Goal: Task Accomplishment & Management: Manage account settings

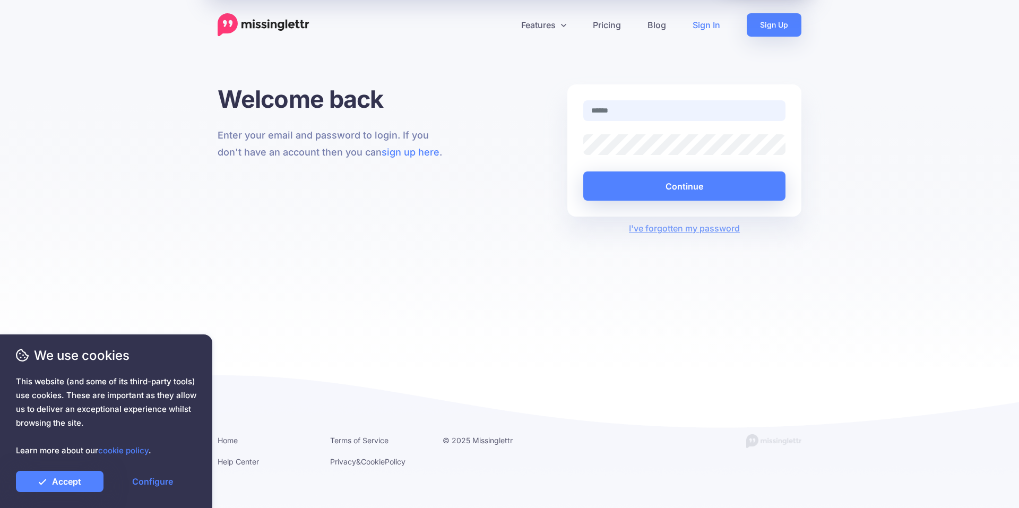
click at [634, 111] on input "text" at bounding box center [684, 110] width 202 height 21
paste input "**********"
type input "**********"
click at [669, 185] on button "Continue" at bounding box center [684, 185] width 202 height 29
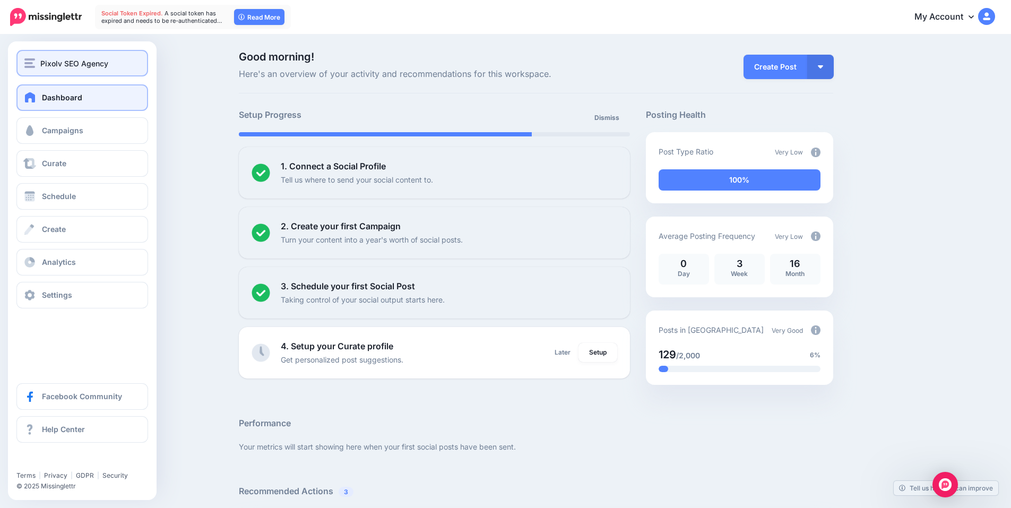
click at [36, 62] on div "Pixolv SEO Agency" at bounding box center [82, 63] width 116 height 12
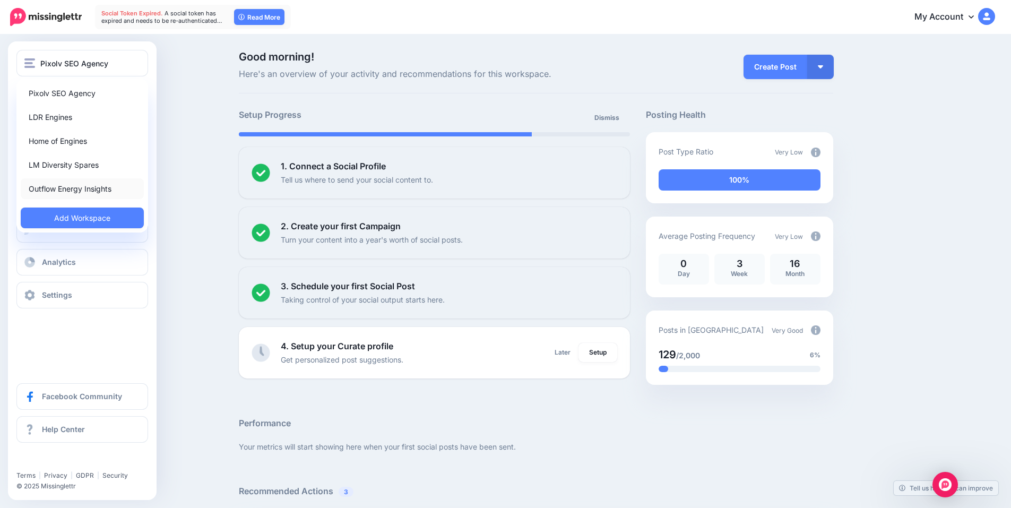
click at [59, 192] on link "Outflow Energy Insights" at bounding box center [82, 188] width 123 height 21
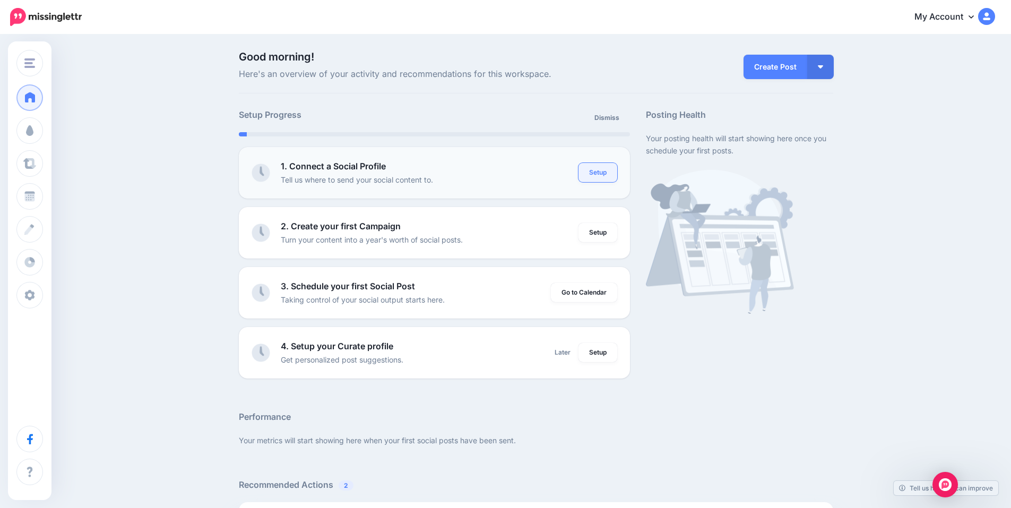
click at [602, 172] on link "Setup" at bounding box center [598, 172] width 39 height 19
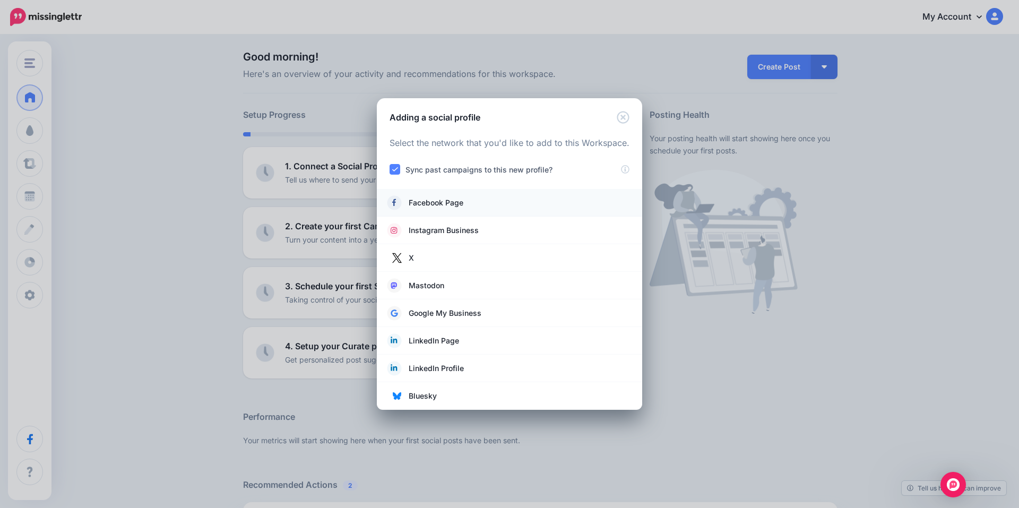
click at [441, 206] on span "Facebook Page" at bounding box center [436, 202] width 55 height 13
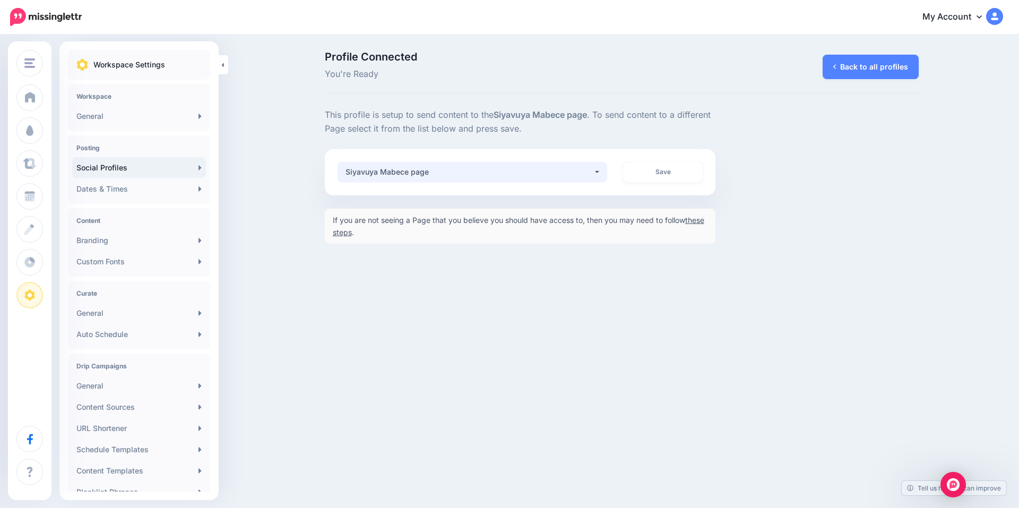
click at [463, 173] on div "Siyavuya Mabece page" at bounding box center [470, 172] width 248 height 13
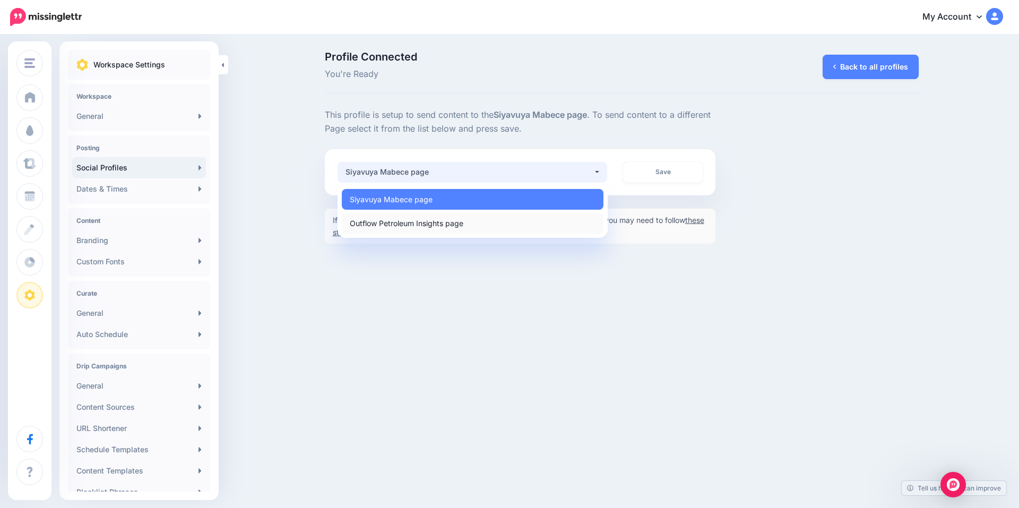
click at [413, 225] on span "Outflow Petroleum Insights page" at bounding box center [407, 223] width 114 height 13
select select "**********"
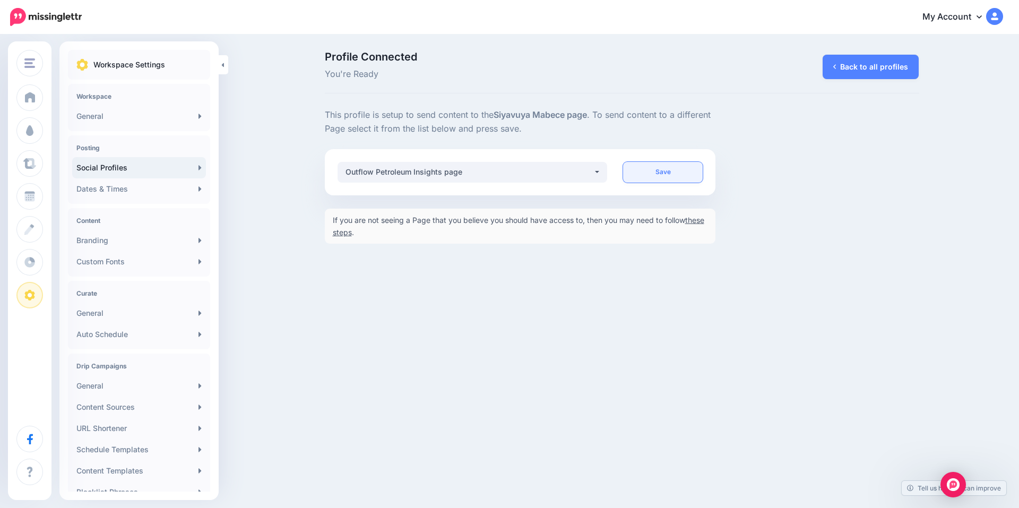
click at [652, 172] on link "Save" at bounding box center [663, 172] width 80 height 21
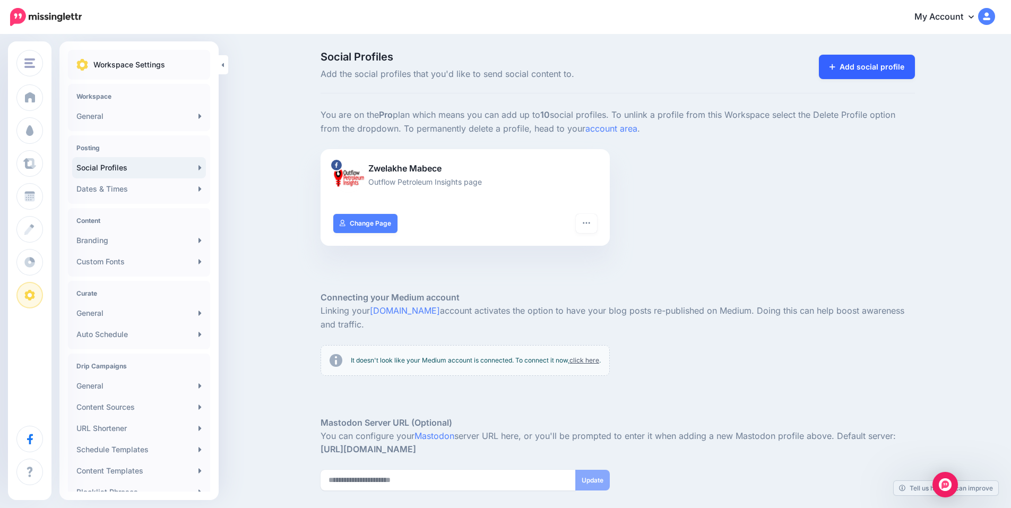
click at [860, 71] on link "Add social profile" at bounding box center [867, 67] width 96 height 24
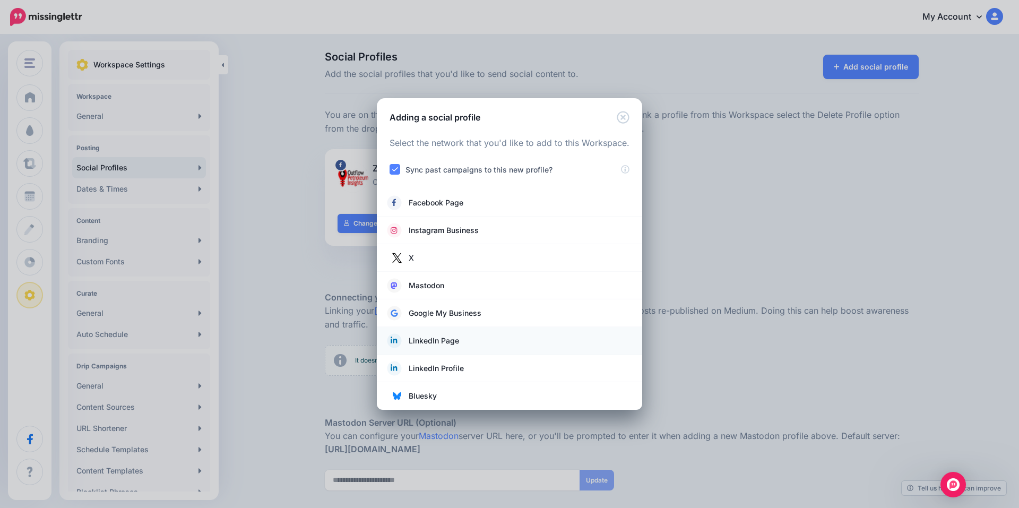
click at [451, 342] on span "LinkedIn Page" at bounding box center [434, 340] width 50 height 13
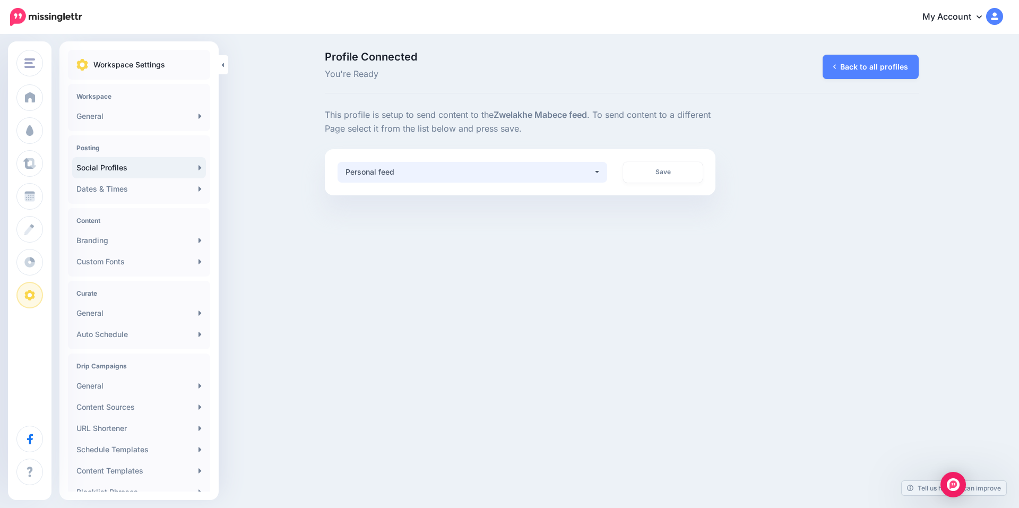
click at [430, 169] on div "Personal feed" at bounding box center [470, 172] width 248 height 13
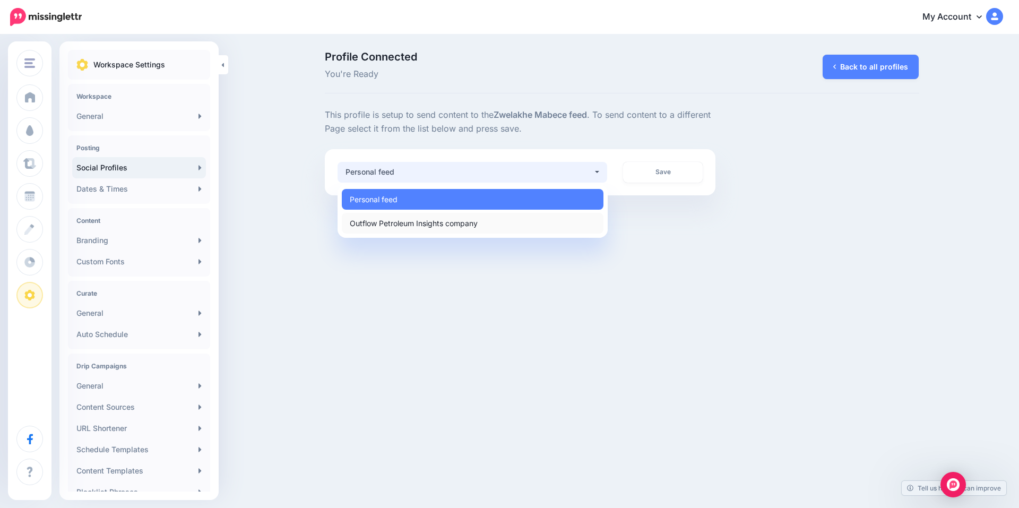
click at [403, 223] on span "Outflow Petroleum Insights company" at bounding box center [414, 223] width 128 height 13
select select "**********"
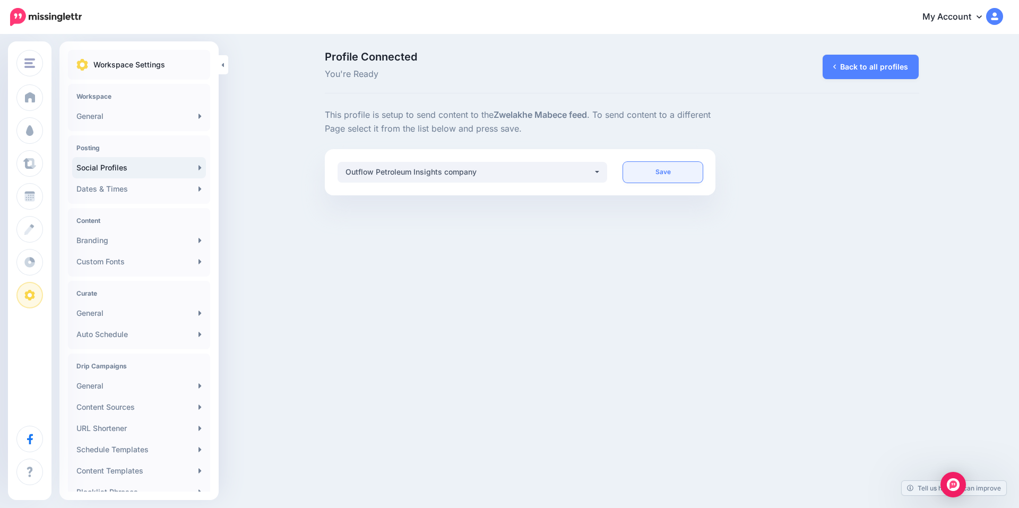
click at [665, 171] on link "Save" at bounding box center [663, 172] width 80 height 21
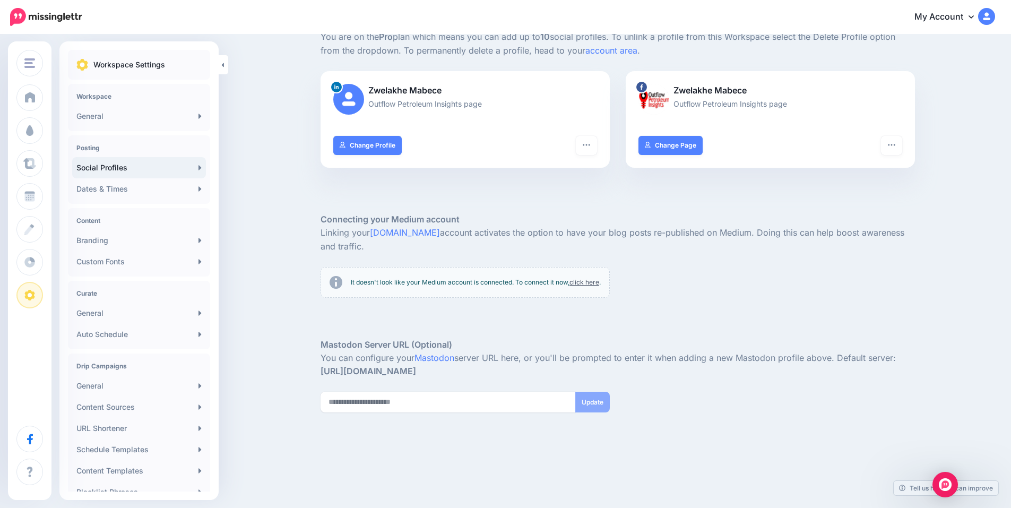
scroll to position [87, 0]
click at [150, 116] on link "General" at bounding box center [139, 116] width 134 height 21
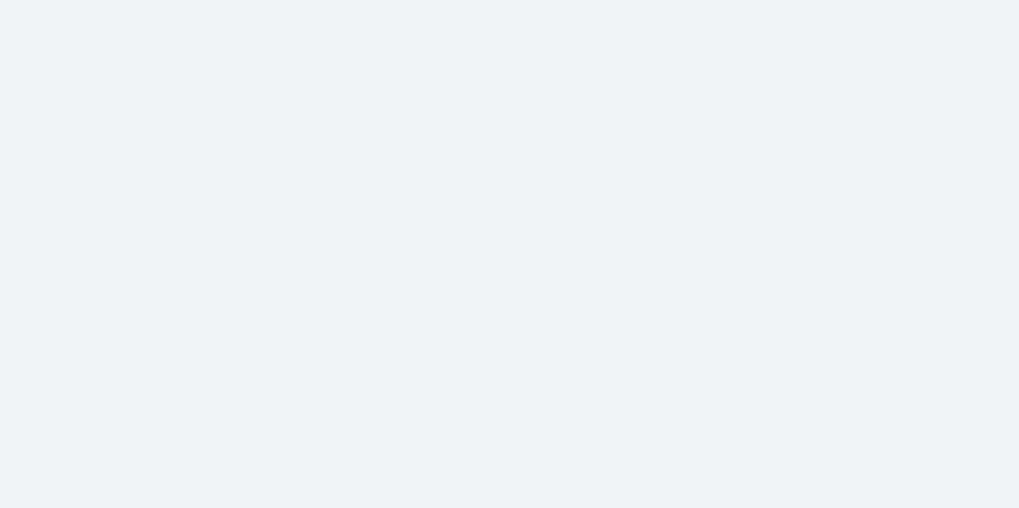
drag, startPoint x: 126, startPoint y: 96, endPoint x: 129, endPoint y: 101, distance: 6.2
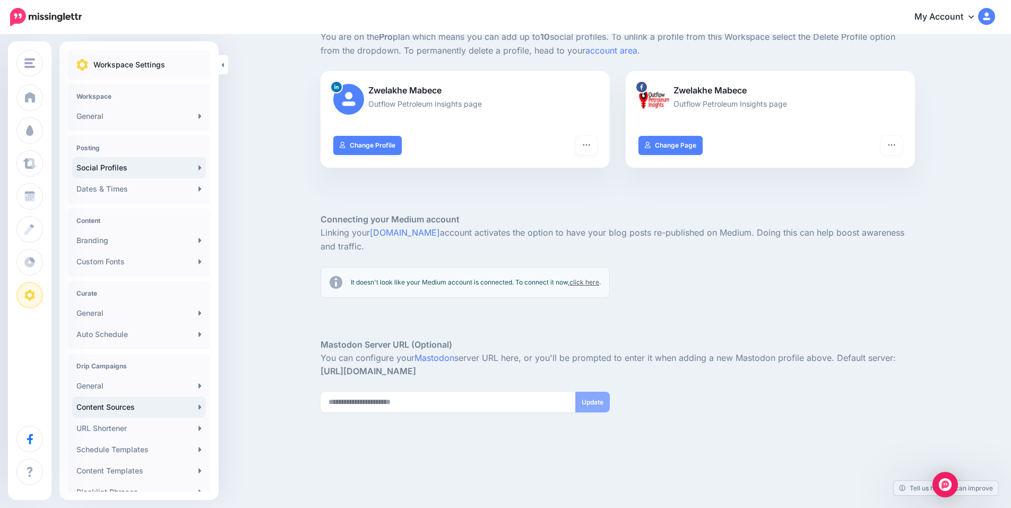
click at [143, 411] on link "Content Sources" at bounding box center [139, 407] width 134 height 21
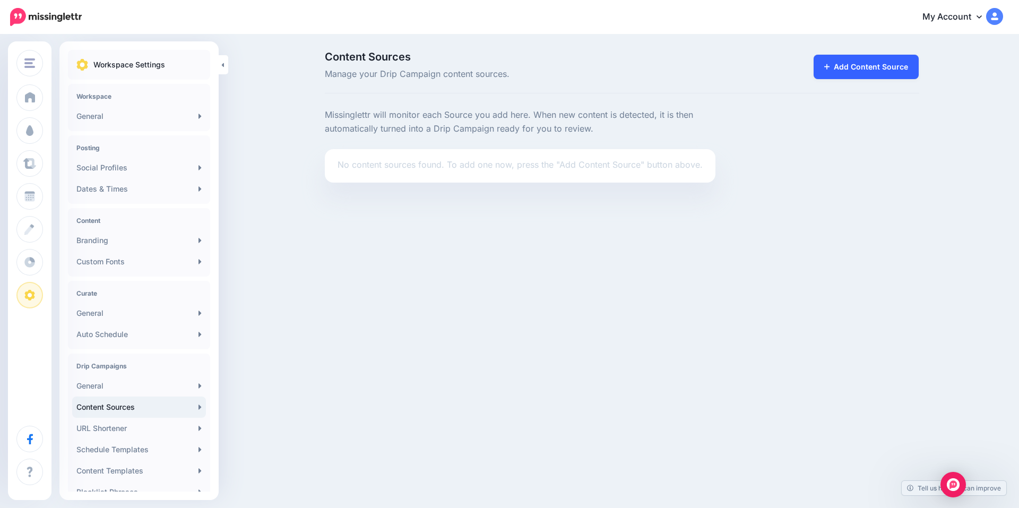
click at [846, 70] on link "Add Content Source" at bounding box center [867, 67] width 106 height 24
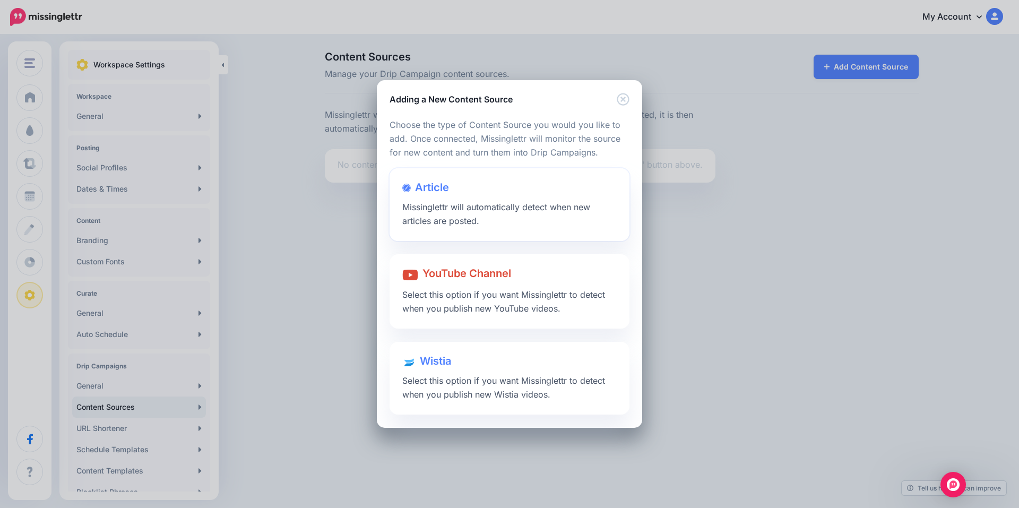
click at [468, 194] on div "Article Missinglettr will automatically detect when new articles are posted." at bounding box center [510, 204] width 240 height 73
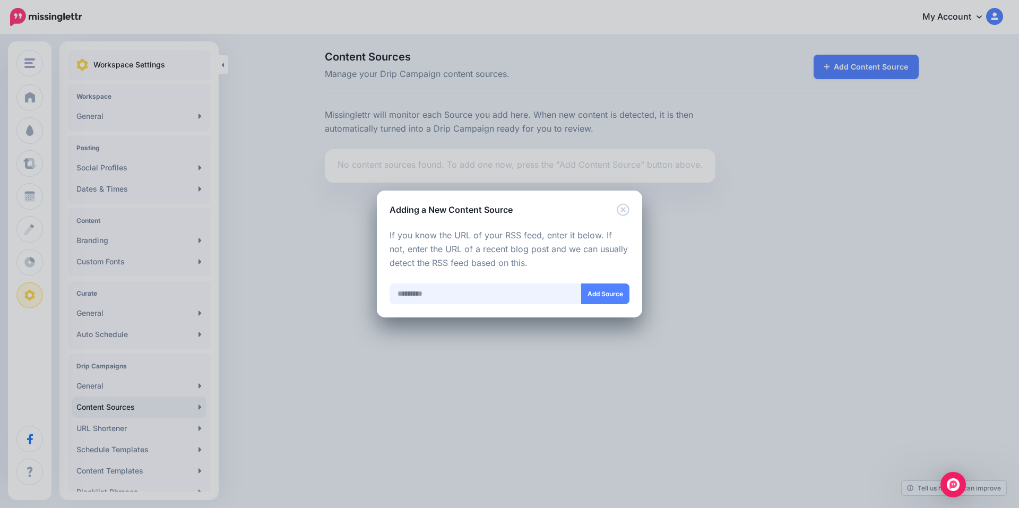
click at [460, 288] on input "text" at bounding box center [486, 293] width 192 height 21
paste input "**********"
type input "**********"
click at [602, 292] on button "Add Source" at bounding box center [605, 293] width 48 height 21
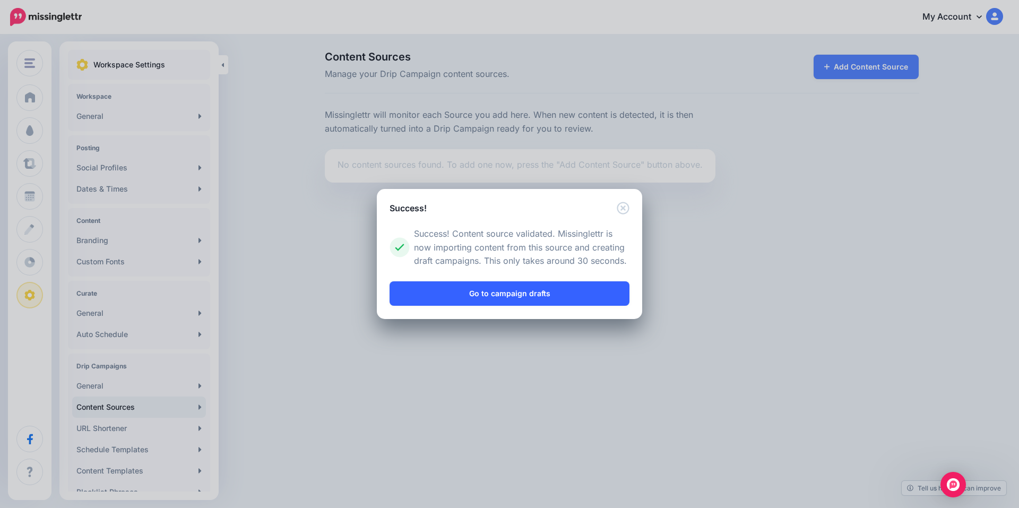
click at [513, 296] on link "Go to campaign drafts" at bounding box center [510, 293] width 240 height 24
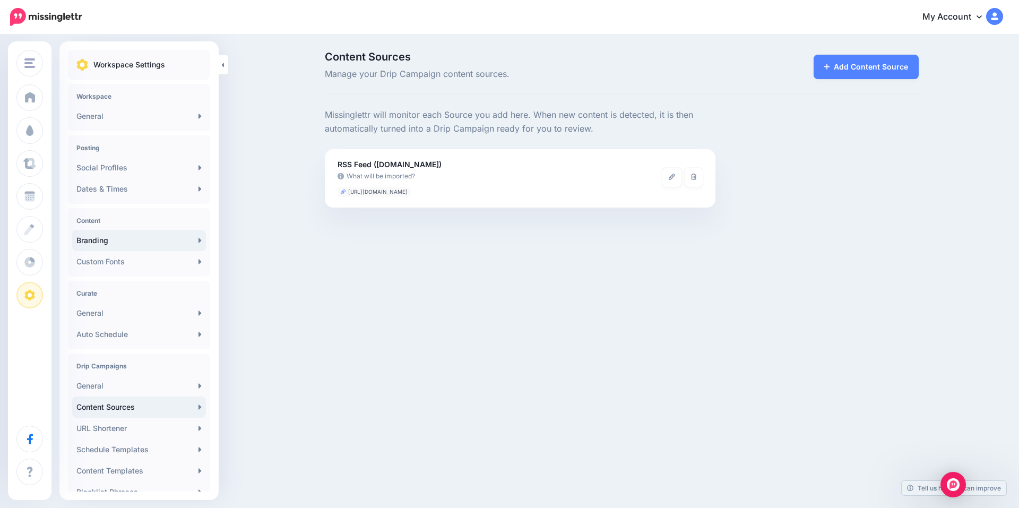
click at [199, 238] on icon at bounding box center [200, 240] width 3 height 5
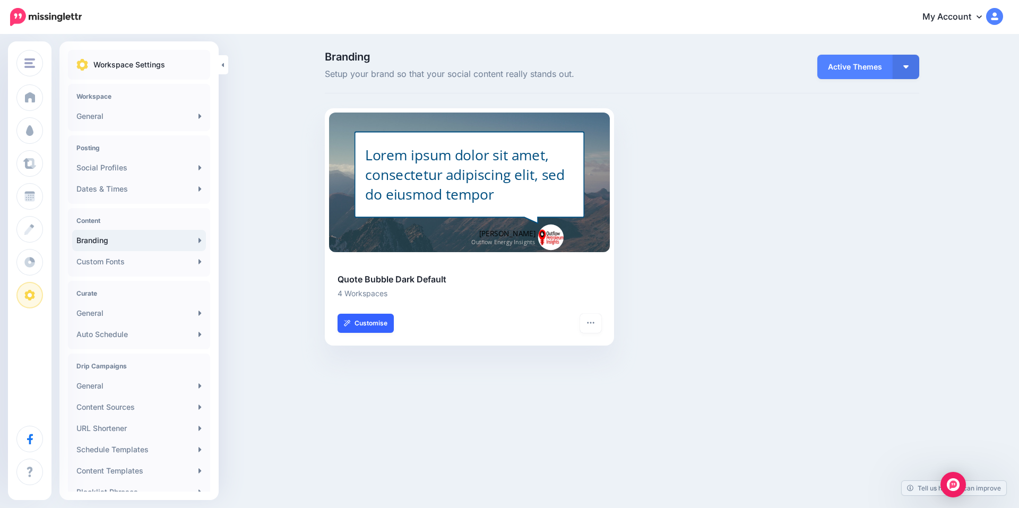
click at [368, 325] on link "Customise" at bounding box center [366, 323] width 56 height 19
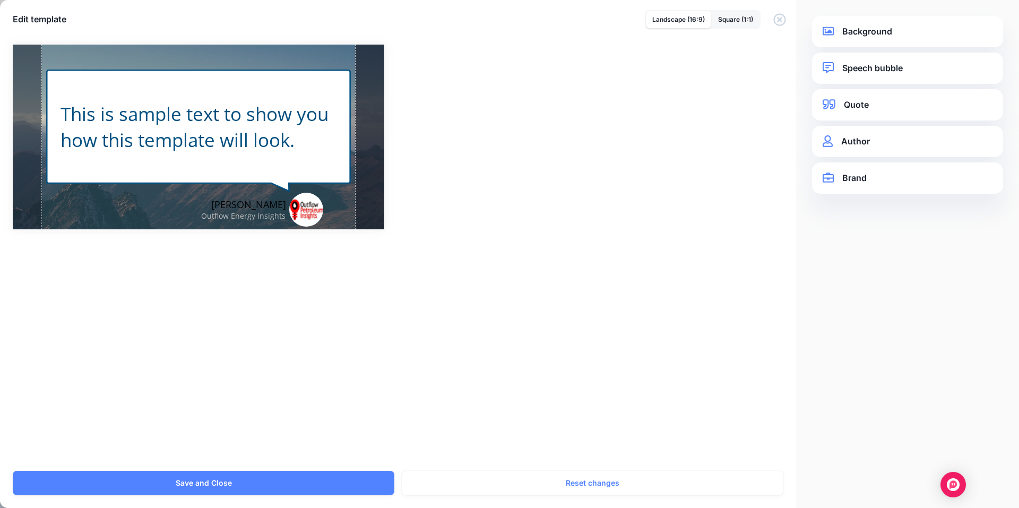
click at [858, 32] on link "Background" at bounding box center [908, 31] width 170 height 14
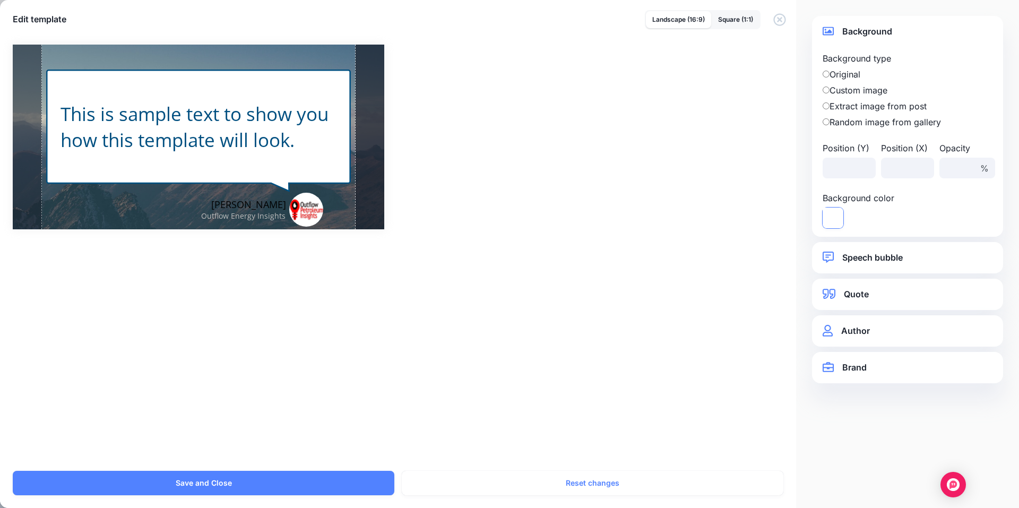
click at [834, 221] on icon at bounding box center [833, 218] width 21 height 21
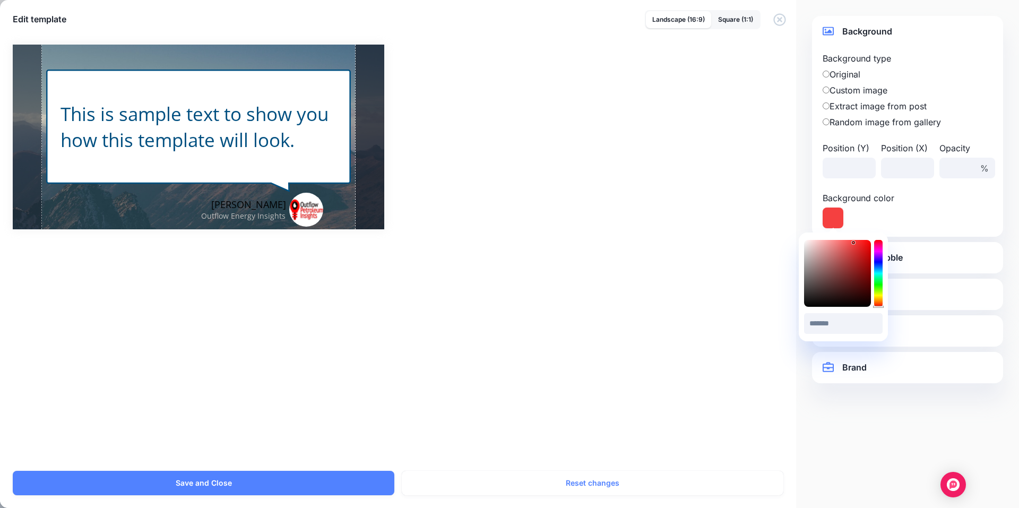
type input "*******"
drag, startPoint x: 804, startPoint y: 240, endPoint x: 857, endPoint y: 243, distance: 52.6
click at [857, 243] on icon at bounding box center [856, 243] width 3 height 3
click at [768, 216] on div "Combined-Shape Created with Sketch. Johan Outflow Energy Insights / **" at bounding box center [510, 137] width 994 height 185
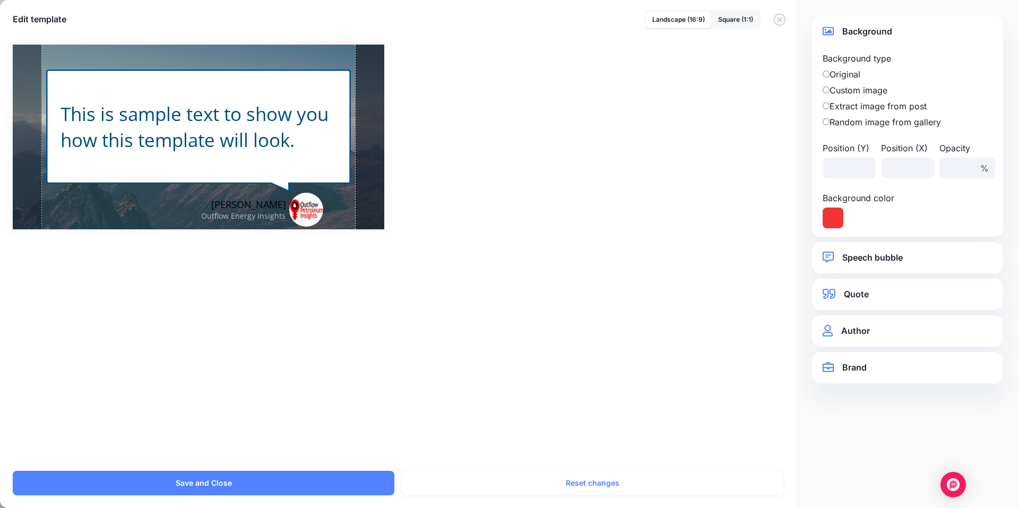
click at [878, 217] on div "Background color" at bounding box center [864, 210] width 88 height 37
click at [827, 216] on icon at bounding box center [833, 218] width 21 height 21
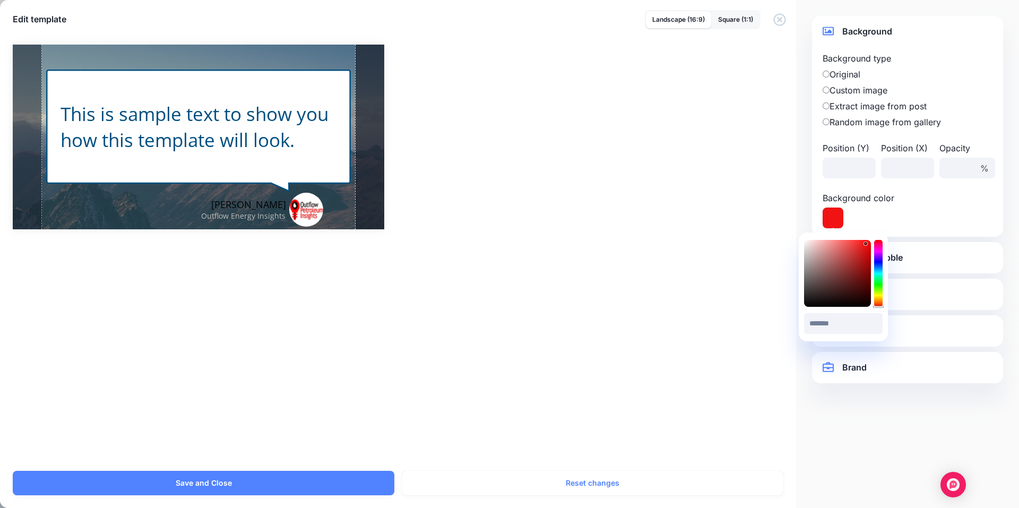
type input "*******"
drag, startPoint x: 858, startPoint y: 244, endPoint x: 868, endPoint y: 244, distance: 10.1
click at [868, 244] on div at bounding box center [837, 273] width 67 height 67
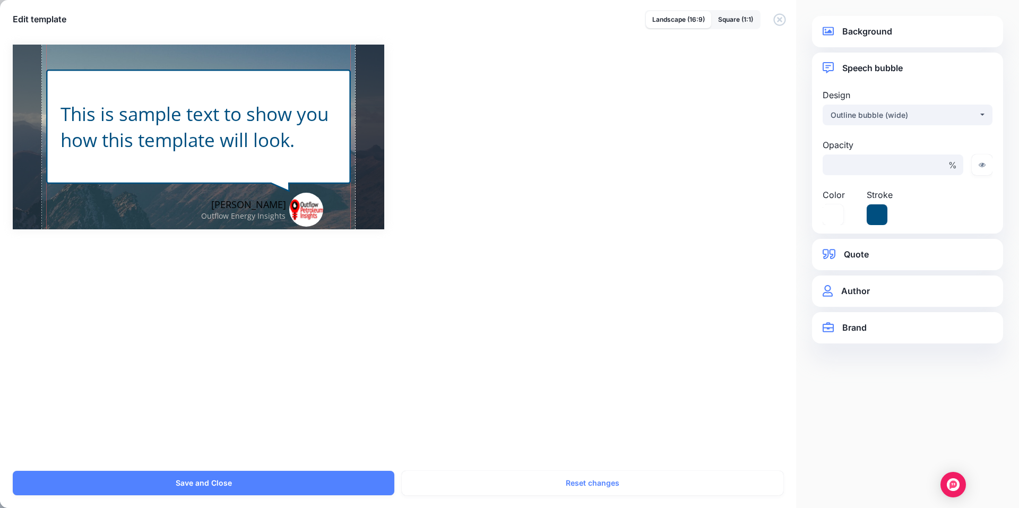
click at [226, 82] on div "Combined-Shape Created with Sketch." at bounding box center [198, 131] width 305 height 226
click at [861, 37] on link "Background" at bounding box center [908, 31] width 170 height 14
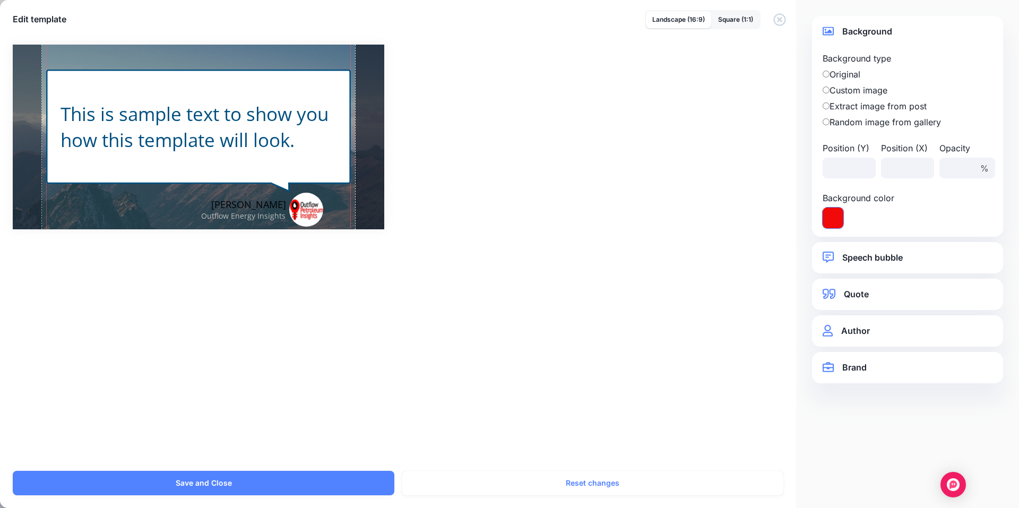
click at [839, 214] on icon at bounding box center [833, 218] width 21 height 21
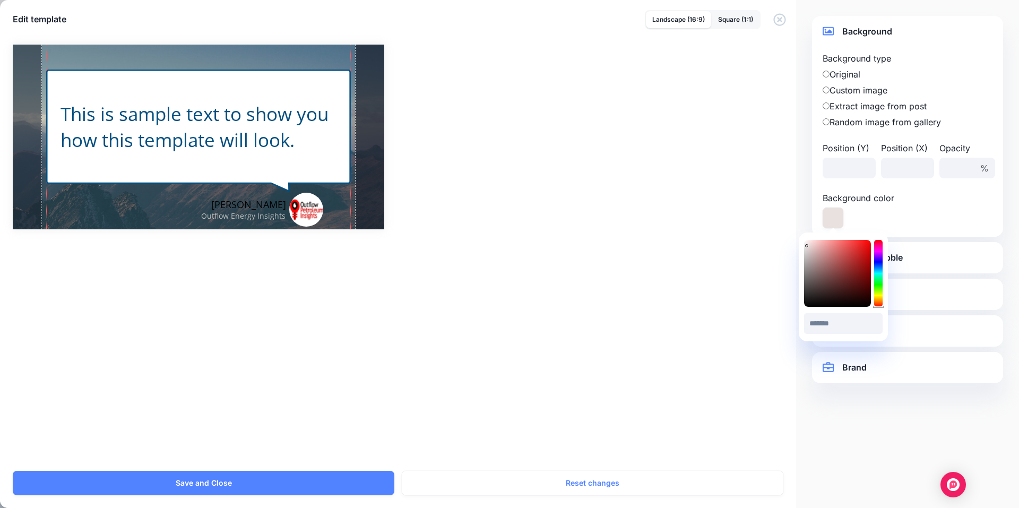
drag, startPoint x: 822, startPoint y: 253, endPoint x: 781, endPoint y: 237, distance: 43.9
click at [782, 237] on body "My Account Dashboard My Account Billing Logout" at bounding box center [509, 254] width 1019 height 508
type input "*******"
click at [805, 310] on div "*******" at bounding box center [843, 322] width 79 height 24
drag, startPoint x: 729, startPoint y: 303, endPoint x: 801, endPoint y: 331, distance: 77.0
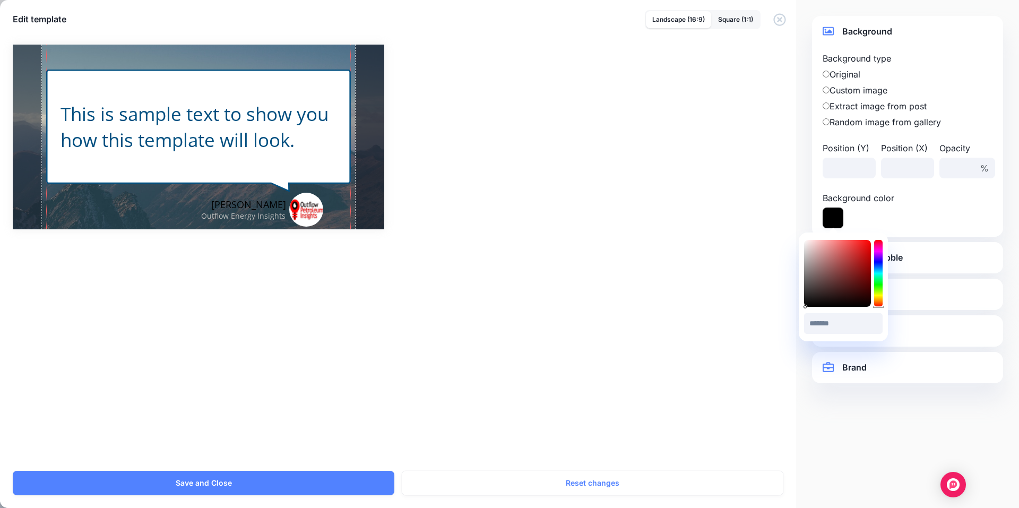
click at [730, 303] on div "Combined-Shape Created with Sketch. Johan Outflow Energy Insights /" at bounding box center [509, 251] width 1019 height 439
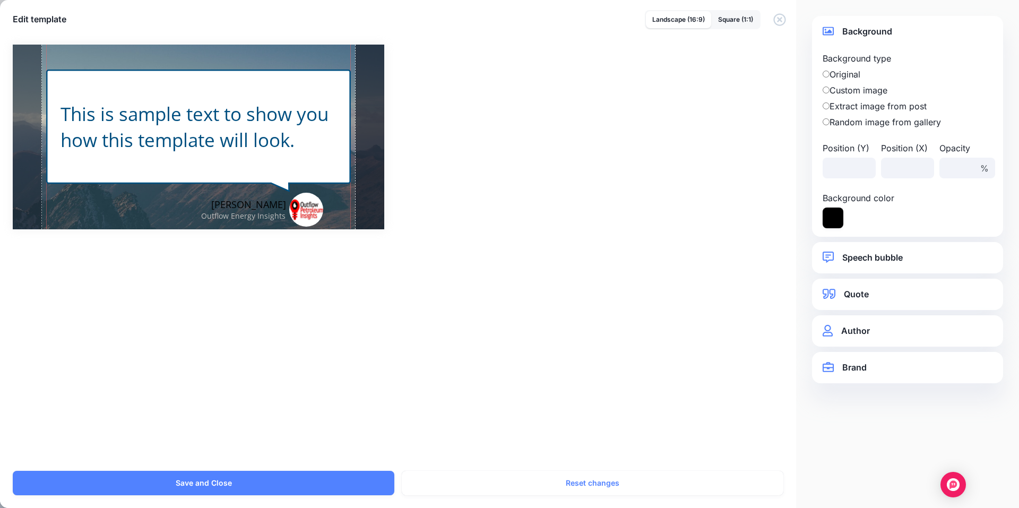
click at [849, 256] on link "Speech bubble" at bounding box center [908, 258] width 170 height 14
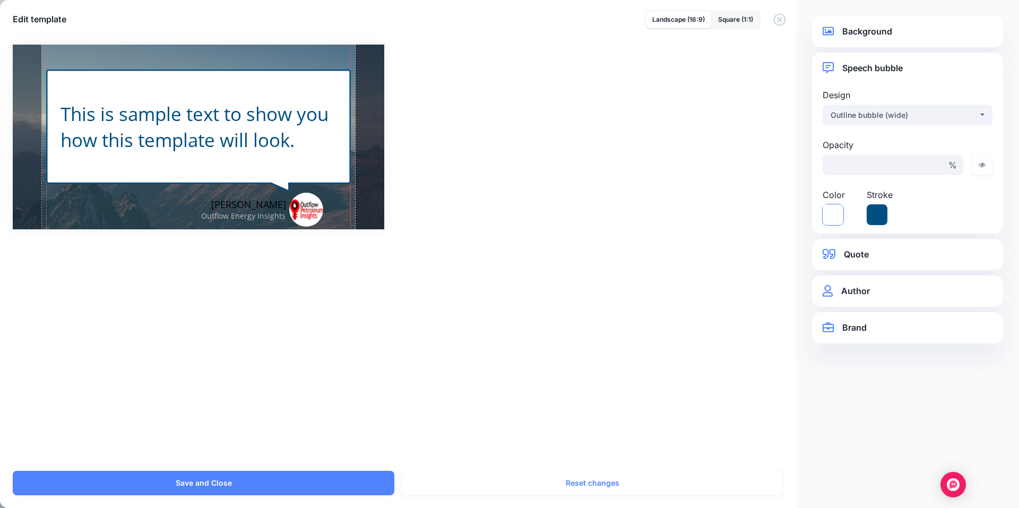
click at [833, 219] on icon at bounding box center [833, 214] width 21 height 21
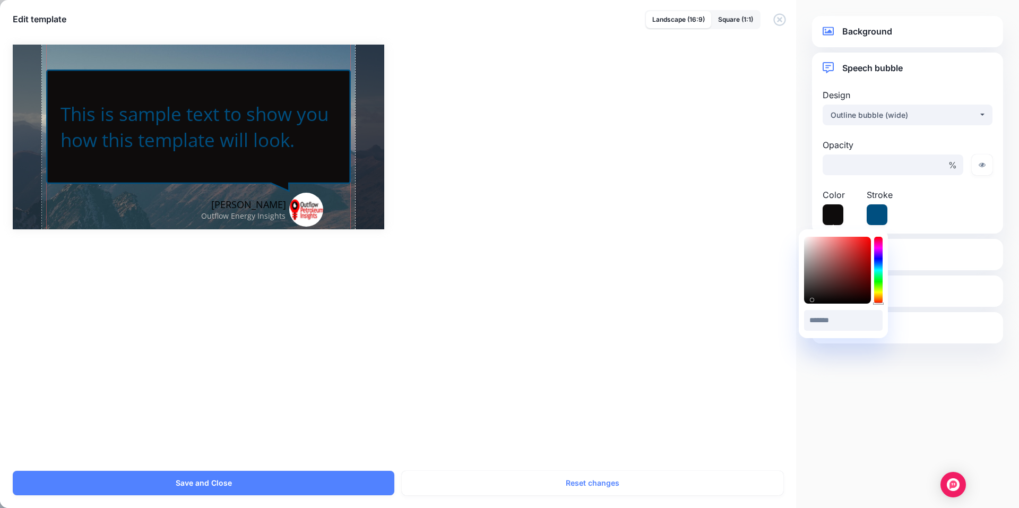
type input "*******"
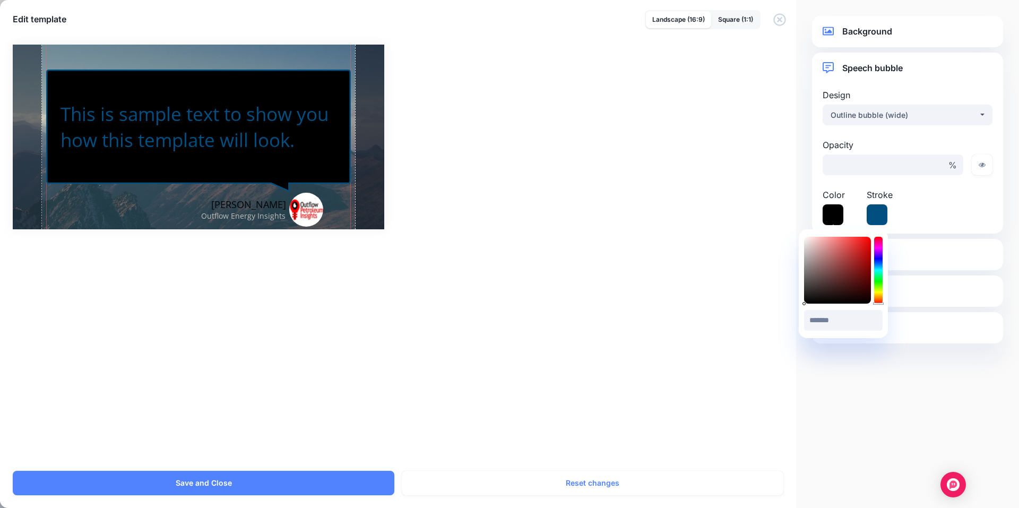
drag, startPoint x: 817, startPoint y: 252, endPoint x: 804, endPoint y: 306, distance: 56.1
click at [804, 306] on div "******* #000000" at bounding box center [843, 284] width 79 height 98
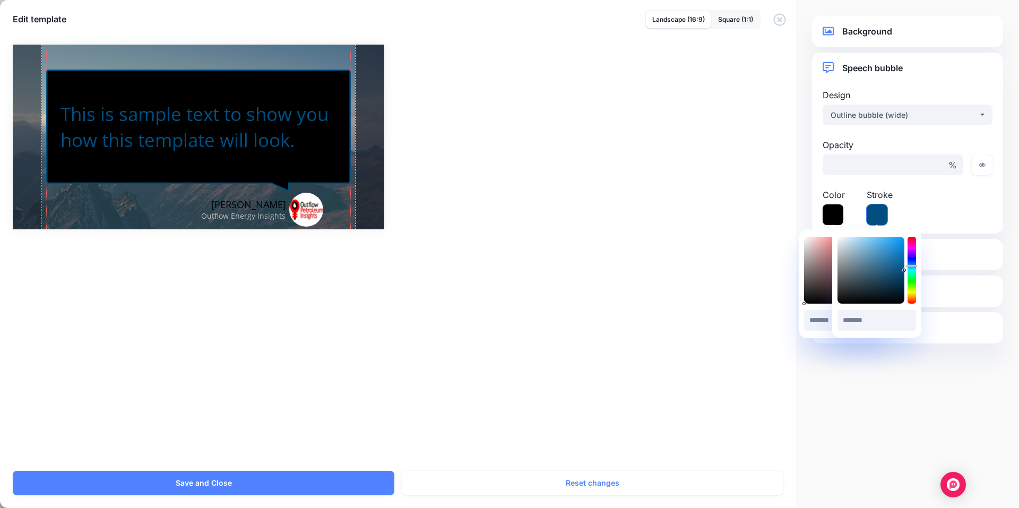
click at [876, 217] on icon at bounding box center [877, 214] width 21 height 21
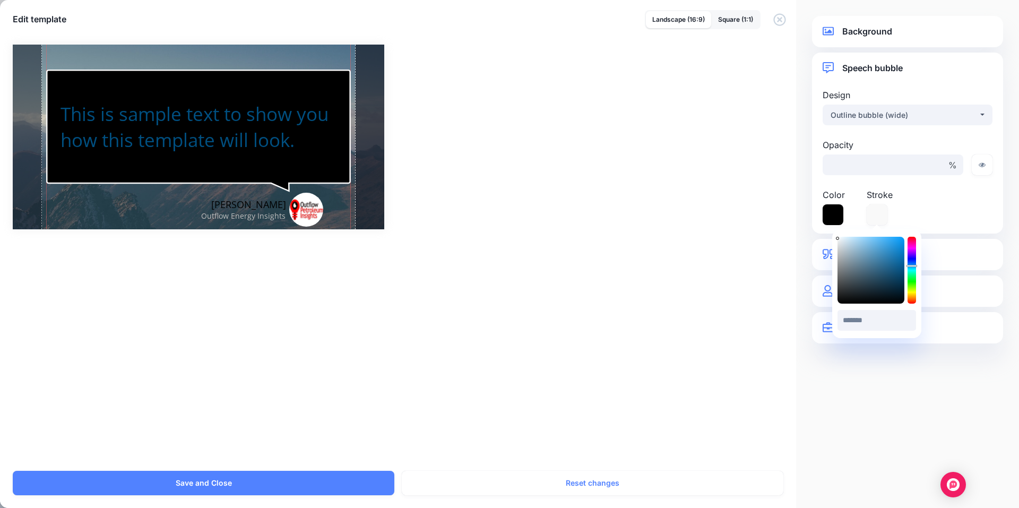
type input "*******"
drag, startPoint x: 847, startPoint y: 266, endPoint x: 838, endPoint y: 239, distance: 29.2
click at [838, 239] on div at bounding box center [871, 270] width 67 height 67
click at [832, 214] on icon at bounding box center [833, 214] width 21 height 21
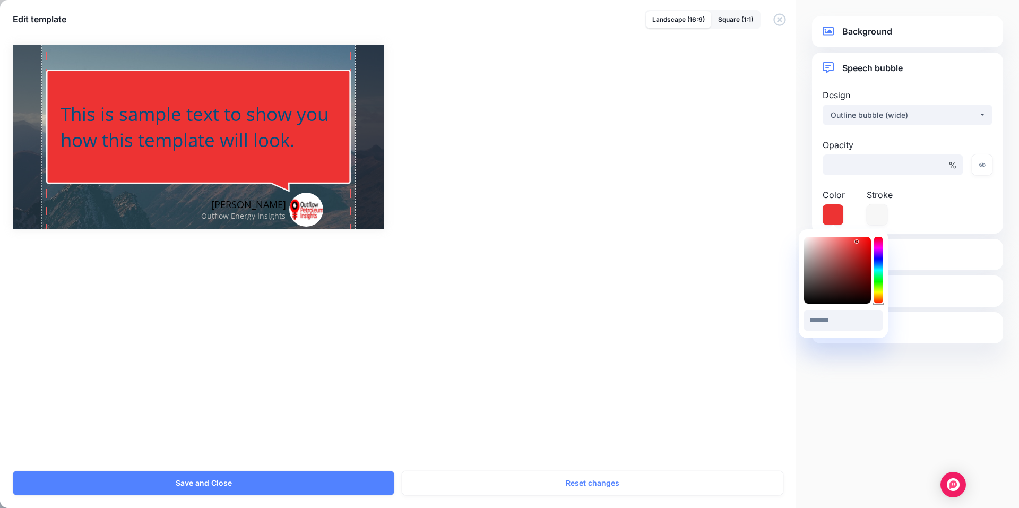
drag, startPoint x: 849, startPoint y: 254, endPoint x: 857, endPoint y: 242, distance: 14.6
click at [857, 242] on div at bounding box center [837, 270] width 67 height 67
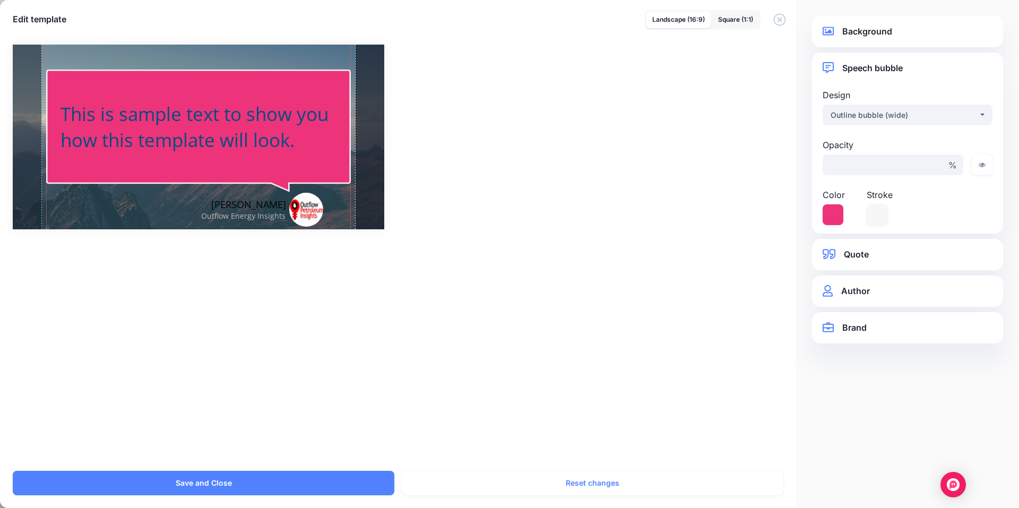
type input "*******"
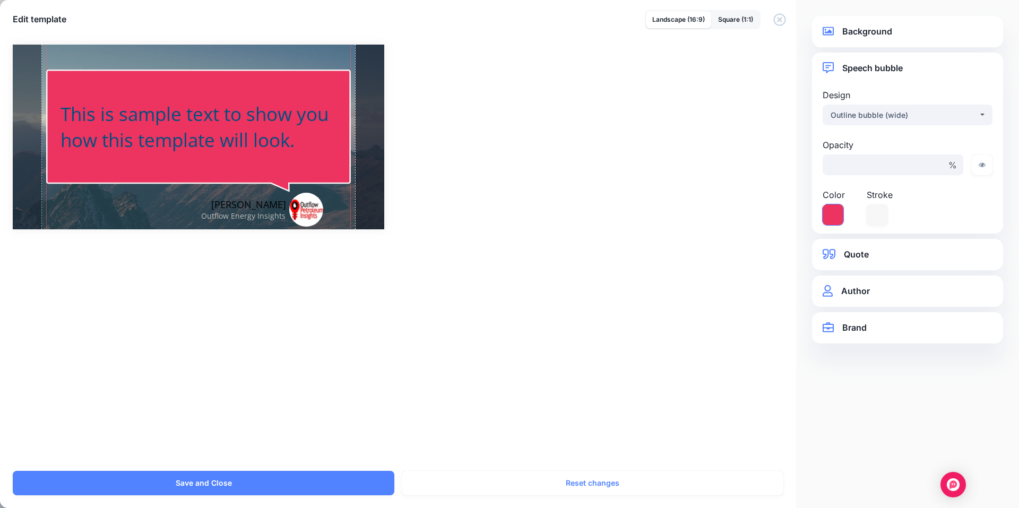
click at [841, 219] on icon at bounding box center [833, 214] width 21 height 21
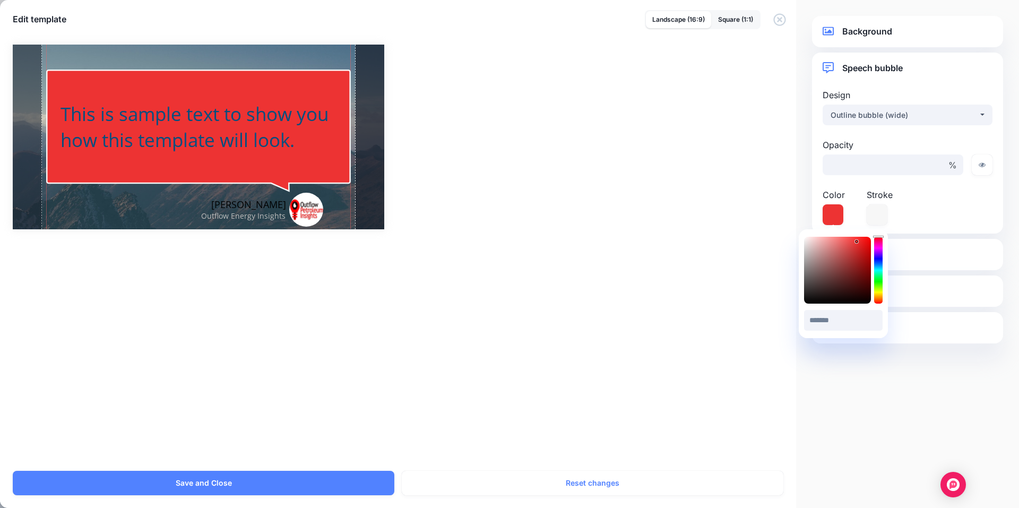
click at [879, 235] on div "******* #ED3333" at bounding box center [843, 284] width 79 height 98
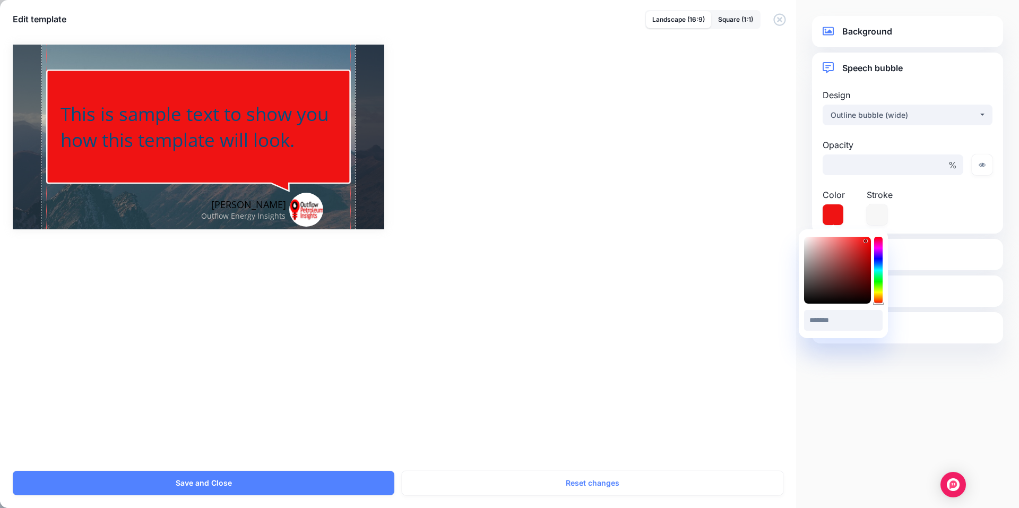
click at [866, 241] on div at bounding box center [837, 270] width 67 height 67
type input "*******"
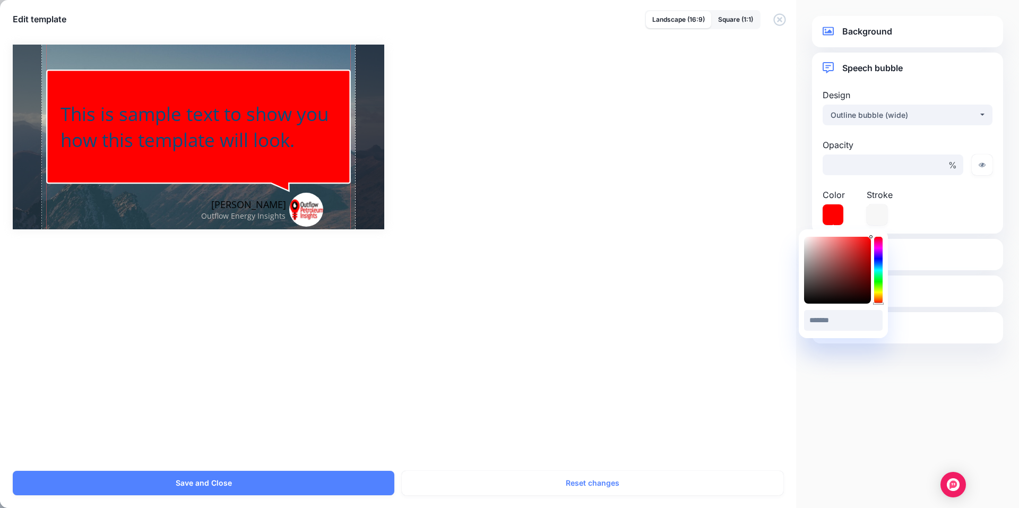
drag, startPoint x: 866, startPoint y: 241, endPoint x: 871, endPoint y: 235, distance: 8.3
click at [871, 235] on div "******* #FF0000" at bounding box center [843, 284] width 79 height 98
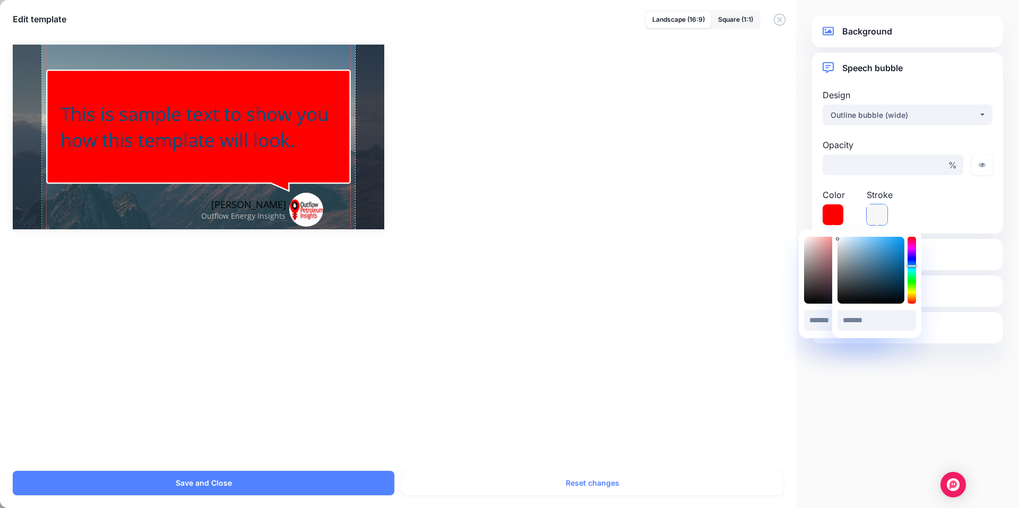
click at [875, 215] on icon at bounding box center [877, 214] width 21 height 21
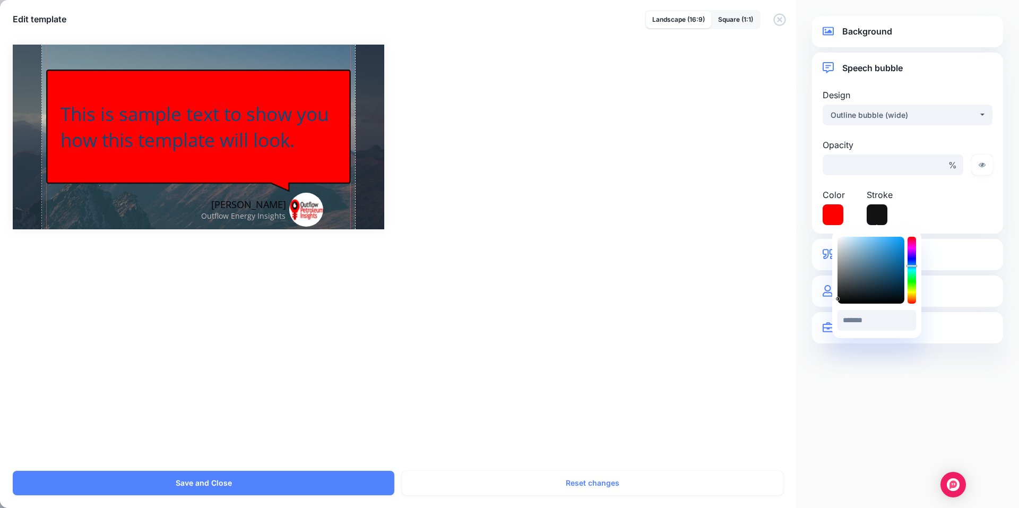
type input "*******"
drag, startPoint x: 851, startPoint y: 276, endPoint x: 834, endPoint y: 323, distance: 50.2
click at [834, 323] on div "******* #000000" at bounding box center [876, 283] width 89 height 109
click at [776, 271] on div "Combined-Shape Created with Sketch. Johan Outflow Energy Insights /" at bounding box center [509, 251] width 1019 height 439
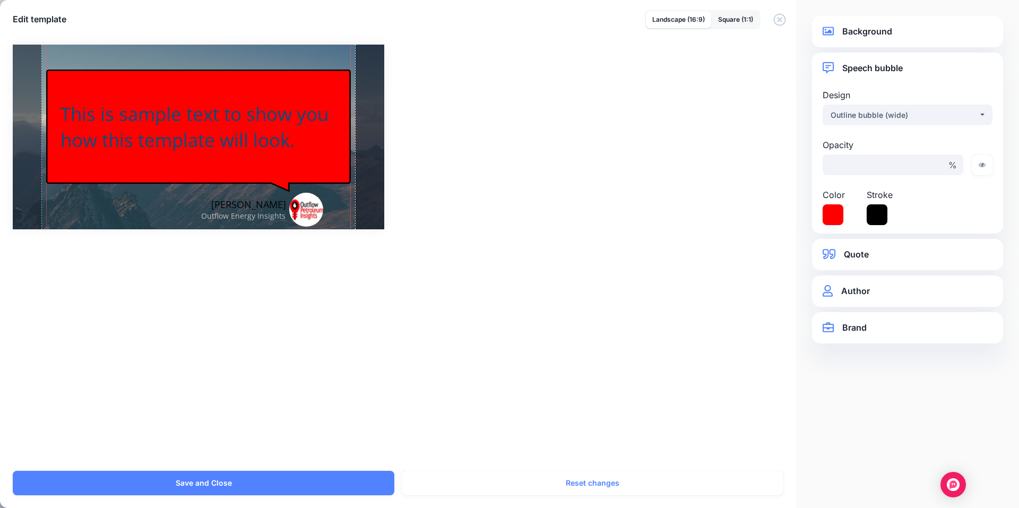
click at [859, 256] on link "Quote" at bounding box center [908, 254] width 170 height 14
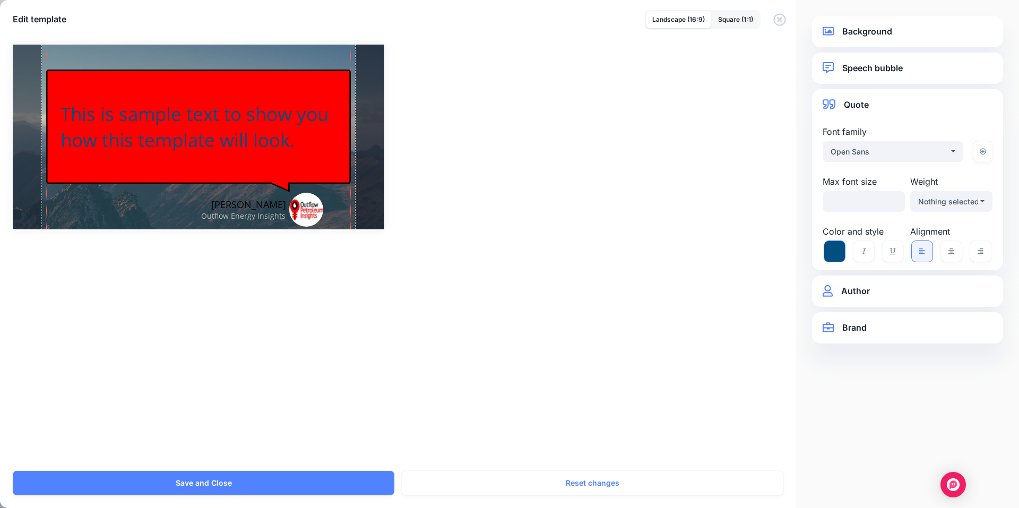
click at [832, 254] on icon at bounding box center [834, 251] width 21 height 21
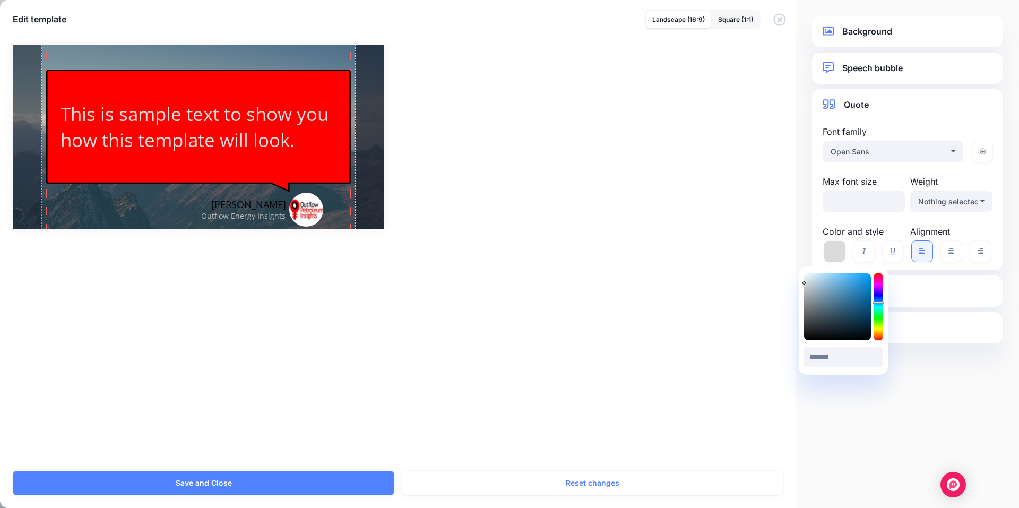
drag, startPoint x: 833, startPoint y: 296, endPoint x: 795, endPoint y: 266, distance: 48.7
click at [795, 266] on body "My Account Dashboard My Account Billing Logout" at bounding box center [509, 254] width 1019 height 508
type input "*******"
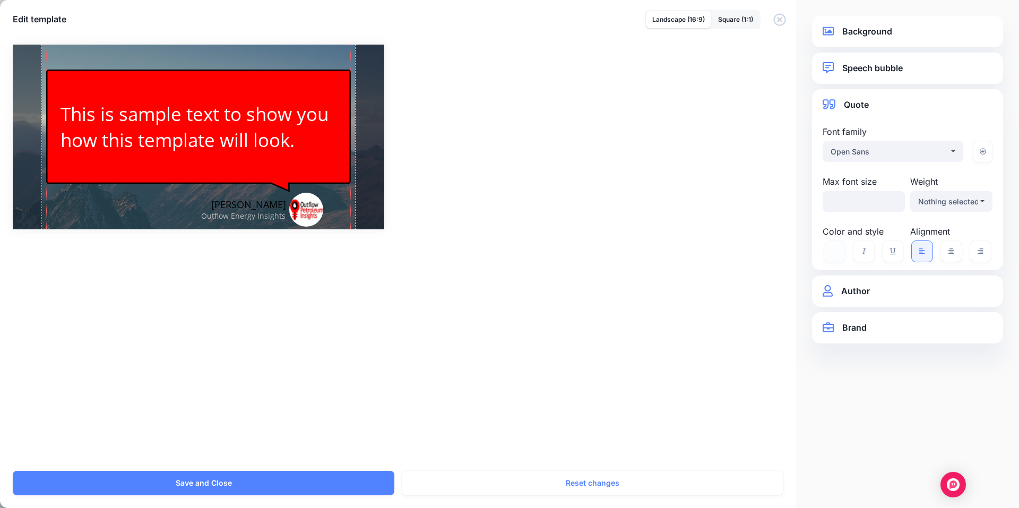
click at [789, 263] on div "Combined-Shape Created with Sketch. Johan Outflow Energy Insights /" at bounding box center [509, 251] width 1019 height 439
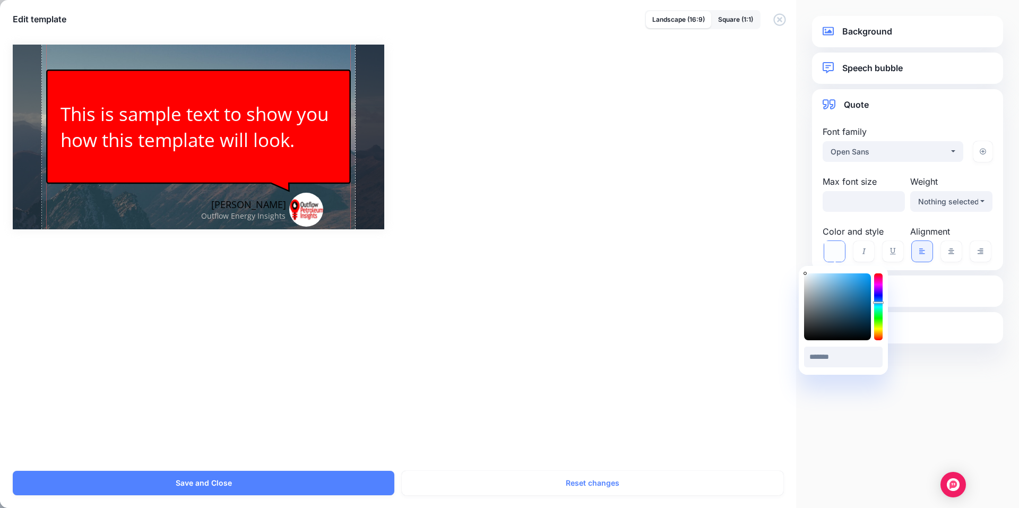
click at [832, 250] on icon at bounding box center [834, 251] width 21 height 21
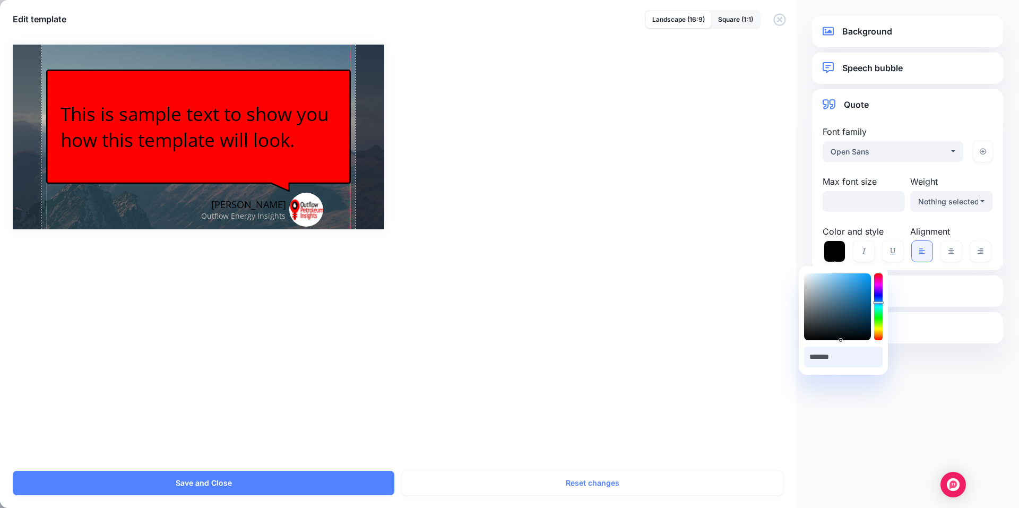
click at [841, 359] on input "*******" at bounding box center [843, 357] width 79 height 21
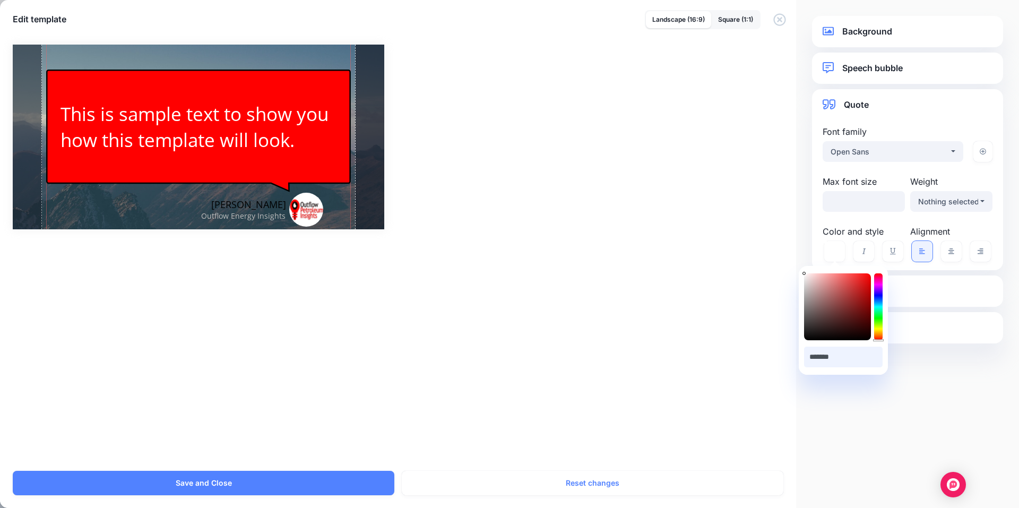
type input "*******"
click at [757, 265] on div "Combined-Shape Created with Sketch. Johan Outflow Energy Insights /" at bounding box center [509, 251] width 1019 height 439
click at [802, 229] on div "Background Background type Original Background image Gallery folder / ** %" at bounding box center [907, 254] width 223 height 508
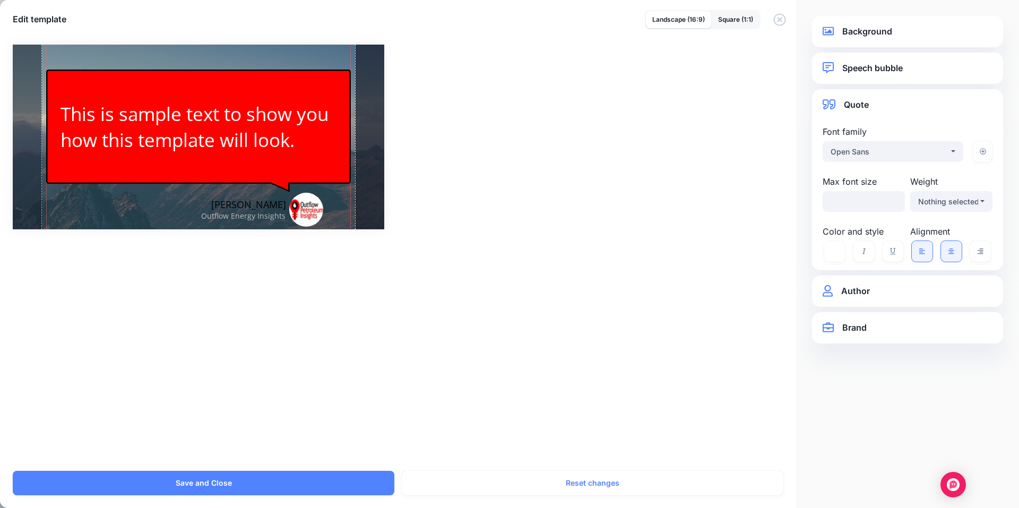
click at [949, 252] on icon at bounding box center [952, 251] width 6 height 6
click at [879, 292] on link "Author" at bounding box center [908, 291] width 170 height 14
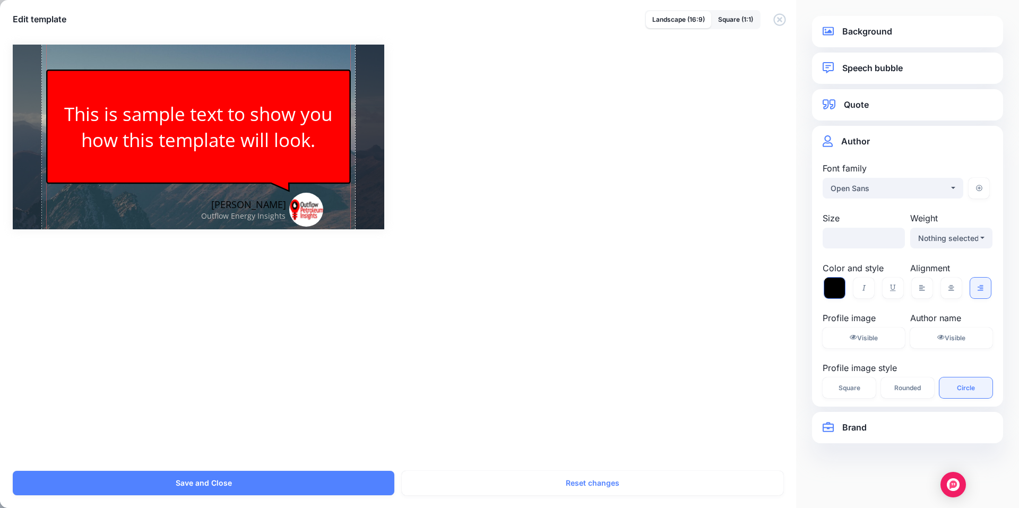
click at [835, 287] on icon at bounding box center [834, 288] width 21 height 21
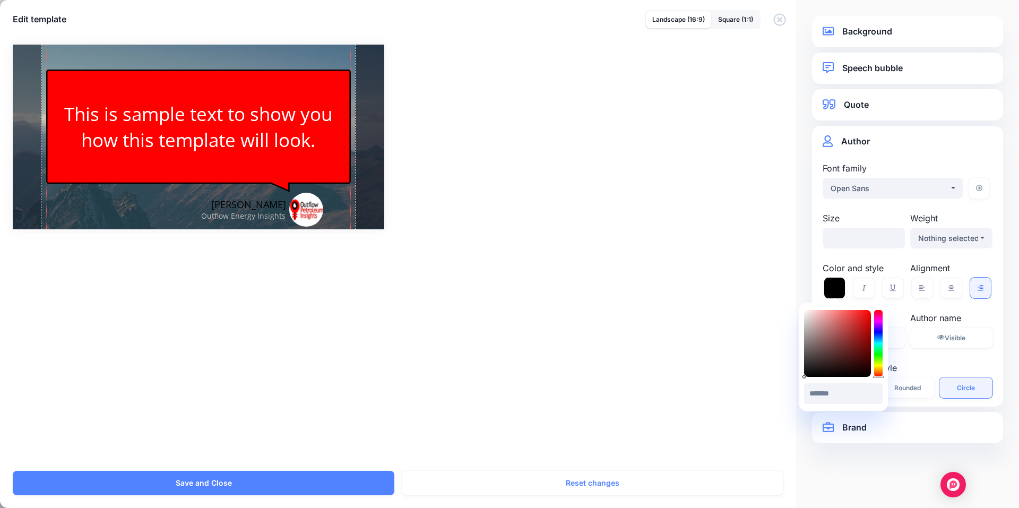
click at [810, 283] on div "Background Background type Original Background image Gallery folder / ** %" at bounding box center [907, 254] width 223 height 508
click at [832, 286] on icon at bounding box center [834, 288] width 21 height 21
type input "*******"
drag, startPoint x: 805, startPoint y: 332, endPoint x: 805, endPoint y: 308, distance: 23.9
click at [805, 310] on div at bounding box center [837, 343] width 67 height 67
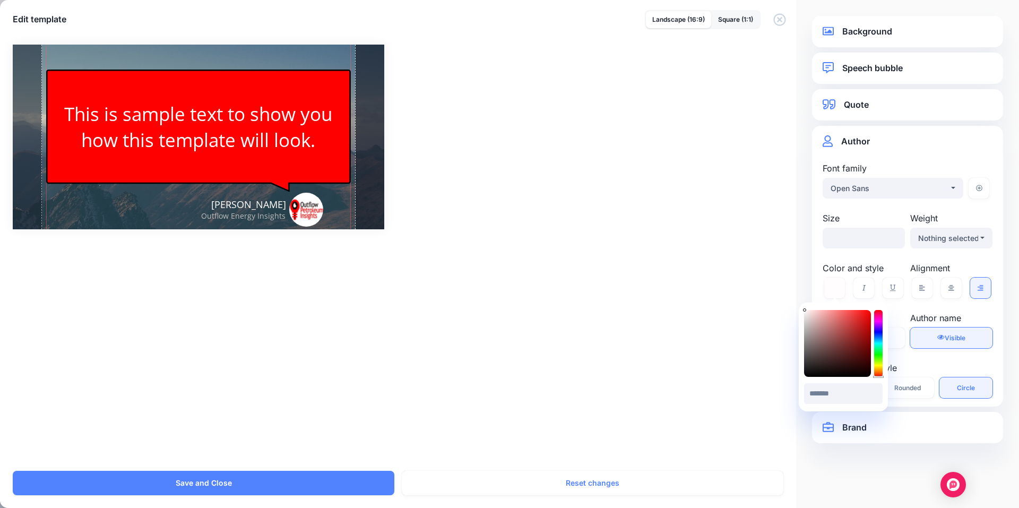
click at [963, 338] on span "Visible" at bounding box center [955, 338] width 21 height 8
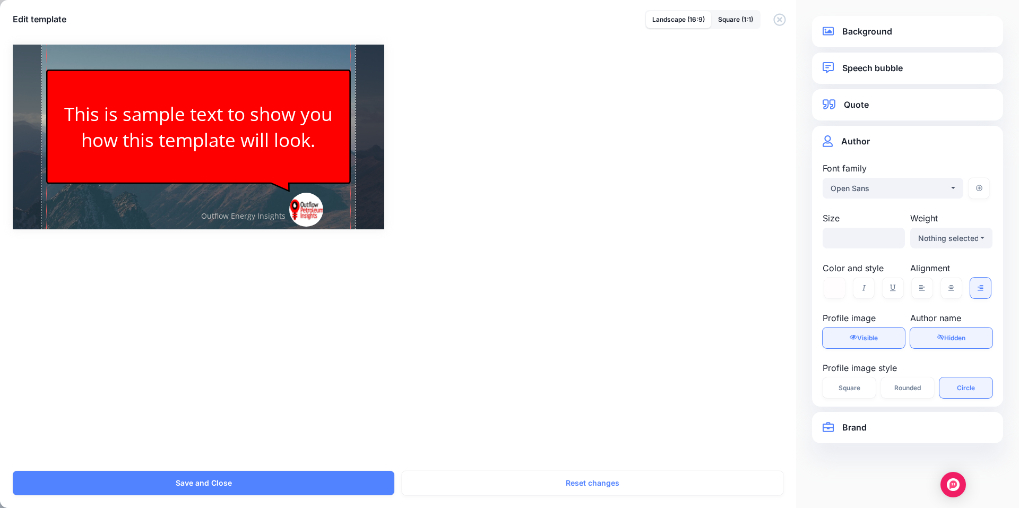
click at [863, 340] on span "Visible" at bounding box center [867, 338] width 21 height 8
click at [877, 333] on link "Visible Hidden" at bounding box center [864, 338] width 82 height 21
click at [261, 216] on span "Outflow Energy Insights" at bounding box center [243, 216] width 84 height 14
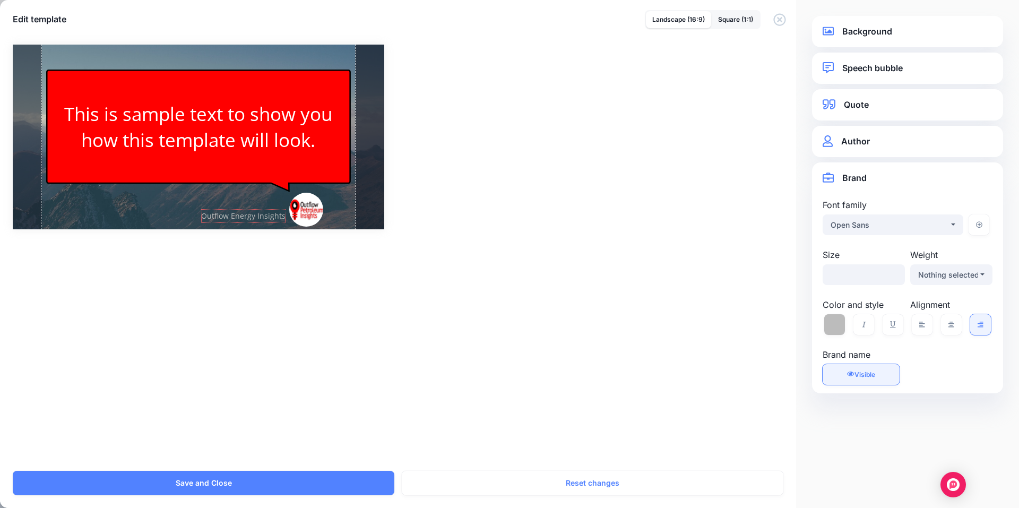
click at [873, 371] on span "Visible" at bounding box center [865, 375] width 21 height 8
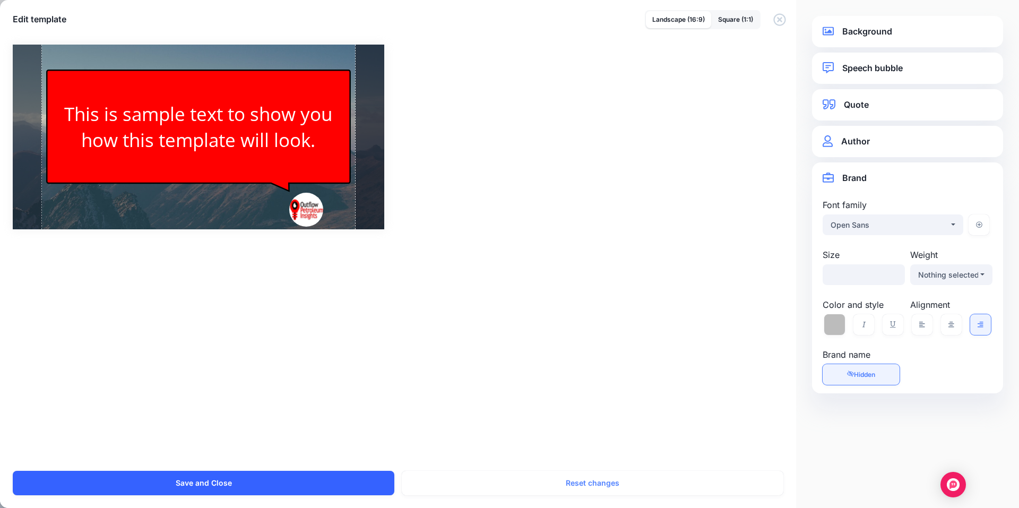
click at [249, 480] on button "Save and Close" at bounding box center [204, 483] width 382 height 24
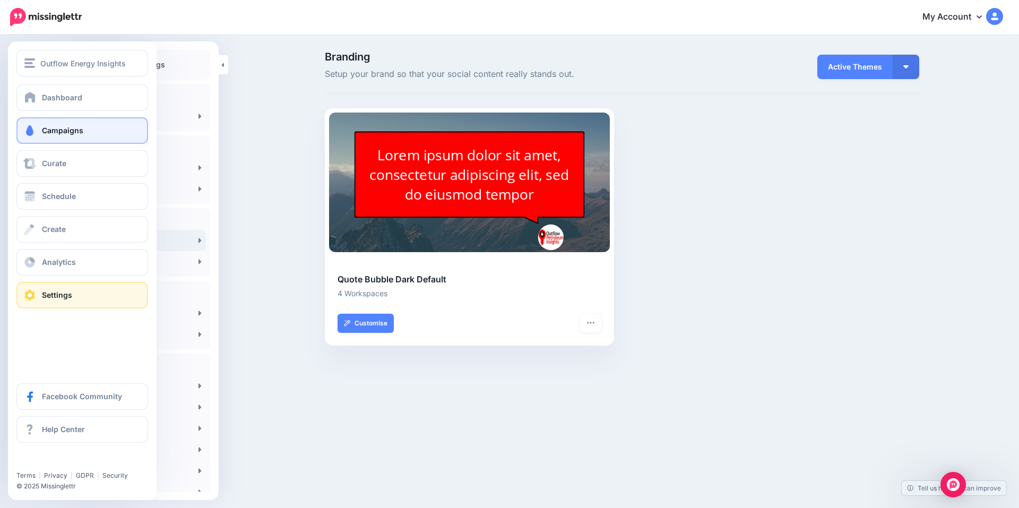
click at [51, 132] on span "Campaigns" at bounding box center [62, 130] width 41 height 9
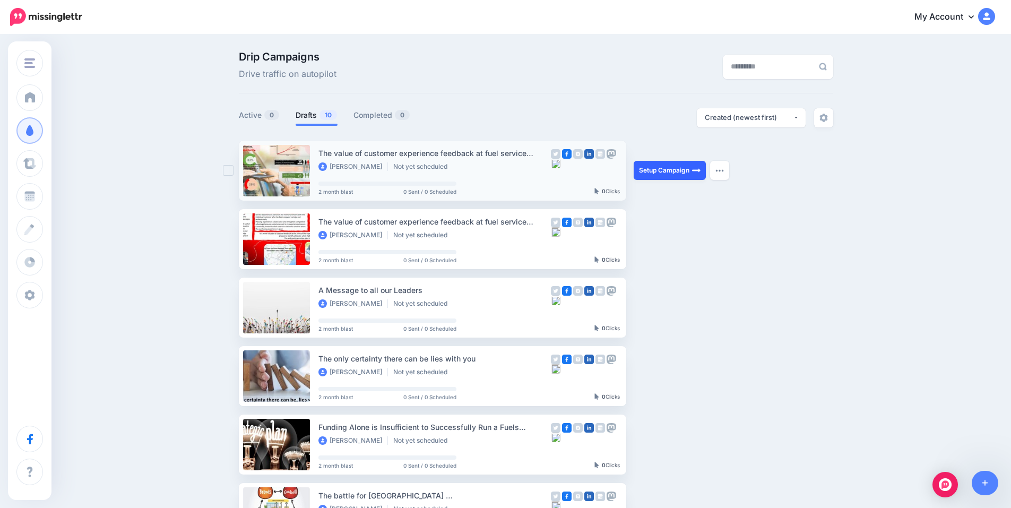
click at [675, 169] on link "Setup Campaign" at bounding box center [670, 170] width 72 height 19
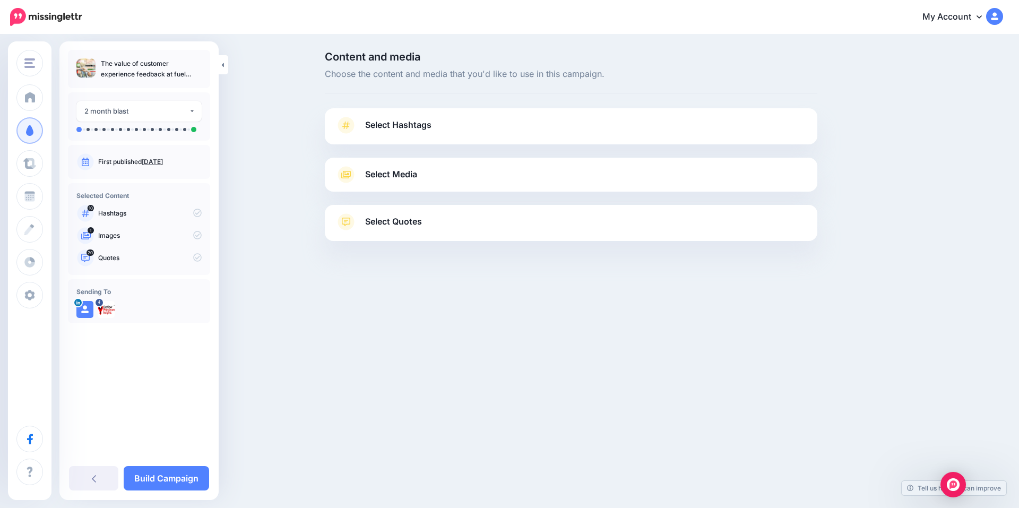
click at [399, 124] on span "Select Hashtags" at bounding box center [398, 125] width 66 height 14
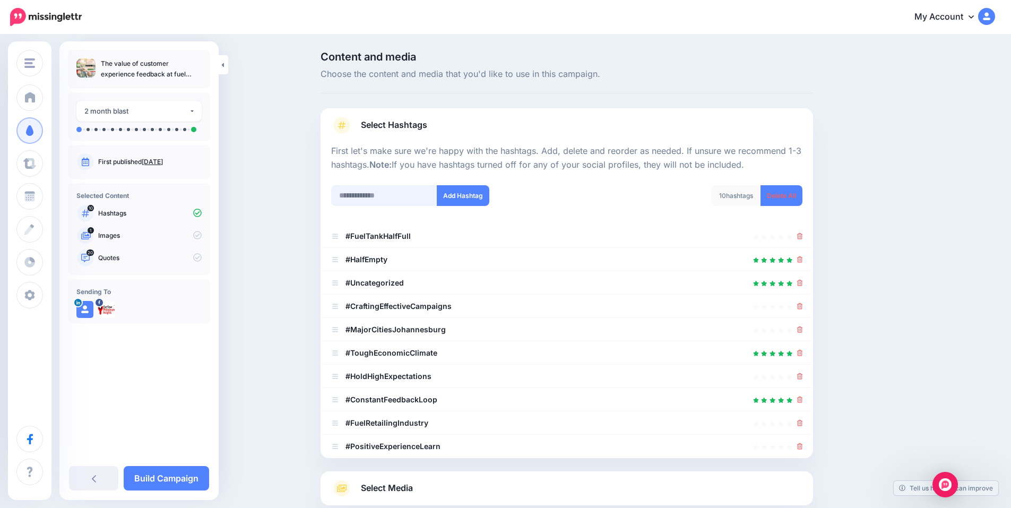
click at [395, 198] on input "text" at bounding box center [384, 195] width 106 height 21
click at [792, 192] on link "Delete All" at bounding box center [782, 195] width 42 height 21
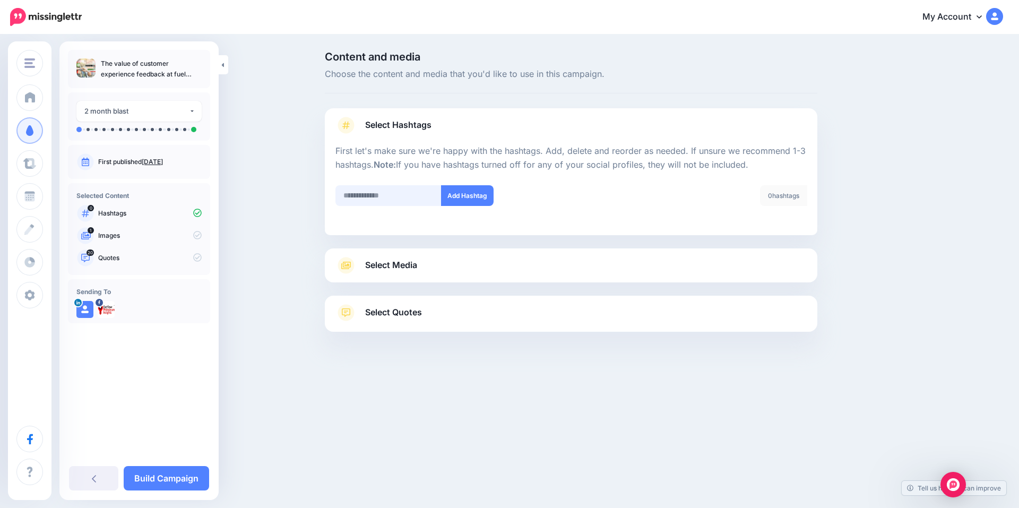
click at [375, 194] on input "text" at bounding box center [388, 195] width 106 height 21
click at [349, 197] on input "*********" at bounding box center [388, 195] width 106 height 21
click at [358, 193] on input "*********" at bounding box center [388, 195] width 106 height 21
type input "********"
click at [470, 198] on button "Add Hashtag" at bounding box center [467, 195] width 53 height 21
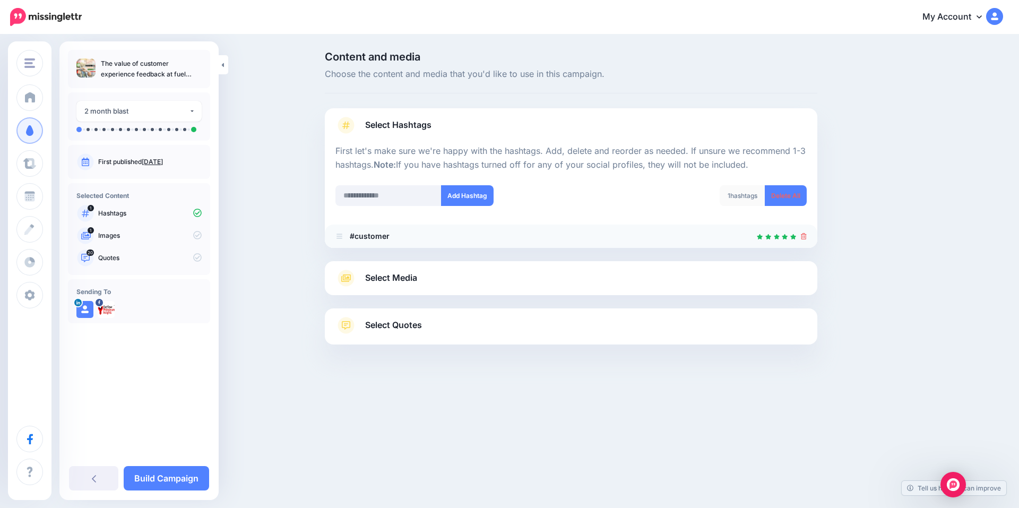
click at [802, 235] on icon at bounding box center [804, 236] width 6 height 6
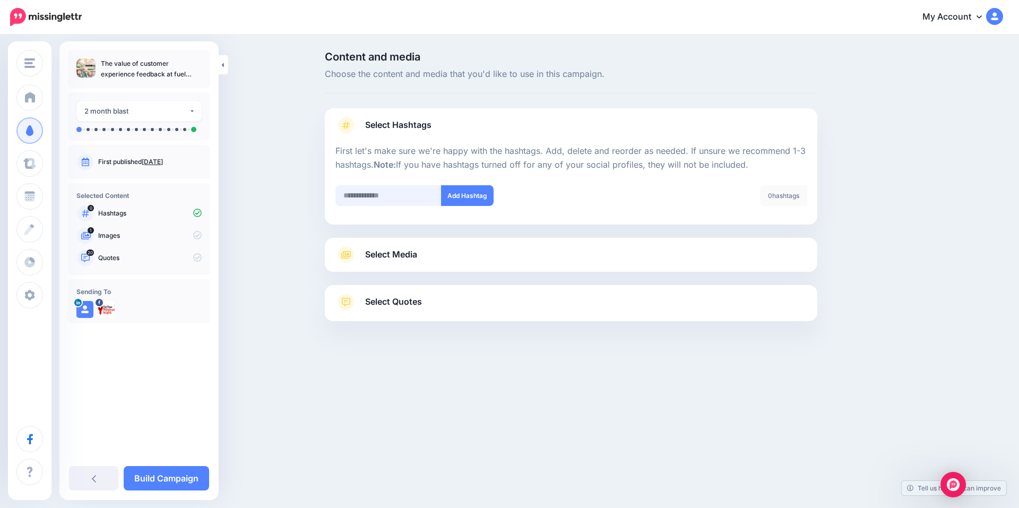
click at [389, 195] on input "text" at bounding box center [388, 195] width 106 height 21
click at [402, 196] on input "**********" at bounding box center [388, 195] width 106 height 21
click at [403, 195] on input "**********" at bounding box center [388, 195] width 106 height 21
click at [405, 195] on input "**********" at bounding box center [388, 195] width 106 height 21
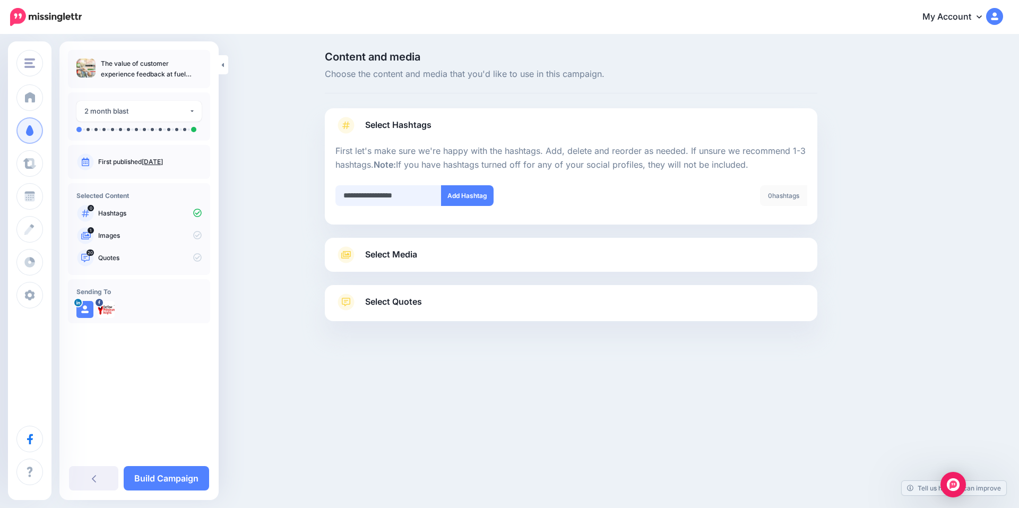
click at [415, 197] on input "**********" at bounding box center [388, 195] width 106 height 21
click at [426, 196] on input "**********" at bounding box center [388, 195] width 106 height 21
type input "**********"
click at [464, 197] on button "Add Hashtag" at bounding box center [467, 195] width 53 height 21
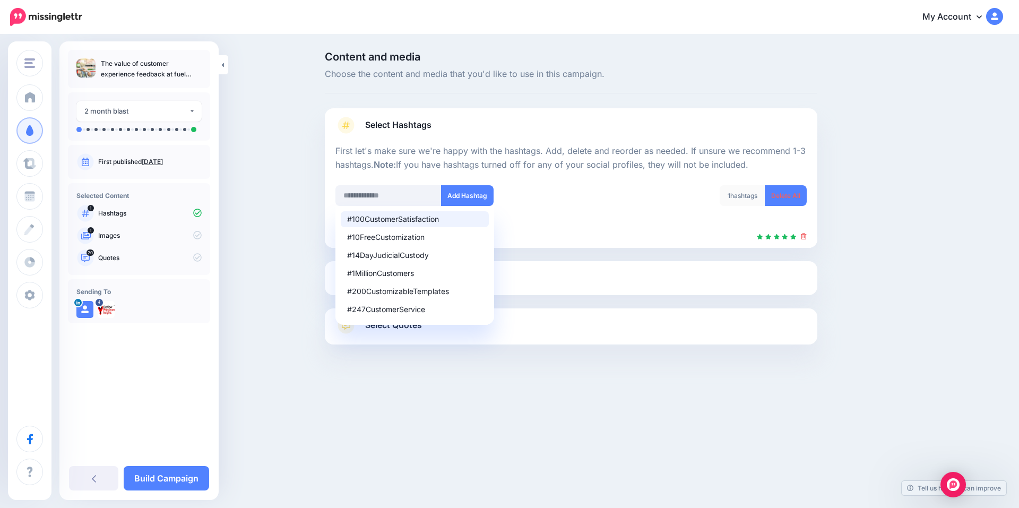
click at [397, 221] on div "#100CustomerSatisfaction" at bounding box center [414, 219] width 135 height 7
type input "**********"
click at [457, 196] on button "Add Hashtag" at bounding box center [467, 195] width 53 height 21
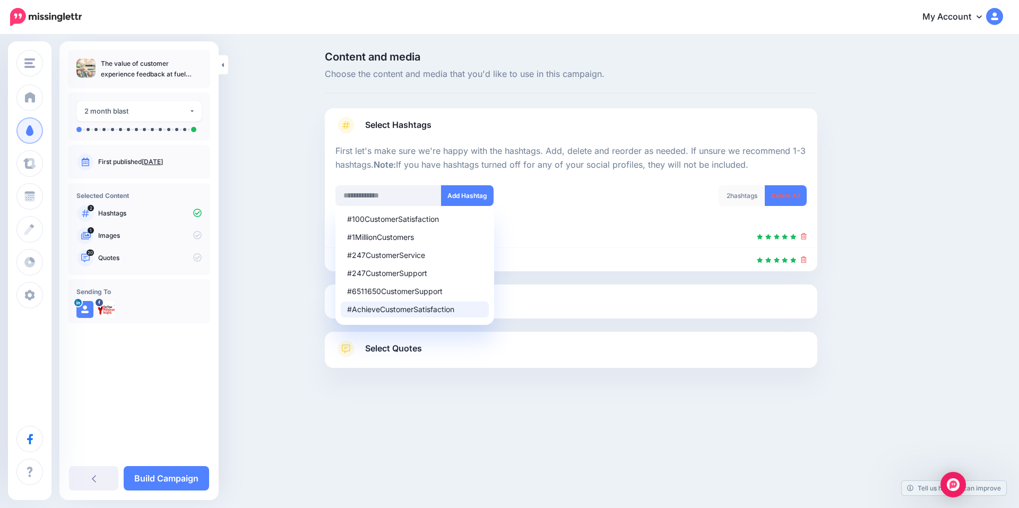
click at [427, 309] on div "#AchieveCustomerSatisfaction" at bounding box center [414, 309] width 135 height 7
type input "**********"
click at [468, 195] on button "Add Hashtag" at bounding box center [467, 195] width 53 height 21
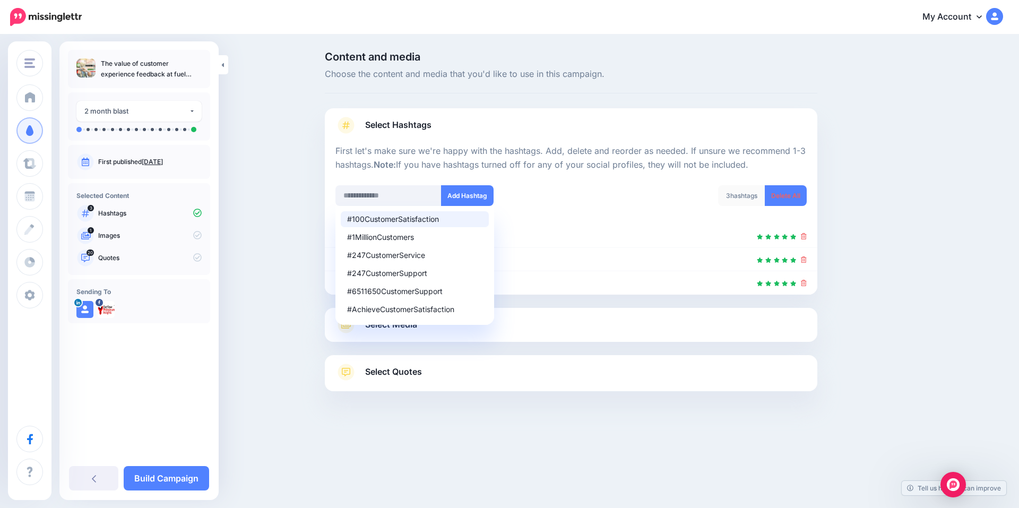
click at [395, 206] on ul "#100CustomerSatisfaction #1MillionCustomers #247CustomerService #247CustomerSup…" at bounding box center [414, 265] width 159 height 119
click at [536, 199] on div "#100CustomerSatisfaction #1MillionCustomers #247CustomerService #247CustomerSup…" at bounding box center [449, 195] width 228 height 21
drag, startPoint x: 410, startPoint y: 193, endPoint x: 498, endPoint y: 193, distance: 88.1
click at [412, 193] on input "text" at bounding box center [388, 195] width 106 height 21
click at [547, 192] on div "#100CustomerSatisfaction #1MillionCustomers #247CustomerService #247CustomerSup…" at bounding box center [449, 195] width 228 height 21
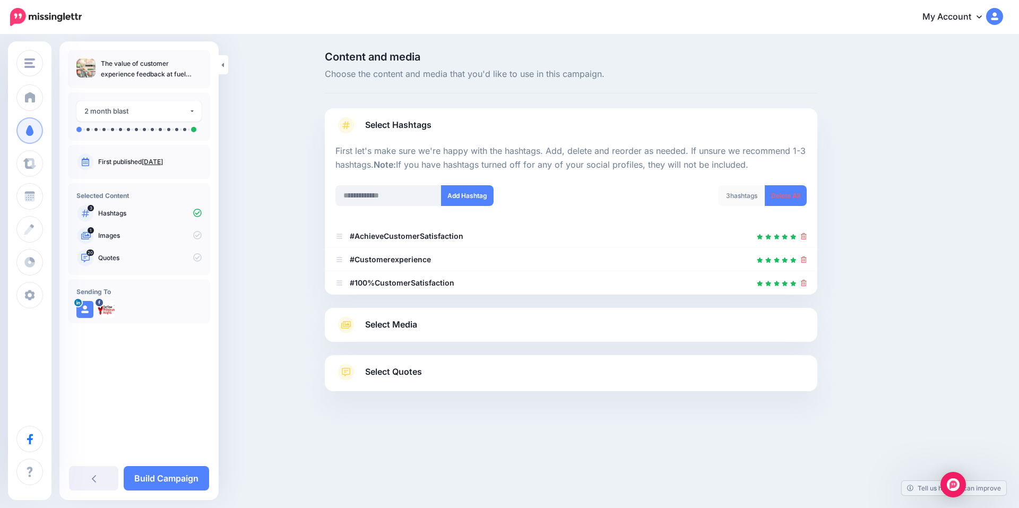
click at [649, 206] on div "3 hashtags Delete All" at bounding box center [693, 202] width 244 height 34
click at [429, 321] on link "Select Media" at bounding box center [570, 324] width 471 height 17
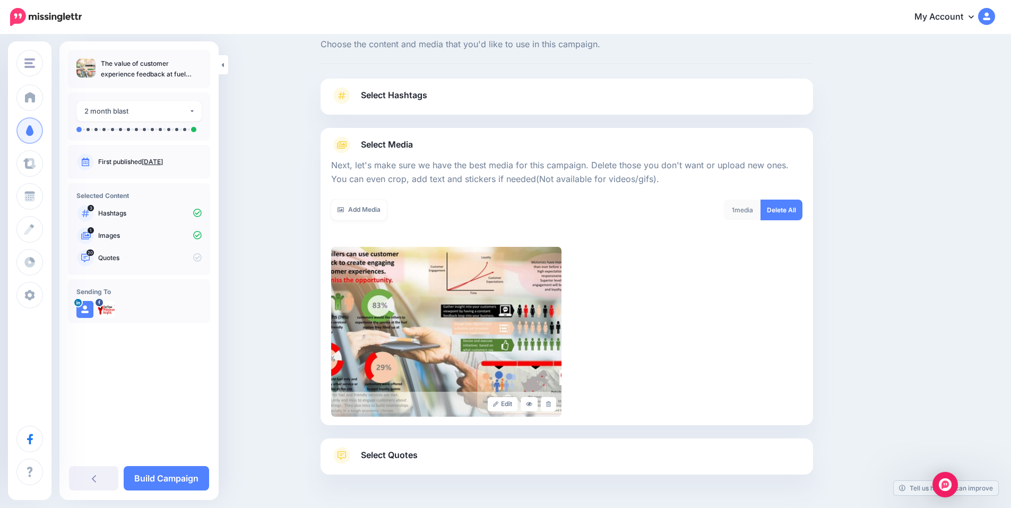
scroll to position [65, 0]
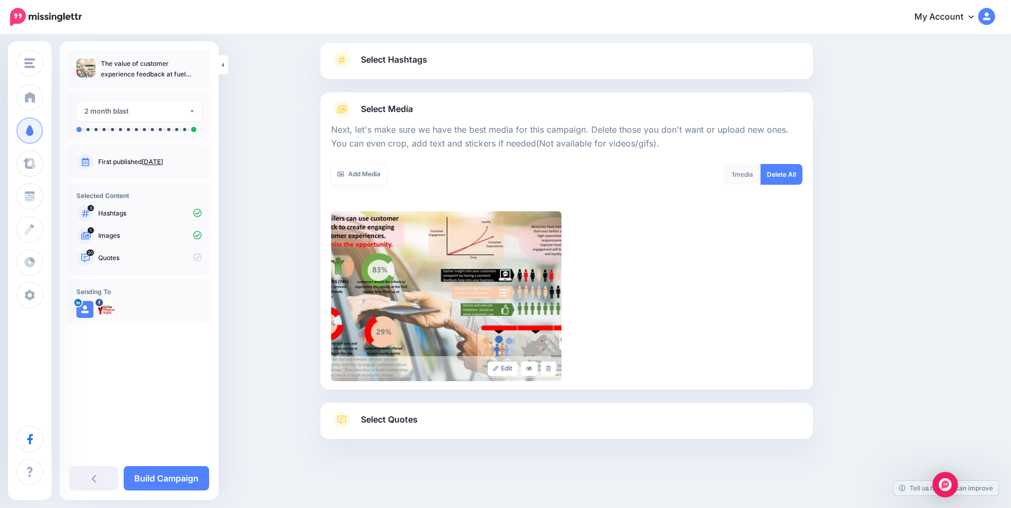
click at [435, 427] on link "Select Quotes" at bounding box center [566, 425] width 471 height 28
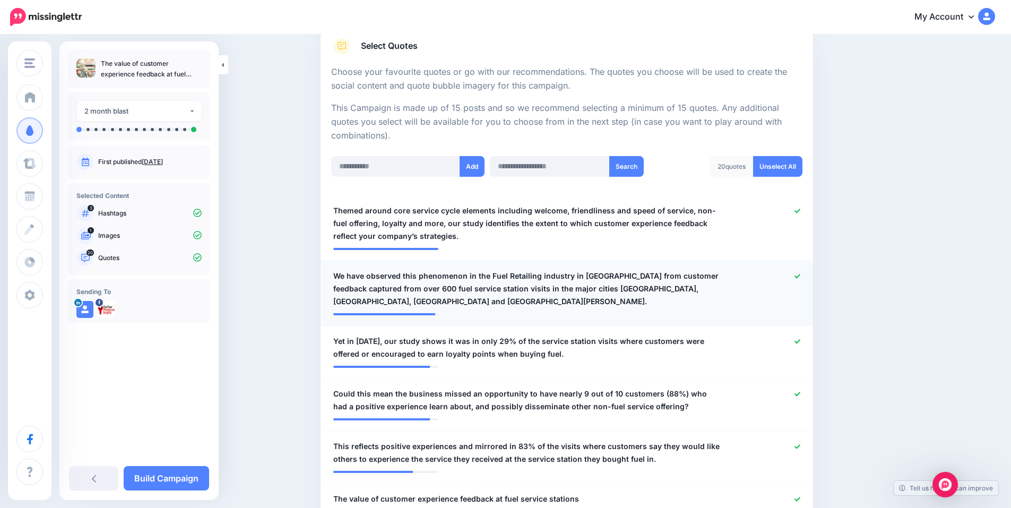
scroll to position [171, 0]
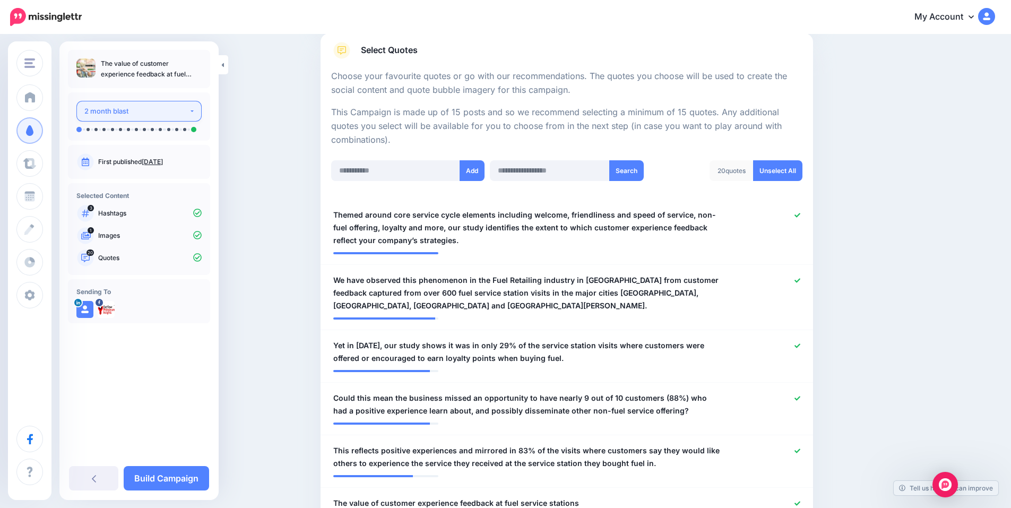
click at [193, 111] on button "2 month blast" at bounding box center [138, 111] width 125 height 21
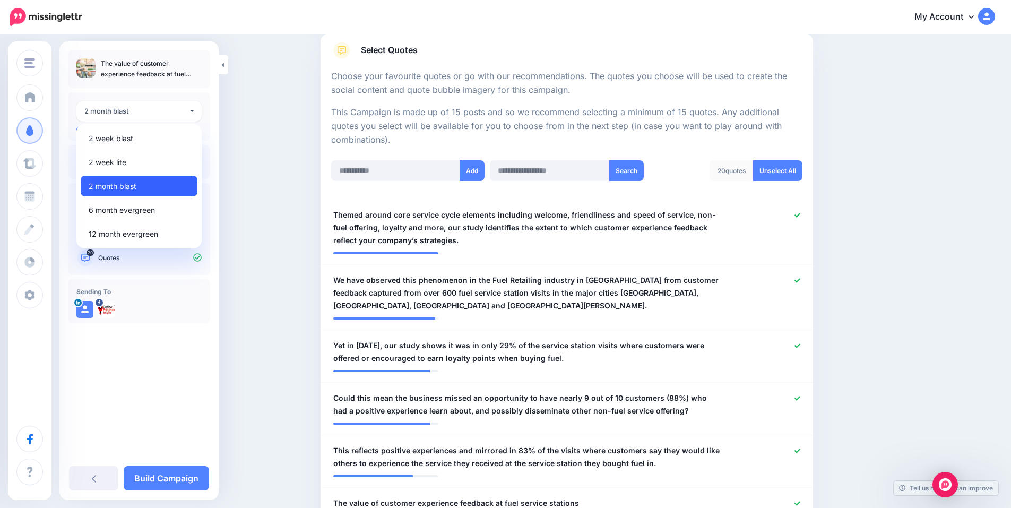
click at [118, 184] on span "2 month blast" at bounding box center [113, 186] width 48 height 13
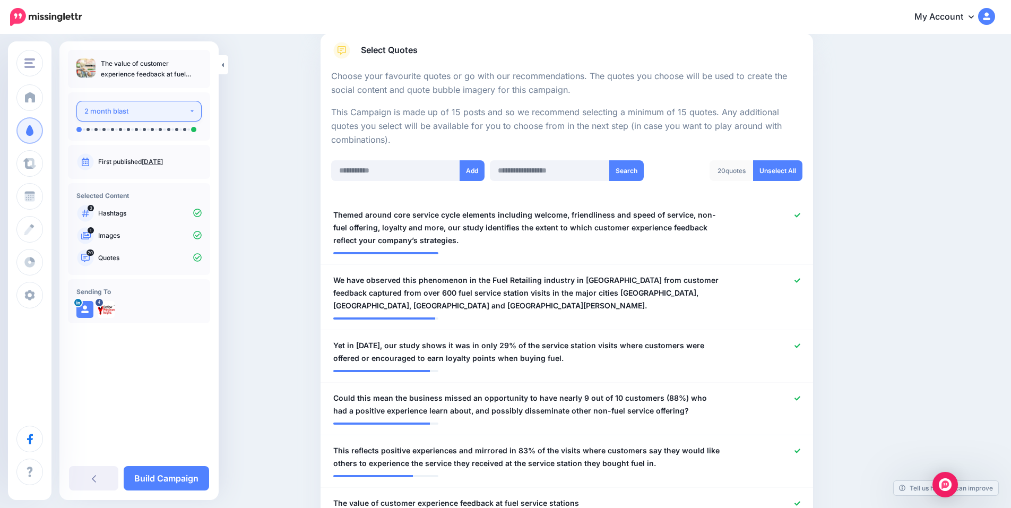
click at [168, 116] on div "2 month blast" at bounding box center [136, 111] width 105 height 12
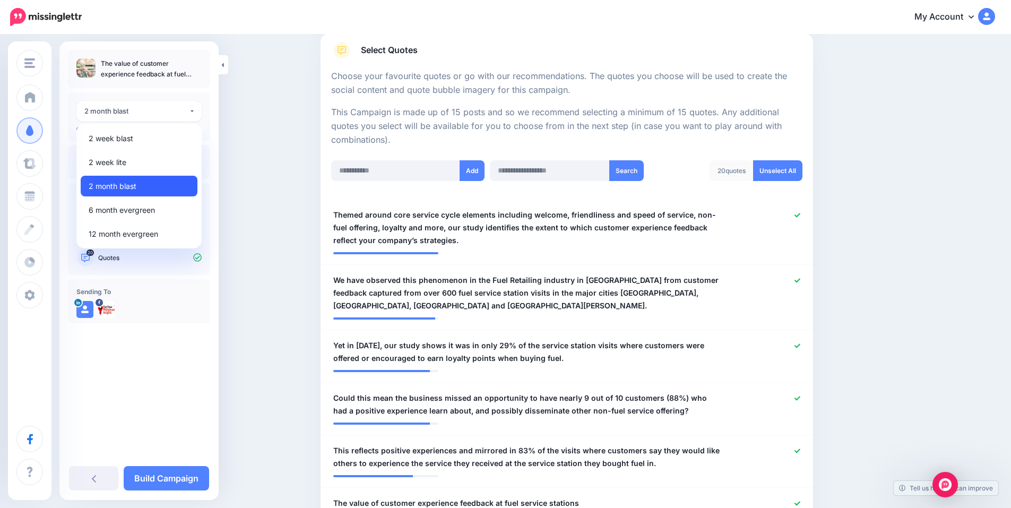
click at [175, 185] on link "2 month blast" at bounding box center [139, 186] width 117 height 21
select select "******"
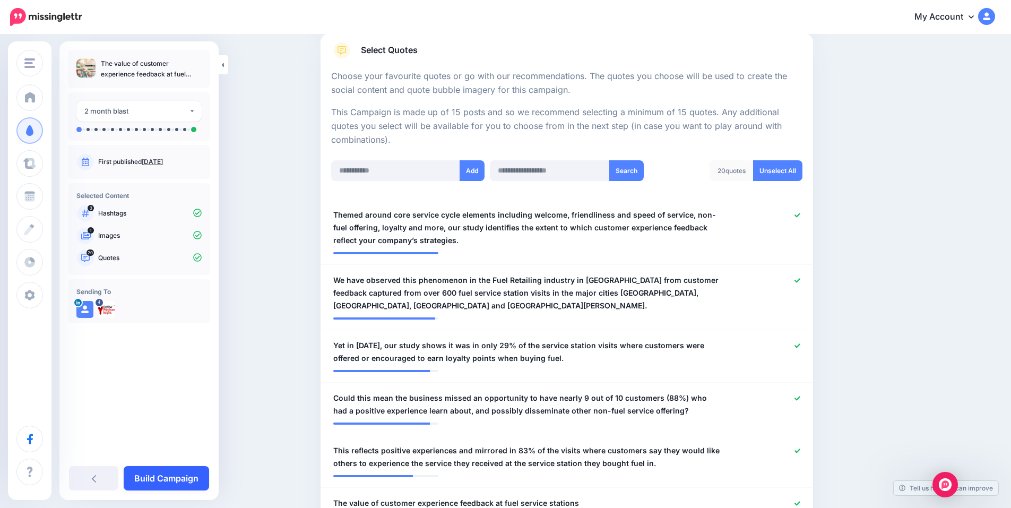
click at [175, 472] on link "Build Campaign" at bounding box center [166, 478] width 85 height 24
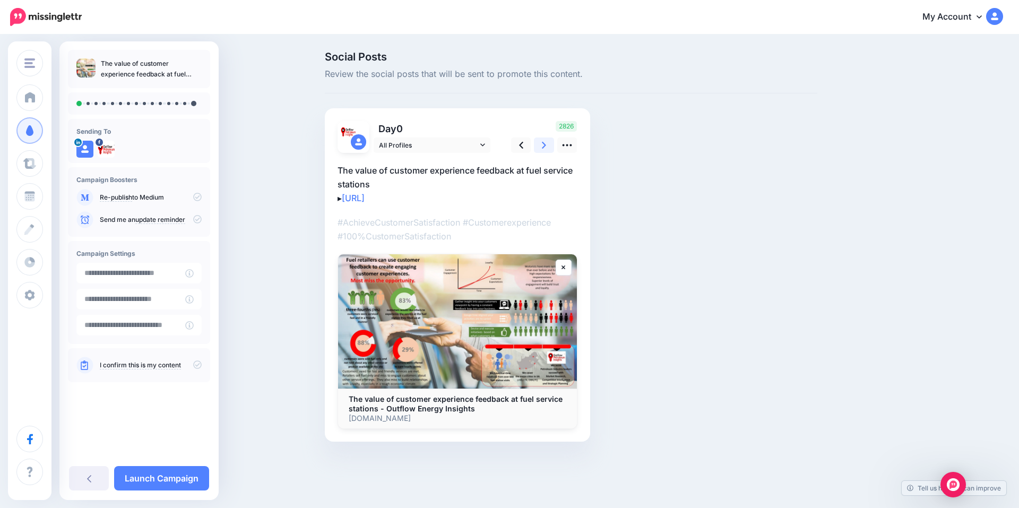
click at [546, 145] on icon at bounding box center [544, 145] width 4 height 11
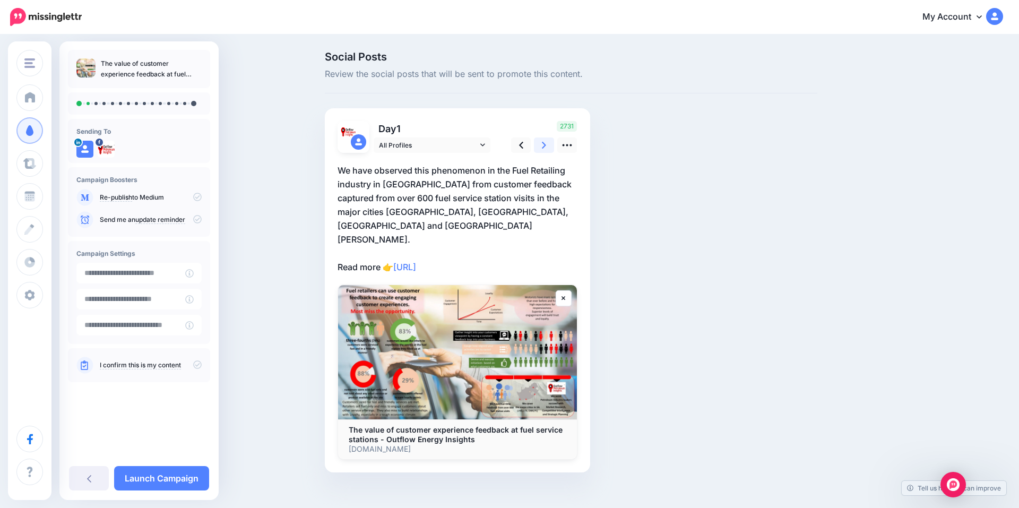
click at [546, 145] on icon at bounding box center [544, 145] width 4 height 11
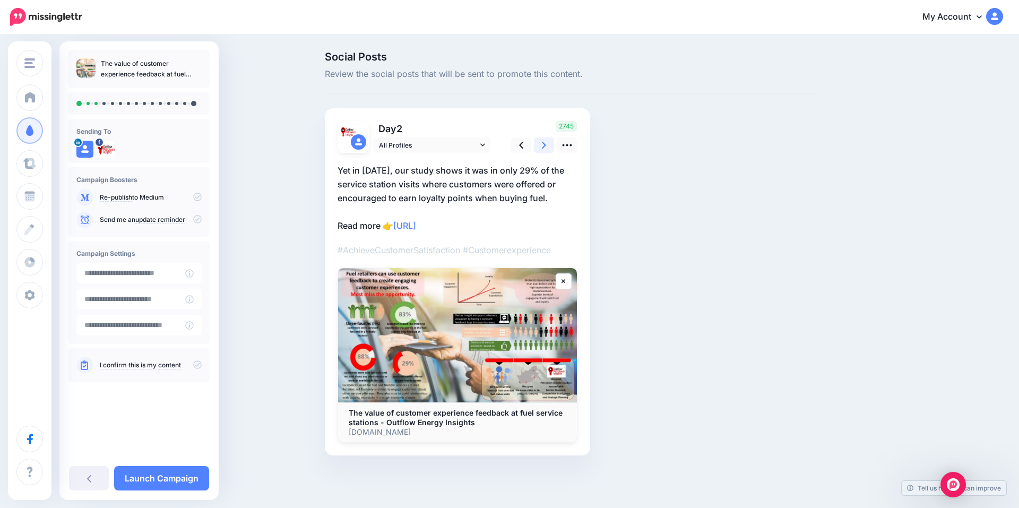
click at [546, 145] on icon at bounding box center [544, 145] width 4 height 11
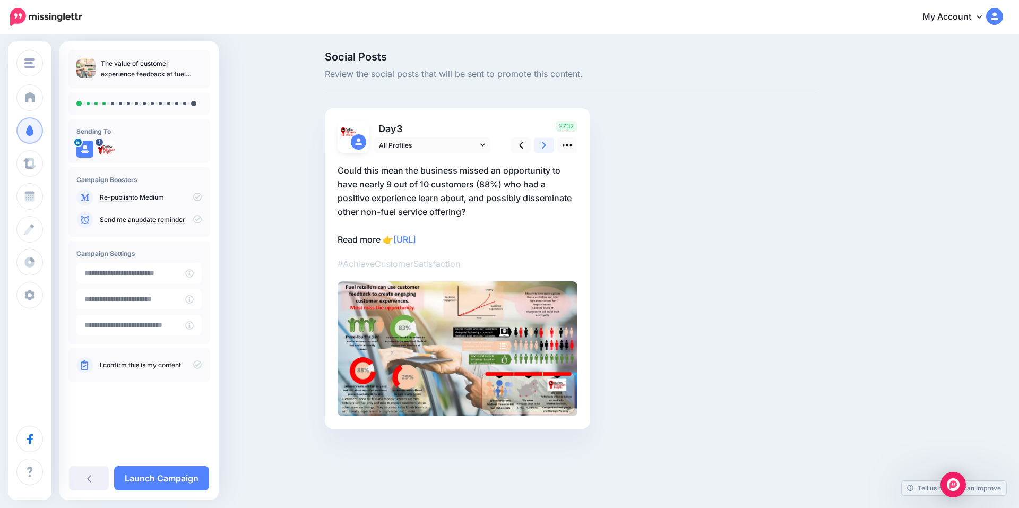
click at [546, 145] on icon at bounding box center [544, 145] width 4 height 11
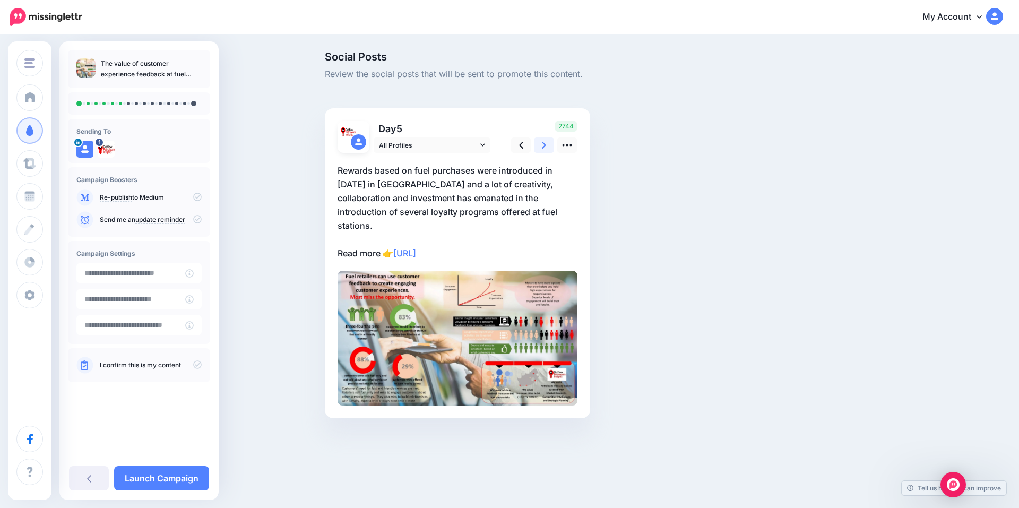
click at [546, 145] on icon at bounding box center [544, 145] width 4 height 11
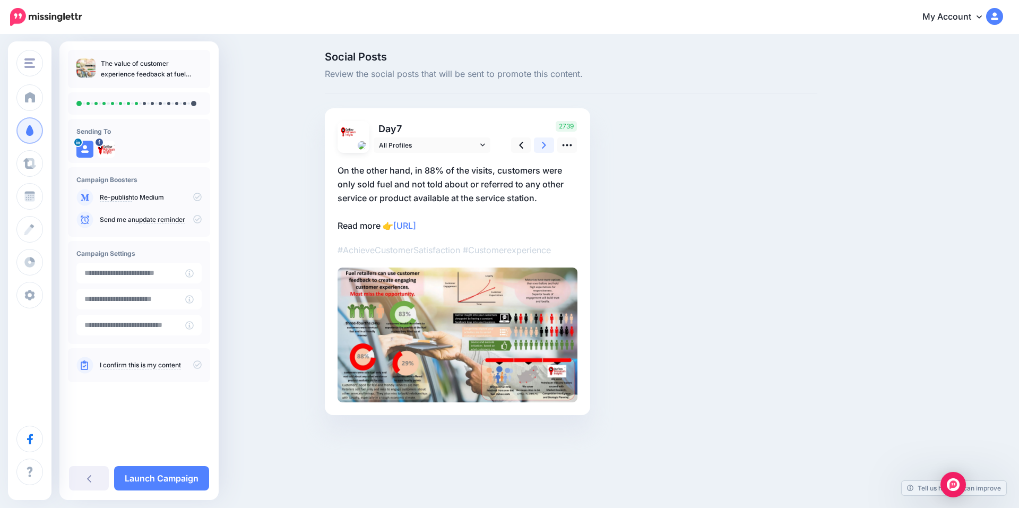
click at [546, 145] on icon at bounding box center [544, 145] width 4 height 11
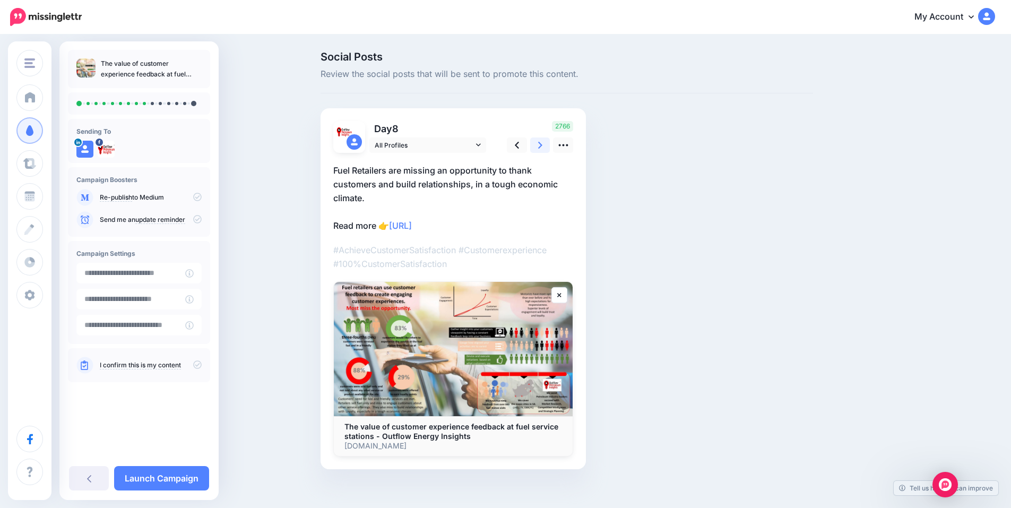
click at [542, 145] on icon at bounding box center [540, 145] width 4 height 11
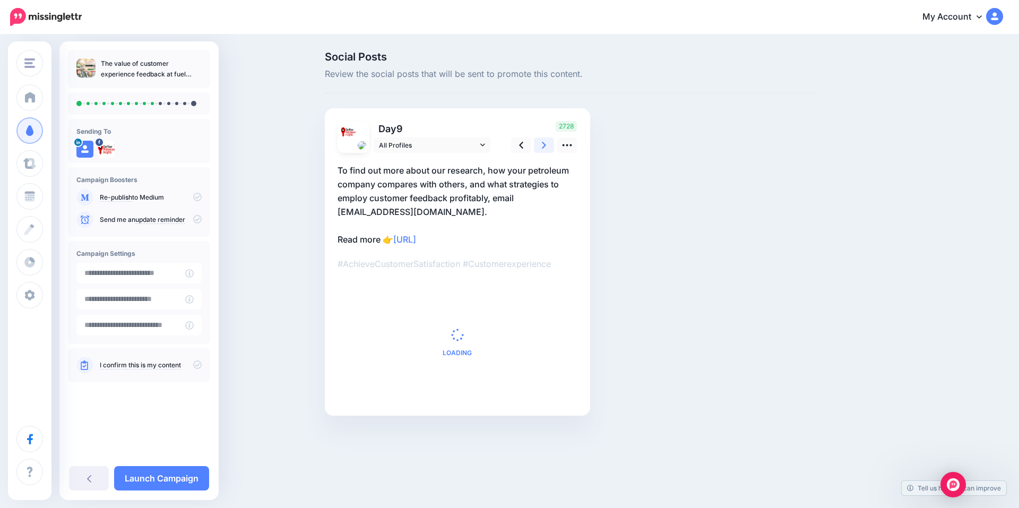
click at [546, 145] on icon at bounding box center [544, 145] width 4 height 11
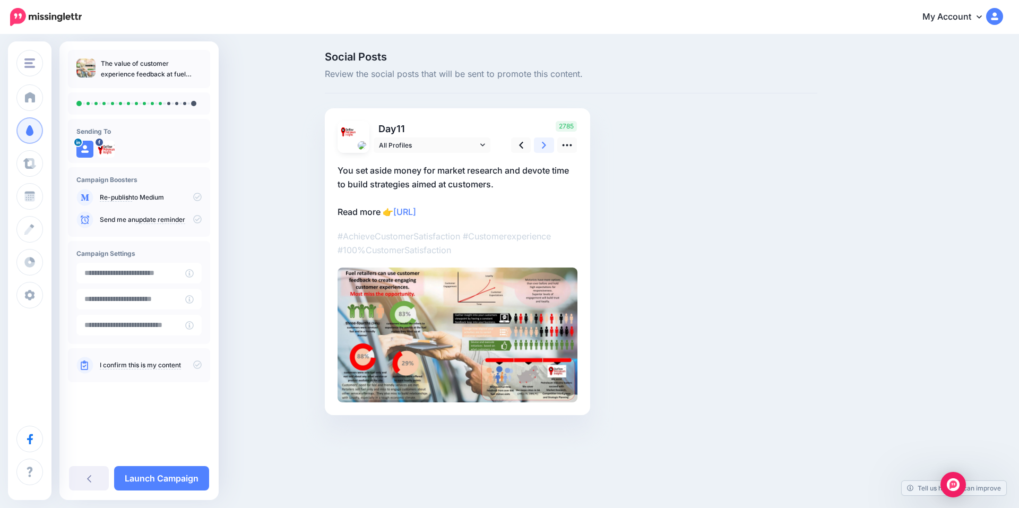
click at [546, 145] on icon at bounding box center [544, 145] width 4 height 11
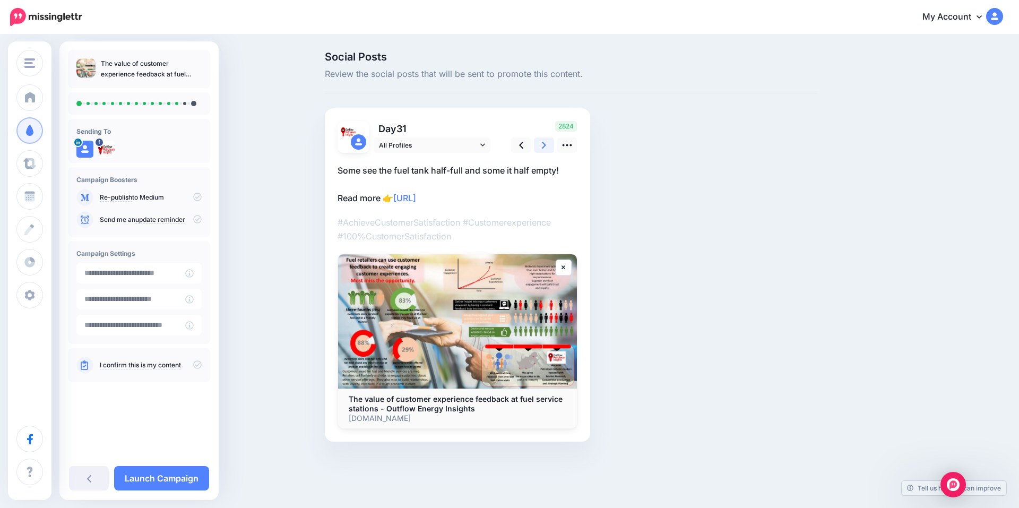
click at [546, 145] on icon at bounding box center [544, 145] width 4 height 11
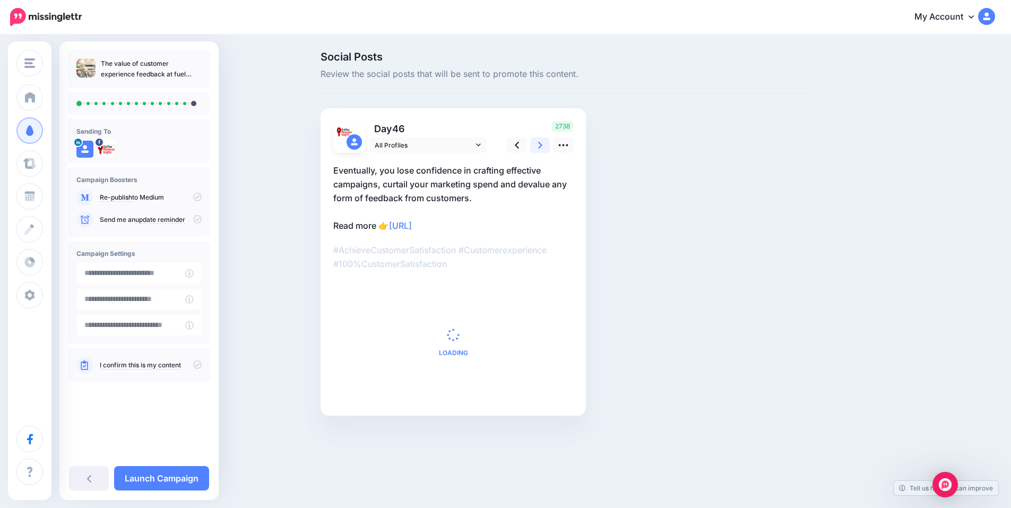
click at [542, 145] on icon at bounding box center [540, 145] width 4 height 11
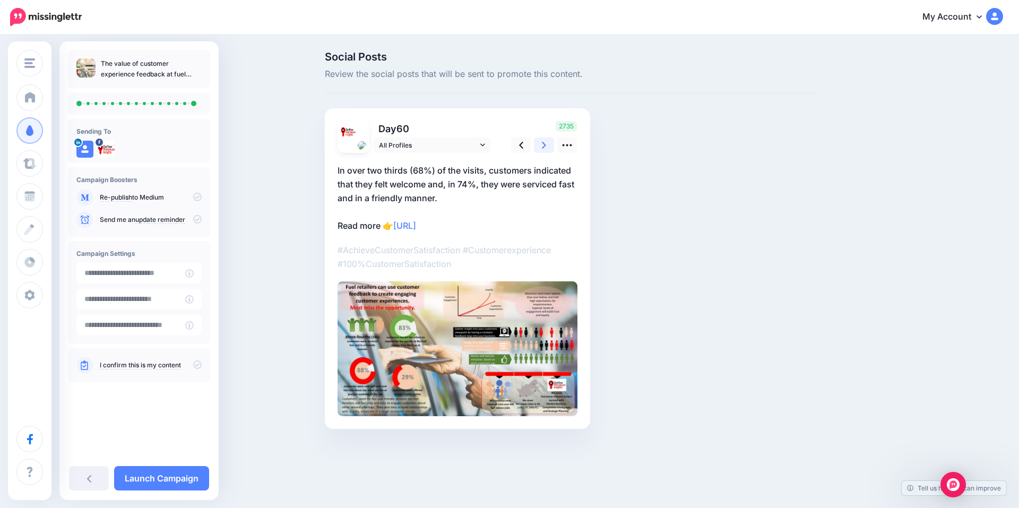
click at [546, 145] on icon at bounding box center [544, 145] width 4 height 11
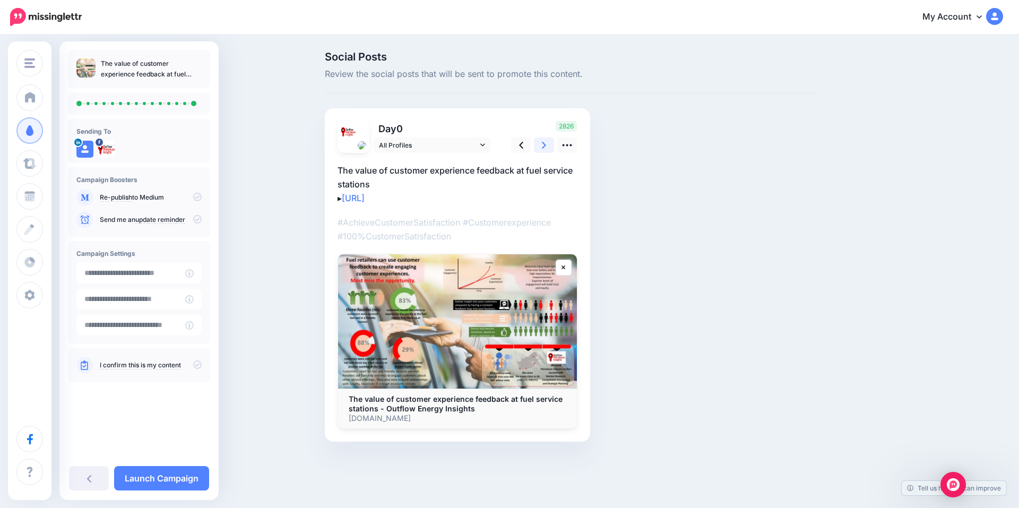
click at [546, 145] on icon at bounding box center [544, 145] width 4 height 11
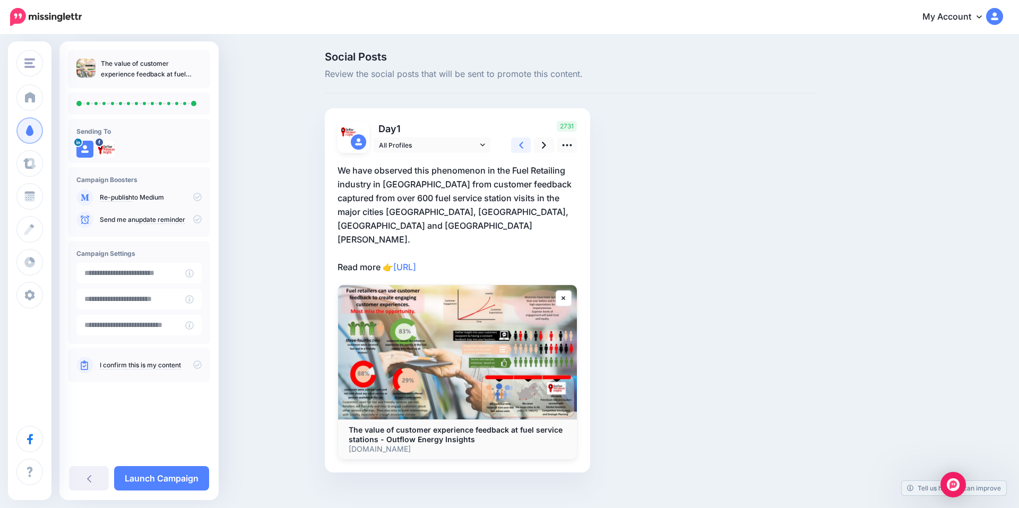
click at [521, 148] on icon at bounding box center [521, 145] width 4 height 11
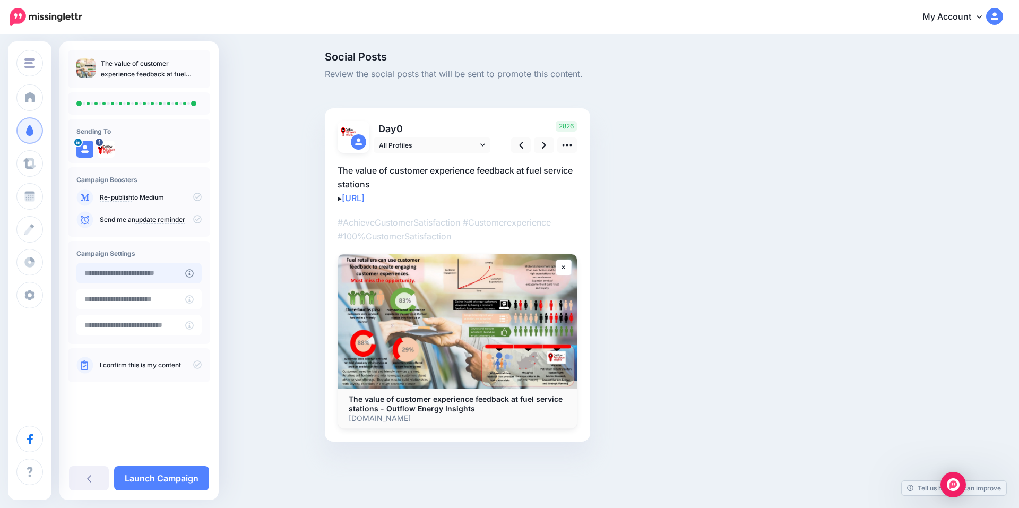
type input "**********"
click at [156, 272] on input "**********" at bounding box center [130, 273] width 109 height 21
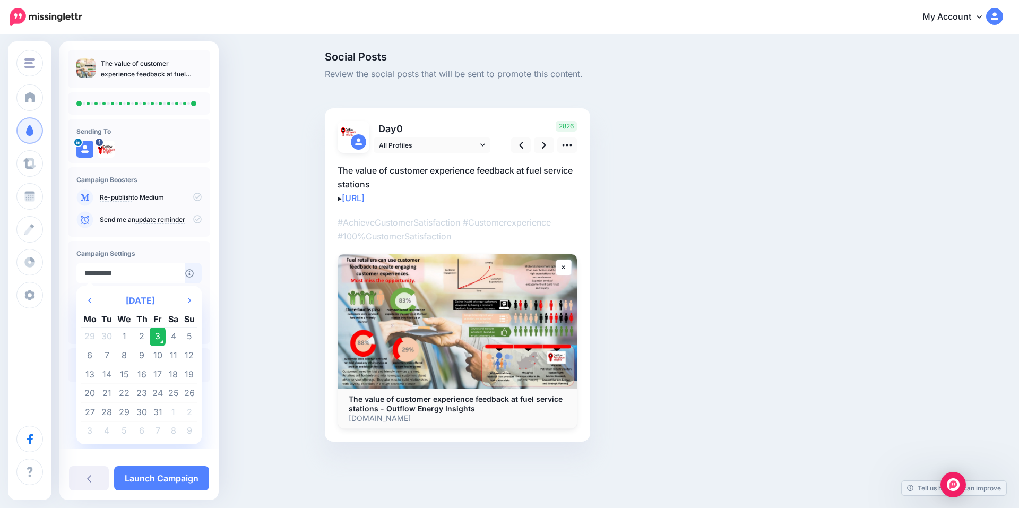
click at [158, 336] on td "3" at bounding box center [158, 336] width 16 height 19
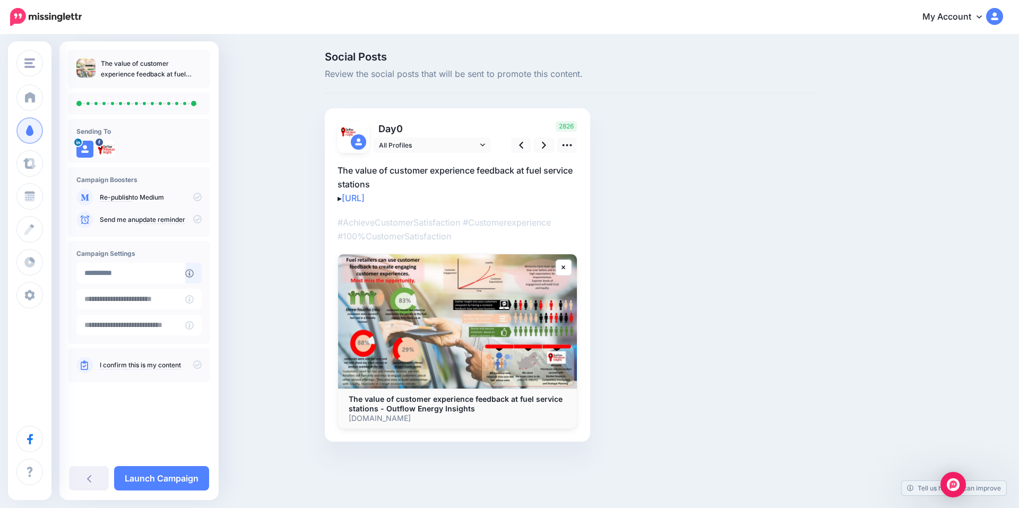
click at [108, 363] on link "I confirm this is my content" at bounding box center [140, 365] width 81 height 8
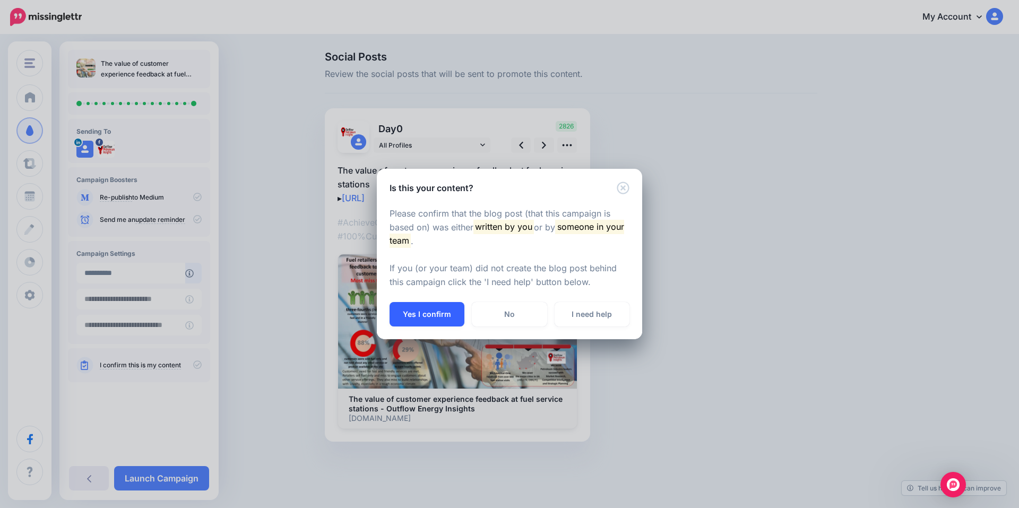
click at [415, 313] on button "Yes I confirm" at bounding box center [427, 314] width 75 height 24
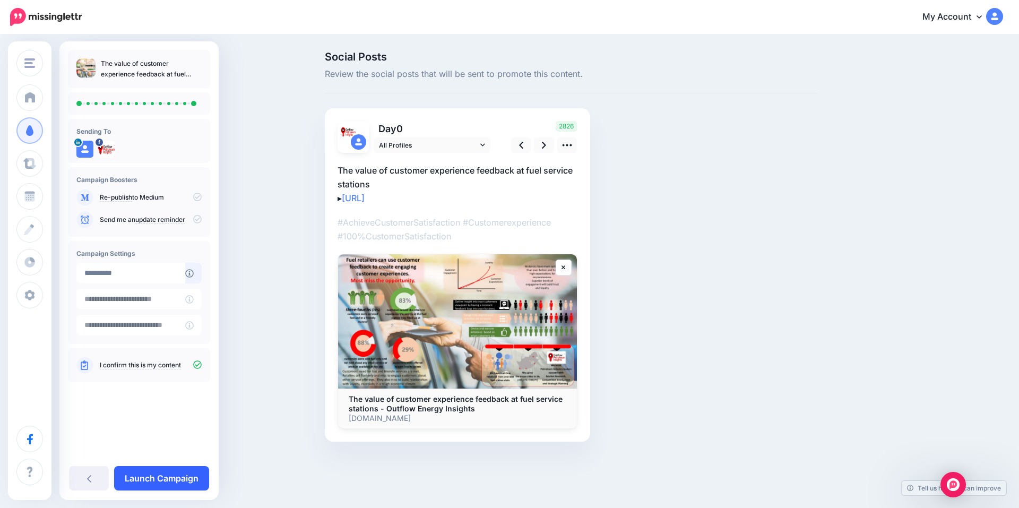
click at [167, 474] on link "Launch Campaign" at bounding box center [161, 478] width 95 height 24
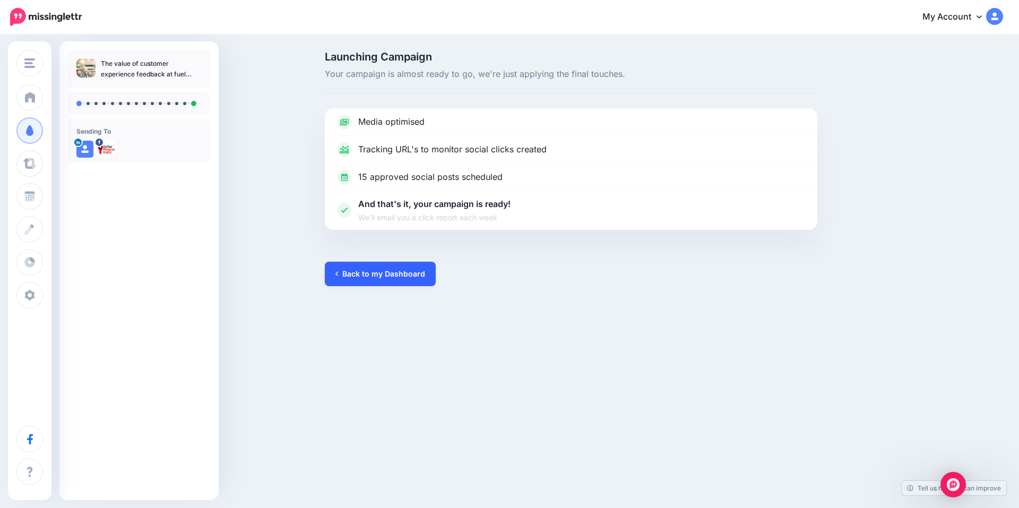
click at [372, 278] on link "Back to my Dashboard" at bounding box center [380, 274] width 111 height 24
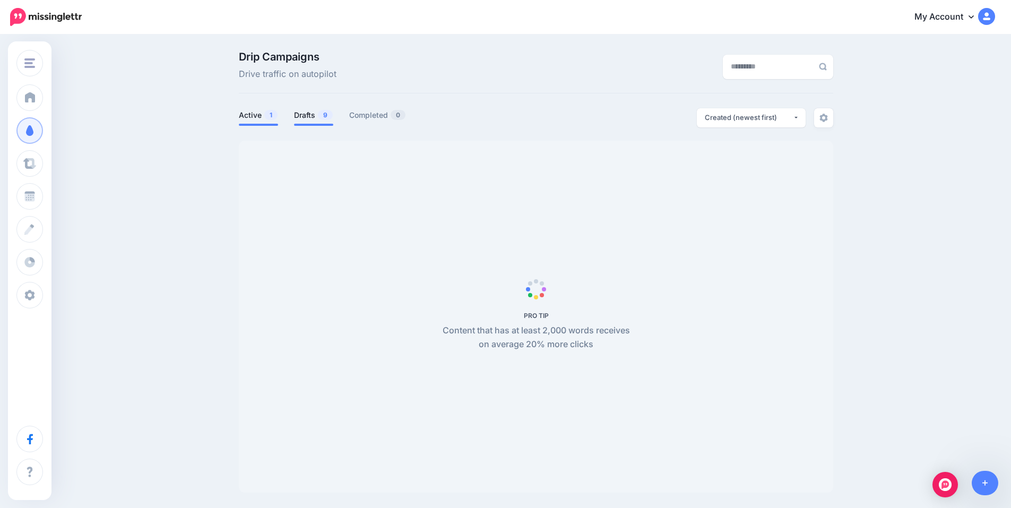
click at [327, 115] on span "9" at bounding box center [325, 115] width 15 height 10
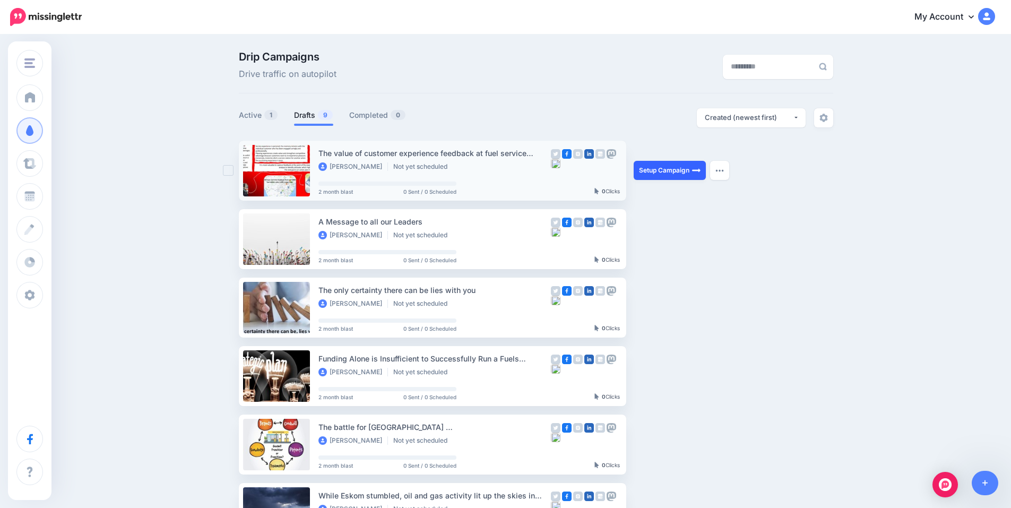
click at [668, 168] on link "Setup Campaign" at bounding box center [670, 170] width 72 height 19
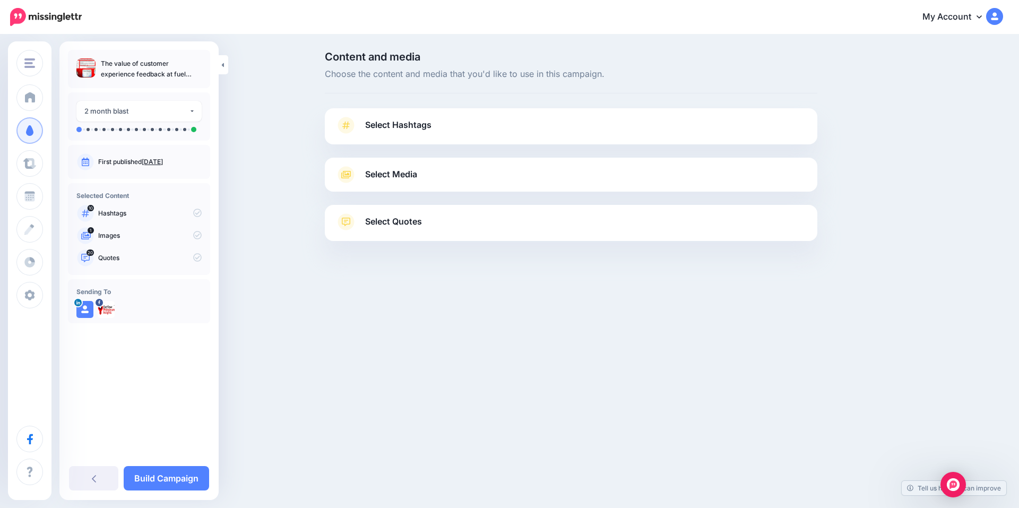
click at [396, 121] on span "Select Hashtags" at bounding box center [398, 125] width 66 height 14
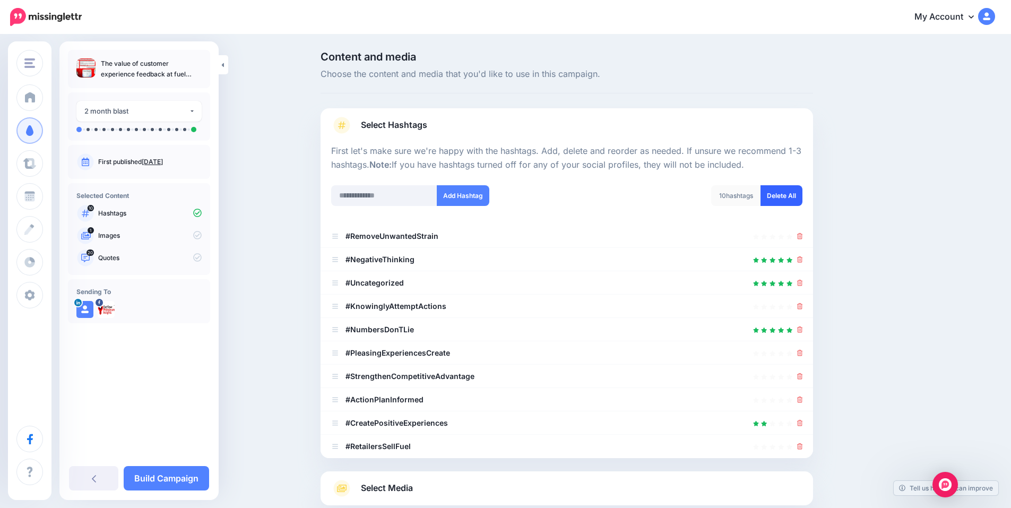
click at [787, 193] on link "Delete All" at bounding box center [782, 195] width 42 height 21
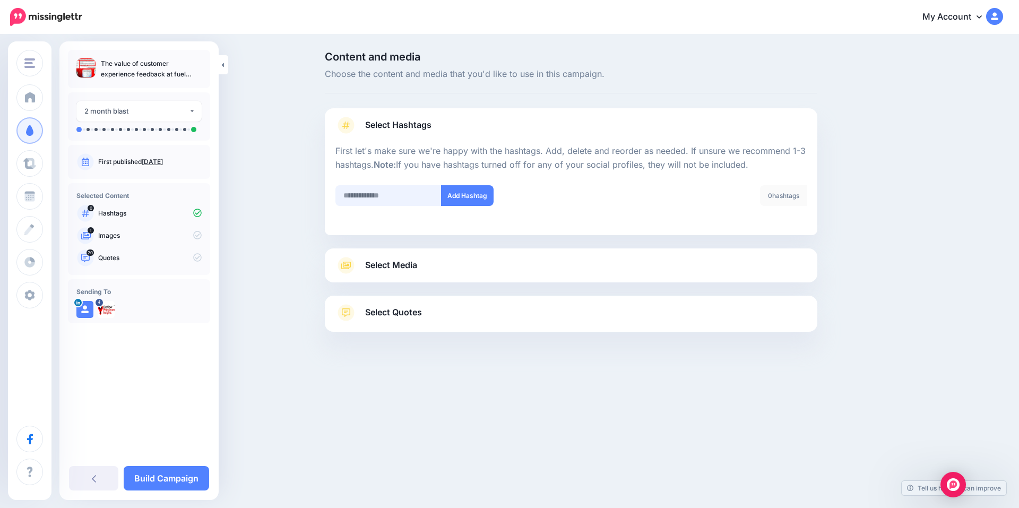
click at [383, 199] on input "text" at bounding box center [388, 195] width 106 height 21
type input "*"
type input "**********"
click at [457, 200] on button "Add Hashtag" at bounding box center [467, 195] width 53 height 21
click at [406, 197] on input "text" at bounding box center [388, 195] width 106 height 21
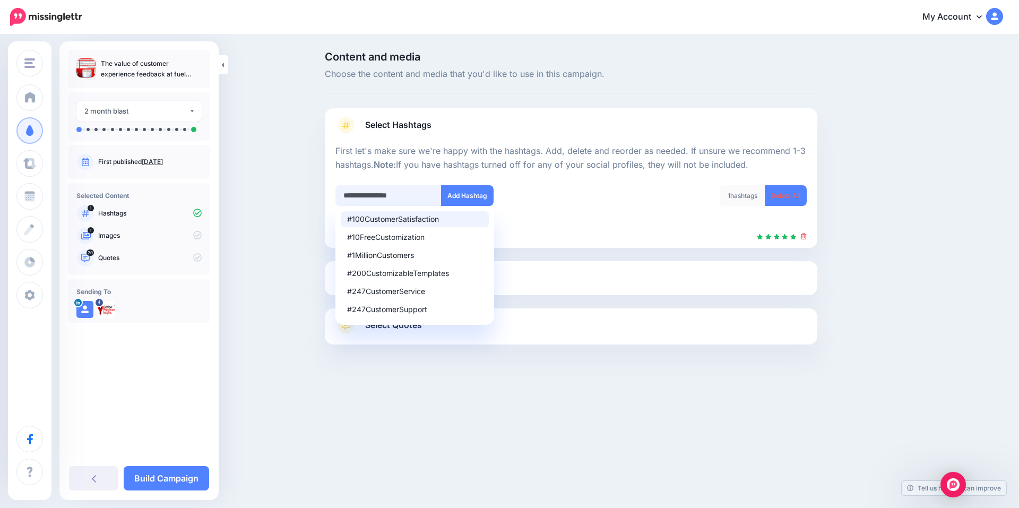
click at [415, 195] on input "**********" at bounding box center [388, 195] width 106 height 21
type input "**********"
click at [455, 192] on button "Add Hashtag" at bounding box center [467, 195] width 53 height 21
click at [409, 195] on input "text" at bounding box center [388, 195] width 106 height 21
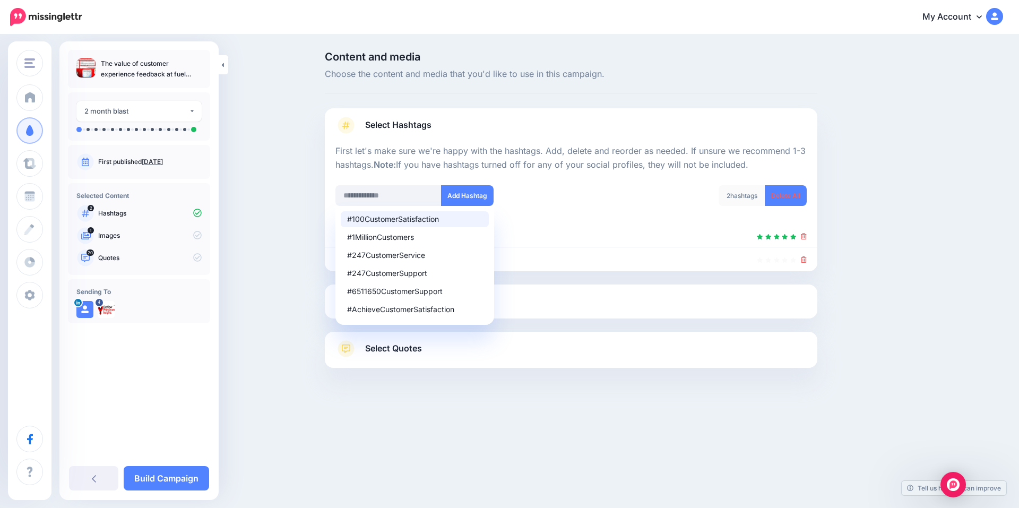
click at [395, 221] on div "#100CustomerSatisfaction" at bounding box center [414, 219] width 135 height 7
click at [383, 216] on div "#ActionableCustomerFeedback" at bounding box center [414, 219] width 135 height 7
type input "**********"
click at [470, 199] on button "Add Hashtag" at bounding box center [467, 195] width 53 height 21
click at [384, 196] on input "text" at bounding box center [388, 195] width 106 height 21
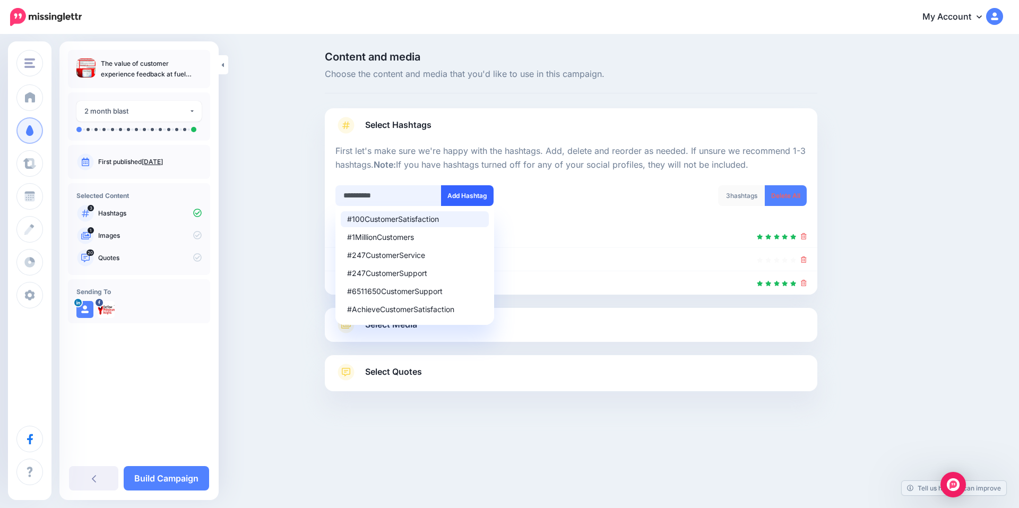
type input "**********"
click at [469, 191] on button "Add Hashtag" at bounding box center [467, 195] width 53 height 21
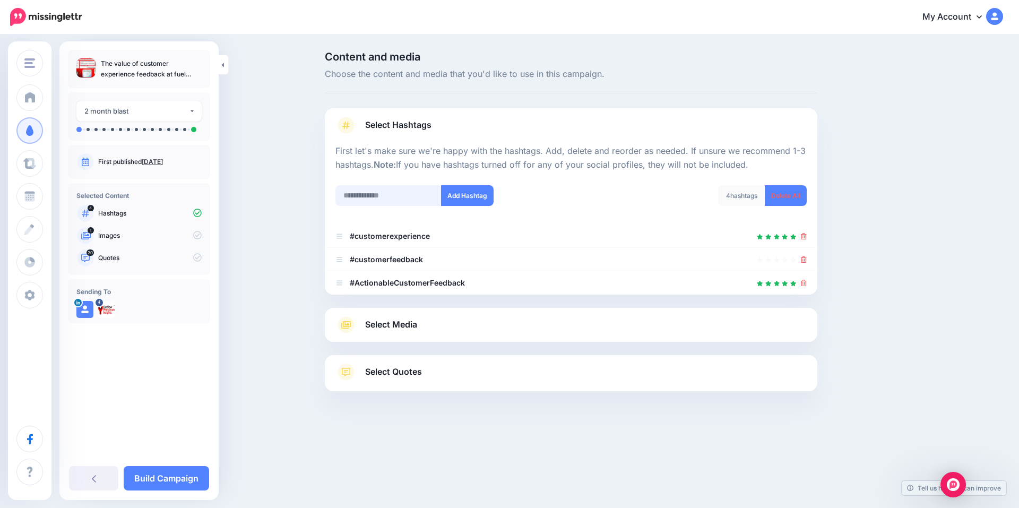
click at [406, 194] on input "text" at bounding box center [388, 195] width 106 height 21
click at [375, 194] on input "text" at bounding box center [388, 195] width 106 height 21
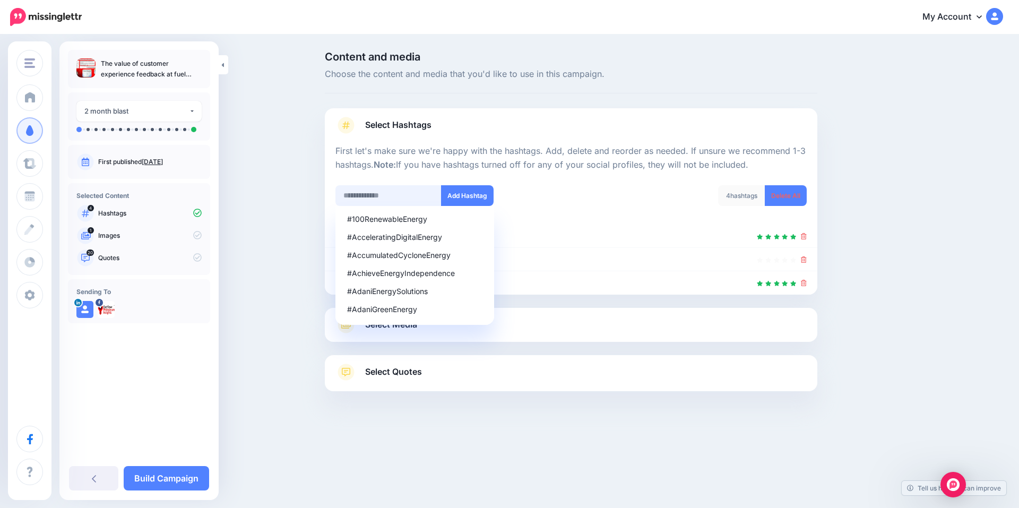
click at [383, 197] on input "text" at bounding box center [388, 195] width 106 height 21
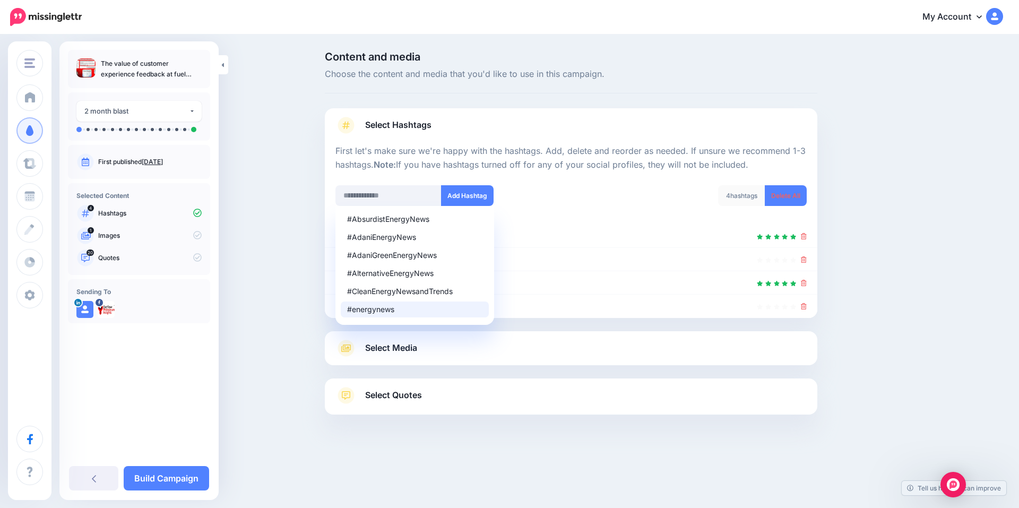
click at [381, 312] on div "#energynews" at bounding box center [414, 309] width 135 height 7
drag, startPoint x: 404, startPoint y: 193, endPoint x: 341, endPoint y: 198, distance: 63.3
click at [343, 199] on input "**********" at bounding box center [388, 195] width 106 height 21
click at [394, 275] on div "#AlternativeEnergyNews" at bounding box center [414, 273] width 135 height 7
drag, startPoint x: 425, startPoint y: 202, endPoint x: 320, endPoint y: 200, distance: 105.1
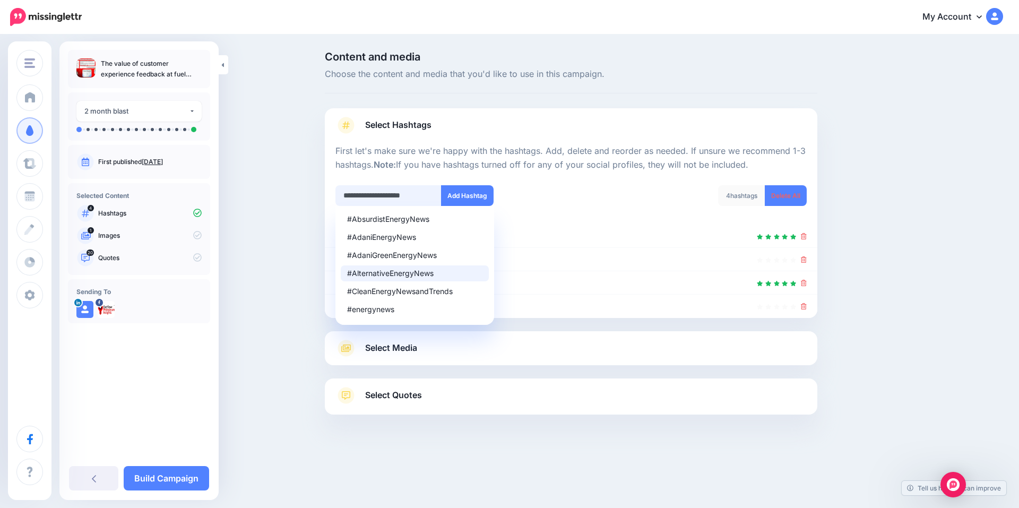
click at [320, 200] on div "**********" at bounding box center [571, 259] width 509 height 416
type input "*"
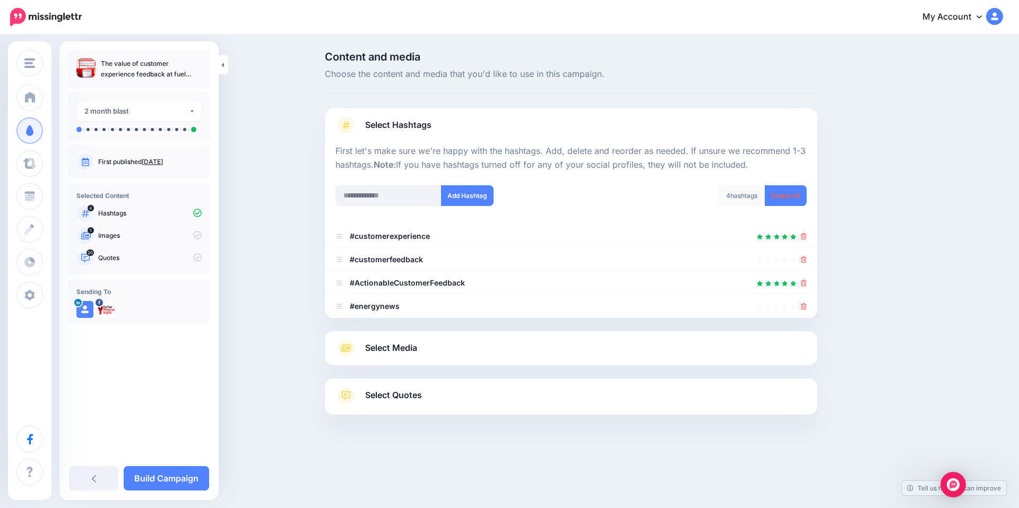
click at [433, 360] on div "Select Media Next, let's make sure we have the best media for this campaign. De…" at bounding box center [571, 348] width 493 height 34
click at [411, 351] on span "Select Media" at bounding box center [391, 348] width 52 height 14
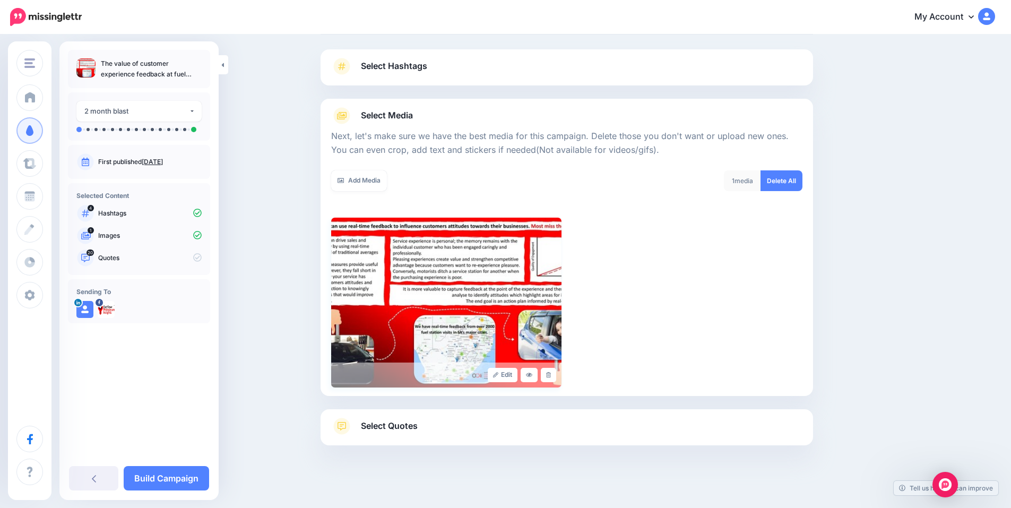
scroll to position [65, 0]
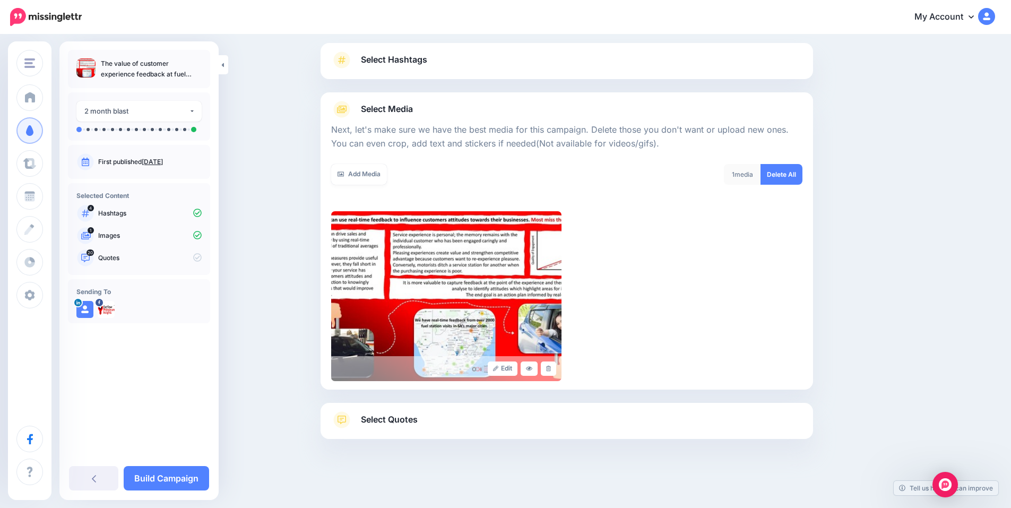
click at [414, 412] on span "Select Quotes" at bounding box center [389, 419] width 57 height 14
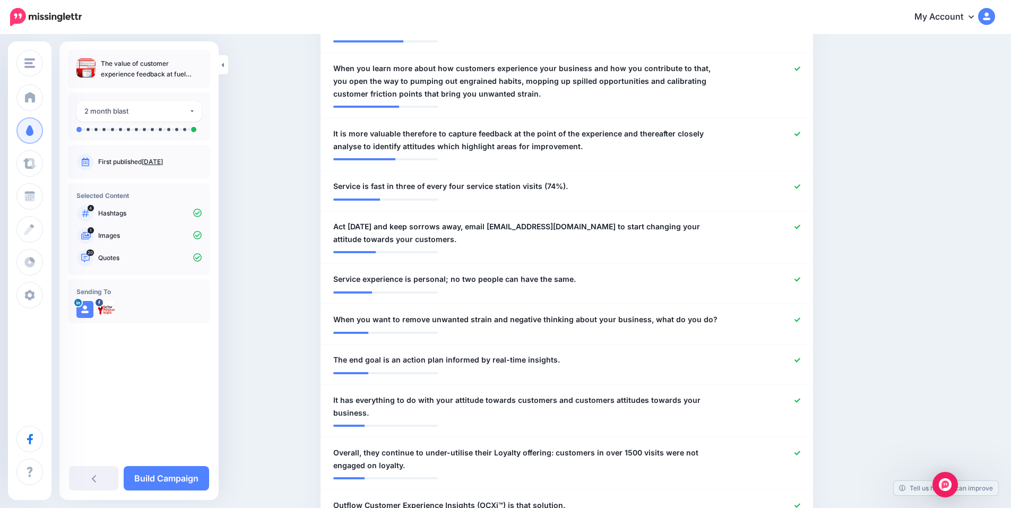
scroll to position [454, 0]
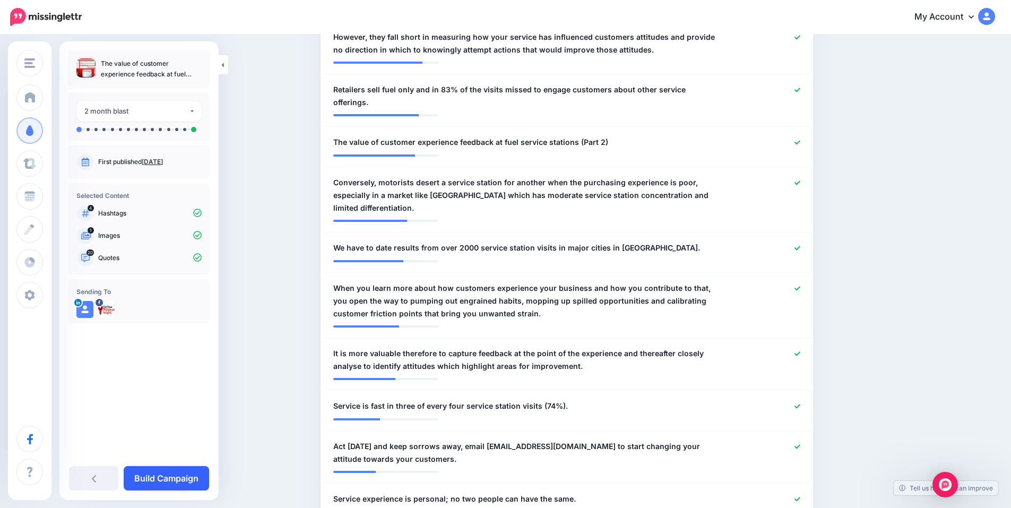
click at [171, 478] on link "Build Campaign" at bounding box center [166, 478] width 85 height 24
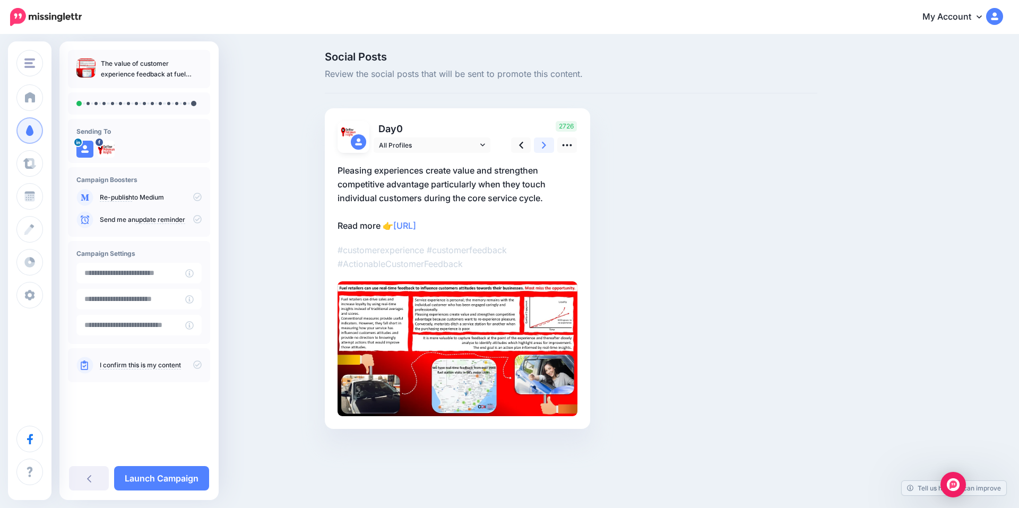
click at [546, 143] on icon at bounding box center [544, 145] width 4 height 11
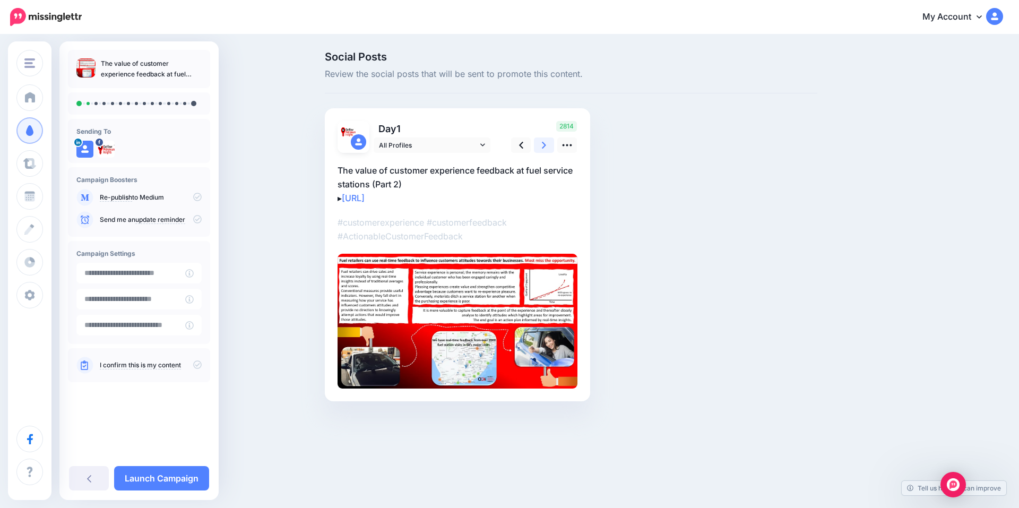
click at [546, 143] on icon at bounding box center [544, 145] width 4 height 11
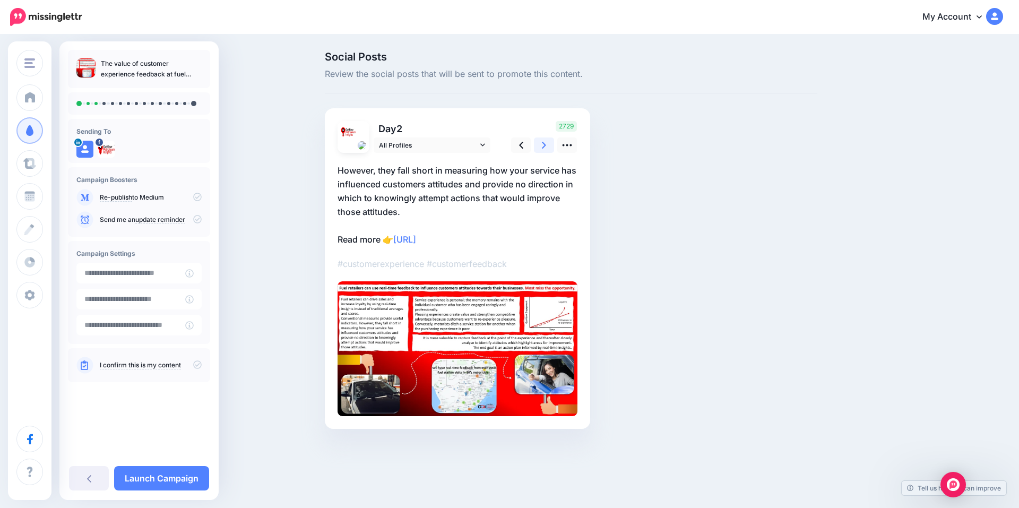
click at [546, 143] on icon at bounding box center [544, 145] width 4 height 11
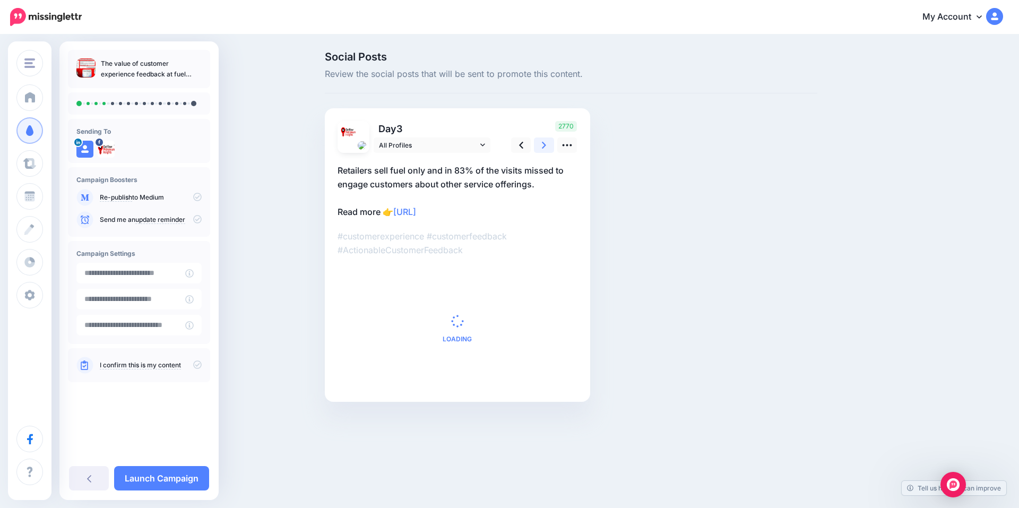
click at [546, 143] on icon at bounding box center [544, 145] width 4 height 11
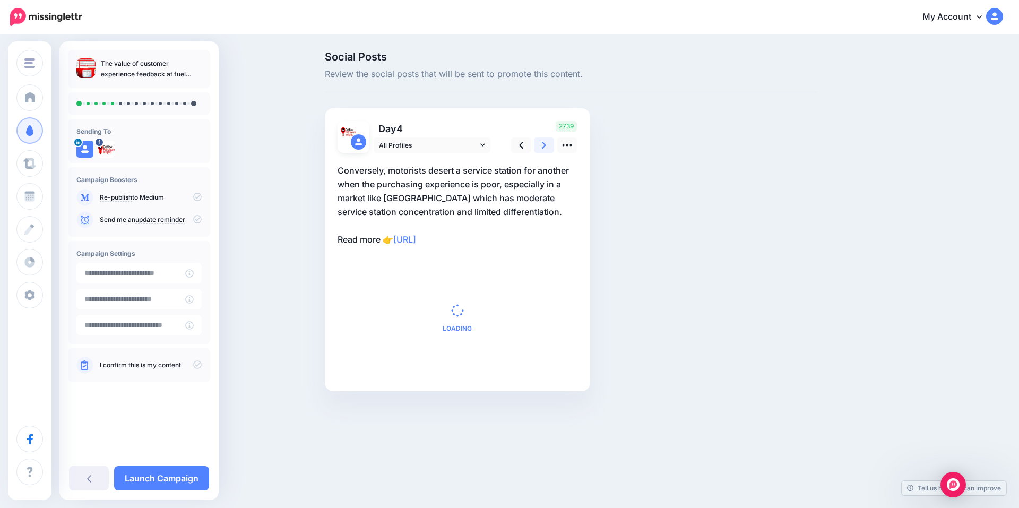
click at [546, 143] on icon at bounding box center [544, 145] width 4 height 11
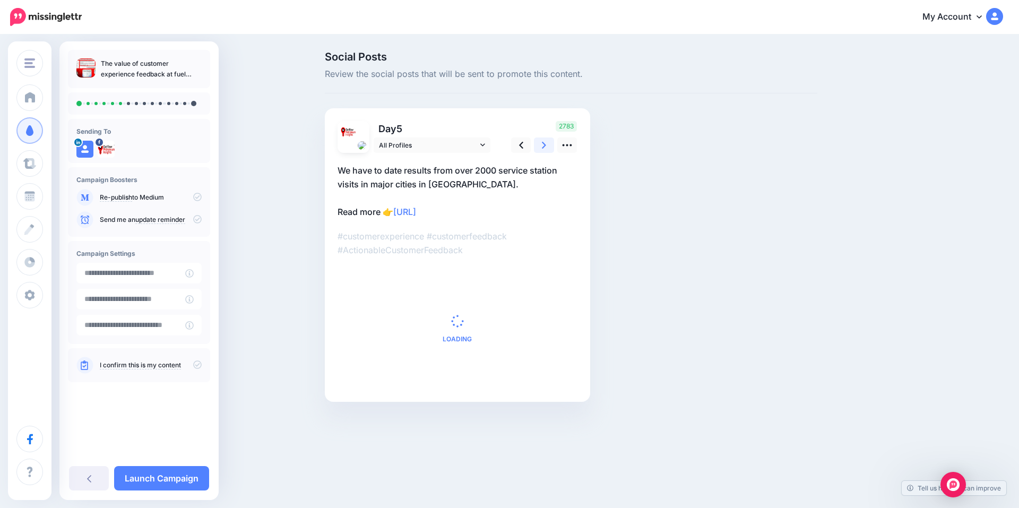
click at [546, 143] on icon at bounding box center [544, 145] width 4 height 11
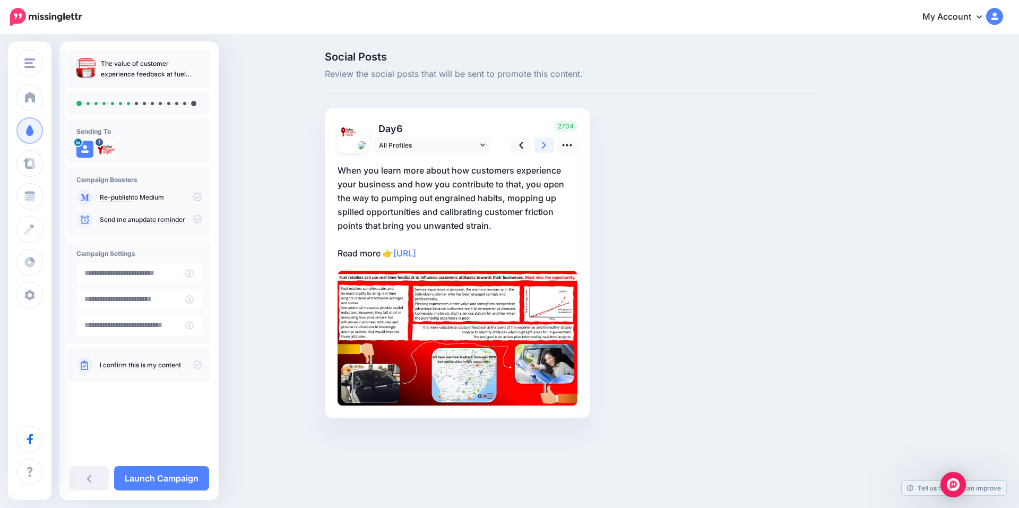
click at [546, 143] on icon at bounding box center [544, 145] width 4 height 11
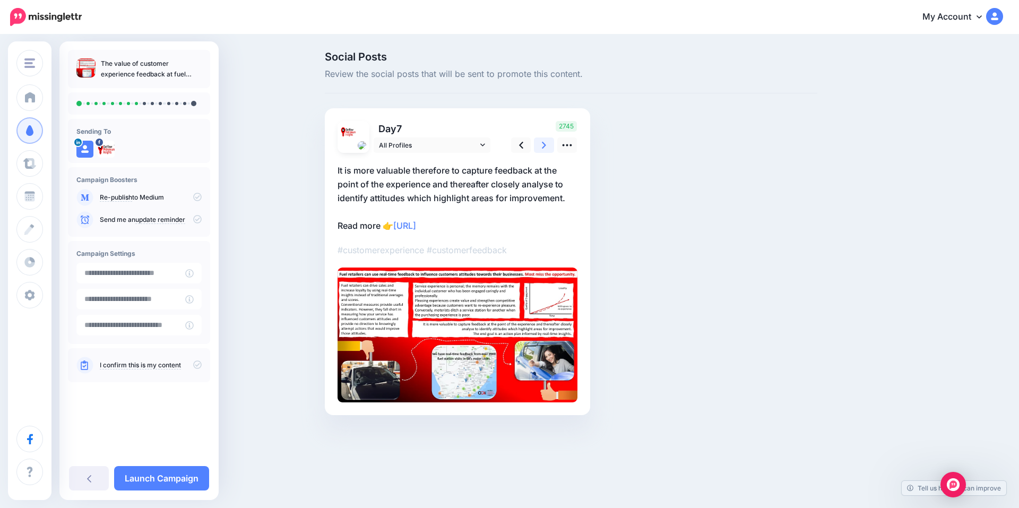
click at [546, 143] on icon at bounding box center [544, 145] width 4 height 11
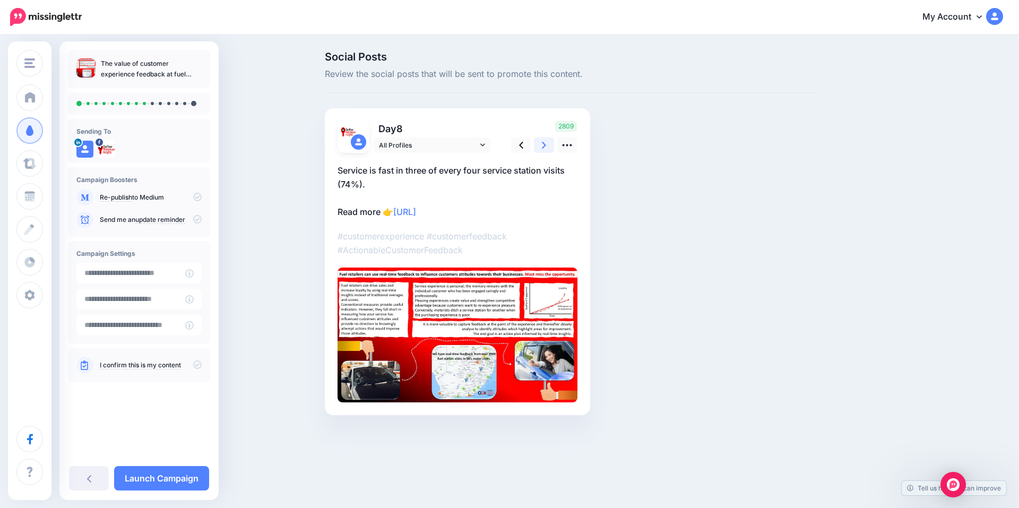
click at [546, 143] on icon at bounding box center [544, 145] width 4 height 11
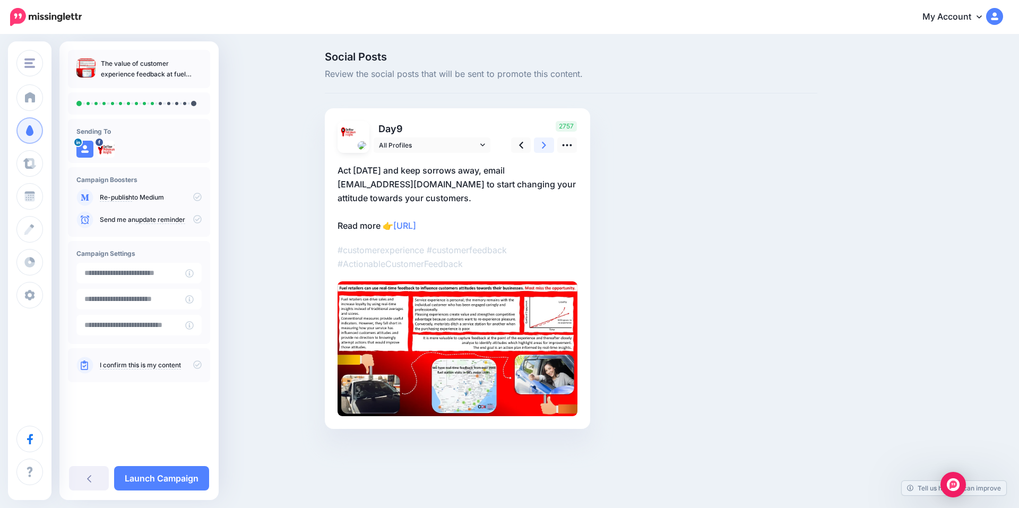
click at [546, 143] on icon at bounding box center [544, 145] width 4 height 11
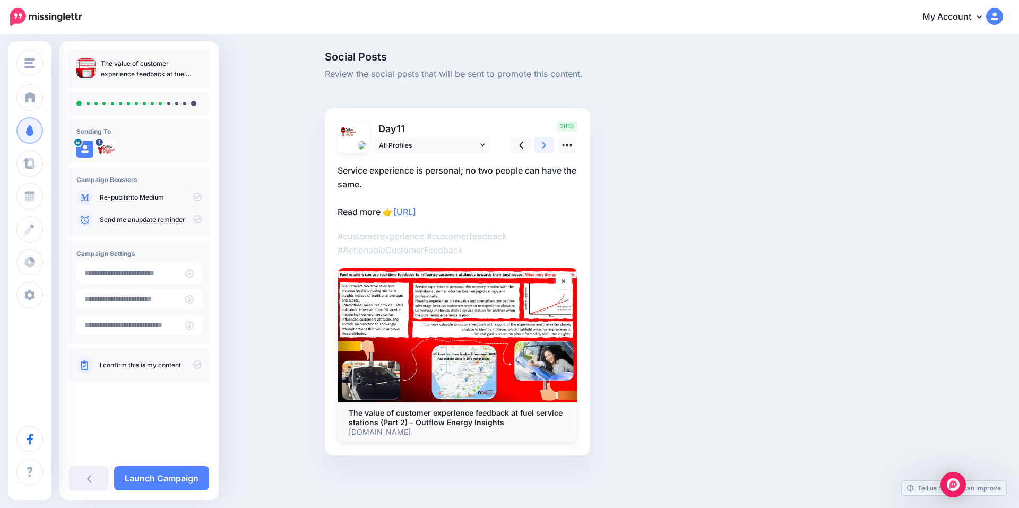
click at [546, 143] on icon at bounding box center [544, 145] width 4 height 11
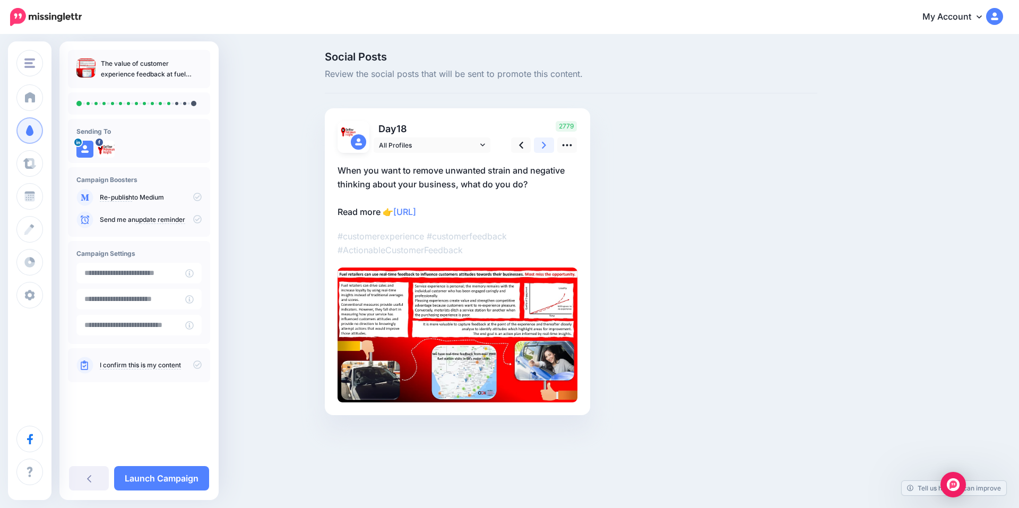
click at [546, 143] on icon at bounding box center [544, 145] width 4 height 11
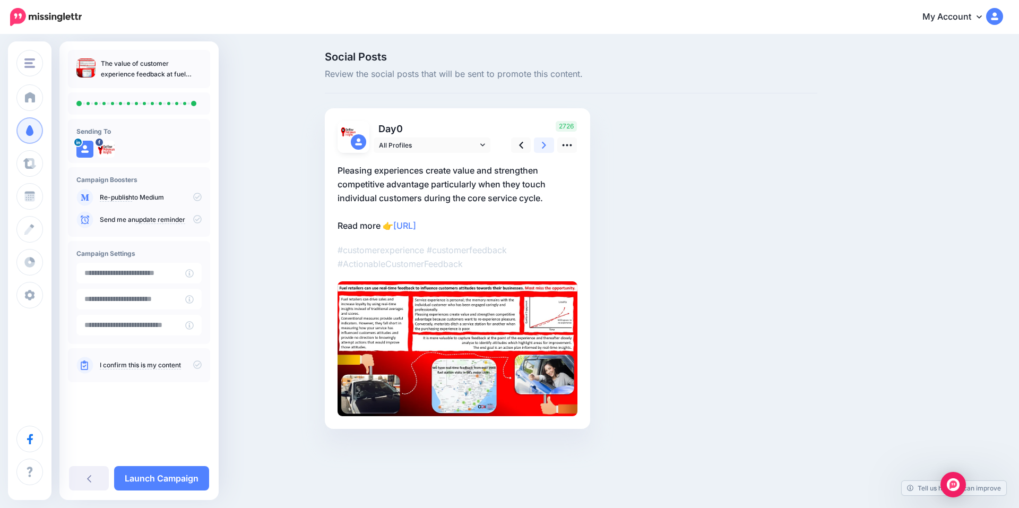
click at [546, 143] on icon at bounding box center [544, 145] width 4 height 11
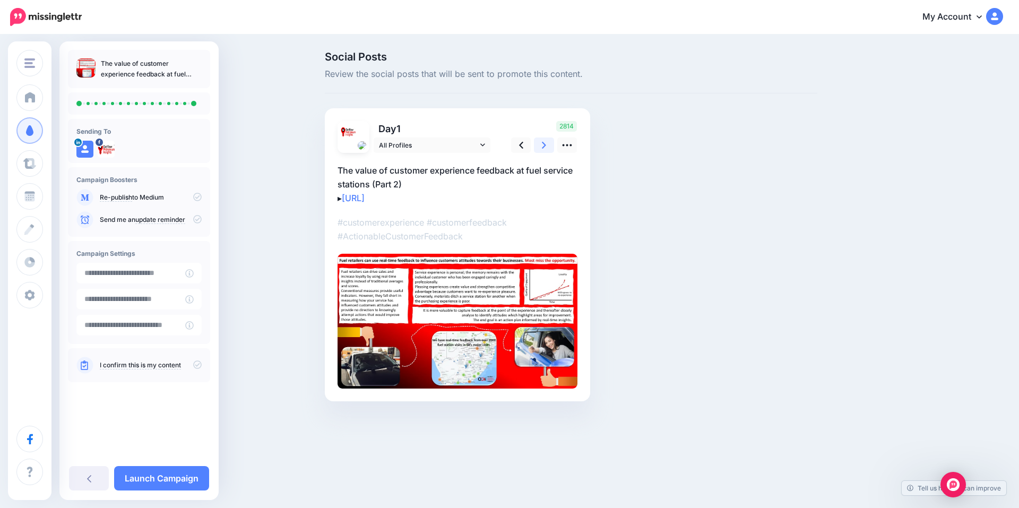
click at [546, 143] on icon at bounding box center [544, 145] width 4 height 11
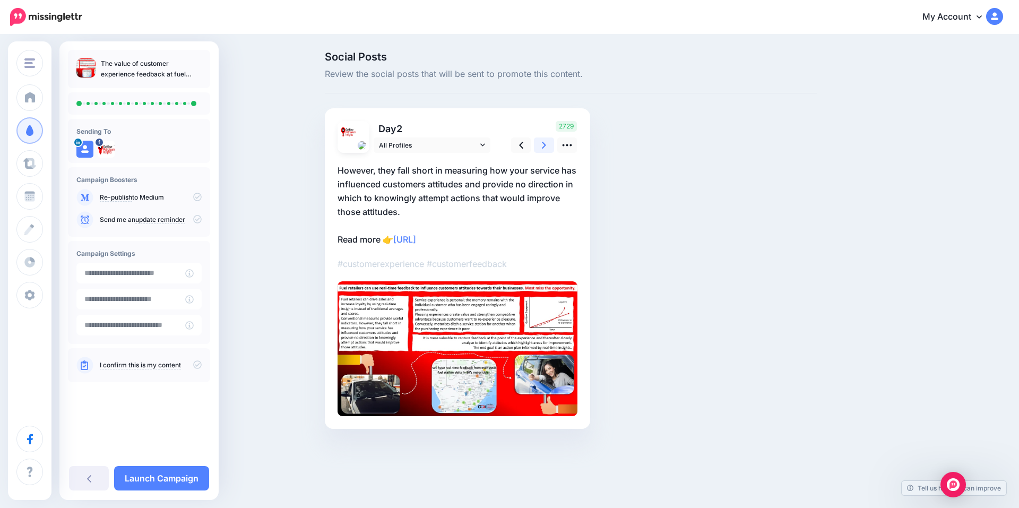
click at [546, 143] on icon at bounding box center [544, 145] width 4 height 11
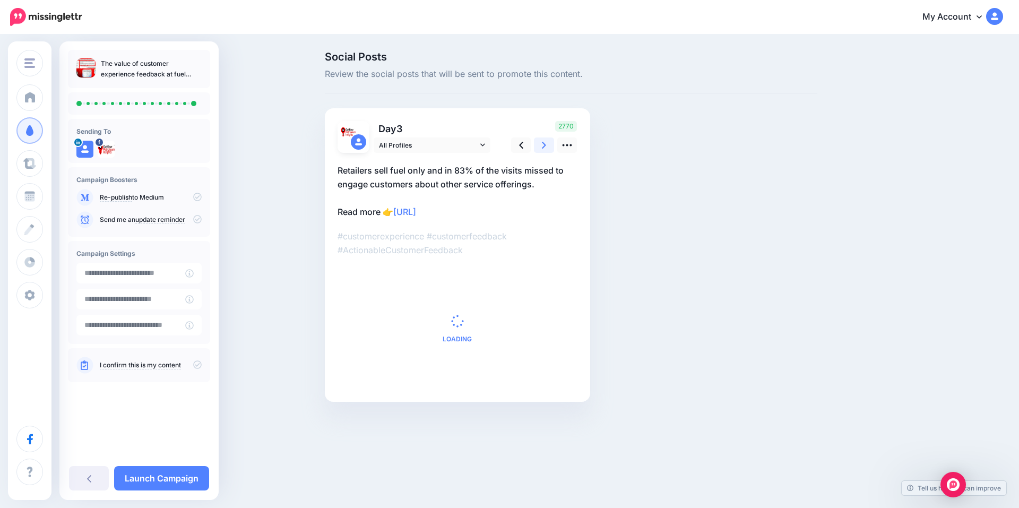
click at [546, 143] on icon at bounding box center [544, 145] width 4 height 11
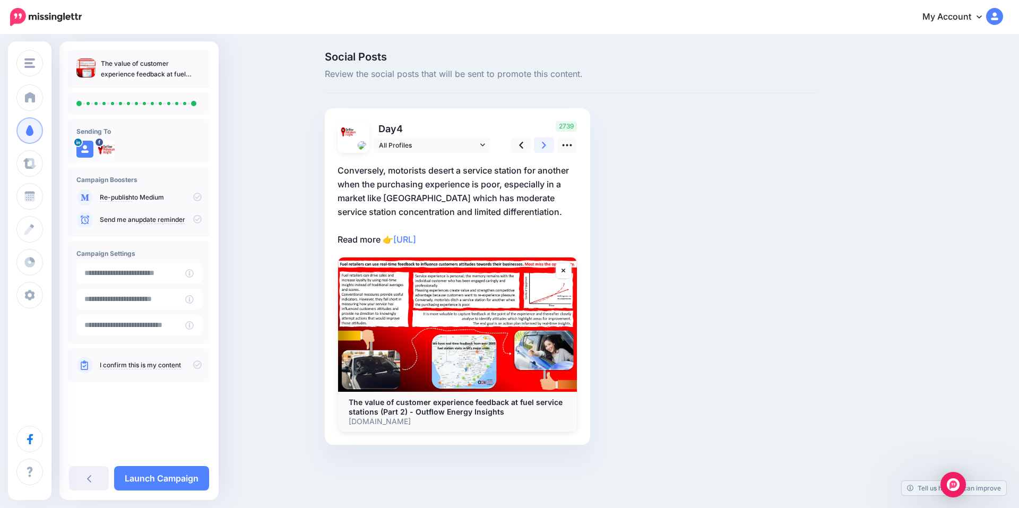
click at [546, 143] on icon at bounding box center [544, 145] width 4 height 11
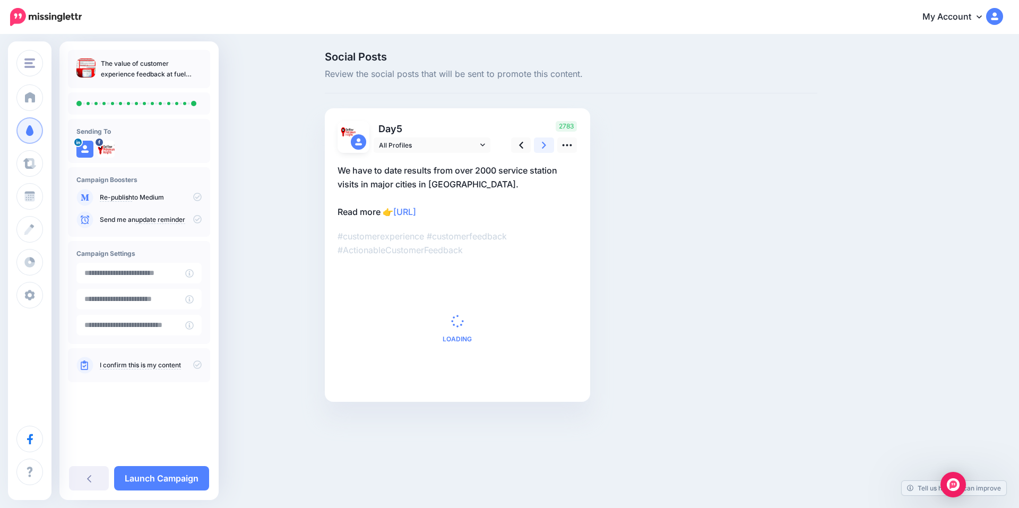
click at [546, 143] on icon at bounding box center [544, 145] width 4 height 11
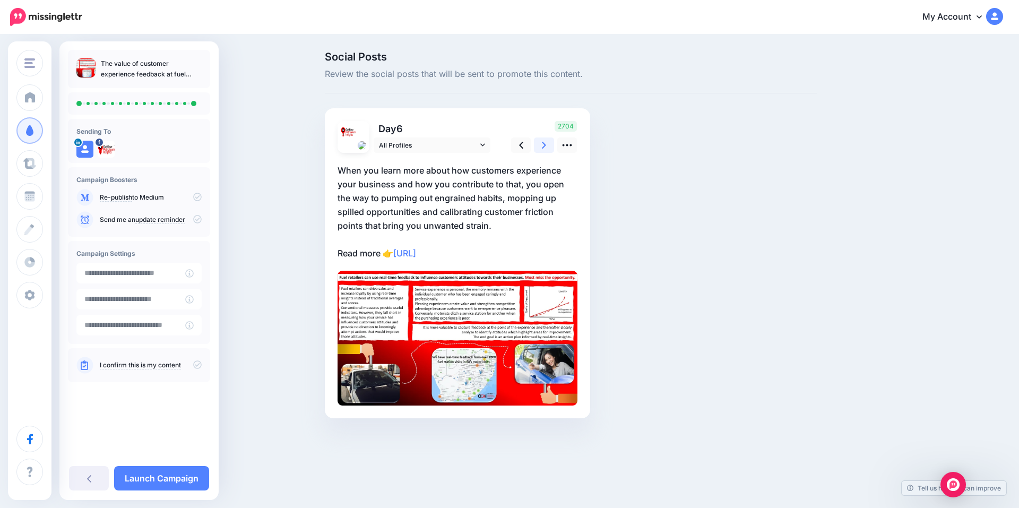
click at [546, 143] on icon at bounding box center [544, 145] width 4 height 11
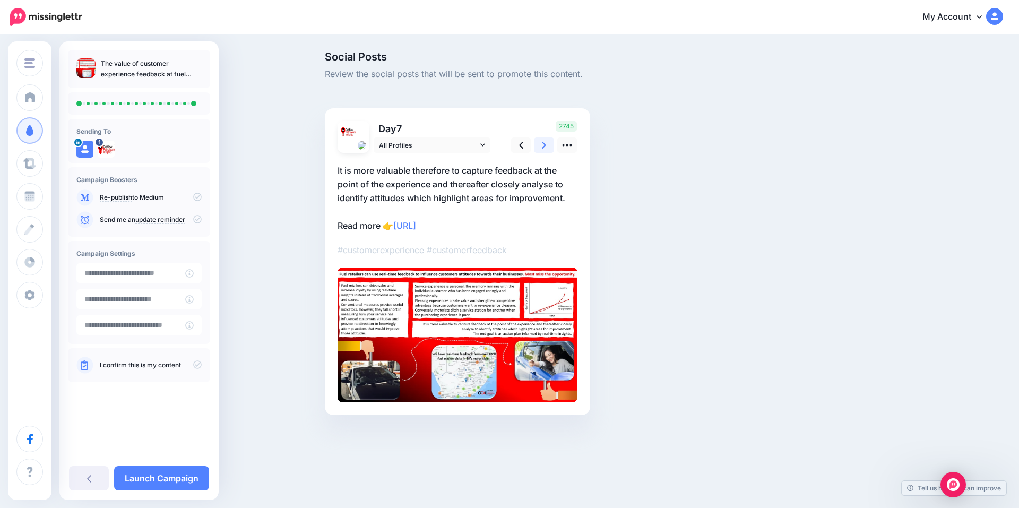
click at [546, 143] on icon at bounding box center [544, 145] width 4 height 11
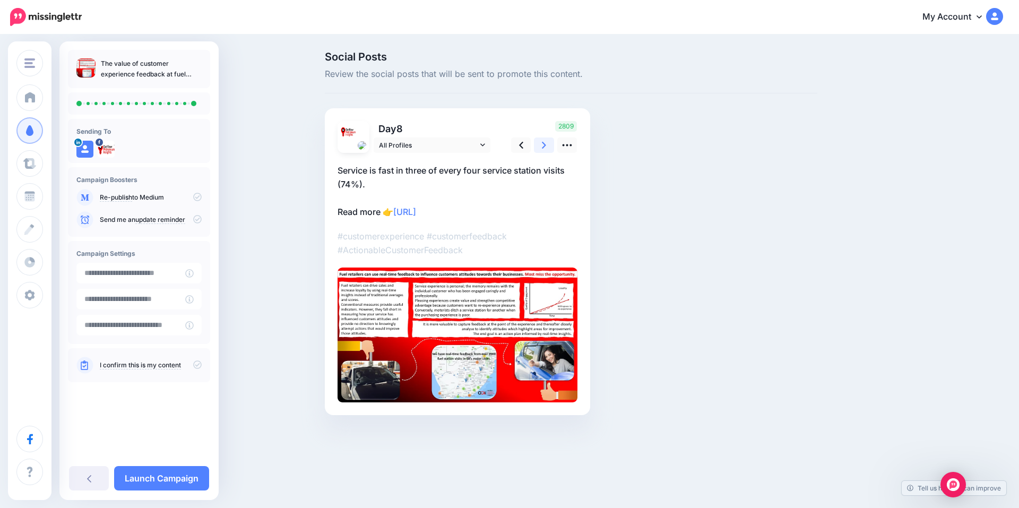
click at [546, 143] on icon at bounding box center [544, 145] width 4 height 11
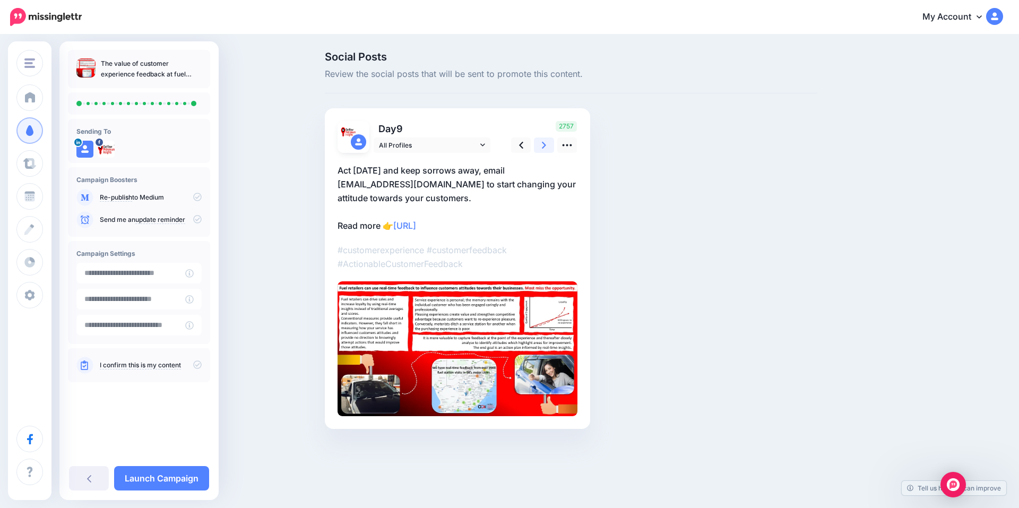
click at [546, 143] on icon at bounding box center [544, 145] width 4 height 11
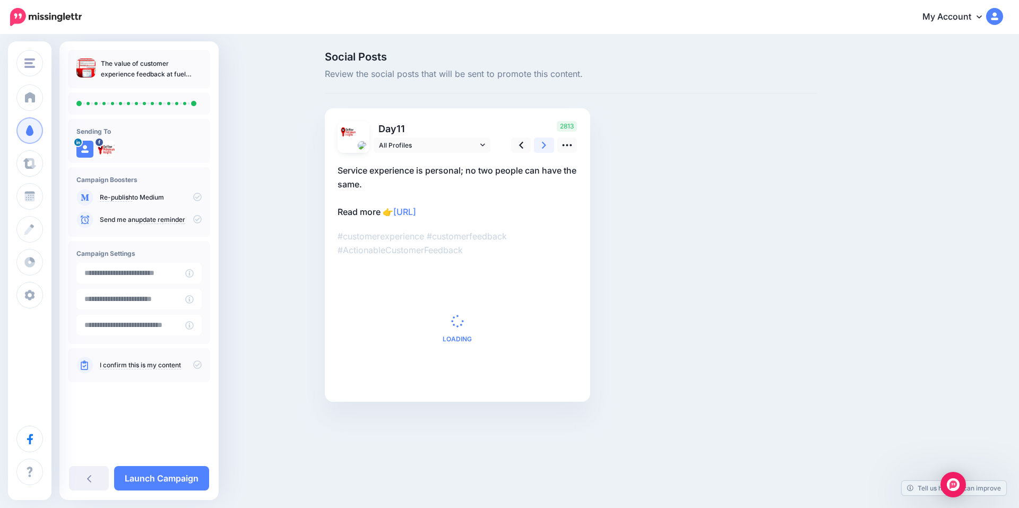
click at [546, 143] on icon at bounding box center [544, 145] width 4 height 11
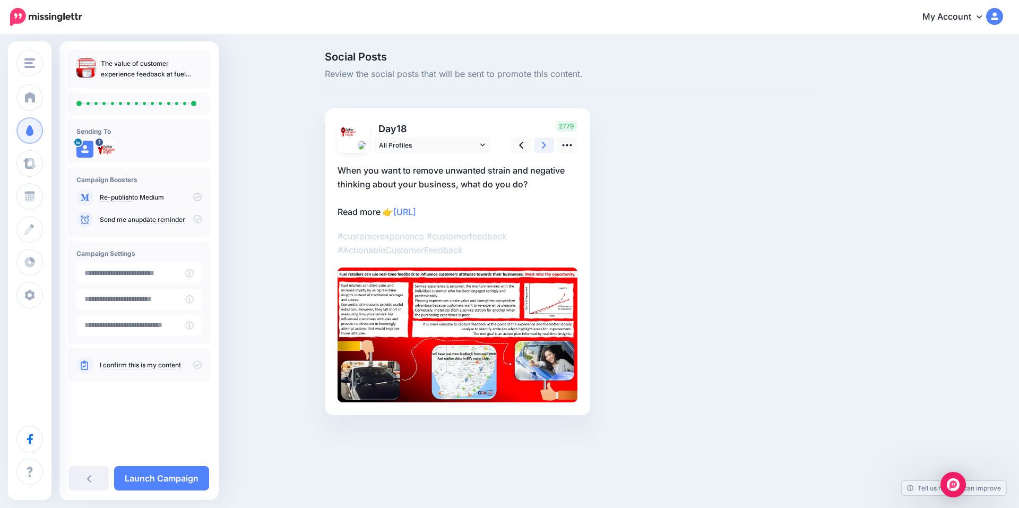
click at [546, 143] on icon at bounding box center [544, 145] width 4 height 11
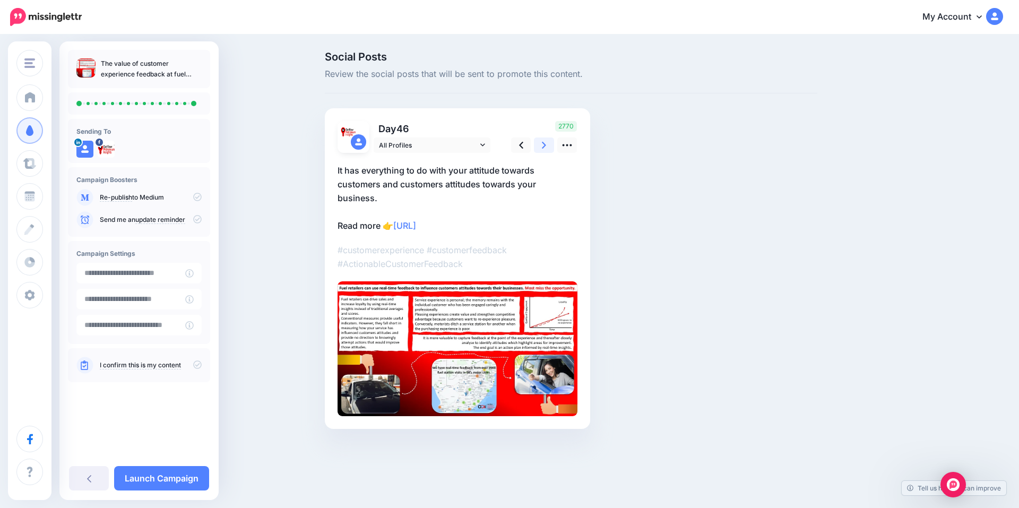
click at [546, 143] on icon at bounding box center [544, 145] width 4 height 11
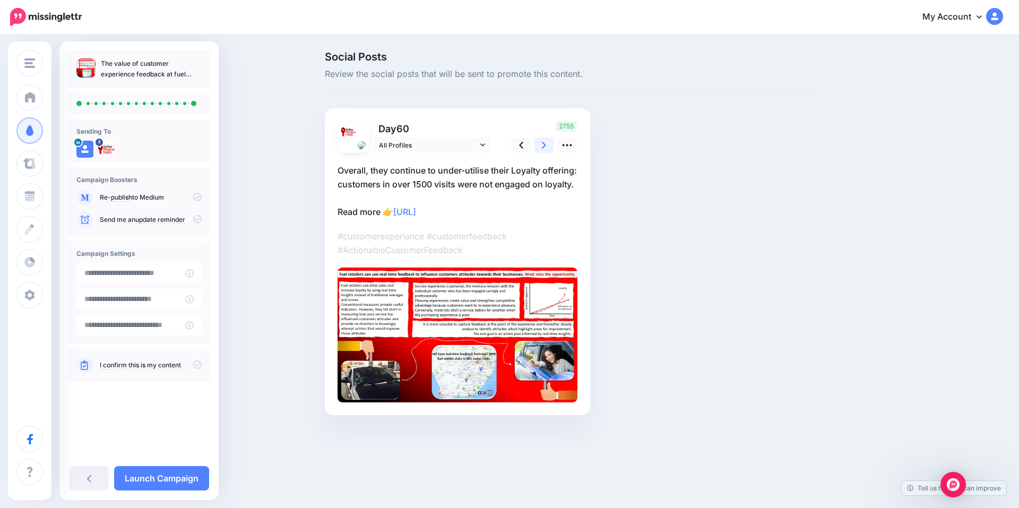
click at [546, 143] on icon at bounding box center [544, 145] width 4 height 11
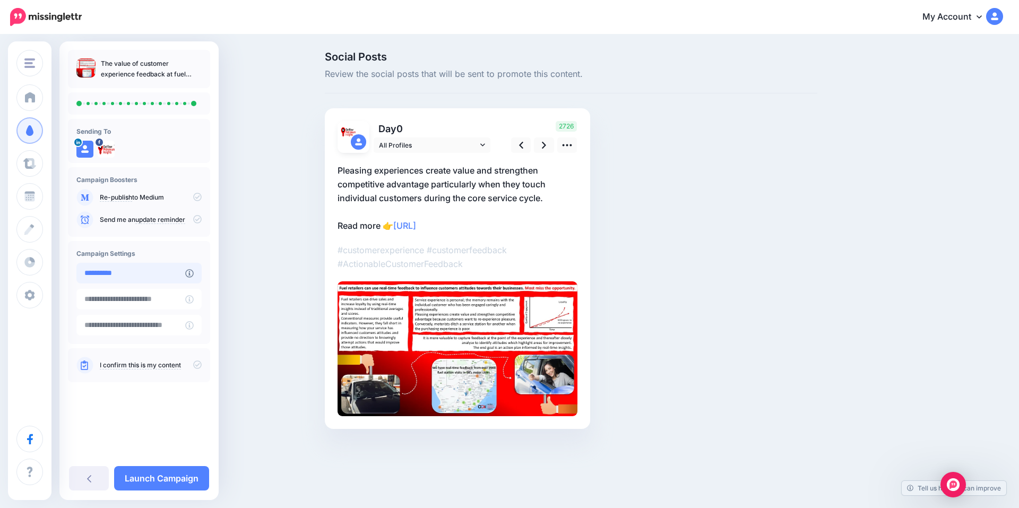
click at [131, 274] on input "**********" at bounding box center [130, 273] width 109 height 21
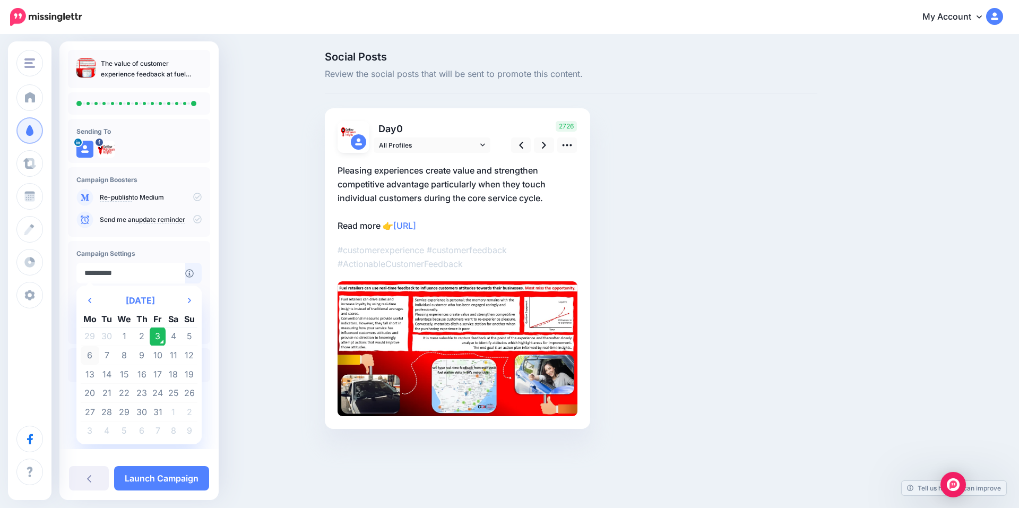
click at [89, 355] on td "6" at bounding box center [90, 355] width 19 height 19
type input "**********"
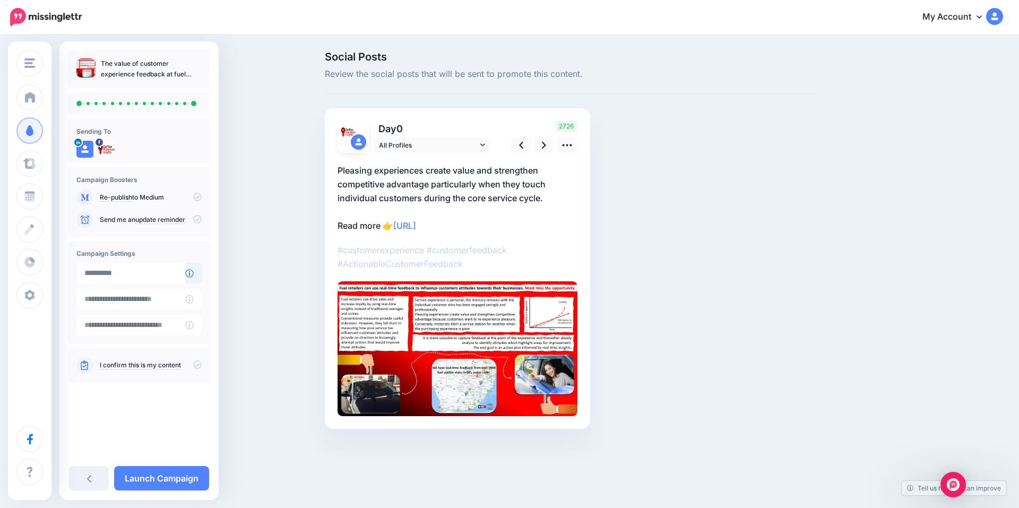
click at [124, 367] on link "I confirm this is my content" at bounding box center [140, 365] width 81 height 8
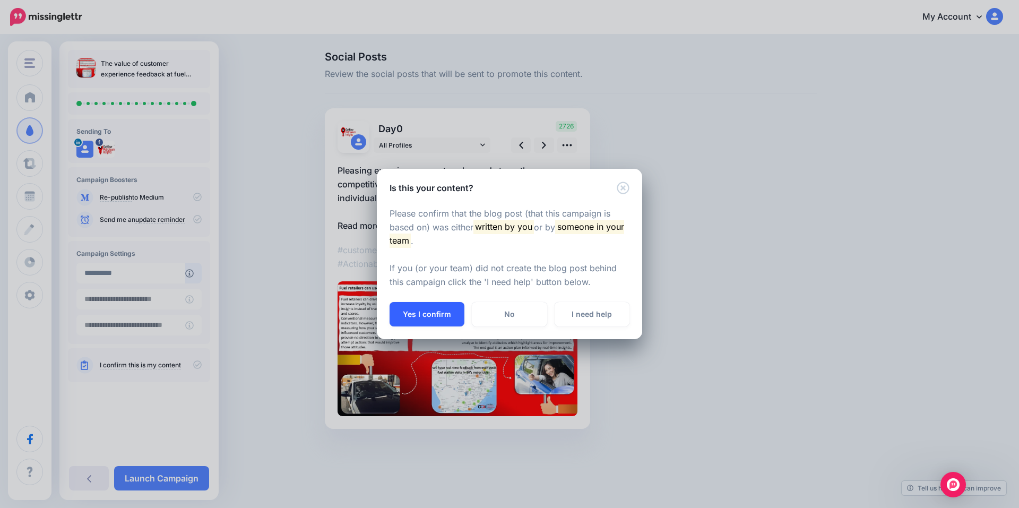
click at [419, 314] on button "Yes I confirm" at bounding box center [427, 314] width 75 height 24
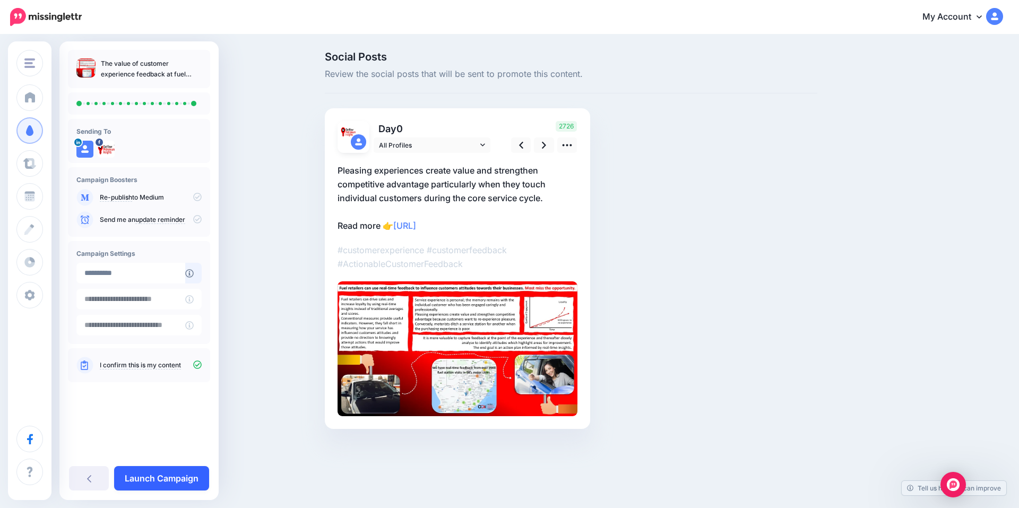
click at [159, 472] on link "Launch Campaign" at bounding box center [161, 478] width 95 height 24
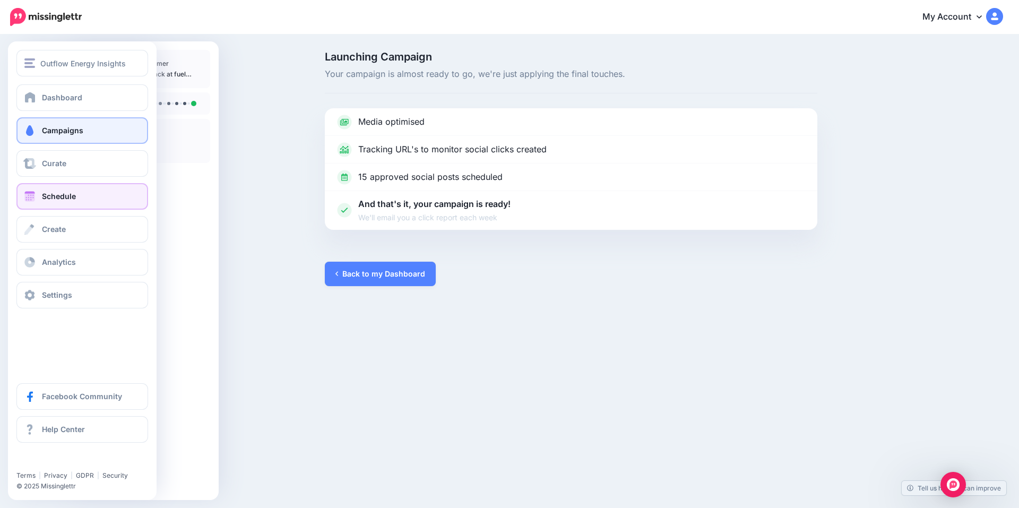
click at [49, 193] on span "Schedule" at bounding box center [59, 196] width 34 height 9
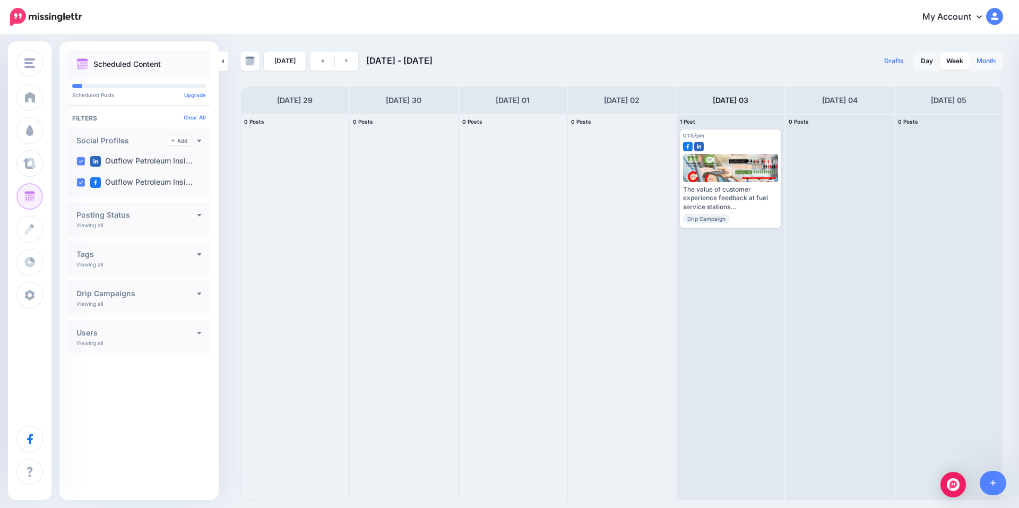
click at [984, 61] on link "Month" at bounding box center [986, 61] width 32 height 17
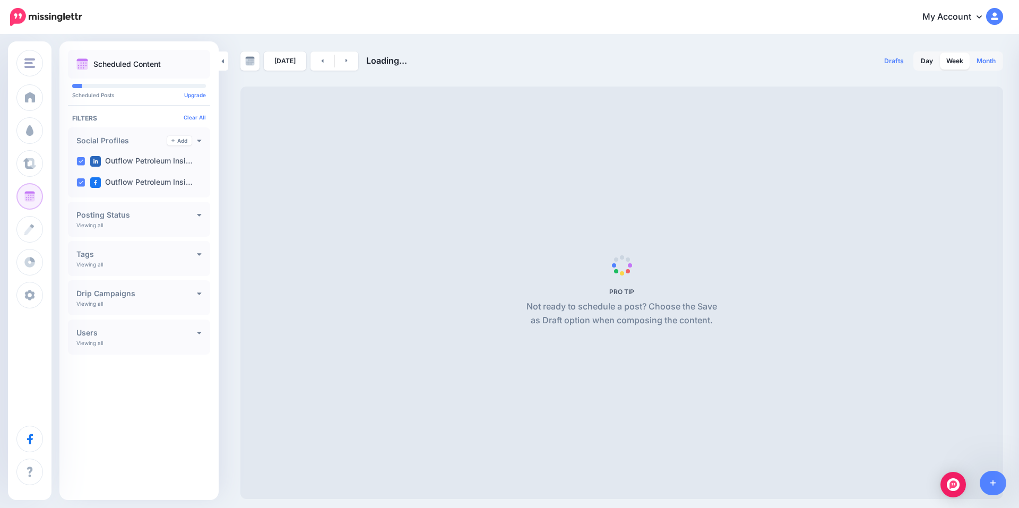
click at [985, 59] on link "Month" at bounding box center [986, 61] width 32 height 17
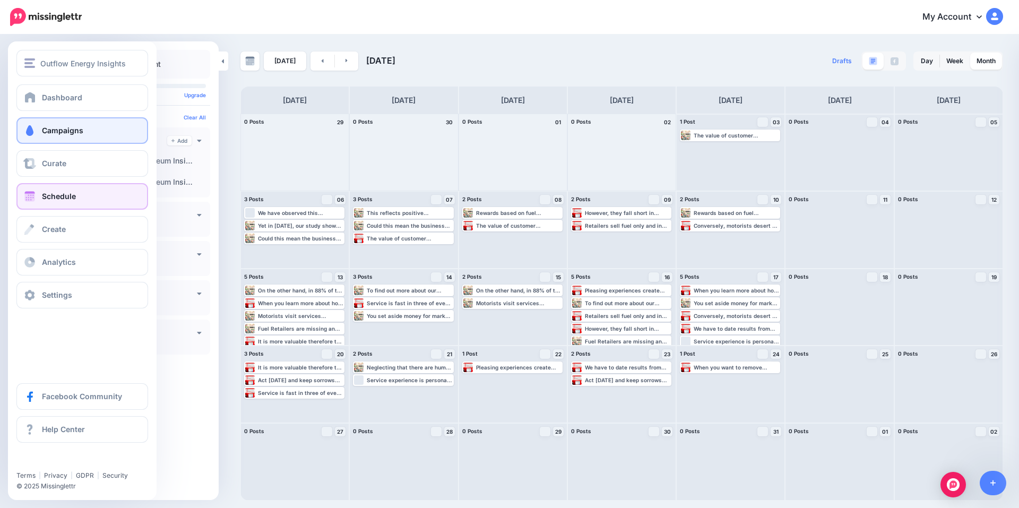
click at [94, 127] on link "Campaigns" at bounding box center [82, 130] width 132 height 27
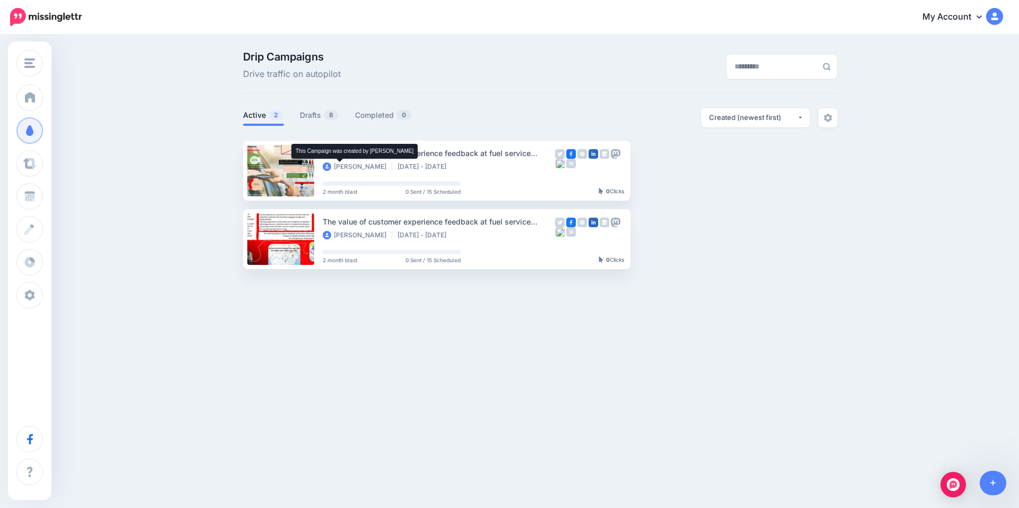
drag, startPoint x: 354, startPoint y: 163, endPoint x: 384, endPoint y: 204, distance: 50.1
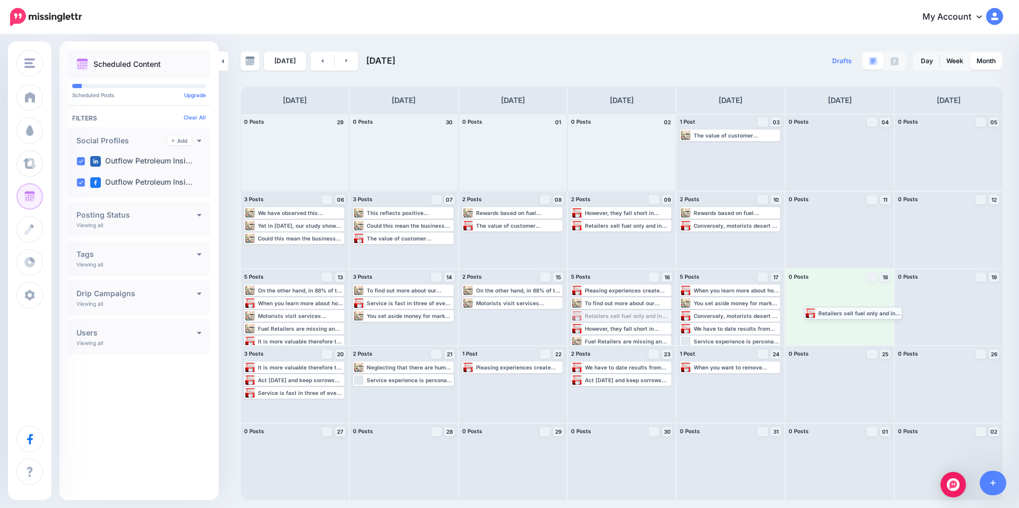
drag, startPoint x: 609, startPoint y: 316, endPoint x: 842, endPoint y: 313, distance: 233.1
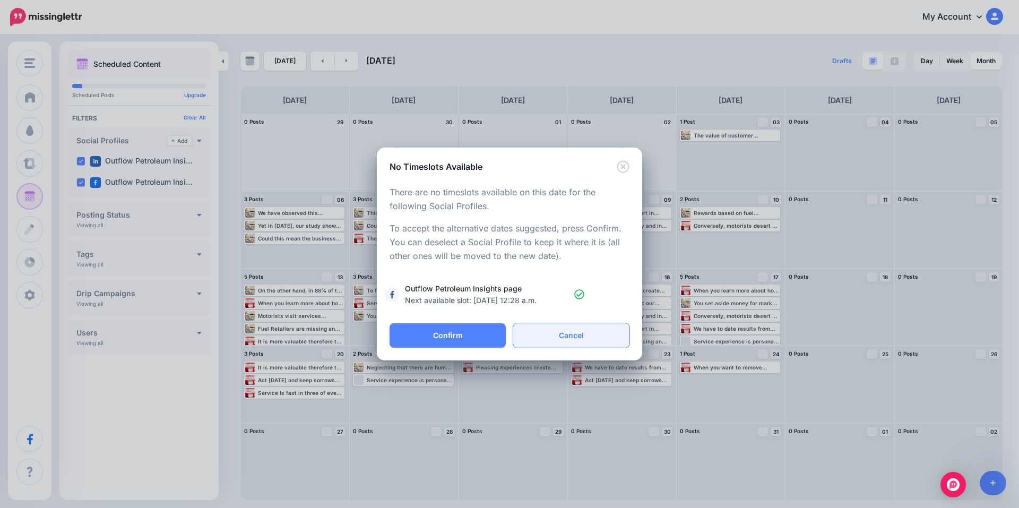
click at [580, 334] on link "Cancel" at bounding box center [571, 335] width 116 height 24
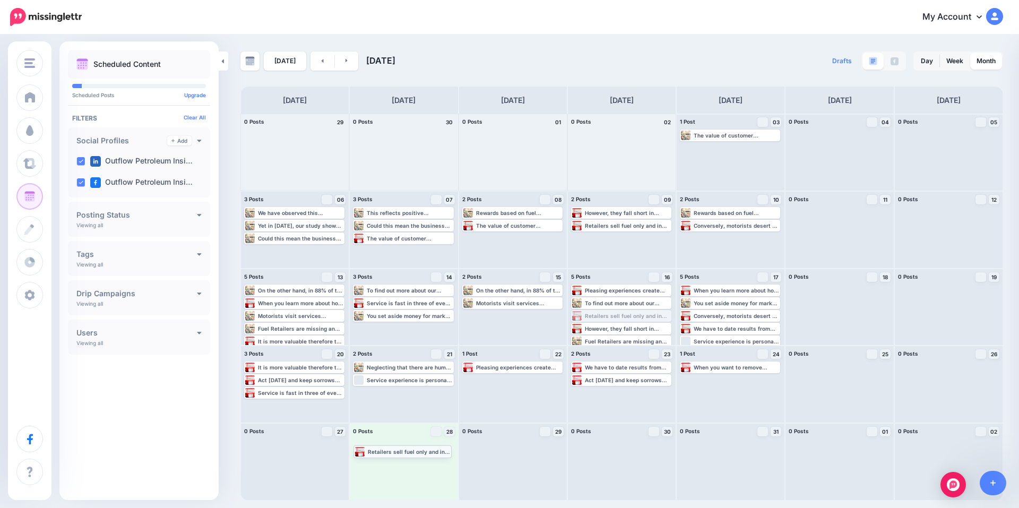
drag, startPoint x: 607, startPoint y: 315, endPoint x: 390, endPoint y: 451, distance: 256.3
drag, startPoint x: 607, startPoint y: 303, endPoint x: 376, endPoint y: 466, distance: 282.6
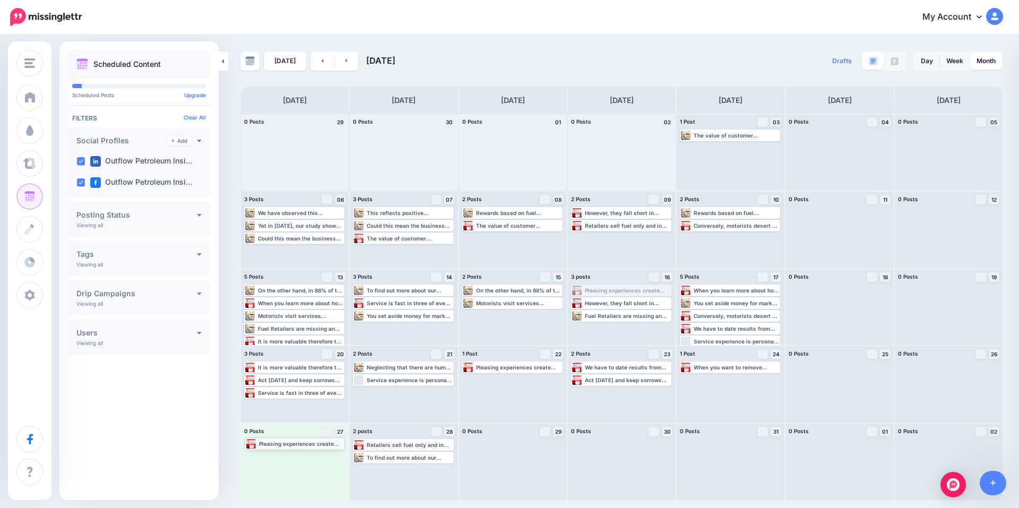
drag, startPoint x: 619, startPoint y: 290, endPoint x: 293, endPoint y: 443, distance: 360.5
drag, startPoint x: 400, startPoint y: 315, endPoint x: 288, endPoint y: 465, distance: 187.3
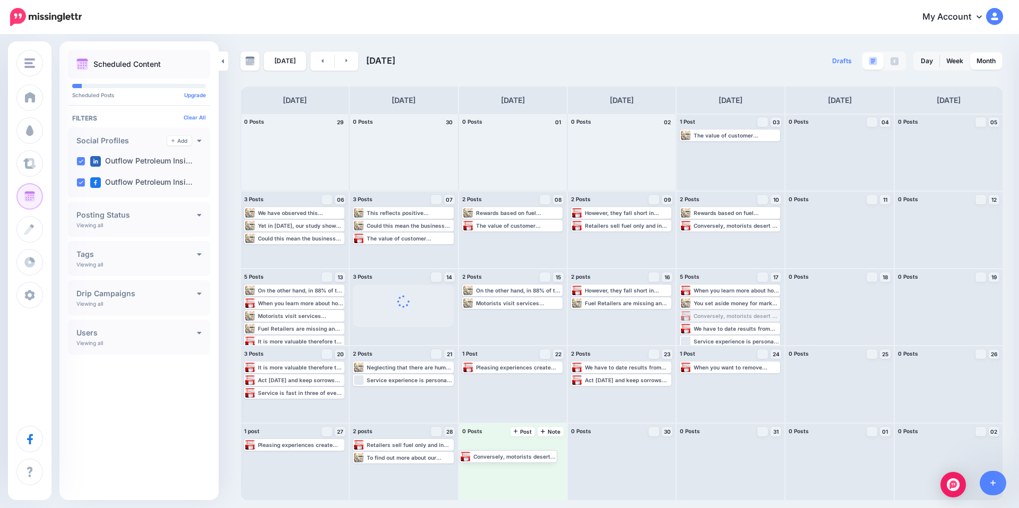
drag, startPoint x: 719, startPoint y: 315, endPoint x: 516, endPoint y: 454, distance: 246.3
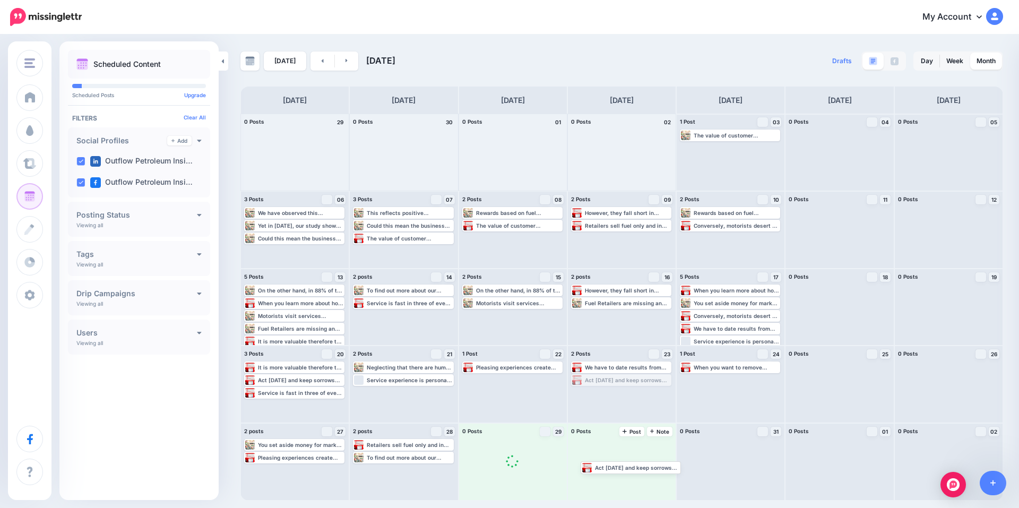
drag, startPoint x: 593, startPoint y: 378, endPoint x: 602, endPoint y: 462, distance: 84.4
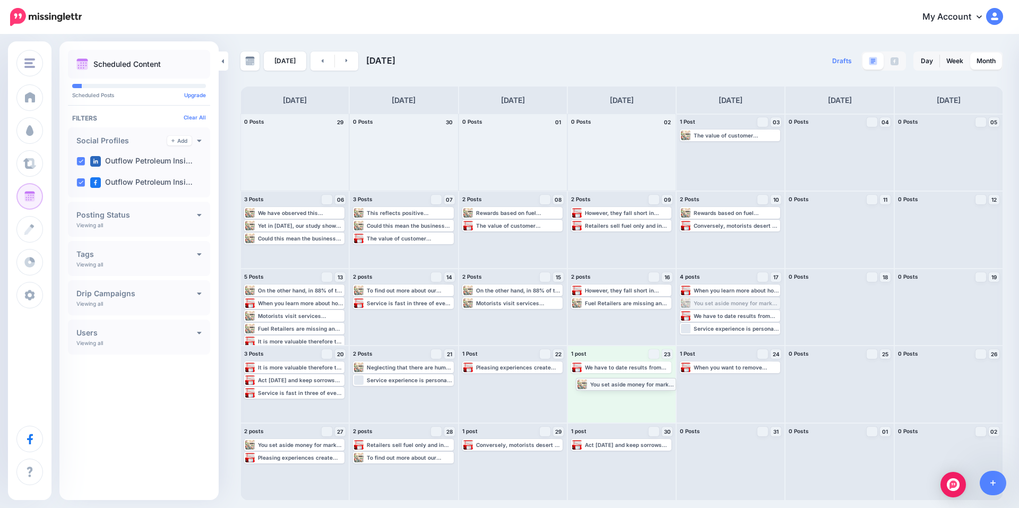
drag, startPoint x: 718, startPoint y: 302, endPoint x: 612, endPoint y: 385, distance: 135.0
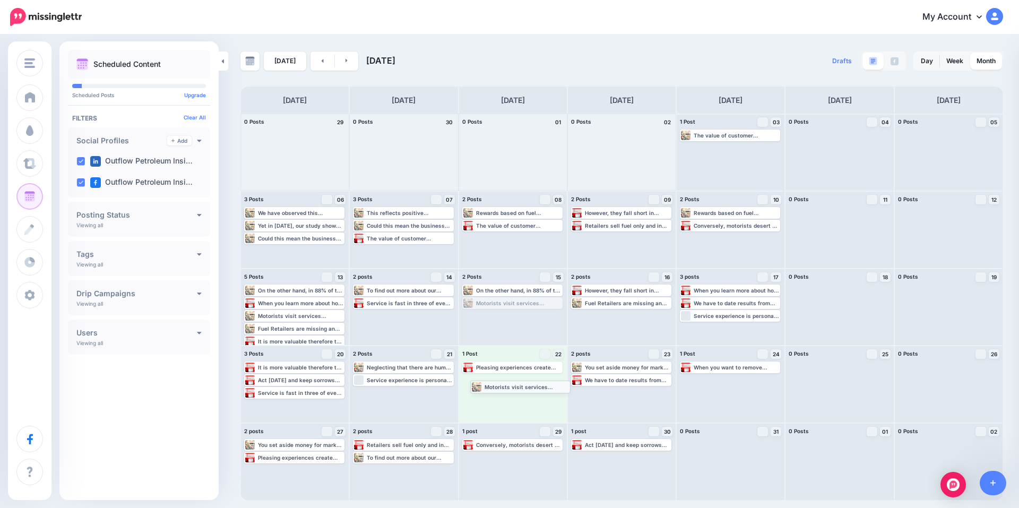
drag, startPoint x: 495, startPoint y: 305, endPoint x: 503, endPoint y: 387, distance: 83.2
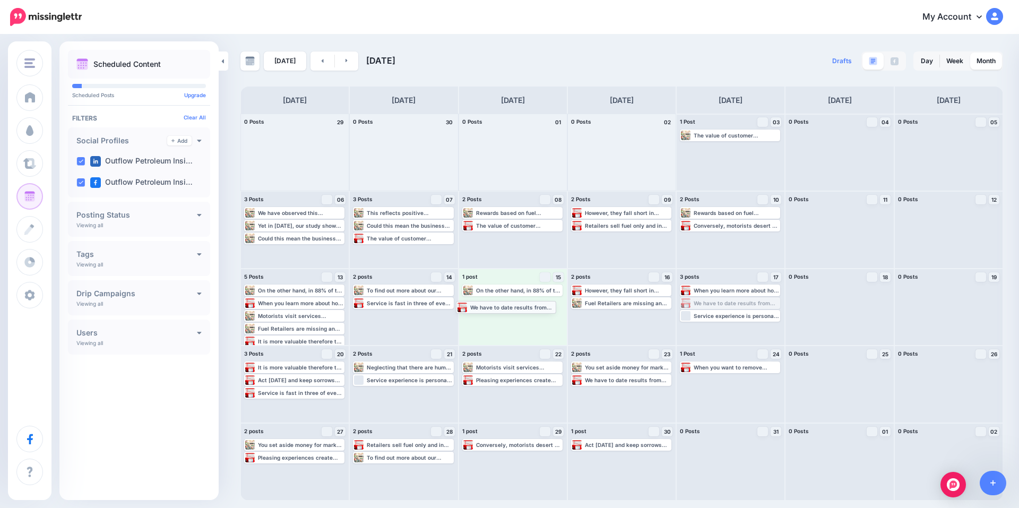
drag, startPoint x: 703, startPoint y: 302, endPoint x: 479, endPoint y: 306, distance: 224.0
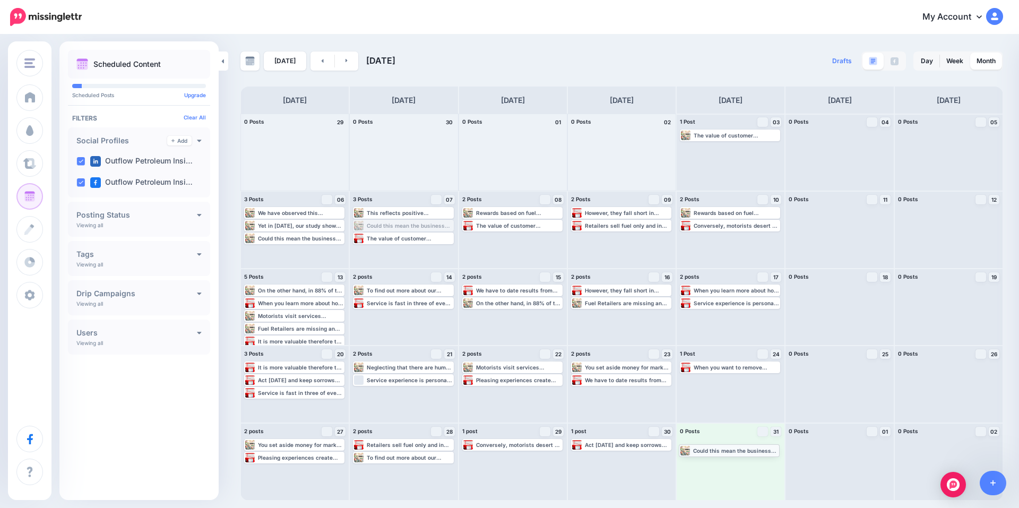
drag, startPoint x: 415, startPoint y: 225, endPoint x: 741, endPoint y: 450, distance: 395.8
drag, startPoint x: 600, startPoint y: 214, endPoint x: 710, endPoint y: 468, distance: 276.5
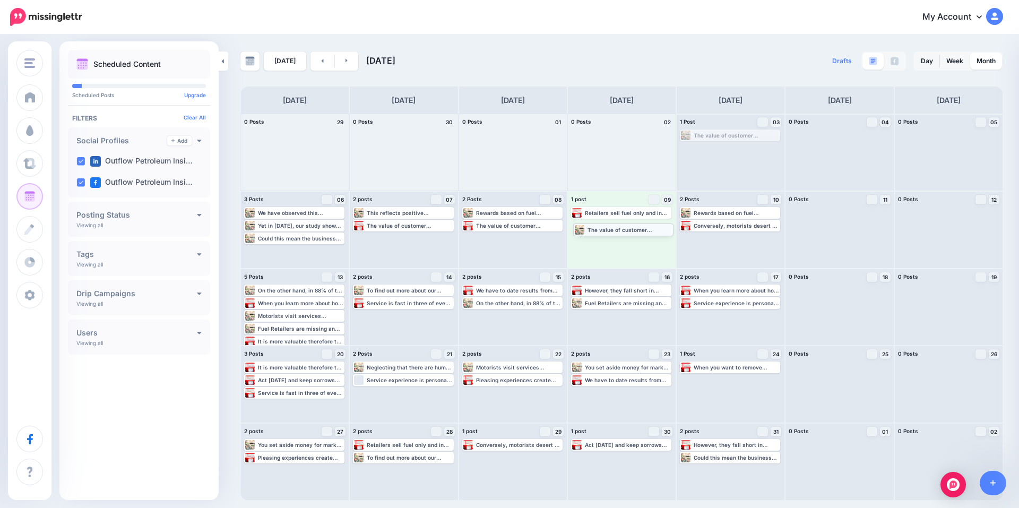
drag, startPoint x: 704, startPoint y: 136, endPoint x: 597, endPoint y: 230, distance: 142.2
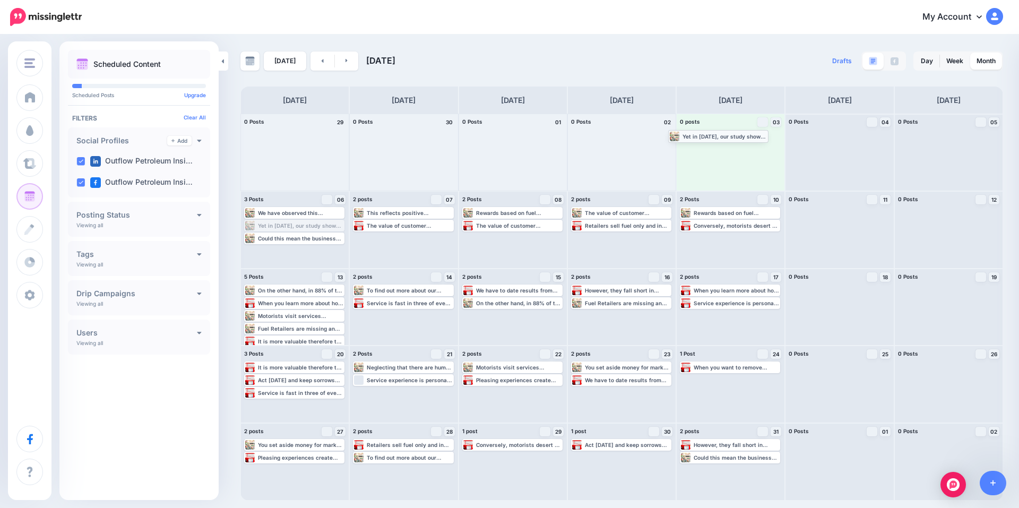
drag, startPoint x: 312, startPoint y: 225, endPoint x: 744, endPoint y: 133, distance: 441.7
drag, startPoint x: 281, startPoint y: 340, endPoint x: 715, endPoint y: 145, distance: 475.6
click at [346, 59] on icon at bounding box center [347, 60] width 3 height 6
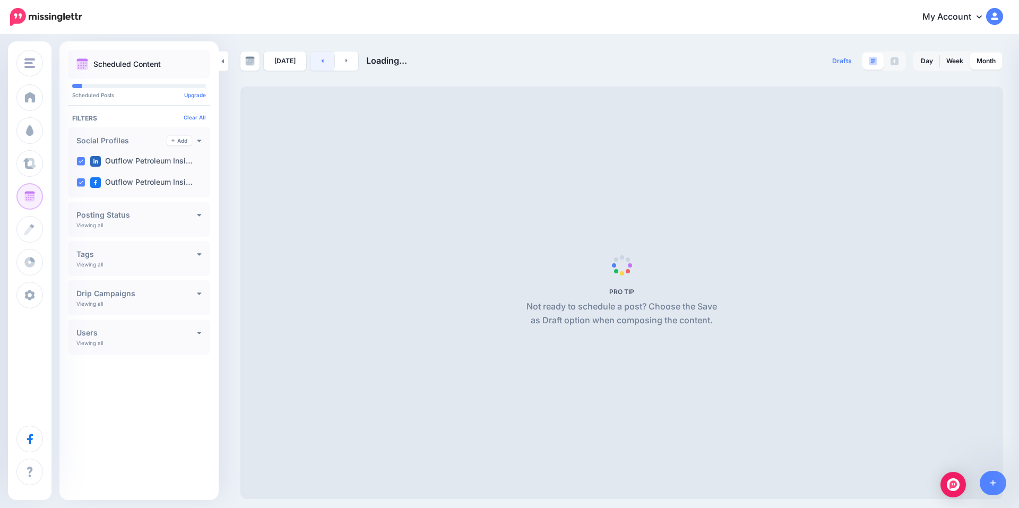
click at [315, 64] on link at bounding box center [323, 60] width 24 height 19
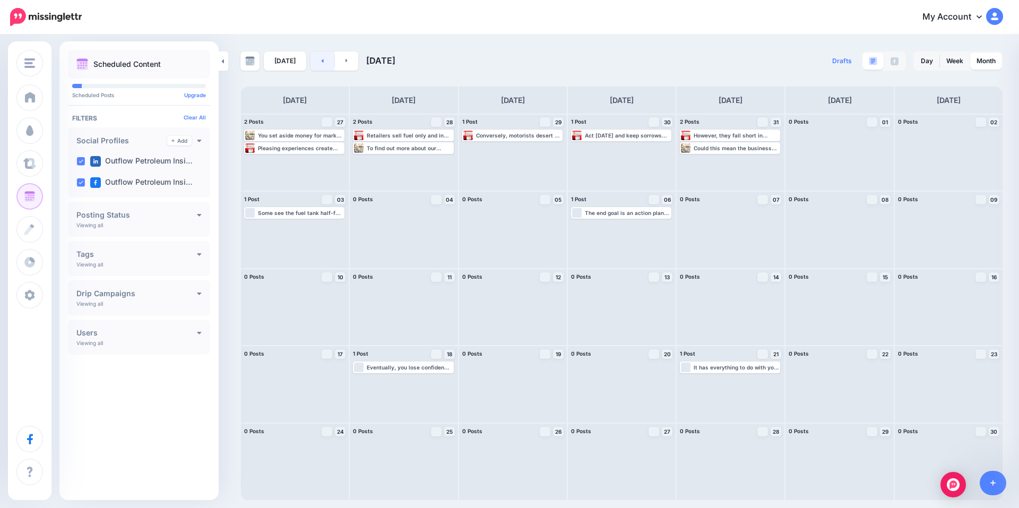
click at [321, 60] on icon at bounding box center [322, 60] width 3 height 6
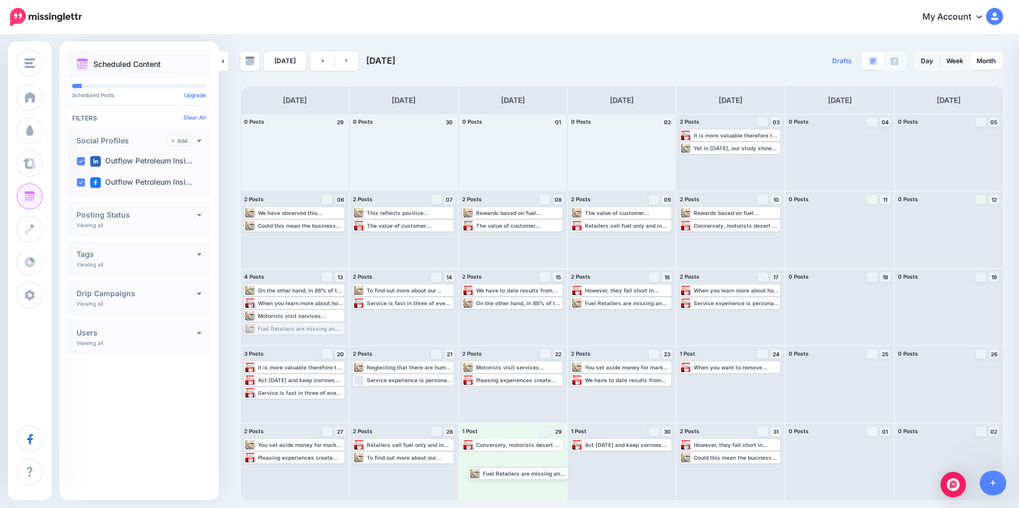
drag, startPoint x: 285, startPoint y: 330, endPoint x: 506, endPoint y: 473, distance: 263.7
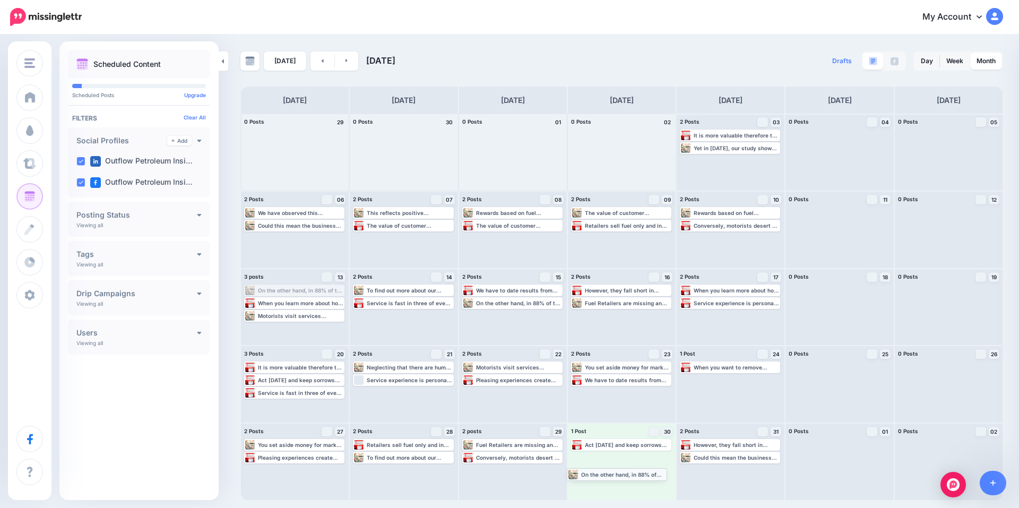
drag, startPoint x: 306, startPoint y: 288, endPoint x: 628, endPoint y: 471, distance: 371.3
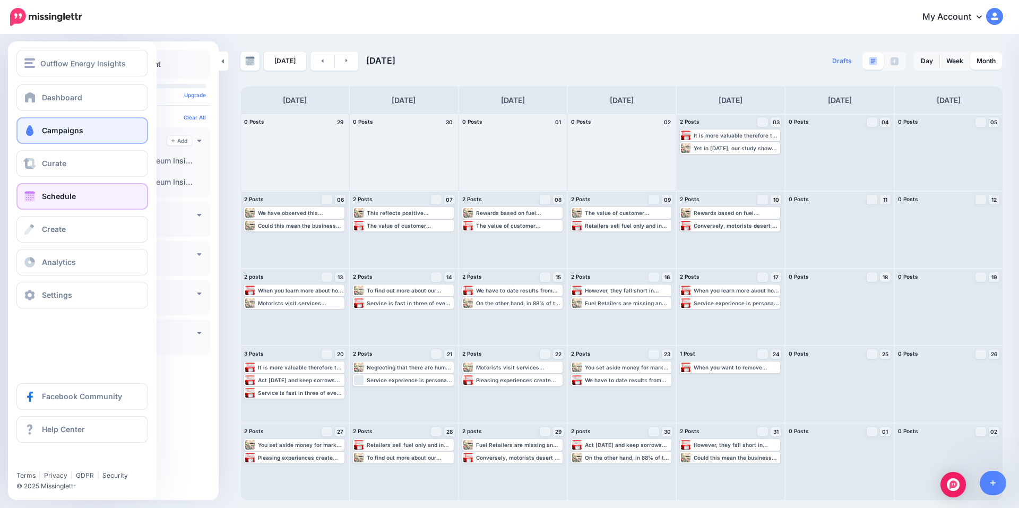
click at [69, 134] on span "Campaigns" at bounding box center [62, 130] width 41 height 9
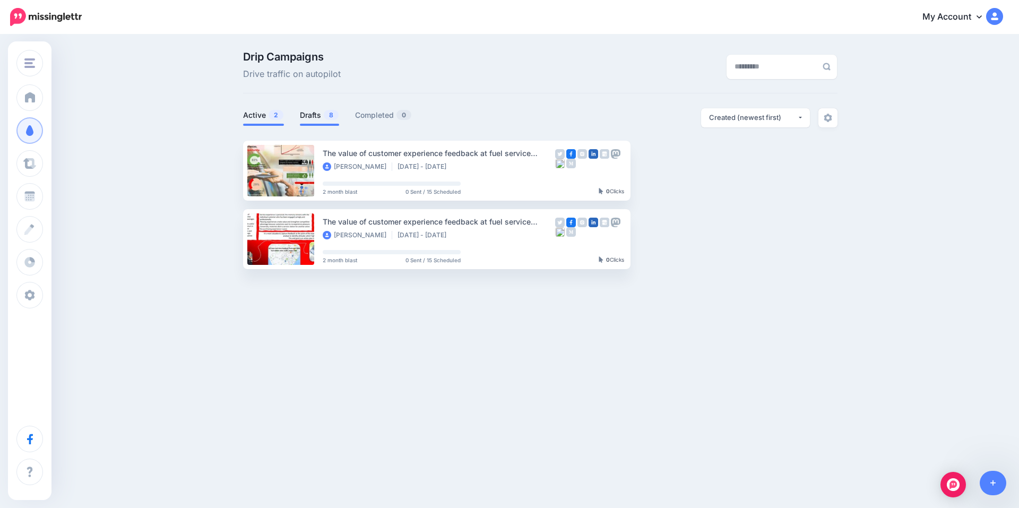
click at [303, 111] on link "Drafts 8" at bounding box center [319, 115] width 39 height 13
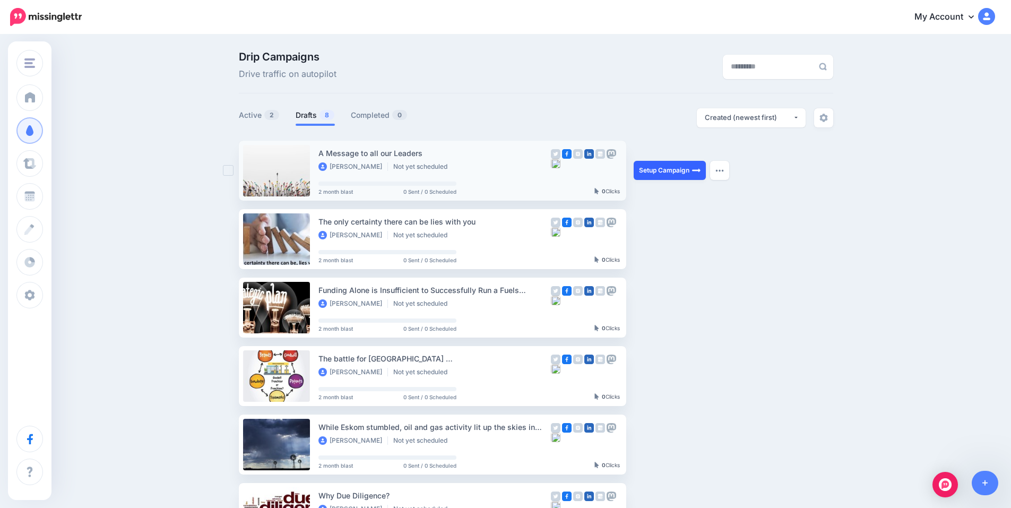
click at [666, 172] on link "Setup Campaign" at bounding box center [670, 170] width 72 height 19
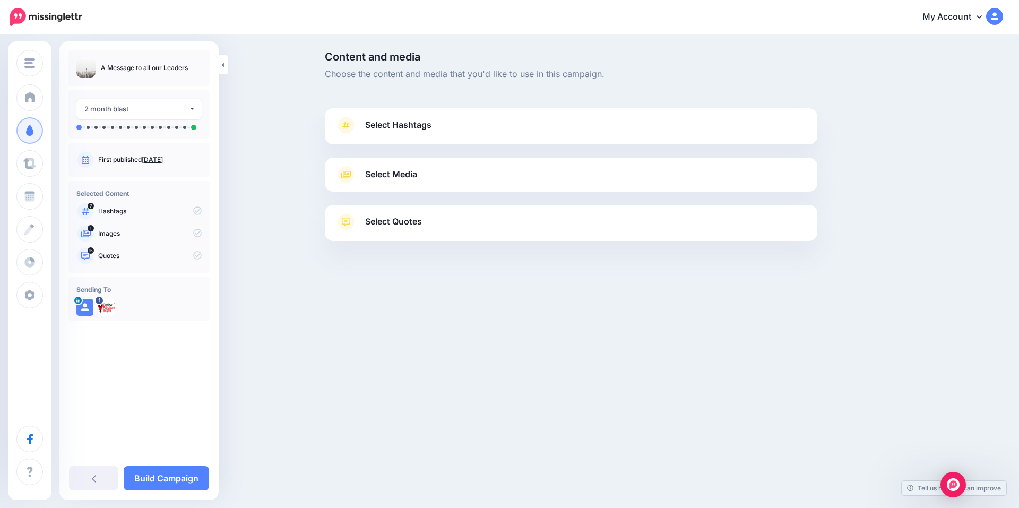
click at [408, 125] on span "Select Hashtags" at bounding box center [398, 125] width 66 height 14
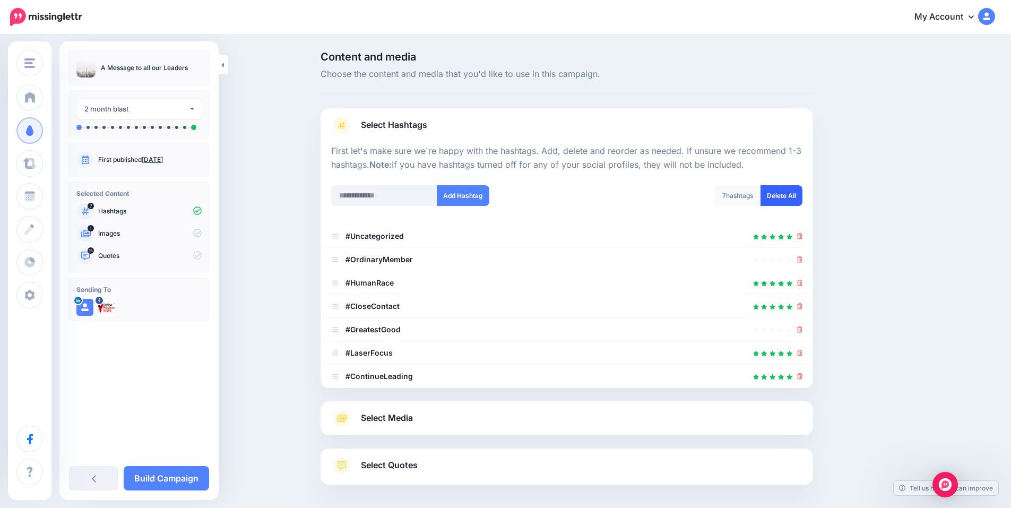
click at [786, 199] on link "Delete All" at bounding box center [782, 195] width 42 height 21
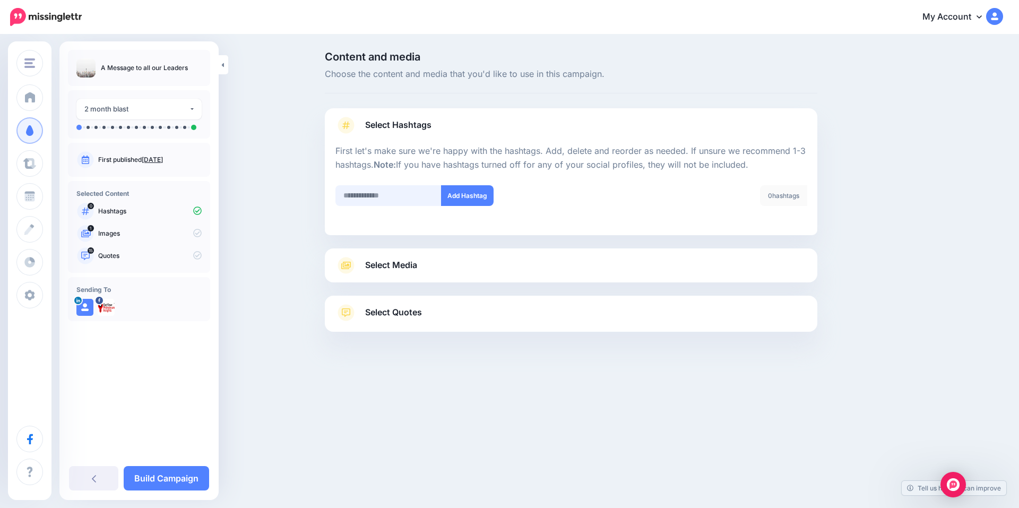
click at [384, 194] on input "text" at bounding box center [388, 195] width 106 height 21
type input "*"
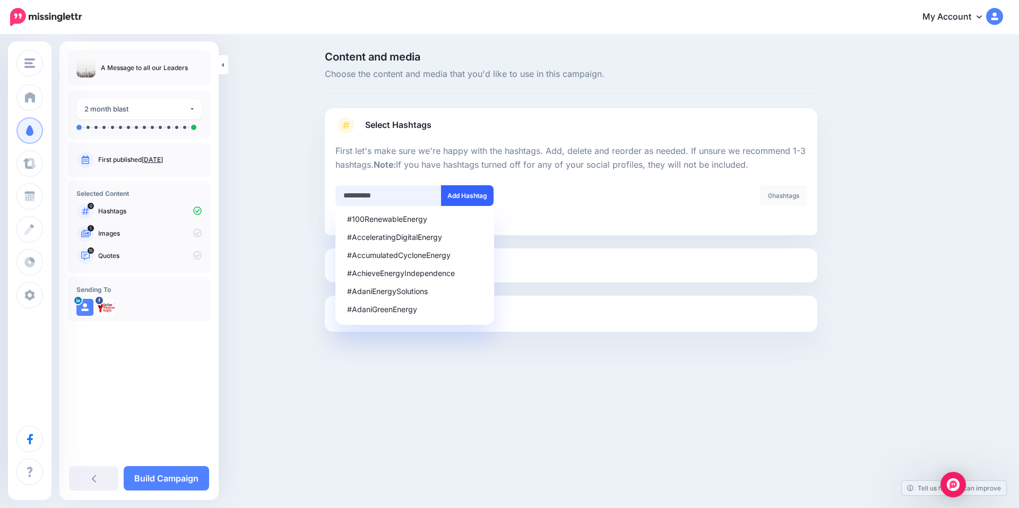
type input "**********"
click at [468, 194] on button "Add Hashtag" at bounding box center [467, 195] width 53 height 21
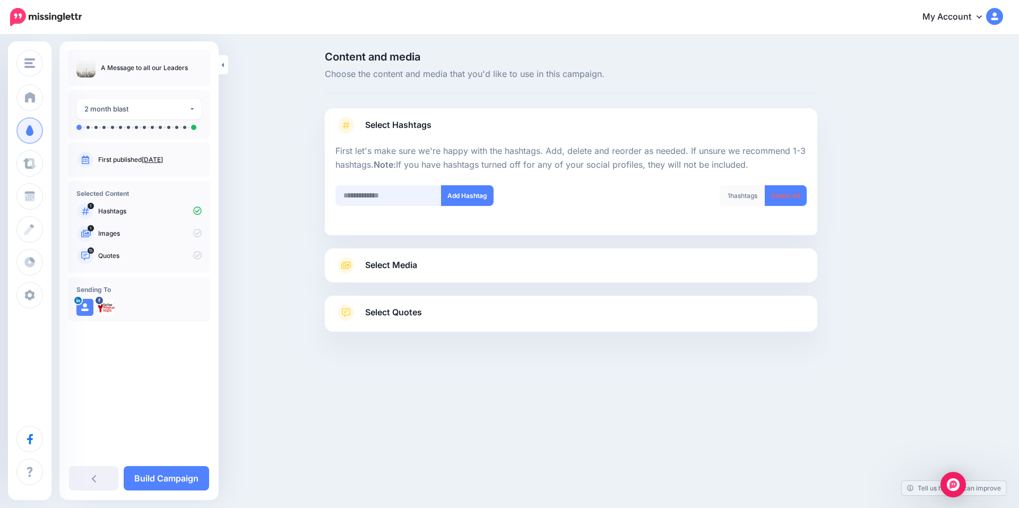
click at [400, 195] on input "text" at bounding box center [388, 195] width 106 height 21
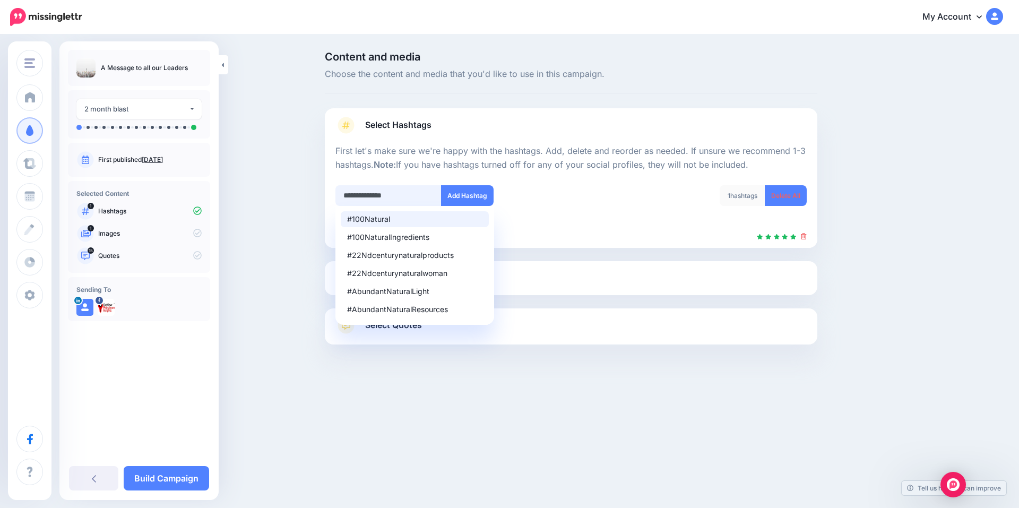
click at [400, 196] on input "**********" at bounding box center [388, 195] width 106 height 21
click at [380, 274] on div "**********" at bounding box center [571, 226] width 493 height 236
click at [398, 197] on input "**********" at bounding box center [388, 195] width 106 height 21
click at [393, 311] on div "#AuthenticLeadership" at bounding box center [414, 309] width 135 height 7
type input "**********"
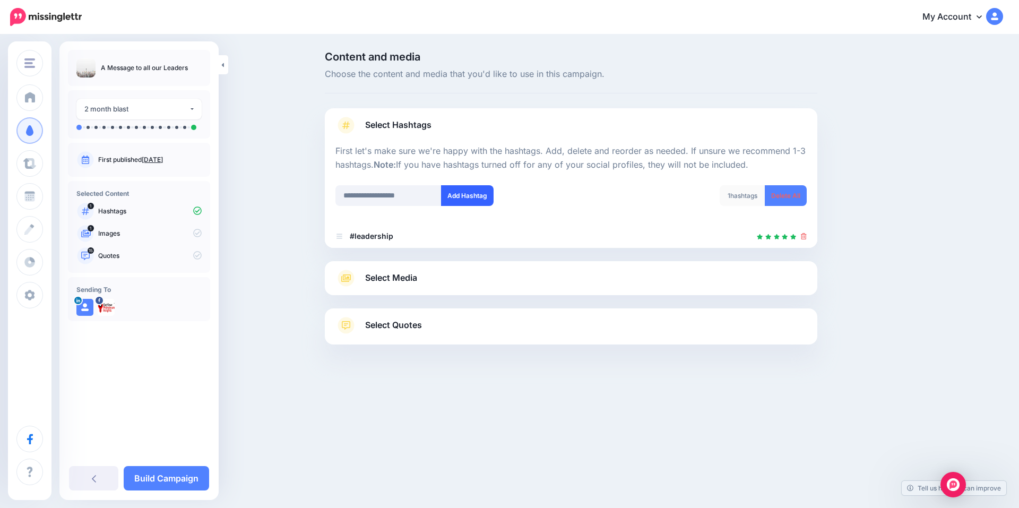
click at [458, 199] on button "Add Hashtag" at bounding box center [467, 195] width 53 height 21
click at [386, 192] on input "**********" at bounding box center [388, 195] width 106 height 21
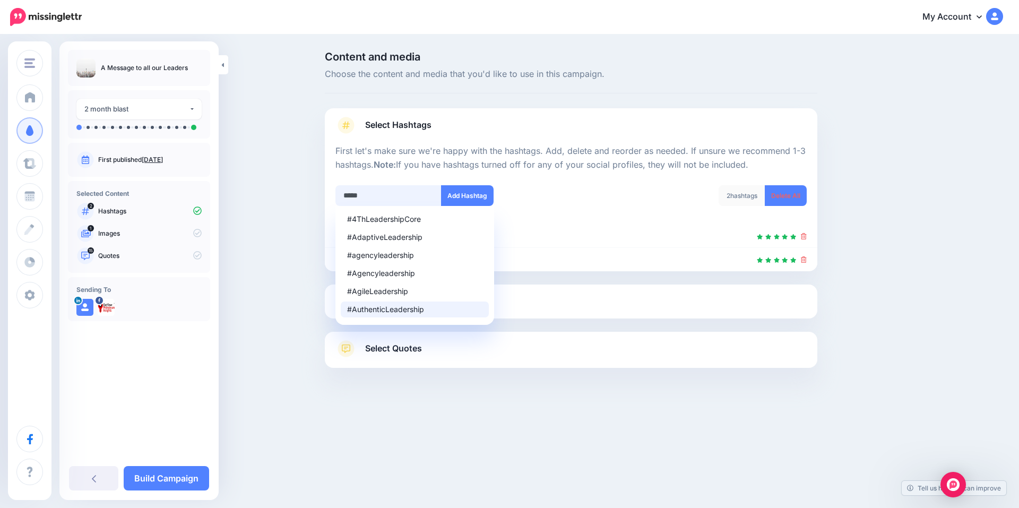
type input "******"
drag, startPoint x: 335, startPoint y: 193, endPoint x: 313, endPoint y: 193, distance: 22.8
click at [313, 193] on div "Content and media Choose the content and media that you'd like to use in this c…" at bounding box center [509, 236] width 1019 height 401
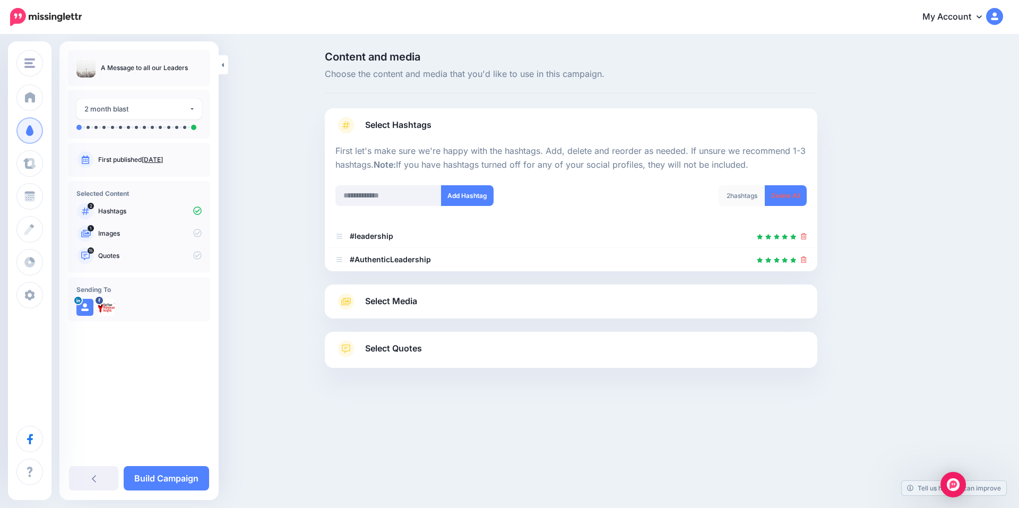
click at [430, 306] on link "Select Media" at bounding box center [570, 301] width 471 height 17
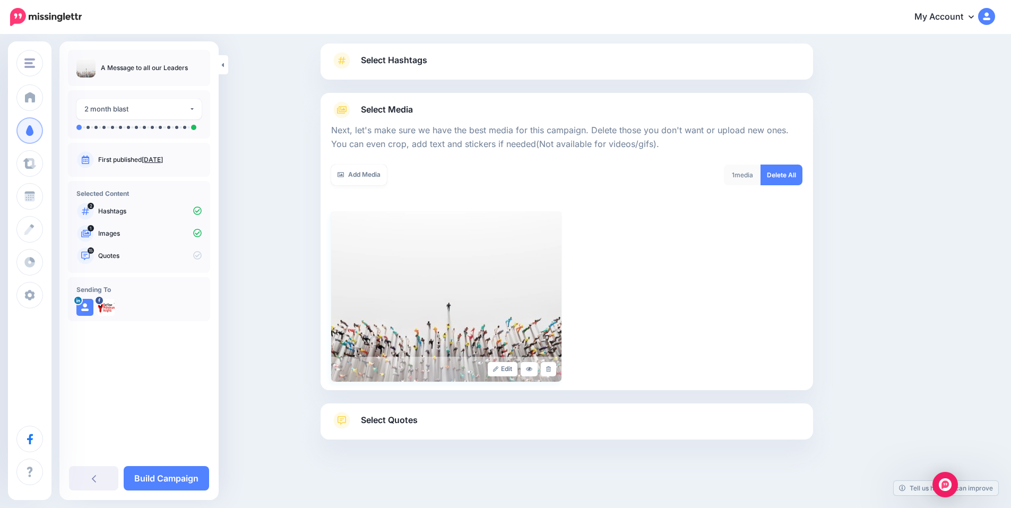
scroll to position [65, 0]
click at [418, 418] on span "Select Quotes" at bounding box center [389, 419] width 57 height 14
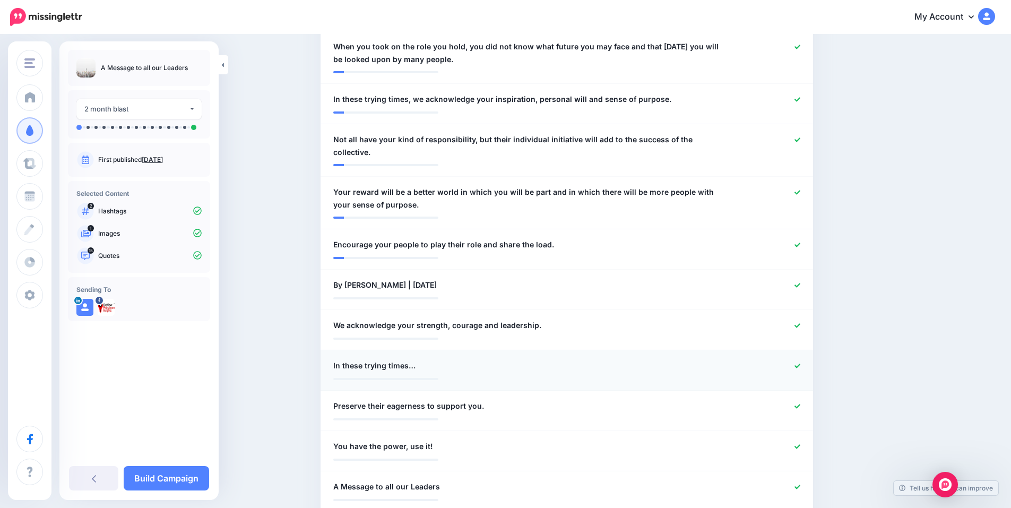
scroll to position [561, 0]
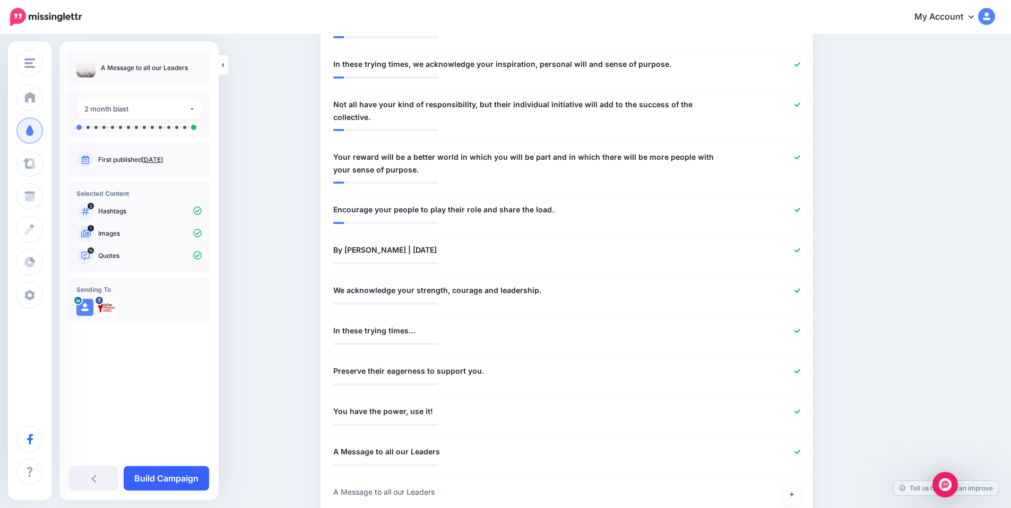
click at [168, 473] on link "Build Campaign" at bounding box center [166, 478] width 85 height 24
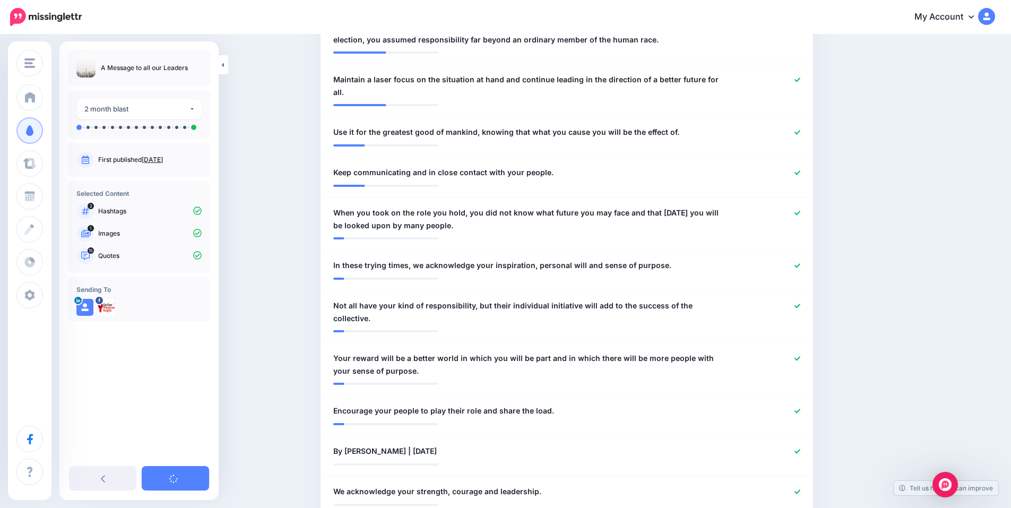
scroll to position [348, 0]
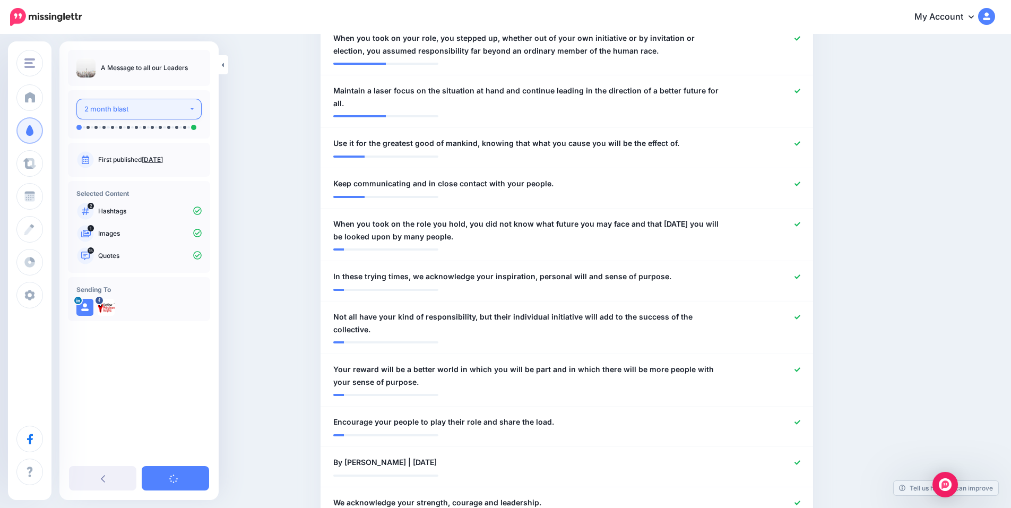
click at [134, 108] on div "2 month blast" at bounding box center [136, 109] width 105 height 12
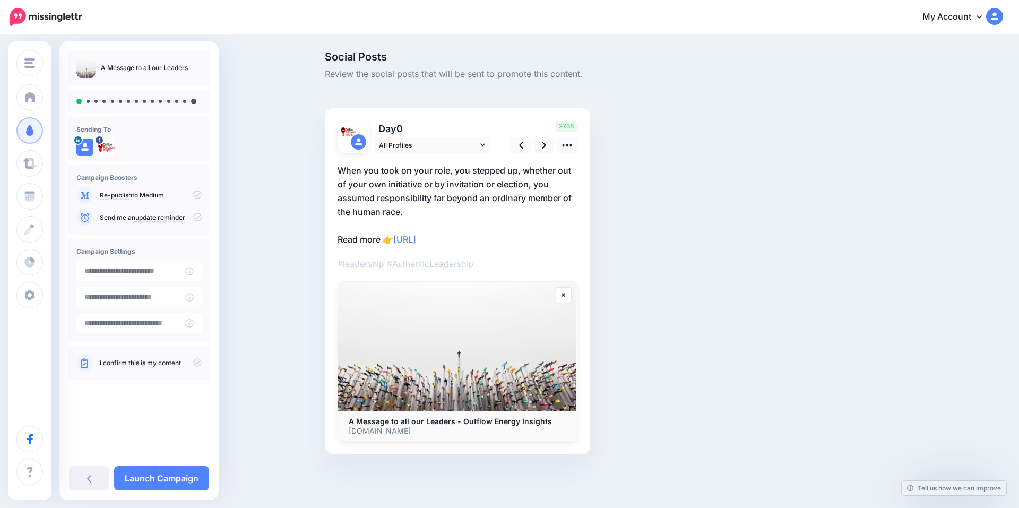
drag, startPoint x: 267, startPoint y: 153, endPoint x: 275, endPoint y: 180, distance: 28.4
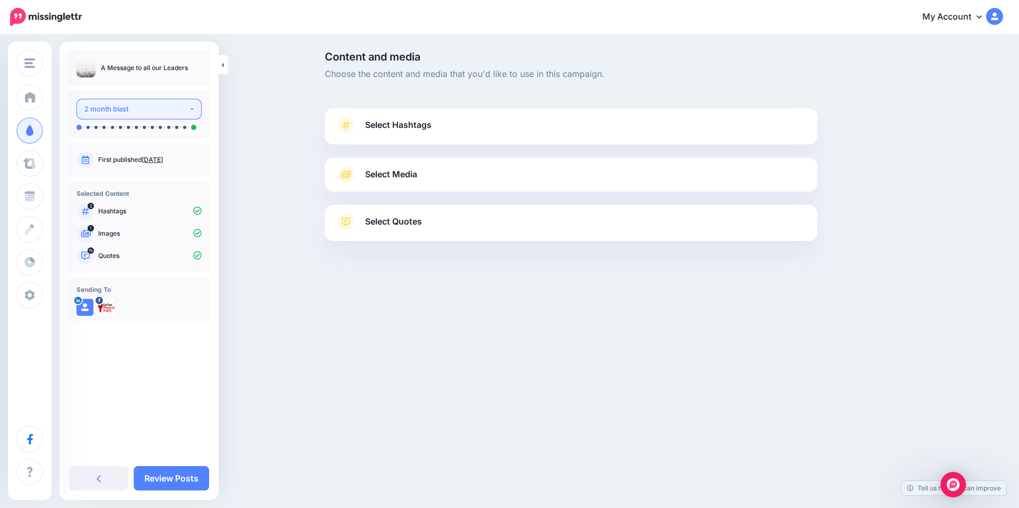
click at [129, 109] on div "2 month blast" at bounding box center [136, 109] width 105 height 12
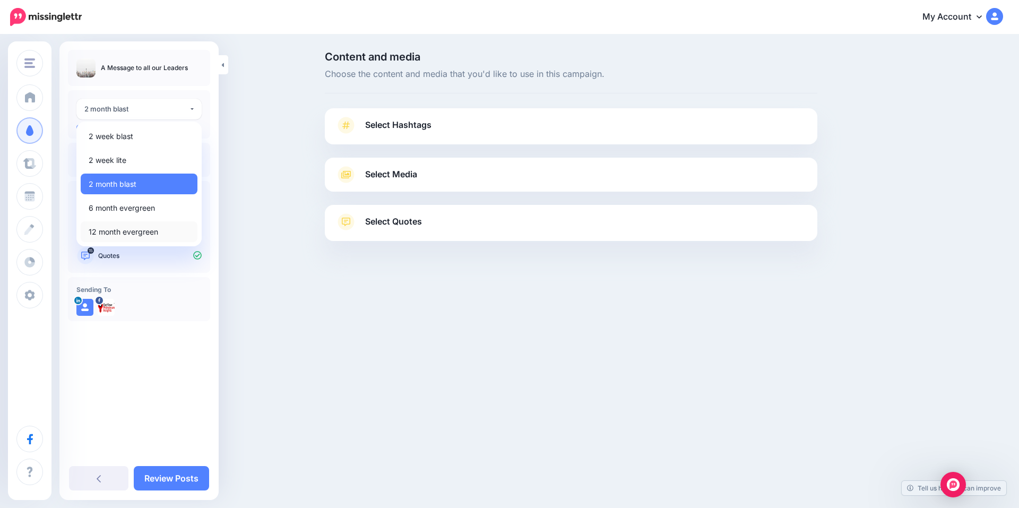
click at [137, 233] on span "12 month evergreen" at bounding box center [124, 232] width 70 height 13
select select "******"
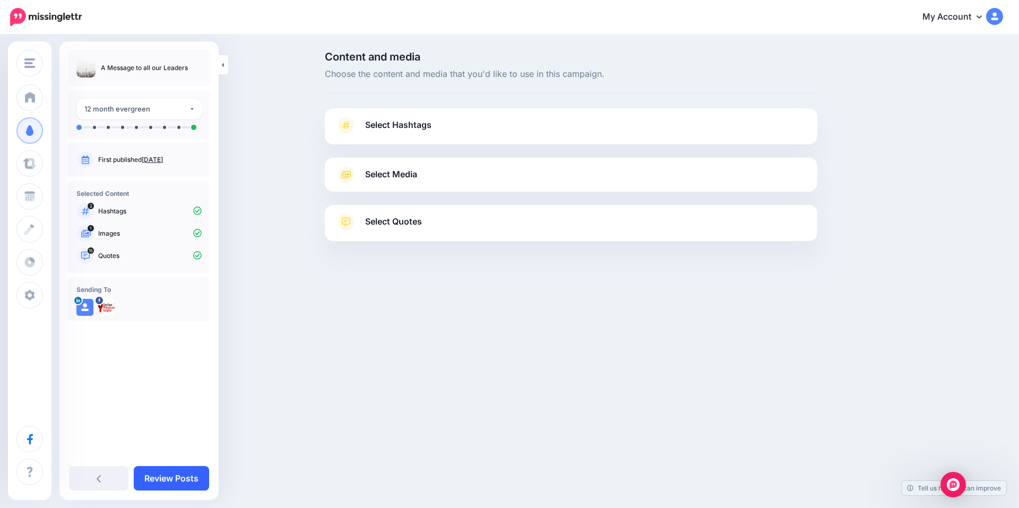
click at [166, 475] on link "Review Posts" at bounding box center [171, 478] width 75 height 24
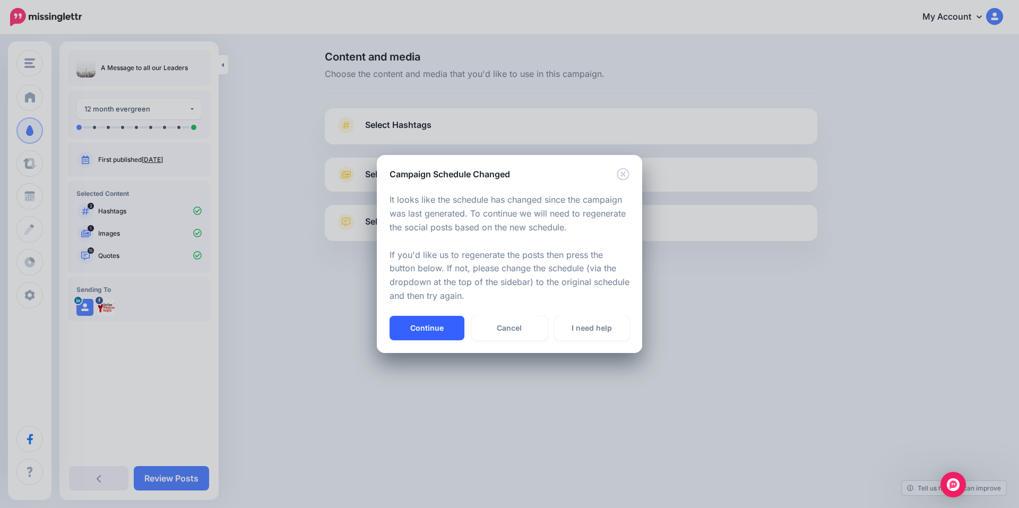
click at [417, 328] on button "Continue" at bounding box center [427, 328] width 75 height 24
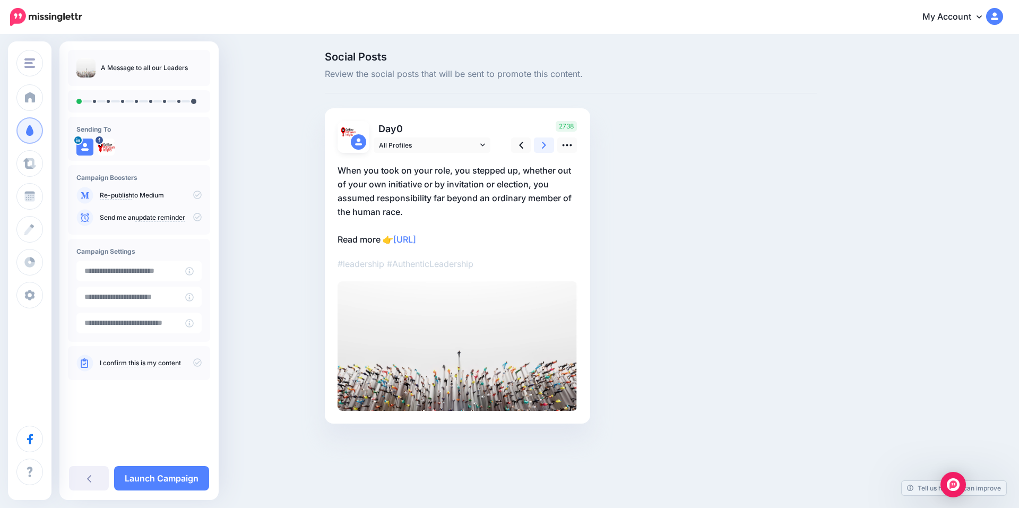
click at [542, 143] on icon at bounding box center [544, 145] width 4 height 7
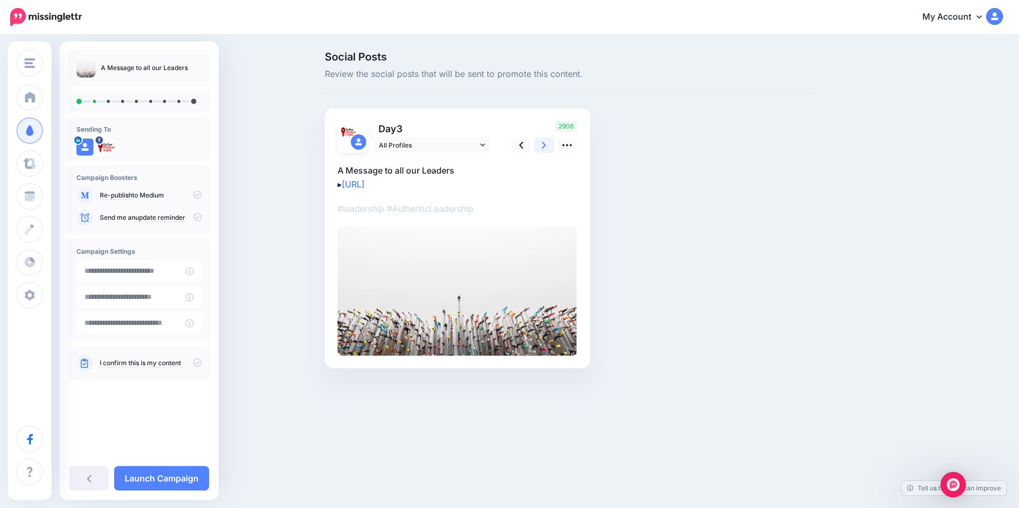
click at [542, 143] on icon at bounding box center [544, 145] width 4 height 7
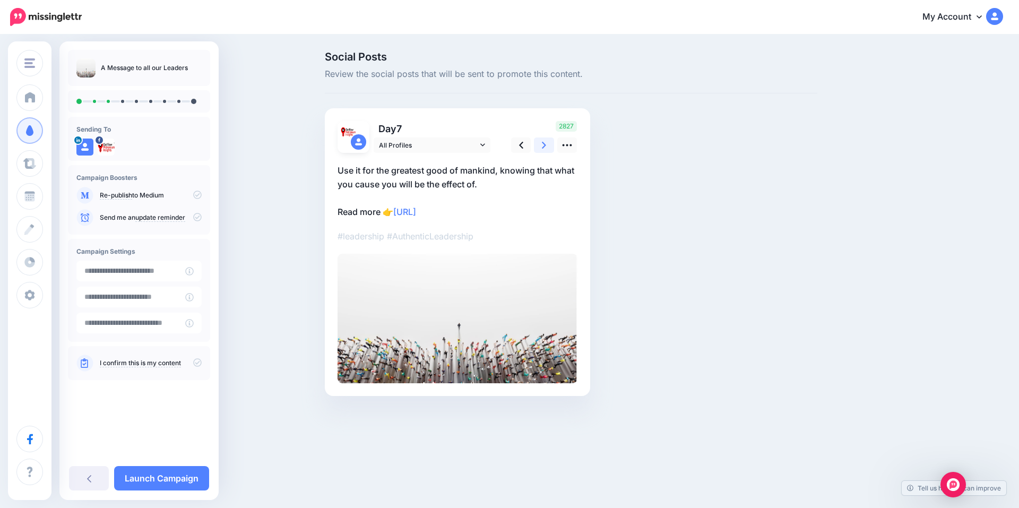
click at [542, 143] on icon at bounding box center [544, 145] width 4 height 7
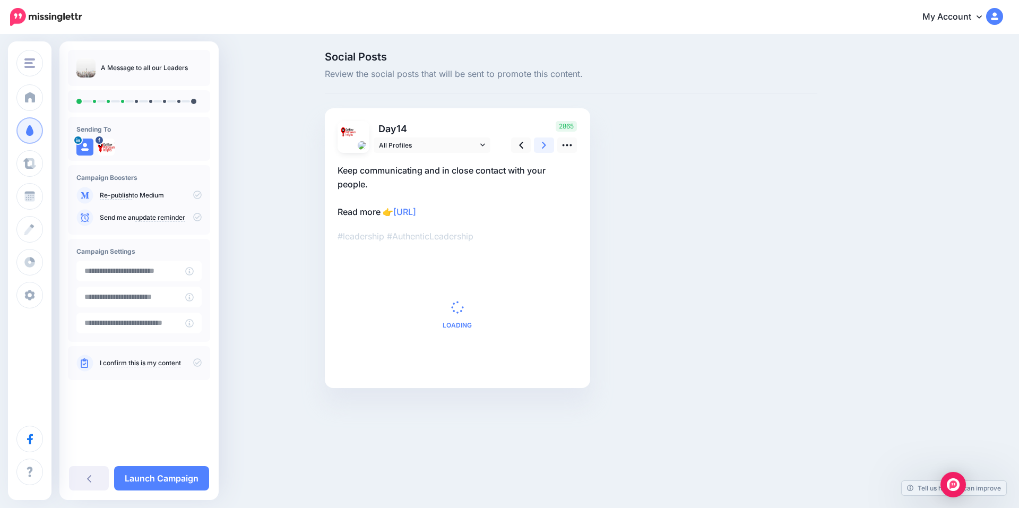
click at [542, 143] on icon at bounding box center [544, 145] width 4 height 7
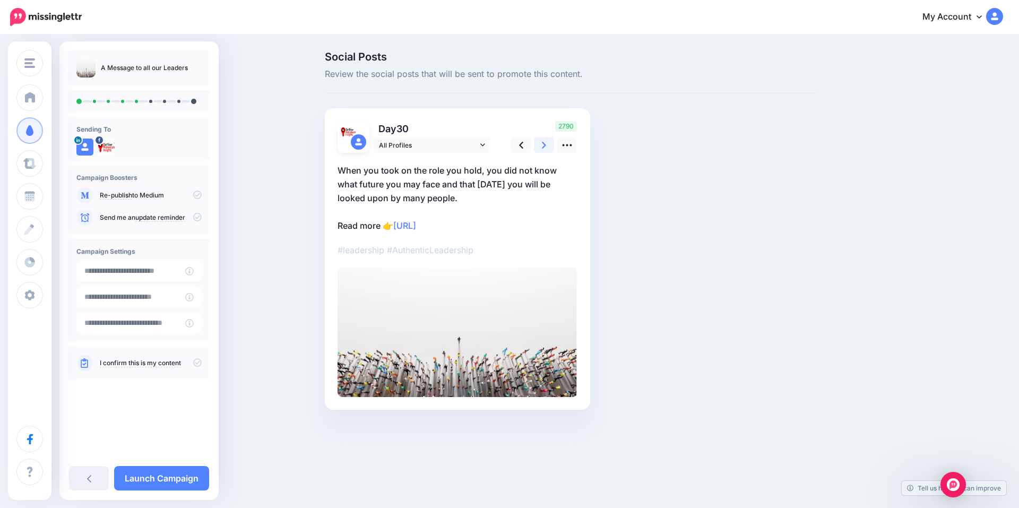
click at [542, 143] on icon at bounding box center [544, 145] width 4 height 7
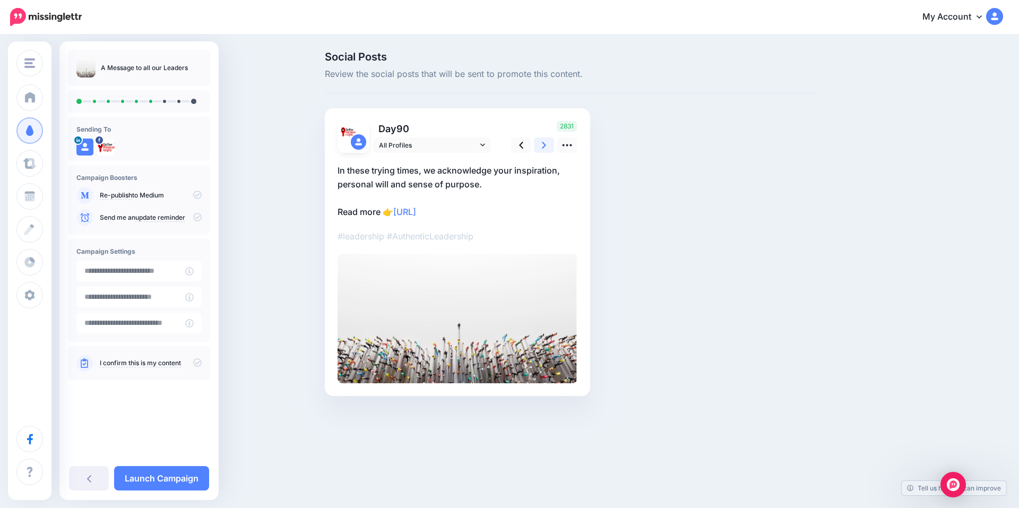
click at [542, 143] on icon at bounding box center [544, 145] width 4 height 7
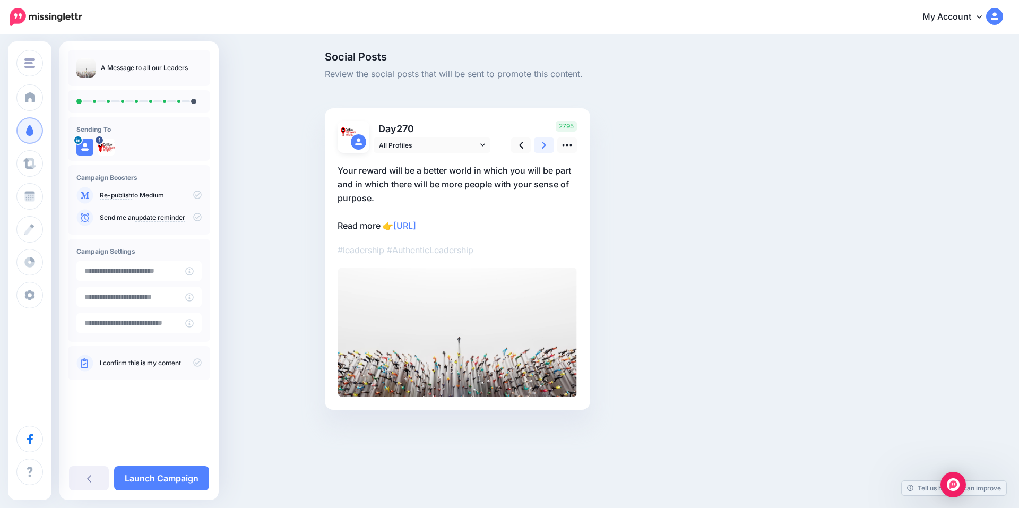
click at [542, 143] on icon at bounding box center [544, 145] width 4 height 7
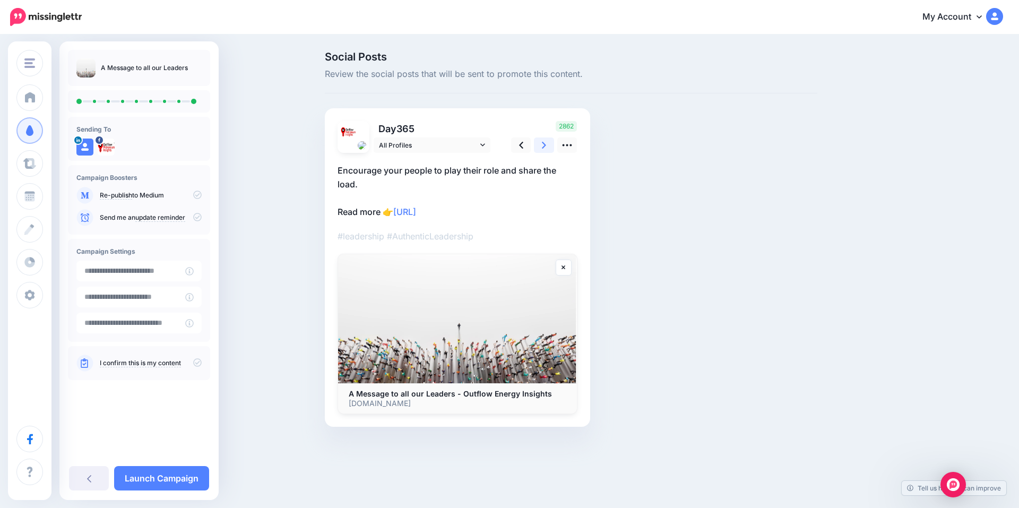
click at [542, 143] on icon at bounding box center [544, 145] width 4 height 7
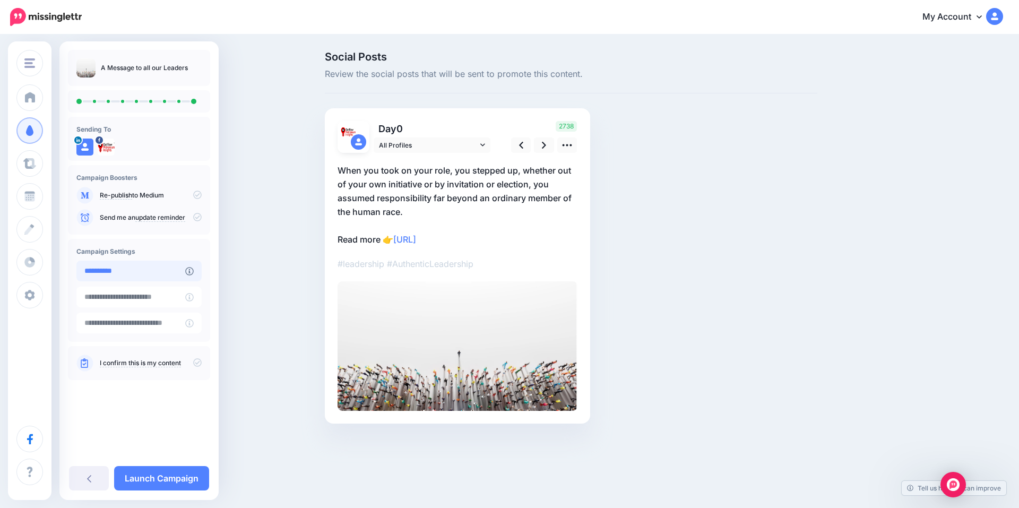
click at [143, 267] on input "**********" at bounding box center [130, 271] width 109 height 21
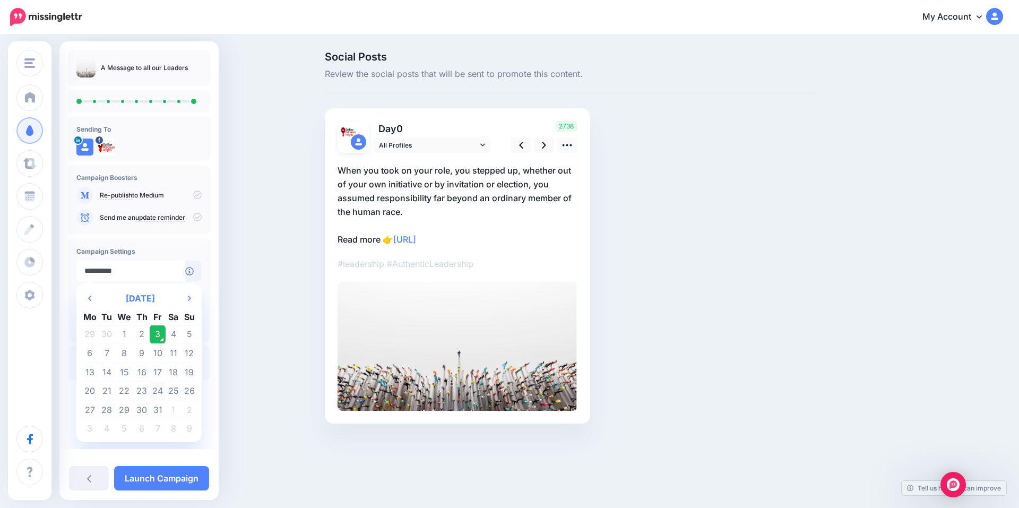
click at [158, 390] on td "24" at bounding box center [158, 391] width 16 height 19
type input "**********"
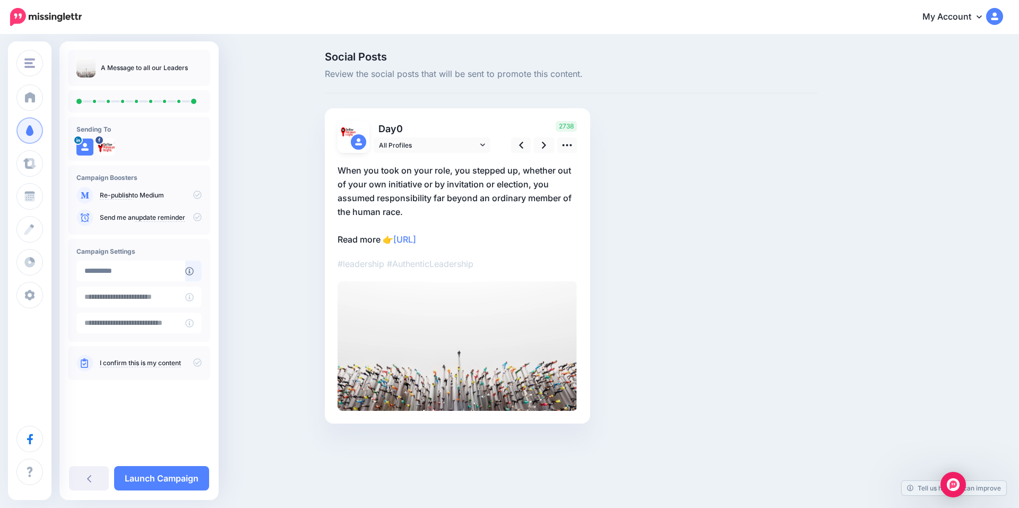
click at [128, 366] on link "I confirm this is my content" at bounding box center [140, 363] width 81 height 8
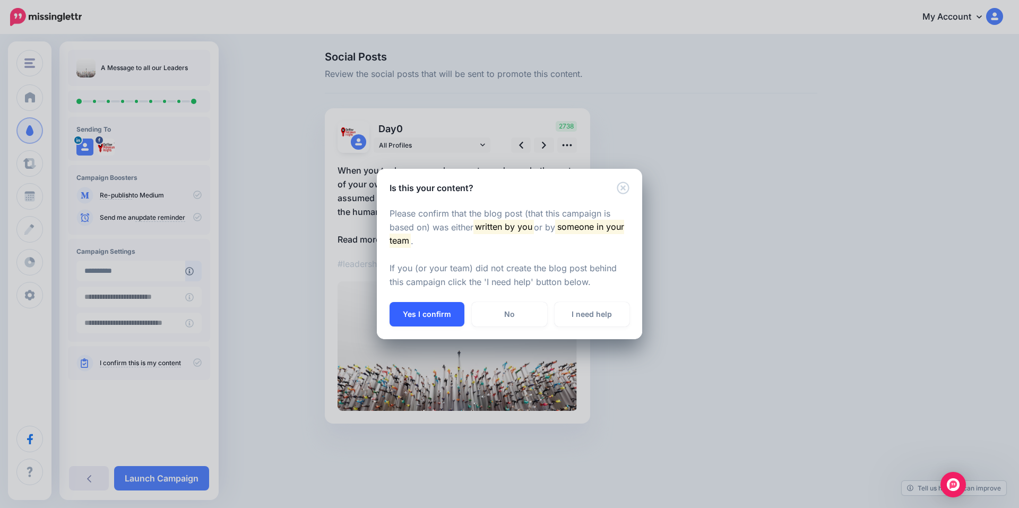
click at [443, 312] on button "Yes I confirm" at bounding box center [427, 314] width 75 height 24
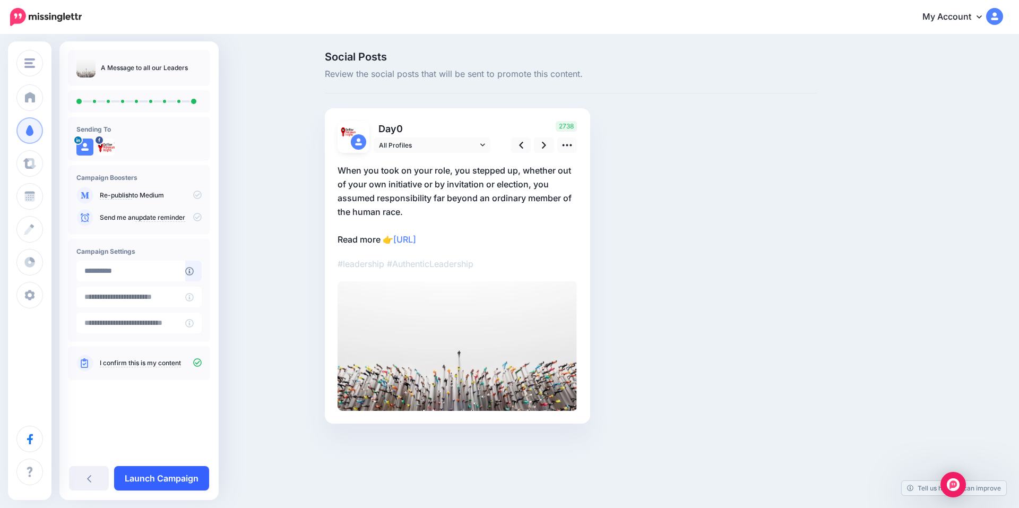
click at [160, 479] on link "Launch Campaign" at bounding box center [161, 478] width 95 height 24
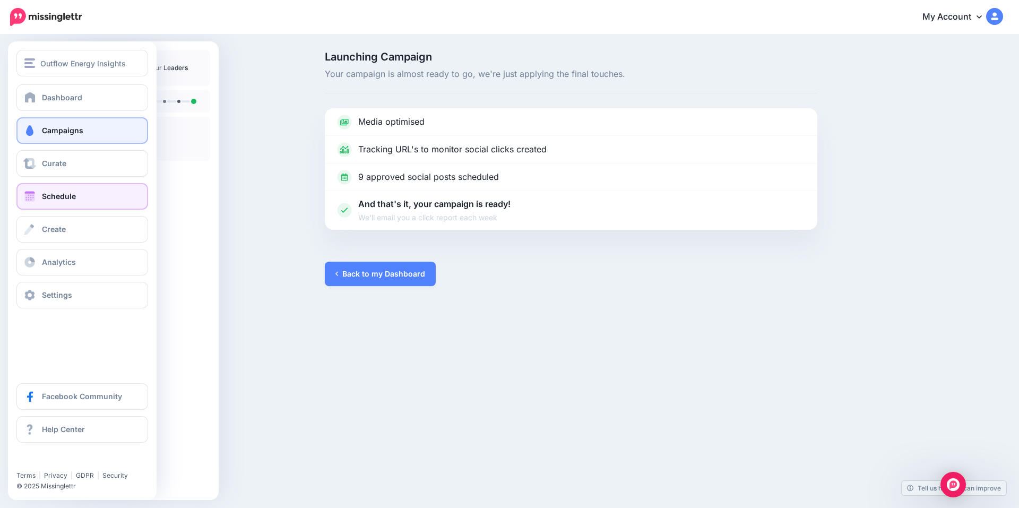
click at [73, 193] on span "Schedule" at bounding box center [59, 196] width 34 height 9
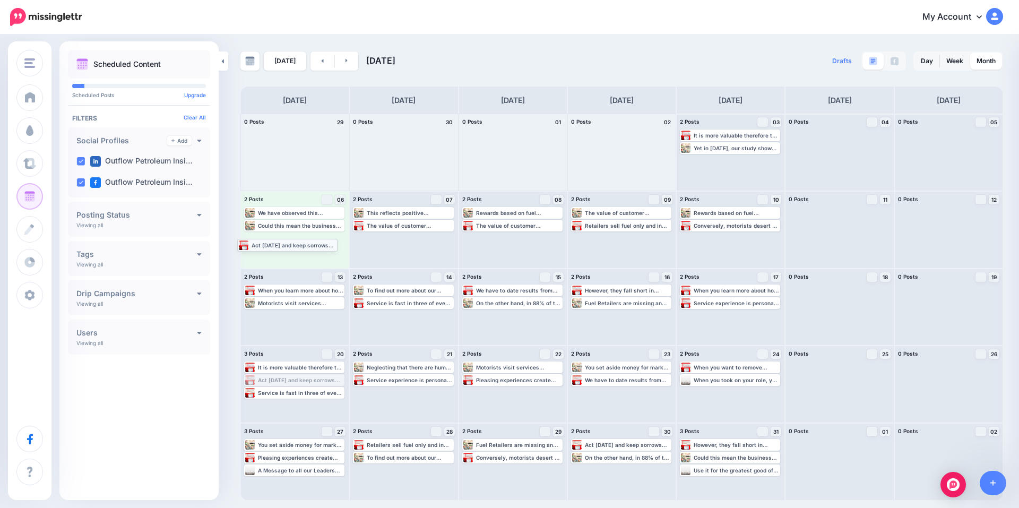
drag, startPoint x: 305, startPoint y: 378, endPoint x: 298, endPoint y: 243, distance: 135.5
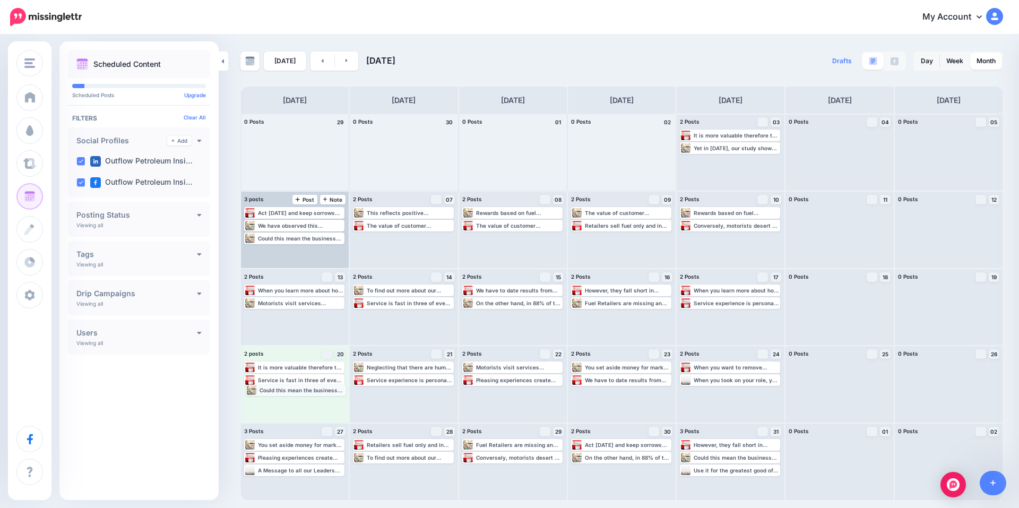
drag, startPoint x: 300, startPoint y: 223, endPoint x: 302, endPoint y: 388, distance: 164.6
click at [342, 63] on link at bounding box center [347, 60] width 24 height 19
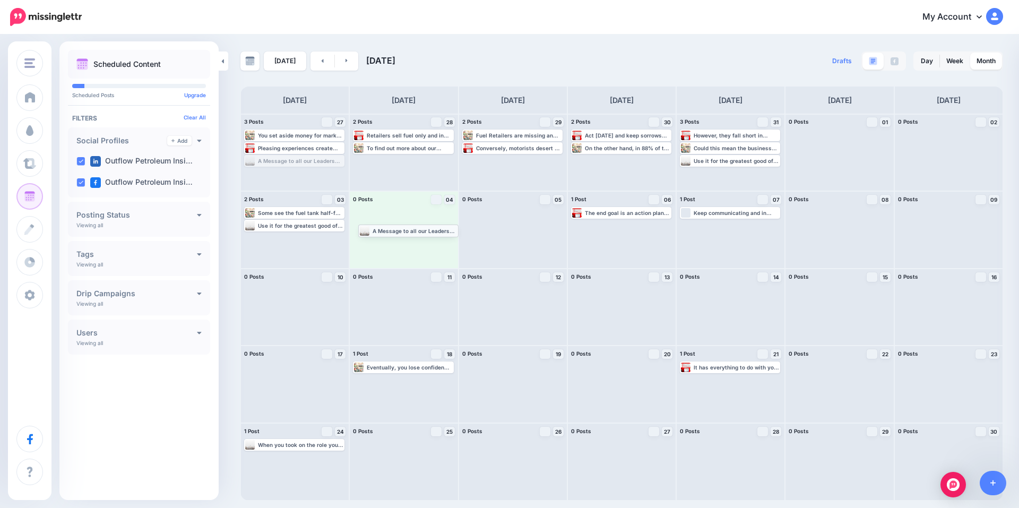
drag, startPoint x: 304, startPoint y: 160, endPoint x: 418, endPoint y: 229, distance: 133.6
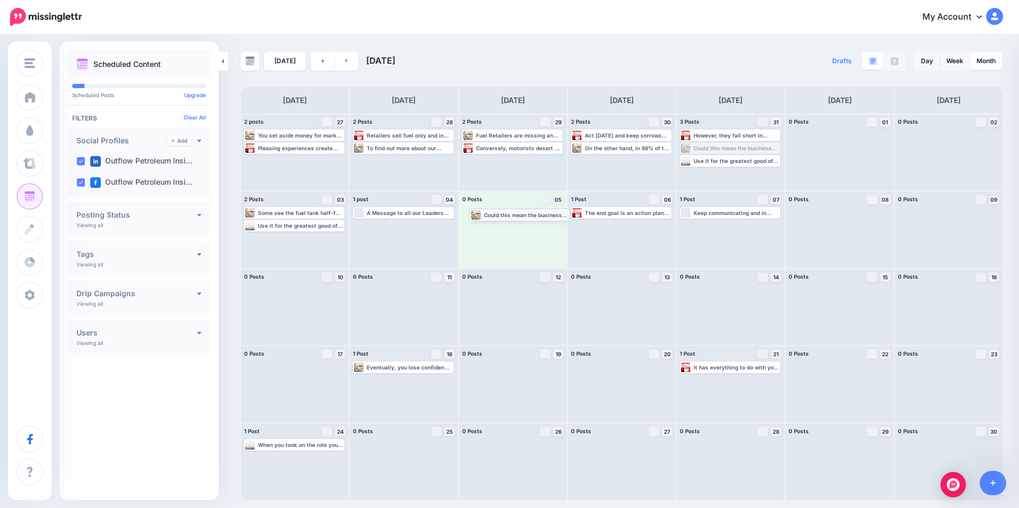
drag, startPoint x: 712, startPoint y: 145, endPoint x: 502, endPoint y: 211, distance: 220.4
click at [347, 60] on link at bounding box center [347, 60] width 24 height 19
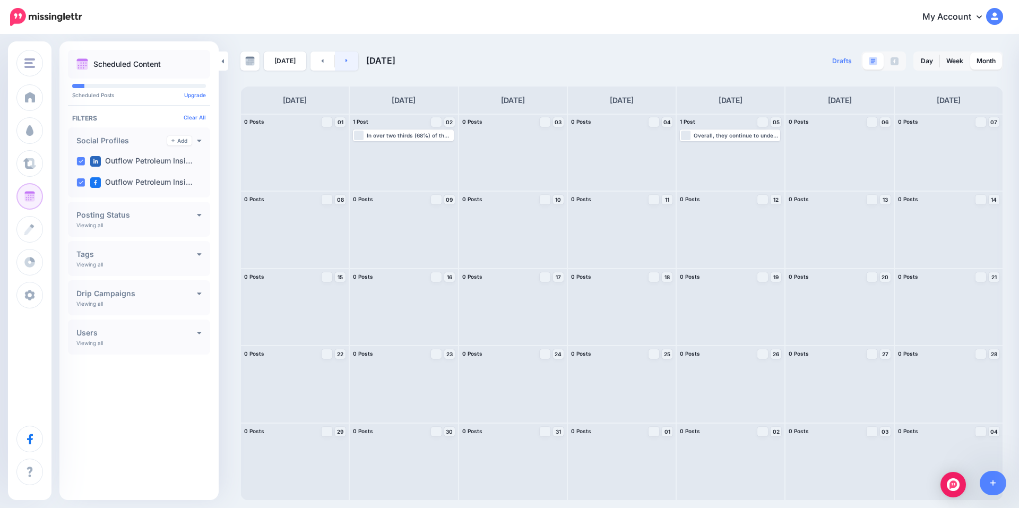
click at [346, 62] on icon at bounding box center [347, 61] width 2 height 4
click at [318, 61] on link at bounding box center [323, 60] width 24 height 19
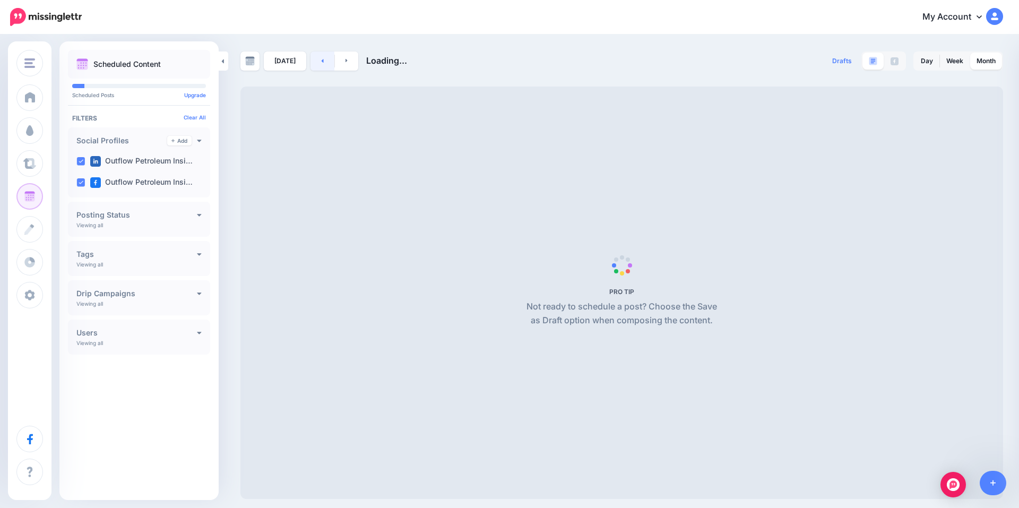
click at [318, 61] on link at bounding box center [323, 60] width 24 height 19
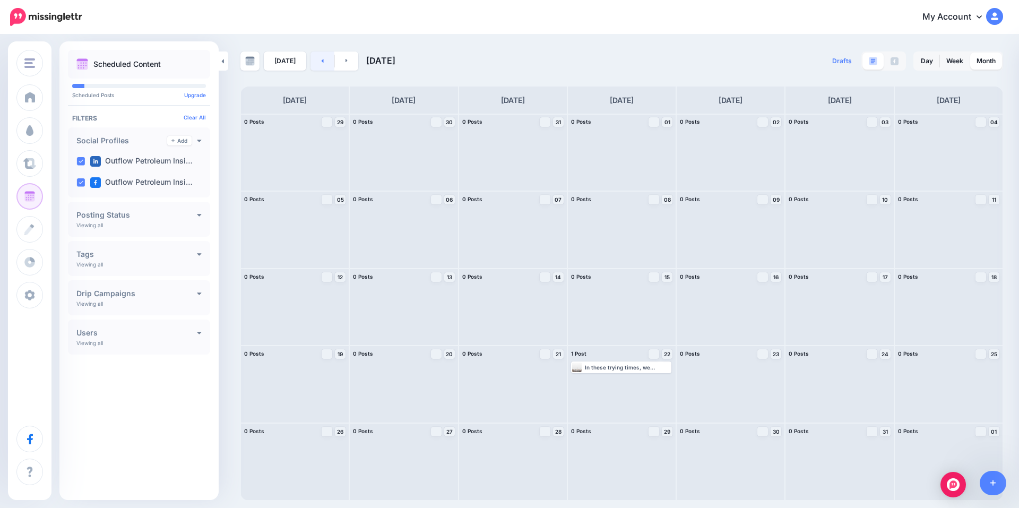
click at [318, 61] on link at bounding box center [323, 60] width 24 height 19
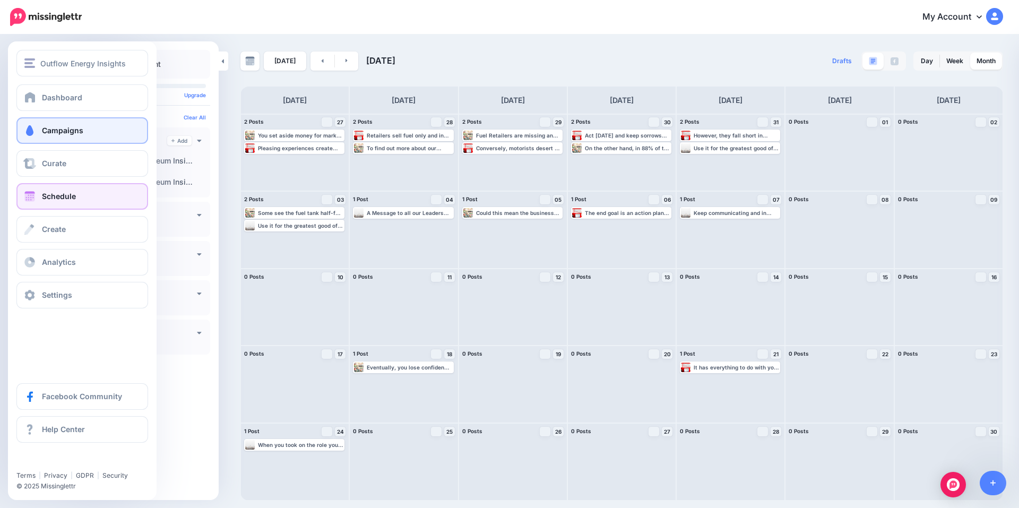
click at [47, 132] on span "Campaigns" at bounding box center [62, 130] width 41 height 9
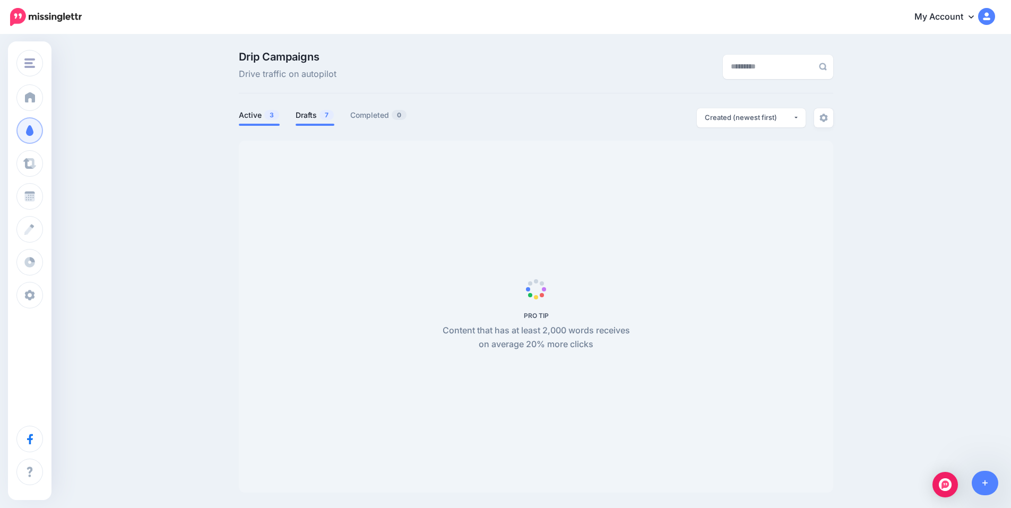
click at [313, 115] on link "Drafts 7" at bounding box center [315, 115] width 39 height 13
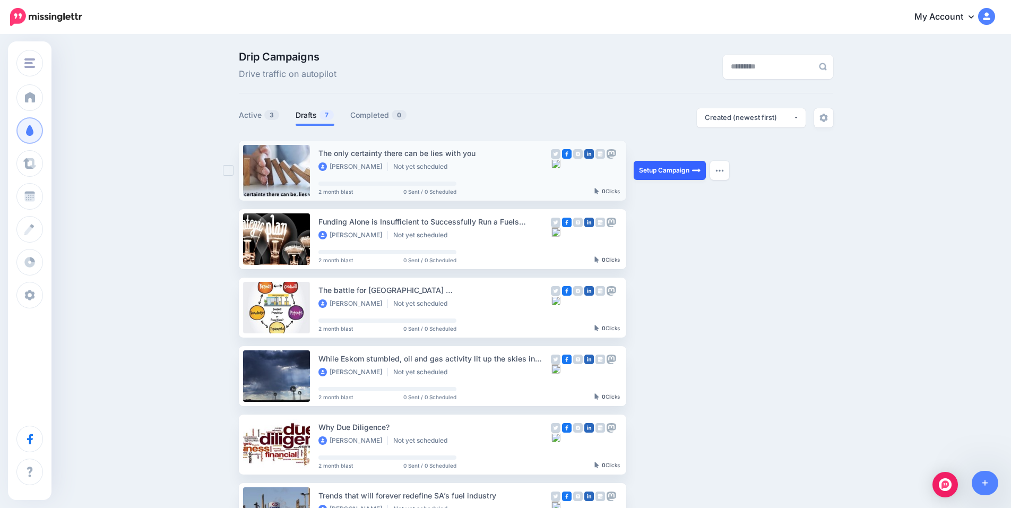
click at [664, 168] on link "Setup Campaign" at bounding box center [670, 170] width 72 height 19
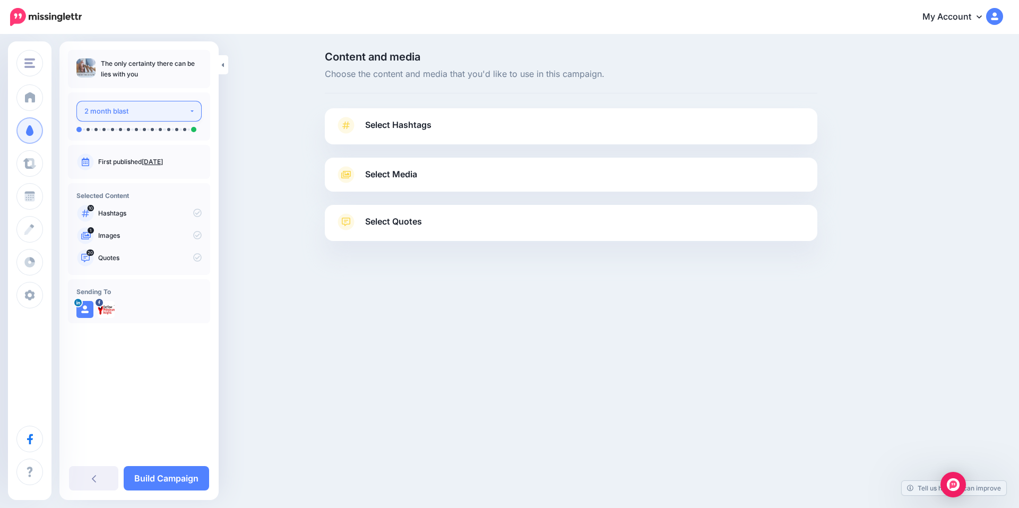
click at [141, 116] on div "2 month blast" at bounding box center [136, 111] width 105 height 12
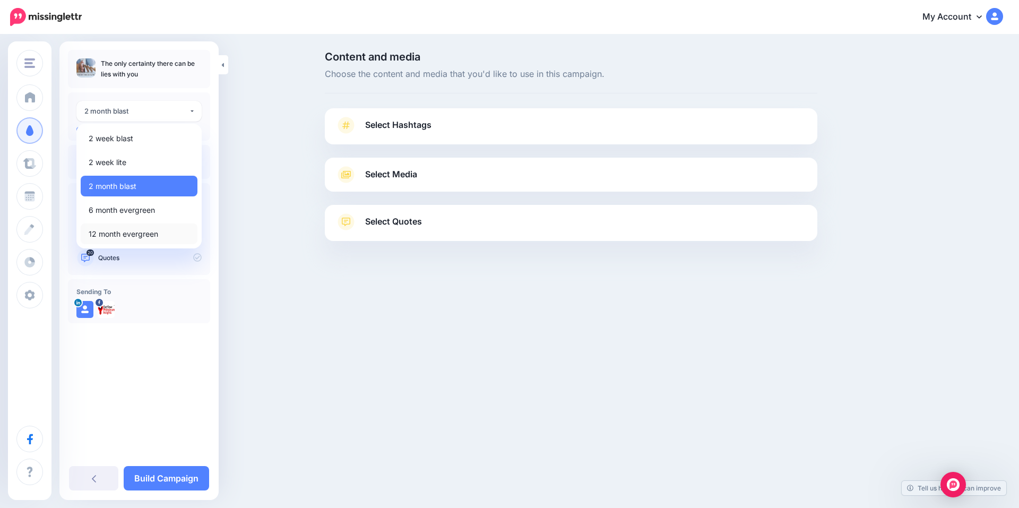
click at [129, 231] on span "12 month evergreen" at bounding box center [124, 234] width 70 height 13
select select "******"
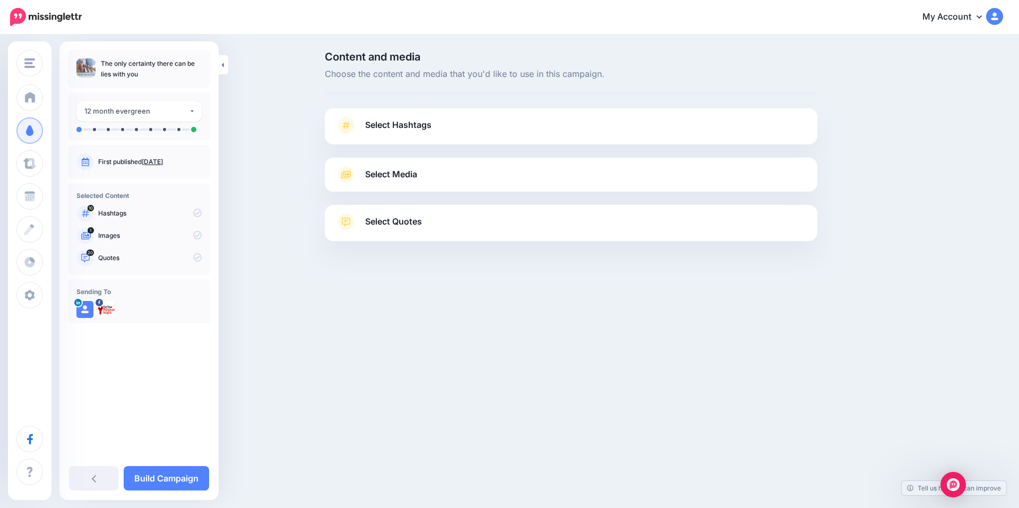
click at [374, 125] on span "Select Hashtags" at bounding box center [398, 125] width 66 height 14
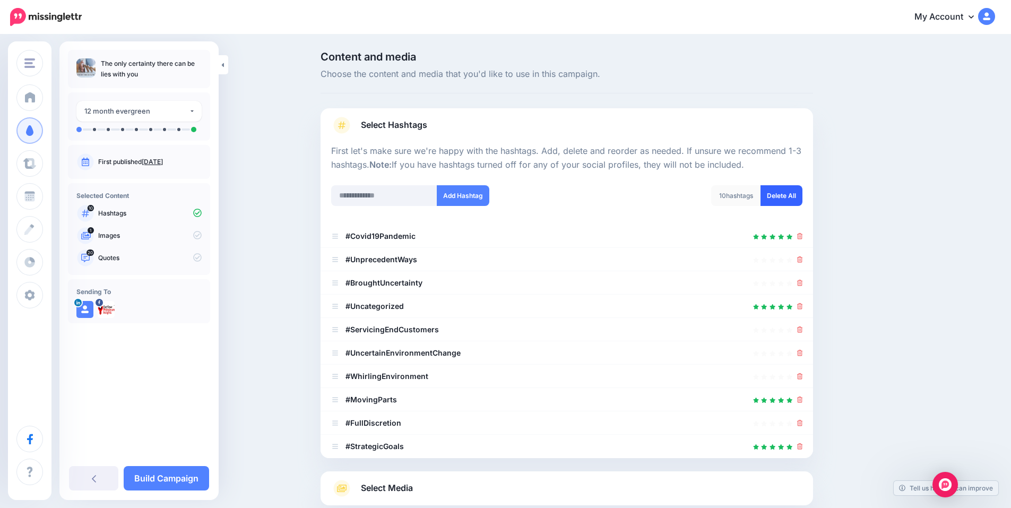
click at [792, 193] on link "Delete All" at bounding box center [782, 195] width 42 height 21
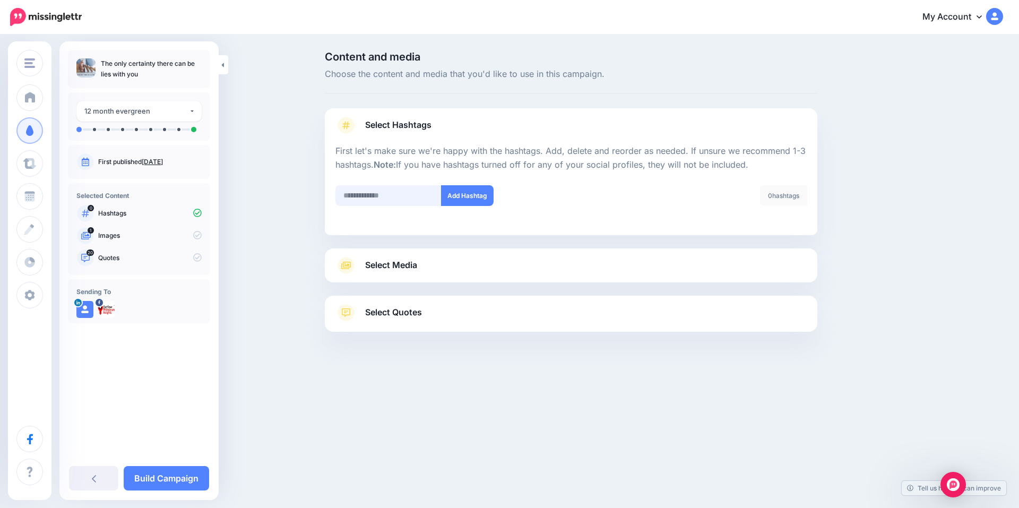
click at [400, 196] on input "text" at bounding box center [388, 195] width 106 height 21
click at [363, 196] on input "text" at bounding box center [388, 195] width 106 height 21
click at [373, 196] on input "*****" at bounding box center [388, 195] width 106 height 21
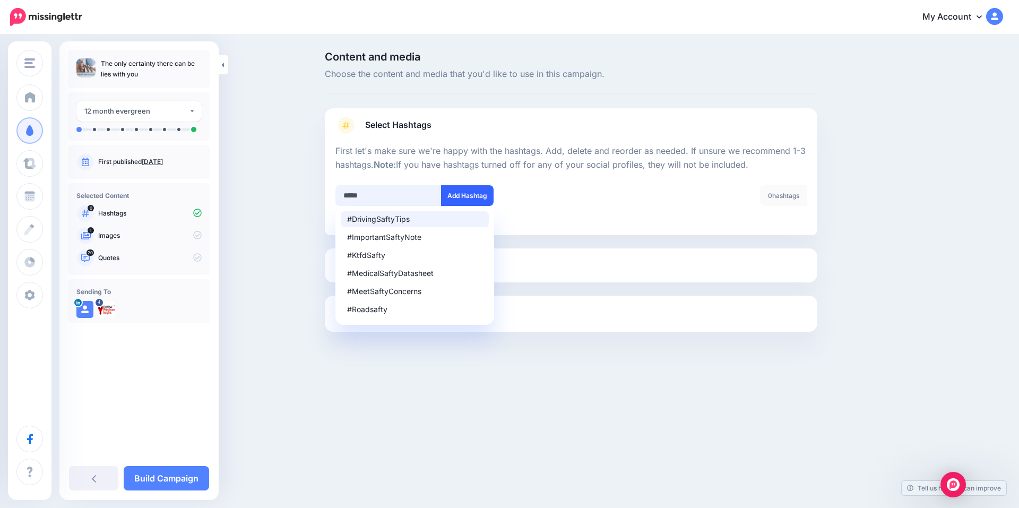
type input "*****"
click at [452, 195] on button "Add Hashtag" at bounding box center [467, 195] width 53 height 21
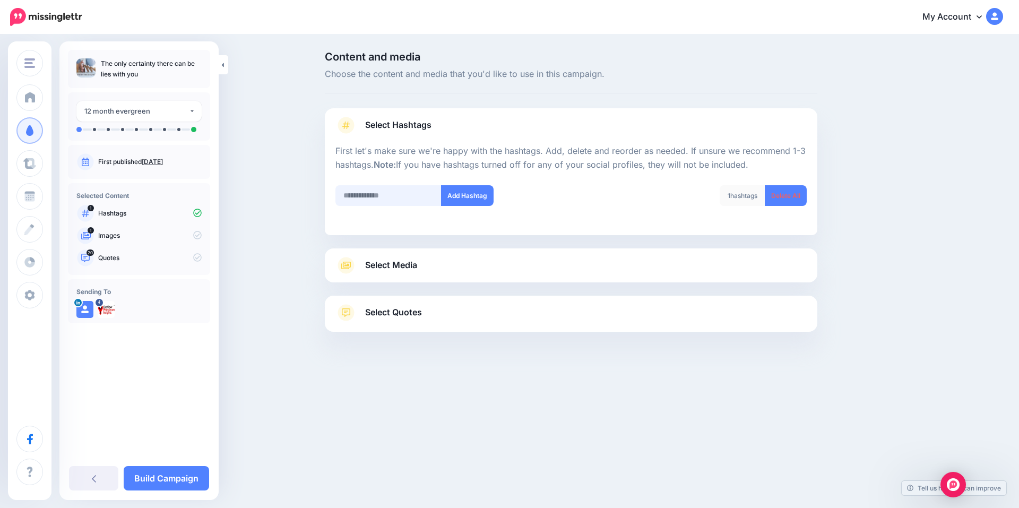
click at [373, 200] on input "text" at bounding box center [388, 195] width 106 height 21
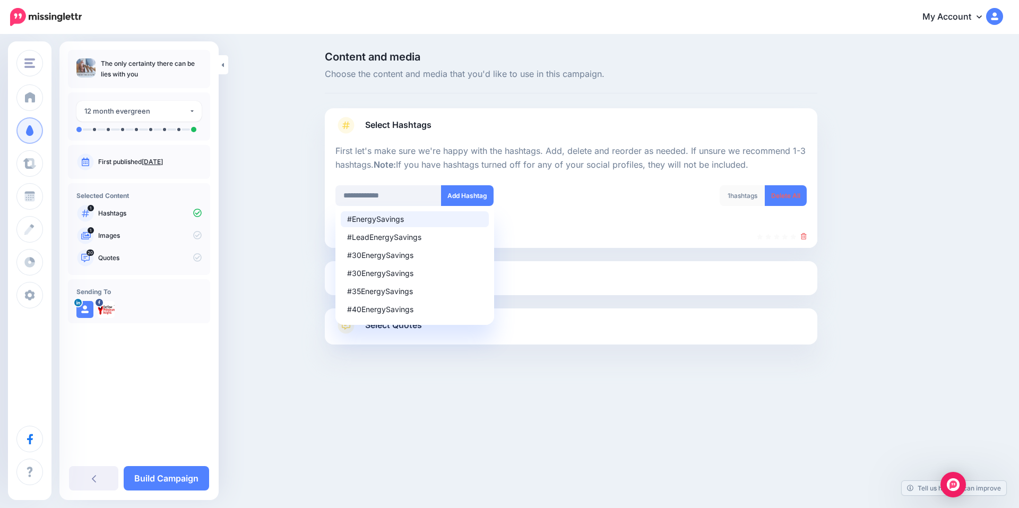
click at [409, 238] on div "#LeadEnergySavings" at bounding box center [414, 237] width 135 height 7
type input "**********"
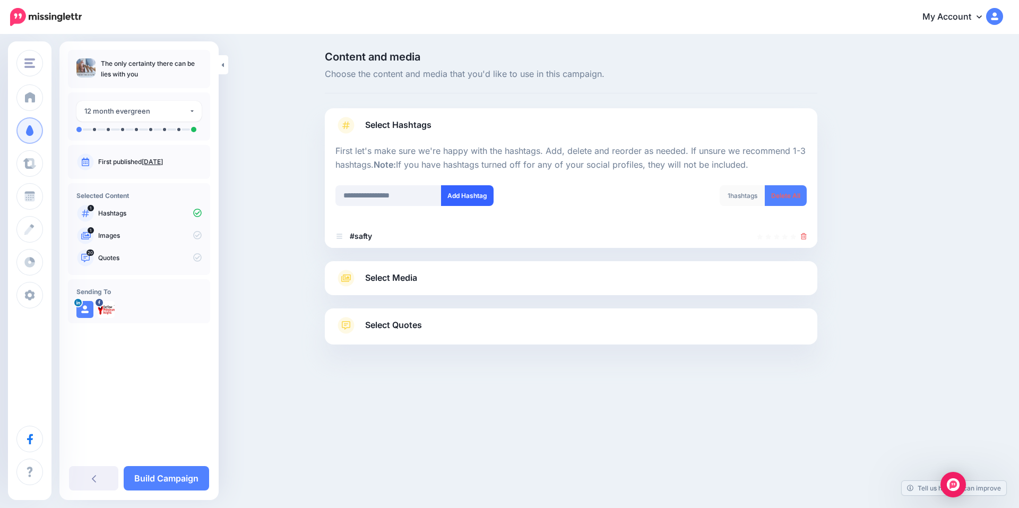
click at [464, 200] on button "Add Hashtag" at bounding box center [467, 195] width 53 height 21
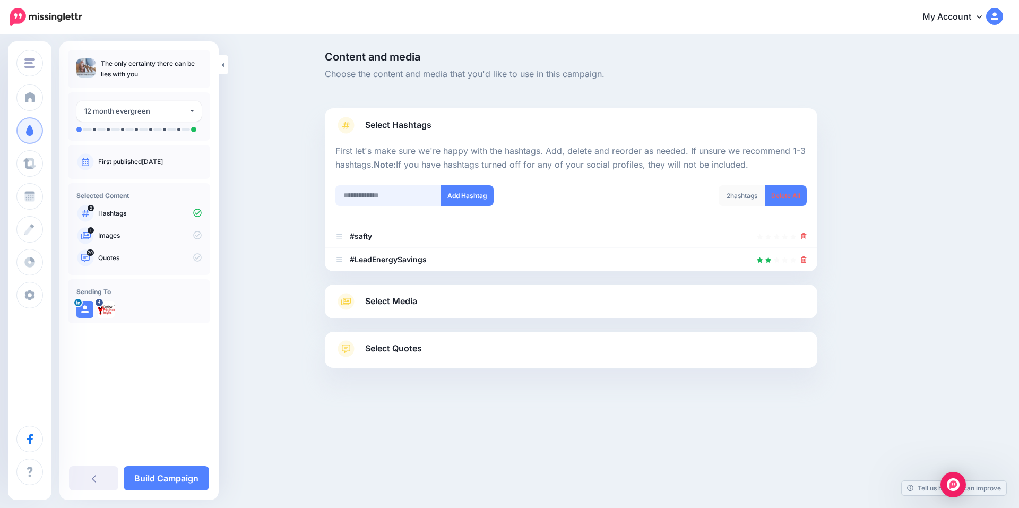
click at [377, 195] on input "text" at bounding box center [388, 195] width 106 height 21
click at [446, 301] on link "Select Media" at bounding box center [570, 301] width 471 height 17
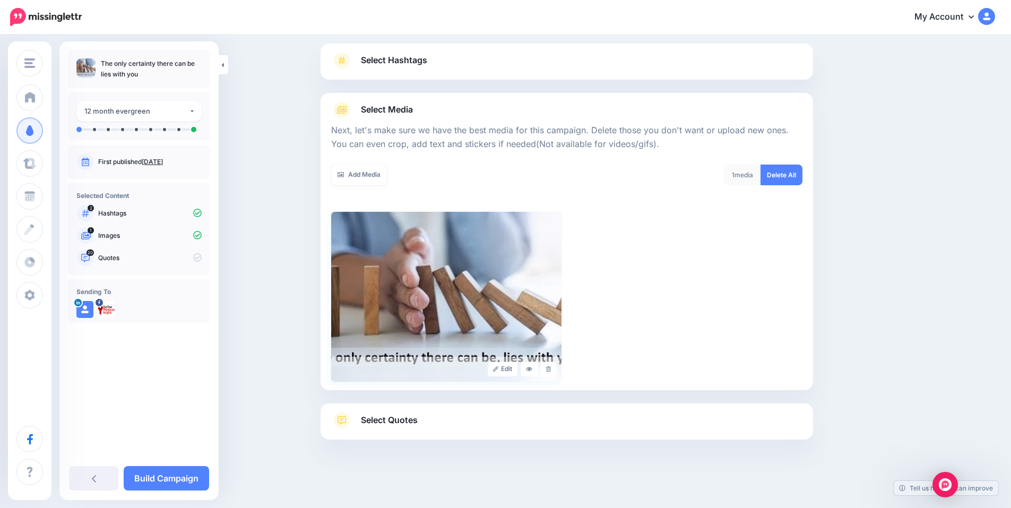
scroll to position [65, 0]
click at [452, 421] on link "Select Quotes" at bounding box center [566, 425] width 471 height 28
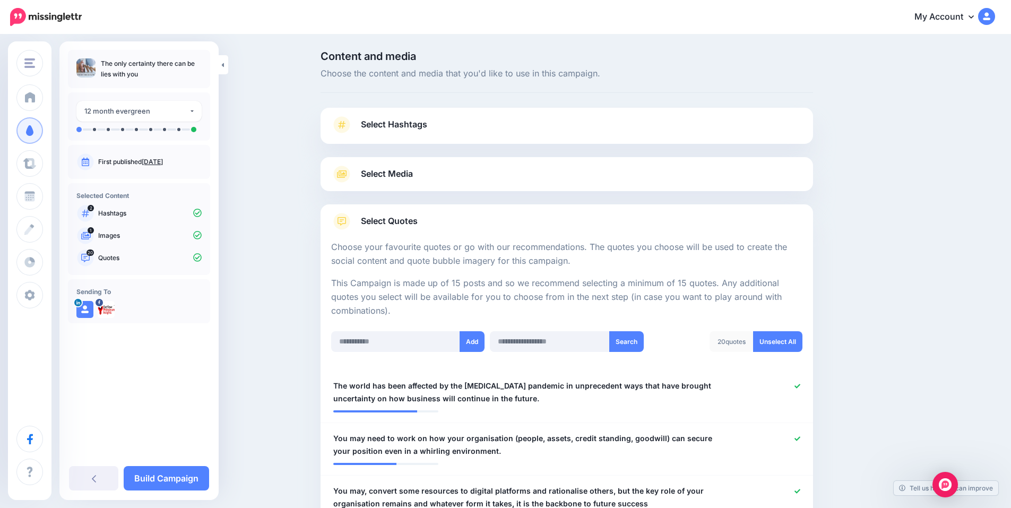
scroll to position [0, 0]
click at [412, 125] on span "Select Hashtags" at bounding box center [394, 125] width 66 height 14
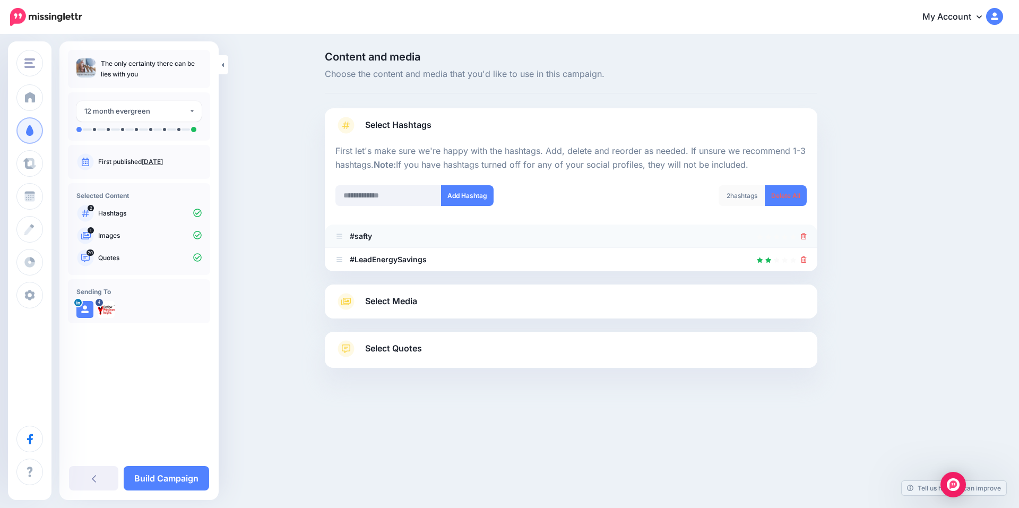
click at [803, 237] on icon at bounding box center [804, 236] width 6 height 6
click at [377, 199] on input "text" at bounding box center [388, 195] width 106 height 21
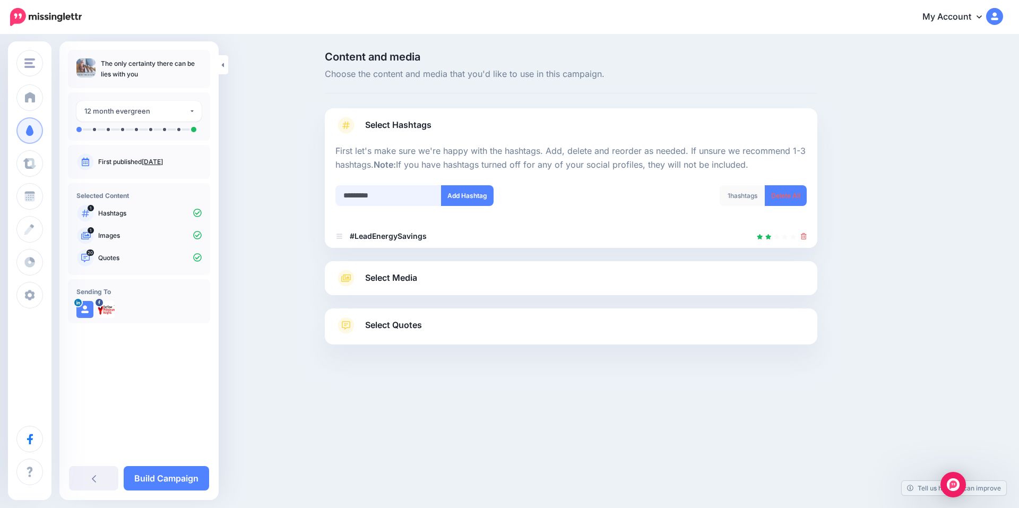
click at [394, 197] on input "*********" at bounding box center [388, 195] width 106 height 21
click at [371, 197] on input "*********" at bounding box center [388, 195] width 106 height 21
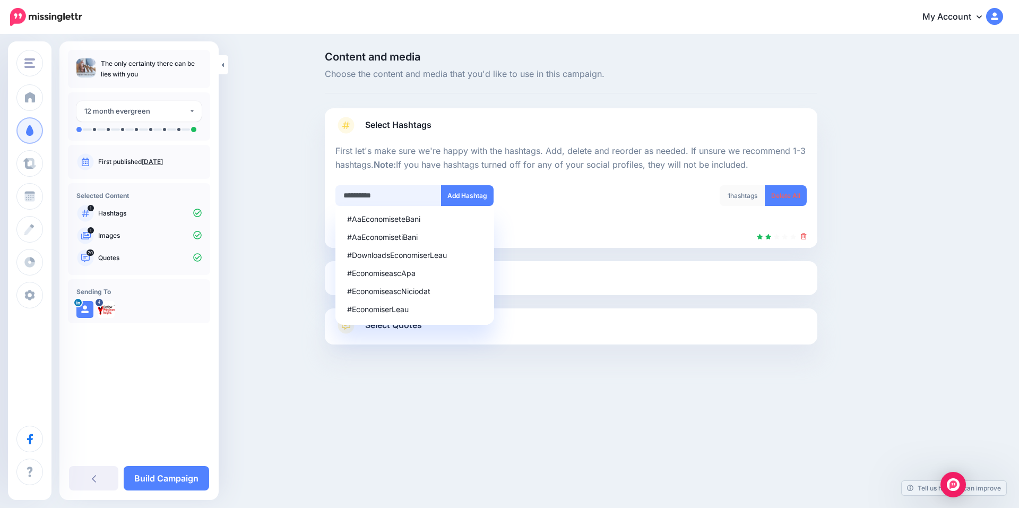
click at [381, 197] on input "*********" at bounding box center [388, 195] width 106 height 21
click at [378, 196] on input "*********" at bounding box center [388, 195] width 106 height 21
click at [386, 196] on input "*********" at bounding box center [388, 195] width 106 height 21
click at [382, 196] on input "*********" at bounding box center [388, 195] width 106 height 21
click at [389, 199] on input "*********" at bounding box center [388, 195] width 106 height 21
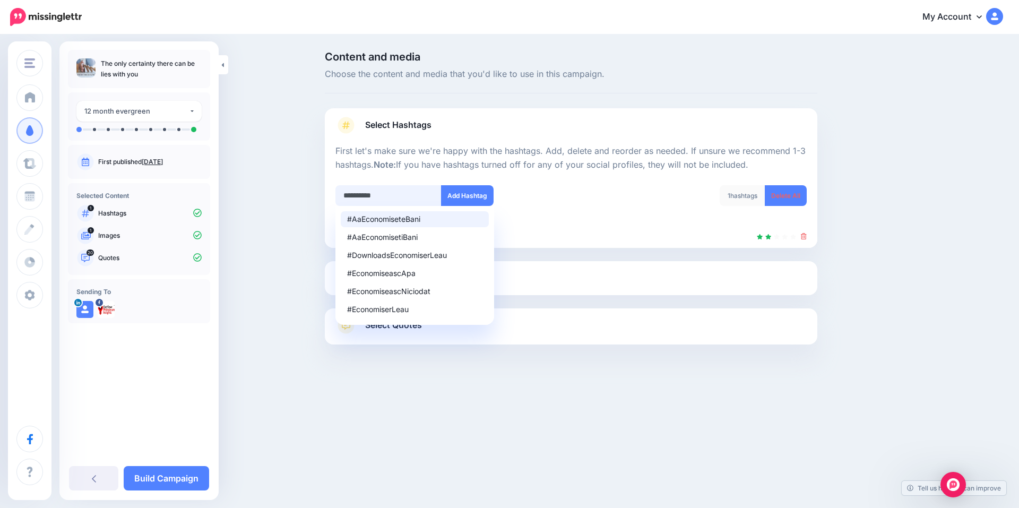
click at [389, 199] on input "*********" at bounding box center [388, 195] width 106 height 21
type input "*"
click at [387, 256] on div "#ConsumersEconomize" at bounding box center [414, 255] width 135 height 7
type input "**********"
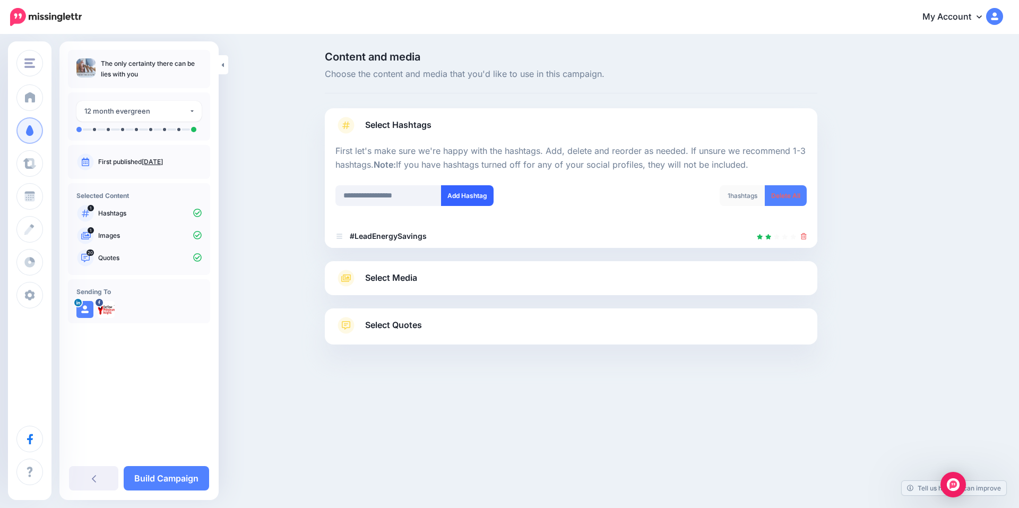
click at [467, 192] on button "Add Hashtag" at bounding box center [467, 195] width 53 height 21
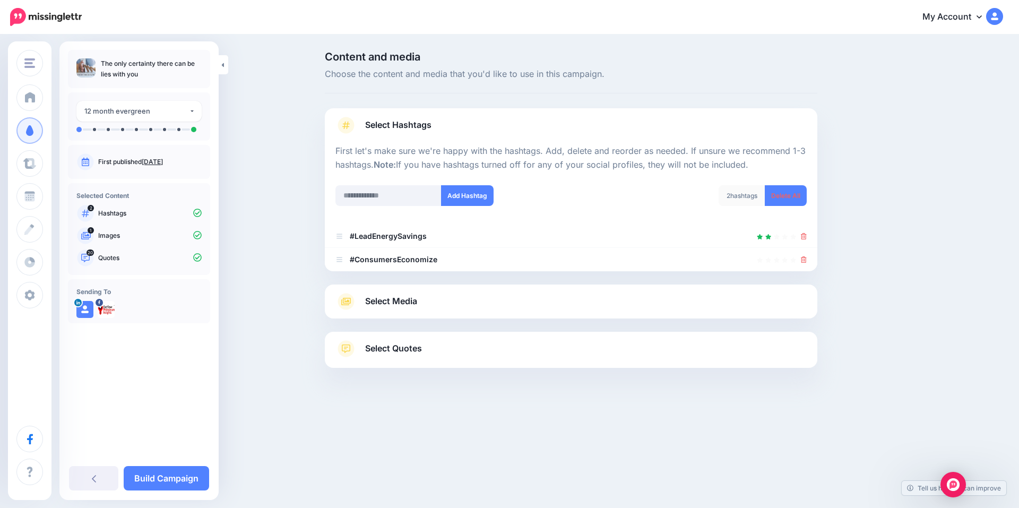
click at [414, 302] on span "Select Media" at bounding box center [391, 301] width 52 height 14
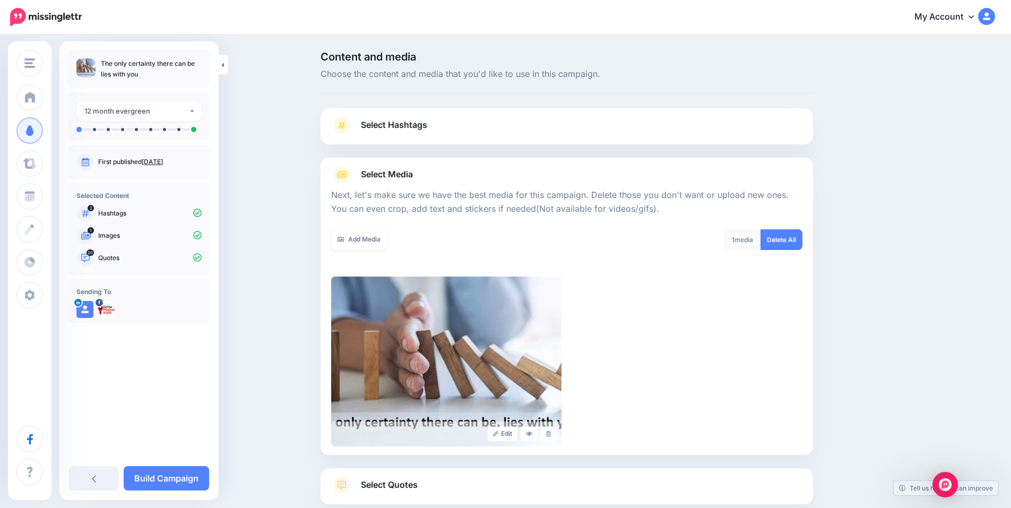
click at [409, 474] on div "Select Quotes Choose your favourite quotes or go with our recommendations. The …" at bounding box center [567, 486] width 493 height 36
click at [409, 492] on span "Select Quotes" at bounding box center [389, 485] width 57 height 14
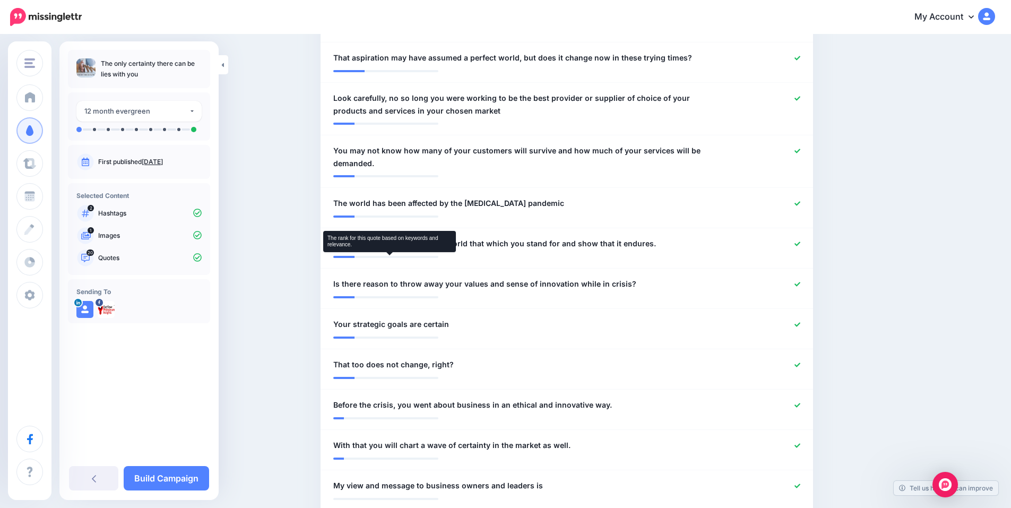
scroll to position [708, 0]
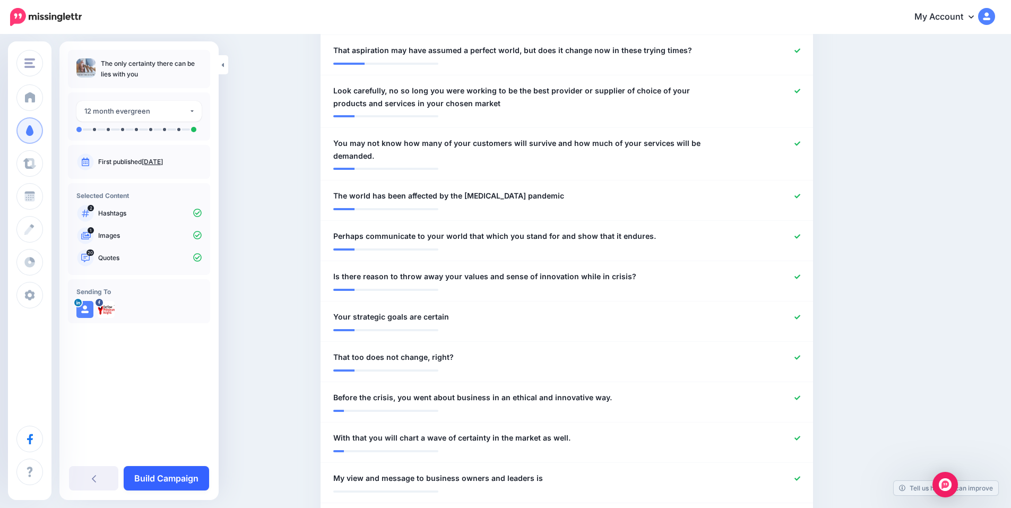
click at [165, 477] on link "Build Campaign" at bounding box center [166, 478] width 85 height 24
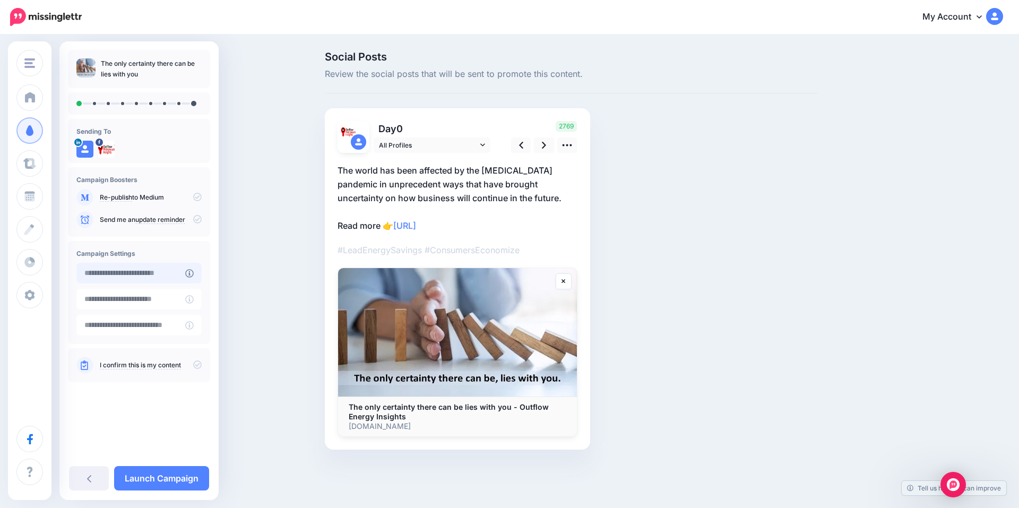
click at [131, 277] on input "text" at bounding box center [130, 273] width 109 height 21
type input "**********"
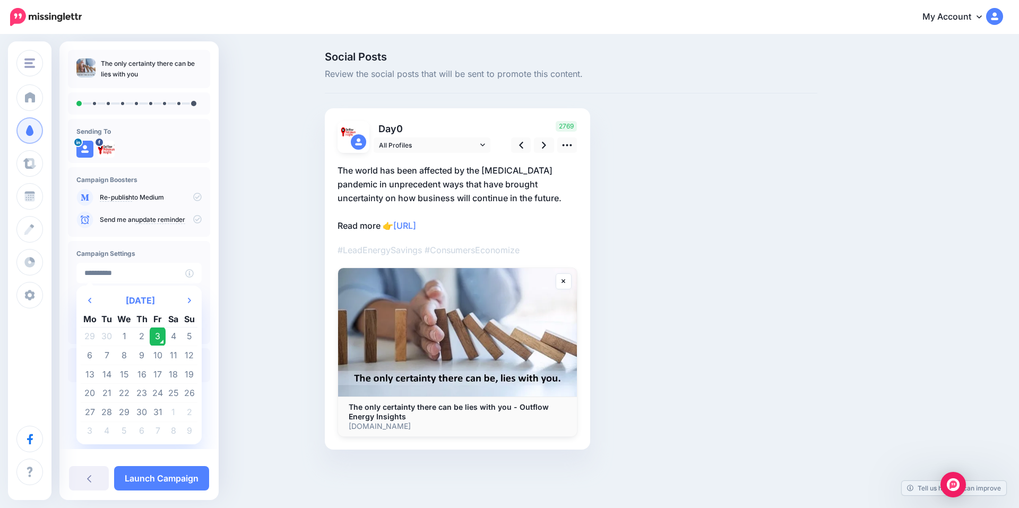
click at [230, 303] on div "Social Posts Review the social posts that will be sent to promote this content.…" at bounding box center [509, 267] width 1019 height 462
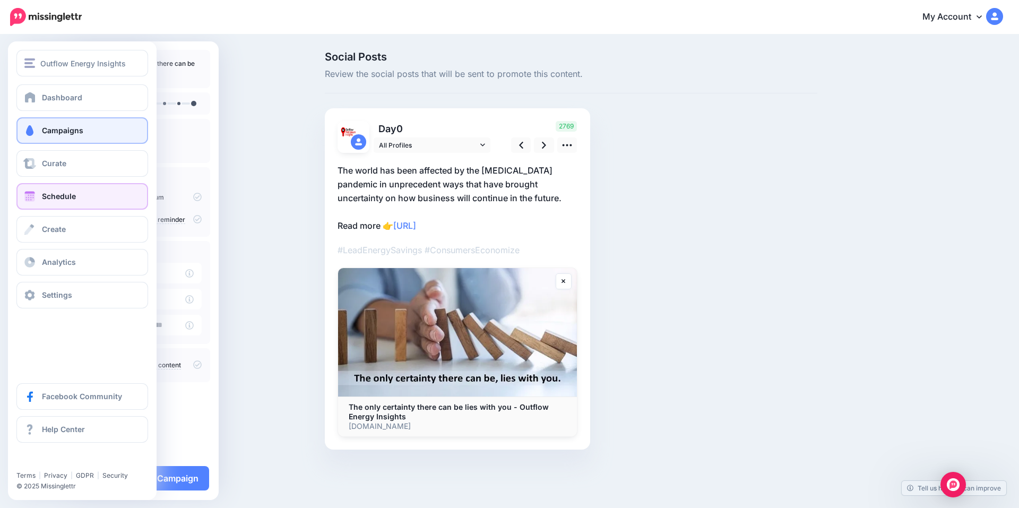
click at [54, 199] on span "Schedule" at bounding box center [59, 196] width 34 height 9
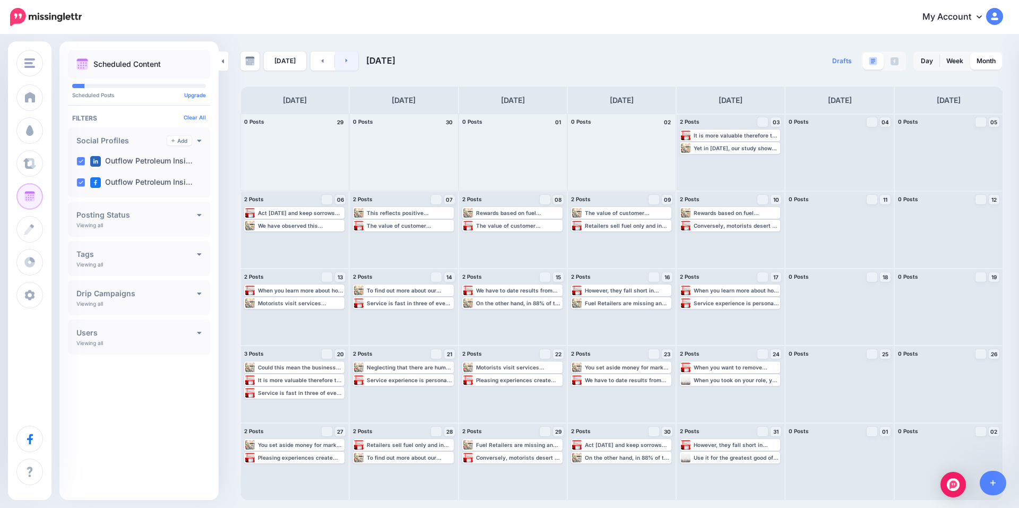
click at [346, 64] on link at bounding box center [347, 60] width 24 height 19
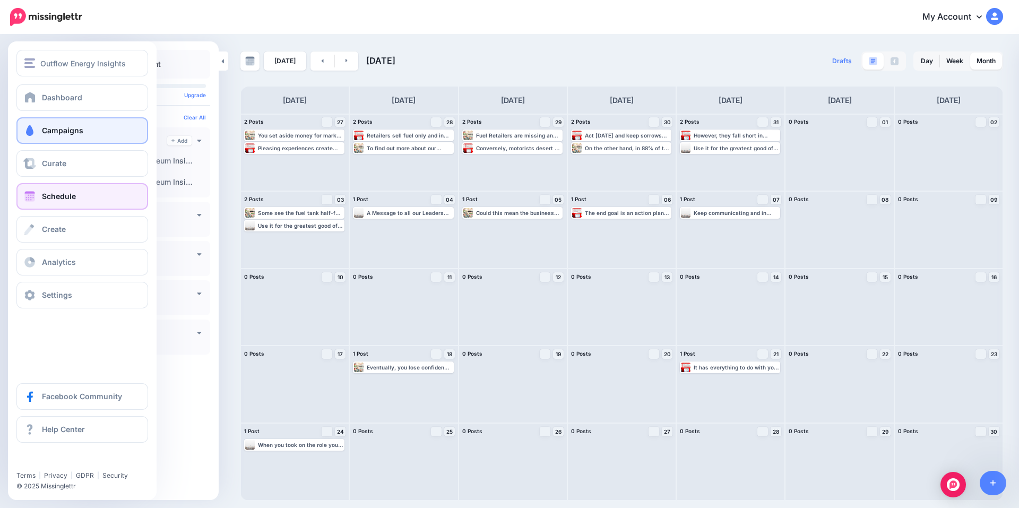
click at [64, 132] on span "Campaigns" at bounding box center [62, 130] width 41 height 9
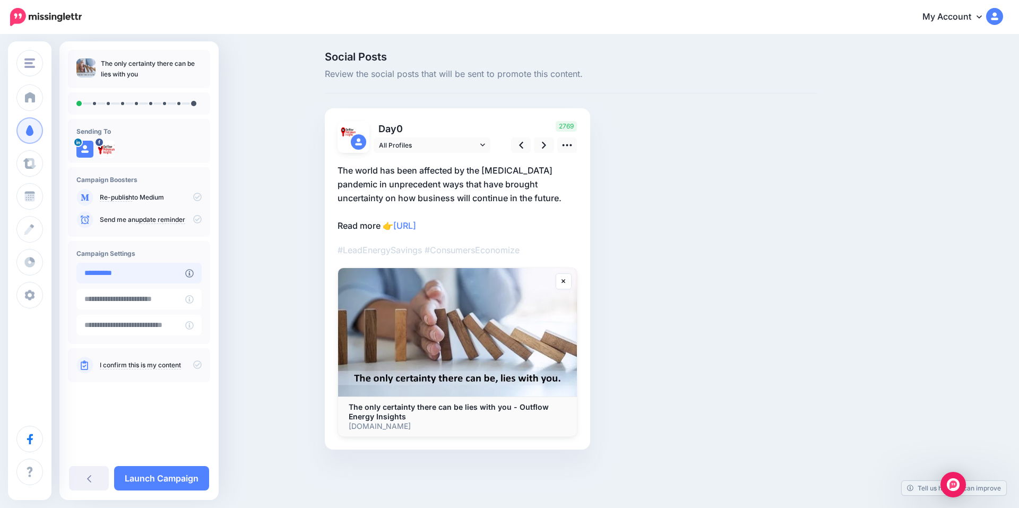
click at [123, 274] on input "**********" at bounding box center [130, 273] width 109 height 21
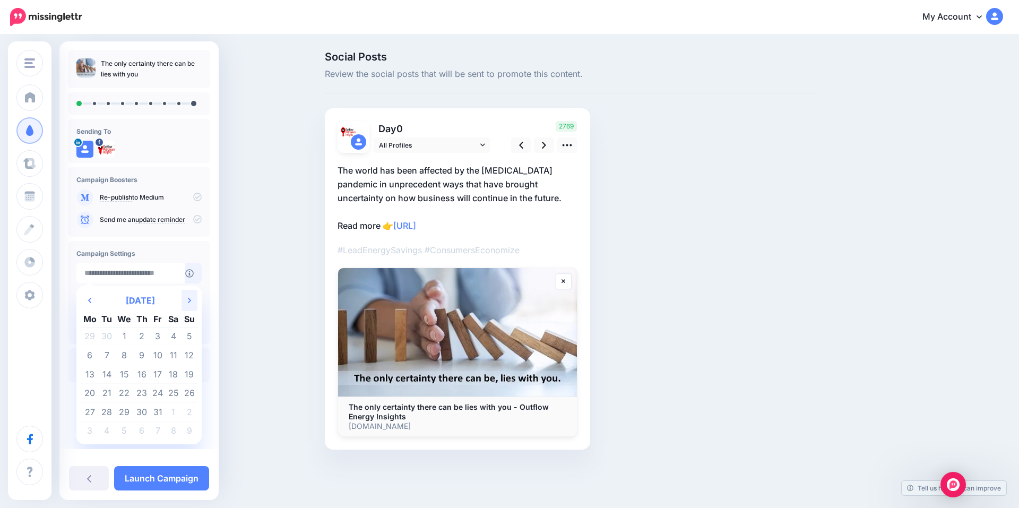
click at [192, 297] on th "Next Month" at bounding box center [190, 300] width 16 height 21
click at [109, 354] on td "4" at bounding box center [107, 355] width 16 height 19
type input "**********"
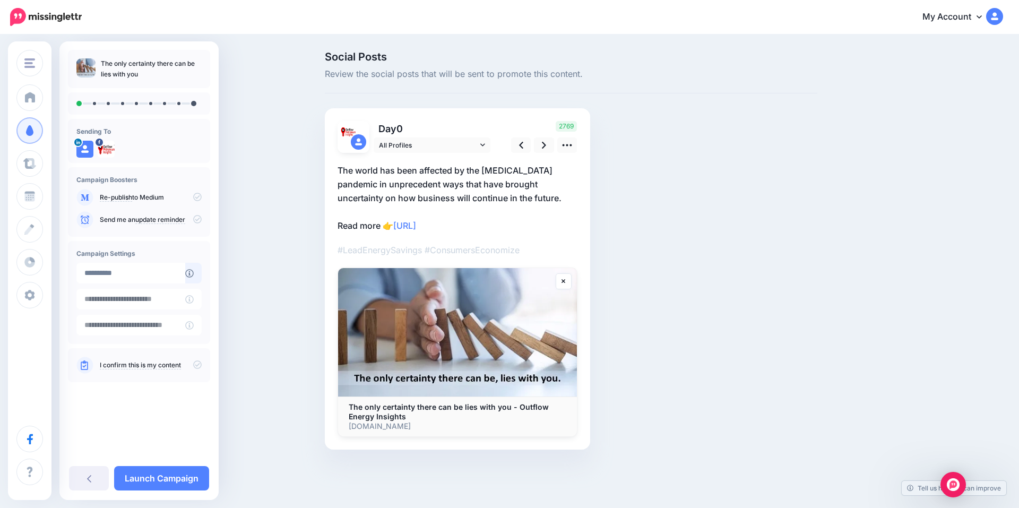
click at [117, 365] on link "I confirm this is my content" at bounding box center [140, 365] width 81 height 8
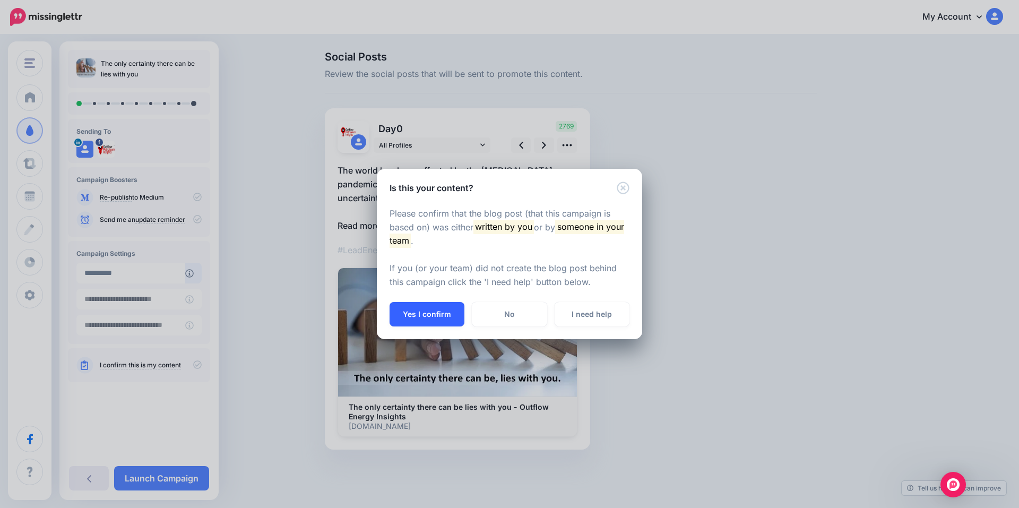
click at [410, 315] on button "Yes I confirm" at bounding box center [427, 314] width 75 height 24
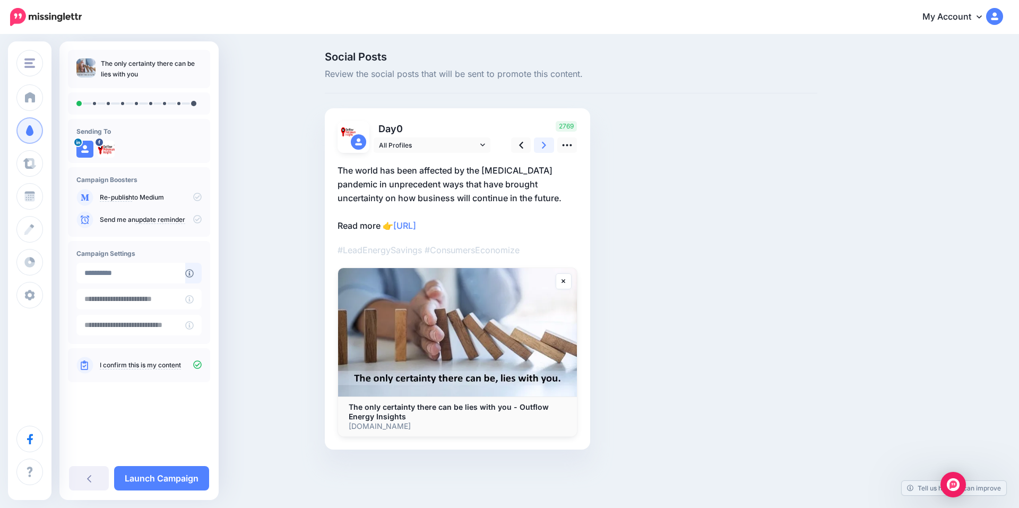
click at [539, 148] on link at bounding box center [544, 144] width 20 height 15
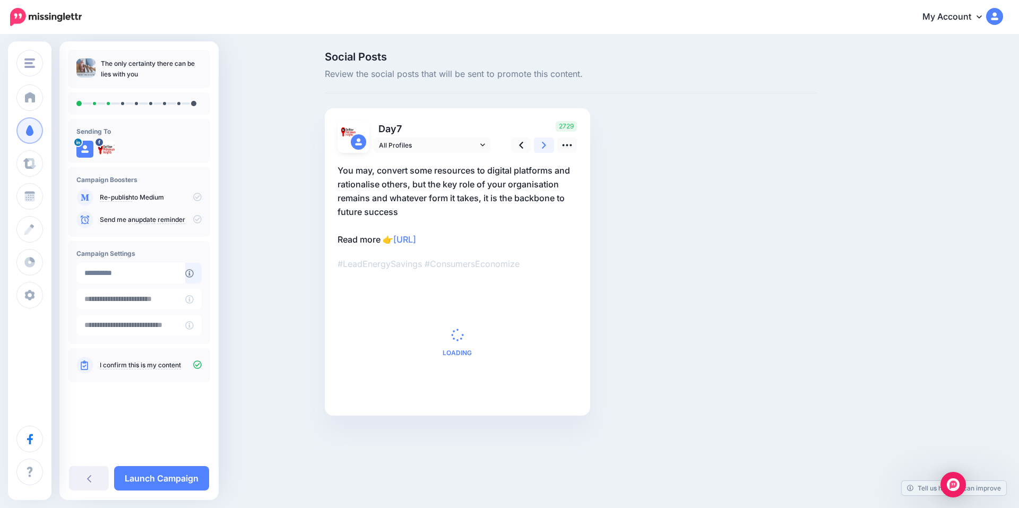
click at [539, 148] on link at bounding box center [544, 144] width 20 height 15
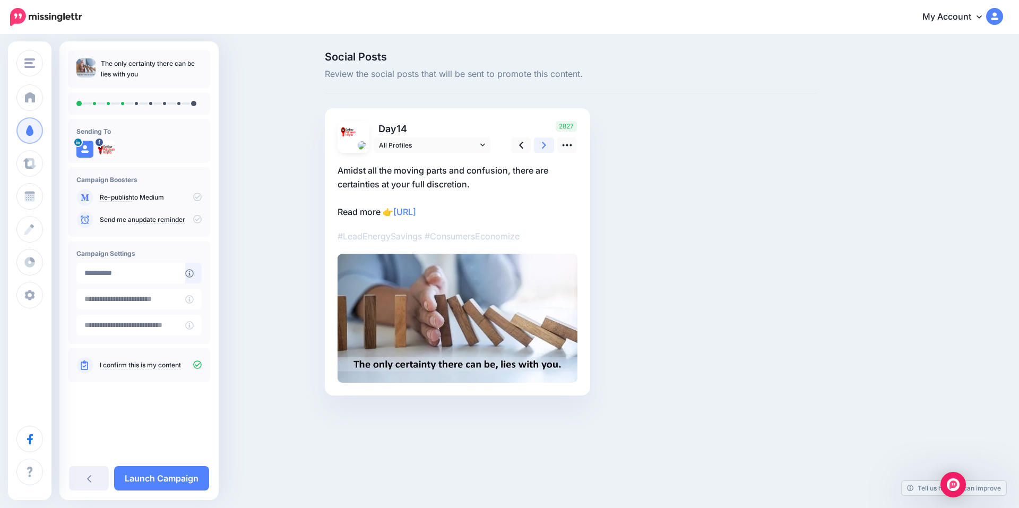
click at [539, 148] on link at bounding box center [544, 144] width 20 height 15
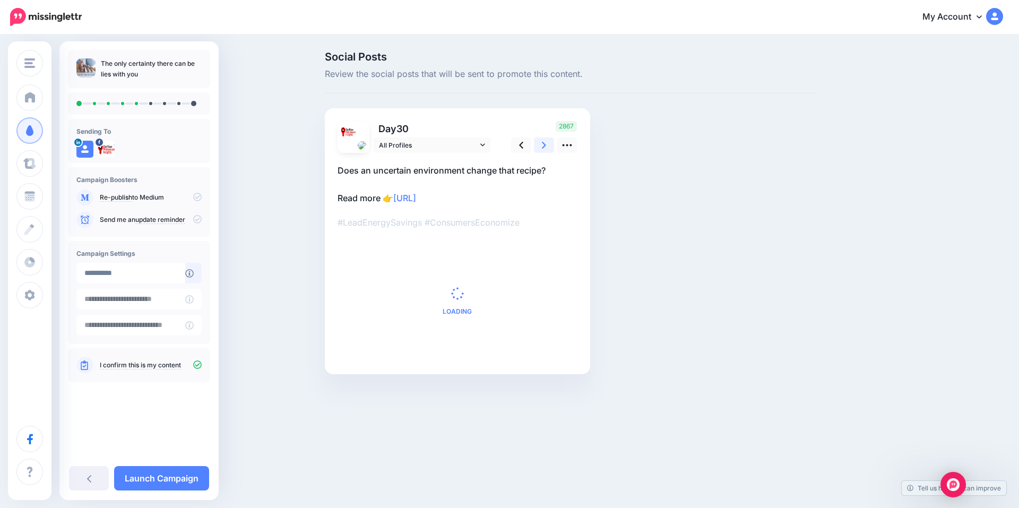
click at [539, 148] on link at bounding box center [544, 144] width 20 height 15
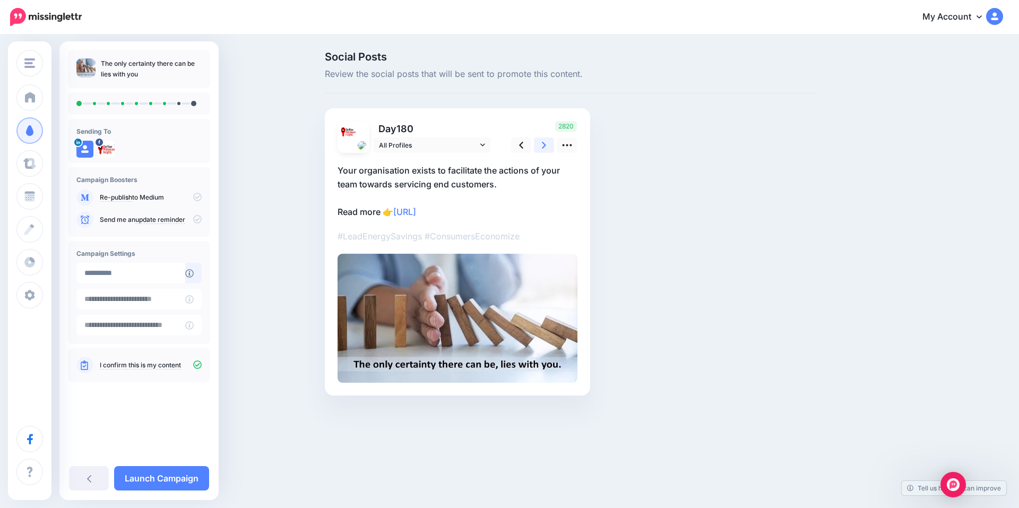
click at [539, 148] on link at bounding box center [544, 144] width 20 height 15
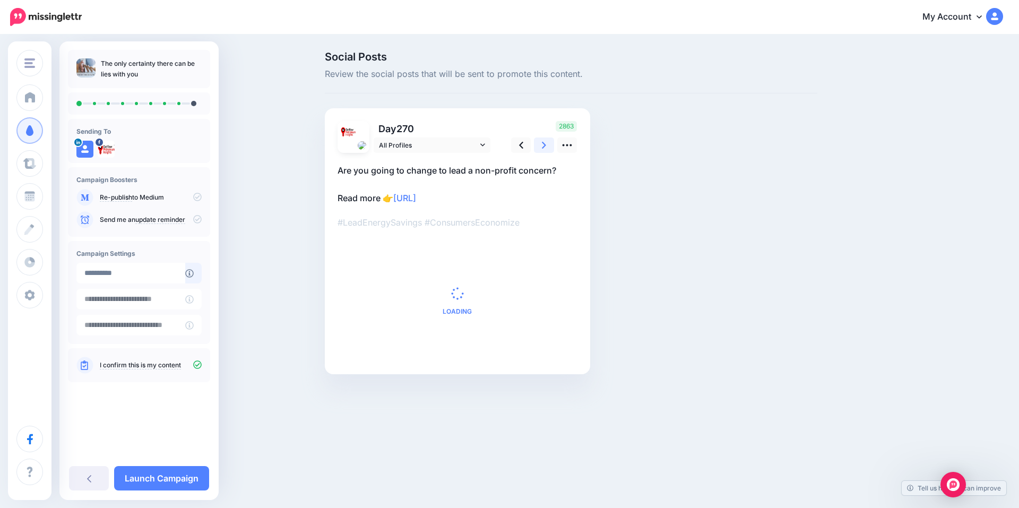
click at [539, 148] on link at bounding box center [544, 144] width 20 height 15
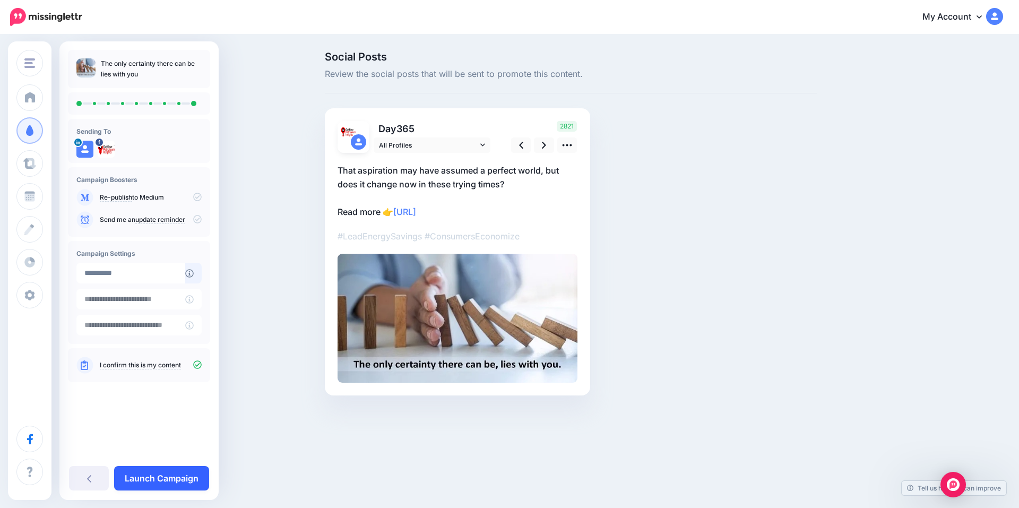
click at [157, 475] on link "Launch Campaign" at bounding box center [161, 478] width 95 height 24
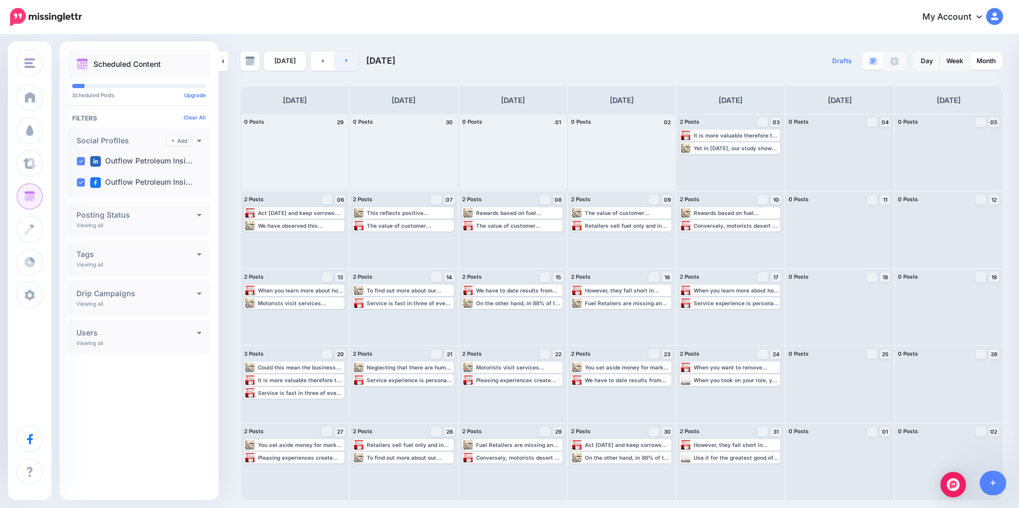
click at [347, 64] on link at bounding box center [347, 60] width 24 height 19
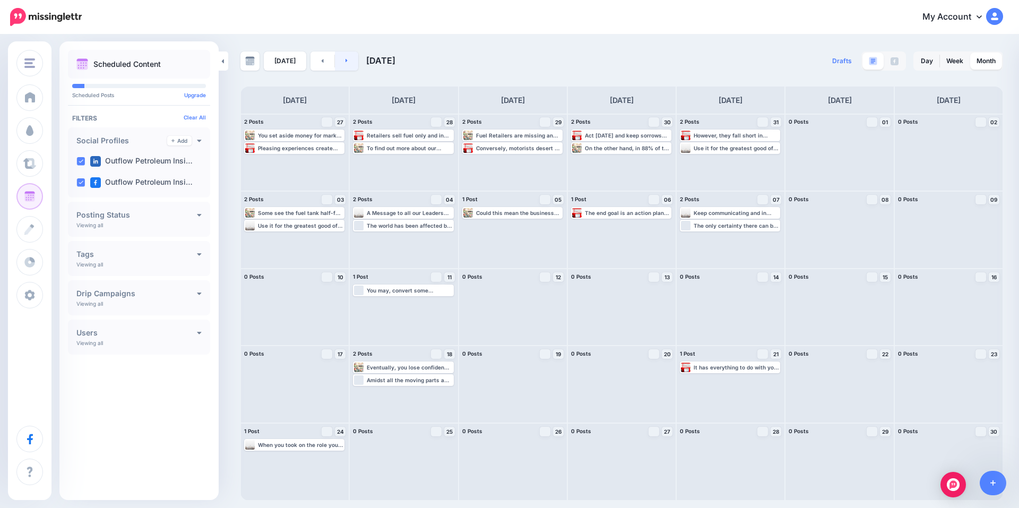
click at [346, 59] on icon at bounding box center [347, 60] width 3 height 6
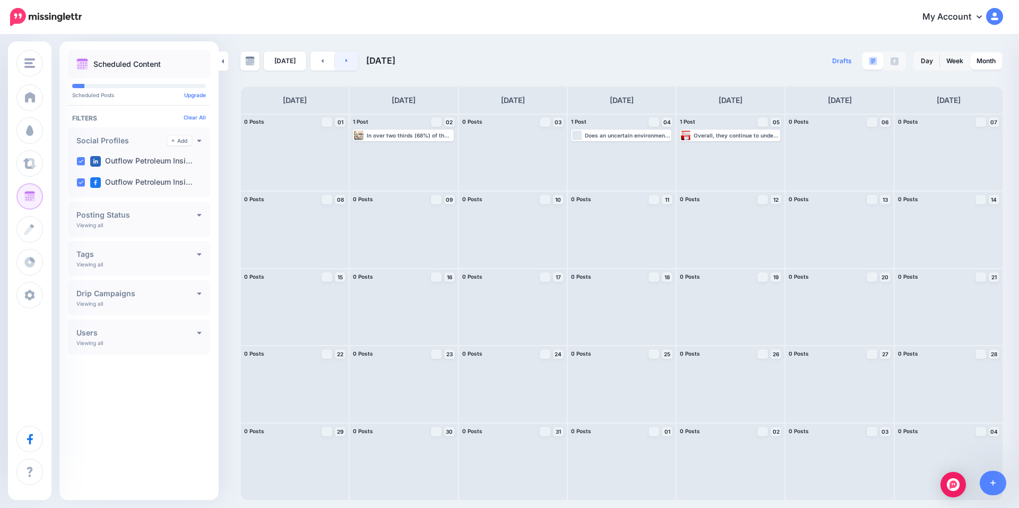
click at [341, 64] on link at bounding box center [347, 60] width 24 height 19
click at [322, 62] on icon at bounding box center [323, 61] width 2 height 4
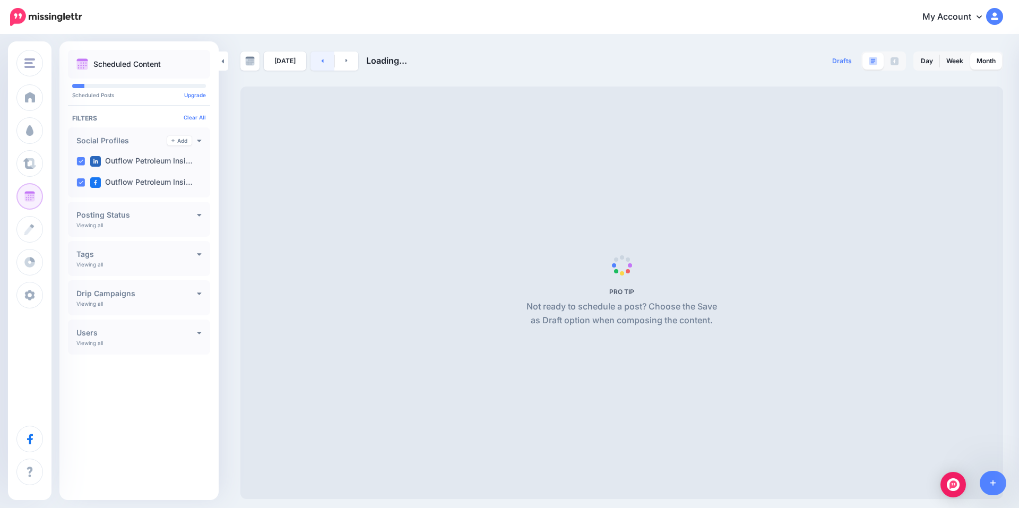
click at [322, 62] on icon at bounding box center [323, 61] width 2 height 4
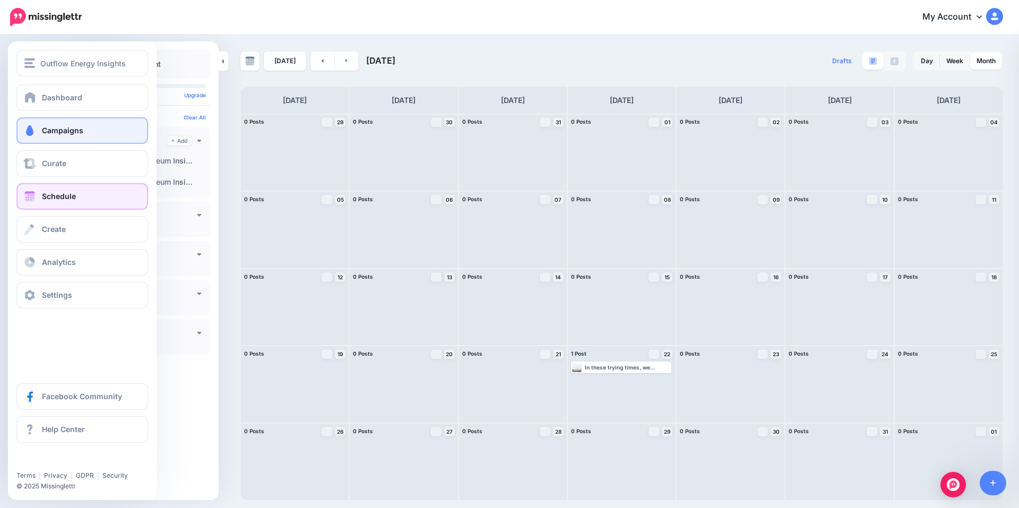
click at [47, 135] on link "Campaigns" at bounding box center [82, 130] width 132 height 27
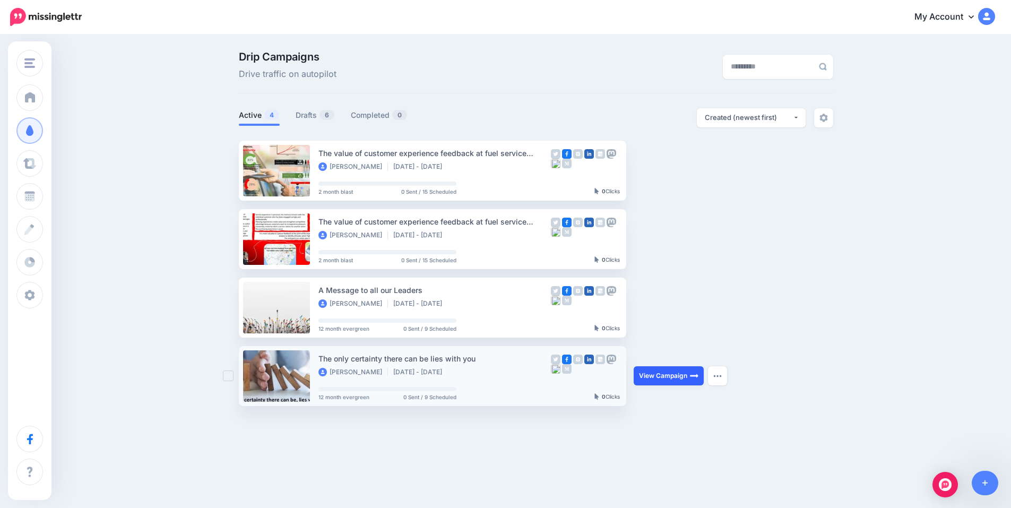
click at [666, 374] on link "View Campaign" at bounding box center [669, 375] width 70 height 19
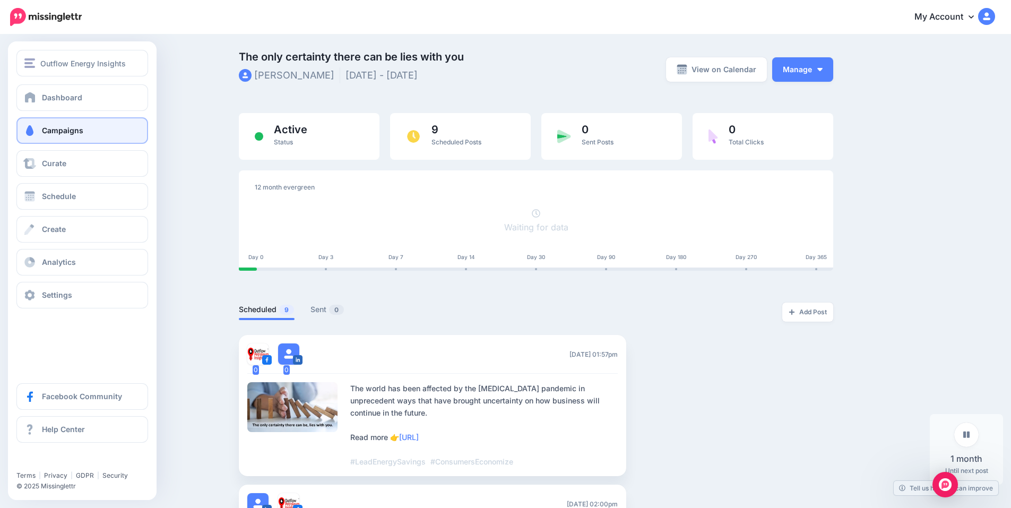
click at [88, 131] on link "Campaigns" at bounding box center [82, 130] width 132 height 27
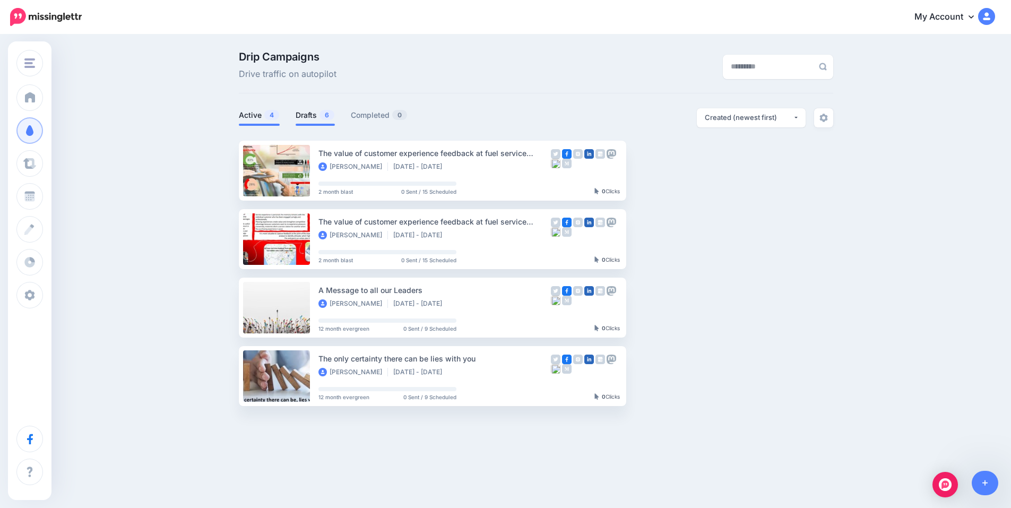
click at [318, 116] on link "Drafts 6" at bounding box center [315, 115] width 39 height 13
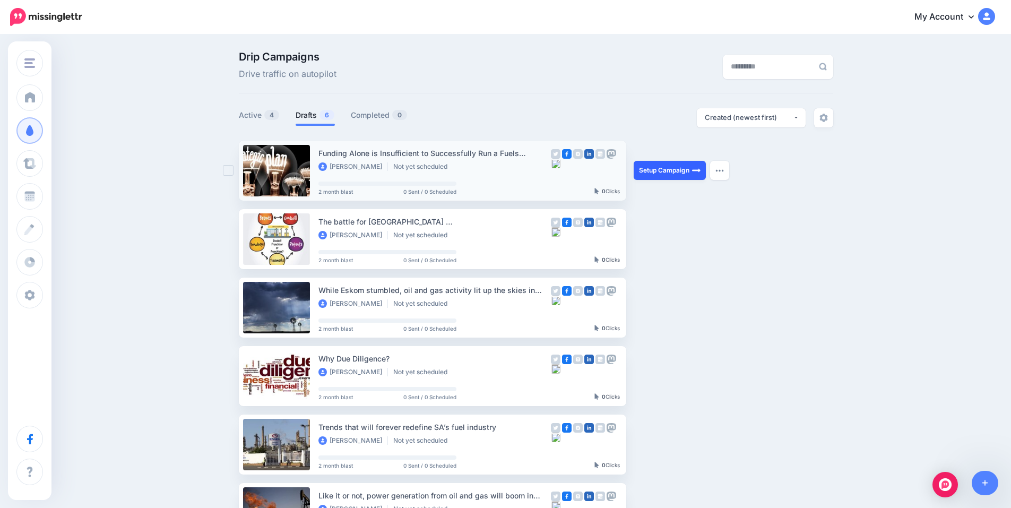
click at [673, 171] on link "Setup Campaign" at bounding box center [670, 170] width 72 height 19
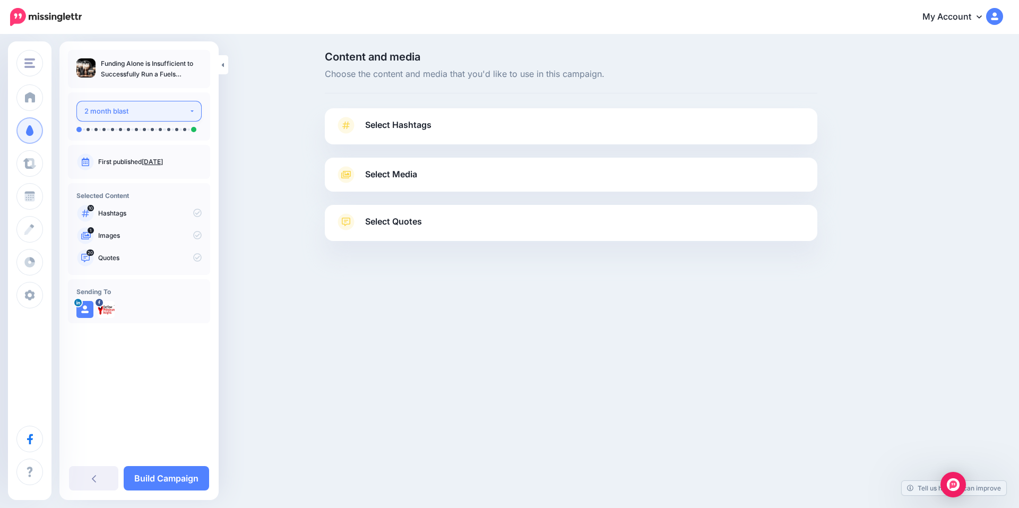
click at [130, 106] on div "2 month blast" at bounding box center [136, 111] width 105 height 12
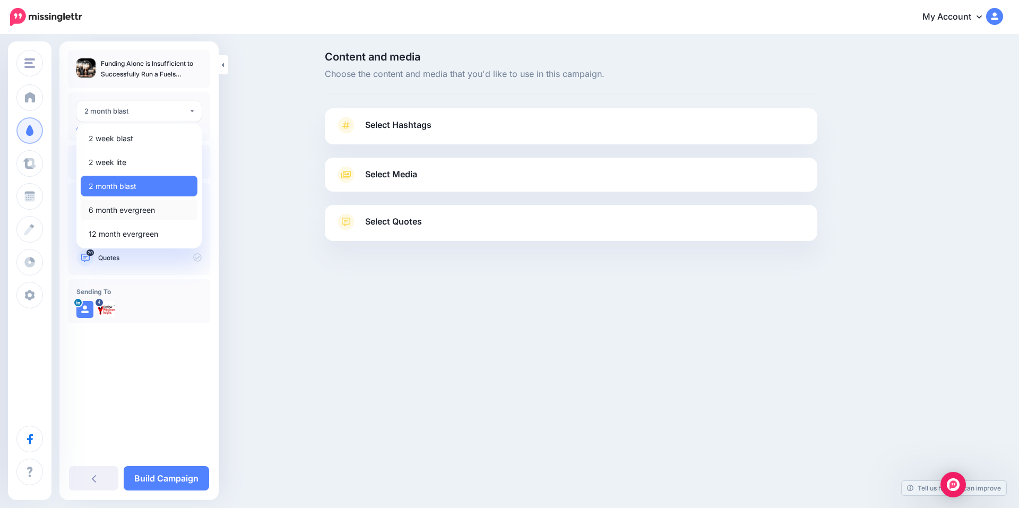
click at [141, 211] on span "6 month evergreen" at bounding box center [122, 210] width 66 height 13
select select "******"
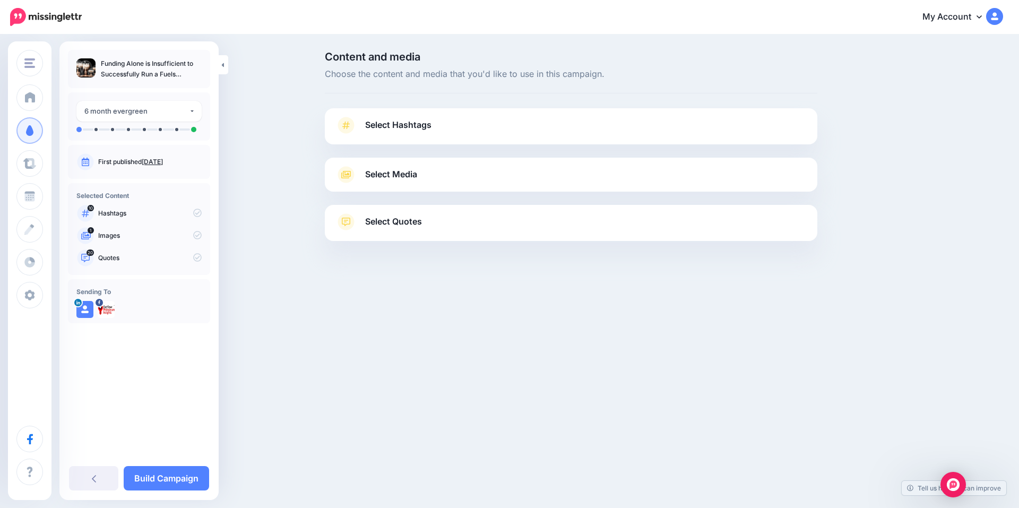
click at [417, 124] on span "Select Hashtags" at bounding box center [398, 125] width 66 height 14
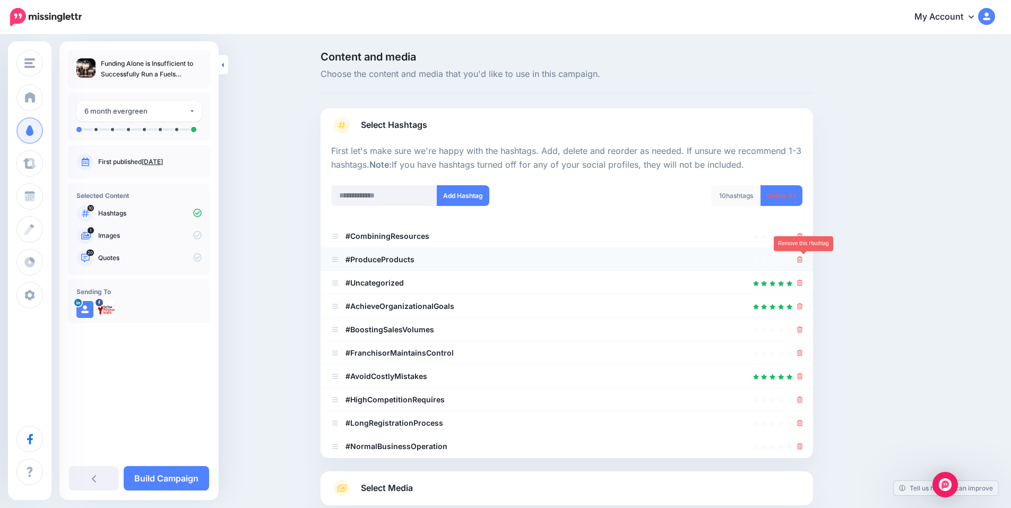
click at [803, 260] on icon at bounding box center [800, 259] width 6 height 6
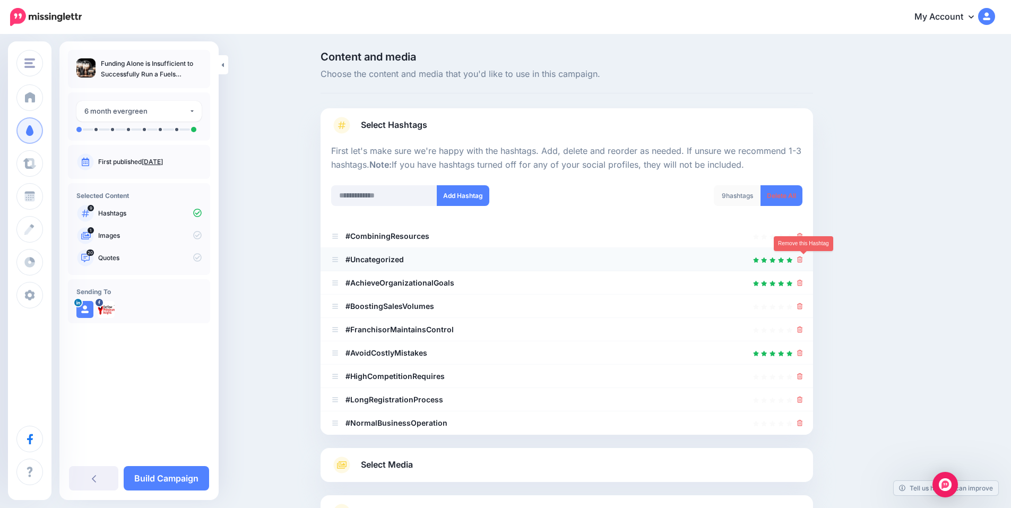
click at [802, 260] on icon at bounding box center [800, 259] width 6 height 6
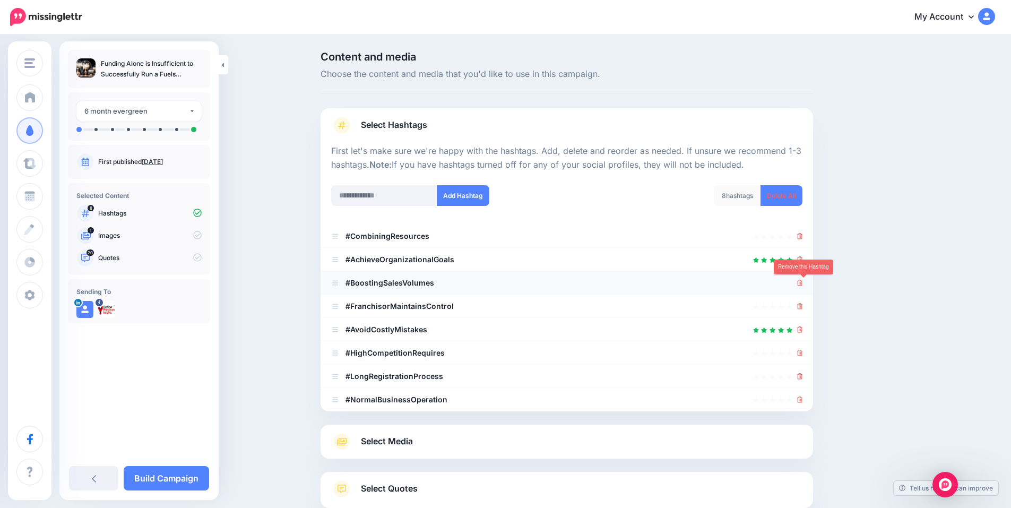
click at [803, 284] on icon at bounding box center [800, 283] width 6 height 6
click at [803, 304] on icon at bounding box center [800, 306] width 6 height 6
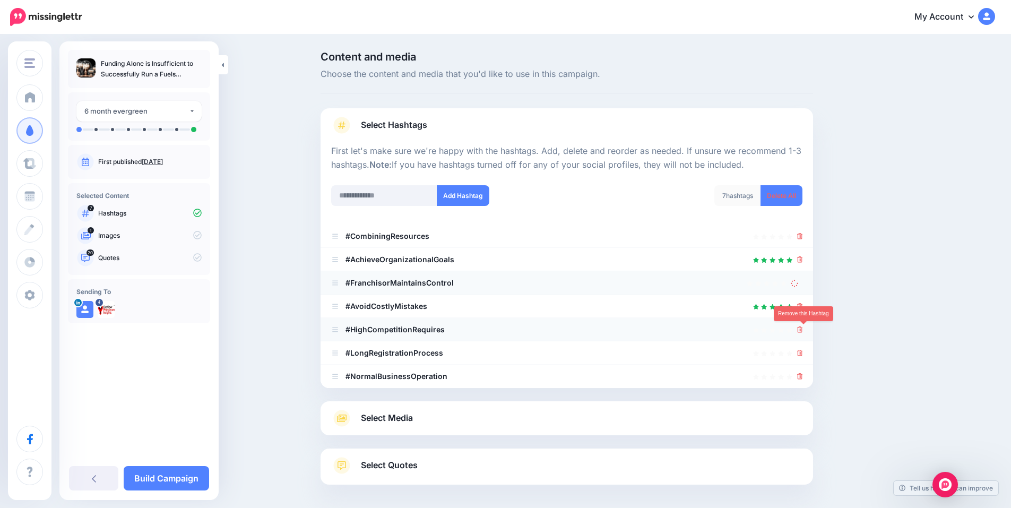
click at [803, 330] on icon at bounding box center [800, 329] width 6 height 6
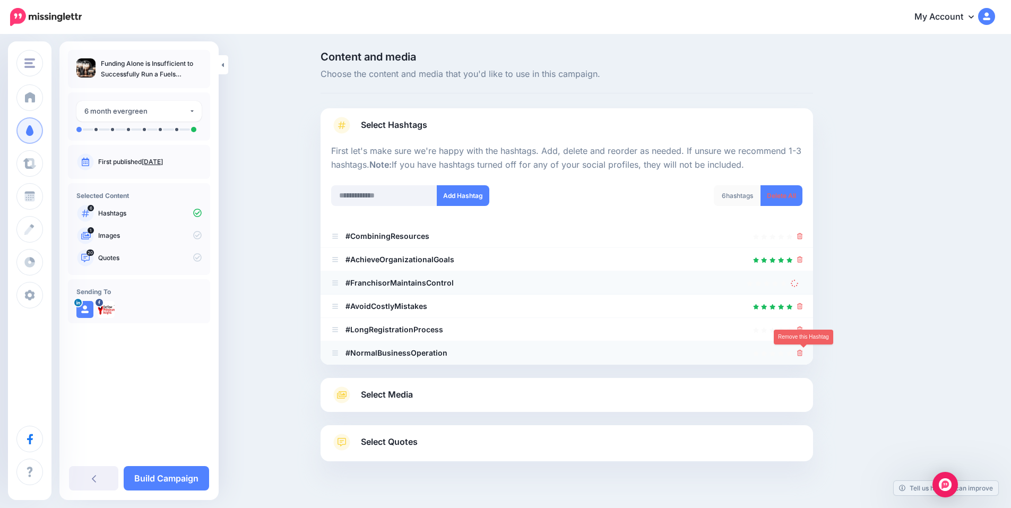
drag, startPoint x: 802, startPoint y: 352, endPoint x: 804, endPoint y: 360, distance: 7.7
click at [802, 353] on icon at bounding box center [800, 353] width 6 height 6
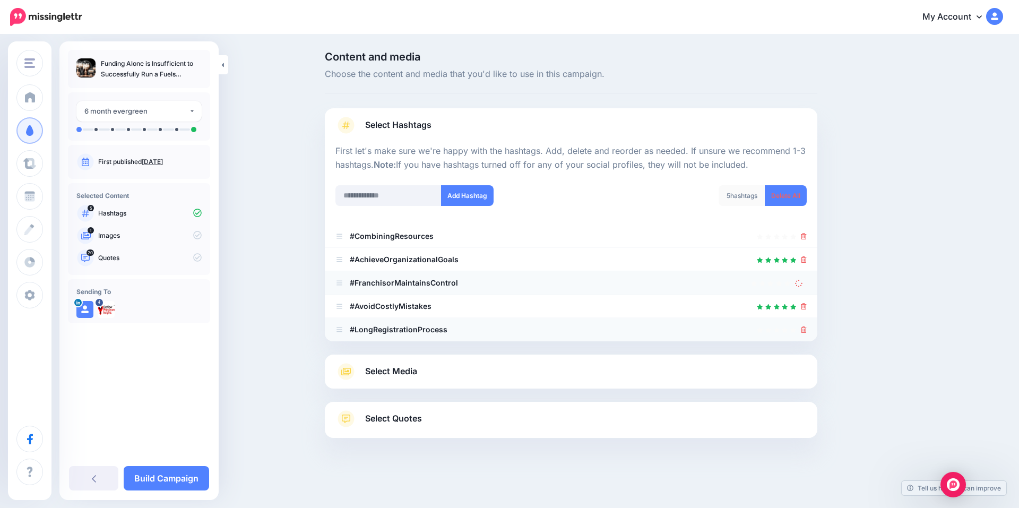
click at [804, 331] on icon at bounding box center [804, 329] width 6 height 6
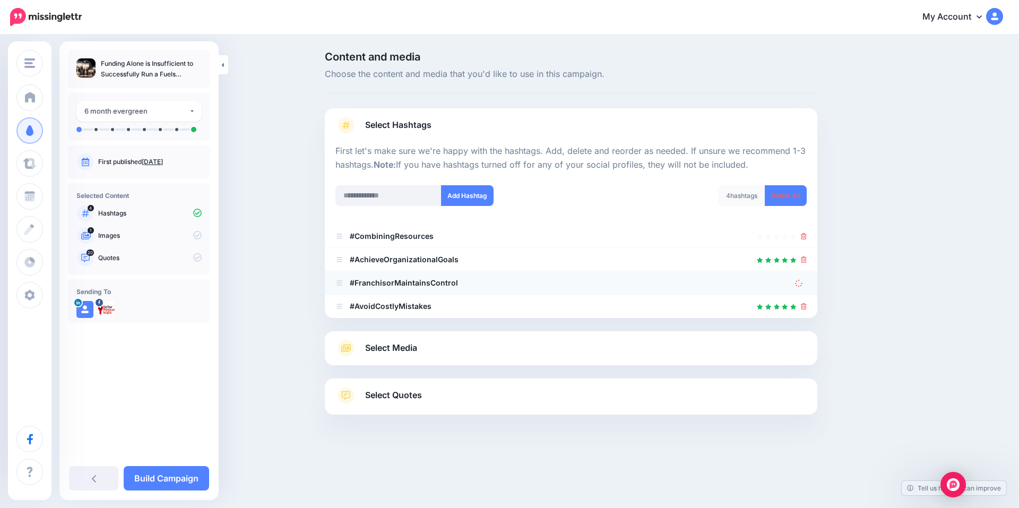
click at [408, 350] on span "Select Media" at bounding box center [391, 348] width 52 height 14
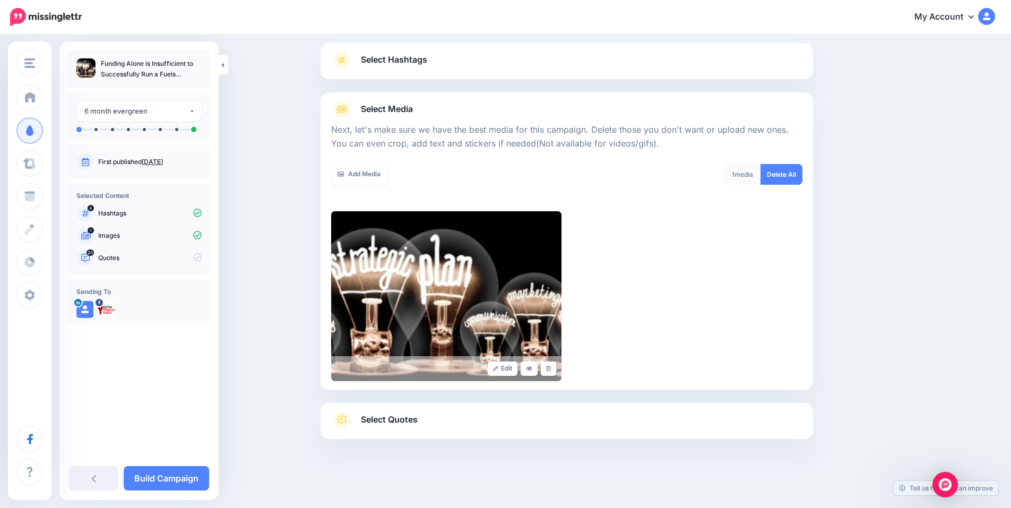
click at [443, 419] on link "Select Quotes" at bounding box center [566, 425] width 471 height 28
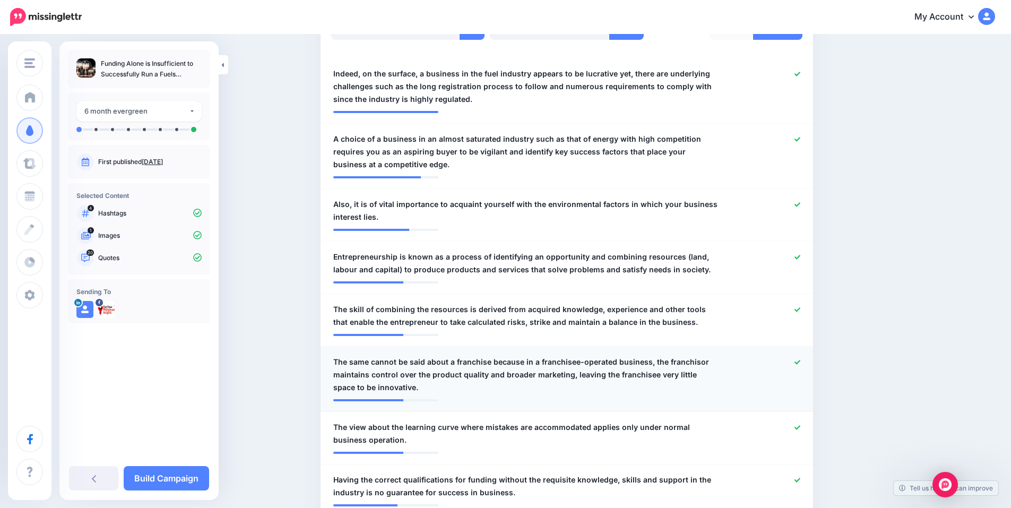
scroll to position [313, 0]
click at [179, 475] on link "Build Campaign" at bounding box center [166, 478] width 85 height 24
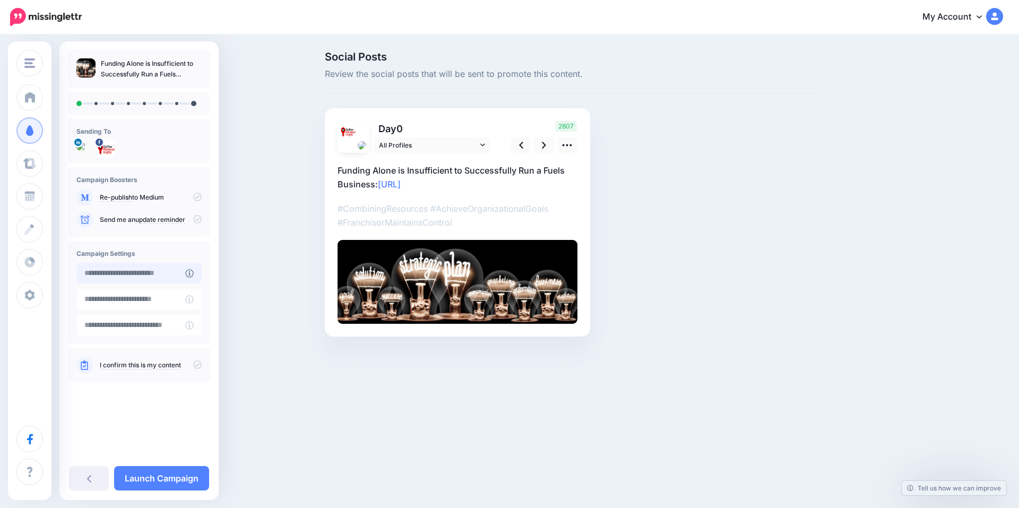
click at [143, 275] on input "text" at bounding box center [130, 273] width 109 height 21
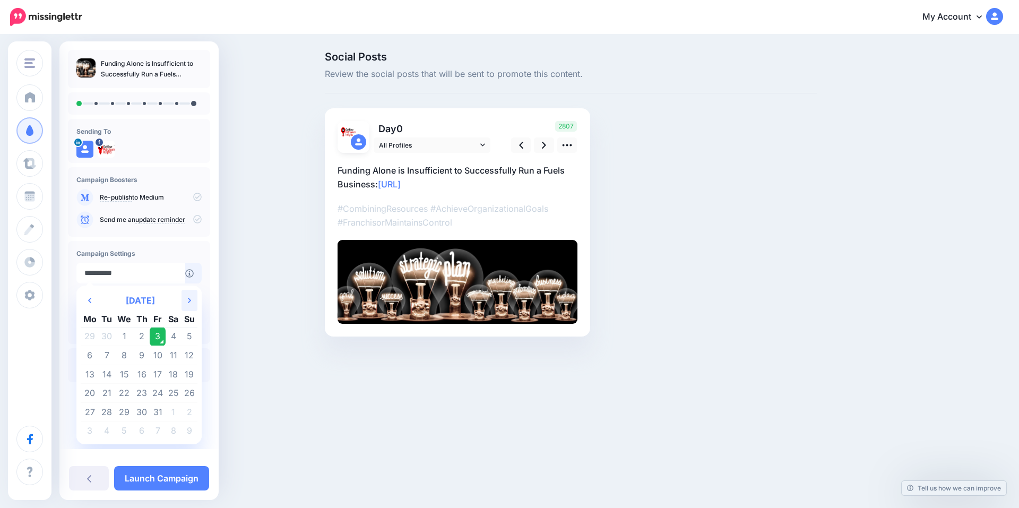
click at [191, 301] on th "Next Month" at bounding box center [190, 300] width 16 height 21
click at [141, 354] on td "6" at bounding box center [142, 355] width 16 height 19
click at [159, 277] on input "**********" at bounding box center [130, 273] width 109 height 21
click at [186, 302] on th "Next Month" at bounding box center [190, 300] width 16 height 21
click at [88, 307] on th "Previous Month" at bounding box center [90, 300] width 19 height 21
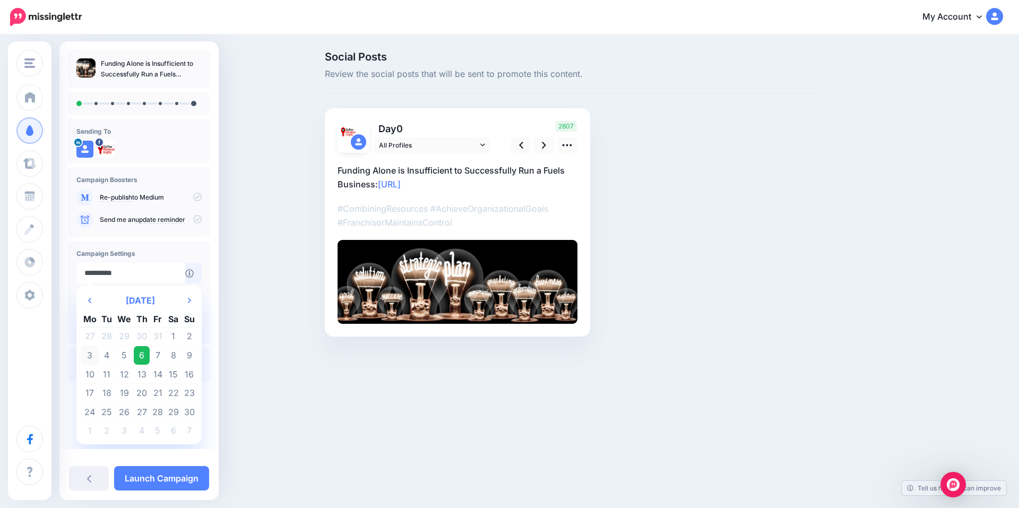
click at [93, 354] on td "3" at bounding box center [90, 355] width 19 height 19
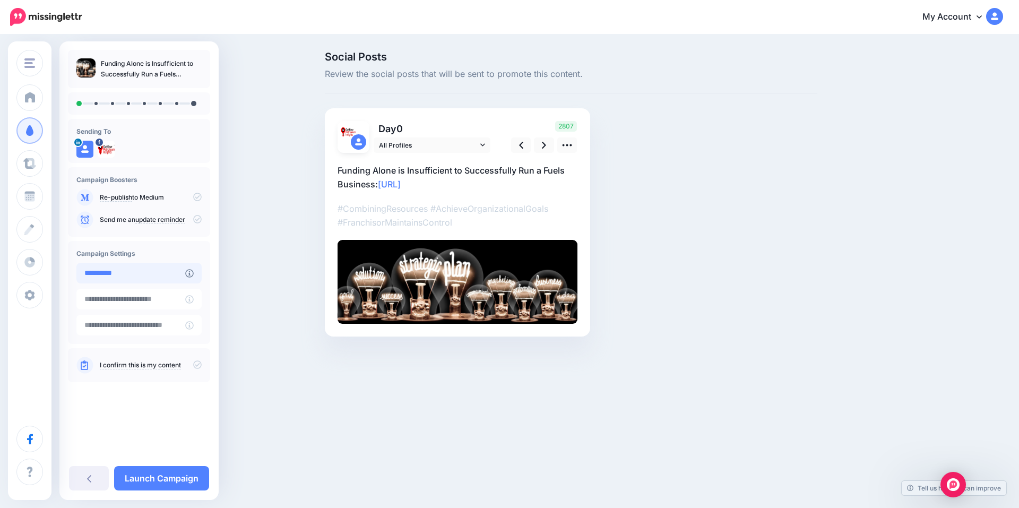
click at [159, 277] on input "**********" at bounding box center [130, 273] width 109 height 21
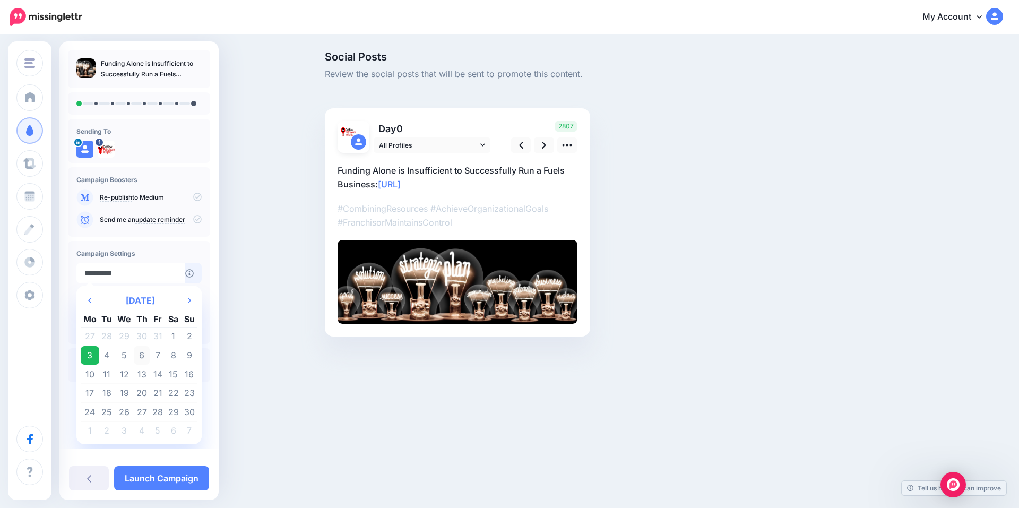
click at [137, 354] on td "6" at bounding box center [142, 355] width 16 height 19
type input "**********"
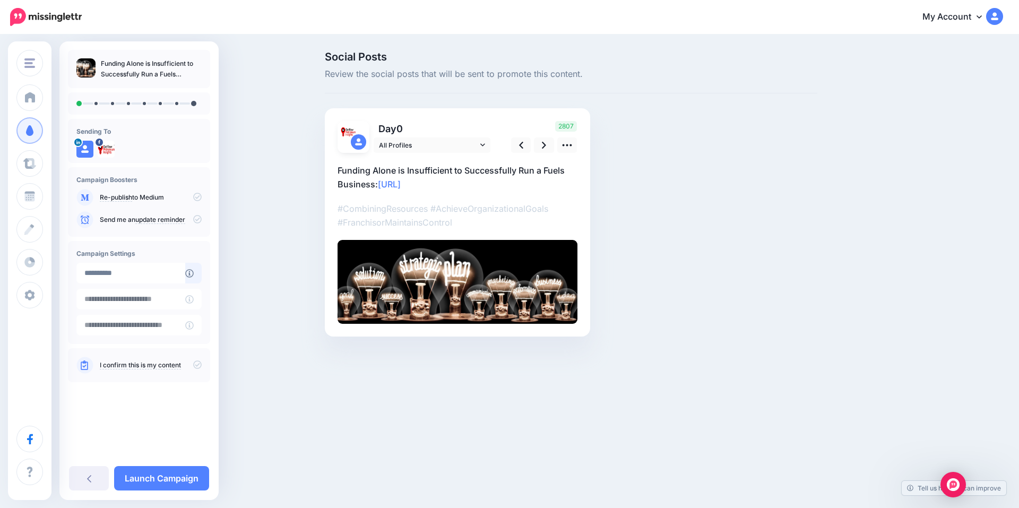
click at [116, 365] on link "I confirm this is my content" at bounding box center [140, 365] width 81 height 8
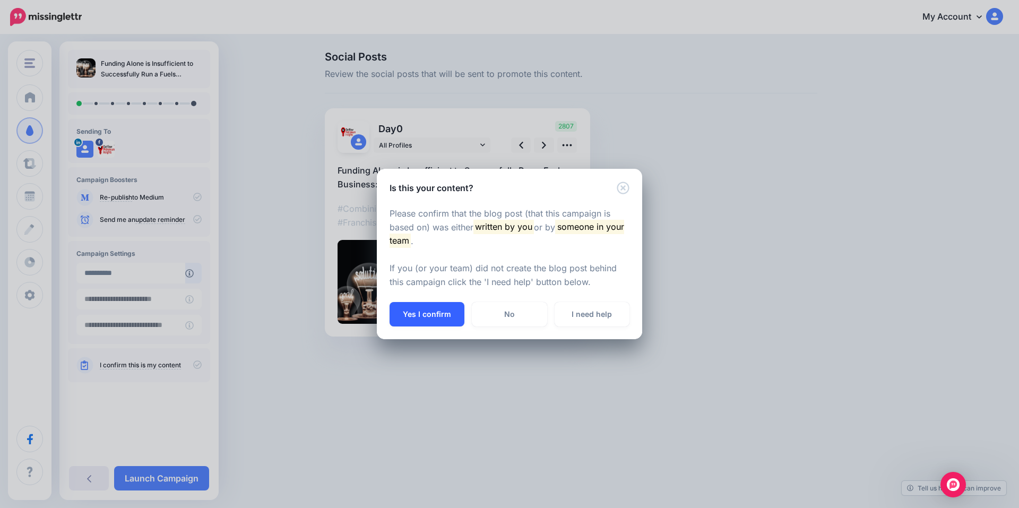
click at [418, 313] on button "Yes I confirm" at bounding box center [427, 314] width 75 height 24
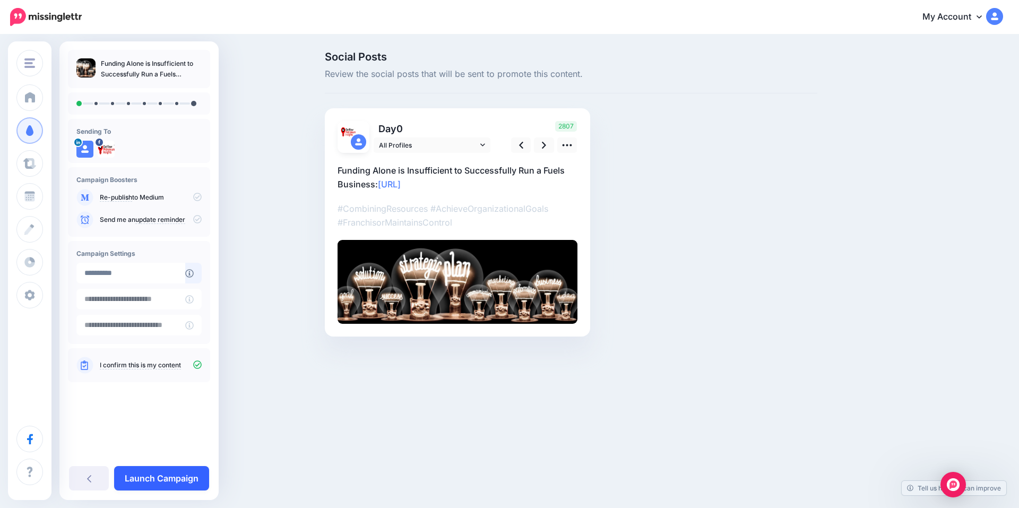
click at [156, 479] on link "Launch Campaign" at bounding box center [161, 478] width 95 height 24
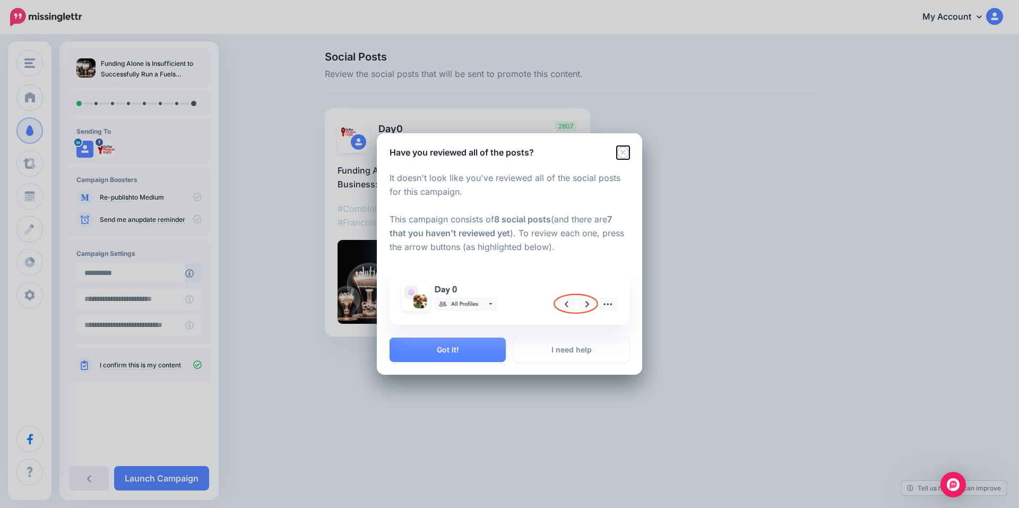
click at [625, 151] on icon "Close" at bounding box center [623, 152] width 13 height 13
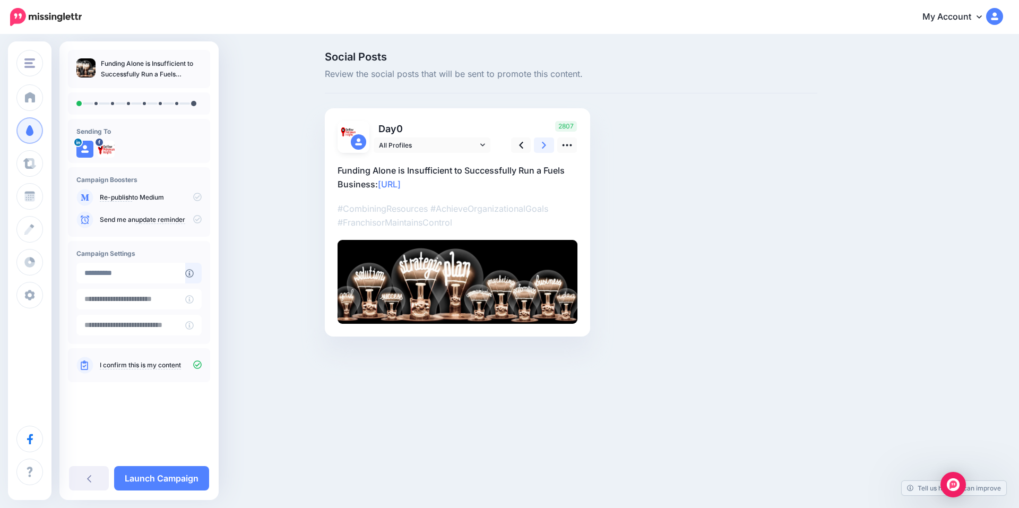
click at [542, 143] on icon at bounding box center [544, 145] width 4 height 11
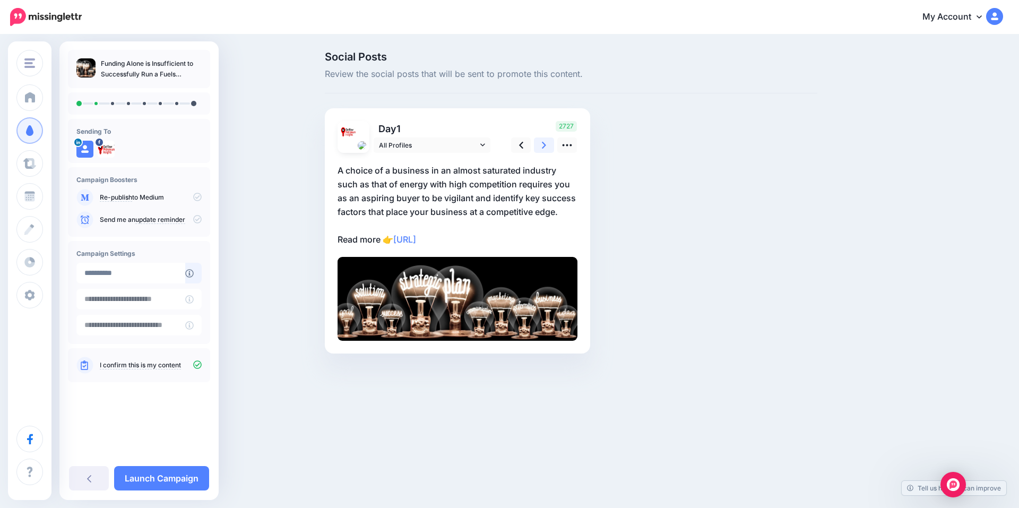
click at [542, 143] on icon at bounding box center [544, 145] width 4 height 11
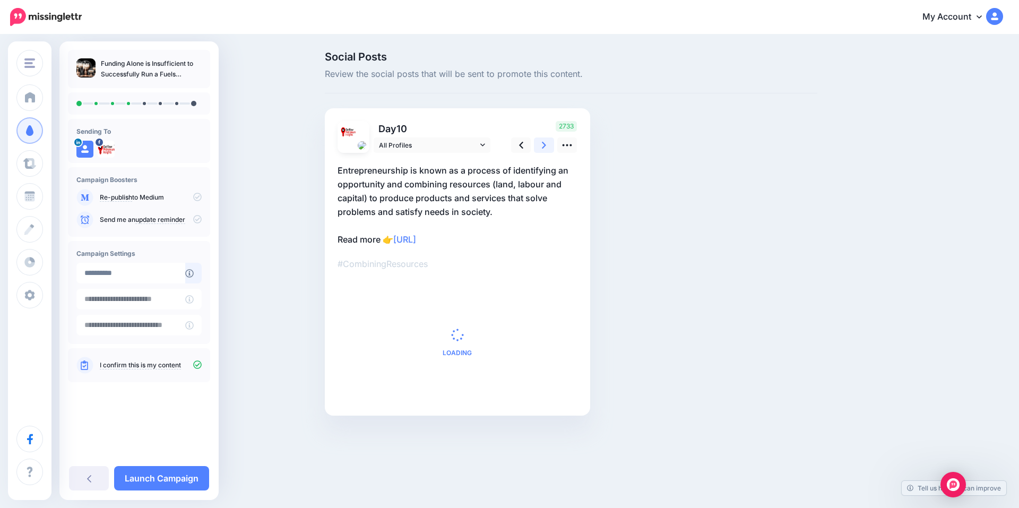
click at [542, 143] on icon at bounding box center [544, 145] width 4 height 11
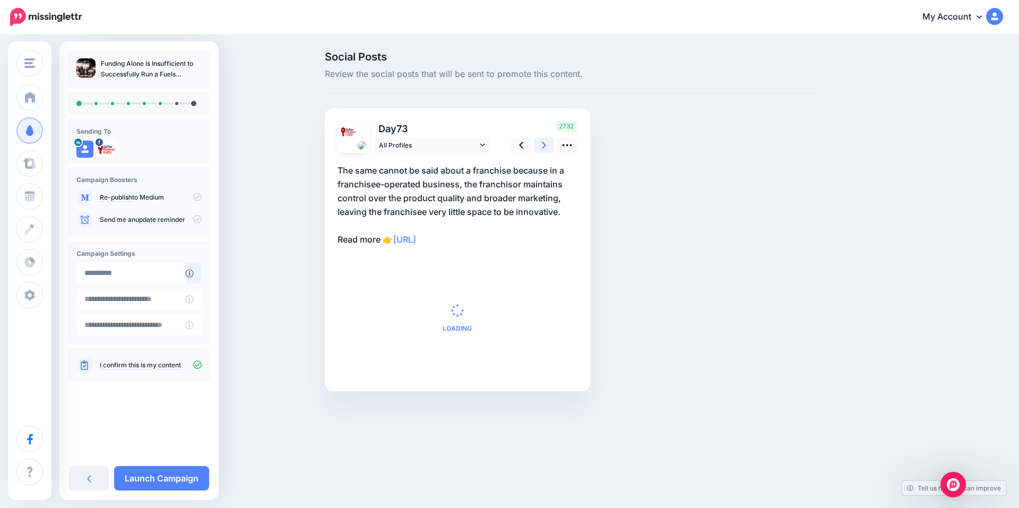
click at [542, 143] on icon at bounding box center [544, 145] width 4 height 11
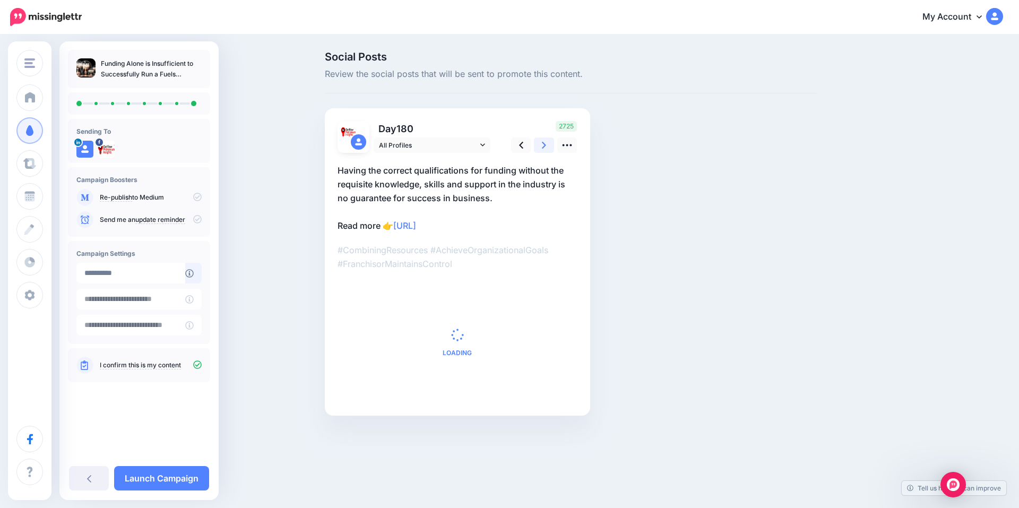
click at [542, 143] on icon at bounding box center [544, 145] width 4 height 11
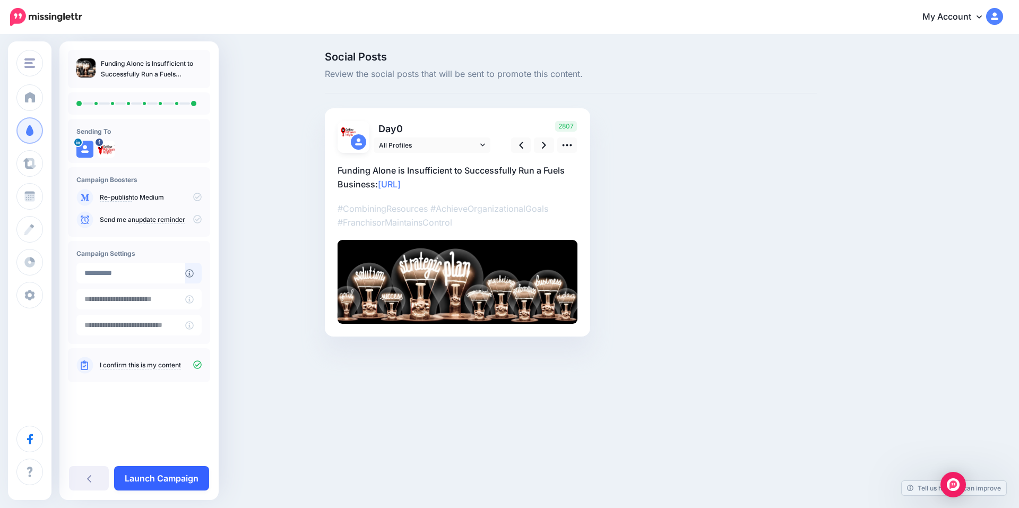
click at [176, 478] on link "Launch Campaign" at bounding box center [161, 478] width 95 height 24
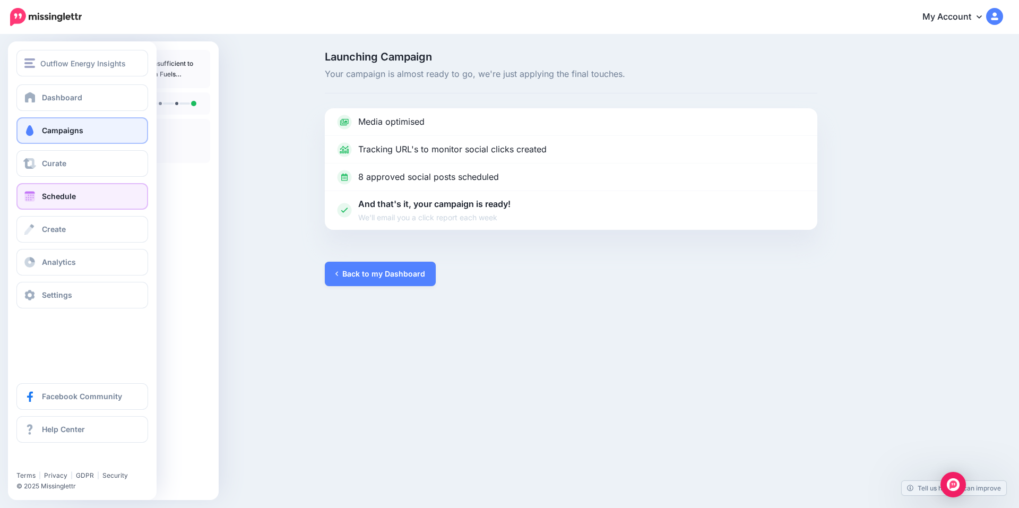
click at [60, 190] on link "Schedule" at bounding box center [82, 196] width 132 height 27
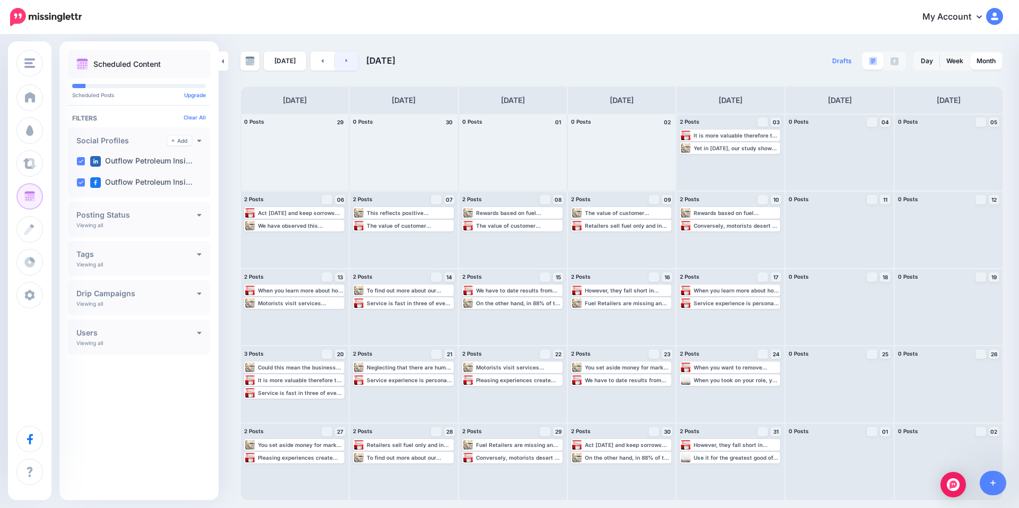
click at [348, 61] on link at bounding box center [347, 60] width 24 height 19
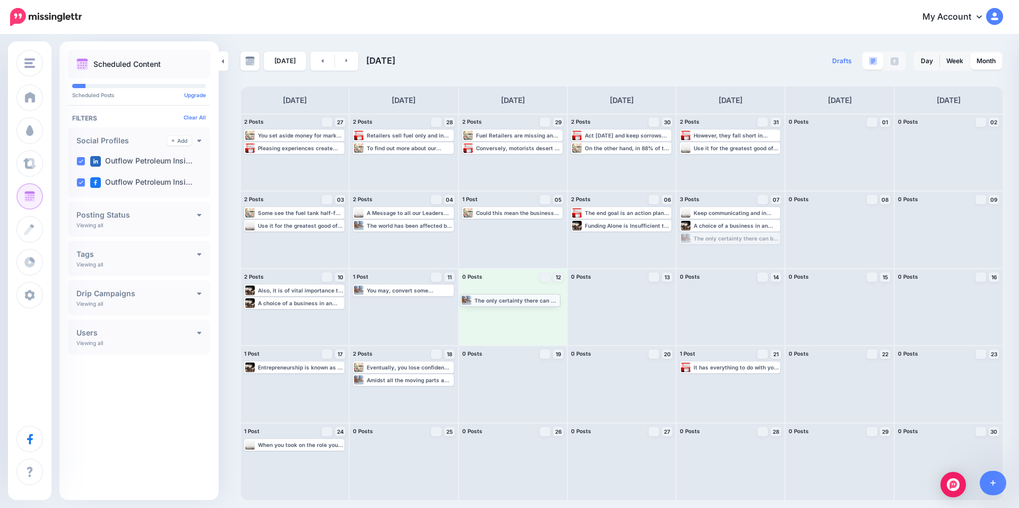
drag, startPoint x: 746, startPoint y: 238, endPoint x: 526, endPoint y: 300, distance: 228.2
click at [346, 63] on icon at bounding box center [347, 60] width 3 height 6
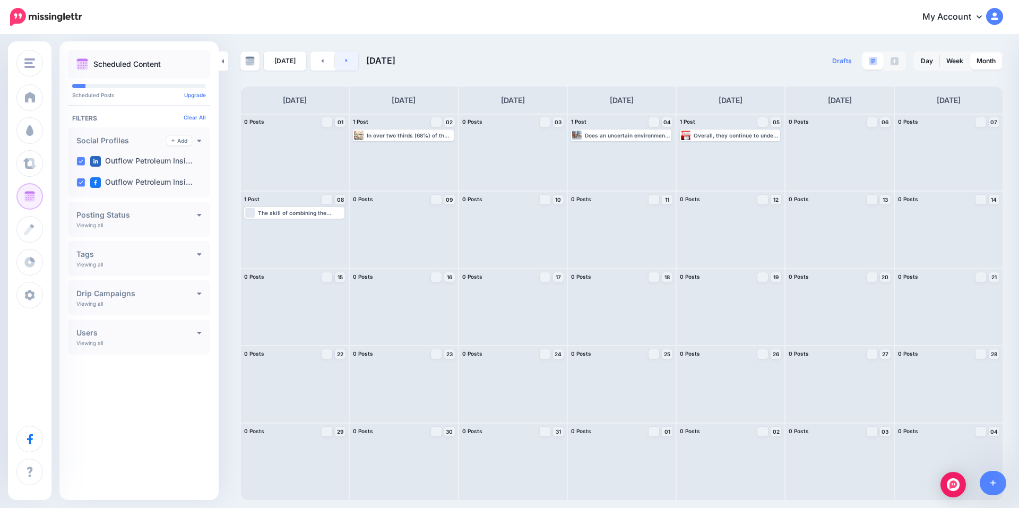
click at [346, 62] on icon at bounding box center [347, 60] width 3 height 6
click at [313, 62] on link at bounding box center [323, 60] width 24 height 19
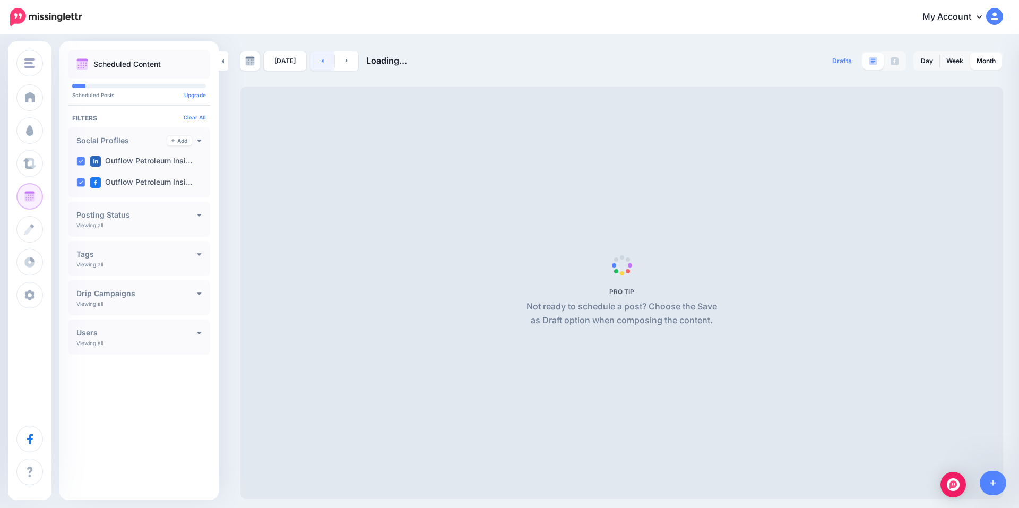
click at [313, 62] on link at bounding box center [323, 60] width 24 height 19
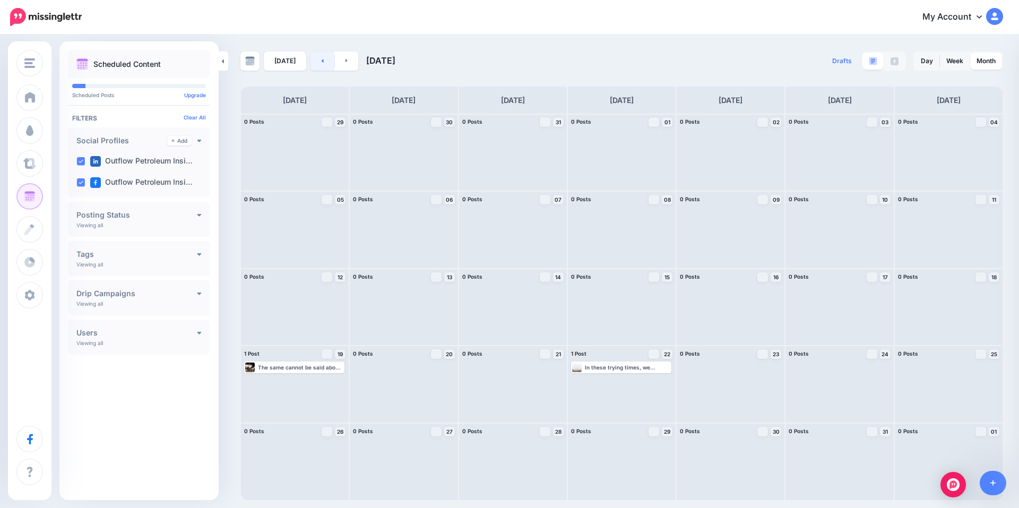
click at [314, 62] on link at bounding box center [323, 60] width 24 height 19
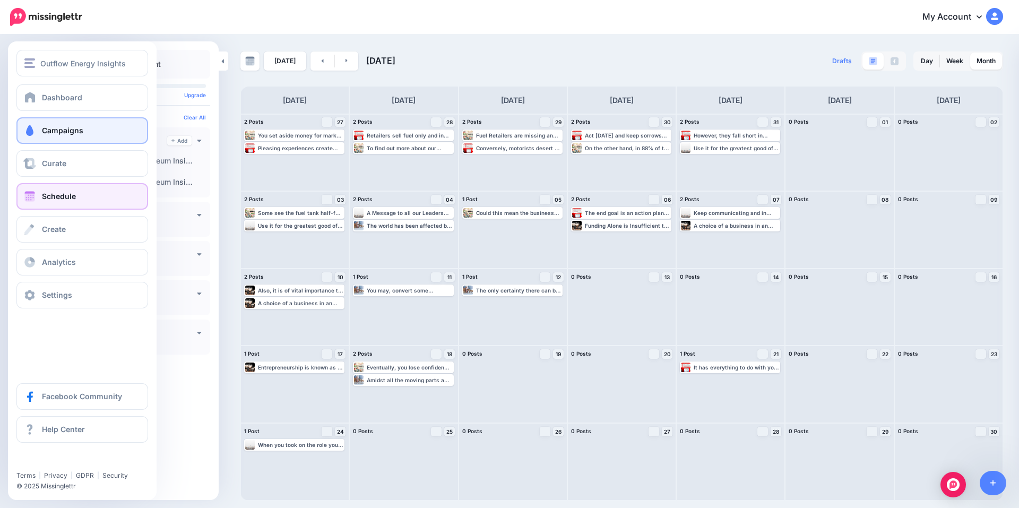
click at [62, 135] on link "Campaigns" at bounding box center [82, 130] width 132 height 27
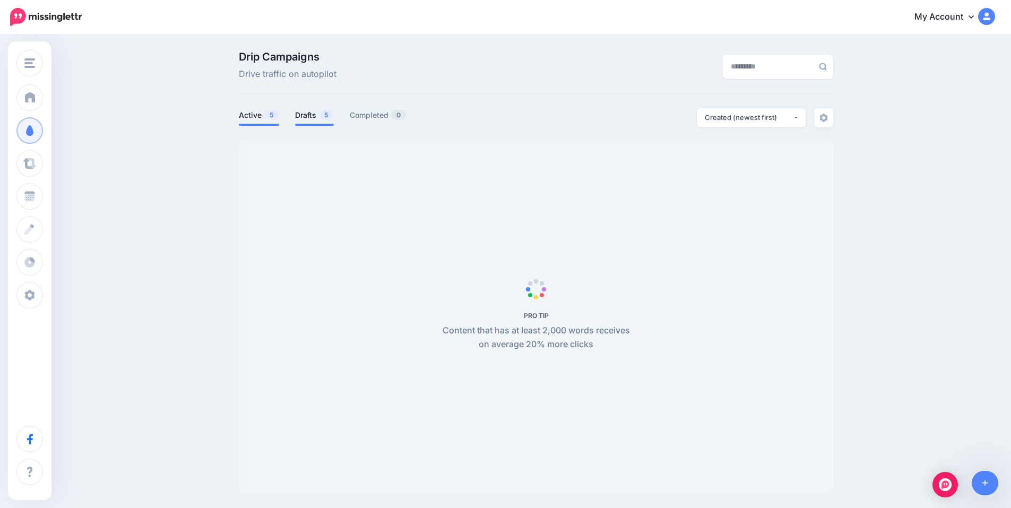
click at [306, 115] on link "Drafts 5" at bounding box center [314, 115] width 39 height 13
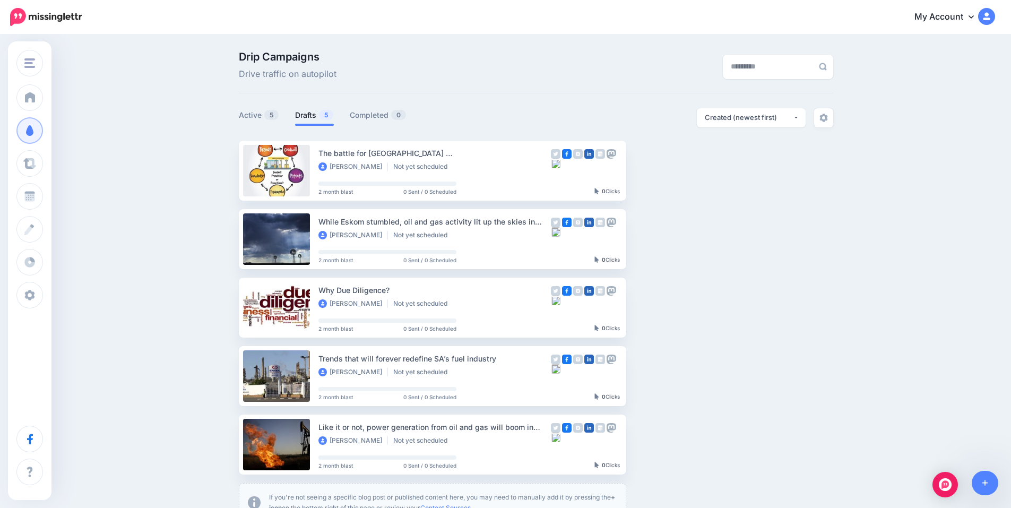
click at [315, 115] on link "Drafts 5" at bounding box center [314, 115] width 39 height 13
click at [665, 171] on link "Setup Campaign" at bounding box center [670, 170] width 72 height 19
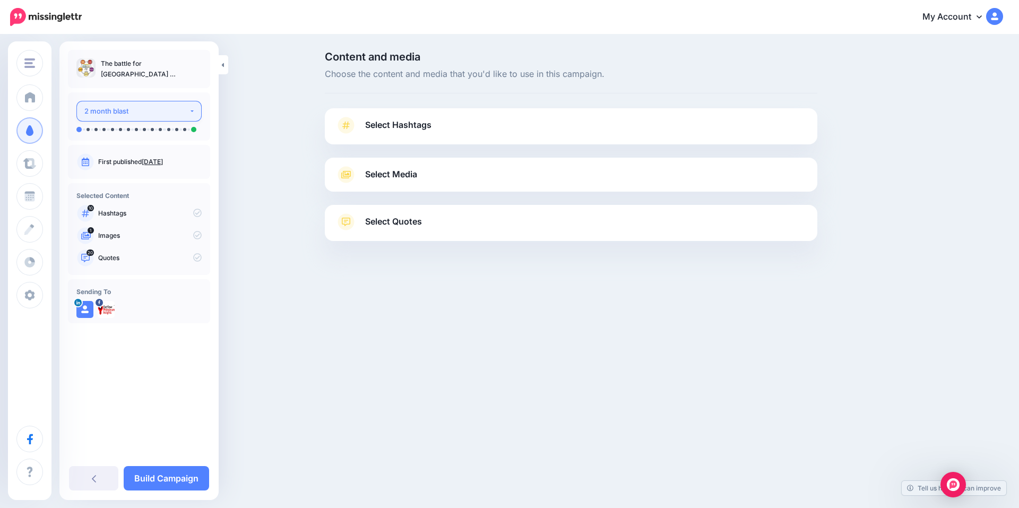
click at [162, 109] on div "2 month blast" at bounding box center [136, 111] width 105 height 12
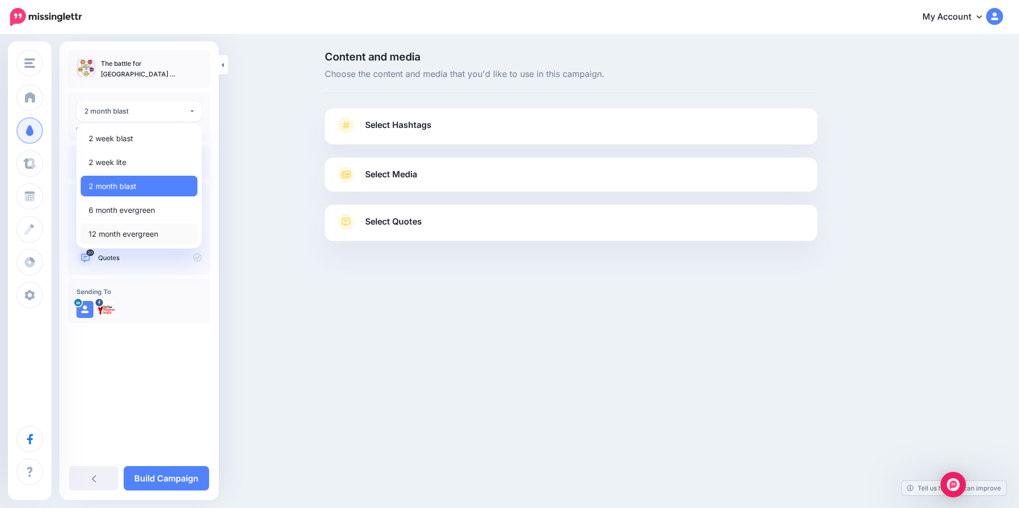
click at [140, 228] on span "12 month evergreen" at bounding box center [124, 234] width 70 height 13
select select "******"
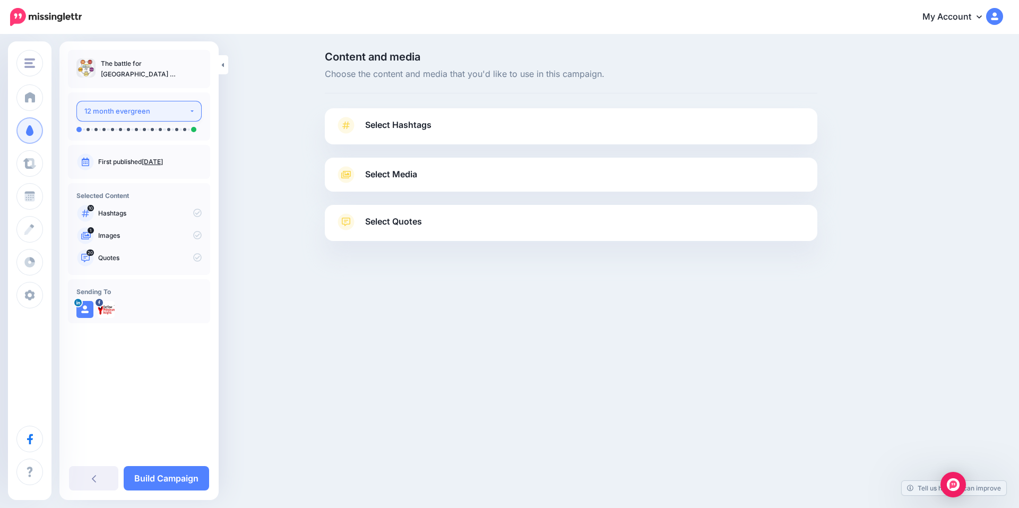
click at [153, 110] on div "12 month evergreen" at bounding box center [136, 111] width 105 height 12
click at [414, 124] on span "Select Hashtags" at bounding box center [398, 125] width 66 height 14
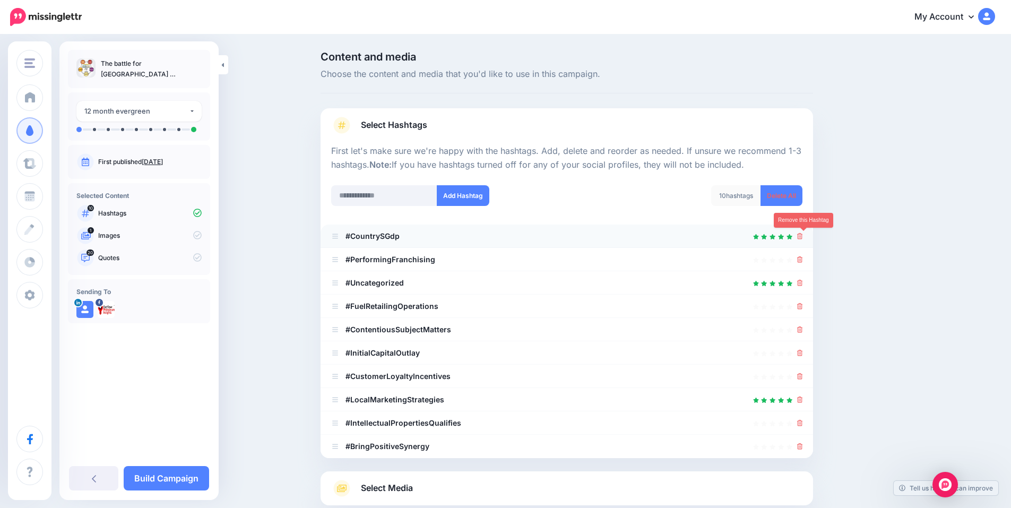
click at [803, 235] on icon at bounding box center [800, 236] width 6 height 6
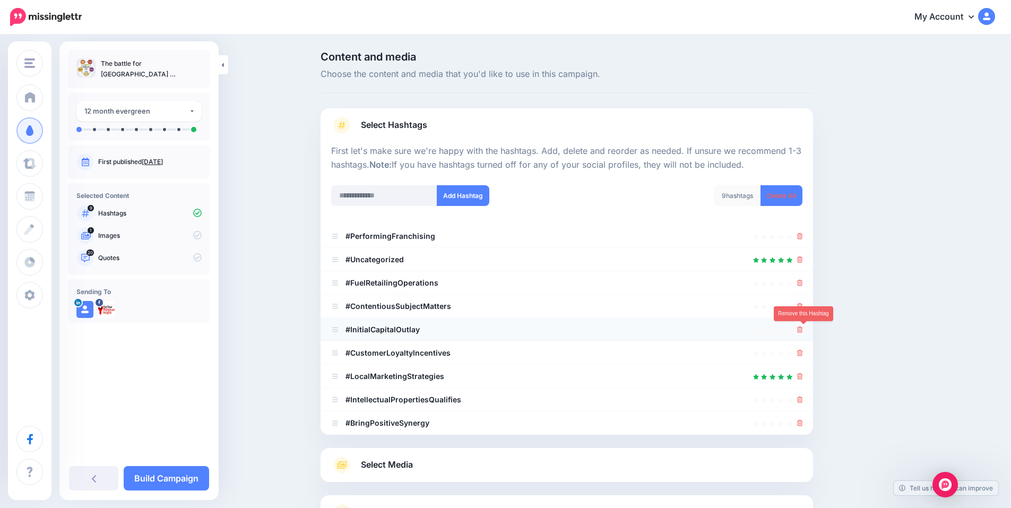
click at [803, 330] on icon at bounding box center [800, 329] width 6 height 6
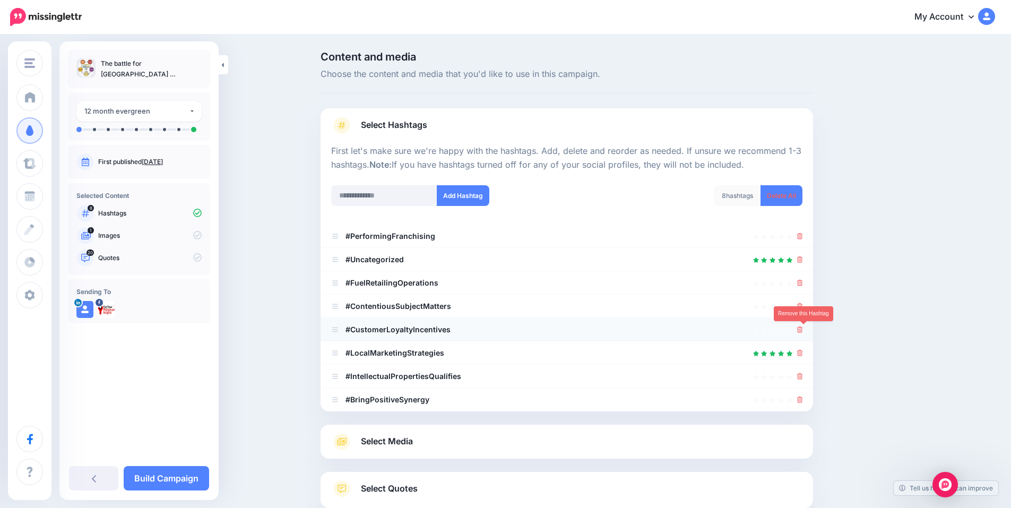
click at [803, 331] on icon at bounding box center [800, 329] width 6 height 6
click at [803, 305] on icon at bounding box center [800, 306] width 6 height 6
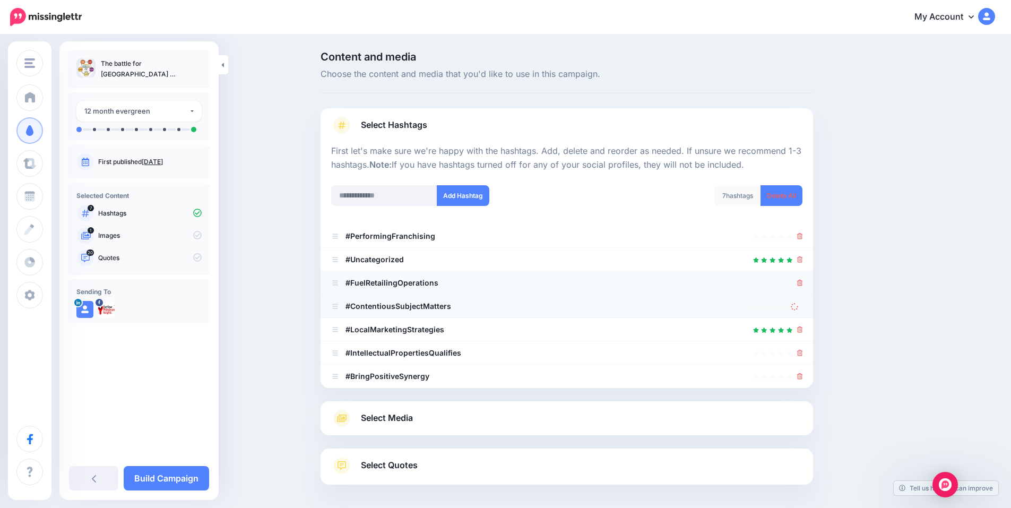
click at [802, 281] on icon at bounding box center [800, 283] width 6 height 6
click at [803, 236] on icon at bounding box center [800, 236] width 6 height 6
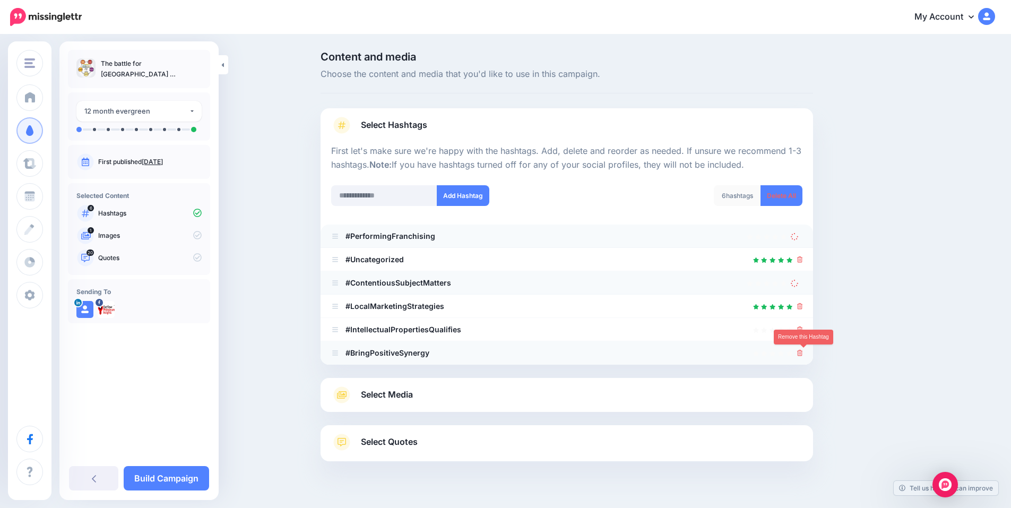
click at [803, 351] on icon at bounding box center [800, 353] width 6 height 6
click at [803, 328] on icon at bounding box center [800, 329] width 6 height 6
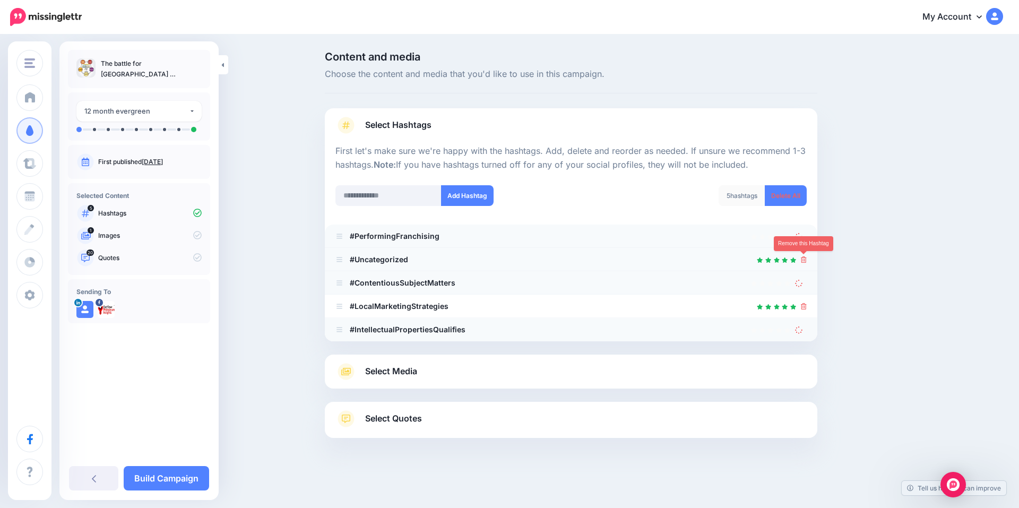
click at [806, 260] on icon at bounding box center [804, 259] width 6 height 6
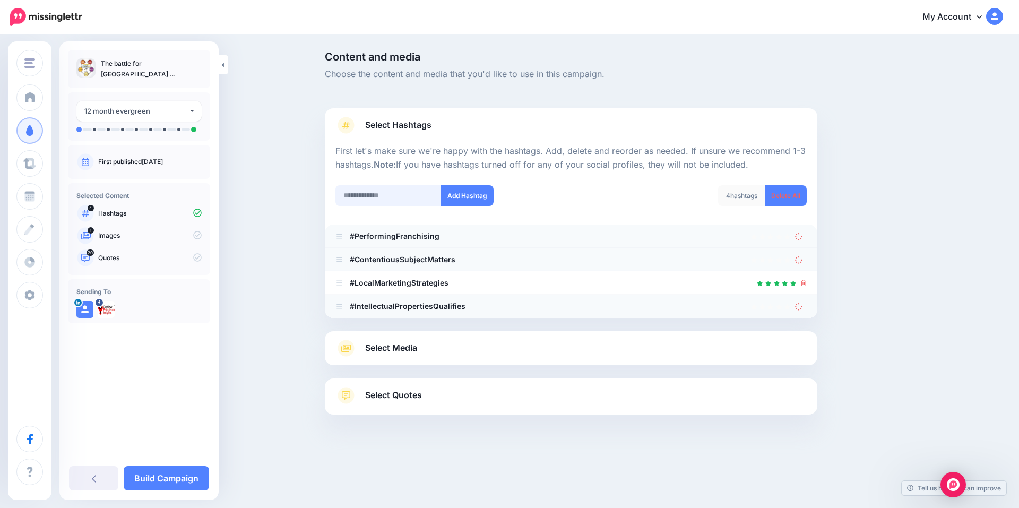
click at [378, 198] on input "text" at bounding box center [388, 195] width 106 height 21
click at [389, 199] on input "********" at bounding box center [388, 195] width 106 height 21
type input "********"
click at [476, 199] on button "Add Hashtag" at bounding box center [467, 195] width 53 height 21
click at [427, 358] on div "Select Media Next, let's make sure we have the best media for this campaign. De…" at bounding box center [571, 348] width 493 height 34
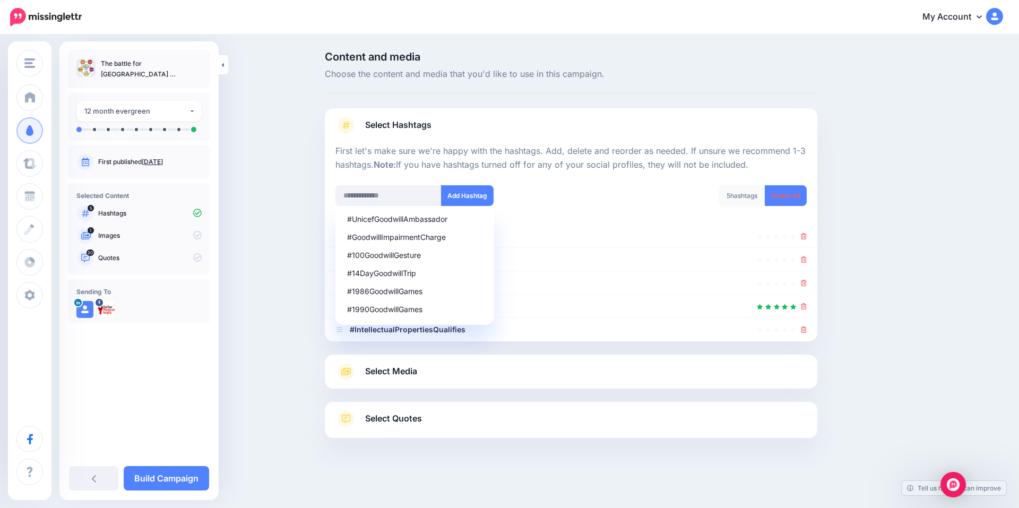
click at [568, 126] on link "Select Hashtags" at bounding box center [570, 131] width 471 height 28
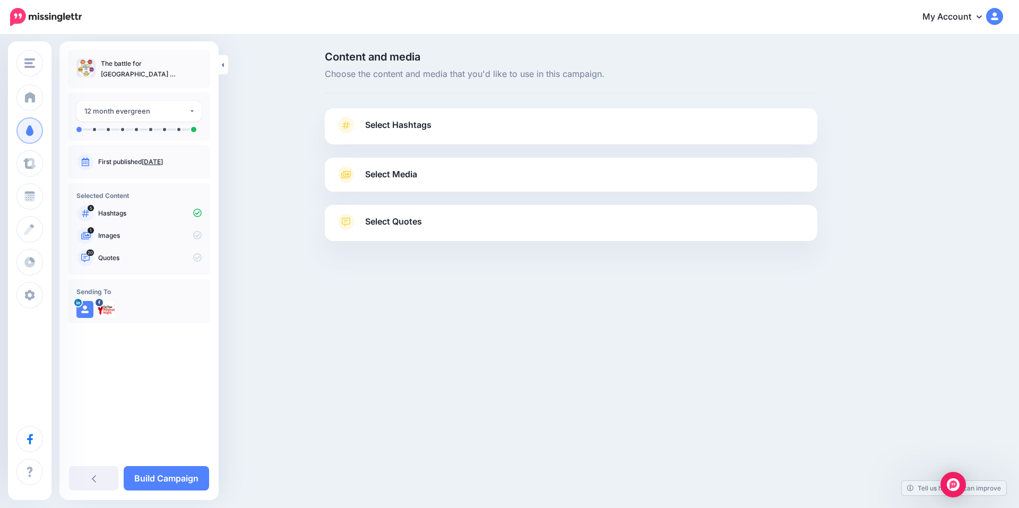
click at [531, 131] on link "Select Hashtags" at bounding box center [570, 131] width 471 height 28
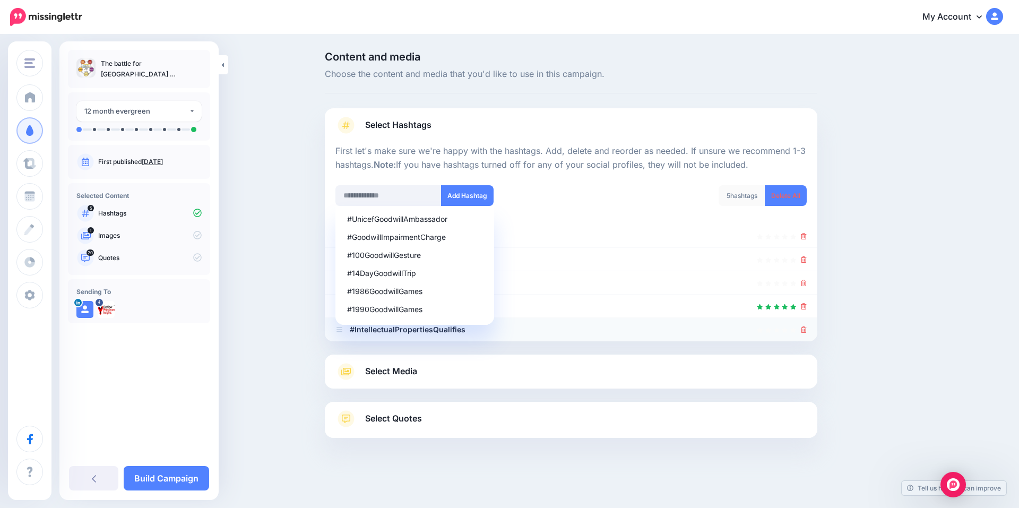
click at [800, 330] on div at bounding box center [570, 329] width 471 height 13
click at [803, 330] on icon at bounding box center [804, 329] width 6 height 6
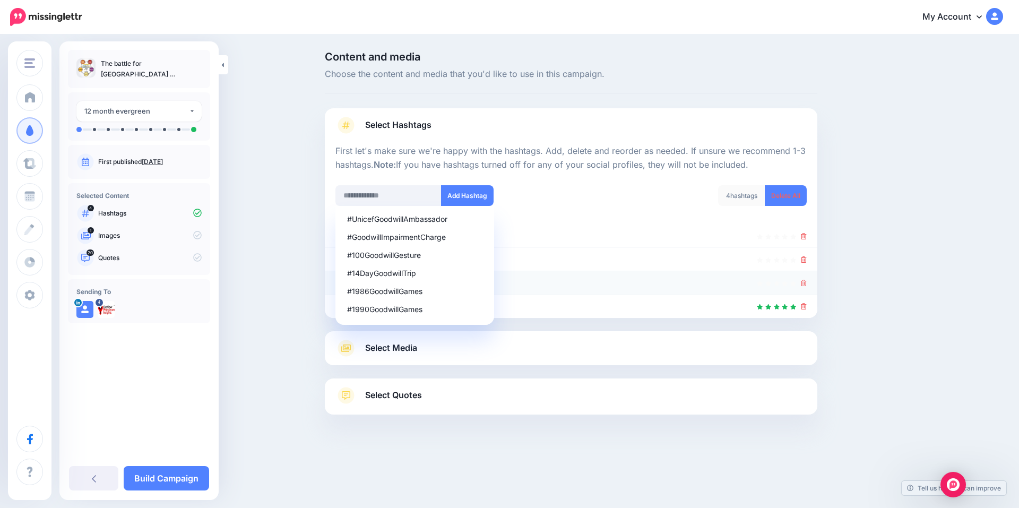
click at [805, 280] on icon at bounding box center [804, 283] width 6 height 6
click at [802, 259] on icon at bounding box center [804, 259] width 6 height 6
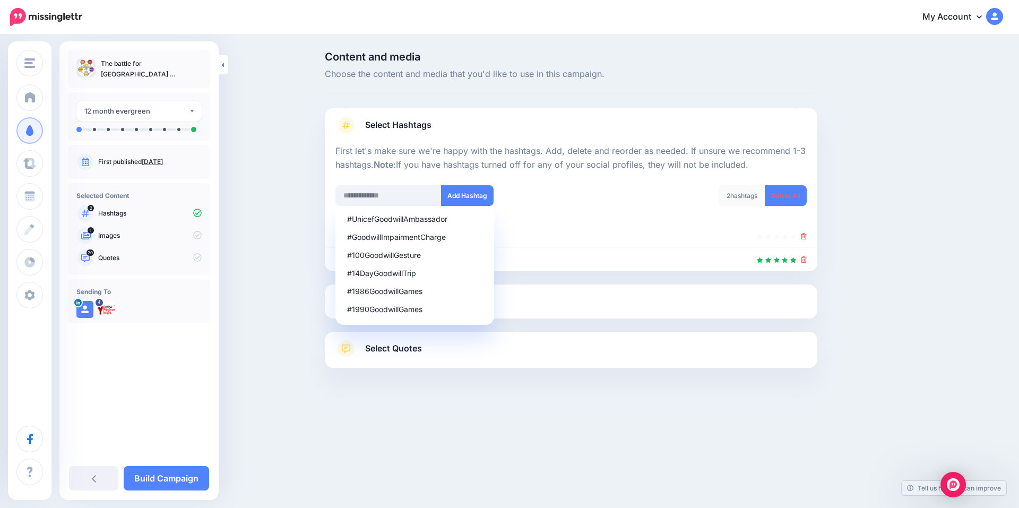
click at [545, 195] on div "#UnicefGoodwillAmbassador #GoodwillImpairmentCharge #100GoodwillGesture #14DayG…" at bounding box center [449, 195] width 228 height 21
click at [398, 194] on input "text" at bounding box center [388, 195] width 106 height 21
click at [338, 173] on div at bounding box center [570, 178] width 471 height 13
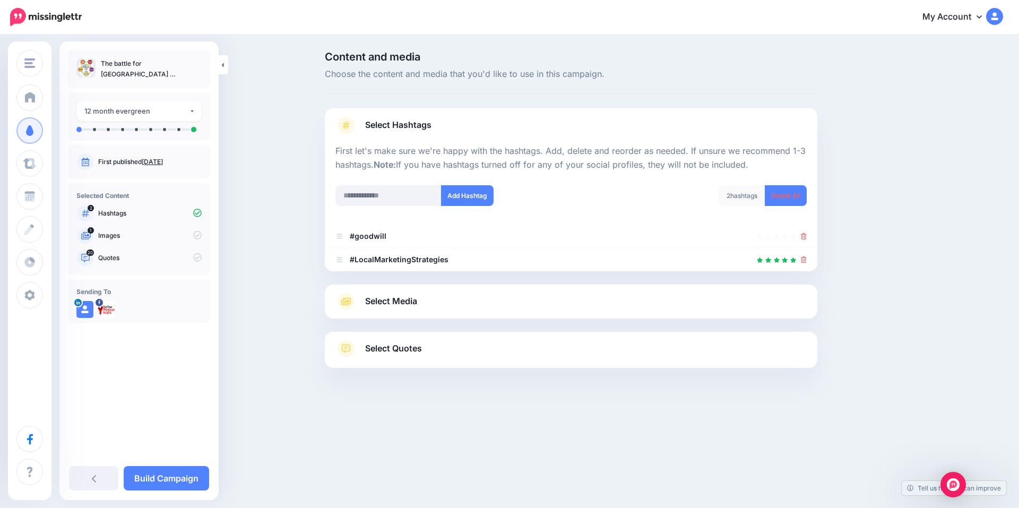
click at [421, 299] on link "Select Media" at bounding box center [570, 301] width 471 height 17
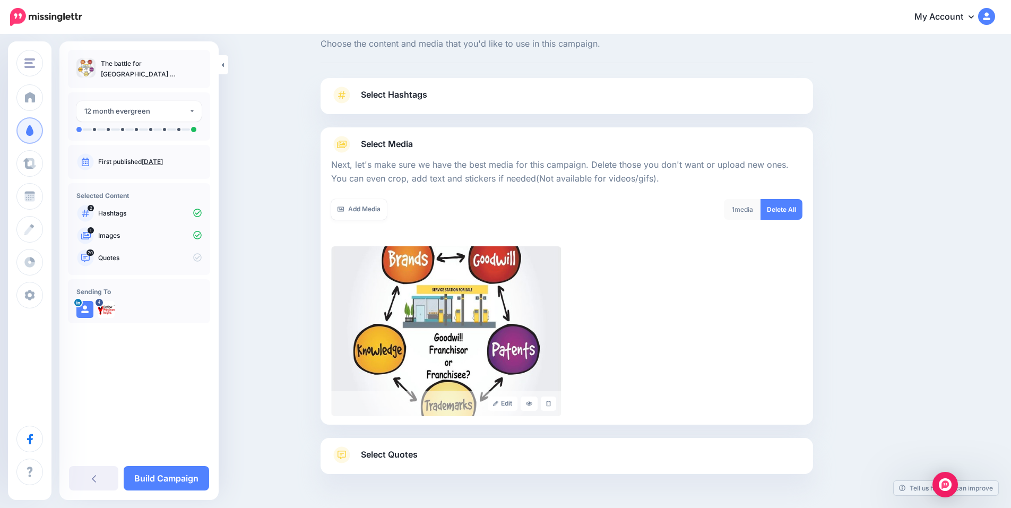
scroll to position [65, 0]
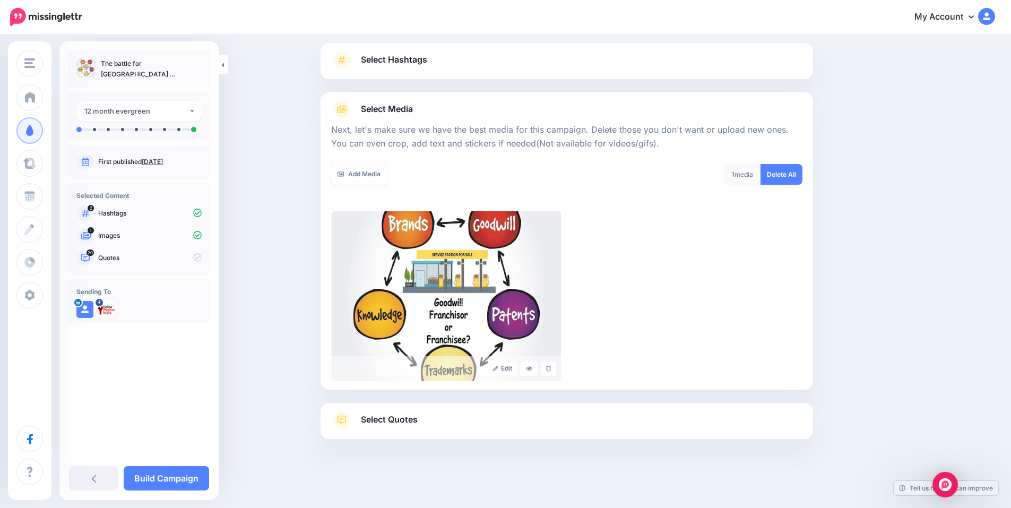
click at [445, 416] on link "Select Quotes" at bounding box center [566, 425] width 471 height 28
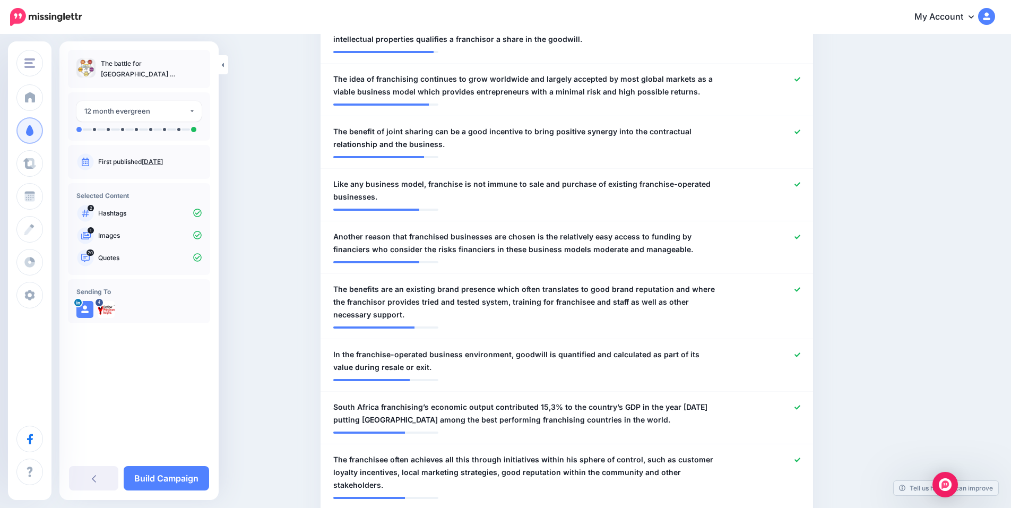
scroll to position [490, 0]
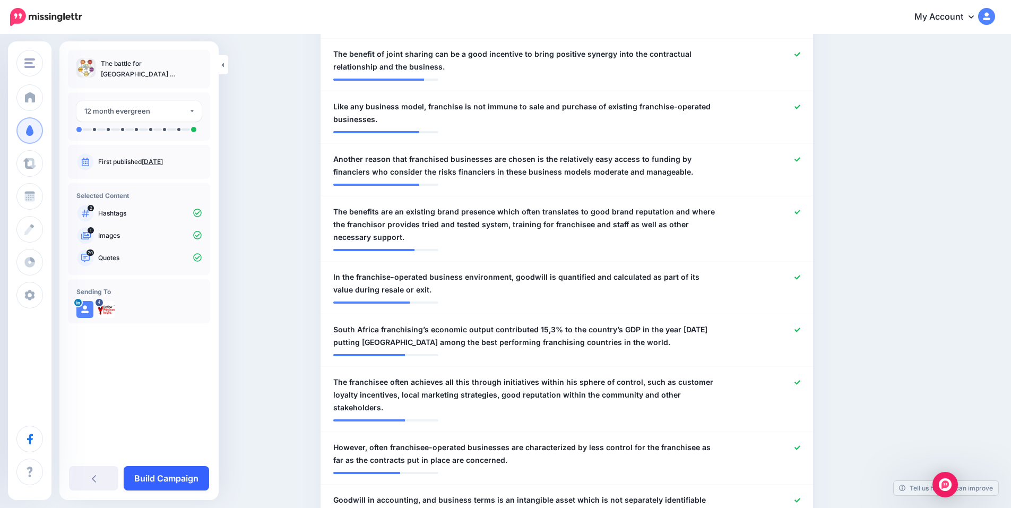
click at [178, 477] on link "Build Campaign" at bounding box center [166, 478] width 85 height 24
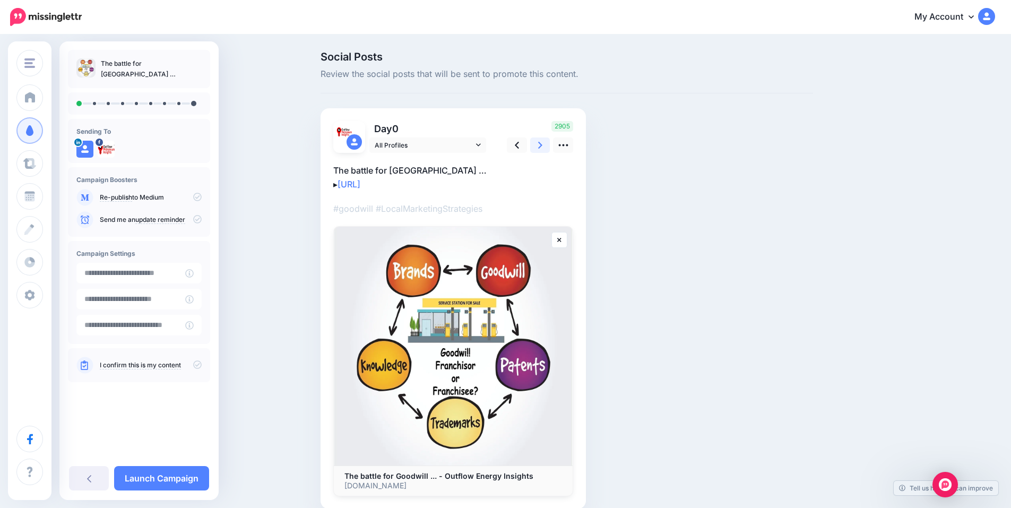
click at [540, 148] on link at bounding box center [540, 144] width 20 height 15
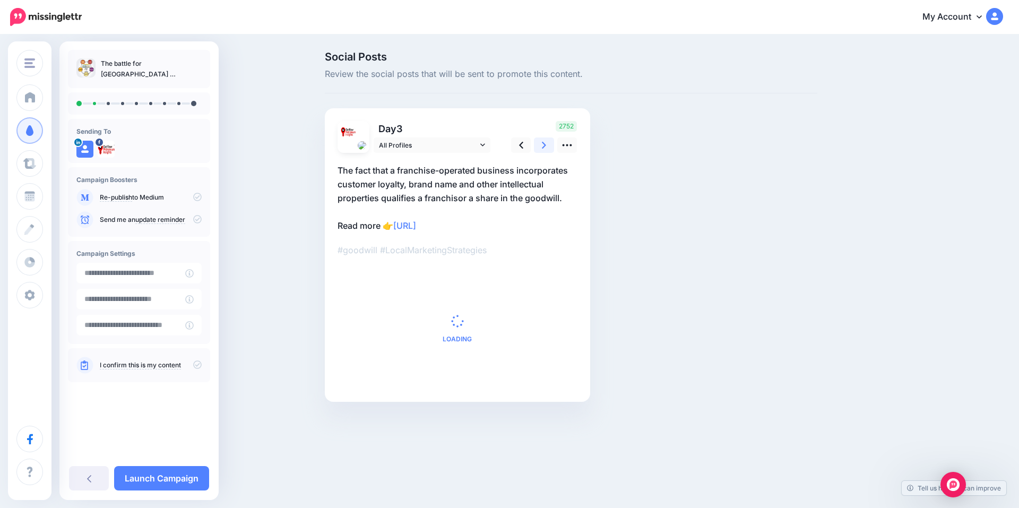
click at [540, 148] on link at bounding box center [544, 144] width 20 height 15
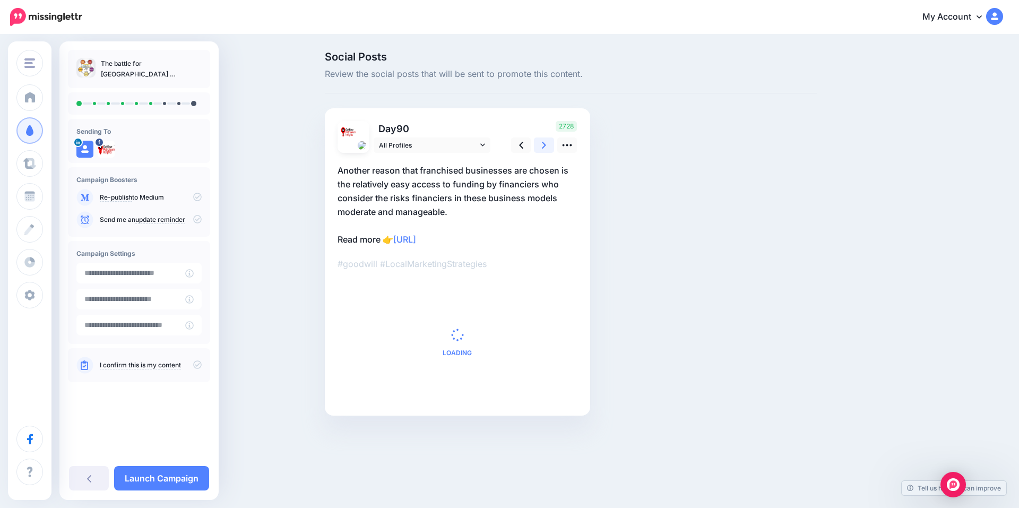
click at [540, 148] on link at bounding box center [544, 144] width 20 height 15
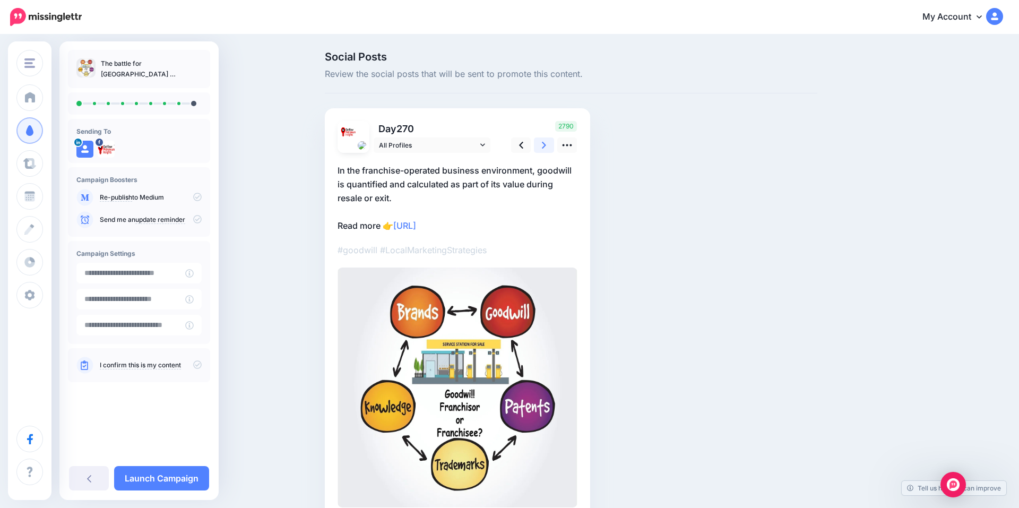
click at [540, 148] on link at bounding box center [544, 144] width 20 height 15
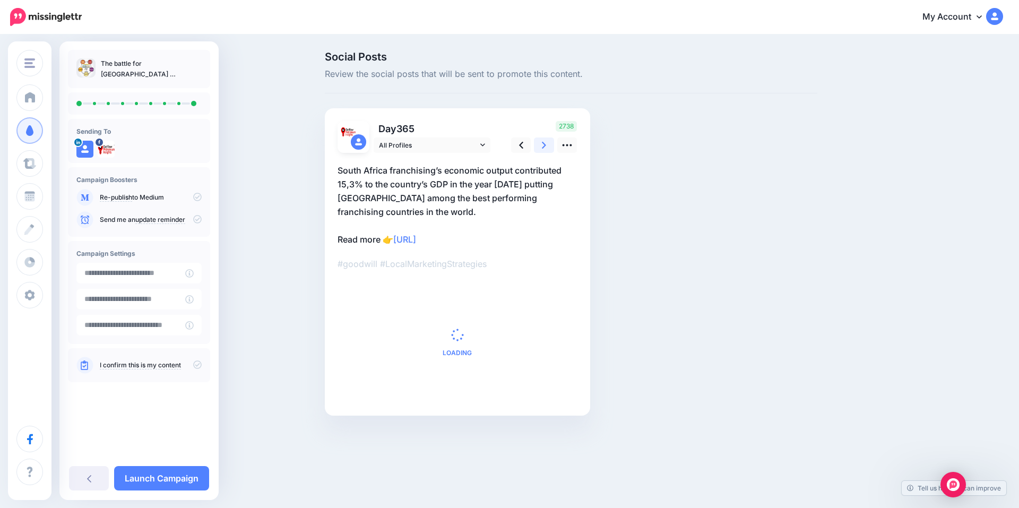
click at [540, 148] on link at bounding box center [544, 144] width 20 height 15
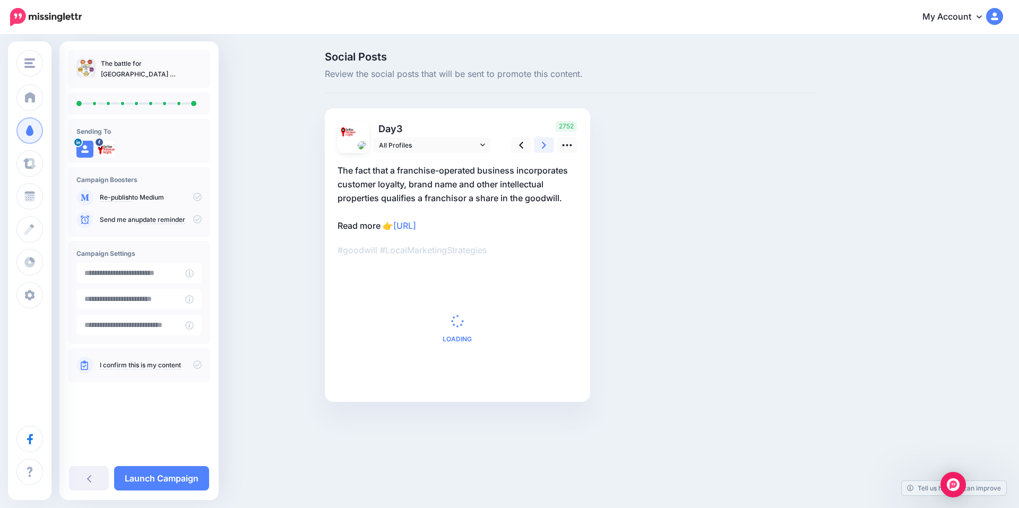
click at [540, 148] on link at bounding box center [544, 144] width 20 height 15
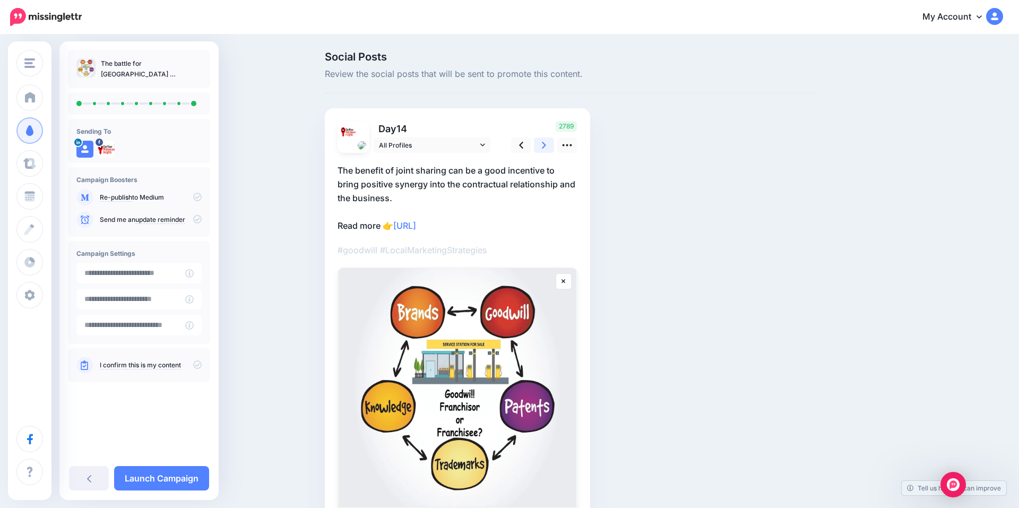
click at [540, 148] on link at bounding box center [544, 144] width 20 height 15
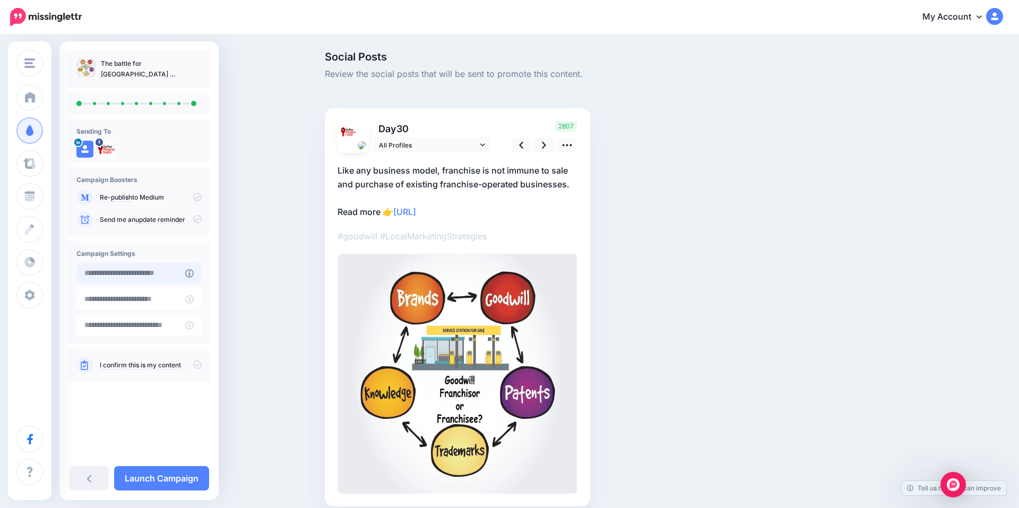
click at [124, 271] on input "text" at bounding box center [130, 273] width 109 height 21
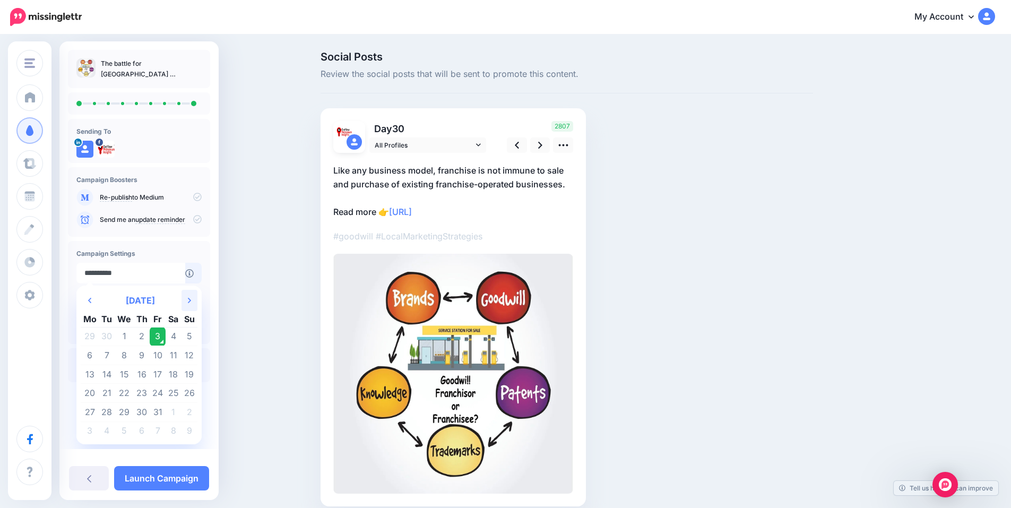
click at [188, 296] on icon "Next Month" at bounding box center [189, 300] width 3 height 8
click at [124, 373] on td "12" at bounding box center [124, 374] width 19 height 19
type input "**********"
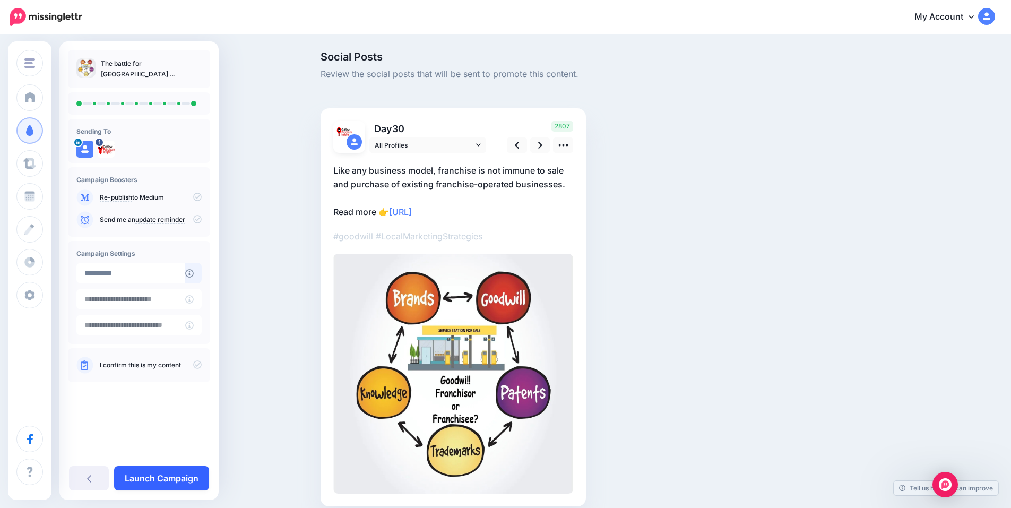
click at [169, 478] on link "Launch Campaign" at bounding box center [161, 478] width 95 height 24
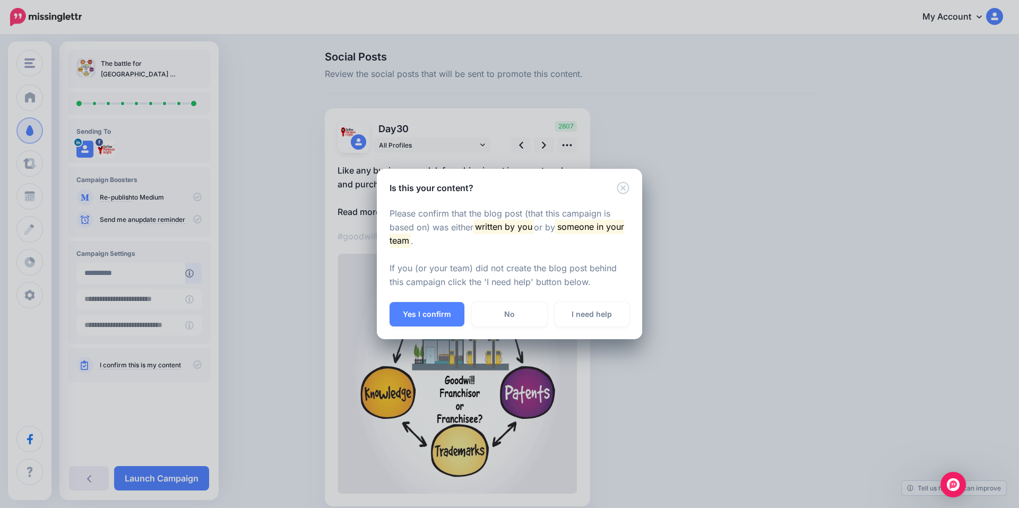
click at [128, 394] on div "Is this your content? Please confirm that the blog post (that this campaign is …" at bounding box center [509, 254] width 1019 height 508
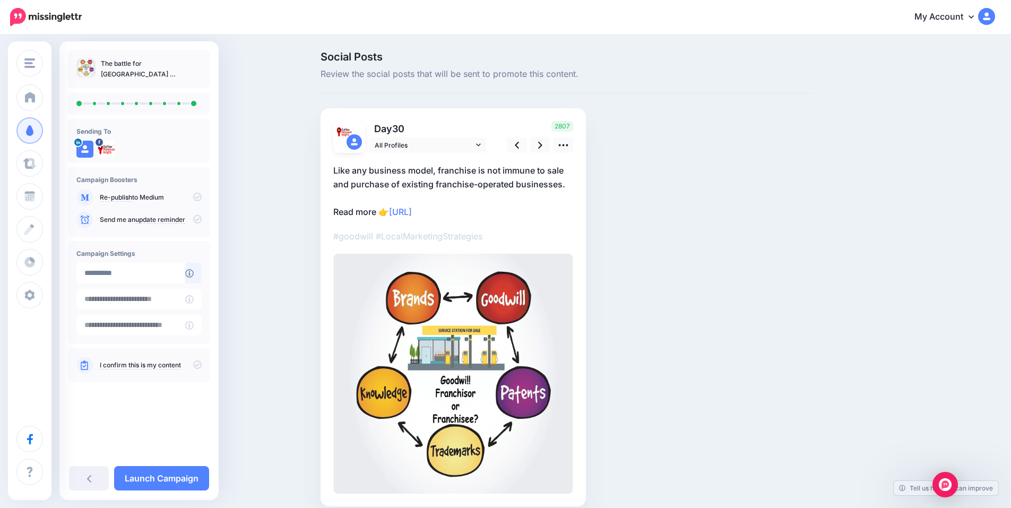
click at [142, 364] on link "I confirm this is my content" at bounding box center [140, 365] width 81 height 8
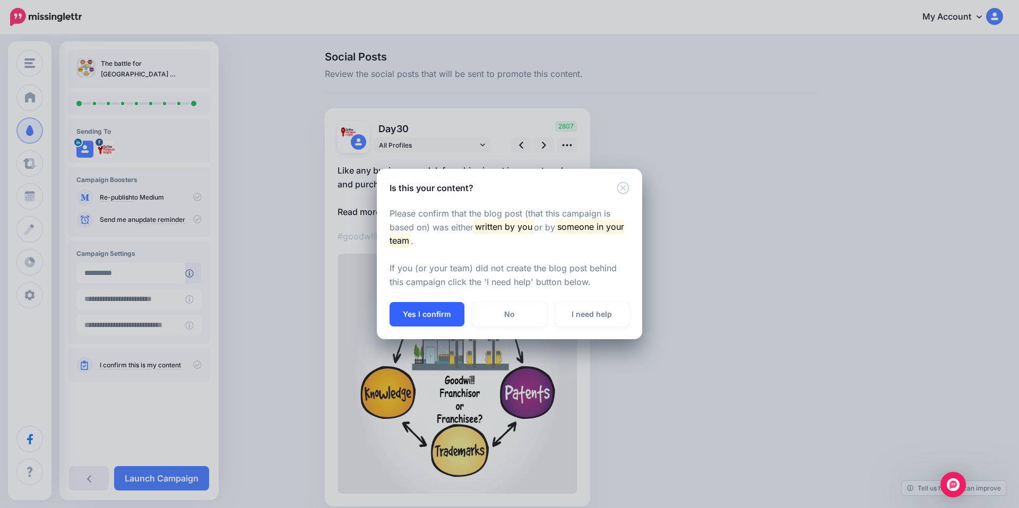
click at [418, 310] on button "Yes I confirm" at bounding box center [427, 314] width 75 height 24
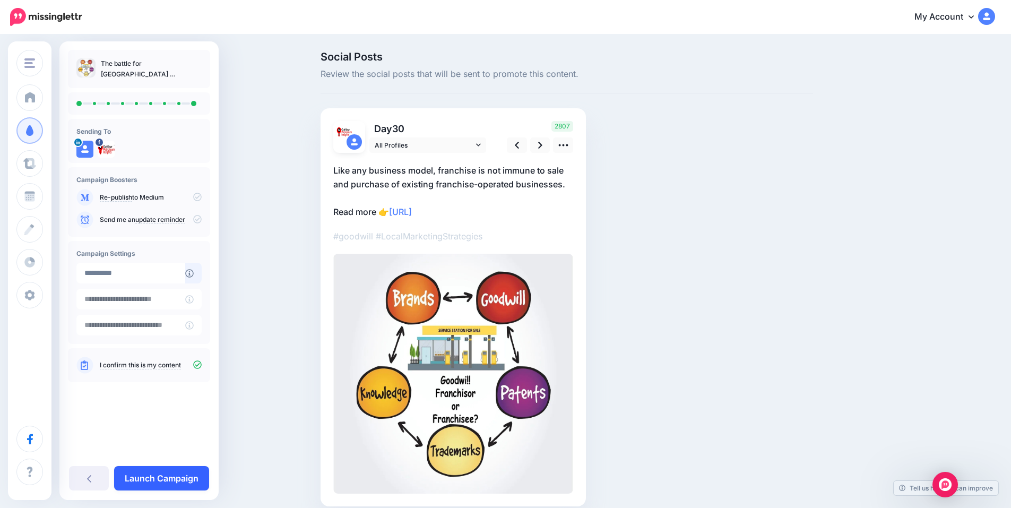
click at [168, 479] on link "Launch Campaign" at bounding box center [161, 478] width 95 height 24
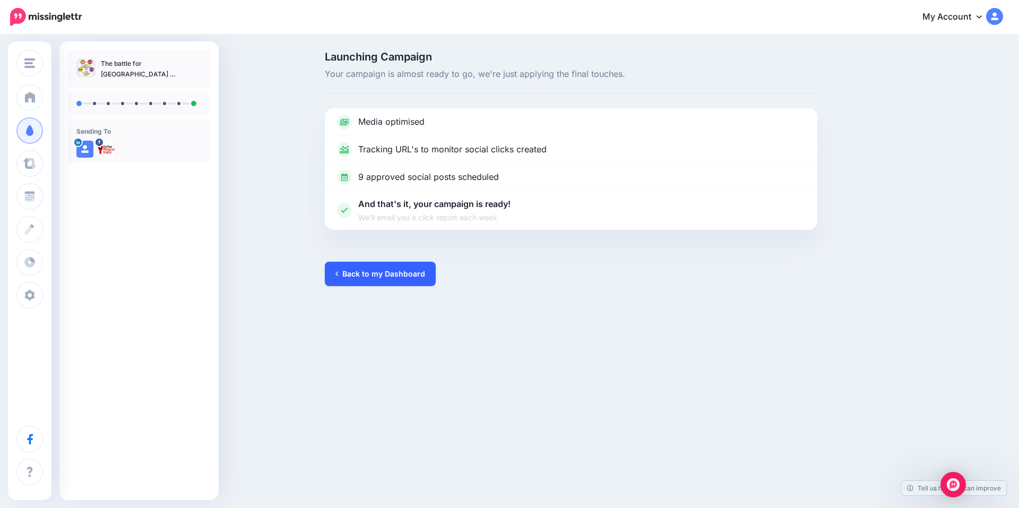
click at [403, 273] on link "Back to my Dashboard" at bounding box center [380, 274] width 111 height 24
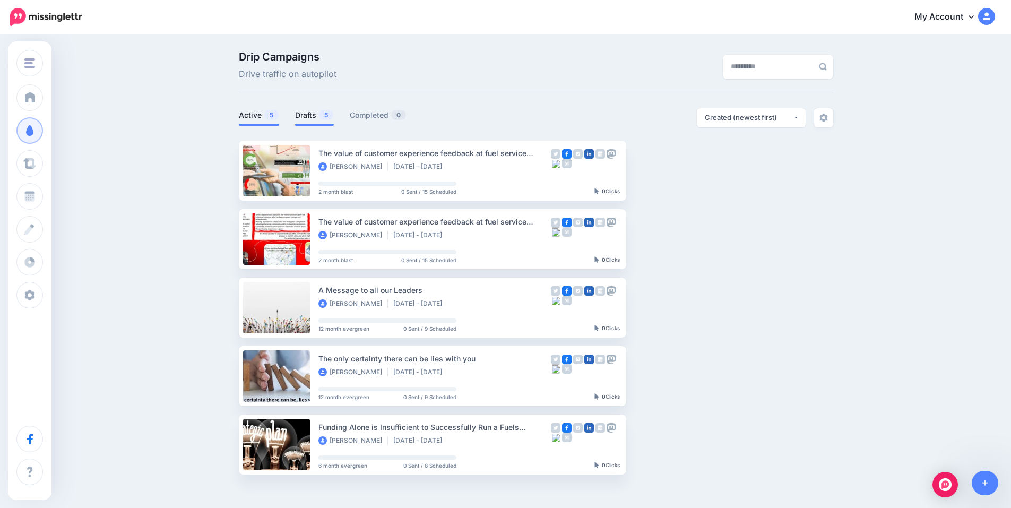
click at [317, 116] on link "Drafts 5" at bounding box center [314, 115] width 39 height 13
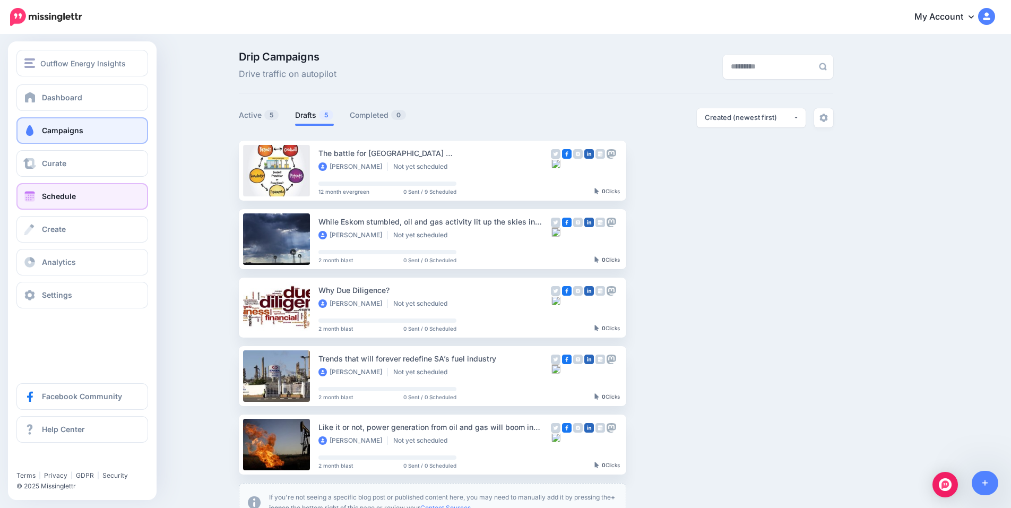
click at [54, 195] on span "Schedule" at bounding box center [59, 196] width 34 height 9
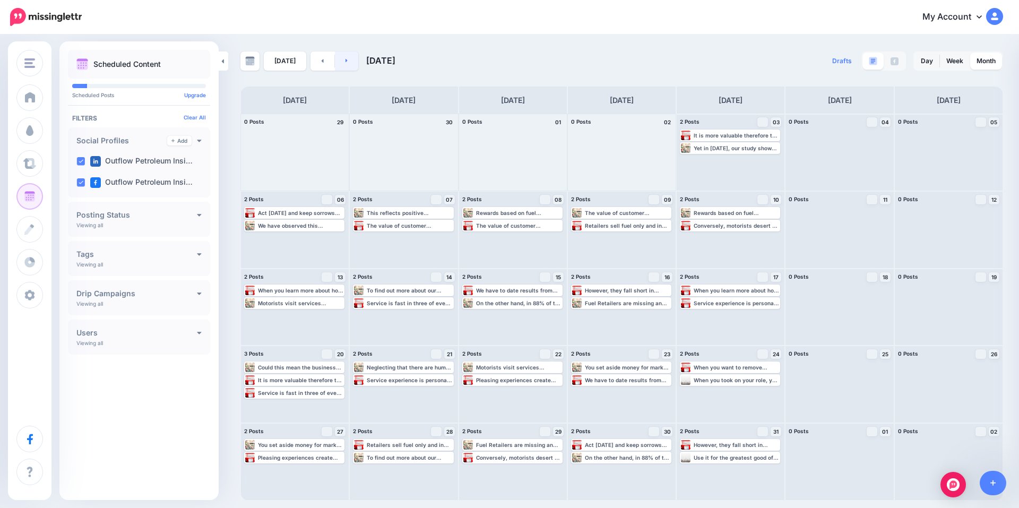
click at [335, 60] on link at bounding box center [347, 60] width 24 height 19
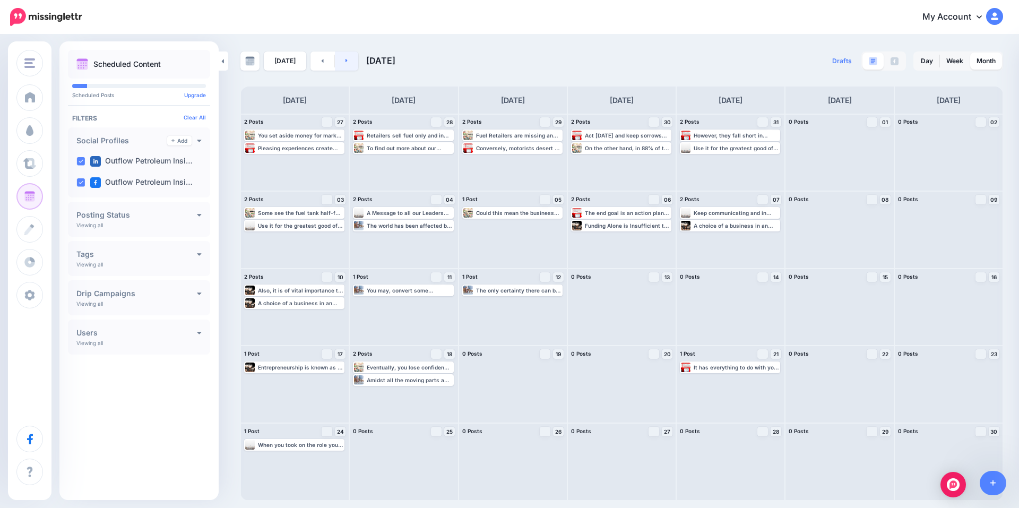
click at [335, 60] on link at bounding box center [347, 60] width 24 height 19
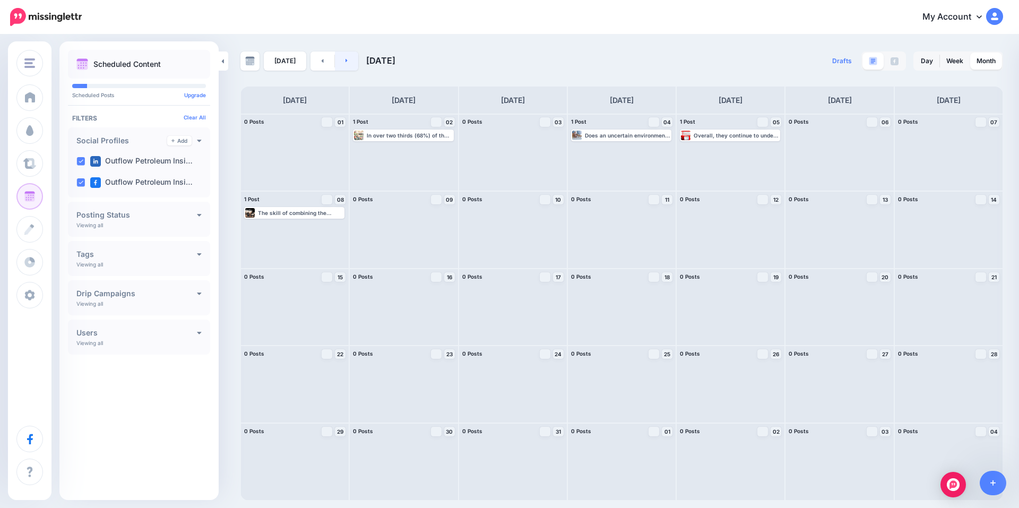
click at [338, 59] on link at bounding box center [347, 60] width 24 height 19
click at [321, 59] on link at bounding box center [323, 60] width 24 height 19
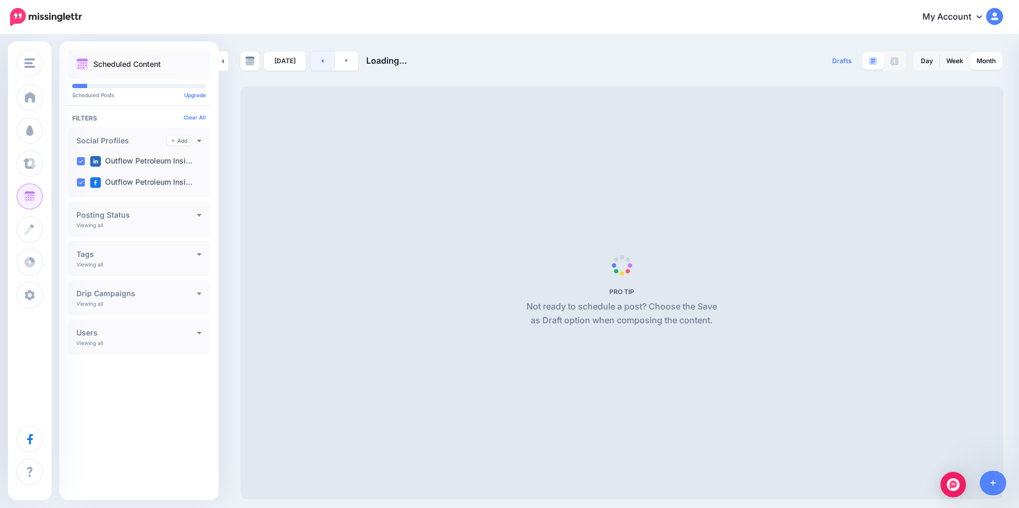
click at [321, 59] on link at bounding box center [323, 60] width 24 height 19
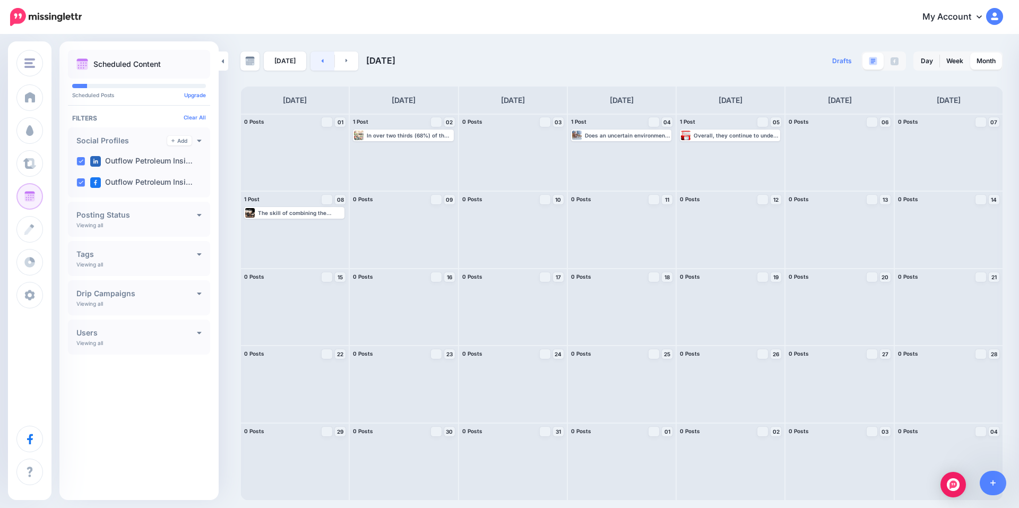
click at [321, 59] on link at bounding box center [323, 60] width 24 height 19
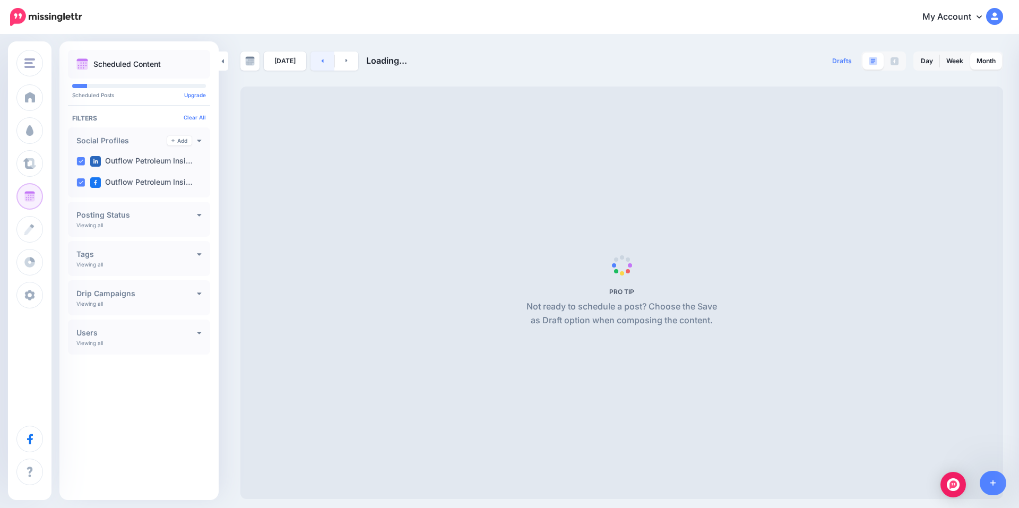
click at [321, 59] on link at bounding box center [323, 60] width 24 height 19
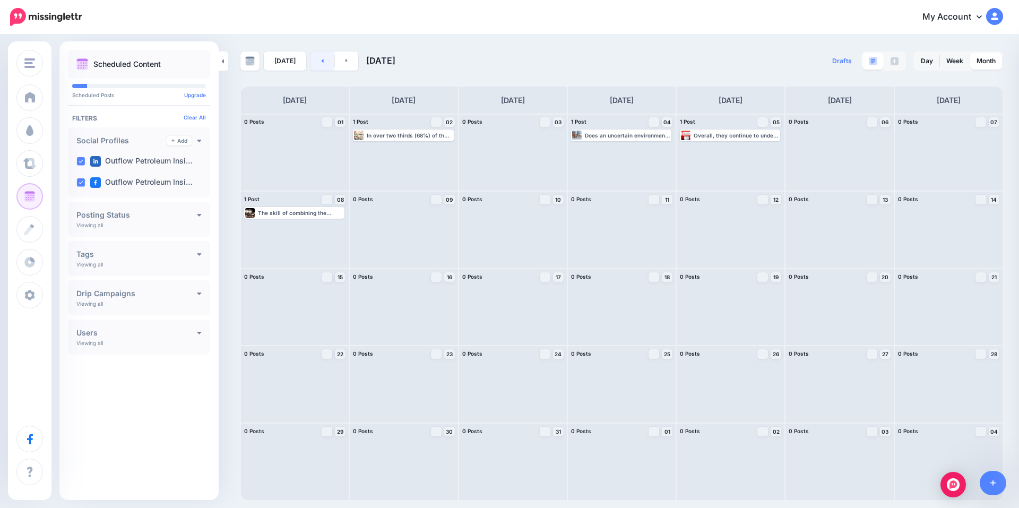
click at [321, 59] on link at bounding box center [323, 60] width 24 height 19
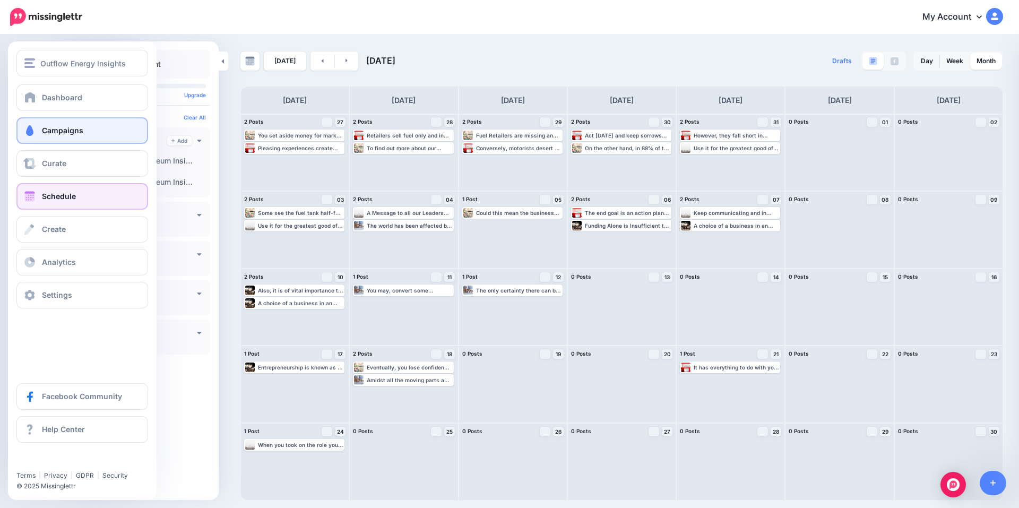
click at [69, 125] on link "Campaigns" at bounding box center [82, 130] width 132 height 27
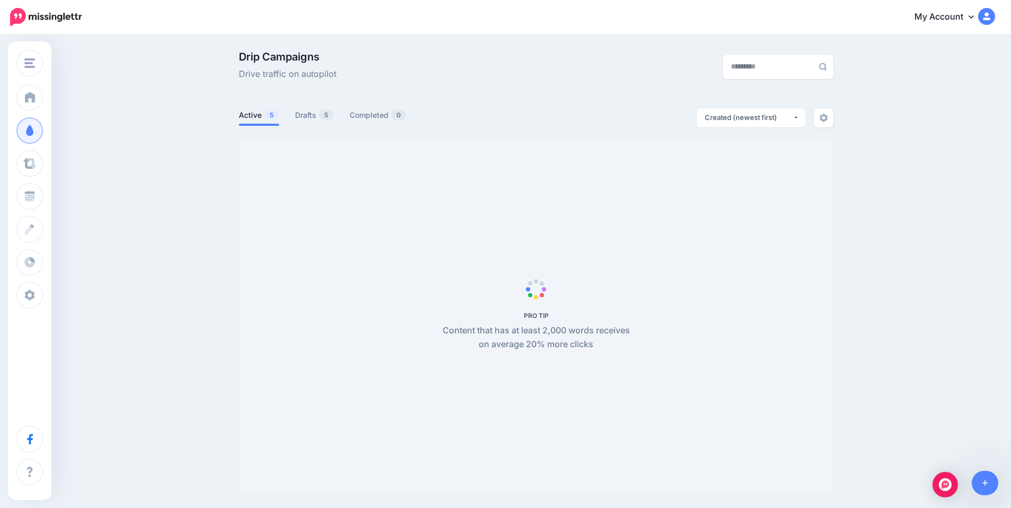
click at [298, 111] on ul "Active 5 Drafts 5 Completed 0" at bounding box center [387, 117] width 297 height 18
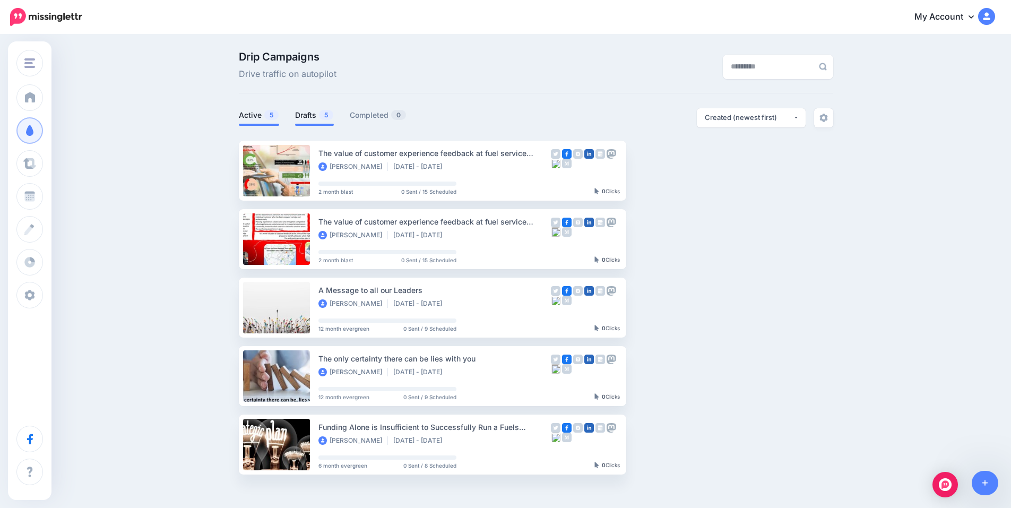
click at [318, 116] on link "Drafts 5" at bounding box center [314, 115] width 39 height 13
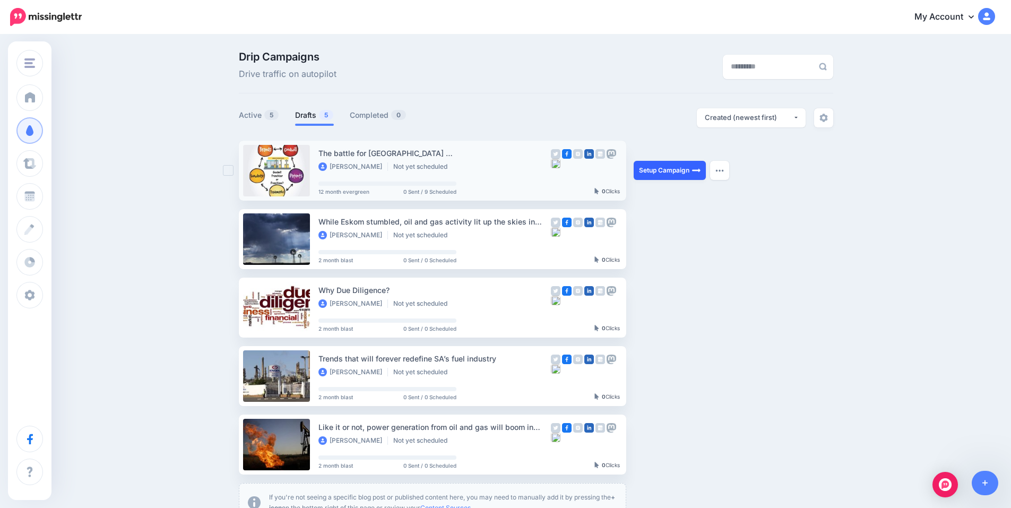
click at [653, 171] on link "Setup Campaign" at bounding box center [670, 170] width 72 height 19
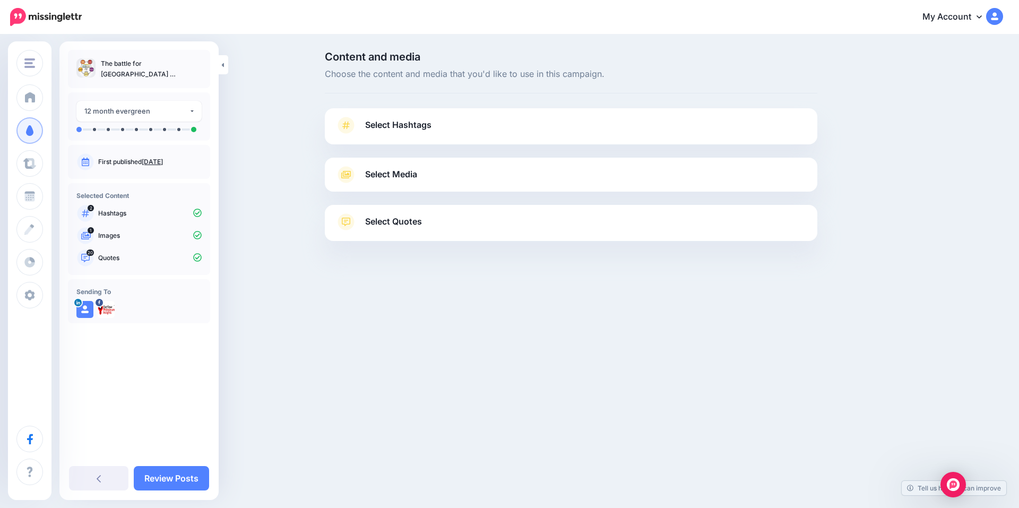
click at [434, 123] on link "Select Hashtags" at bounding box center [570, 131] width 471 height 28
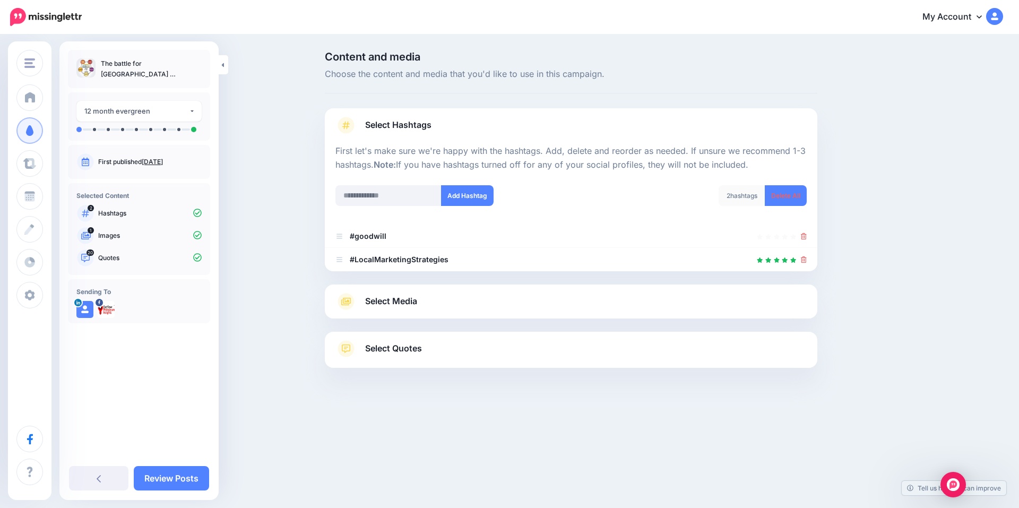
click at [449, 300] on link "Select Media" at bounding box center [570, 301] width 471 height 17
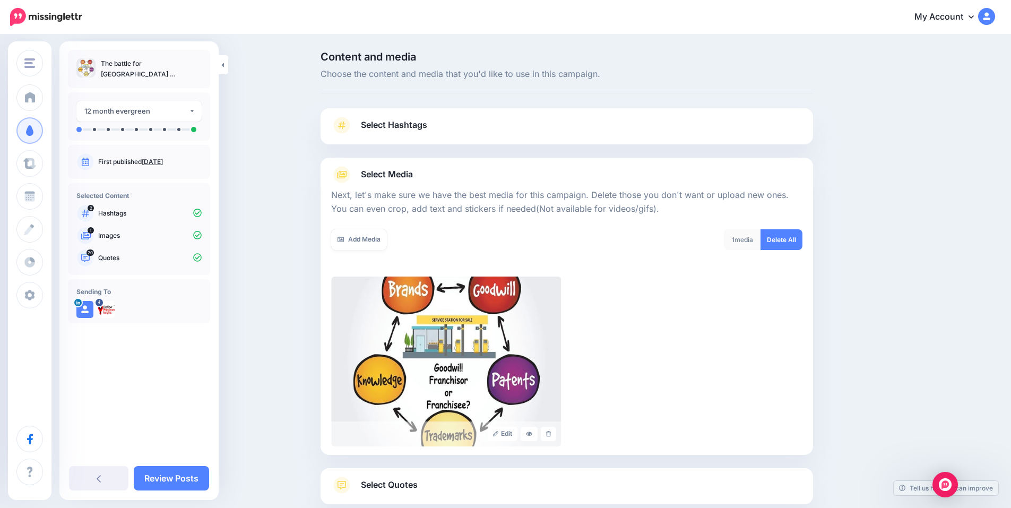
click at [418, 488] on span "Select Quotes" at bounding box center [389, 485] width 57 height 14
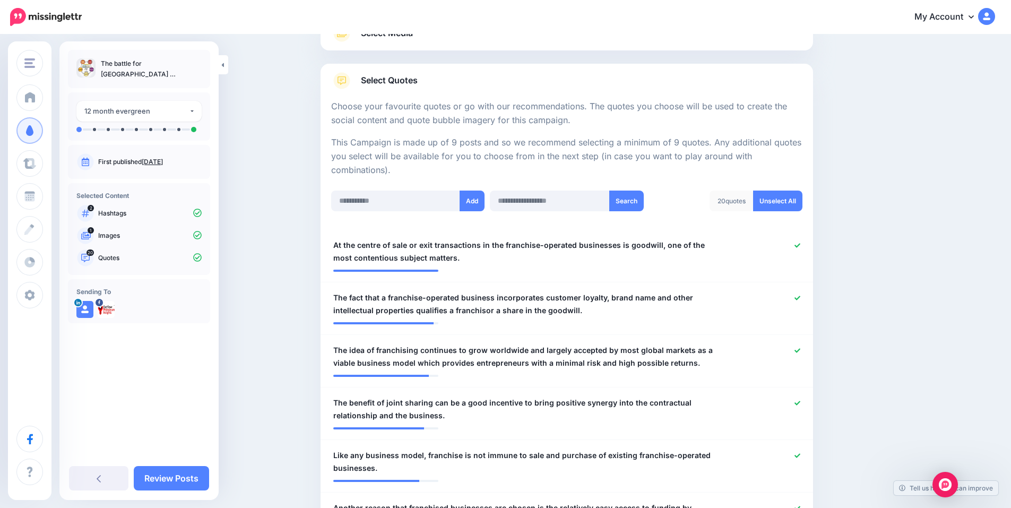
scroll to position [142, 0]
click at [177, 476] on link "Review Posts" at bounding box center [171, 478] width 75 height 24
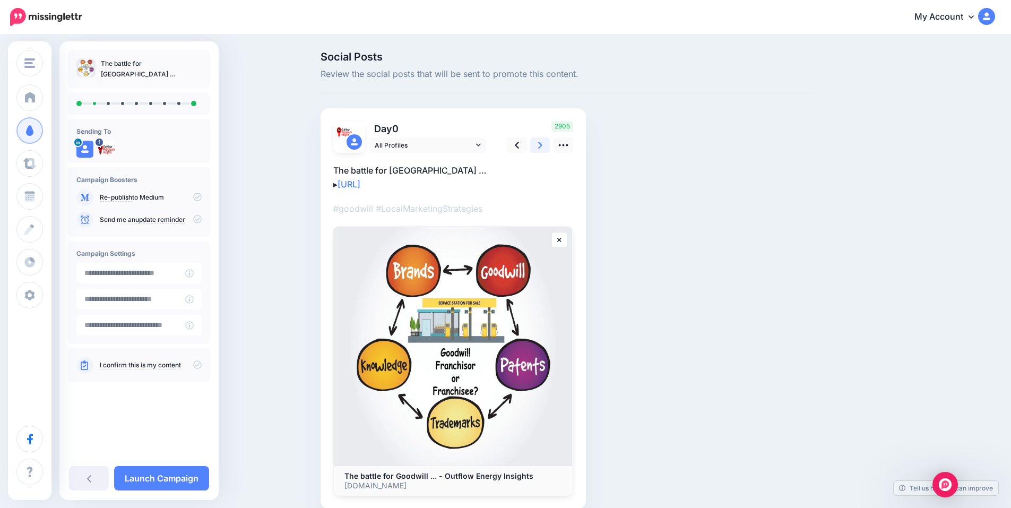
click at [542, 146] on icon at bounding box center [540, 145] width 4 height 11
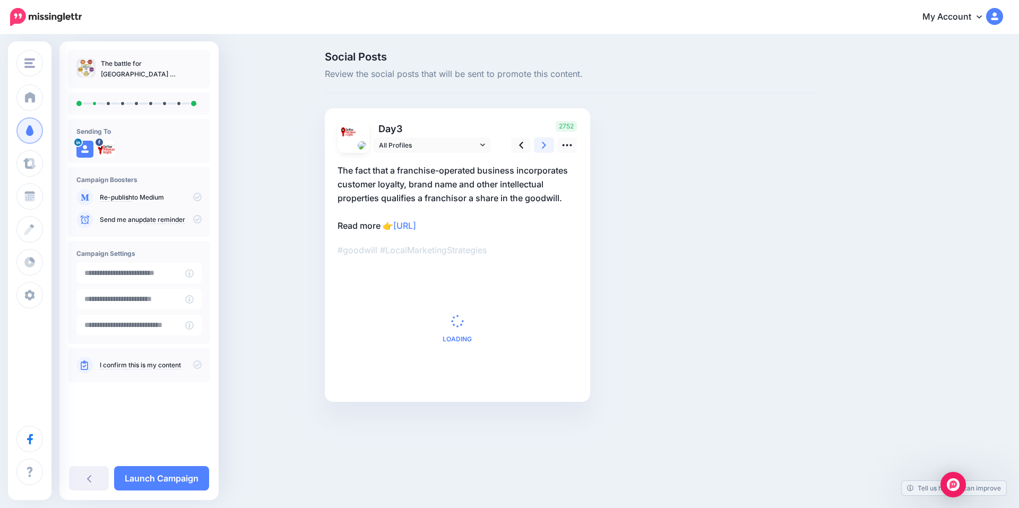
click at [546, 146] on icon at bounding box center [544, 145] width 4 height 11
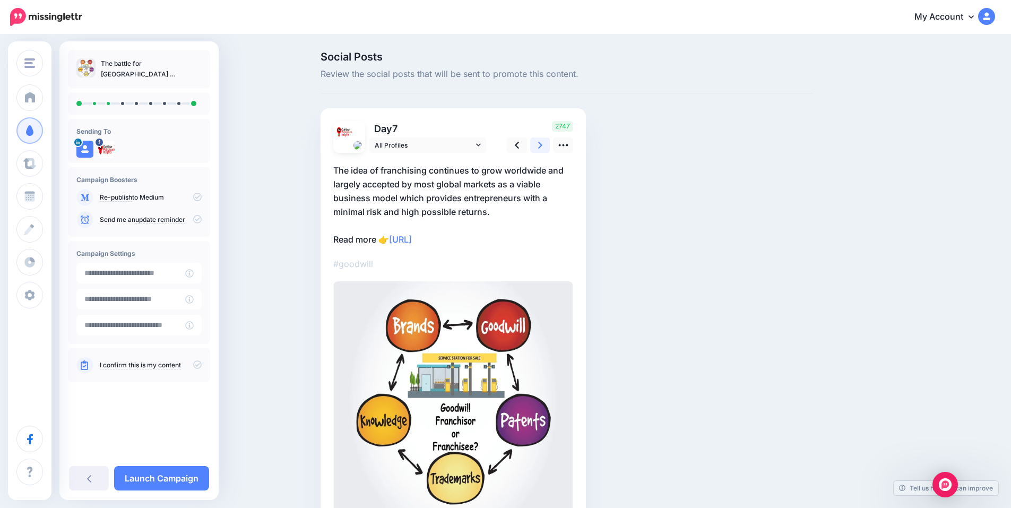
click at [542, 146] on icon at bounding box center [540, 145] width 4 height 11
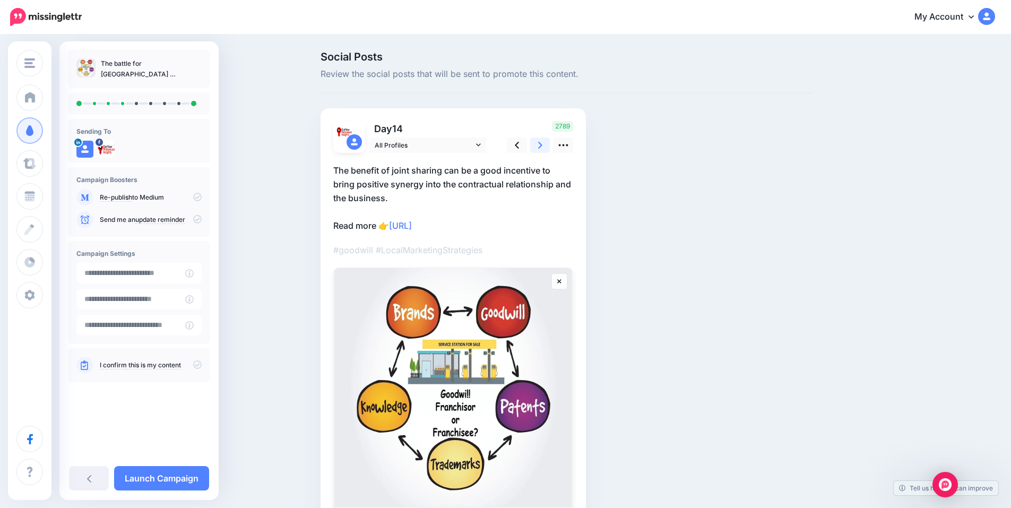
click at [542, 146] on icon at bounding box center [540, 145] width 4 height 11
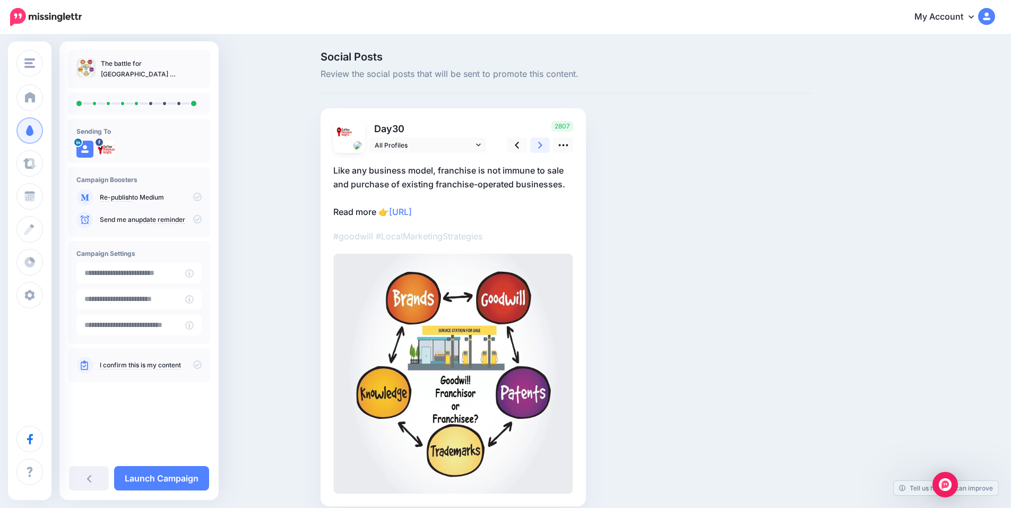
click at [542, 146] on icon at bounding box center [540, 145] width 4 height 11
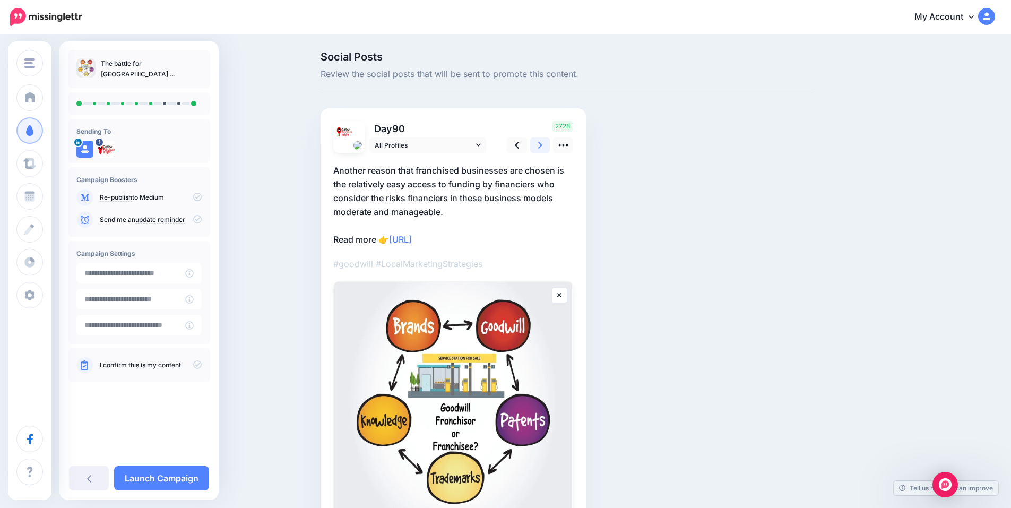
click at [542, 146] on icon at bounding box center [540, 145] width 4 height 11
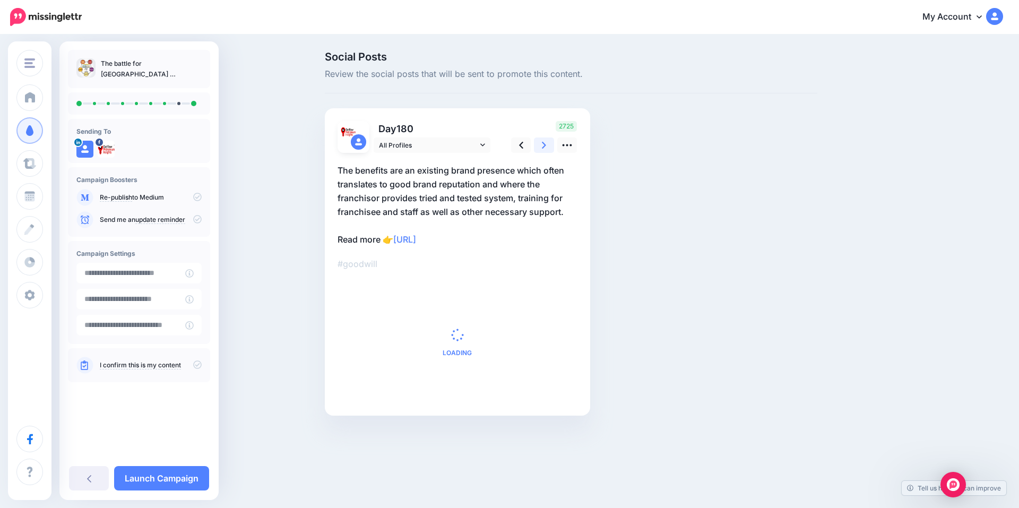
click at [546, 146] on icon at bounding box center [544, 145] width 4 height 11
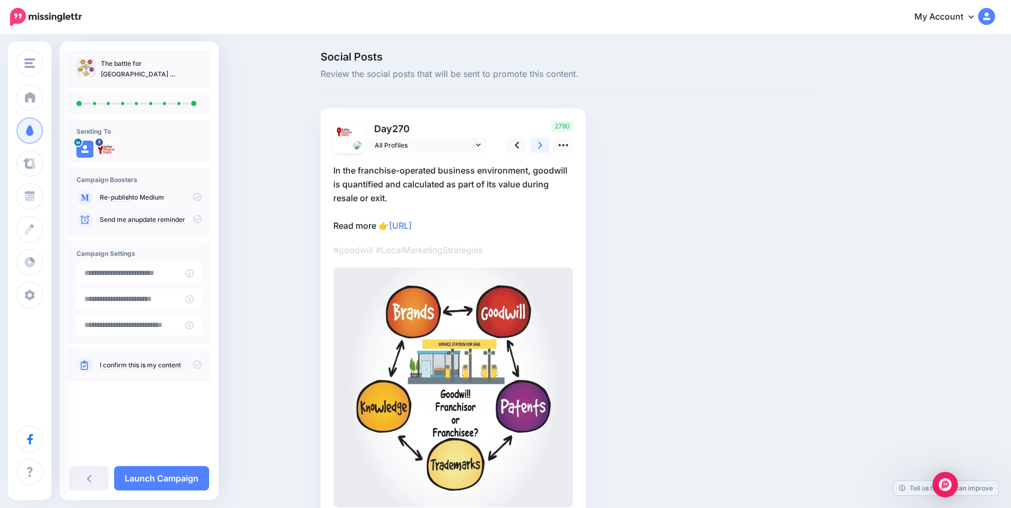
click at [542, 146] on icon at bounding box center [540, 145] width 4 height 11
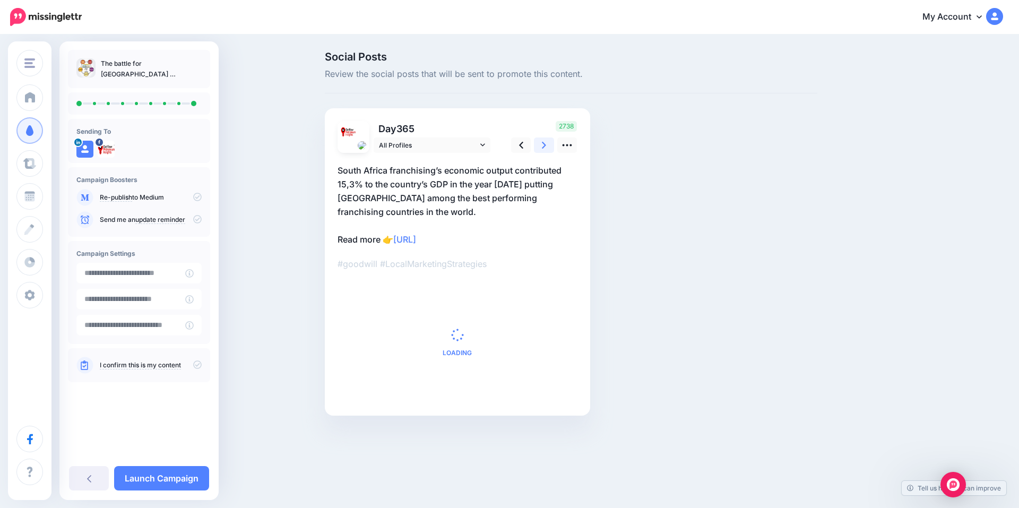
click at [546, 146] on icon at bounding box center [544, 145] width 4 height 11
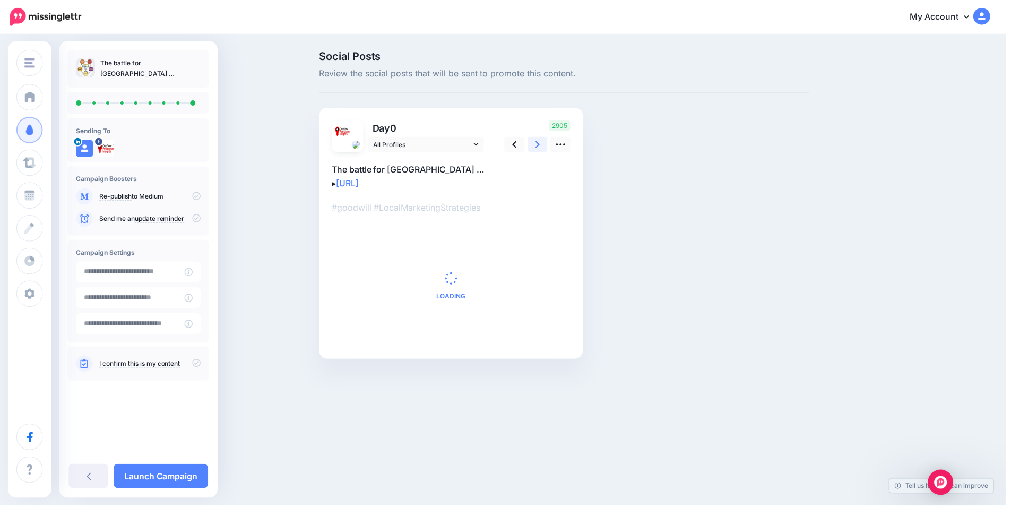
click at [542, 146] on icon at bounding box center [540, 145] width 4 height 11
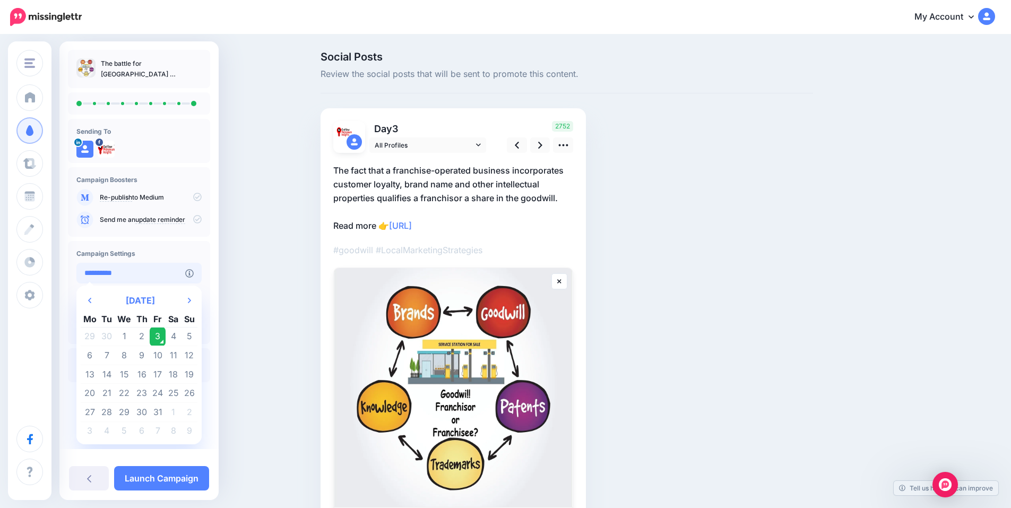
click at [129, 278] on input "**********" at bounding box center [130, 273] width 109 height 21
click at [183, 300] on th "Next Month" at bounding box center [190, 300] width 16 height 21
click at [124, 374] on td "12" at bounding box center [124, 374] width 19 height 19
type input "**********"
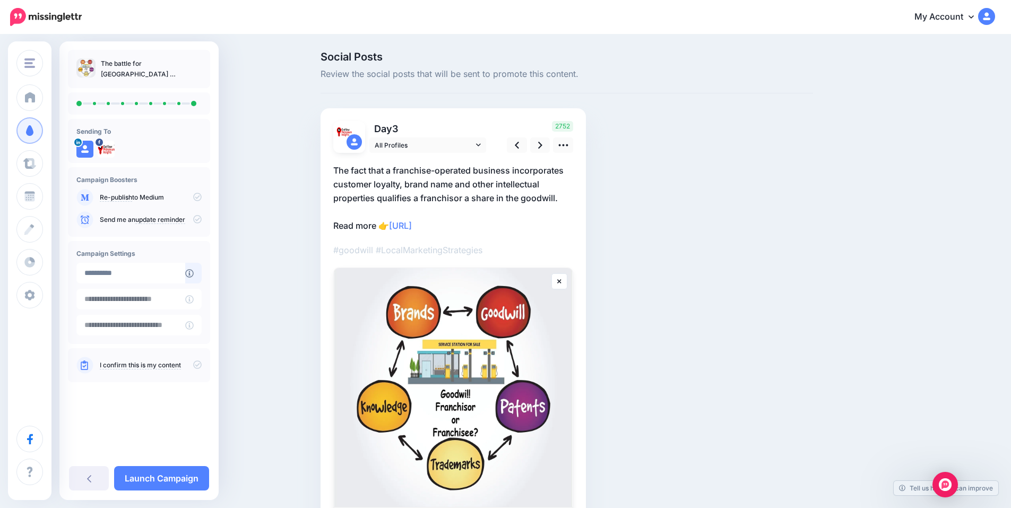
click at [126, 362] on link "I confirm this is my content" at bounding box center [140, 365] width 81 height 8
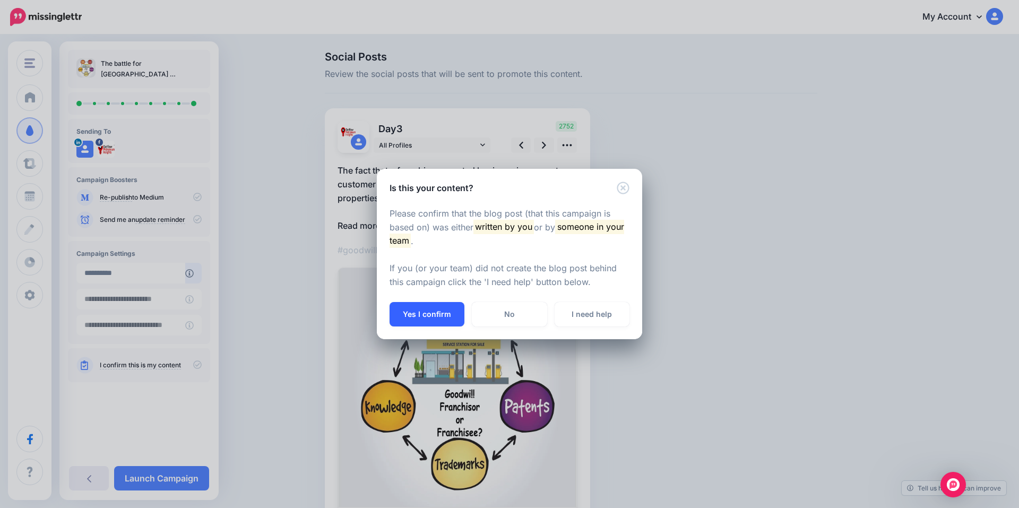
click at [419, 311] on button "Yes I confirm" at bounding box center [427, 314] width 75 height 24
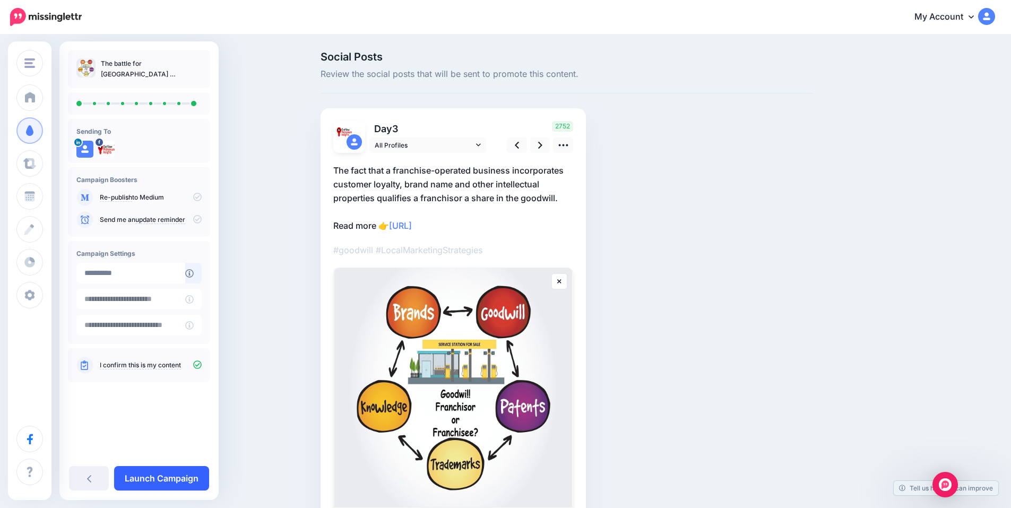
click at [170, 475] on link "Launch Campaign" at bounding box center [161, 478] width 95 height 24
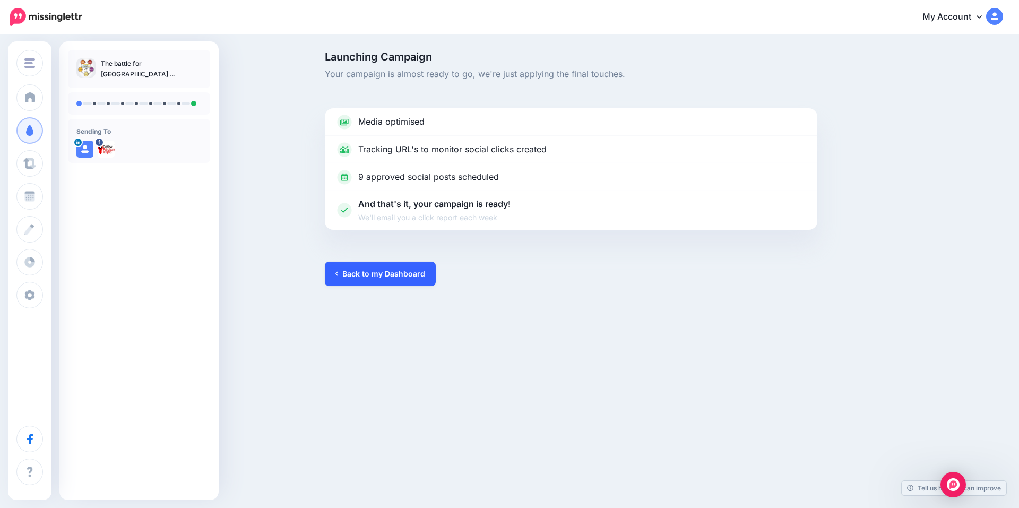
click at [386, 275] on link "Back to my Dashboard" at bounding box center [380, 274] width 111 height 24
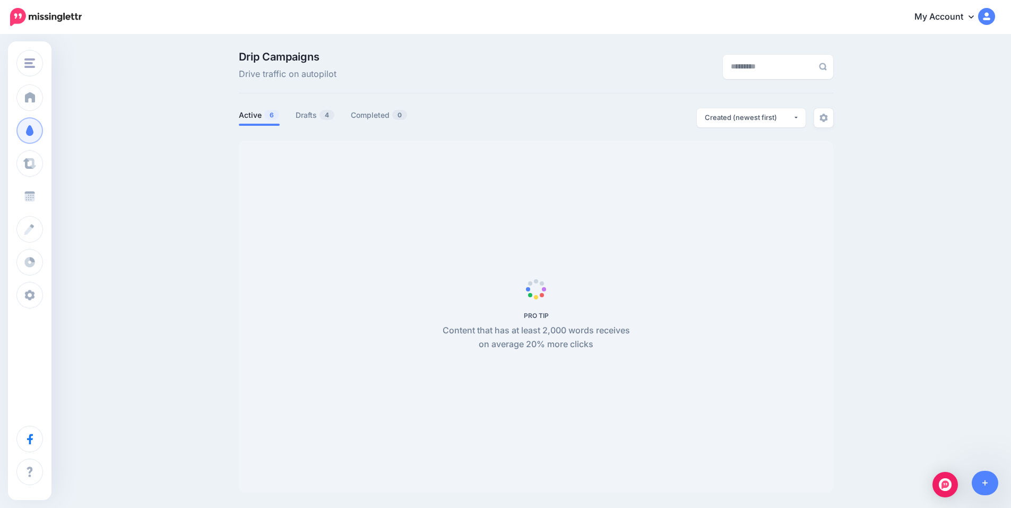
click at [33, 196] on span at bounding box center [30, 196] width 14 height 11
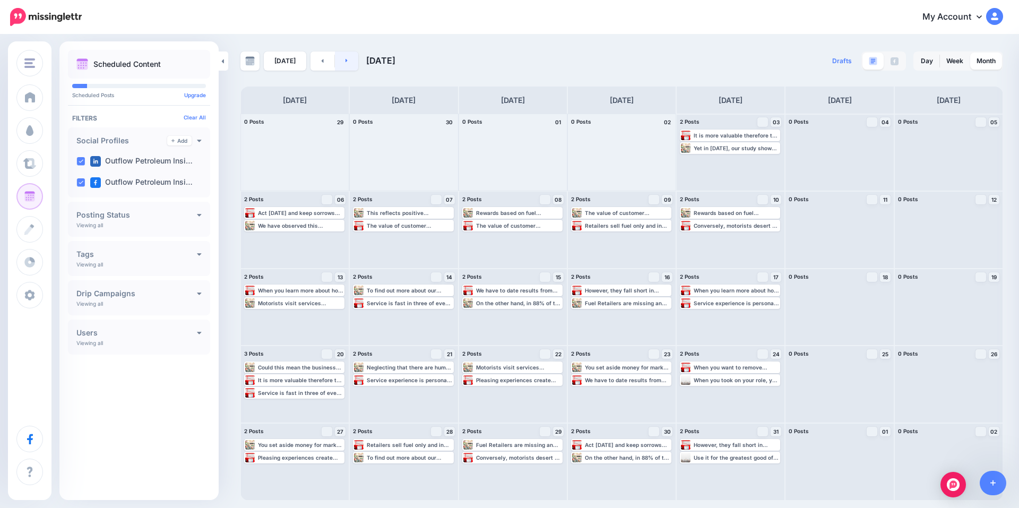
click at [342, 64] on link at bounding box center [347, 60] width 24 height 19
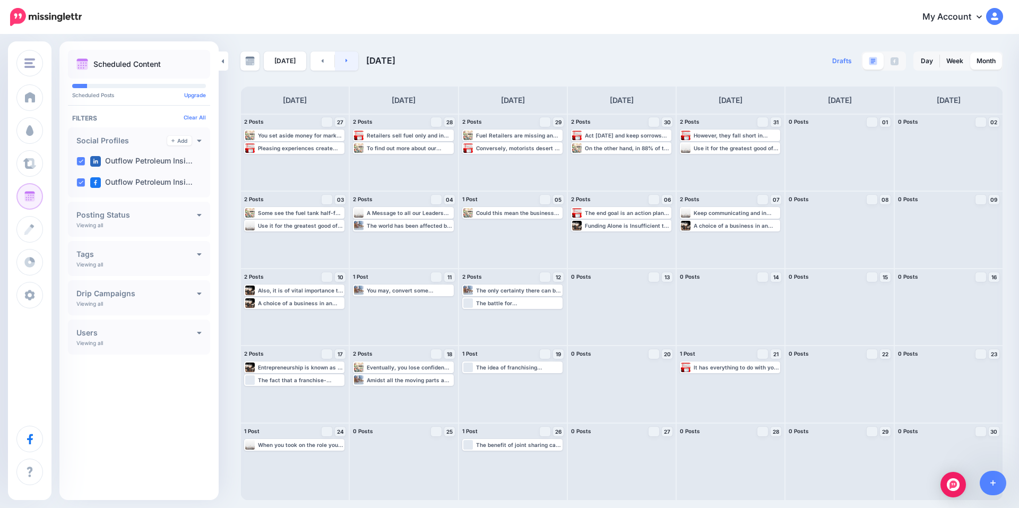
click at [342, 64] on link at bounding box center [347, 60] width 24 height 19
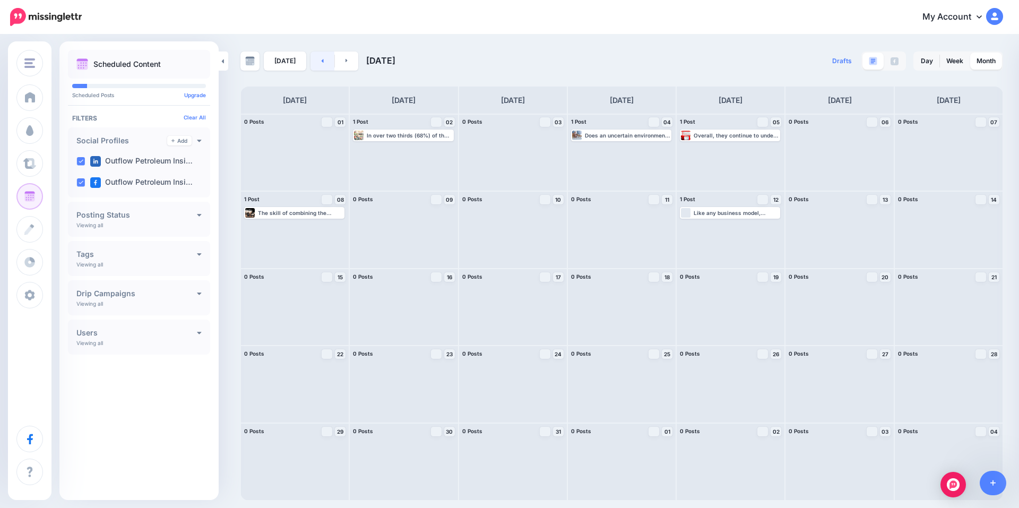
click at [321, 57] on link at bounding box center [323, 60] width 24 height 19
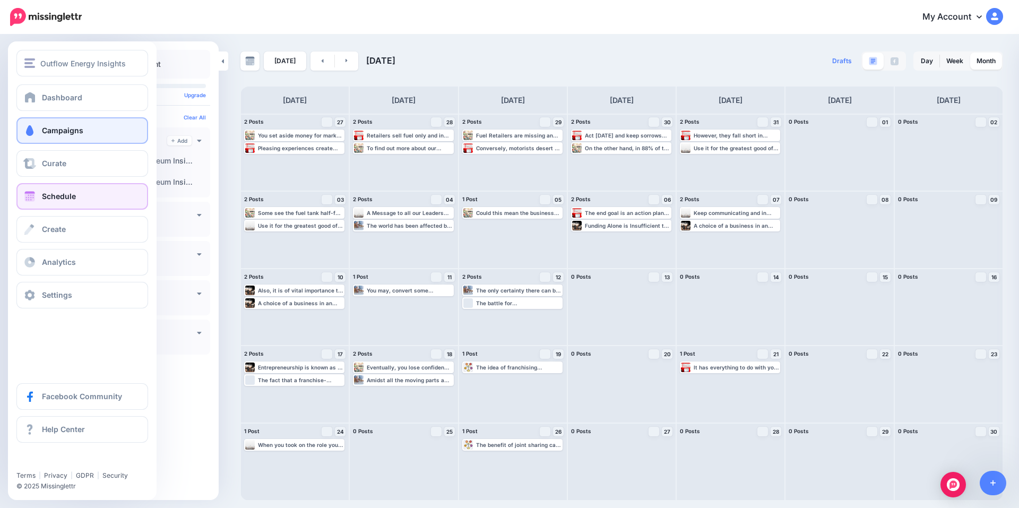
click at [61, 131] on span "Campaigns" at bounding box center [62, 130] width 41 height 9
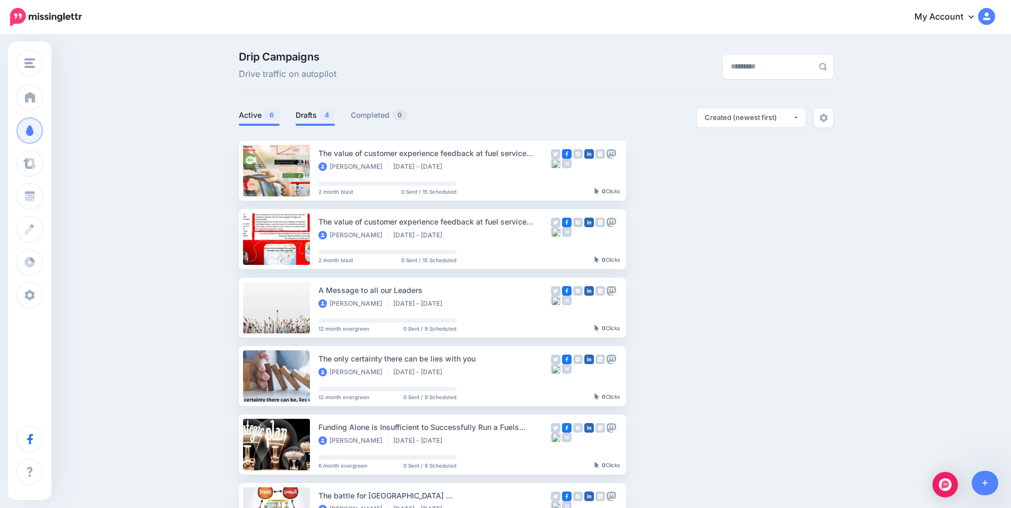
click at [302, 115] on link "Drafts 4" at bounding box center [315, 115] width 39 height 13
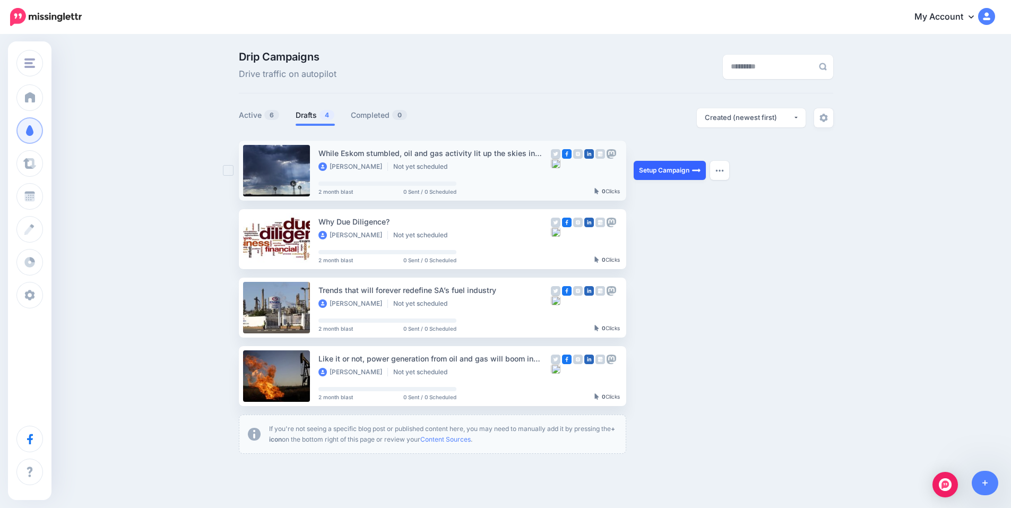
click at [678, 175] on link "Setup Campaign" at bounding box center [670, 170] width 72 height 19
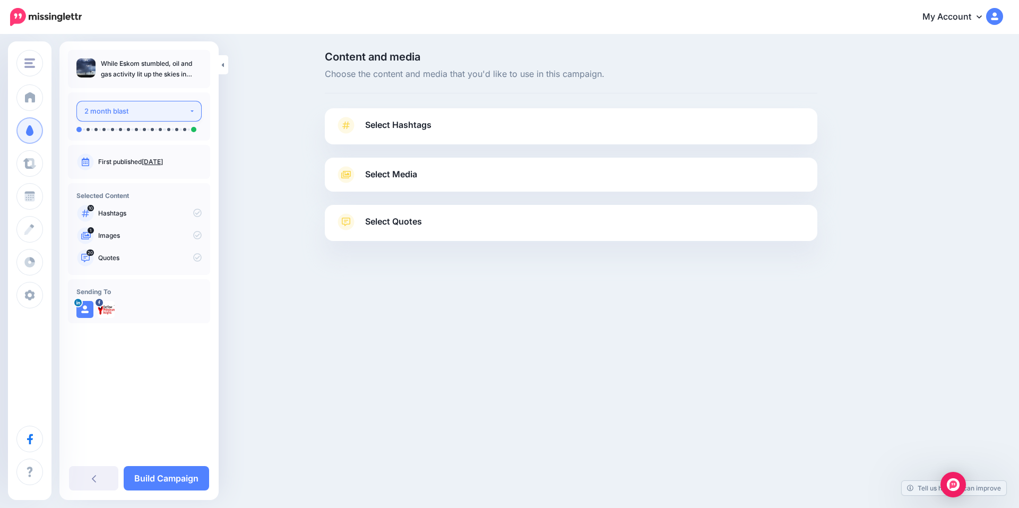
drag, startPoint x: 168, startPoint y: 109, endPoint x: 163, endPoint y: 114, distance: 6.4
click at [168, 109] on div "2 month blast" at bounding box center [136, 111] width 105 height 12
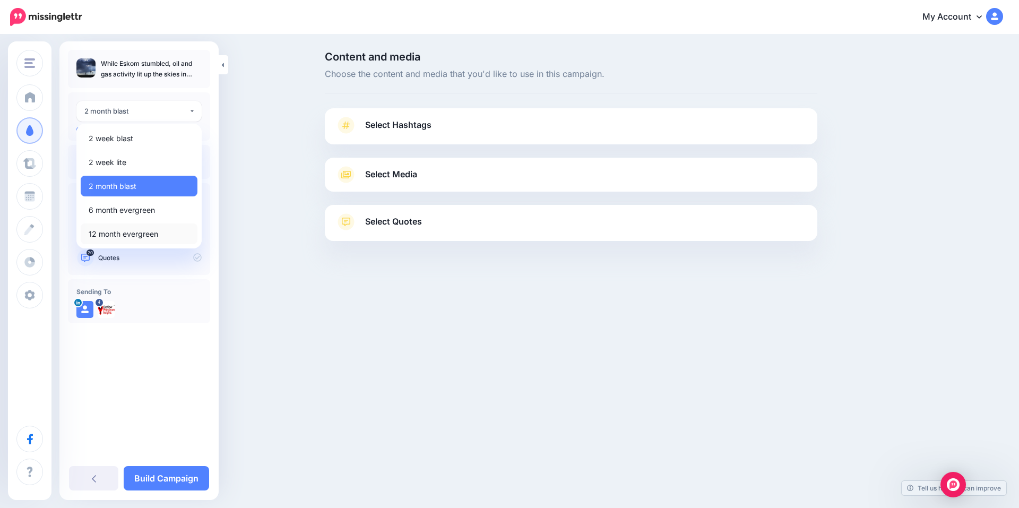
click at [141, 236] on span "12 month evergreen" at bounding box center [124, 234] width 70 height 13
select select "******"
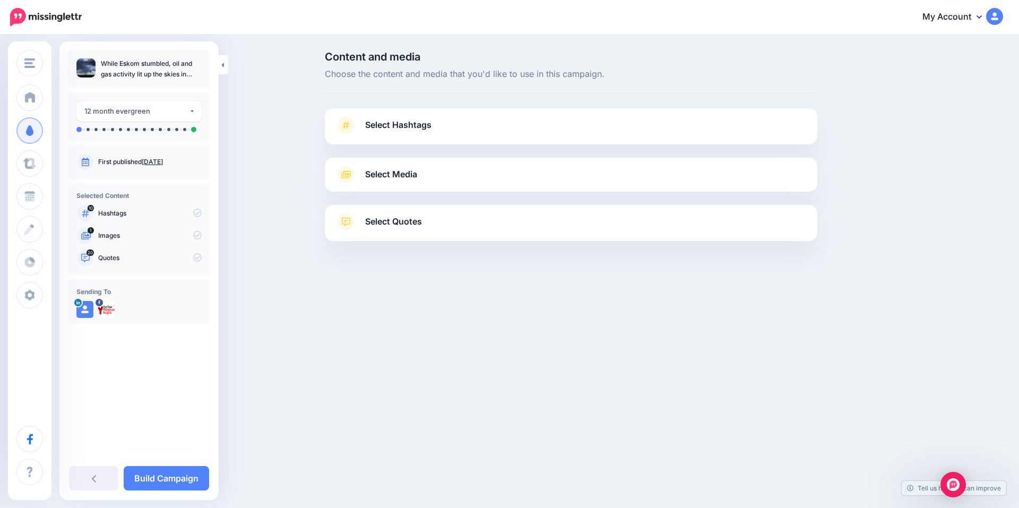
click at [406, 127] on span "Select Hashtags" at bounding box center [398, 125] width 66 height 14
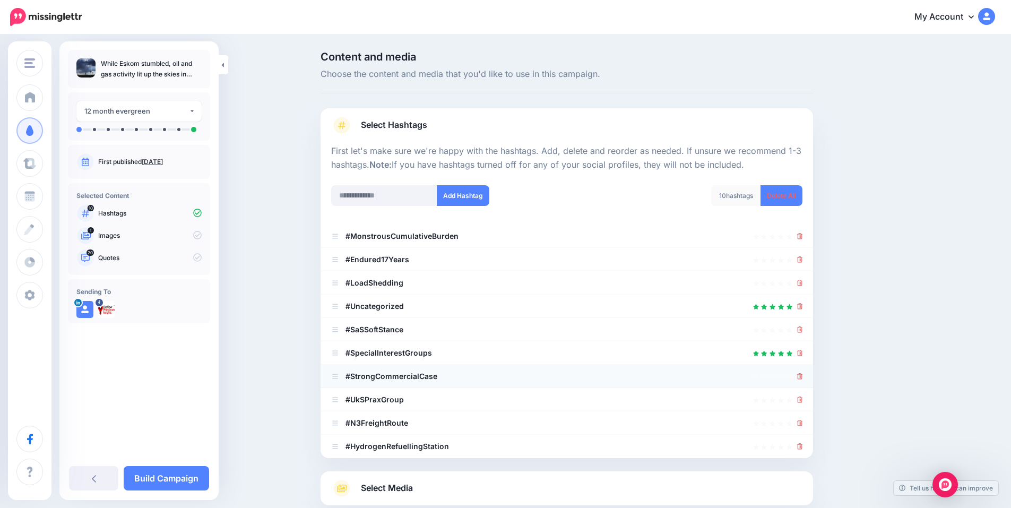
scroll to position [101, 0]
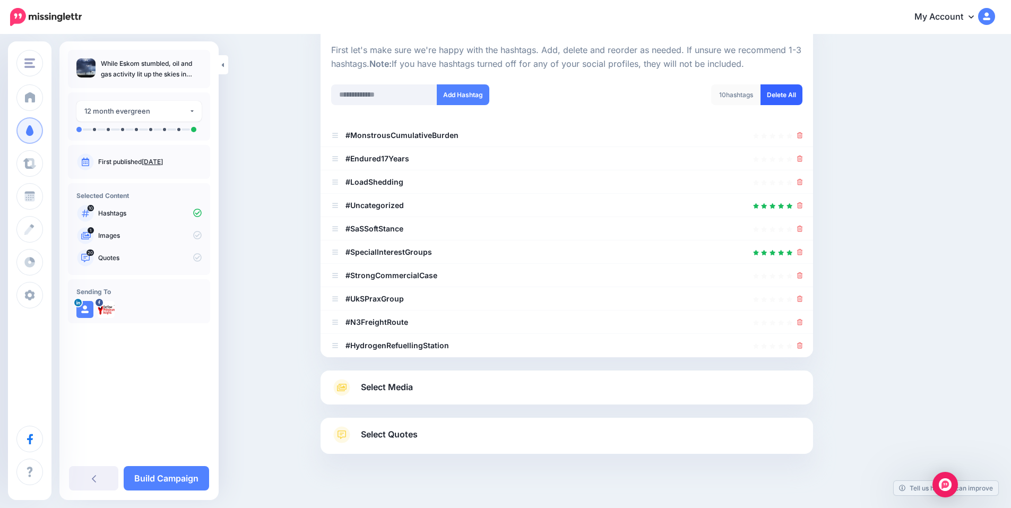
click at [794, 97] on link "Delete All" at bounding box center [782, 94] width 42 height 21
click at [390, 97] on input "text" at bounding box center [384, 94] width 106 height 21
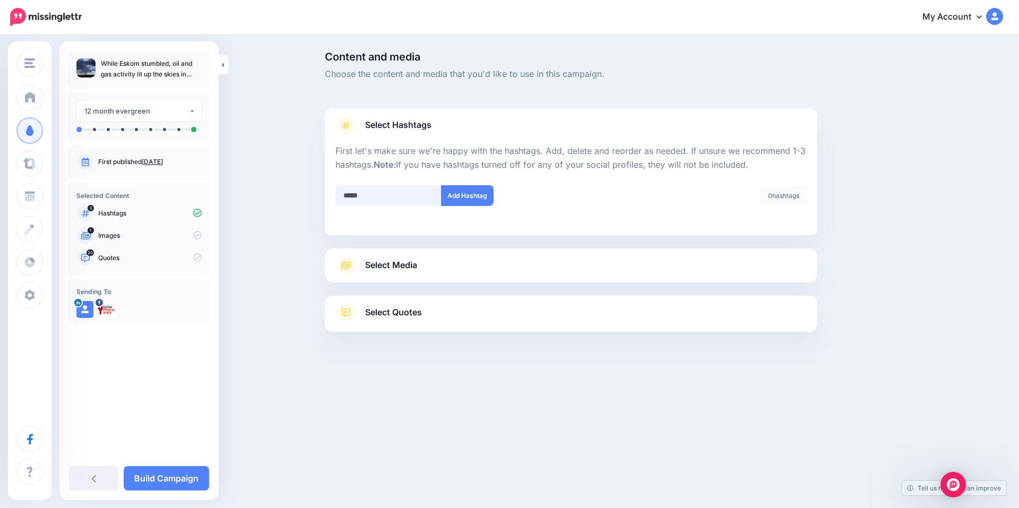
click at [383, 198] on input "*****" at bounding box center [388, 195] width 106 height 21
type input "*****"
click at [473, 193] on button "Add Hashtag" at bounding box center [467, 195] width 53 height 21
click at [394, 197] on input "text" at bounding box center [388, 195] width 106 height 21
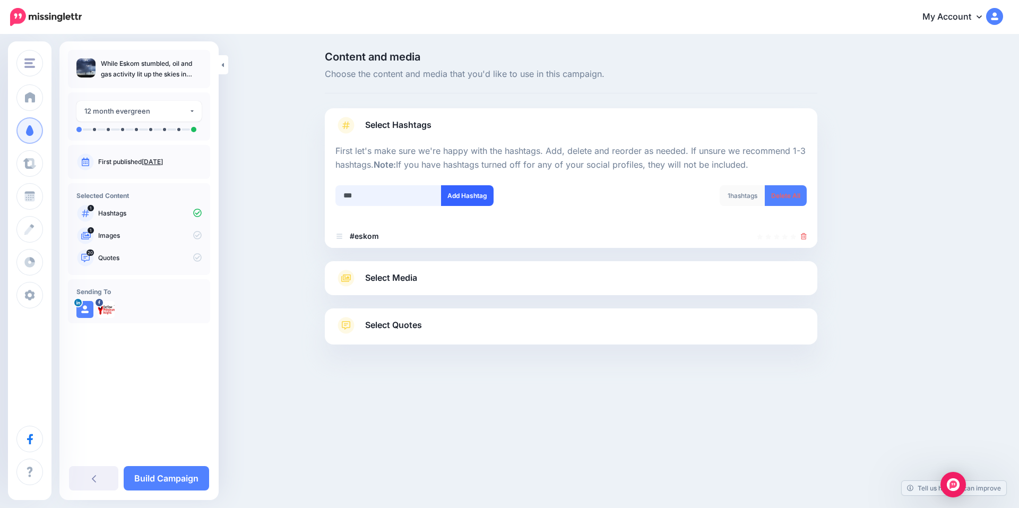
type input "***"
click at [459, 197] on button "Add Hashtag" at bounding box center [467, 195] width 53 height 21
click at [359, 196] on input "text" at bounding box center [388, 195] width 106 height 21
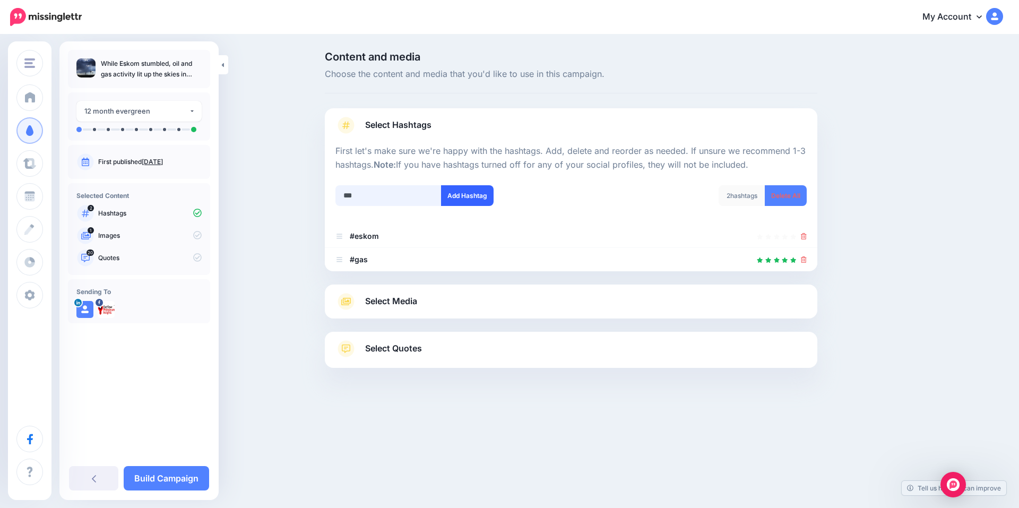
type input "***"
click at [463, 196] on button "Add Hashtag" at bounding box center [467, 195] width 53 height 21
click at [414, 304] on span "Select Media" at bounding box center [391, 301] width 52 height 14
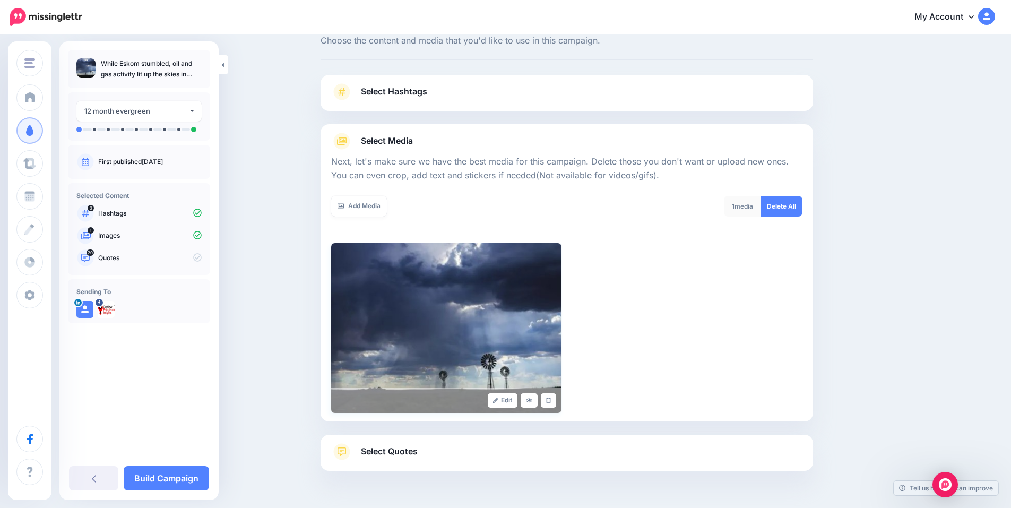
scroll to position [65, 0]
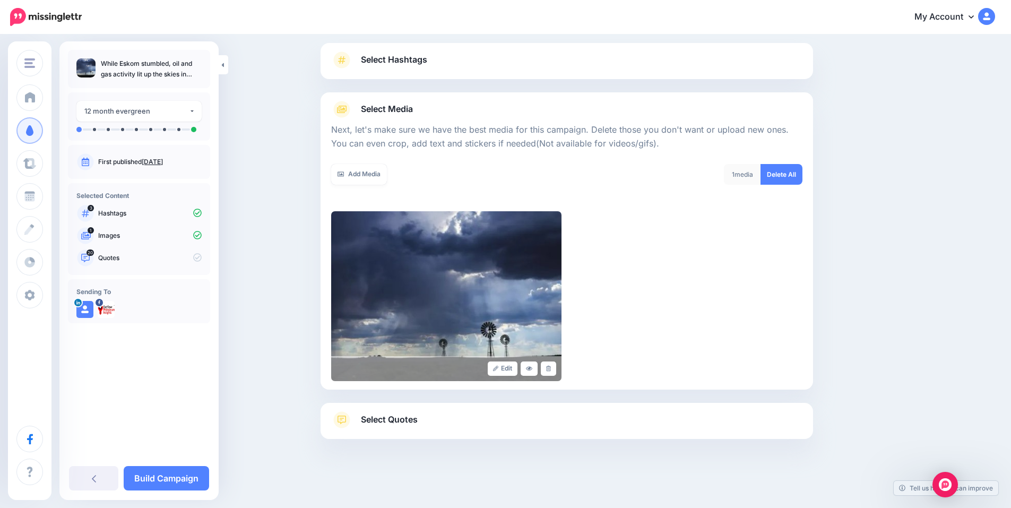
drag, startPoint x: 470, startPoint y: 423, endPoint x: 465, endPoint y: 419, distance: 6.1
click at [469, 423] on link "Select Quotes" at bounding box center [566, 425] width 471 height 28
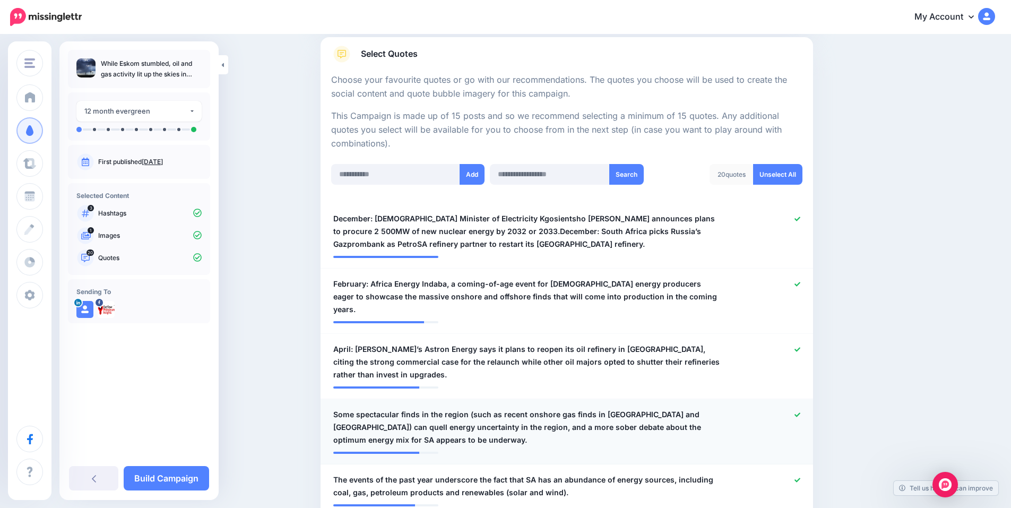
scroll to position [278, 0]
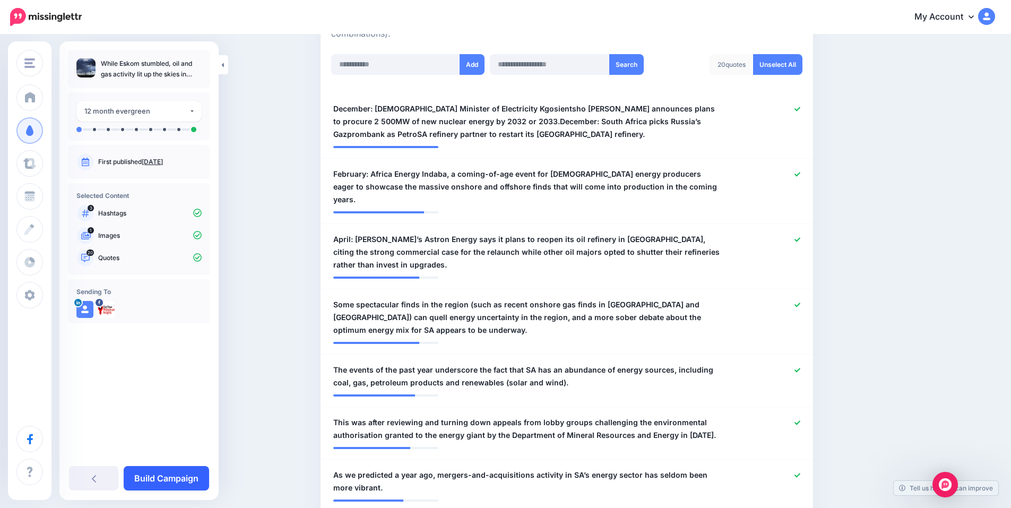
click at [174, 477] on link "Build Campaign" at bounding box center [166, 478] width 85 height 24
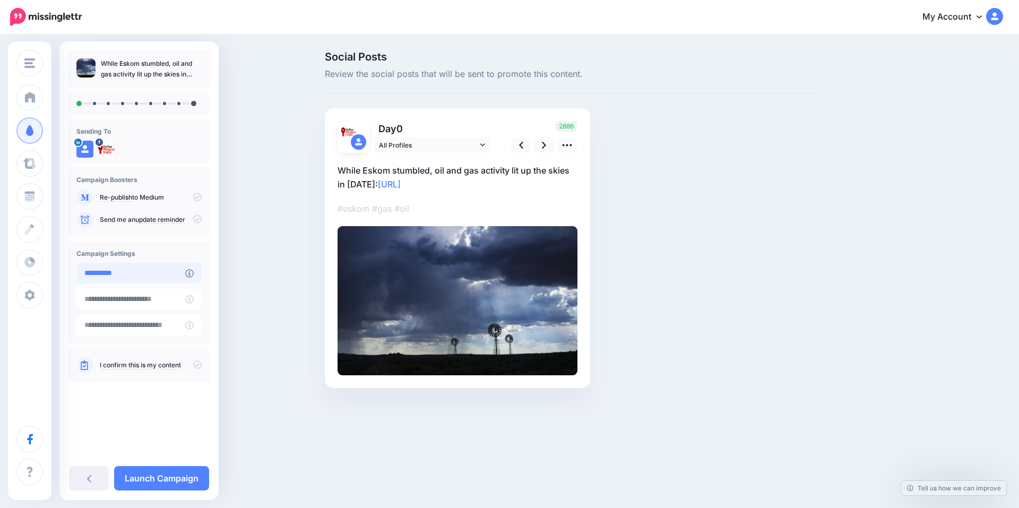
click at [130, 275] on input "**********" at bounding box center [130, 273] width 109 height 21
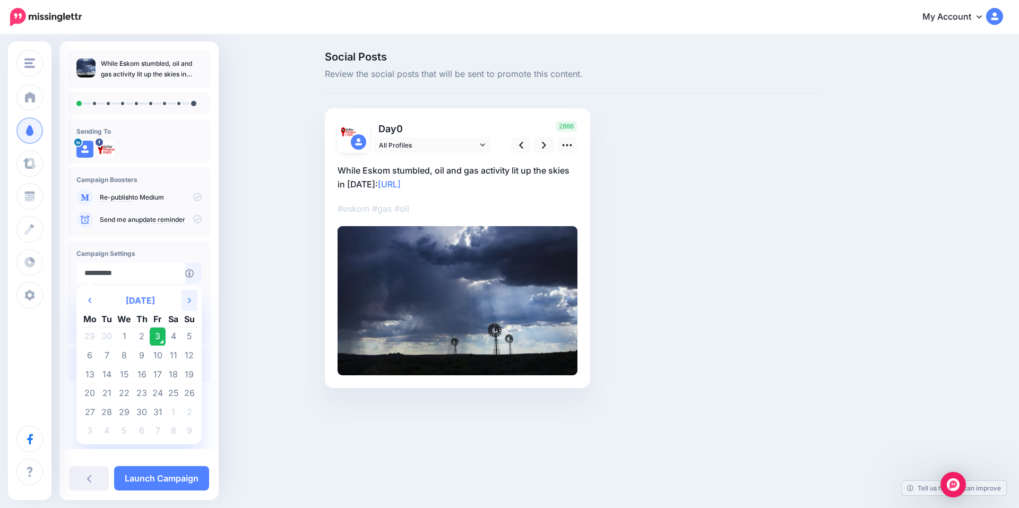
click at [191, 303] on th "Next Month" at bounding box center [190, 300] width 16 height 21
click at [188, 375] on td "16" at bounding box center [190, 374] width 16 height 19
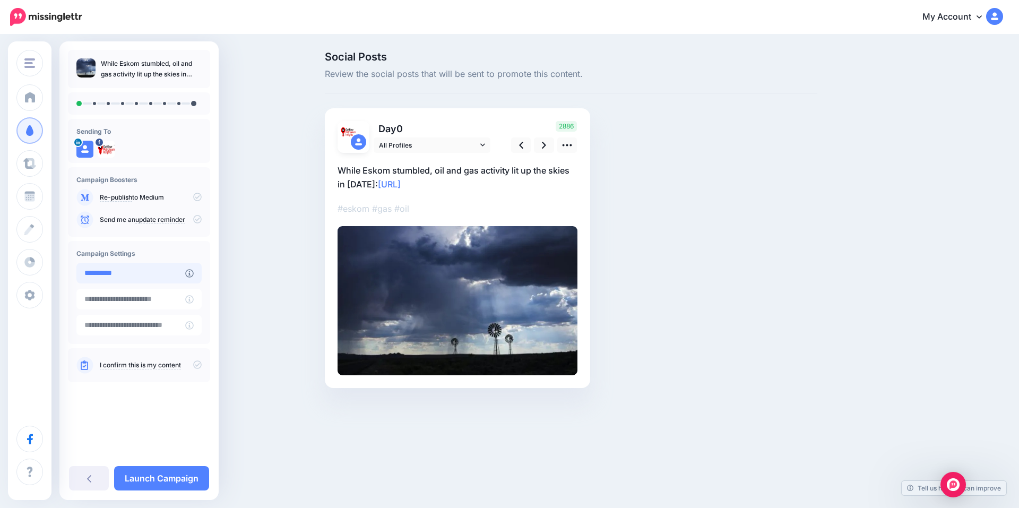
click at [173, 274] on input "**********" at bounding box center [130, 273] width 109 height 21
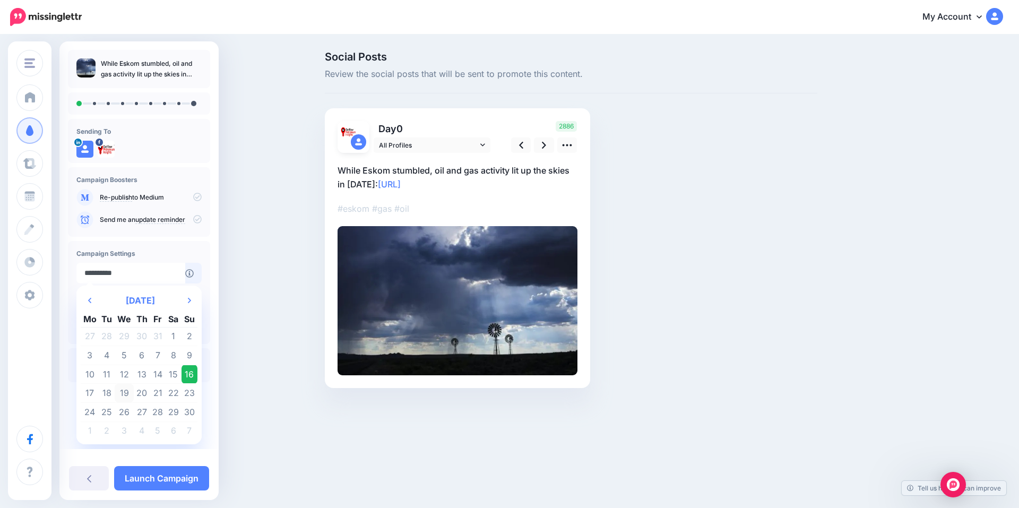
click at [123, 393] on td "19" at bounding box center [124, 393] width 19 height 19
type input "**********"
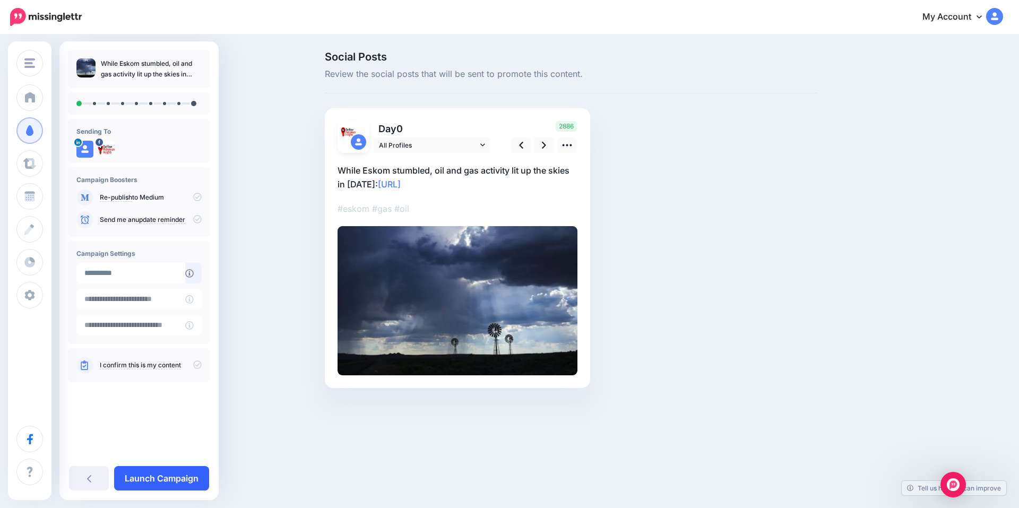
click at [168, 473] on link "Launch Campaign" at bounding box center [161, 478] width 95 height 24
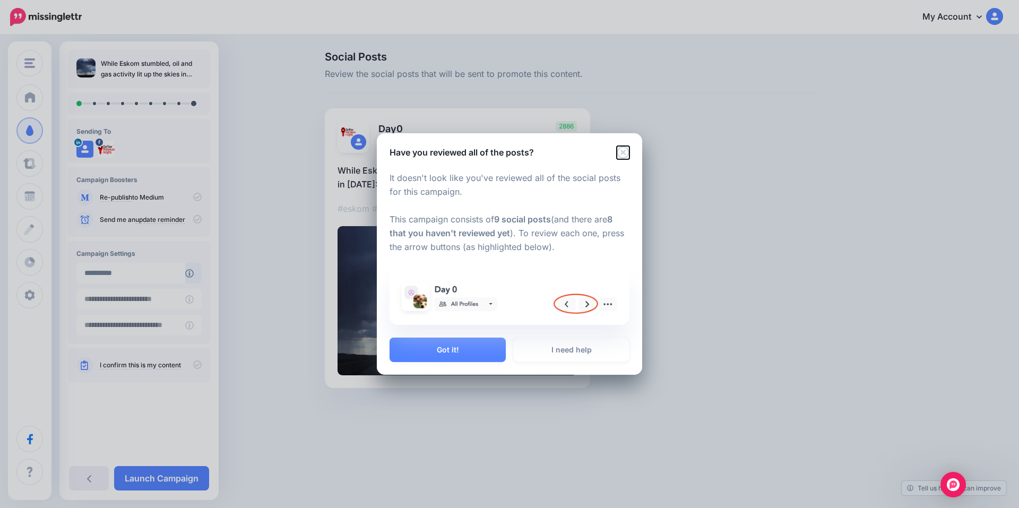
click at [627, 150] on icon "Close" at bounding box center [623, 153] width 12 height 12
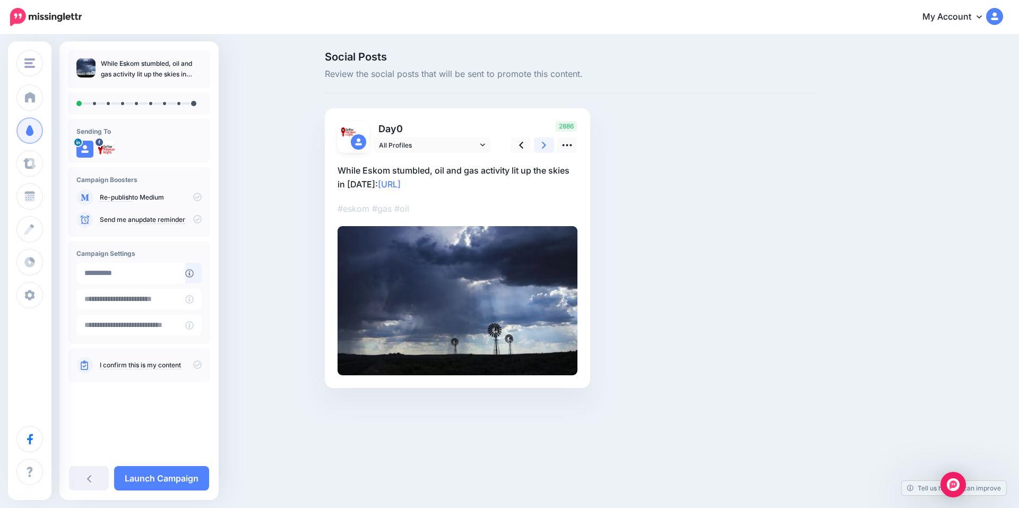
click at [536, 143] on link at bounding box center [544, 144] width 20 height 15
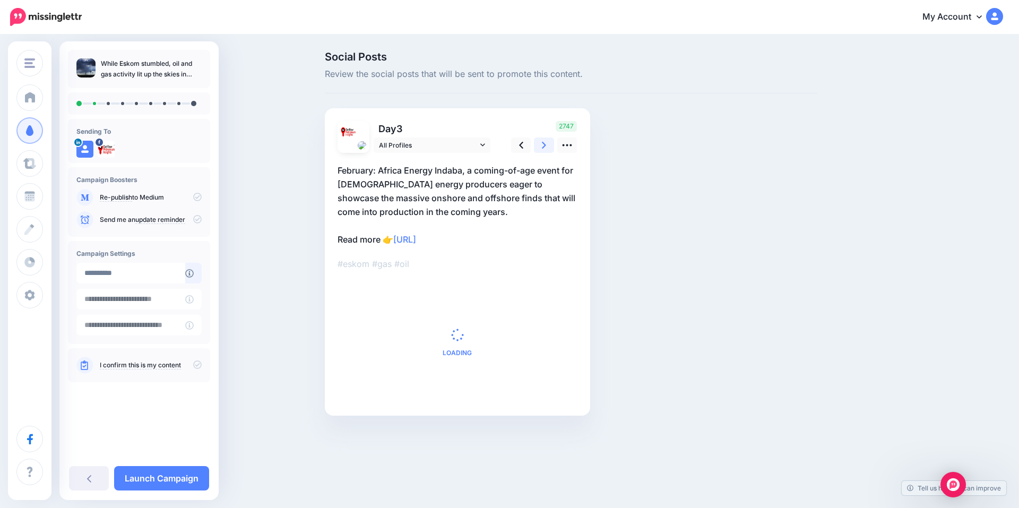
click at [536, 143] on link at bounding box center [544, 144] width 20 height 15
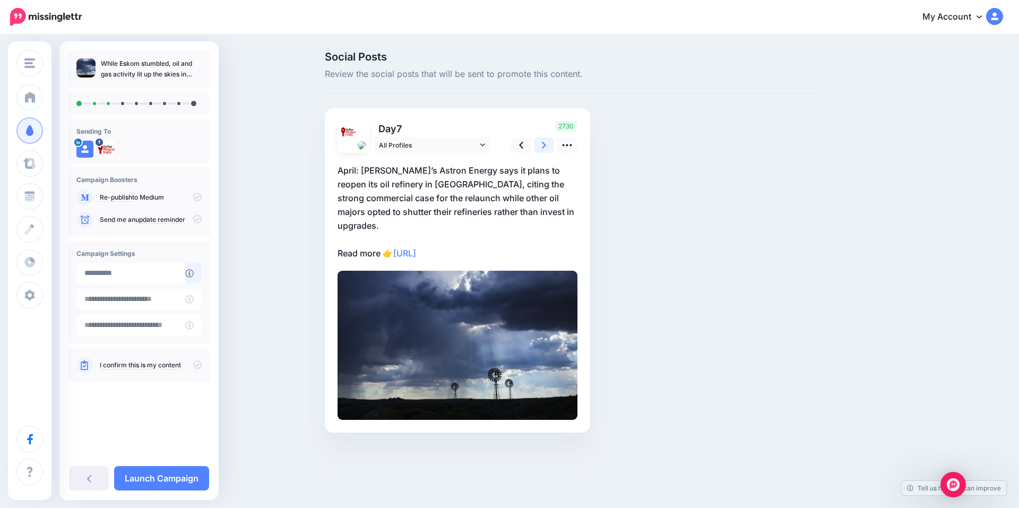
click at [536, 143] on link at bounding box center [544, 144] width 20 height 15
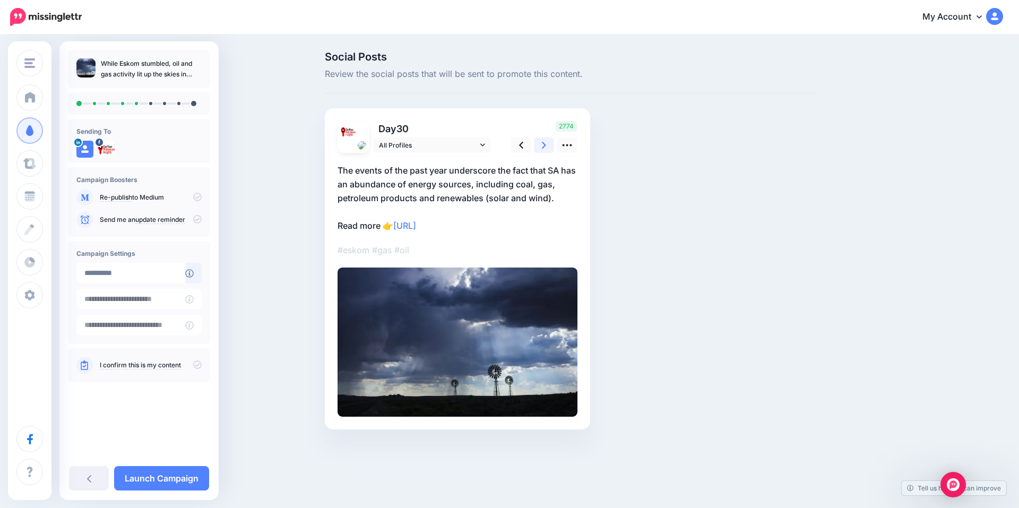
click at [536, 143] on link at bounding box center [544, 144] width 20 height 15
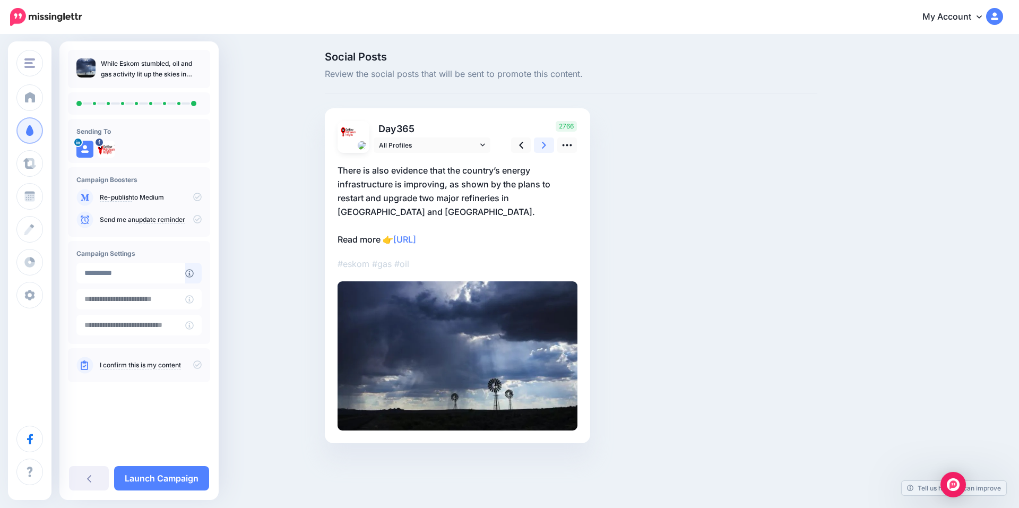
click at [536, 143] on link at bounding box center [544, 144] width 20 height 15
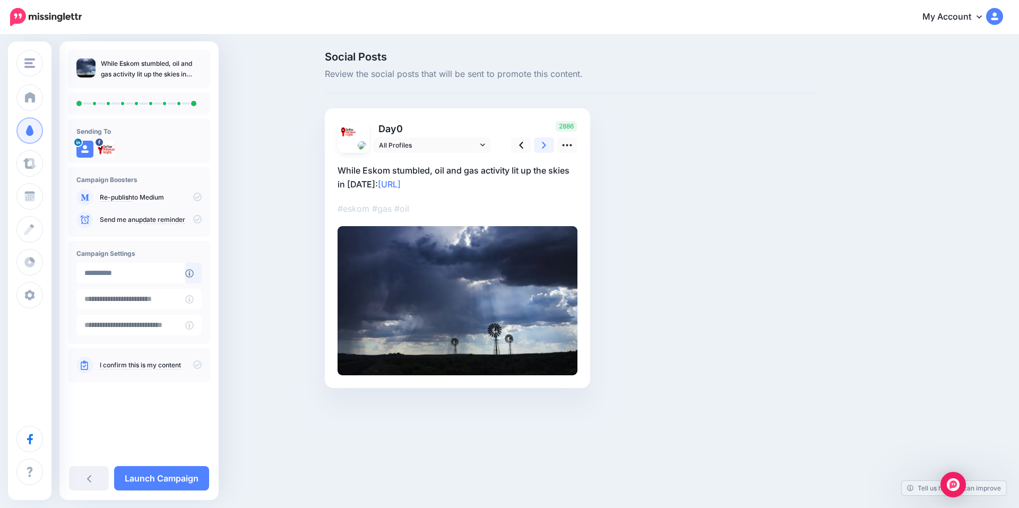
click at [536, 143] on link at bounding box center [544, 144] width 20 height 15
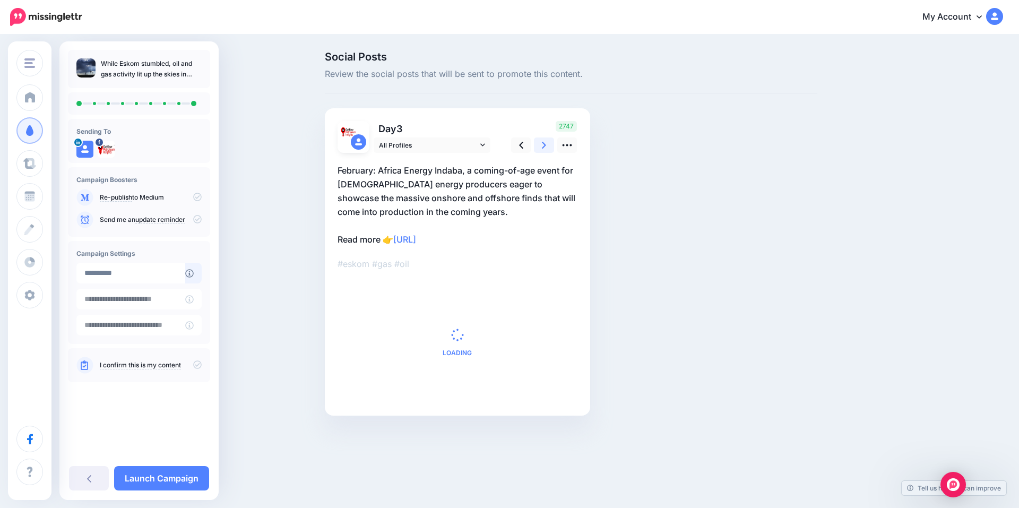
click at [536, 143] on link at bounding box center [544, 144] width 20 height 15
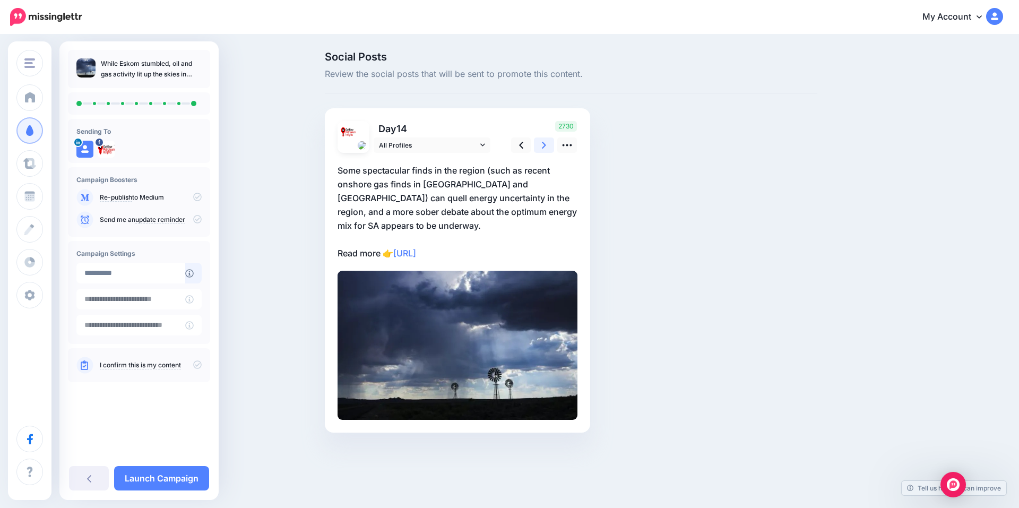
click at [536, 143] on link at bounding box center [544, 144] width 20 height 15
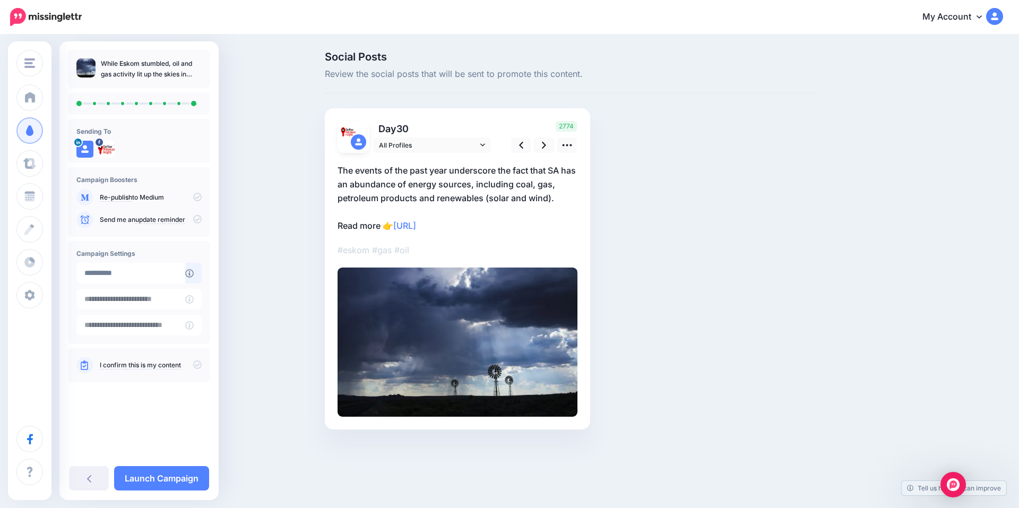
click at [131, 368] on link "I confirm this is my content" at bounding box center [140, 365] width 81 height 8
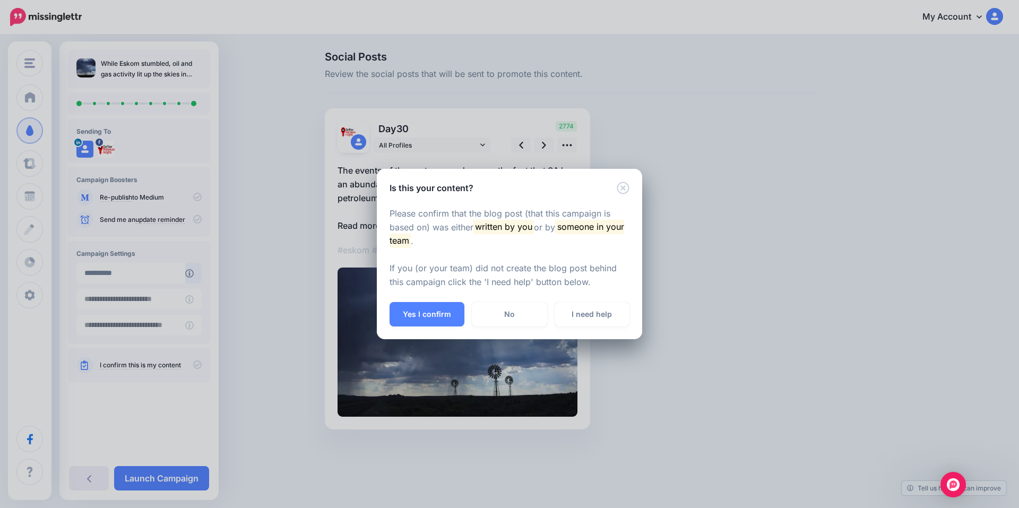
click at [454, 299] on div "Please confirm that the blog post (that this campaign is based on) was either w…" at bounding box center [509, 248] width 265 height 108
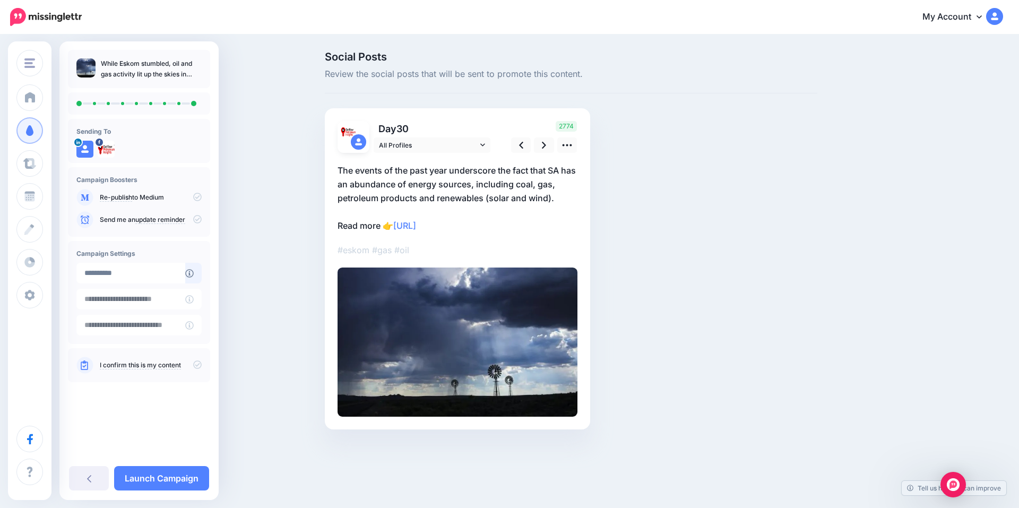
click at [147, 399] on div "While Eskom stumbled, oil and gas activity lit up the skies in [DATE] Sending T…" at bounding box center [138, 249] width 159 height 399
click at [134, 366] on link "I confirm this is my content" at bounding box center [140, 365] width 81 height 8
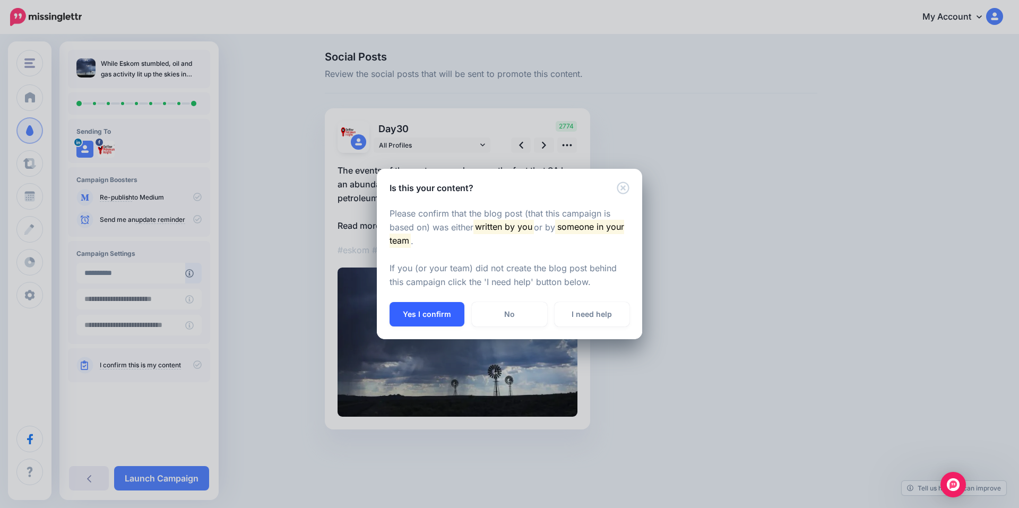
click at [430, 313] on button "Yes I confirm" at bounding box center [427, 314] width 75 height 24
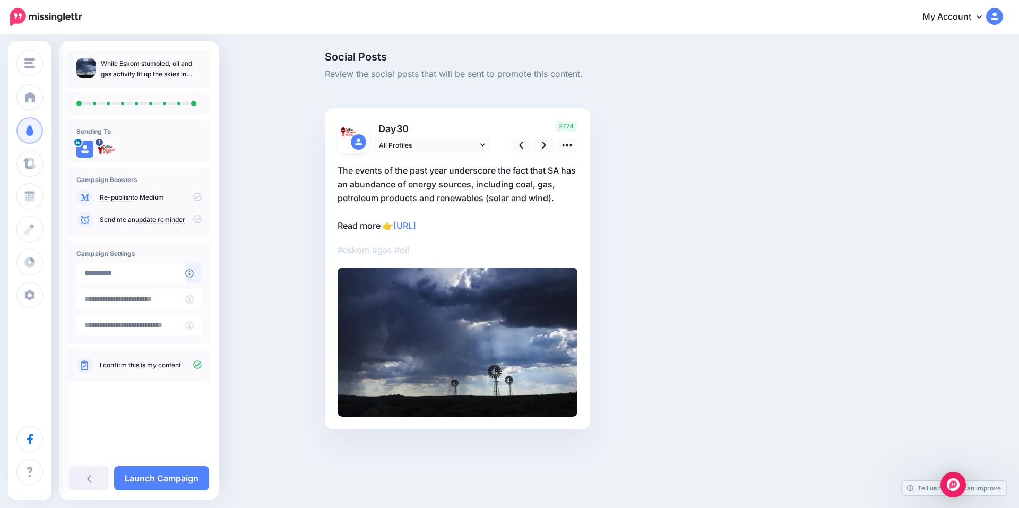
click at [138, 390] on div "While Eskom stumbled, oil and gas activity lit up the skies in [DATE] Sending To" at bounding box center [138, 222] width 159 height 345
click at [155, 480] on link "Launch Campaign" at bounding box center [161, 478] width 95 height 24
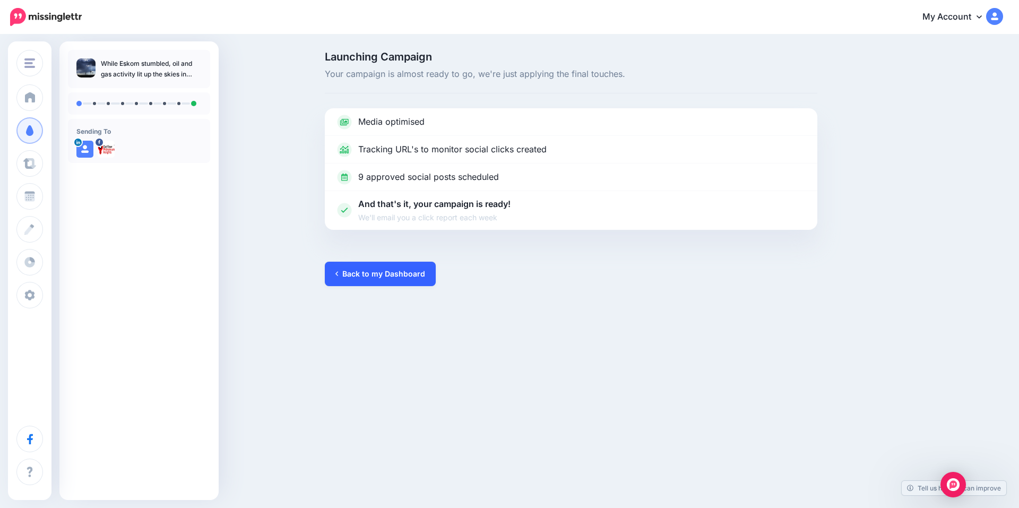
click at [395, 274] on link "Back to my Dashboard" at bounding box center [380, 274] width 111 height 24
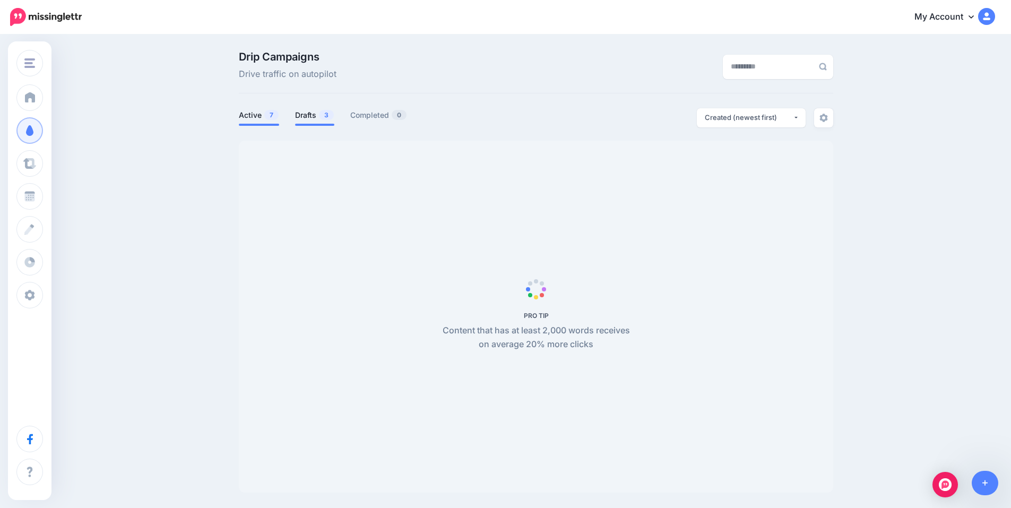
click at [309, 115] on link "Drafts 3" at bounding box center [314, 115] width 39 height 13
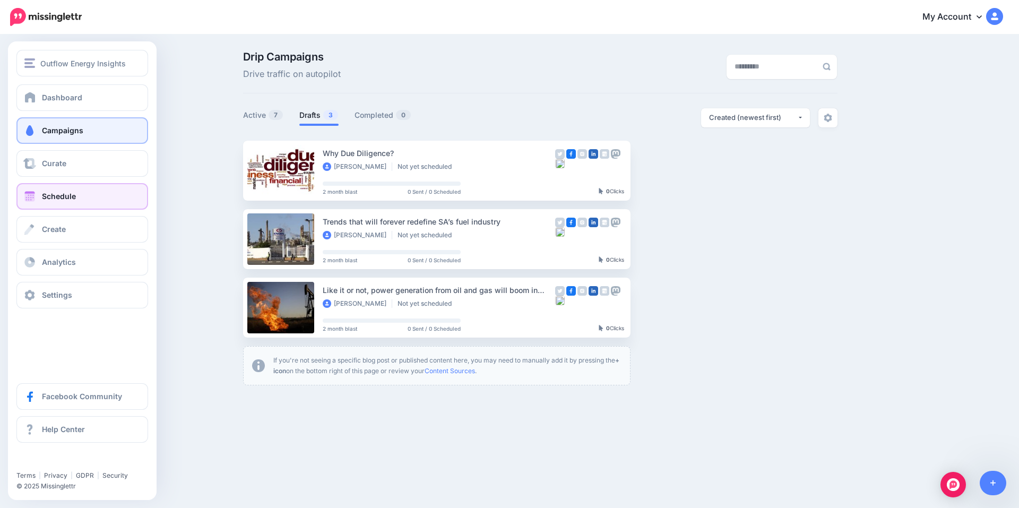
click at [32, 198] on span at bounding box center [30, 196] width 14 height 11
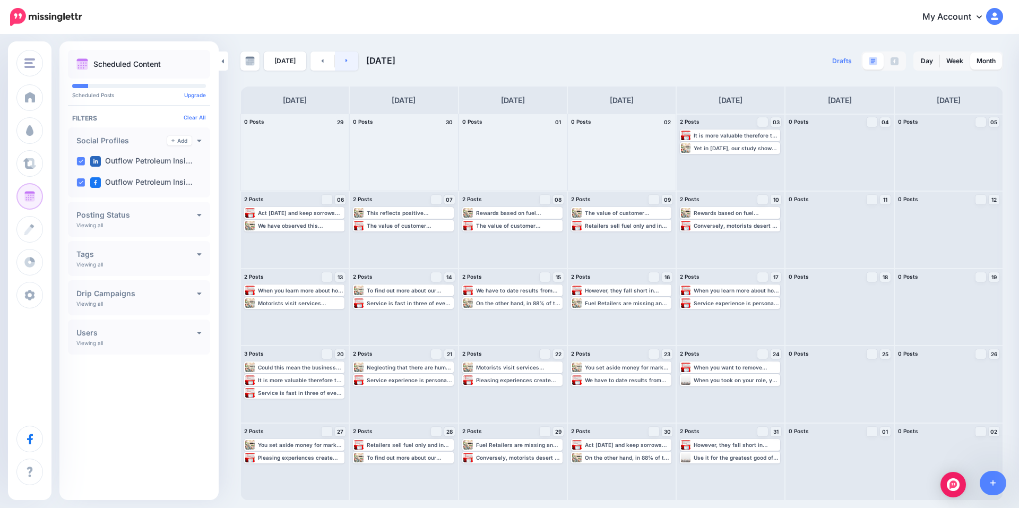
click at [346, 58] on icon at bounding box center [347, 60] width 3 height 6
click at [349, 62] on link at bounding box center [347, 60] width 24 height 19
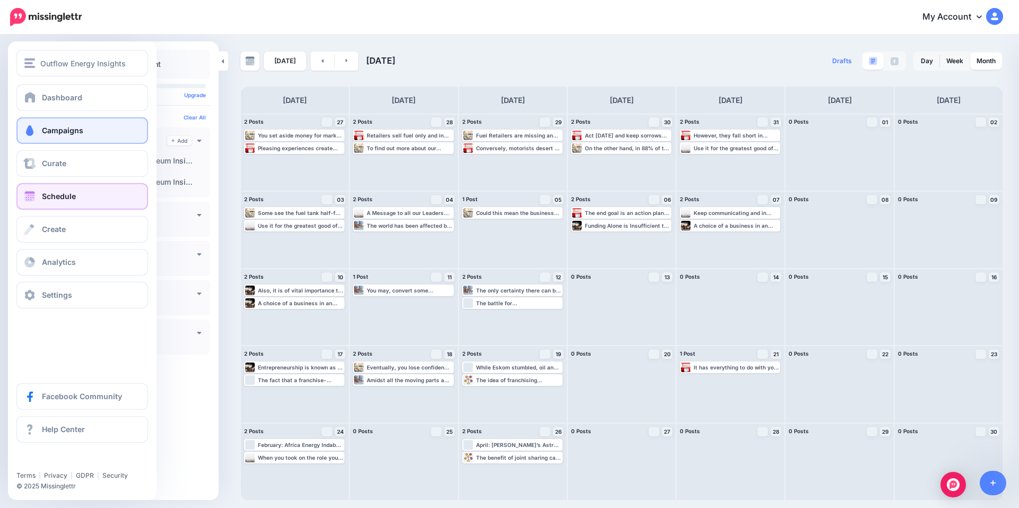
click at [51, 136] on link "Campaigns" at bounding box center [82, 130] width 132 height 27
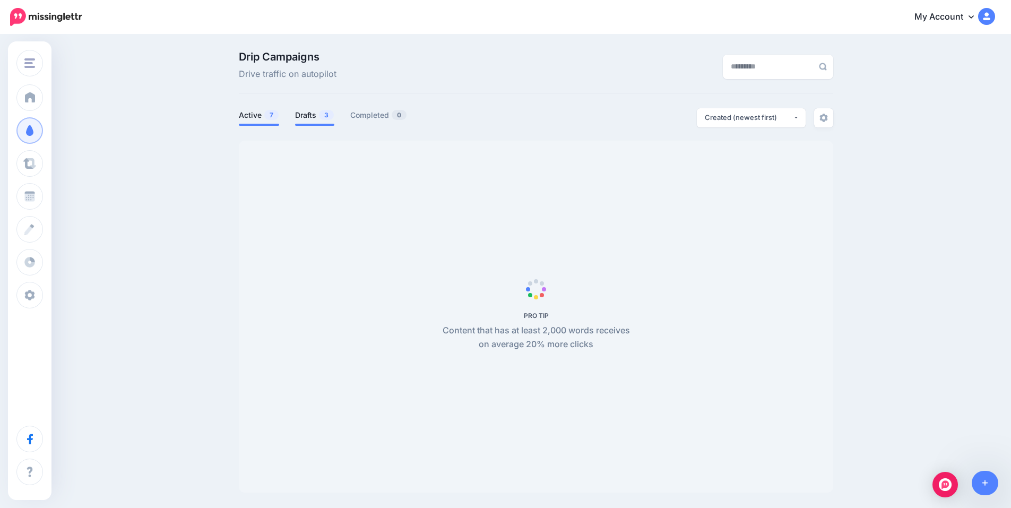
click at [310, 114] on link "Drafts 3" at bounding box center [314, 115] width 39 height 13
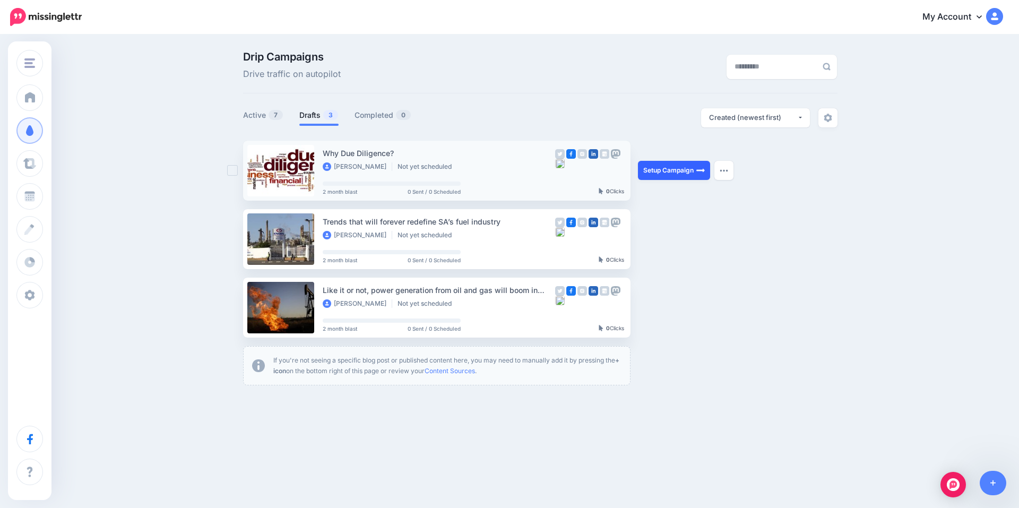
click at [683, 173] on link "Setup Campaign" at bounding box center [674, 170] width 72 height 19
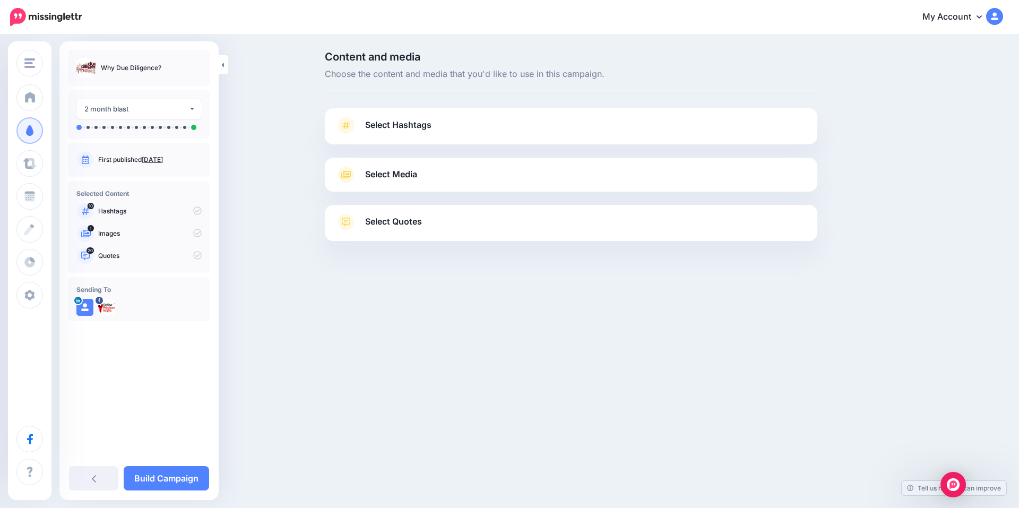
click at [407, 128] on span "Select Hashtags" at bounding box center [398, 125] width 66 height 14
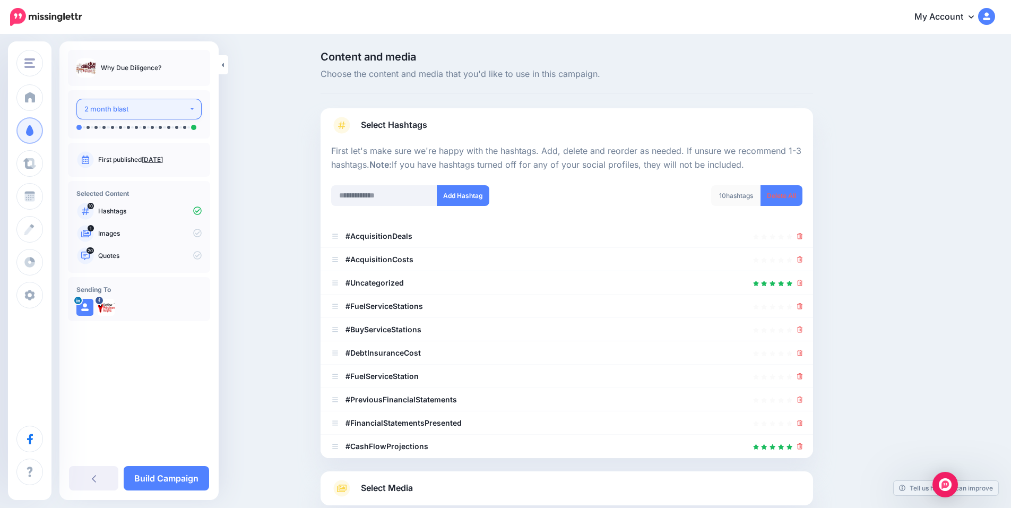
click at [153, 102] on button "2 month blast" at bounding box center [138, 109] width 125 height 21
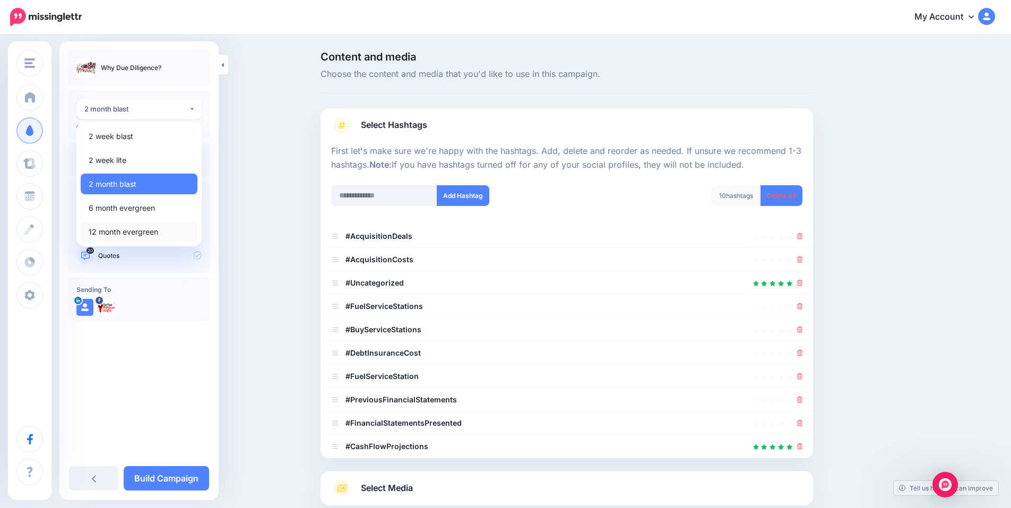
click at [149, 231] on span "12 month evergreen" at bounding box center [124, 232] width 70 height 13
select select "******"
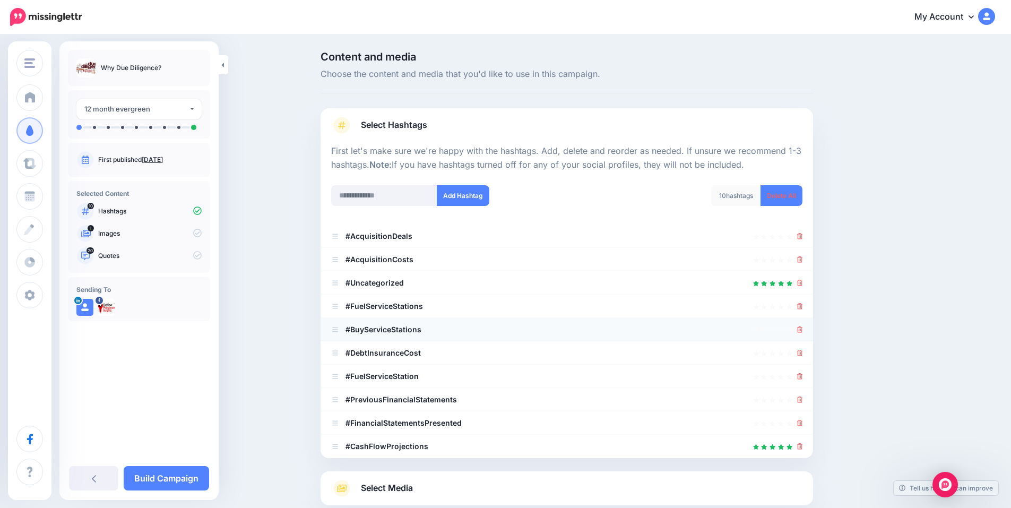
scroll to position [99, 0]
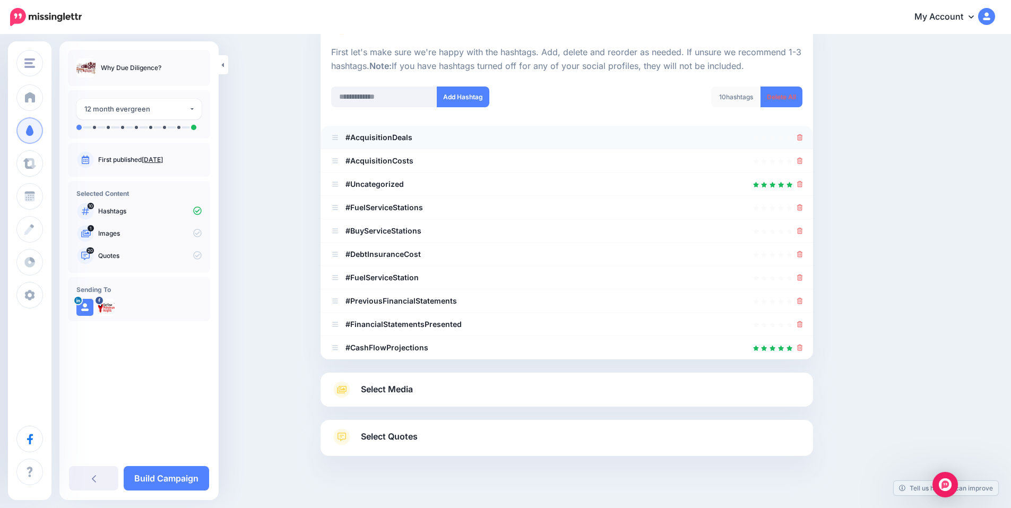
click at [807, 137] on li "#AcquisitionDeals" at bounding box center [567, 137] width 493 height 23
click at [803, 139] on icon at bounding box center [800, 137] width 6 height 6
click at [803, 139] on link at bounding box center [797, 137] width 12 height 9
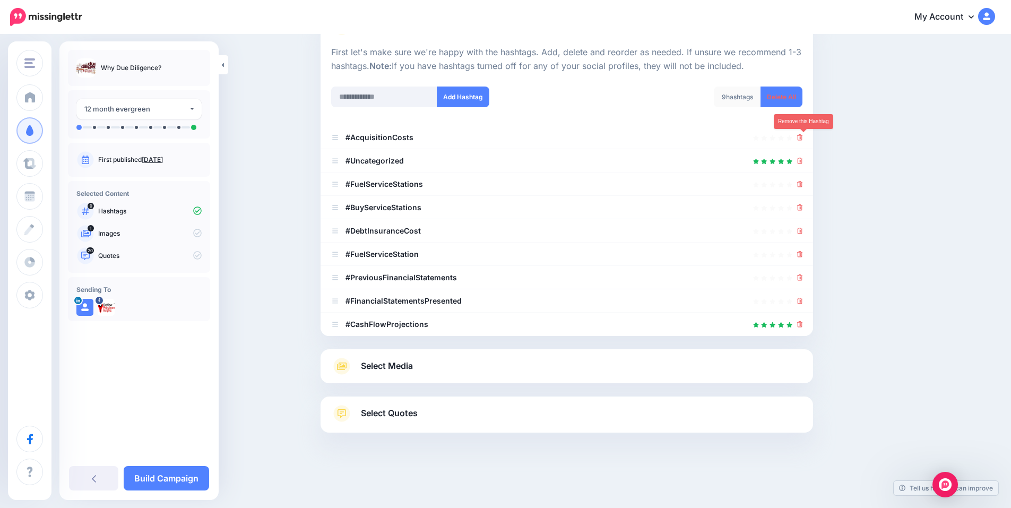
click at [803, 139] on icon at bounding box center [800, 137] width 6 height 6
click at [803, 139] on link at bounding box center [797, 137] width 12 height 9
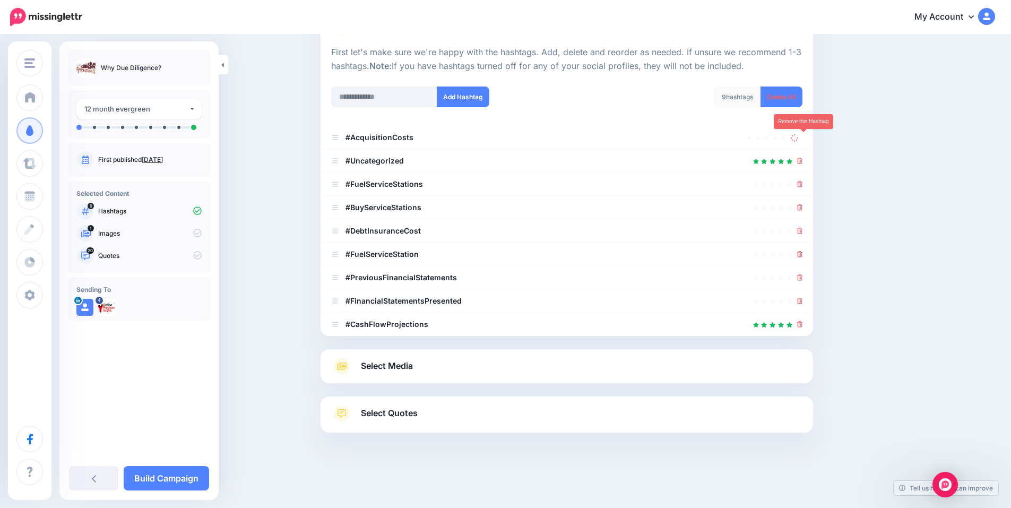
click at [803, 139] on link at bounding box center [797, 137] width 12 height 9
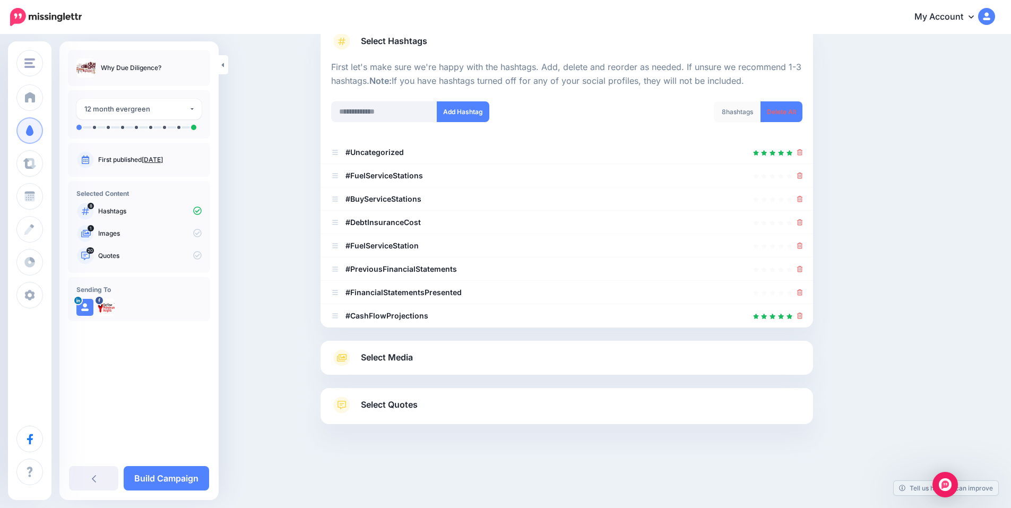
scroll to position [84, 0]
click at [803, 139] on div at bounding box center [566, 137] width 471 height 5
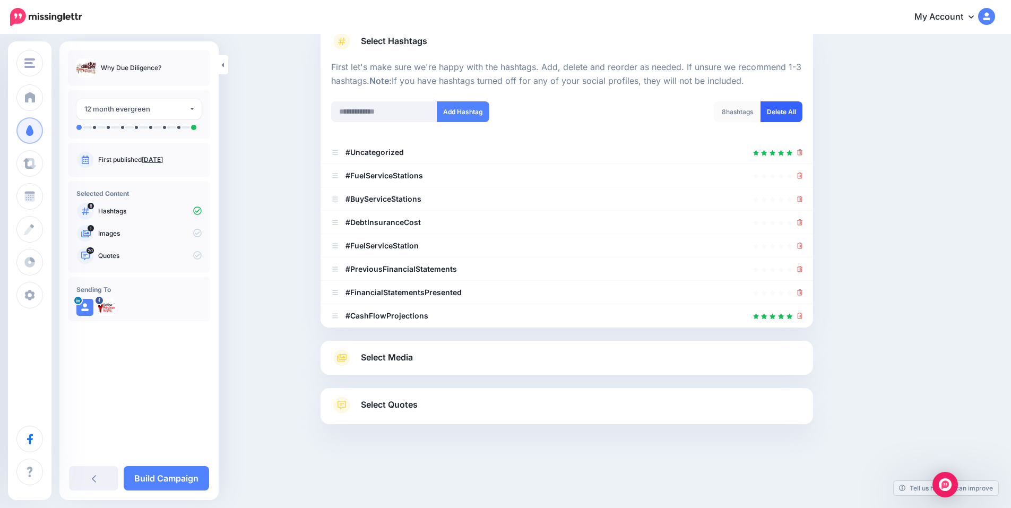
click at [791, 115] on link "Delete All" at bounding box center [782, 111] width 42 height 21
click at [371, 115] on input "text" at bounding box center [384, 111] width 106 height 21
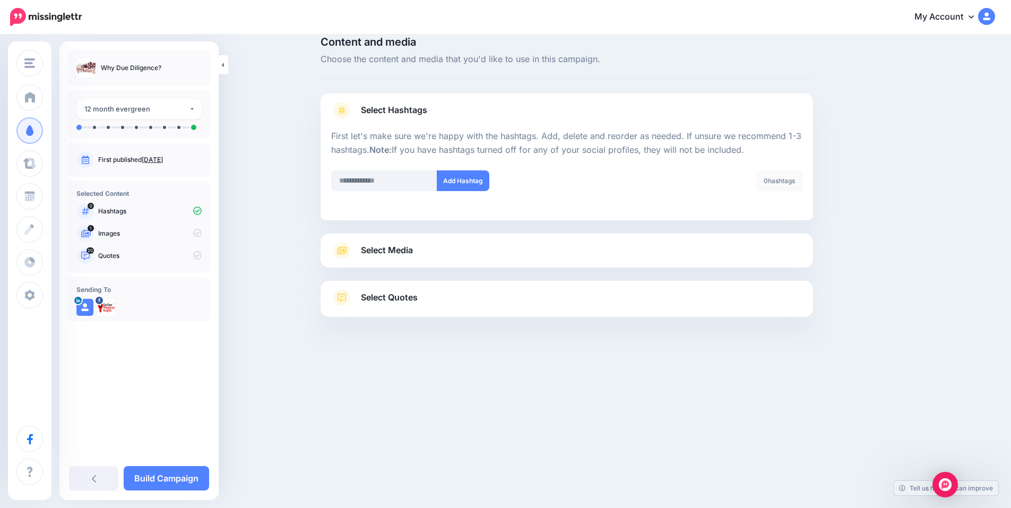
click at [449, 253] on link "Select Media" at bounding box center [566, 250] width 471 height 17
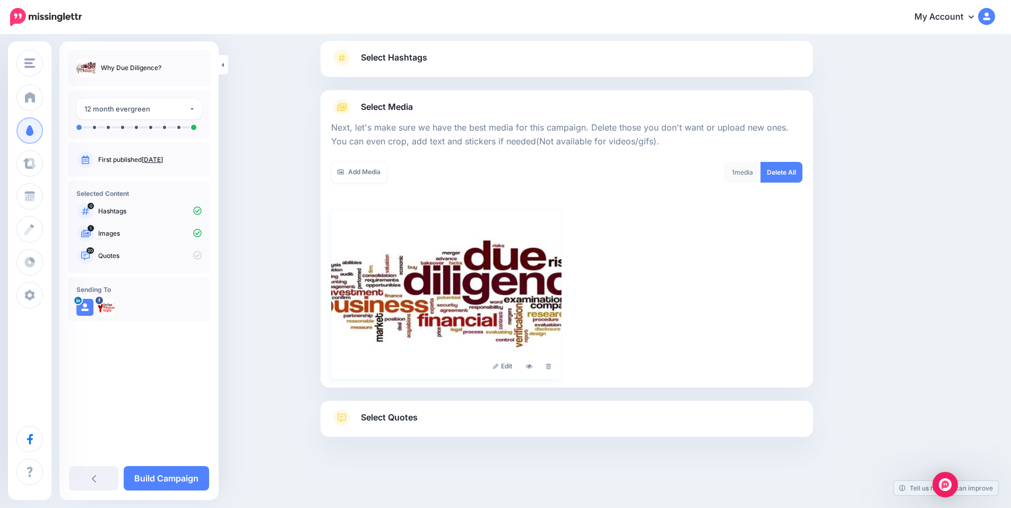
scroll to position [80, 0]
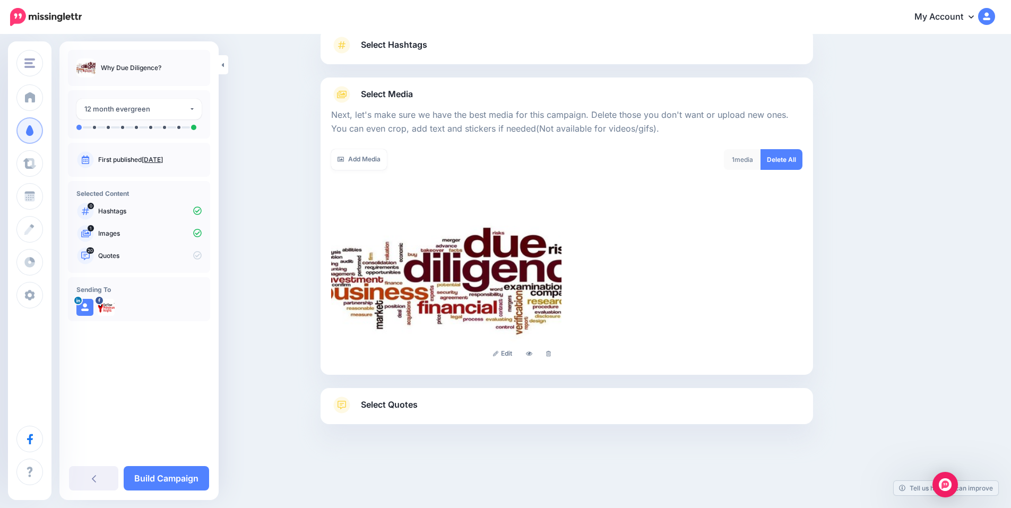
click at [495, 404] on link "Select Quotes" at bounding box center [566, 411] width 471 height 28
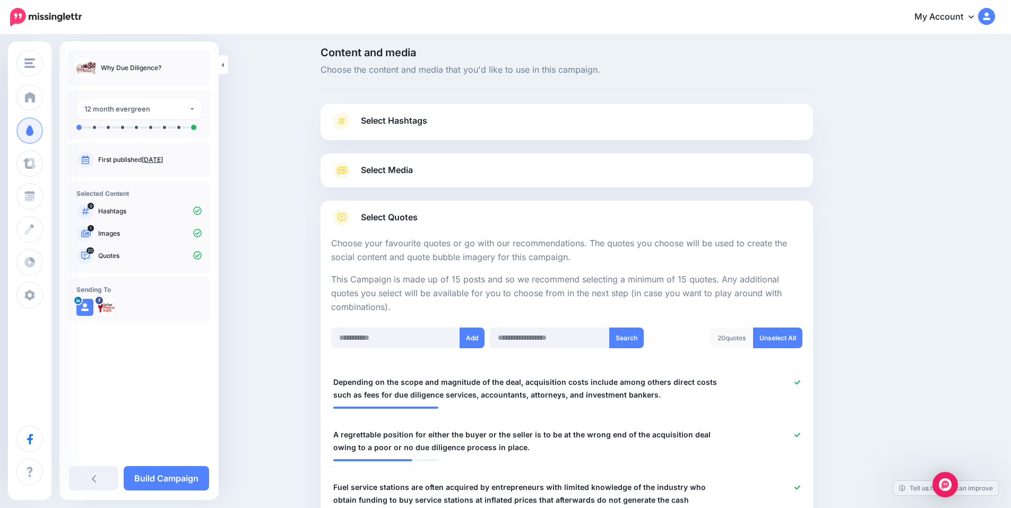
scroll to position [0, 0]
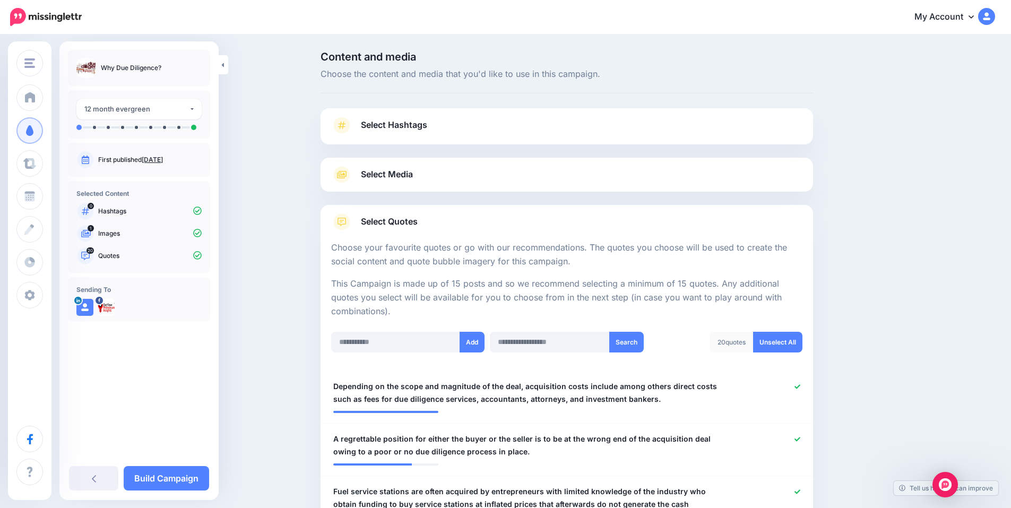
click at [380, 127] on span "Select Hashtags" at bounding box center [394, 125] width 66 height 14
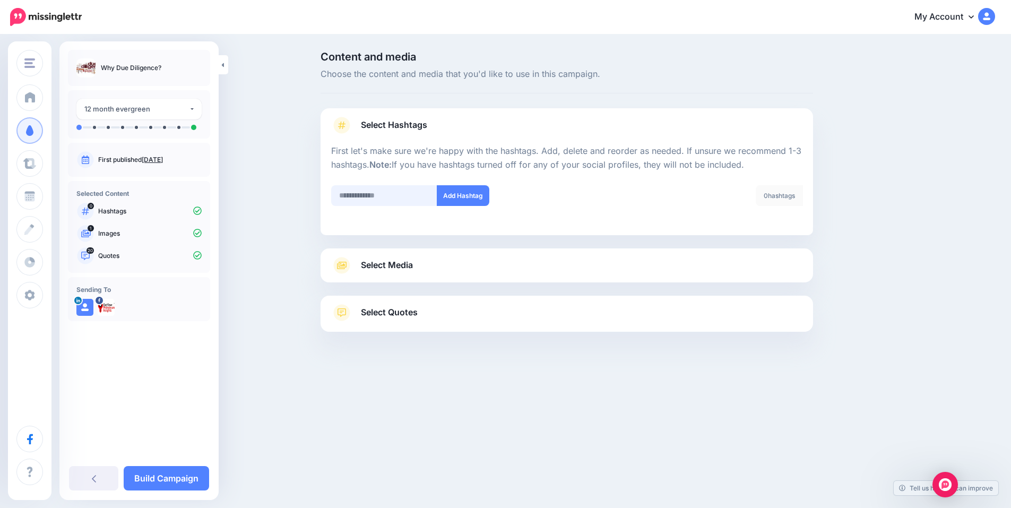
click at [403, 196] on input "text" at bounding box center [384, 195] width 106 height 21
click at [372, 197] on input "*********" at bounding box center [384, 195] width 106 height 21
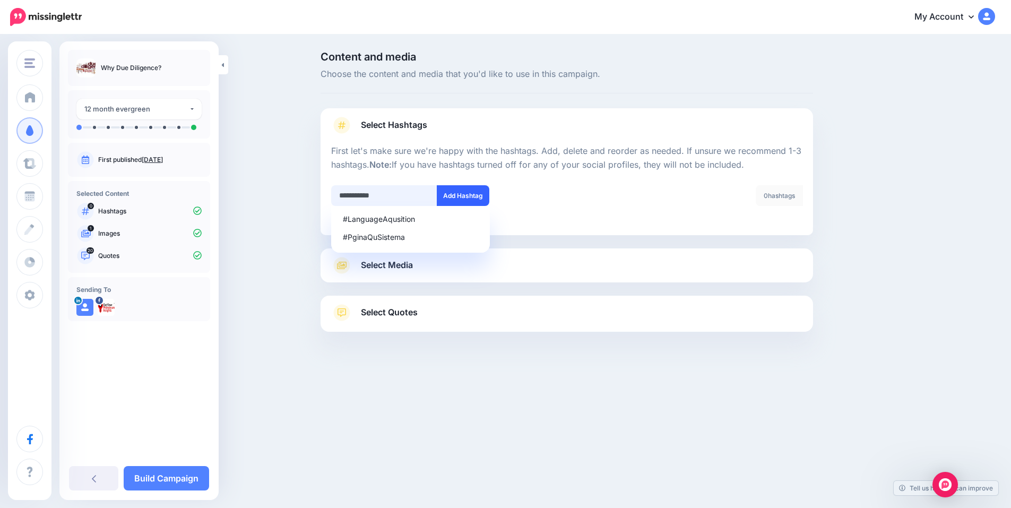
type input "**********"
click at [469, 194] on button "Add Hashtag" at bounding box center [463, 195] width 53 height 21
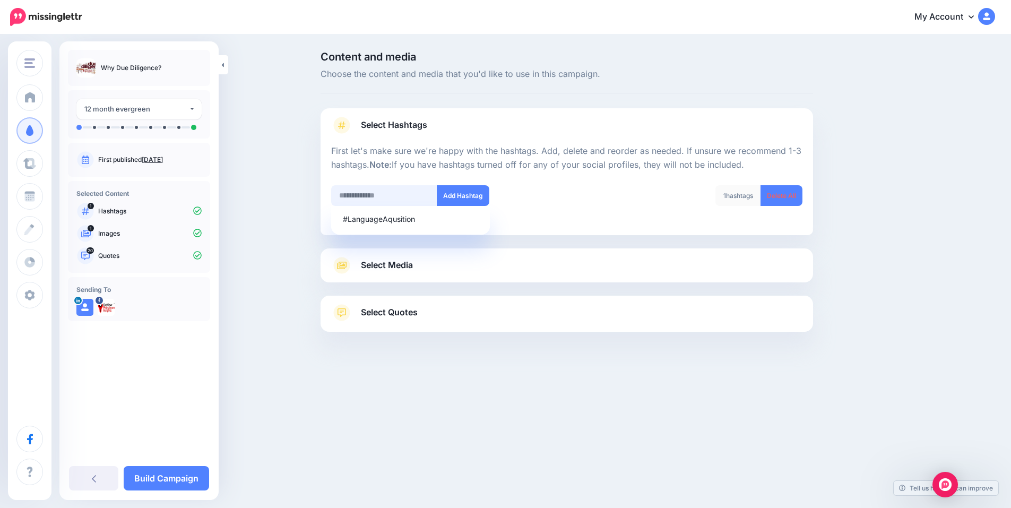
click at [401, 196] on input "text" at bounding box center [384, 195] width 106 height 21
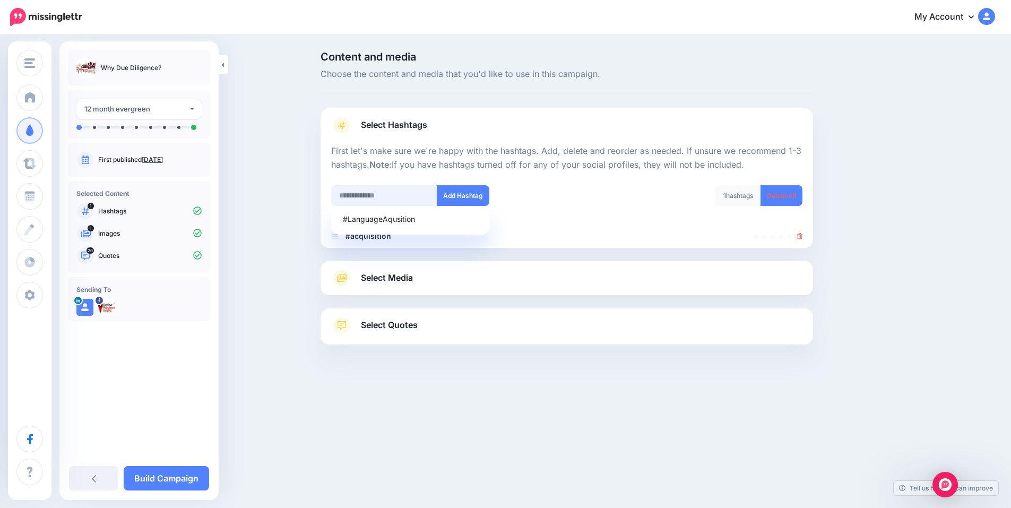
scroll to position [15, 0]
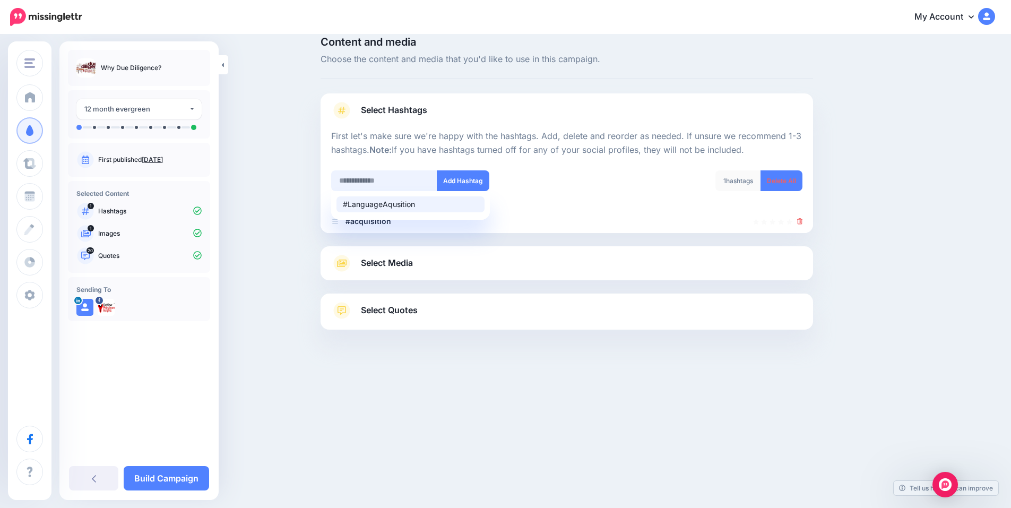
click at [375, 182] on input "text" at bounding box center [384, 180] width 106 height 21
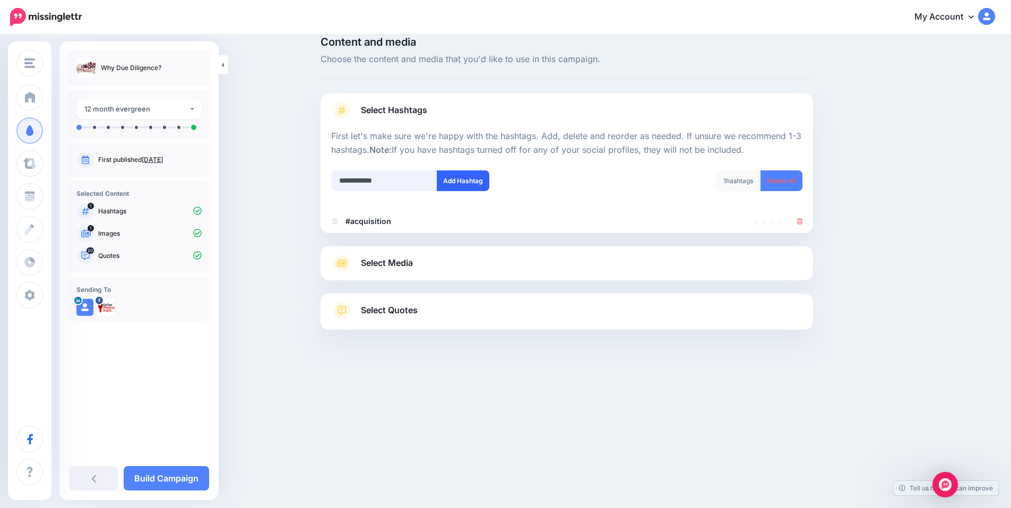
type input "**********"
click at [459, 179] on button "Add Hashtag" at bounding box center [463, 180] width 53 height 21
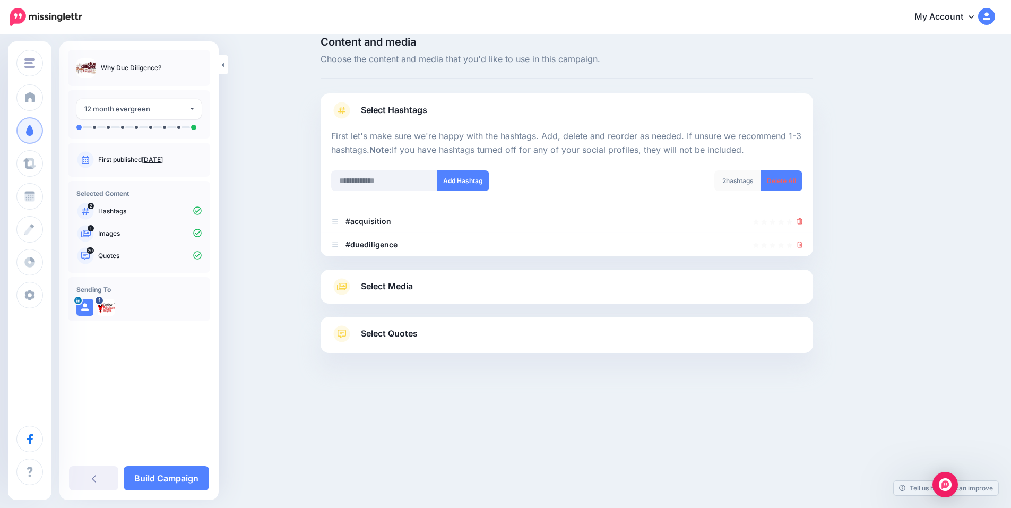
click at [411, 289] on span "Select Media" at bounding box center [387, 286] width 52 height 14
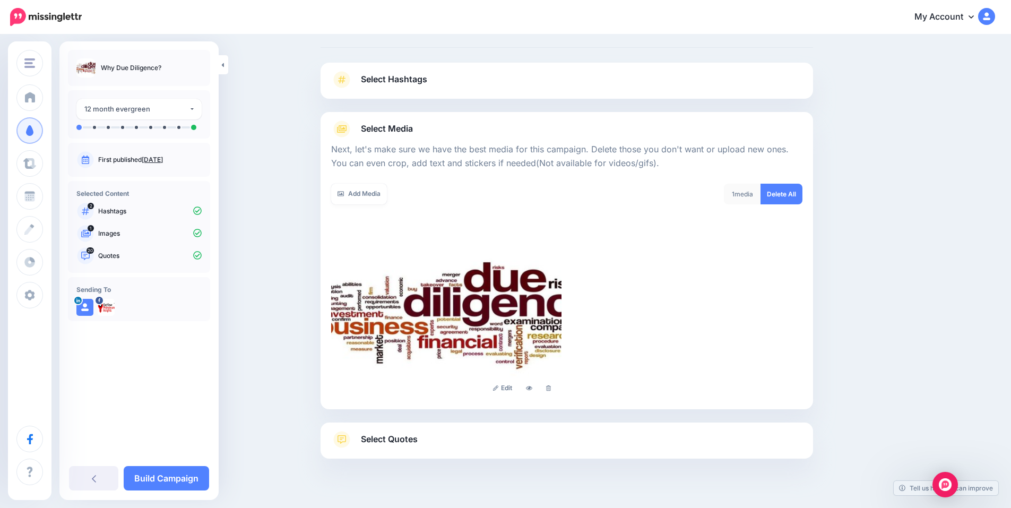
scroll to position [80, 0]
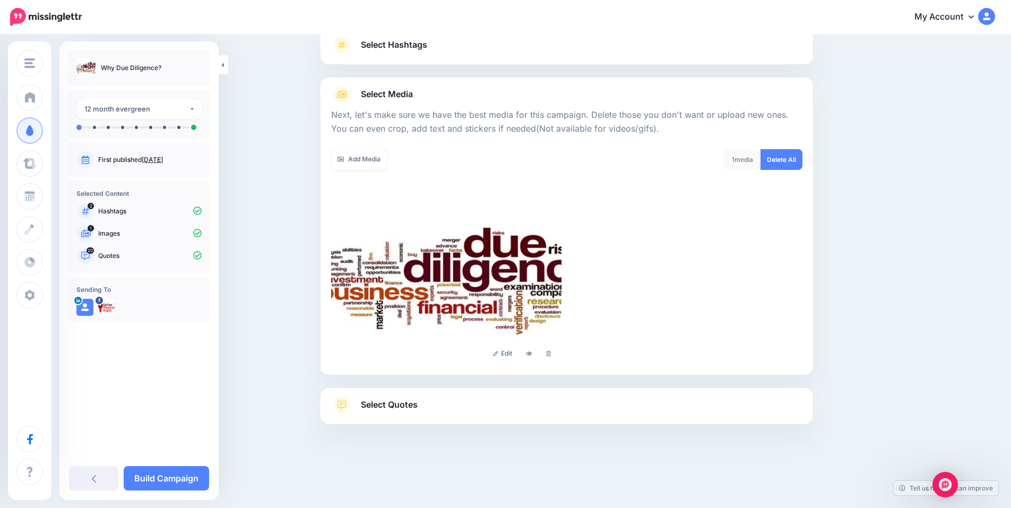
click at [432, 404] on link "Select Quotes" at bounding box center [566, 411] width 471 height 28
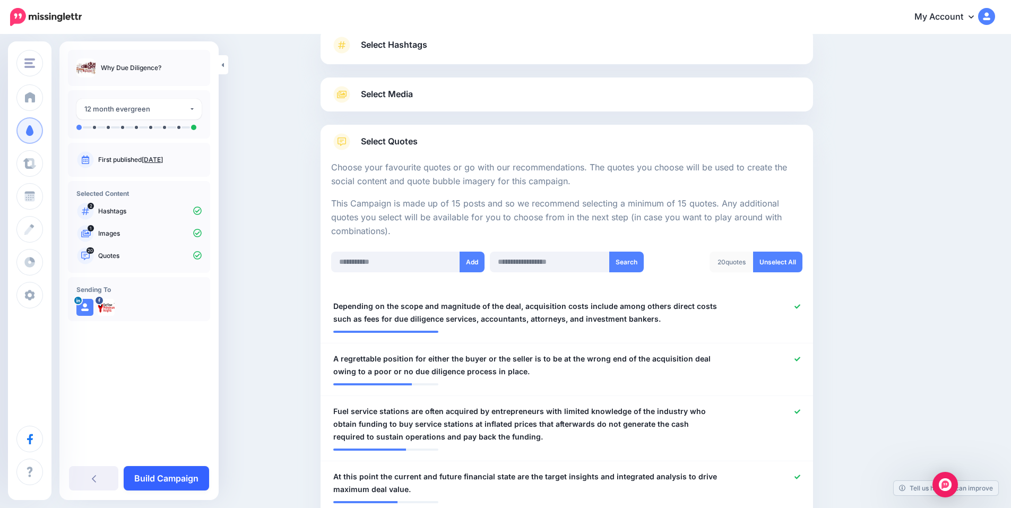
click at [171, 479] on link "Build Campaign" at bounding box center [166, 478] width 85 height 24
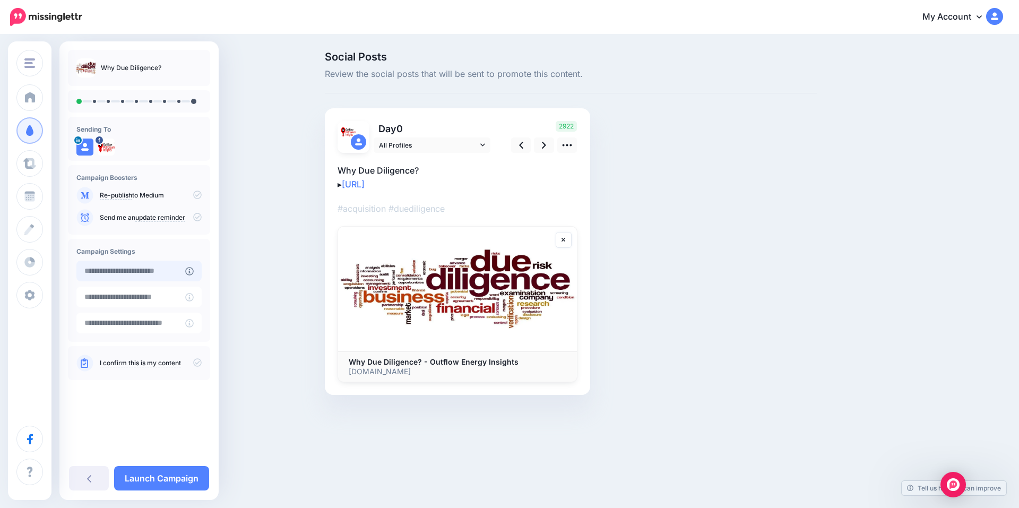
click at [150, 273] on input "text" at bounding box center [130, 271] width 109 height 21
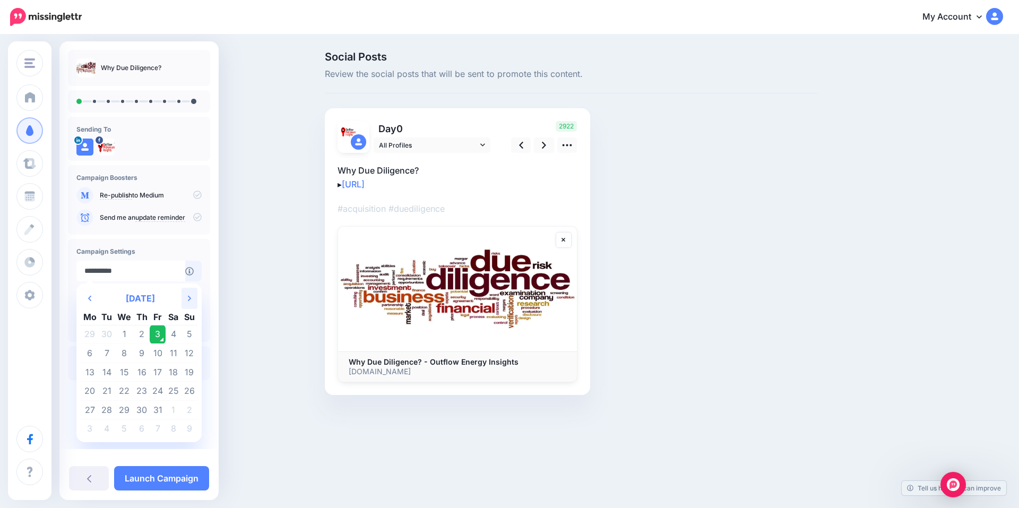
click at [192, 301] on th "Next Month" at bounding box center [190, 298] width 16 height 21
click at [142, 394] on td "20" at bounding box center [142, 391] width 16 height 19
type input "**********"
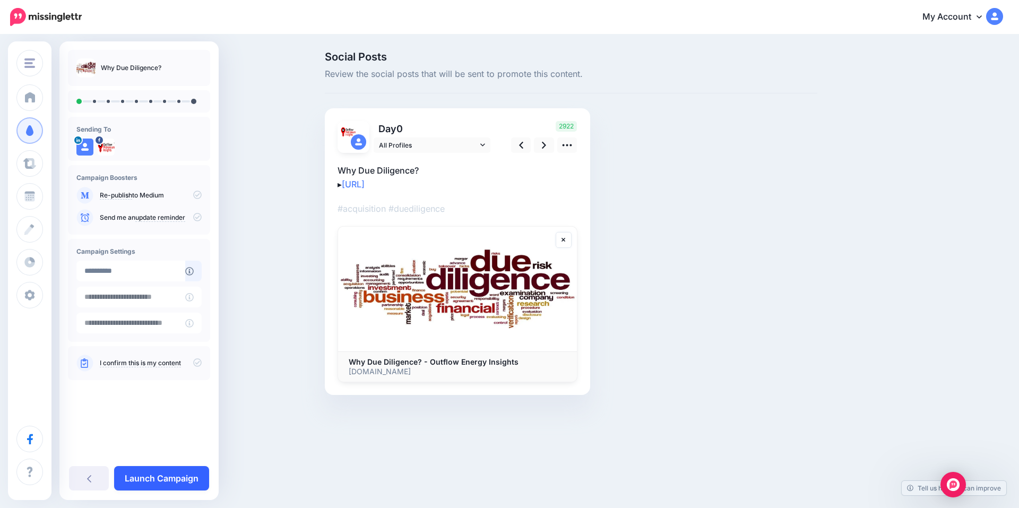
click at [171, 475] on link "Launch Campaign" at bounding box center [161, 478] width 95 height 24
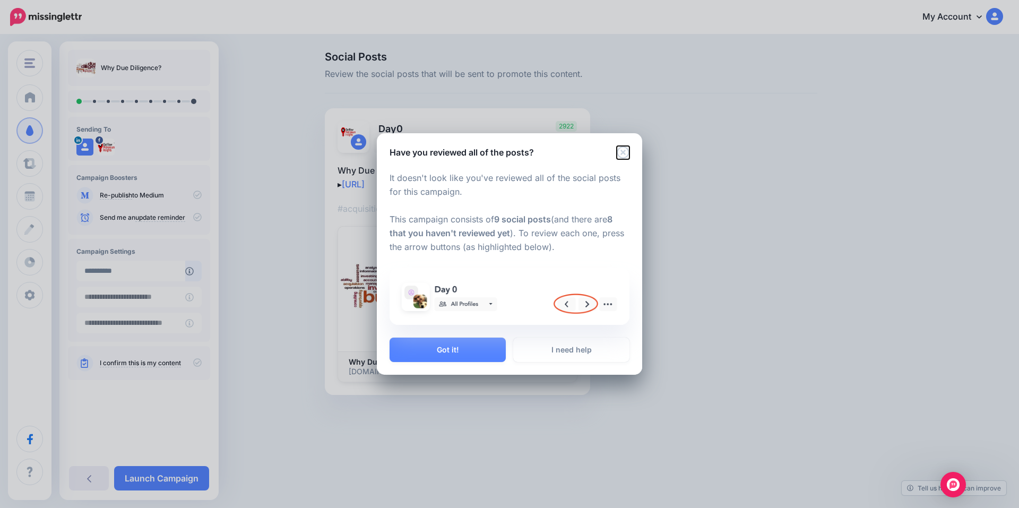
click at [625, 150] on icon "Close" at bounding box center [623, 152] width 13 height 13
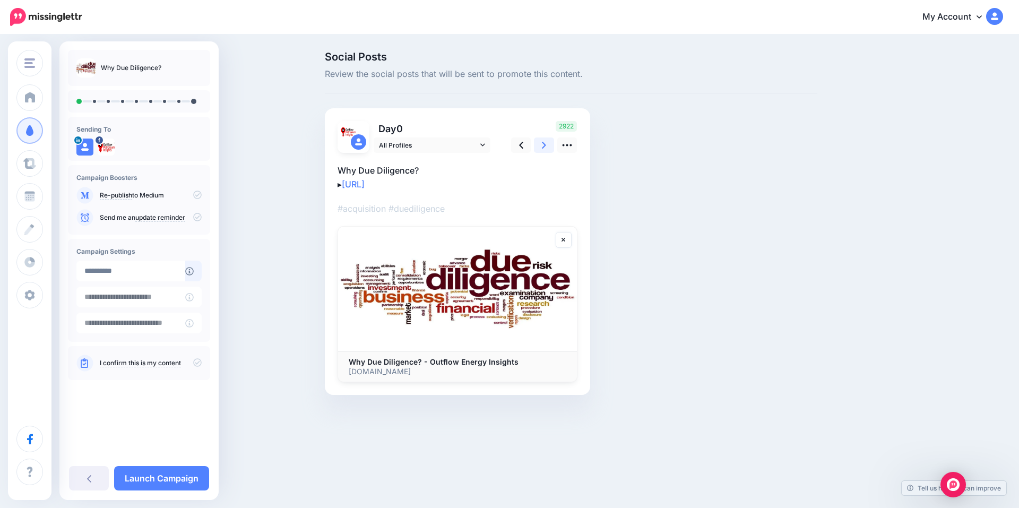
click at [548, 145] on link at bounding box center [544, 144] width 20 height 15
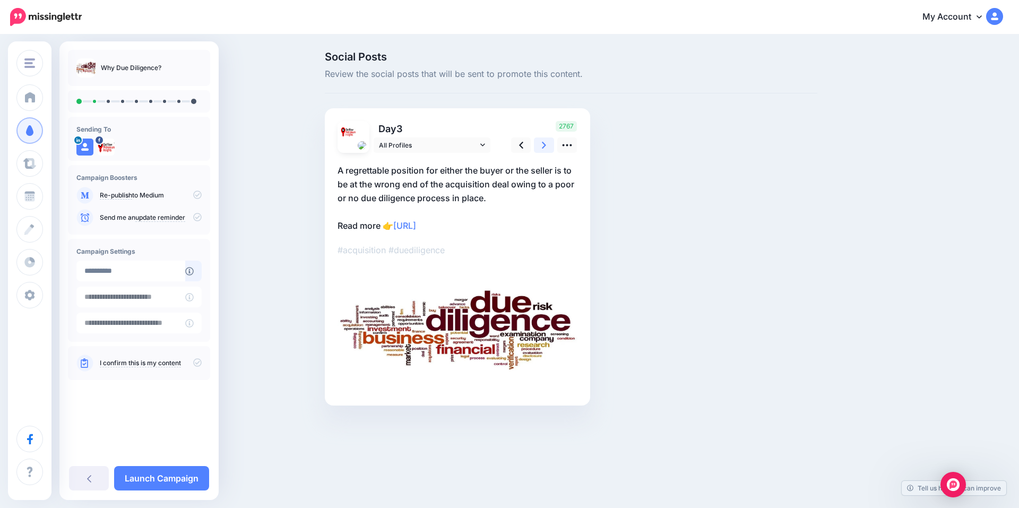
click at [548, 145] on link at bounding box center [544, 144] width 20 height 15
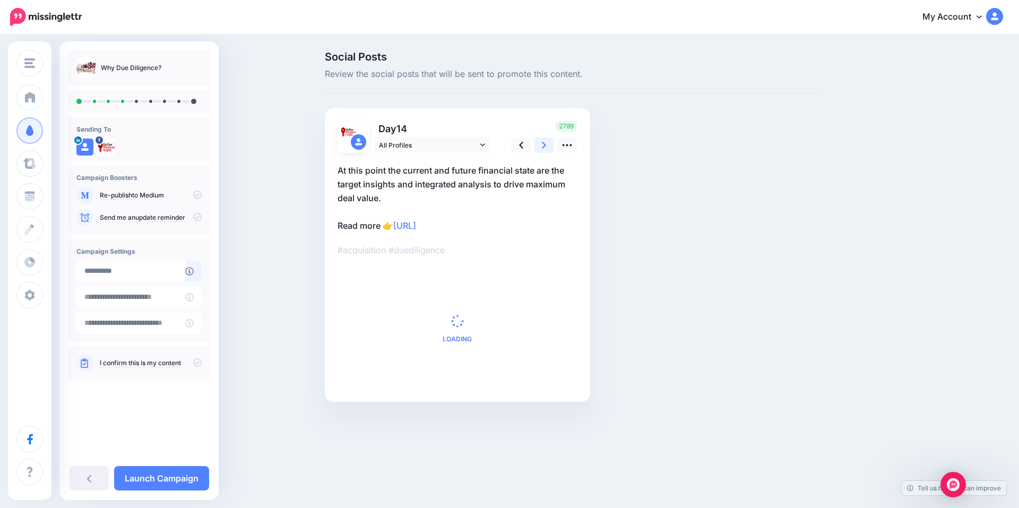
click at [548, 145] on link at bounding box center [544, 144] width 20 height 15
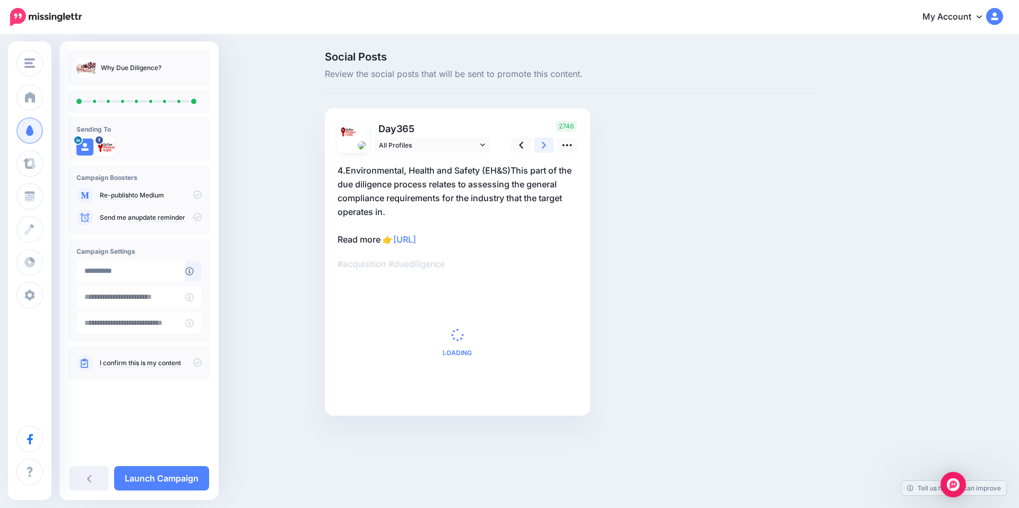
click at [548, 145] on link at bounding box center [544, 144] width 20 height 15
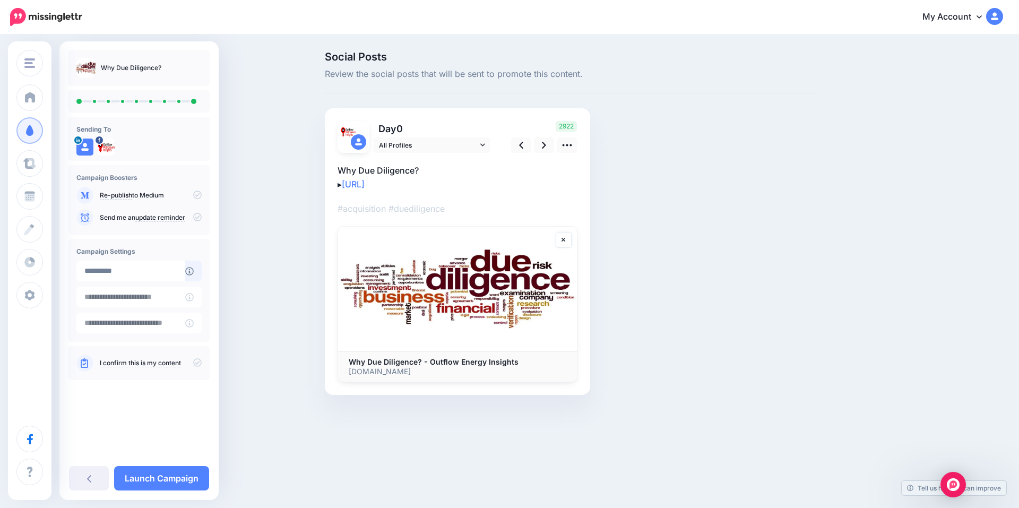
click at [145, 364] on link "I confirm this is my content" at bounding box center [140, 363] width 81 height 8
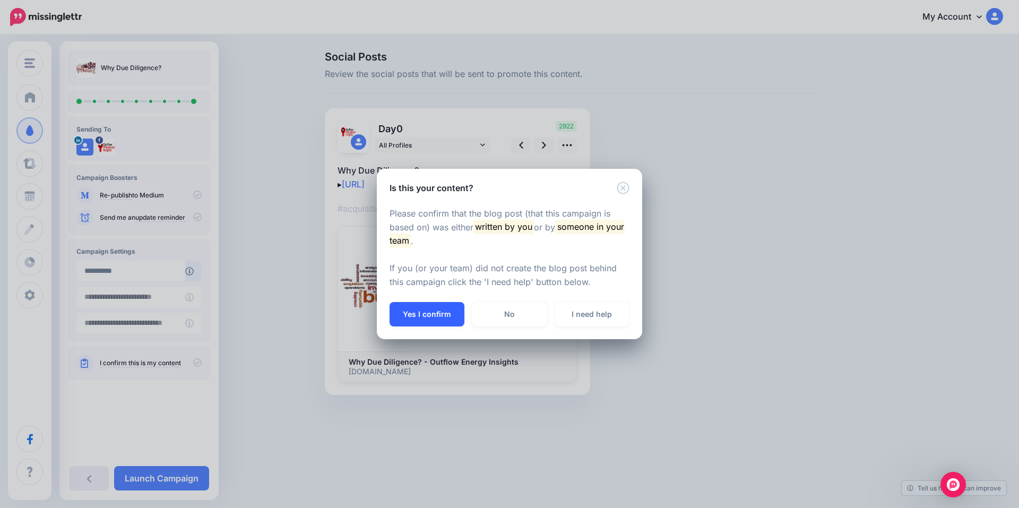
click at [438, 311] on button "Yes I confirm" at bounding box center [427, 314] width 75 height 24
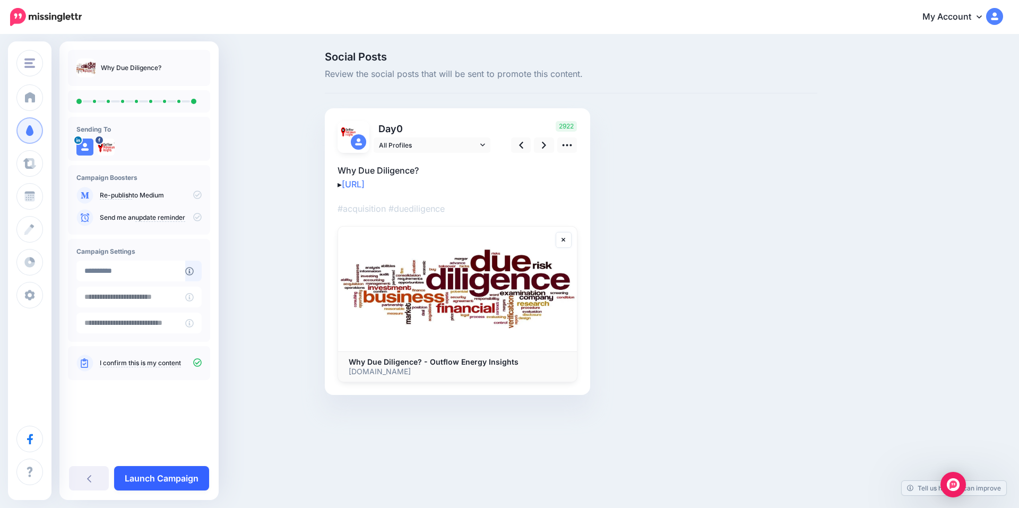
click at [154, 479] on link "Launch Campaign" at bounding box center [161, 478] width 95 height 24
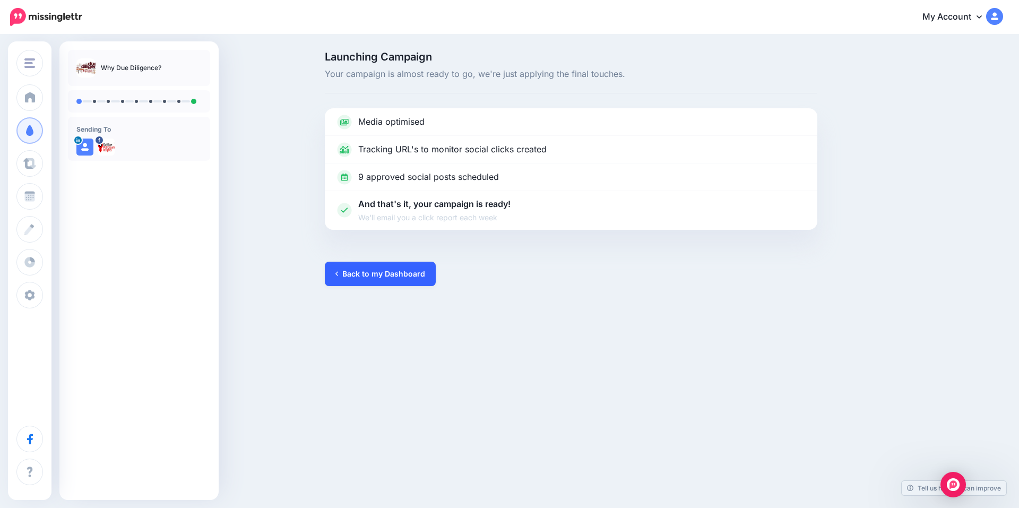
click at [385, 273] on link "Back to my Dashboard" at bounding box center [380, 274] width 111 height 24
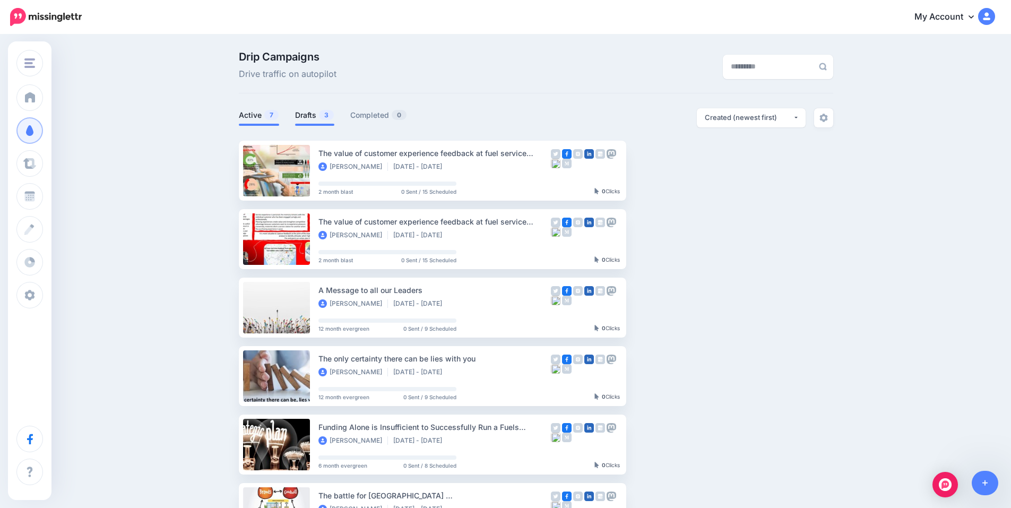
click at [316, 117] on link "Drafts 3" at bounding box center [314, 115] width 39 height 13
click at [311, 117] on link "Drafts 3" at bounding box center [314, 115] width 39 height 13
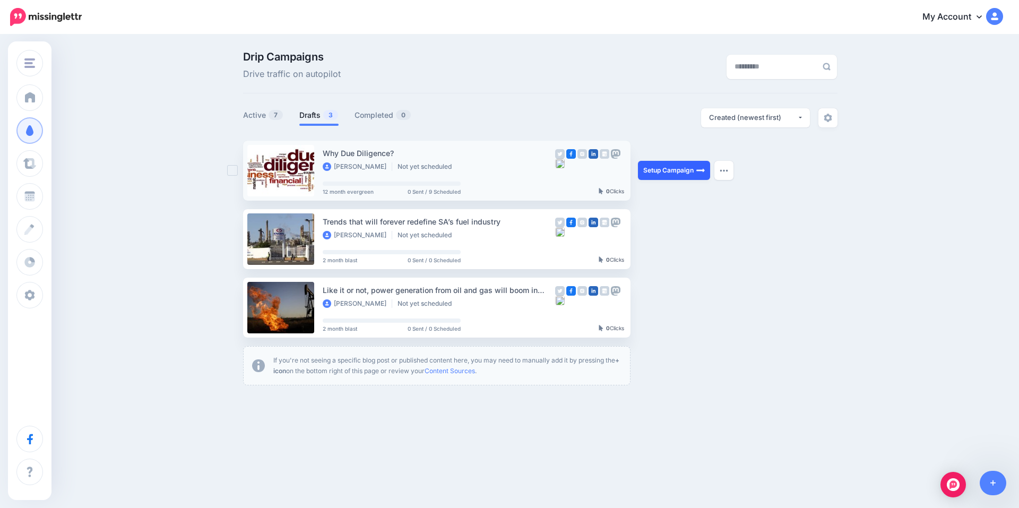
click at [671, 171] on link "Setup Campaign" at bounding box center [674, 170] width 72 height 19
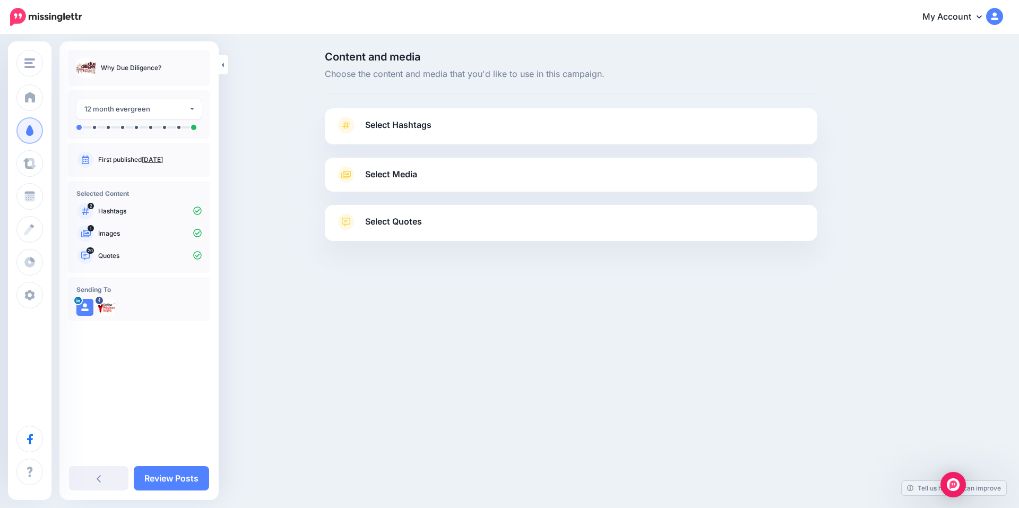
click at [418, 123] on span "Select Hashtags" at bounding box center [398, 125] width 66 height 14
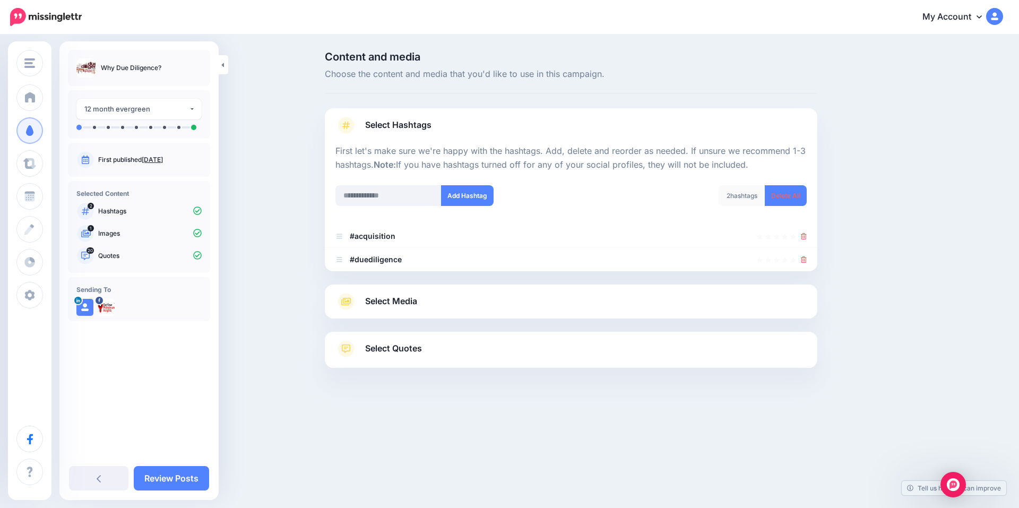
click at [425, 307] on link "Select Media" at bounding box center [570, 301] width 471 height 17
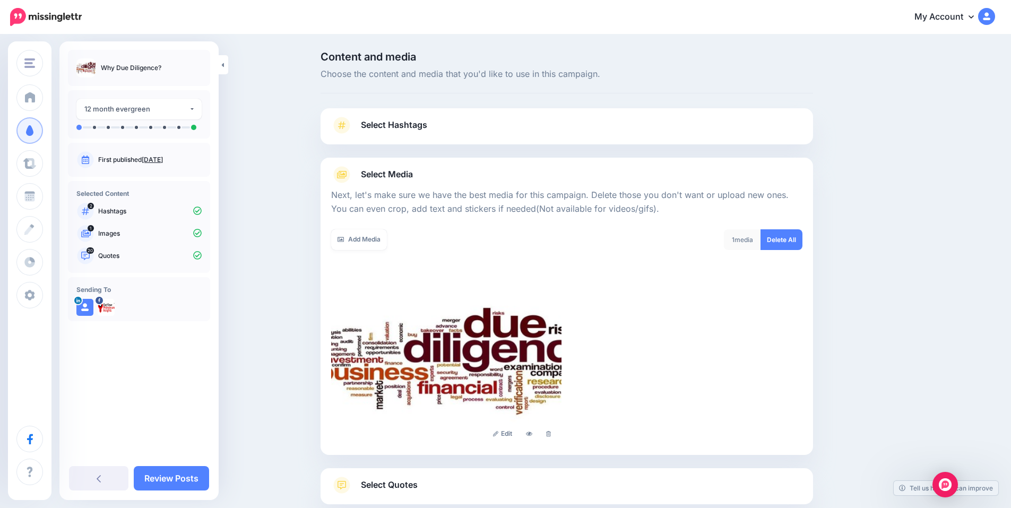
click at [442, 483] on link "Select Quotes" at bounding box center [566, 491] width 471 height 28
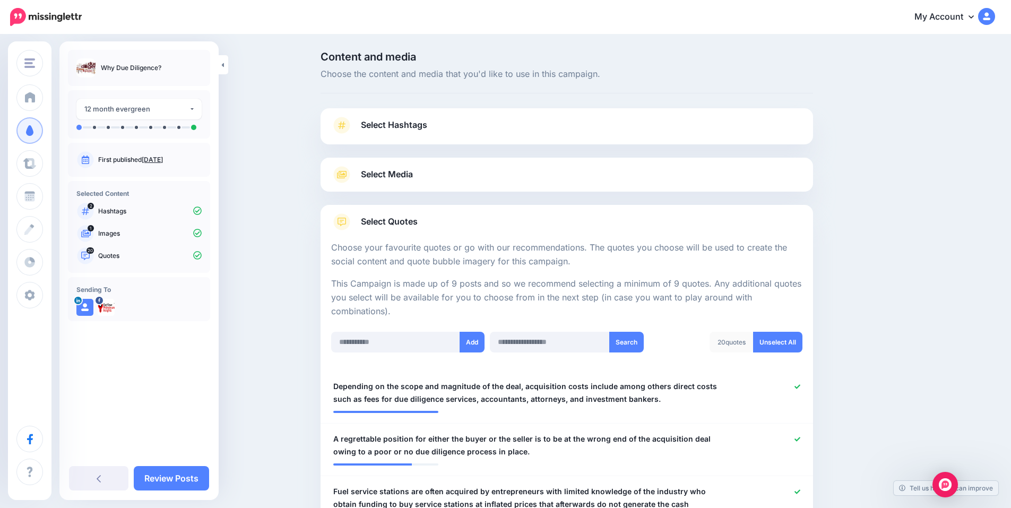
click at [416, 124] on span "Select Hashtags" at bounding box center [394, 125] width 66 height 14
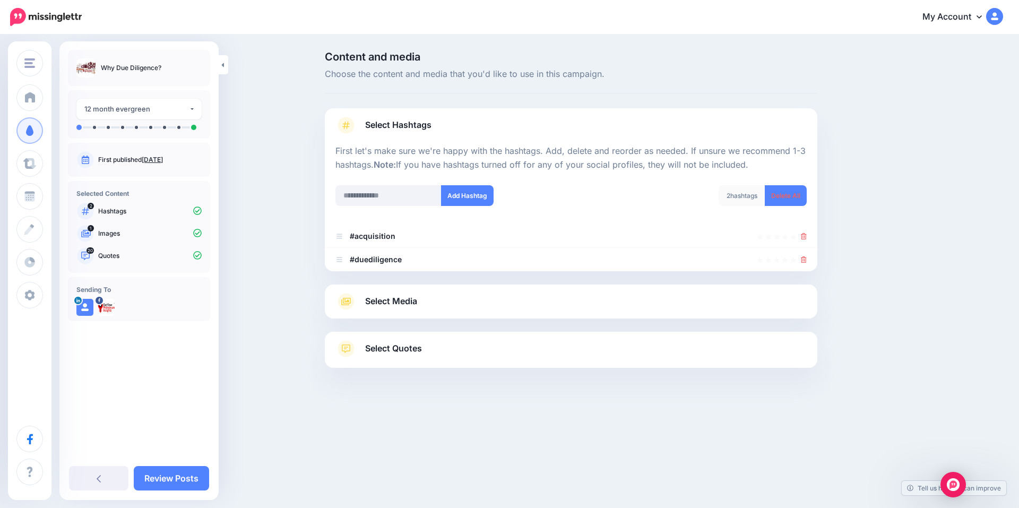
click at [416, 299] on span "Select Media" at bounding box center [391, 301] width 52 height 14
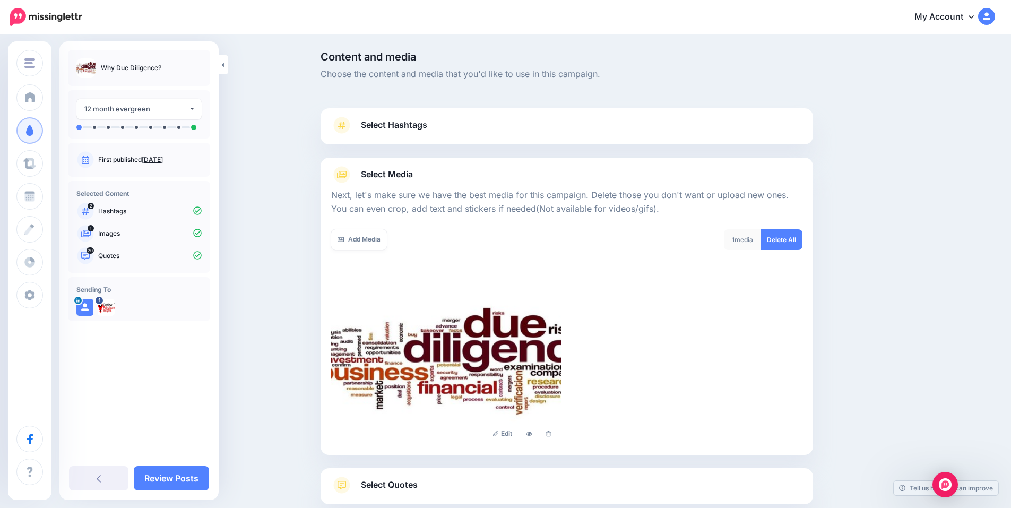
click at [407, 134] on link "Select Hashtags" at bounding box center [566, 131] width 471 height 28
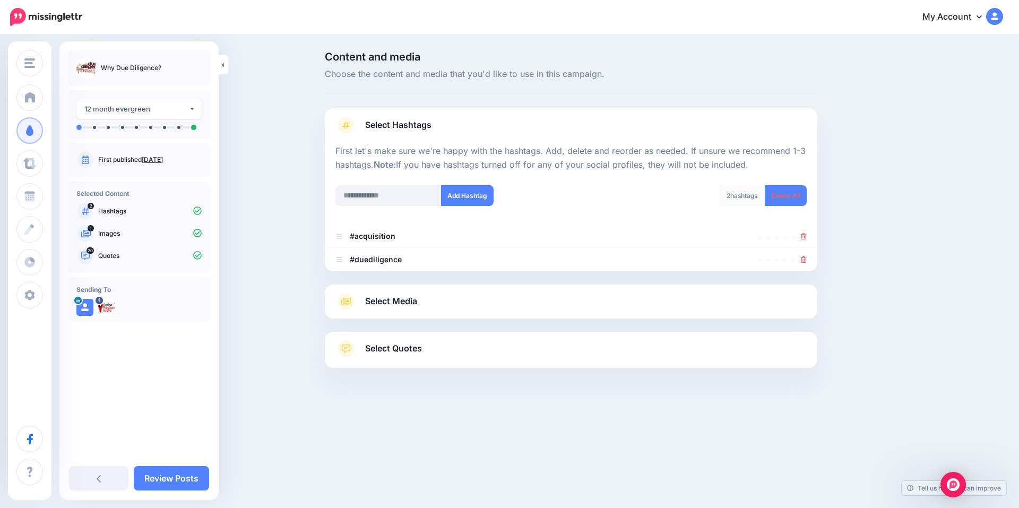
click at [446, 294] on link "Select Media" at bounding box center [570, 301] width 471 height 17
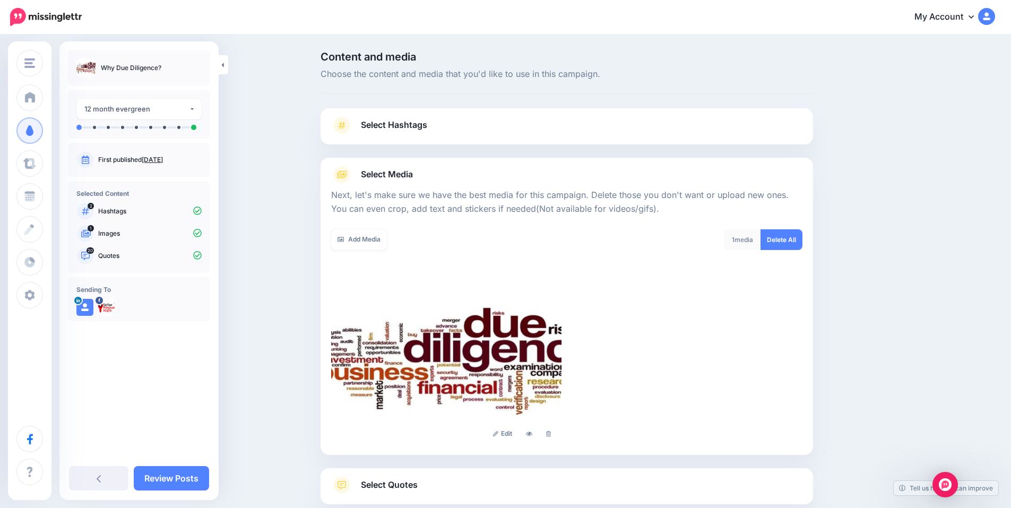
click at [518, 132] on link "Select Hashtags" at bounding box center [566, 131] width 471 height 28
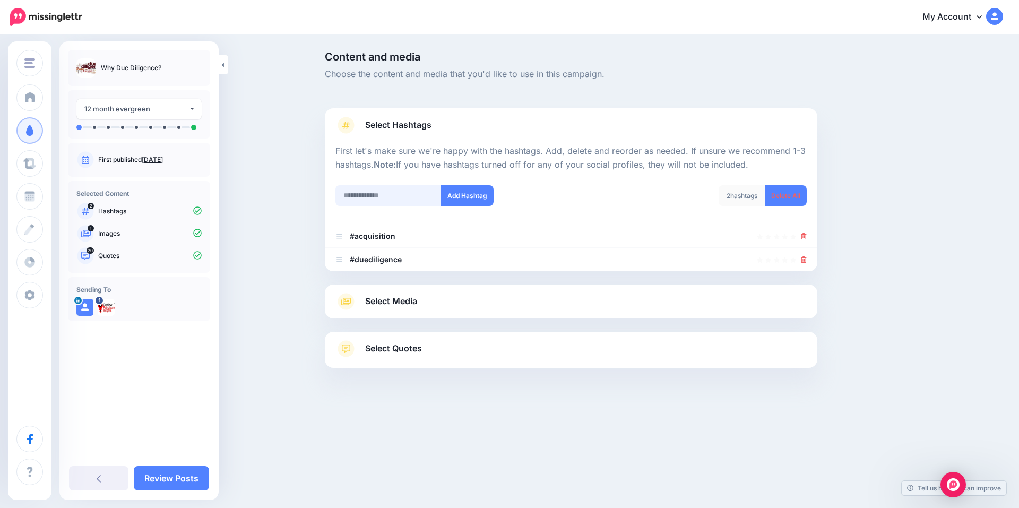
click at [366, 191] on input "text" at bounding box center [388, 195] width 106 height 21
type input "********"
click at [464, 195] on button "Add Hashtag" at bounding box center [467, 195] width 53 height 21
click at [406, 298] on span "Select Media" at bounding box center [391, 301] width 52 height 14
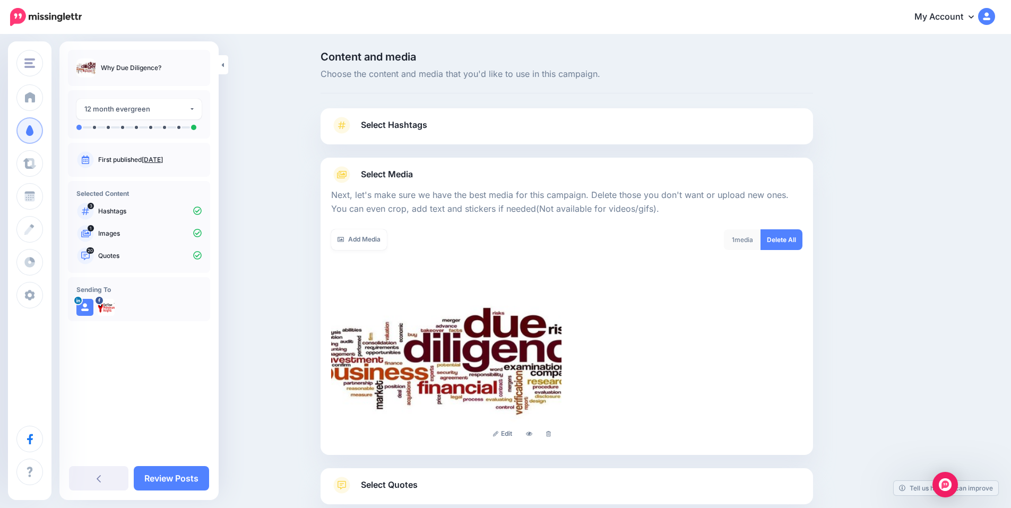
click at [417, 137] on link "Select Hashtags" at bounding box center [566, 131] width 471 height 28
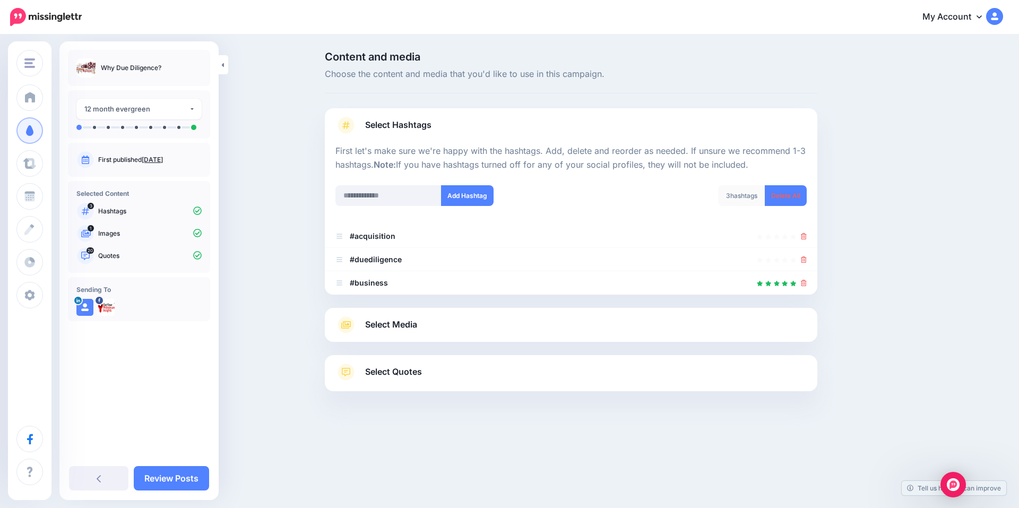
click at [412, 332] on link "Select Media" at bounding box center [570, 324] width 471 height 17
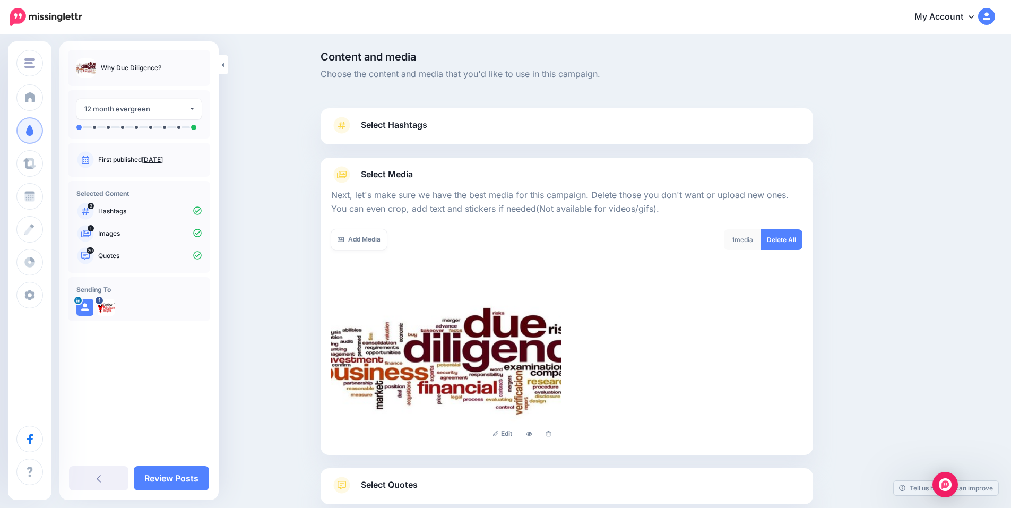
click at [407, 479] on span "Select Quotes" at bounding box center [389, 485] width 57 height 14
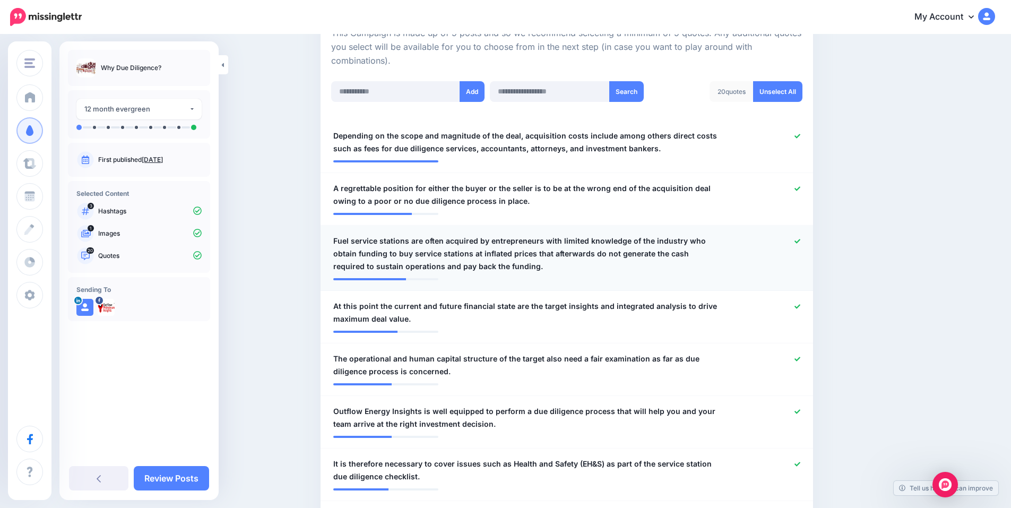
scroll to position [389, 0]
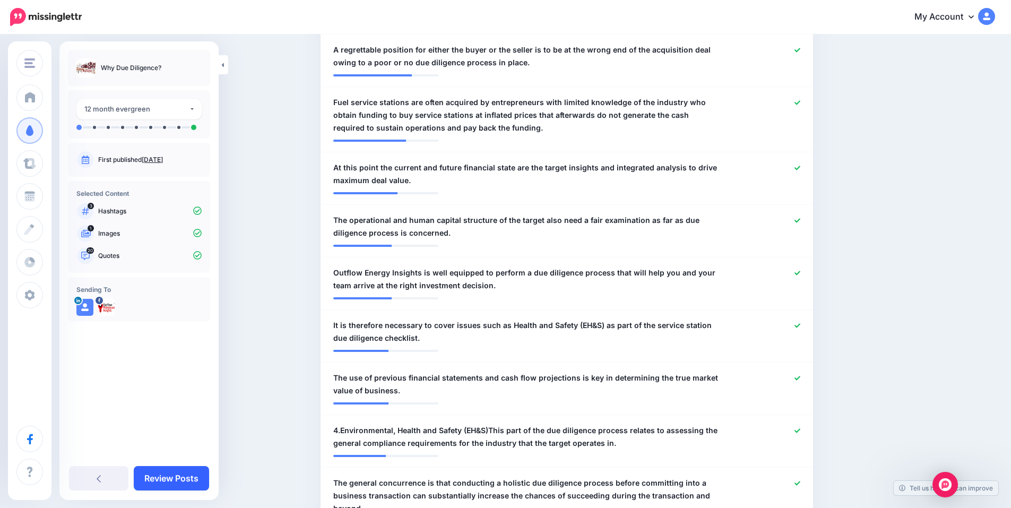
click at [180, 478] on link "Review Posts" at bounding box center [171, 478] width 75 height 24
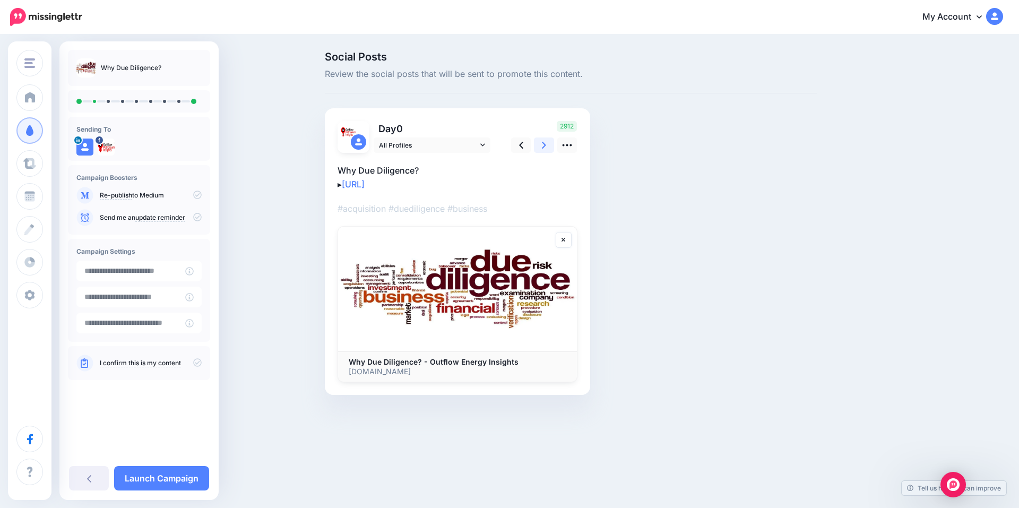
click at [544, 148] on icon at bounding box center [544, 145] width 4 height 7
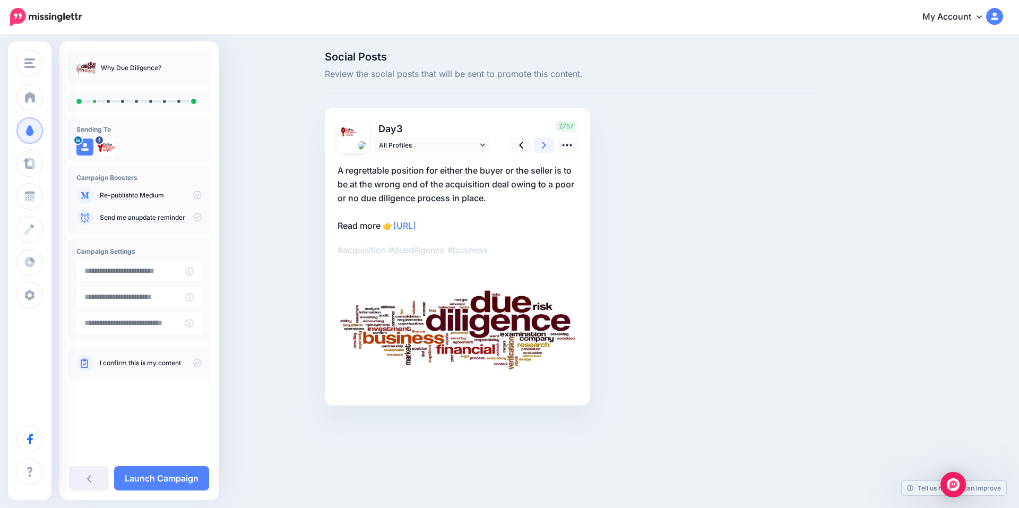
click at [544, 148] on icon at bounding box center [544, 145] width 4 height 7
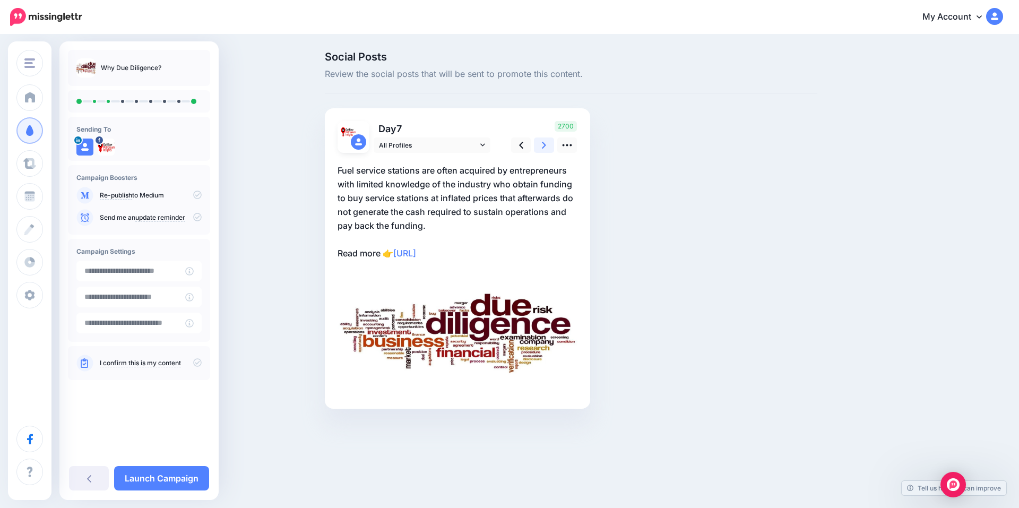
click at [544, 148] on icon at bounding box center [544, 145] width 4 height 7
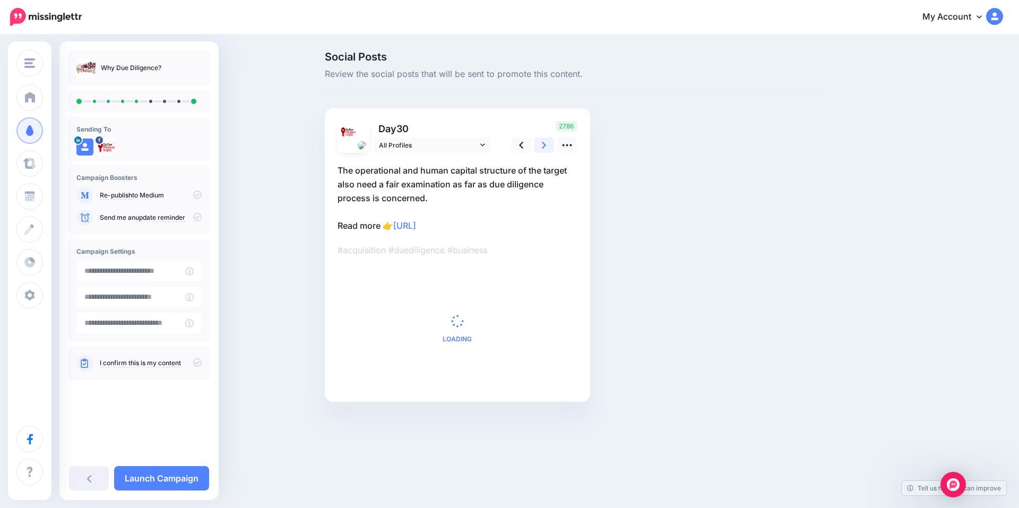
click at [544, 148] on icon at bounding box center [544, 145] width 4 height 7
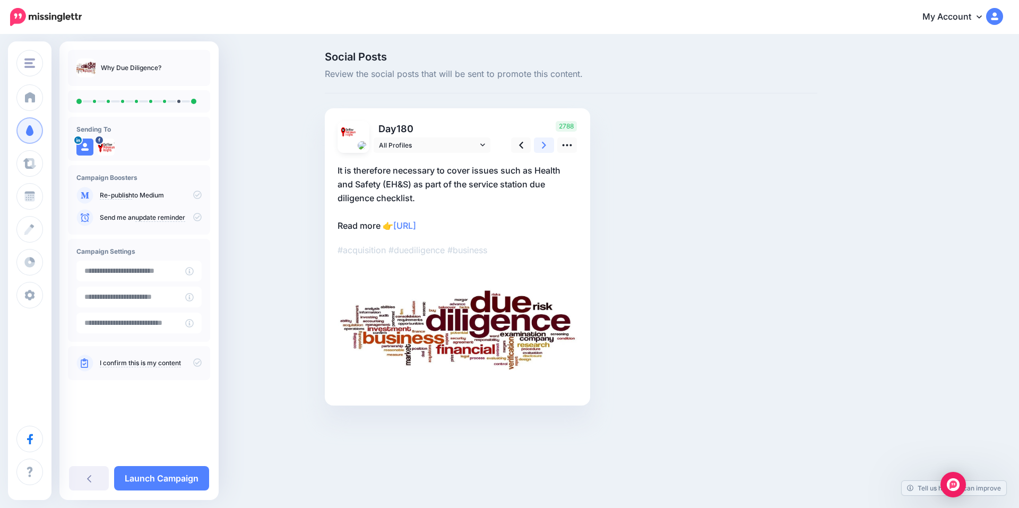
click at [544, 148] on icon at bounding box center [544, 145] width 4 height 7
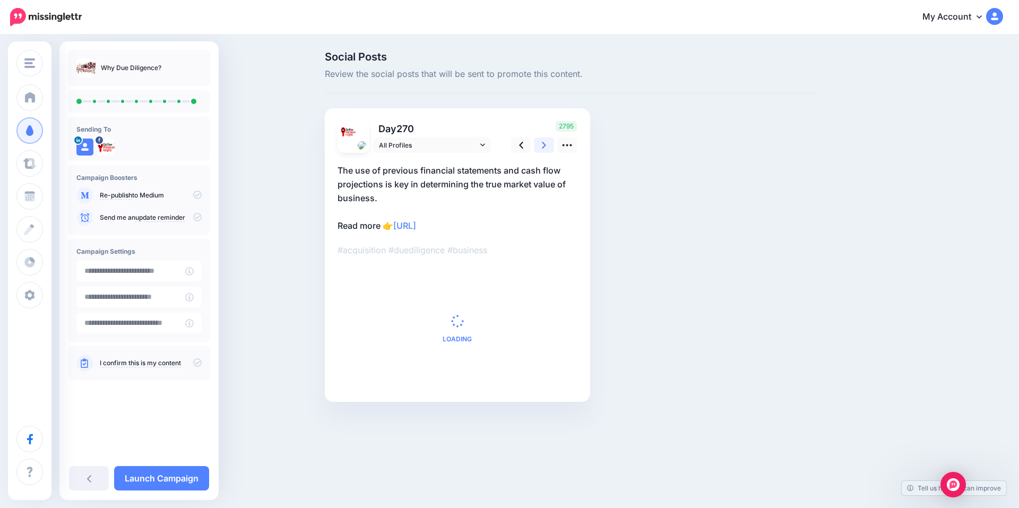
click at [544, 148] on icon at bounding box center [544, 145] width 4 height 7
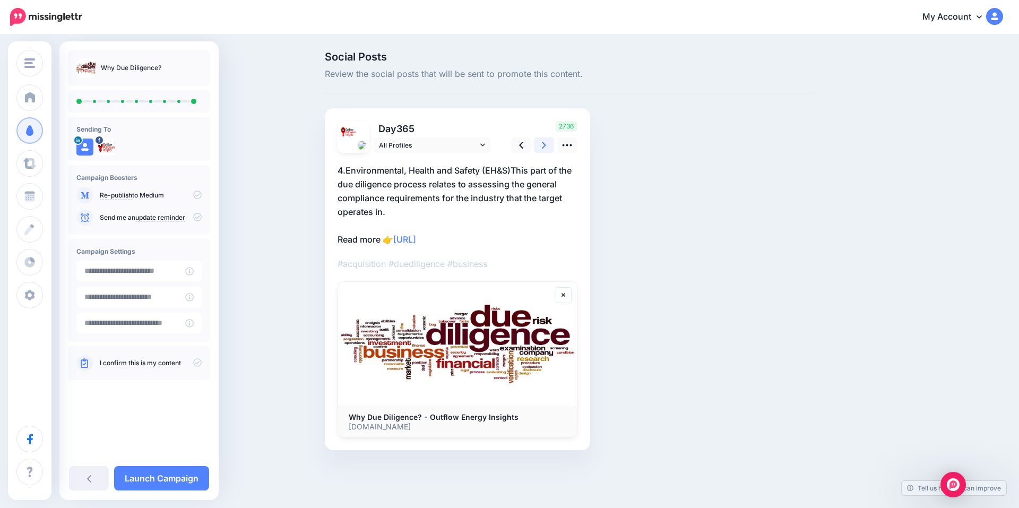
click at [544, 148] on icon at bounding box center [544, 145] width 4 height 7
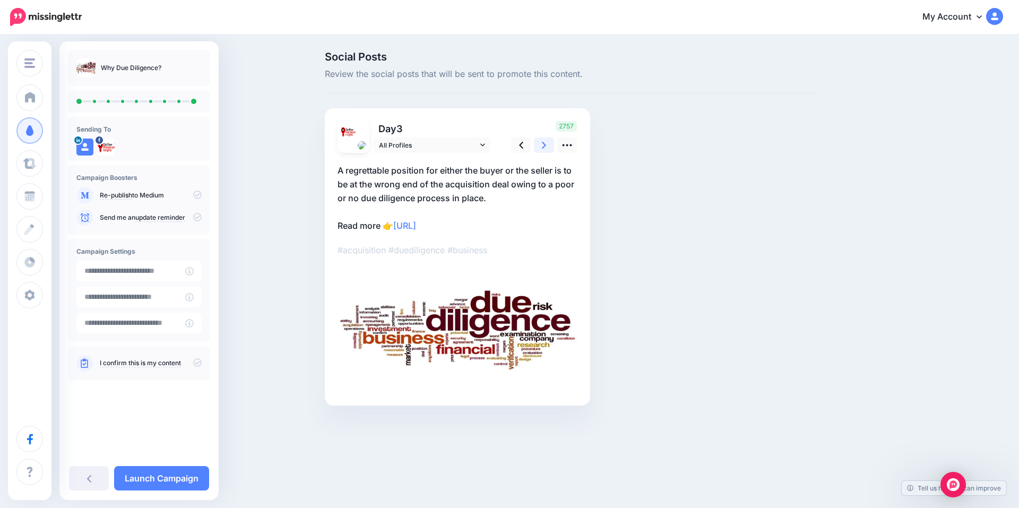
click at [544, 148] on icon at bounding box center [544, 145] width 4 height 7
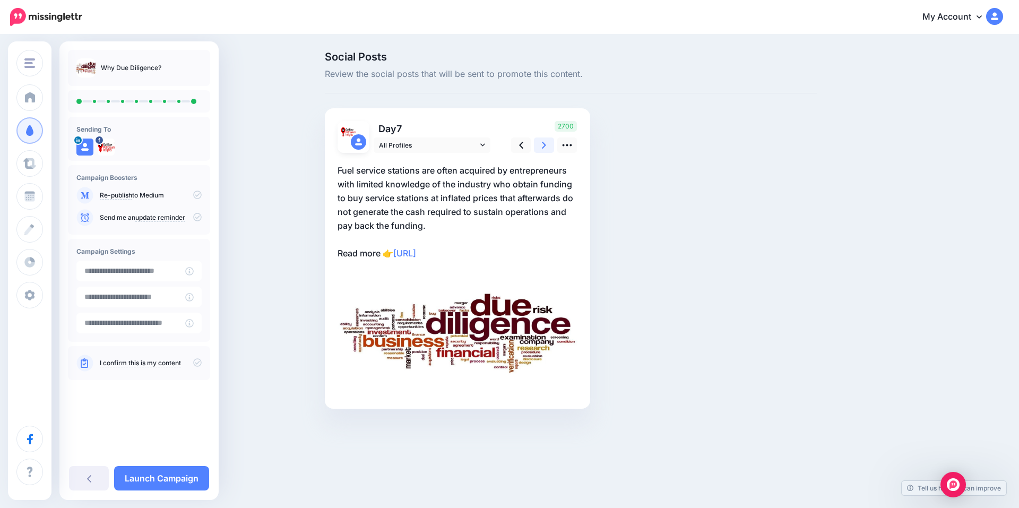
click at [544, 148] on icon at bounding box center [544, 145] width 4 height 7
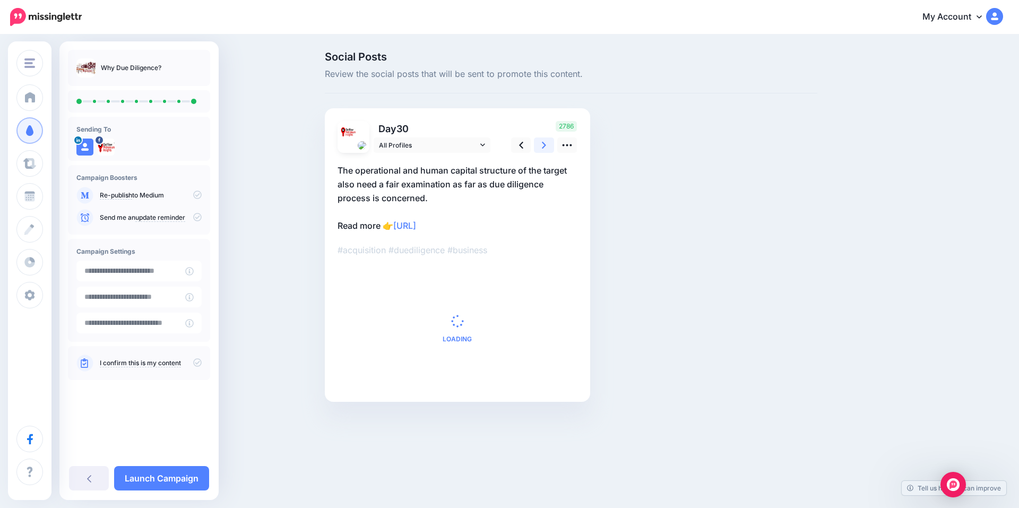
click at [544, 148] on icon at bounding box center [544, 145] width 4 height 7
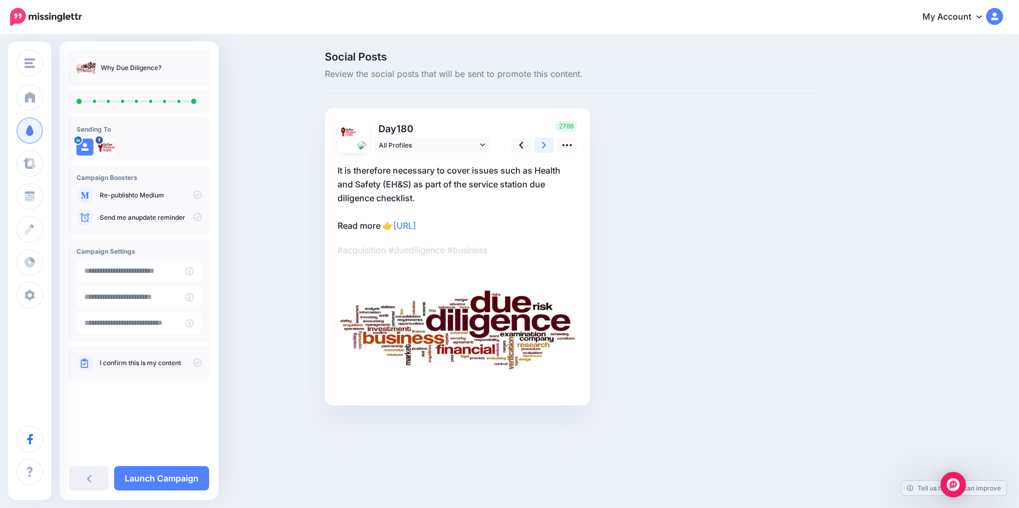
click at [544, 148] on icon at bounding box center [544, 145] width 4 height 7
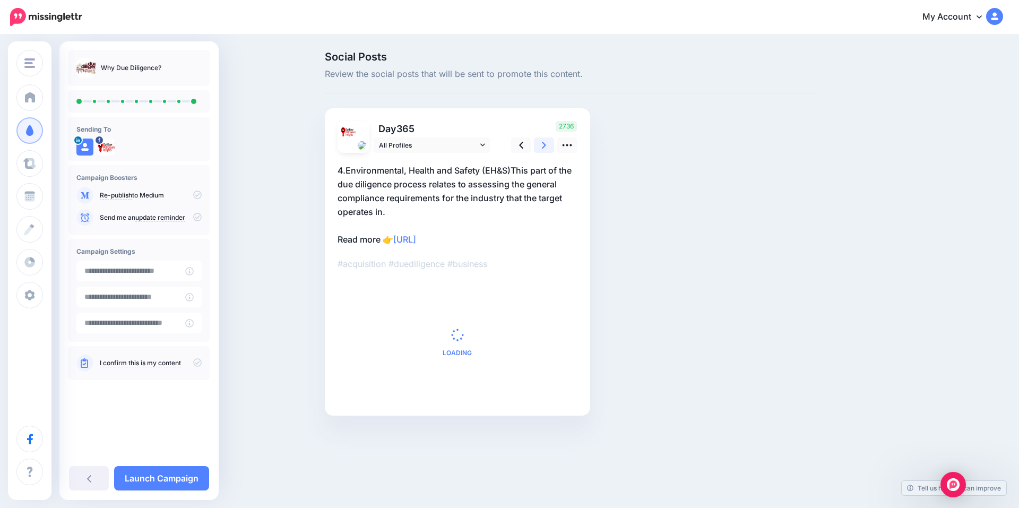
click at [544, 148] on icon at bounding box center [544, 145] width 4 height 7
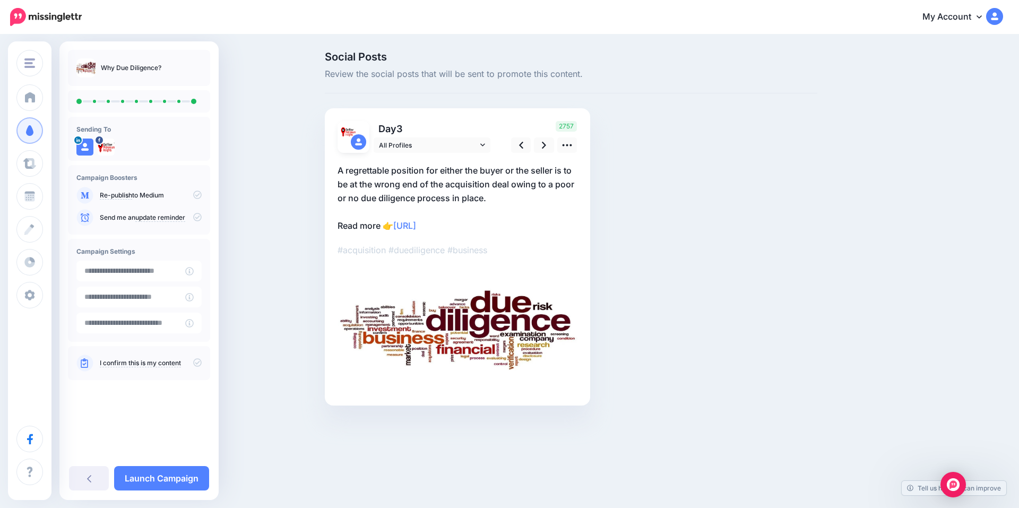
click at [151, 365] on link "I confirm this is my content" at bounding box center [140, 363] width 81 height 8
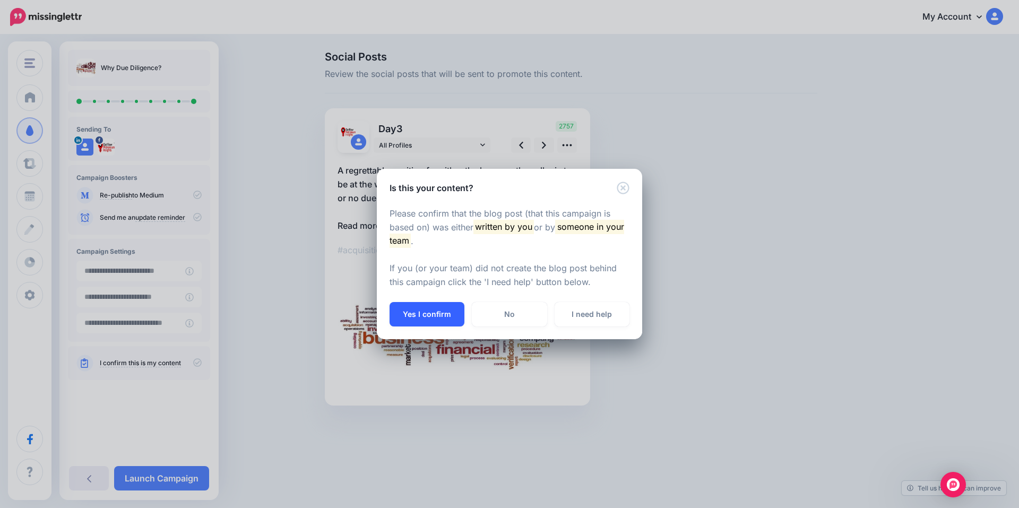
click at [418, 317] on button "Yes I confirm" at bounding box center [427, 314] width 75 height 24
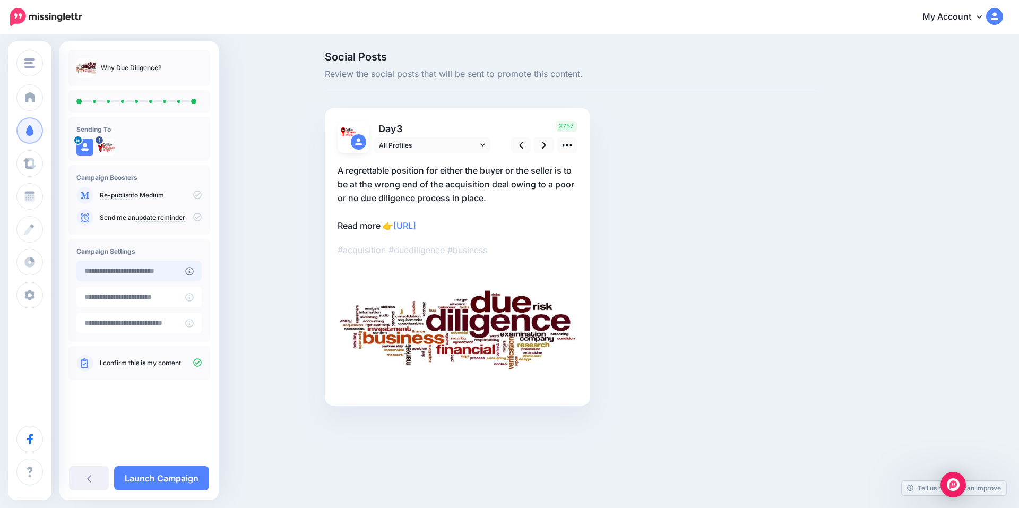
click at [152, 272] on input "text" at bounding box center [130, 271] width 109 height 21
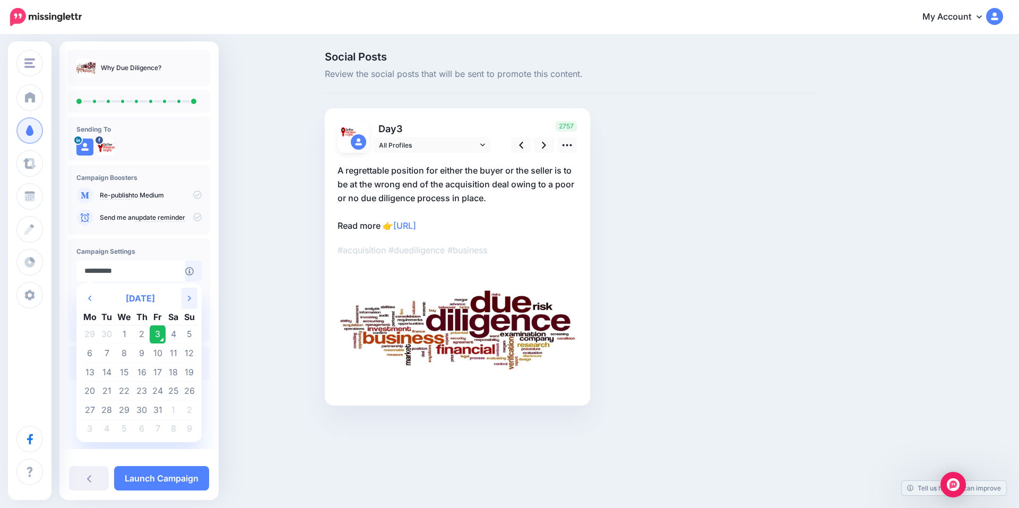
click at [190, 298] on icon at bounding box center [189, 298] width 3 height 5
click at [140, 389] on td "20" at bounding box center [142, 391] width 16 height 19
type input "**********"
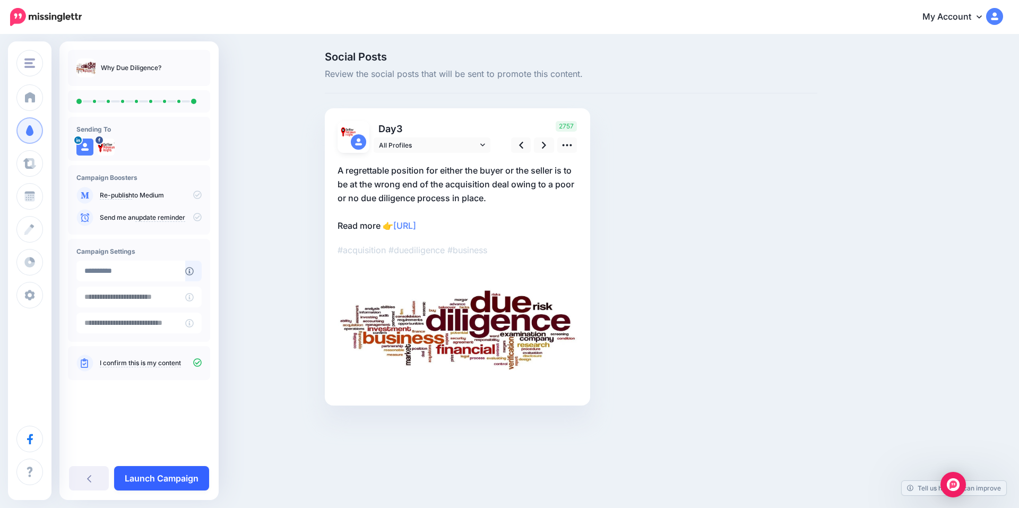
click at [162, 478] on link "Launch Campaign" at bounding box center [161, 478] width 95 height 24
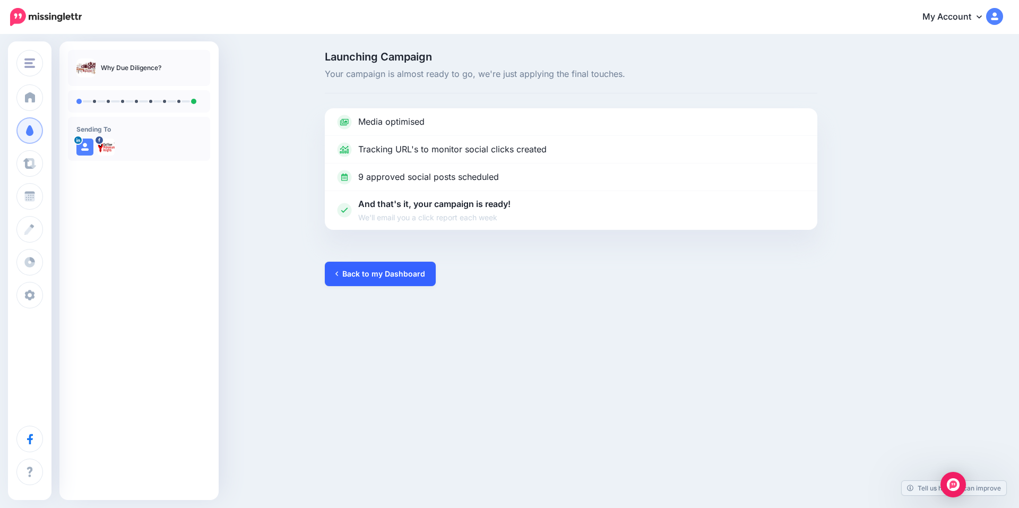
click at [361, 273] on link "Back to my Dashboard" at bounding box center [380, 274] width 111 height 24
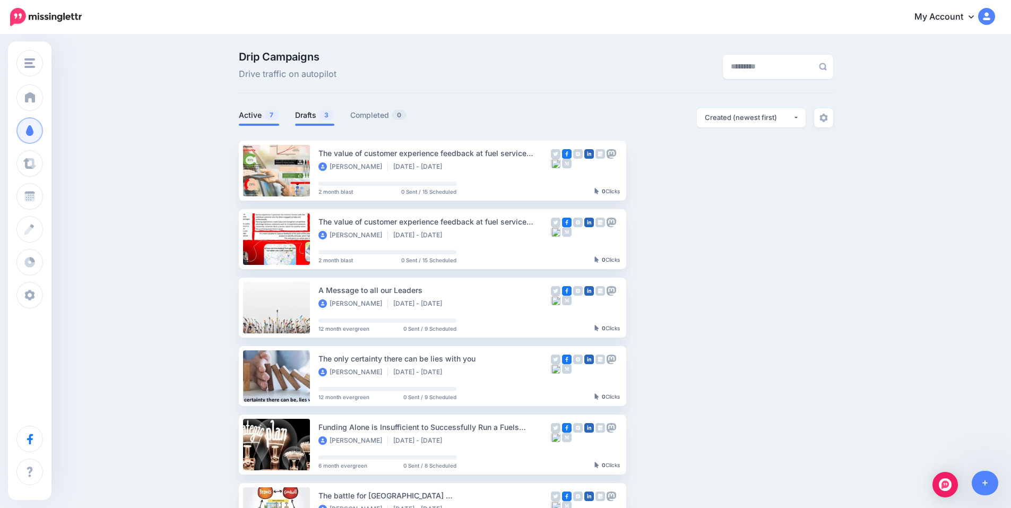
click at [316, 114] on link "Drafts 3" at bounding box center [314, 115] width 39 height 13
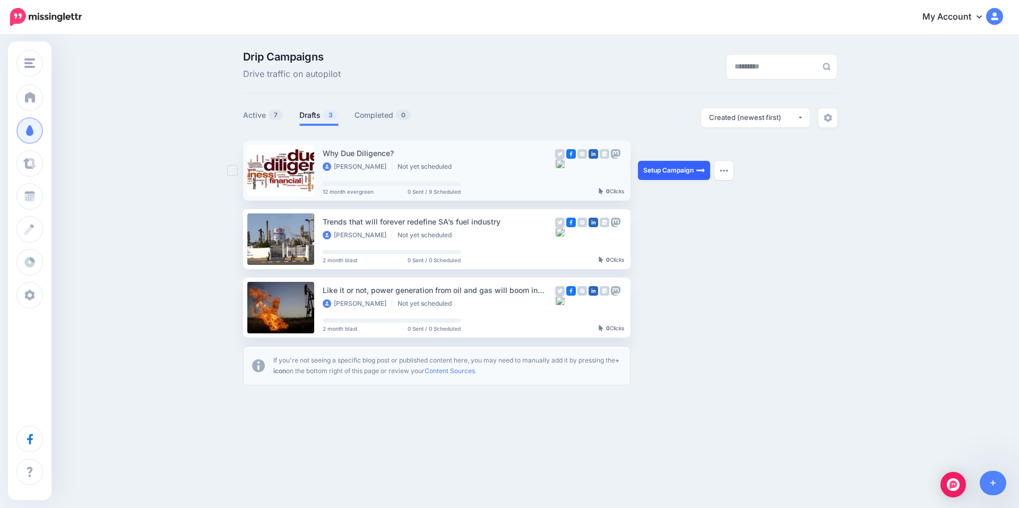
click at [658, 170] on link "Setup Campaign" at bounding box center [674, 170] width 72 height 19
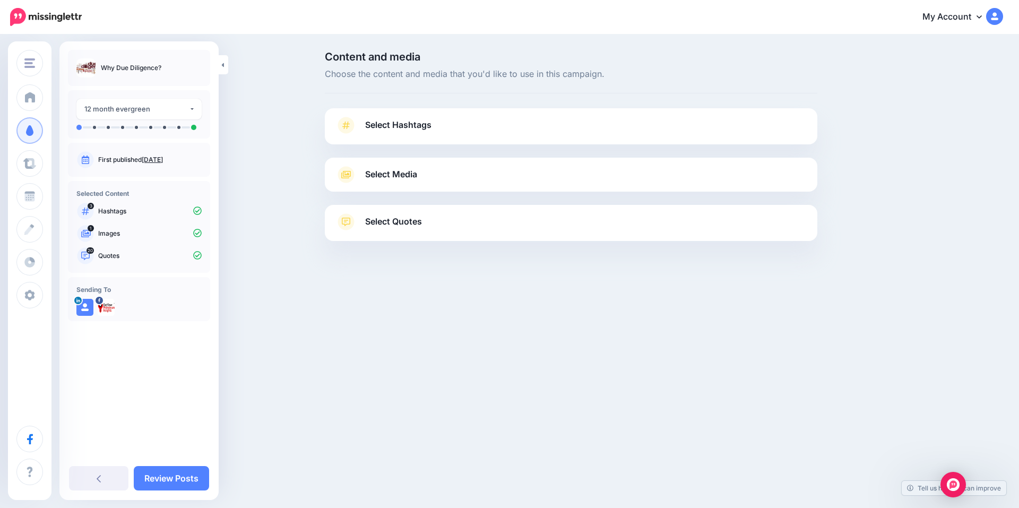
click at [395, 125] on span "Select Hashtags" at bounding box center [398, 125] width 66 height 14
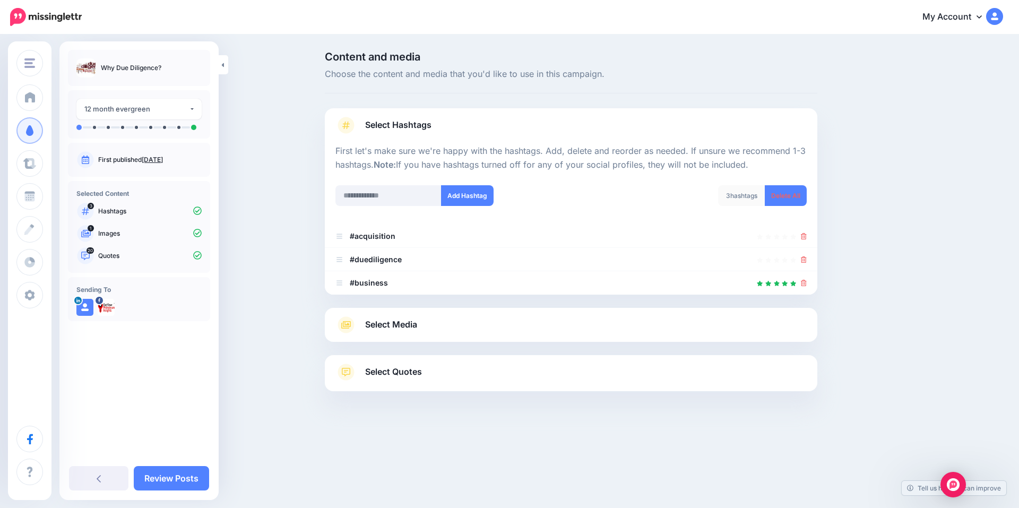
click at [403, 322] on span "Select Media" at bounding box center [391, 324] width 52 height 14
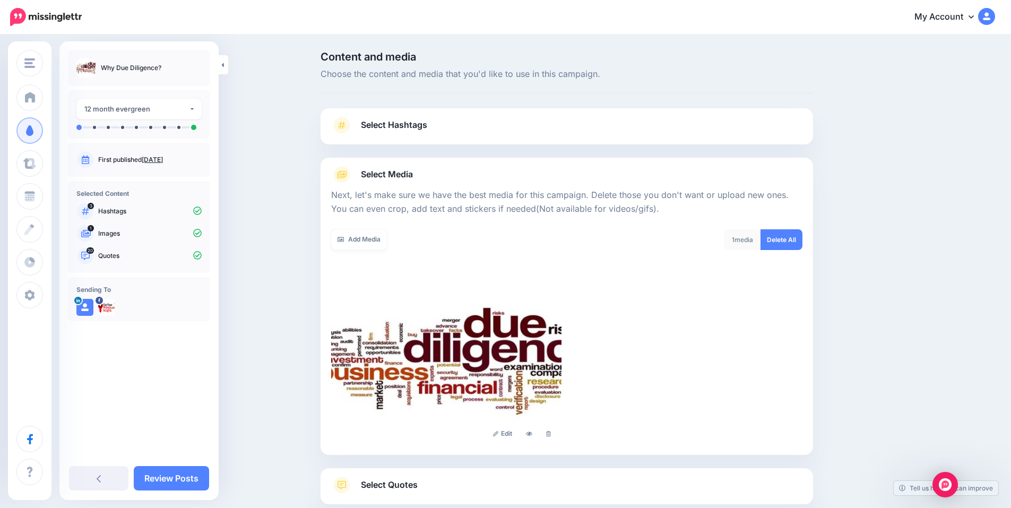
click at [398, 485] on span "Select Quotes" at bounding box center [389, 485] width 57 height 14
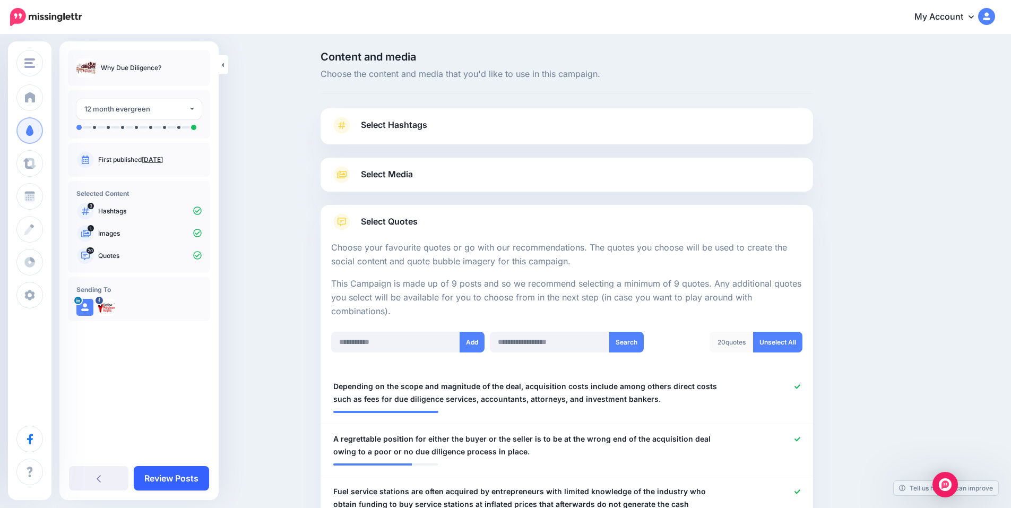
click at [187, 478] on link "Review Posts" at bounding box center [171, 478] width 75 height 24
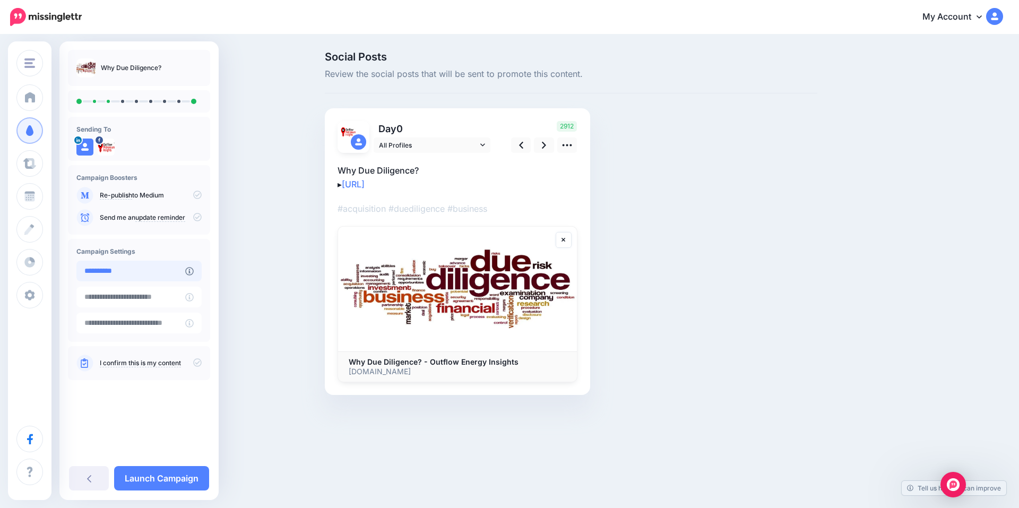
click at [153, 278] on input "**********" at bounding box center [130, 271] width 109 height 21
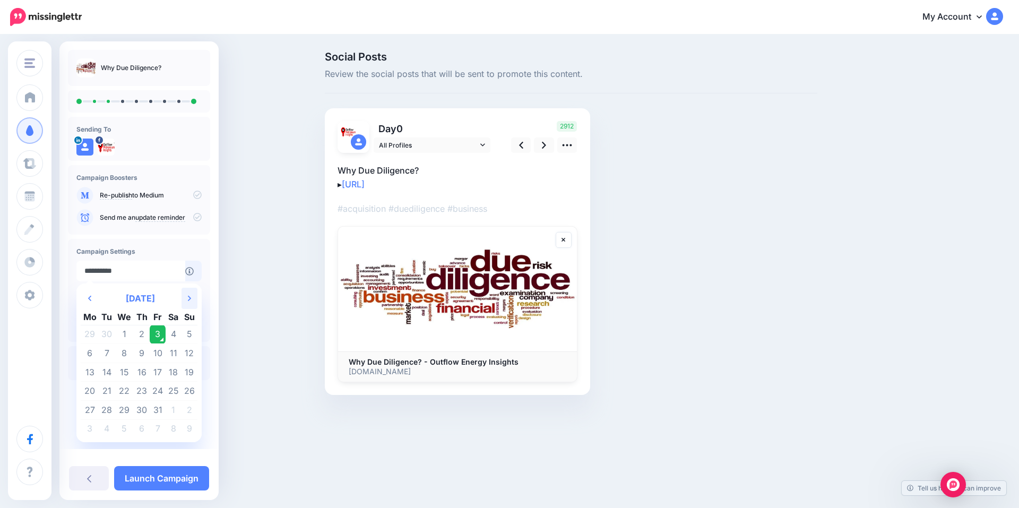
click at [193, 296] on th "Next Month" at bounding box center [190, 298] width 16 height 21
click at [125, 390] on td "19" at bounding box center [124, 391] width 19 height 19
type input "**********"
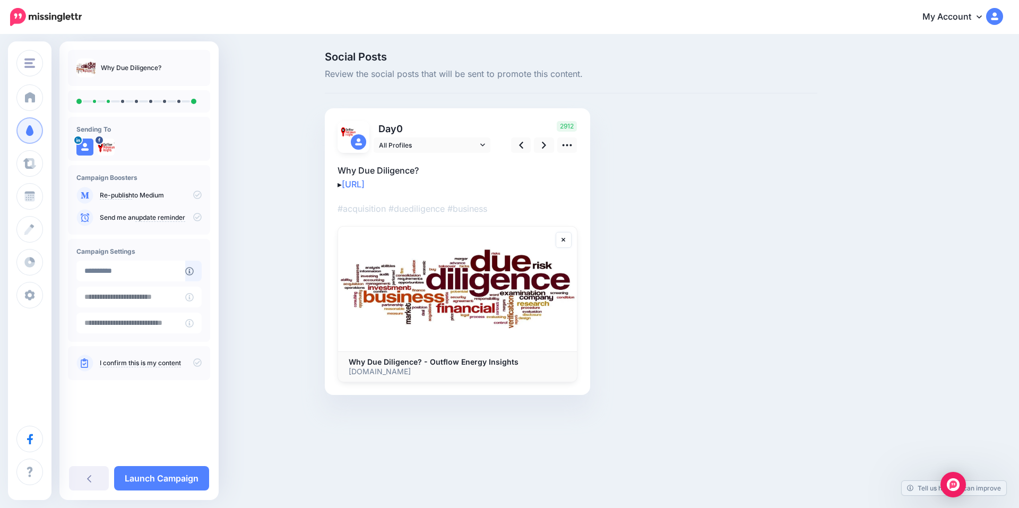
click at [126, 360] on link "I confirm this is my content" at bounding box center [140, 363] width 81 height 8
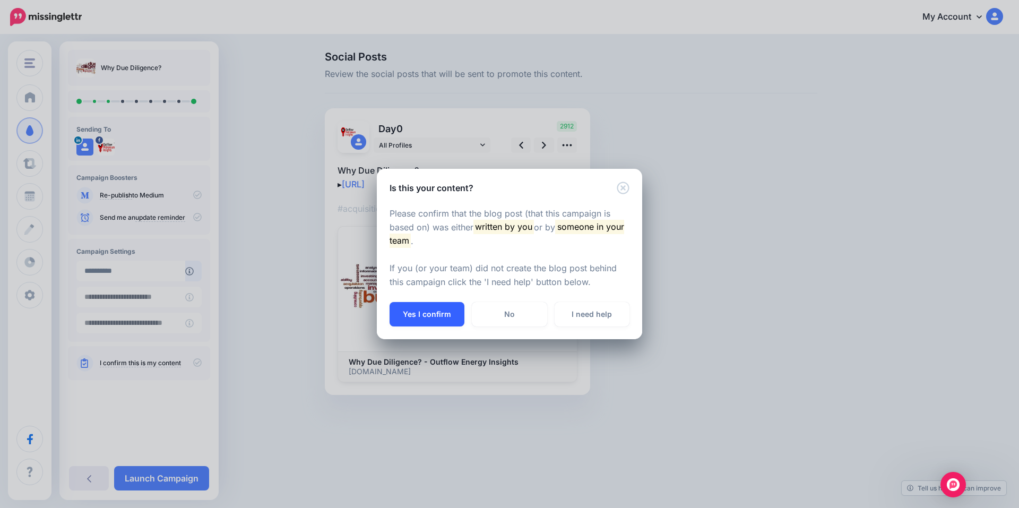
click at [425, 314] on button "Yes I confirm" at bounding box center [427, 314] width 75 height 24
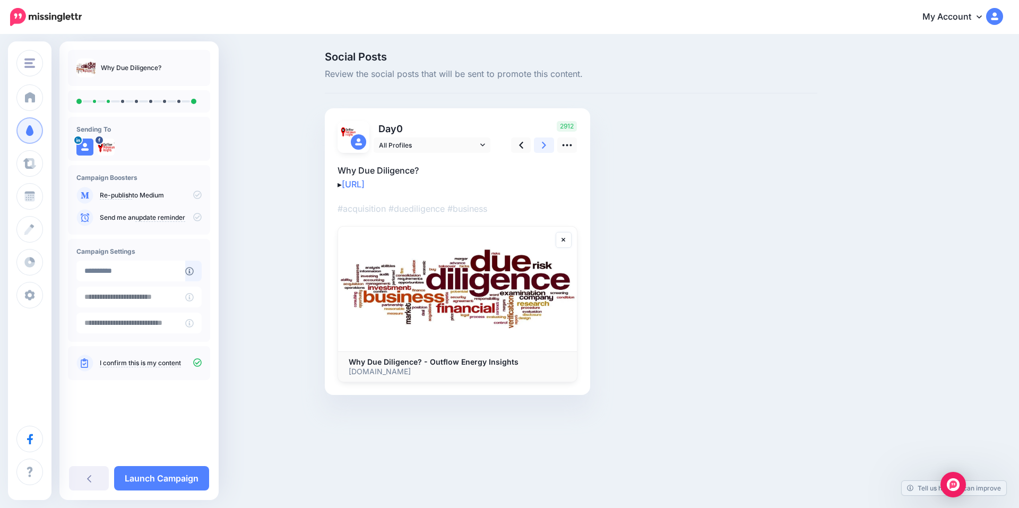
click at [543, 147] on icon at bounding box center [544, 145] width 4 height 11
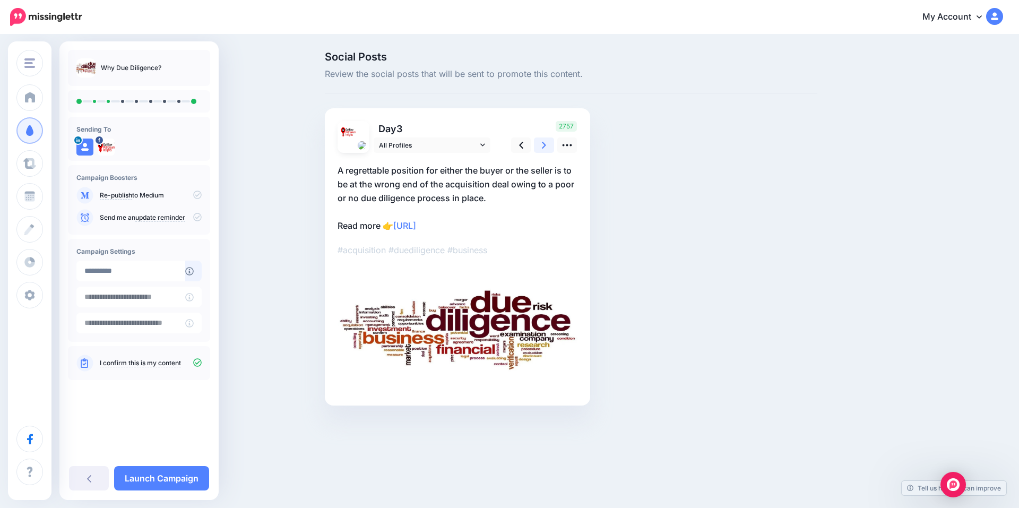
click at [543, 147] on icon at bounding box center [544, 145] width 4 height 11
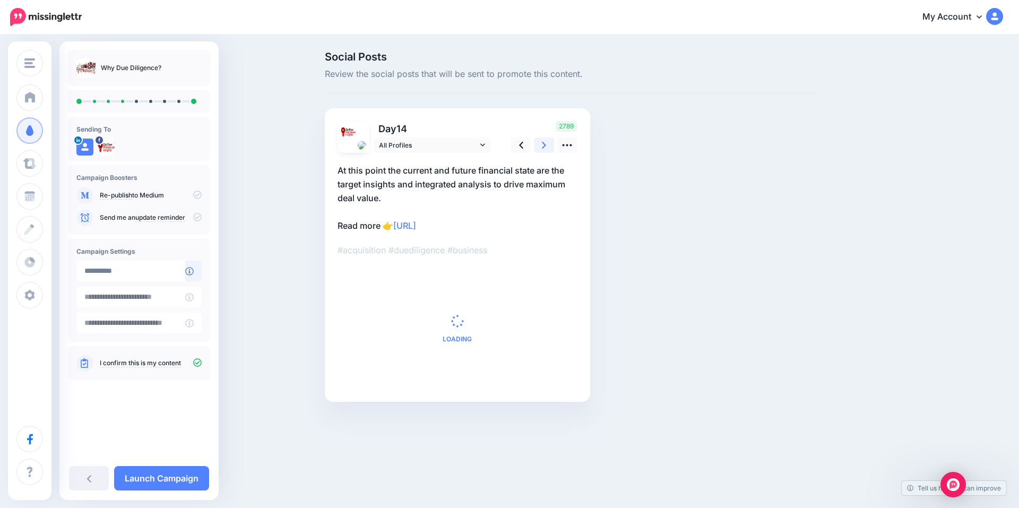
click at [543, 147] on icon at bounding box center [544, 145] width 4 height 11
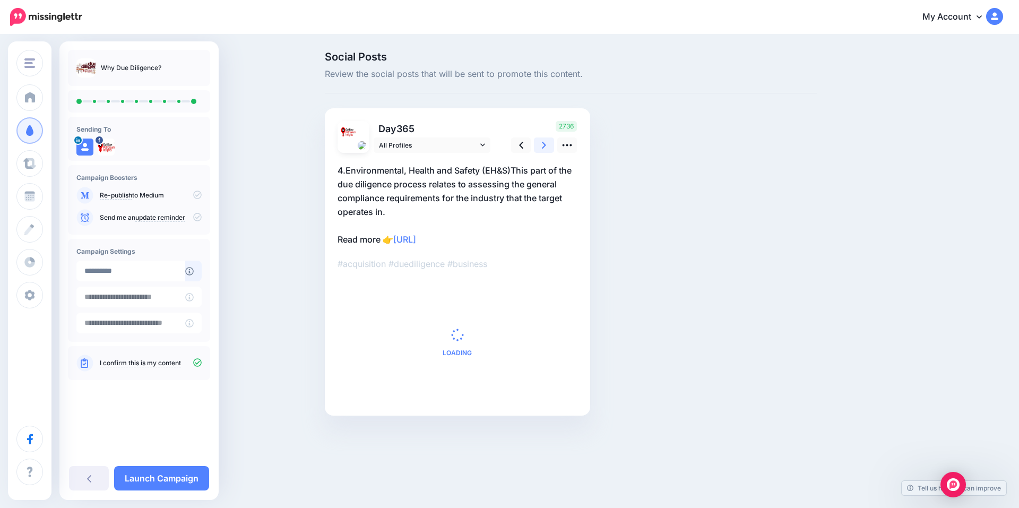
click at [543, 147] on icon at bounding box center [544, 145] width 4 height 11
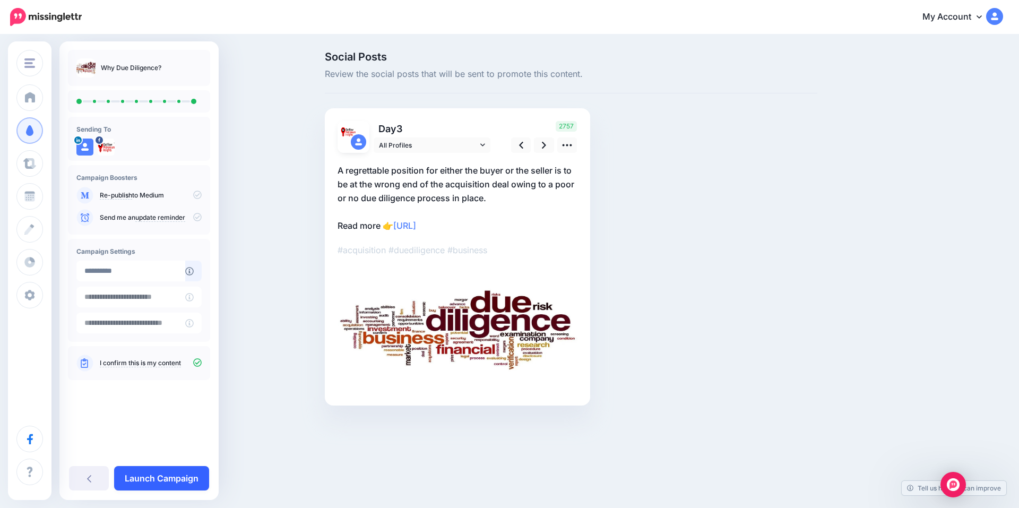
click at [163, 476] on link "Launch Campaign" at bounding box center [161, 478] width 95 height 24
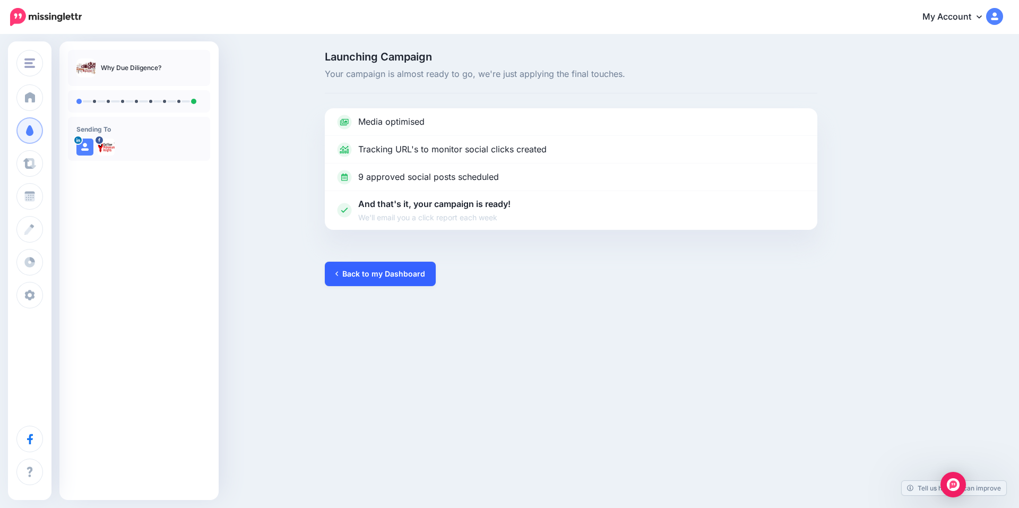
click at [410, 275] on link "Back to my Dashboard" at bounding box center [380, 274] width 111 height 24
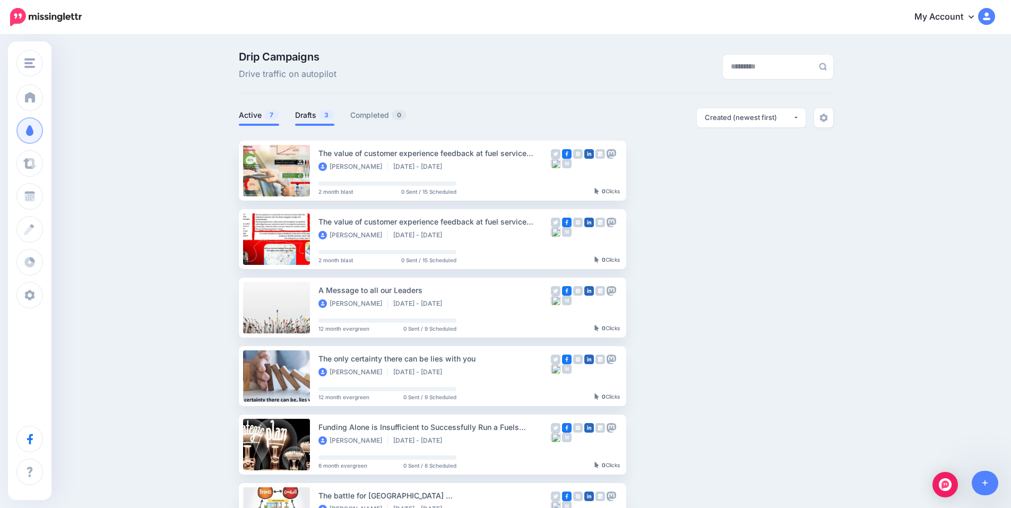
click at [315, 118] on link "Drafts 3" at bounding box center [314, 115] width 39 height 13
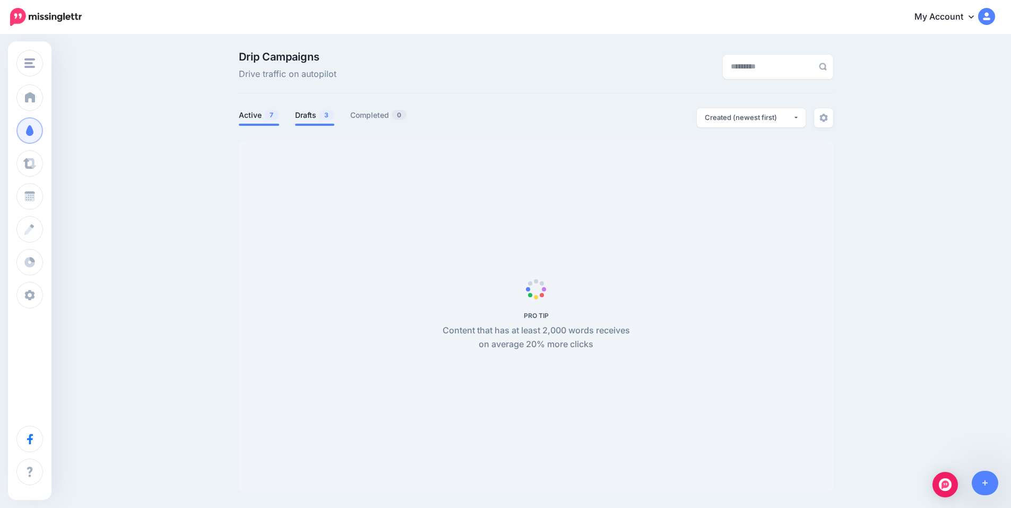
click at [266, 117] on link "Active 7" at bounding box center [259, 115] width 40 height 13
click at [321, 123] on li "Drafts 3" at bounding box center [314, 117] width 39 height 18
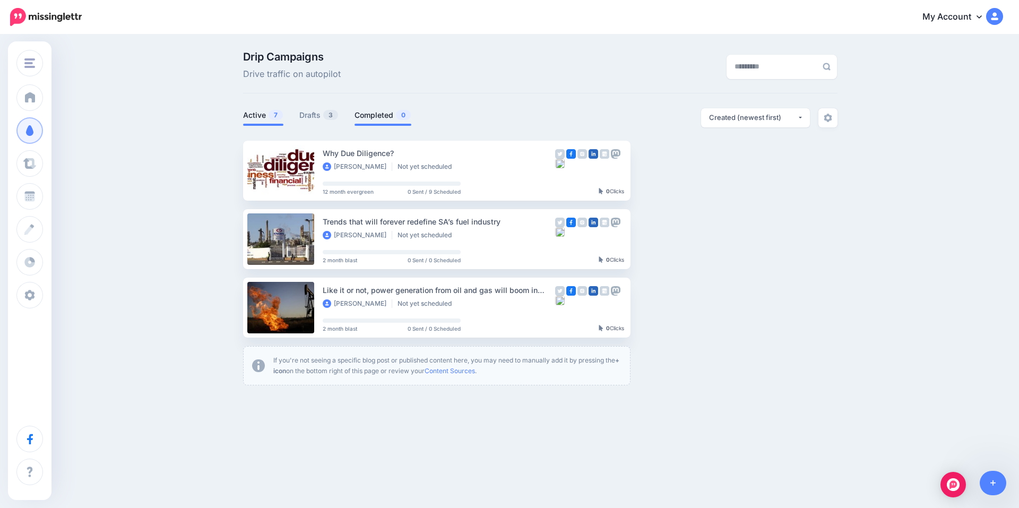
click at [377, 114] on link "Completed 0" at bounding box center [383, 115] width 57 height 13
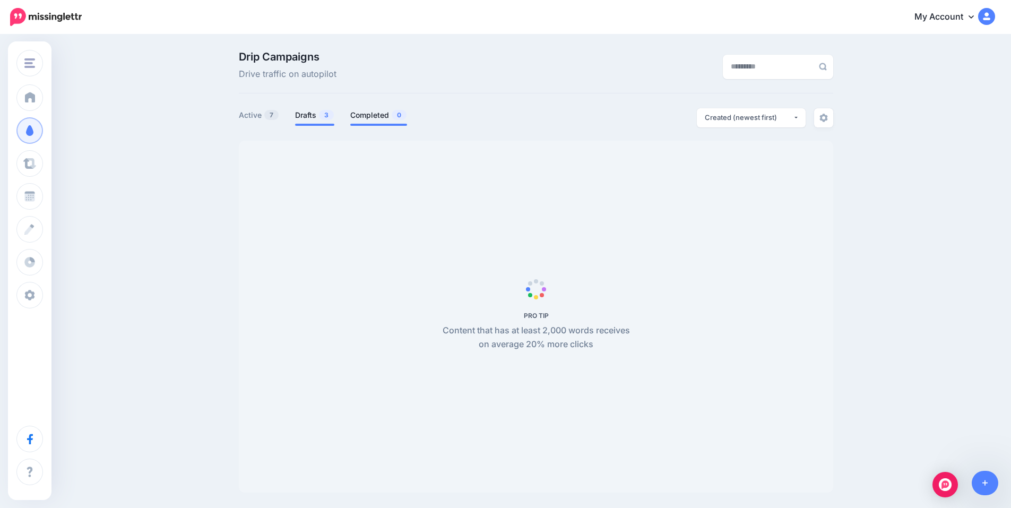
click at [298, 117] on link "Drafts 3" at bounding box center [314, 115] width 39 height 13
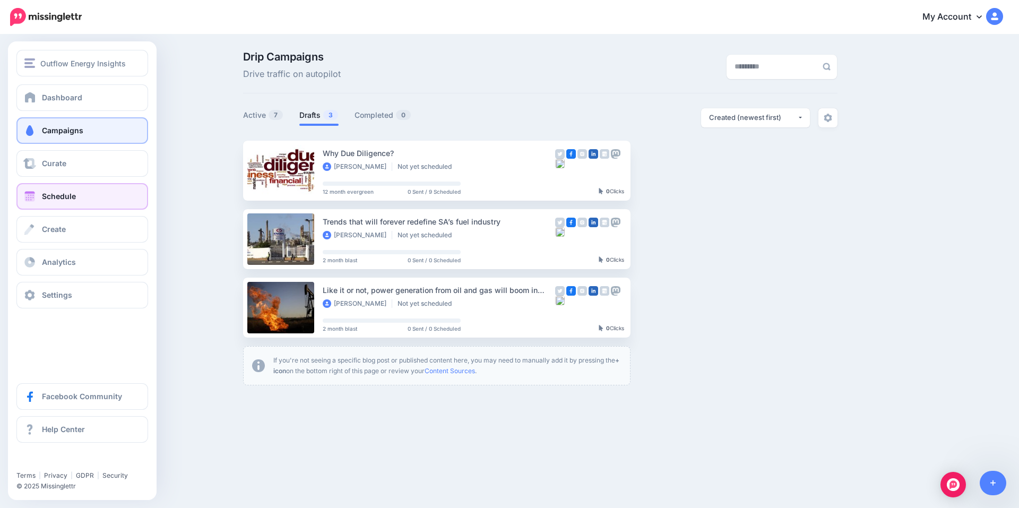
click at [33, 196] on span at bounding box center [30, 196] width 14 height 11
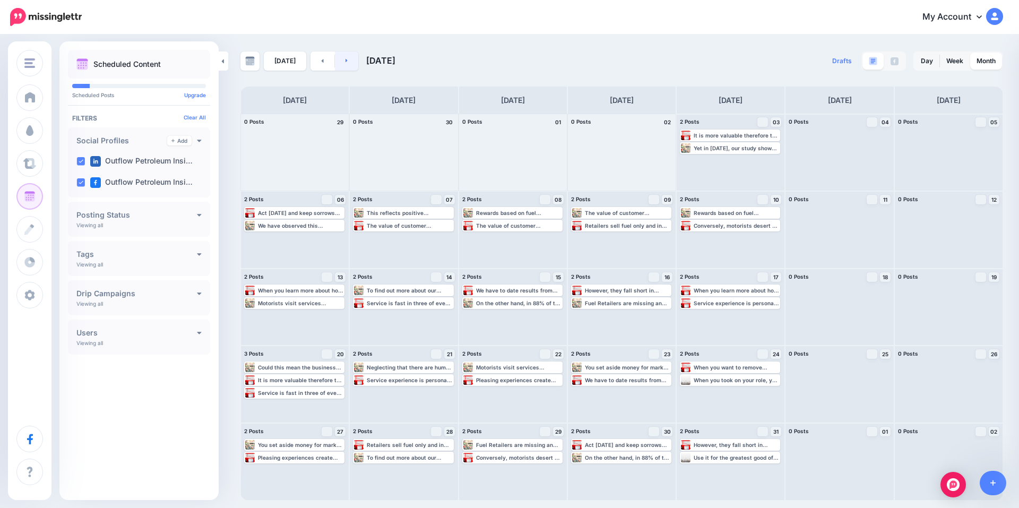
click at [349, 57] on link at bounding box center [347, 60] width 24 height 19
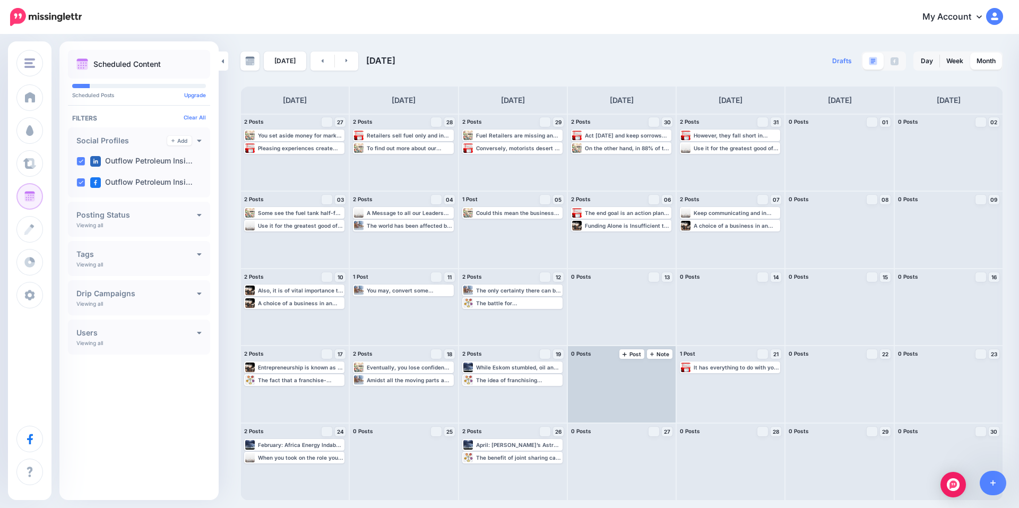
click at [640, 401] on div at bounding box center [622, 384] width 108 height 76
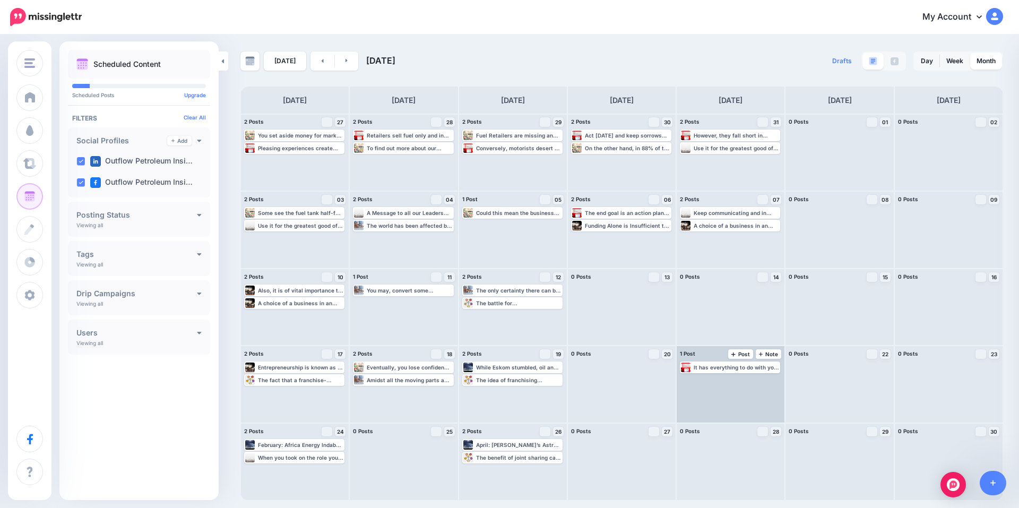
click at [734, 399] on div "It has everything to do with your attitude towards customers and customers atti…" at bounding box center [731, 384] width 108 height 76
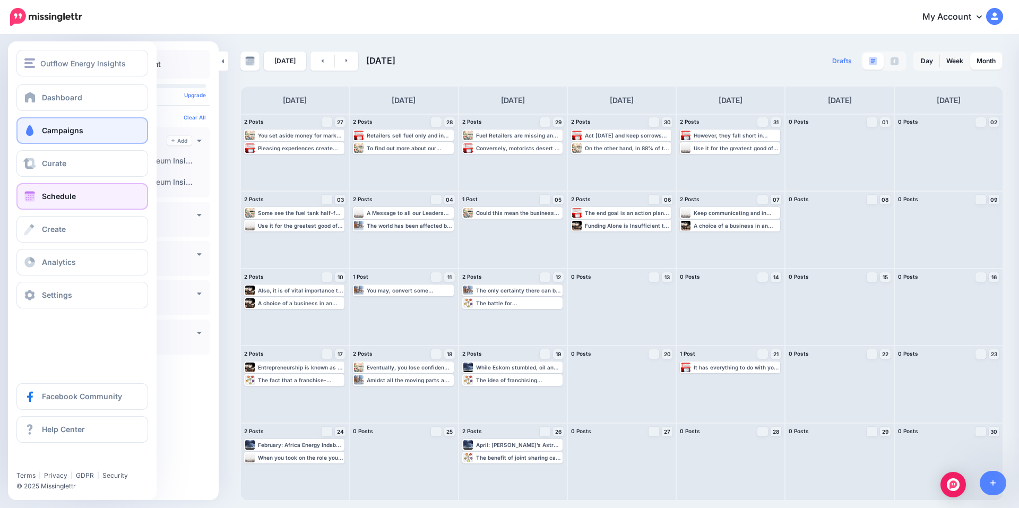
click at [67, 126] on span "Campaigns" at bounding box center [62, 130] width 41 height 9
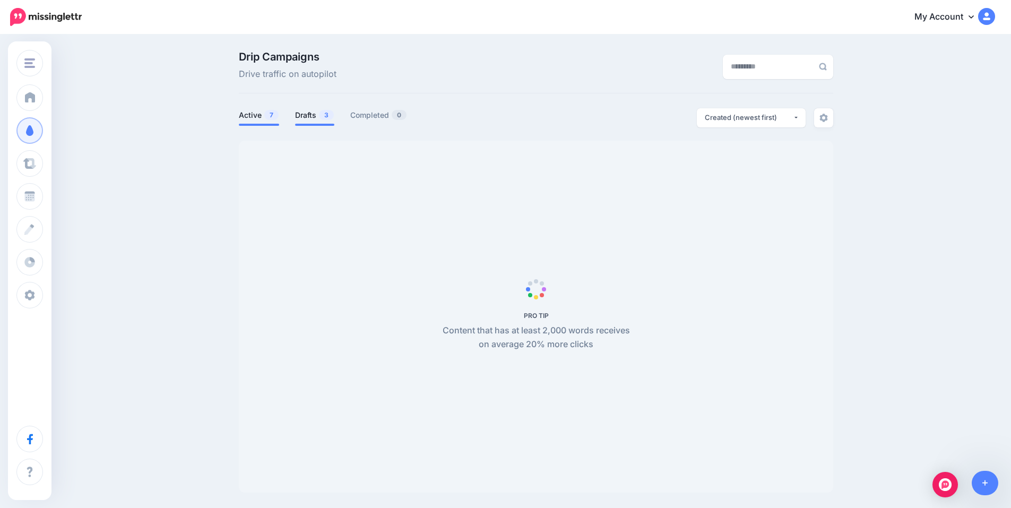
click at [312, 111] on link "Drafts 3" at bounding box center [314, 115] width 39 height 13
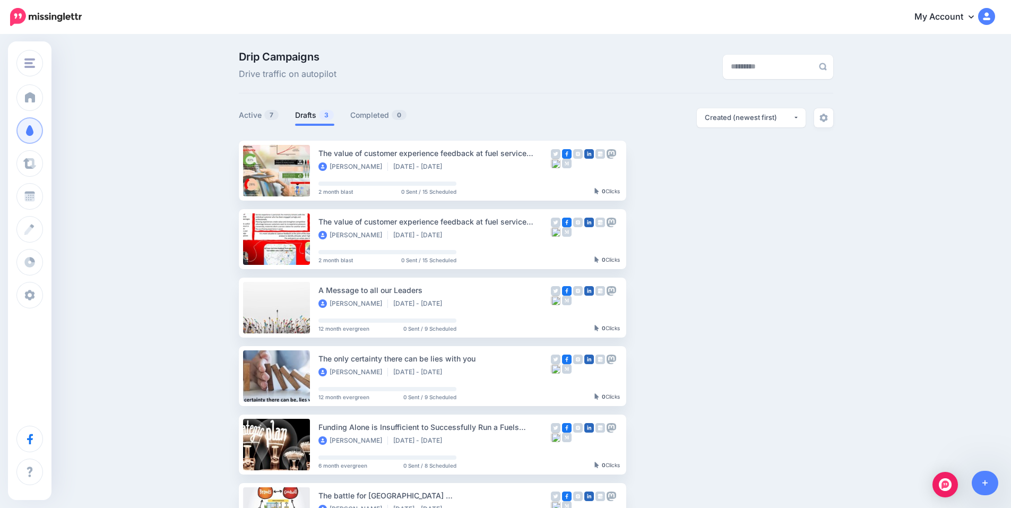
click at [317, 116] on link "Drafts 3" at bounding box center [314, 115] width 39 height 13
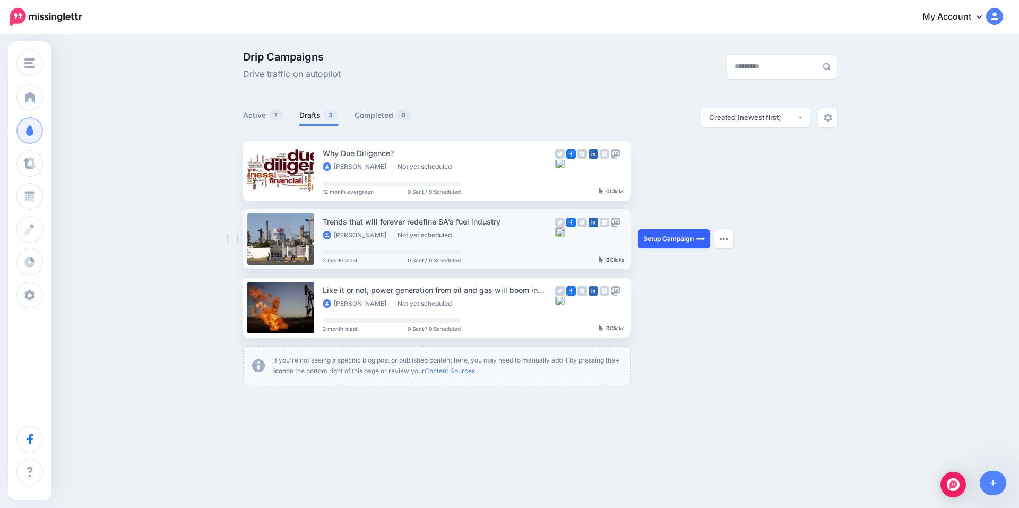
click at [667, 236] on link "Setup Campaign" at bounding box center [674, 238] width 72 height 19
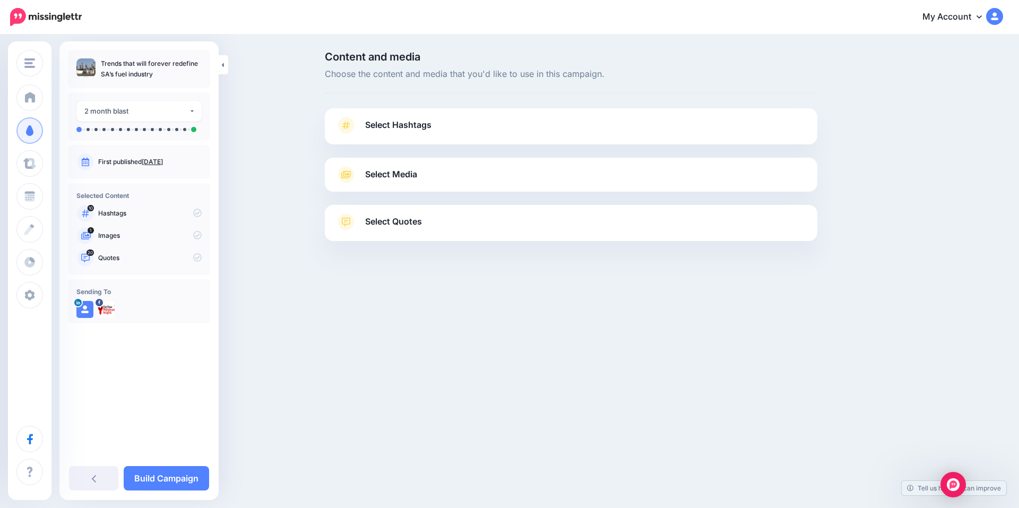
click at [410, 121] on span "Select Hashtags" at bounding box center [398, 125] width 66 height 14
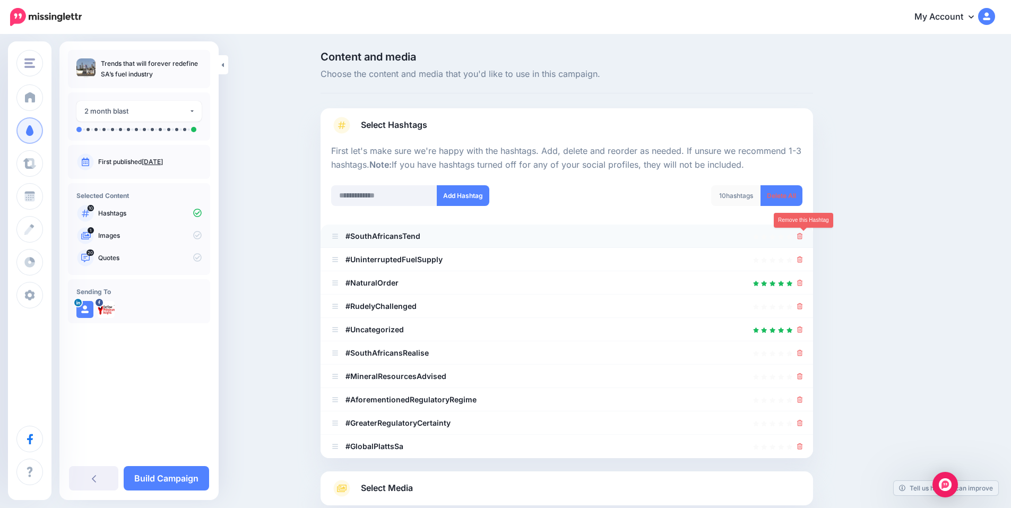
click at [803, 234] on icon at bounding box center [800, 236] width 6 height 6
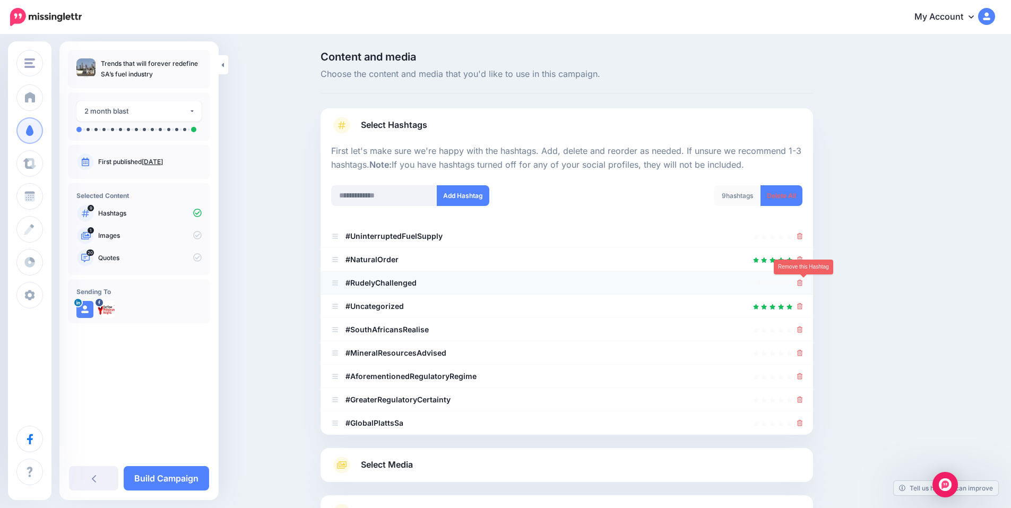
click at [802, 282] on icon at bounding box center [800, 283] width 6 height 6
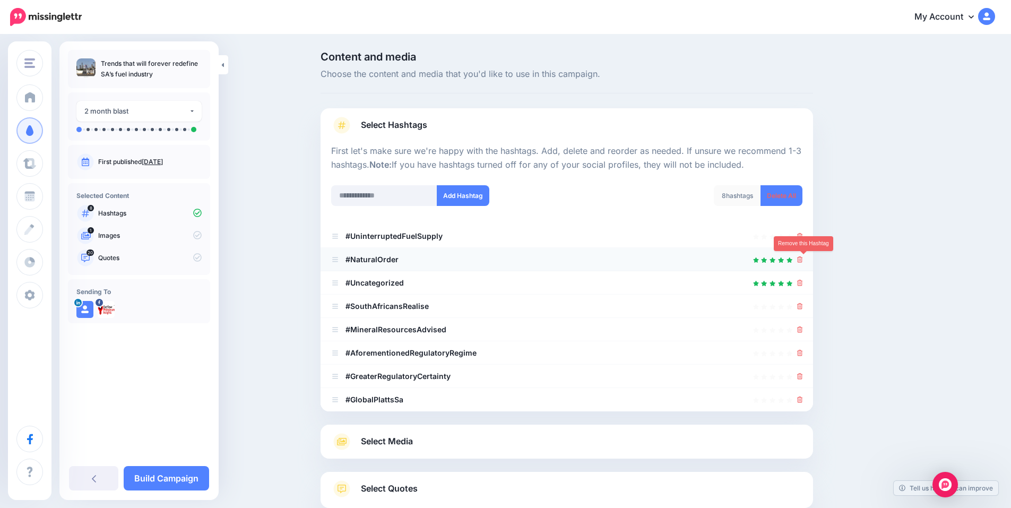
click at [801, 261] on icon at bounding box center [800, 259] width 6 height 6
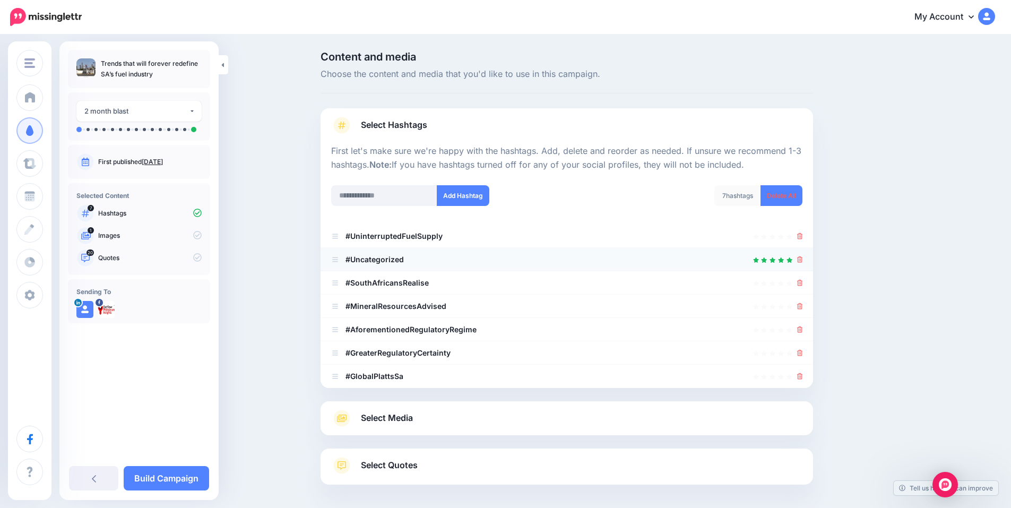
click at [801, 283] on icon at bounding box center [800, 283] width 6 height 6
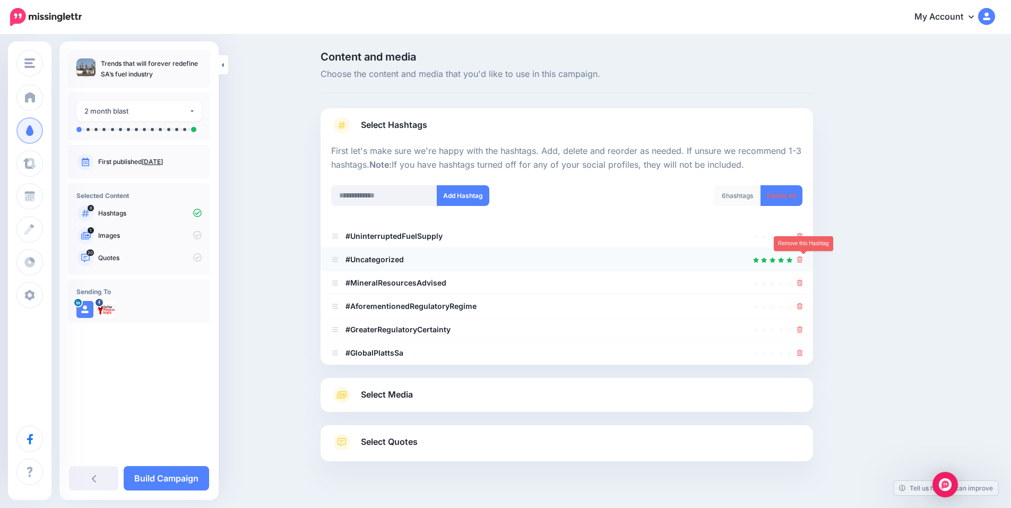
click at [801, 259] on icon at bounding box center [800, 259] width 6 height 6
click at [803, 303] on icon at bounding box center [800, 306] width 6 height 6
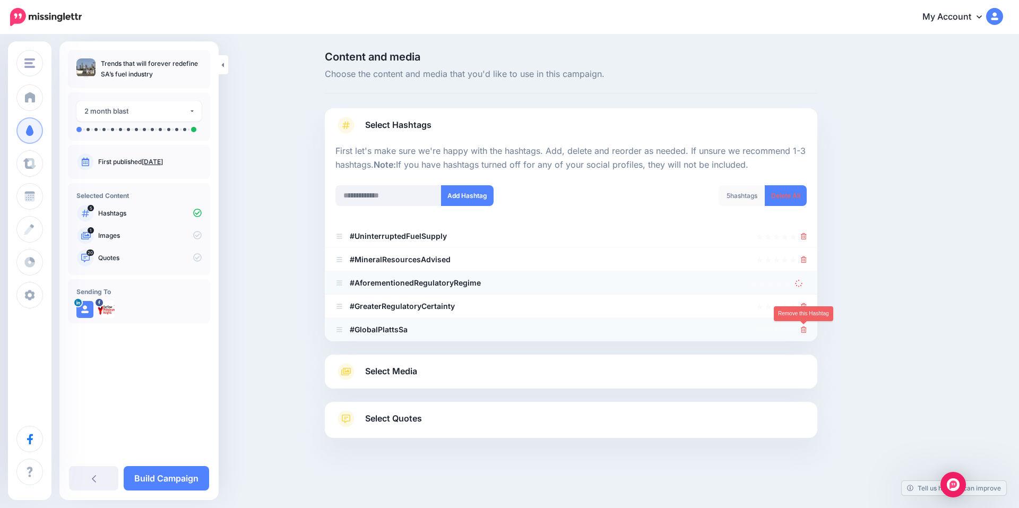
click at [804, 326] on icon at bounding box center [804, 329] width 6 height 6
click at [803, 305] on icon at bounding box center [804, 306] width 6 height 6
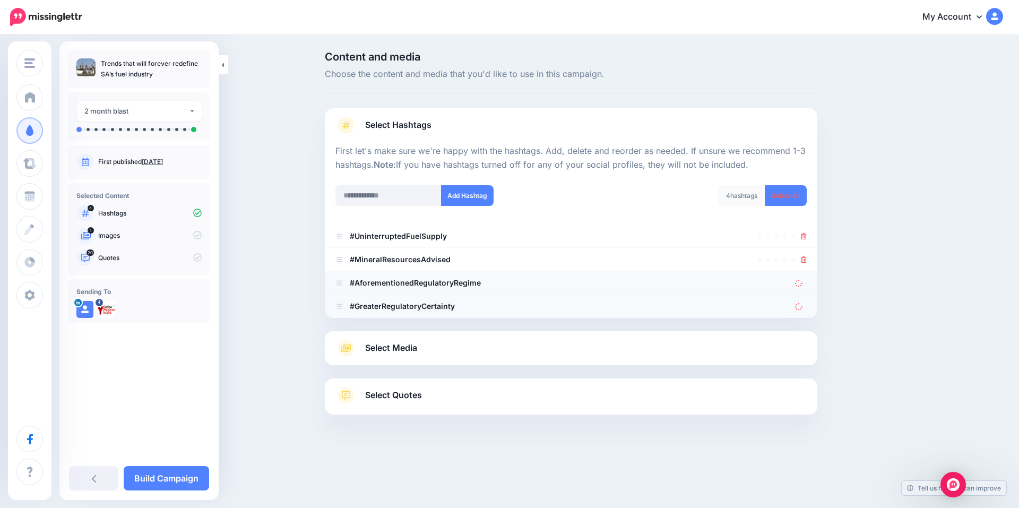
click at [418, 345] on link "Select Media" at bounding box center [570, 348] width 471 height 17
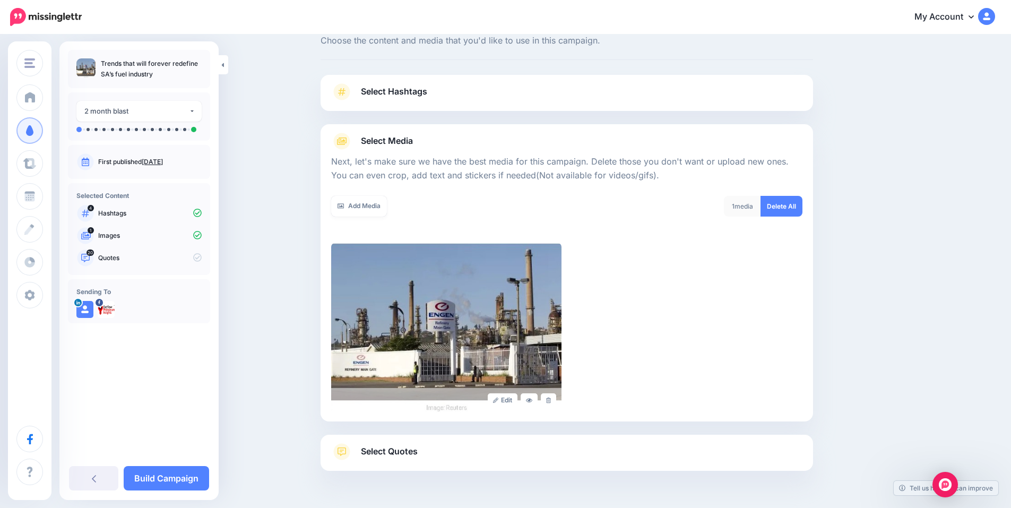
scroll to position [65, 0]
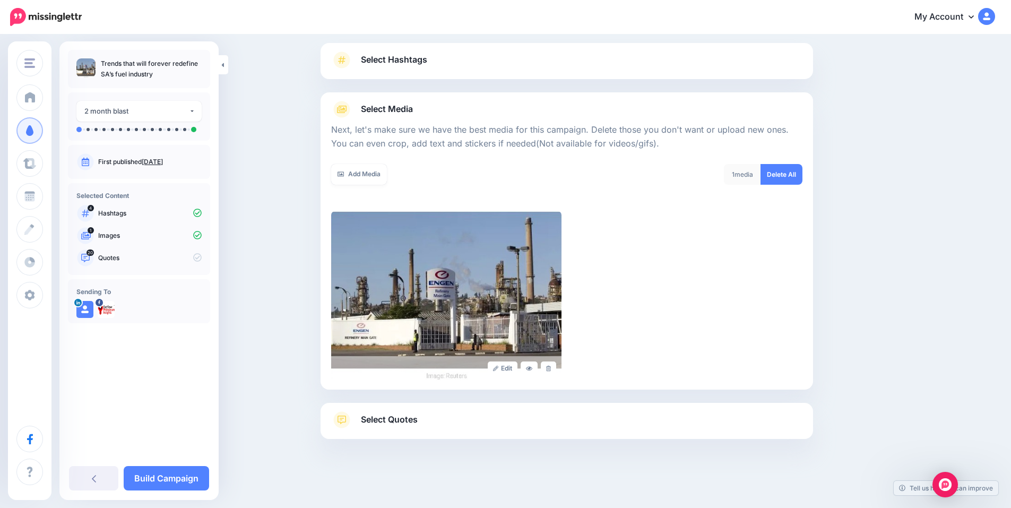
click at [437, 426] on link "Select Quotes" at bounding box center [566, 425] width 471 height 28
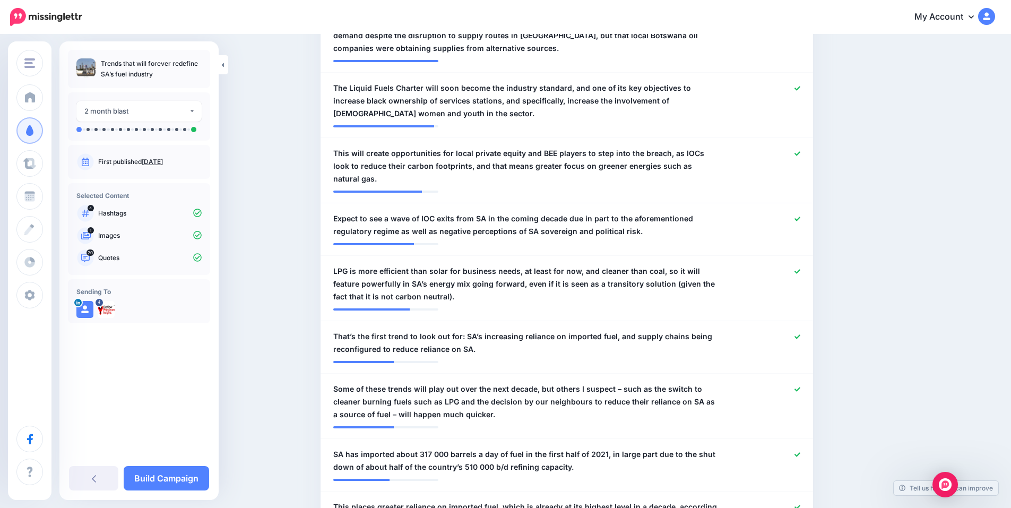
scroll to position [490, 0]
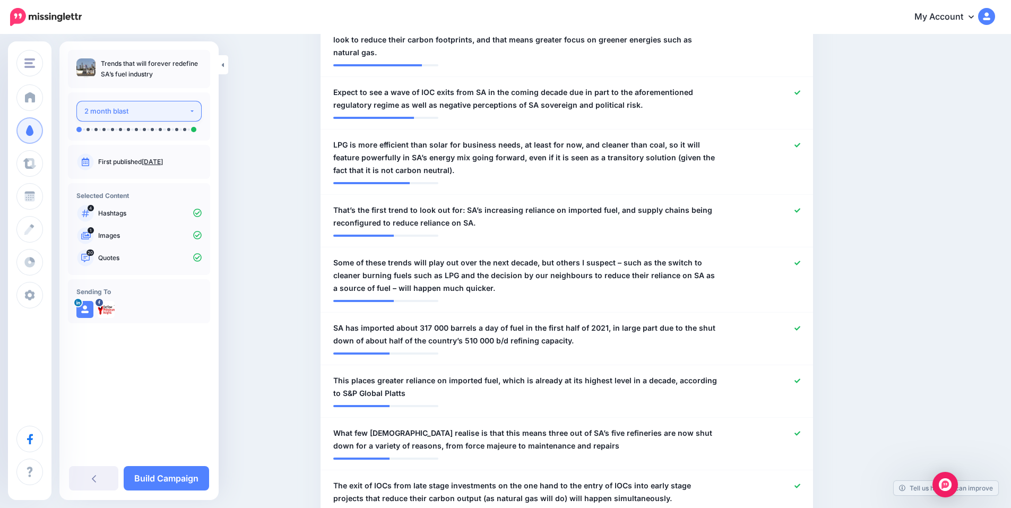
click at [143, 115] on div "2 month blast" at bounding box center [136, 111] width 105 height 12
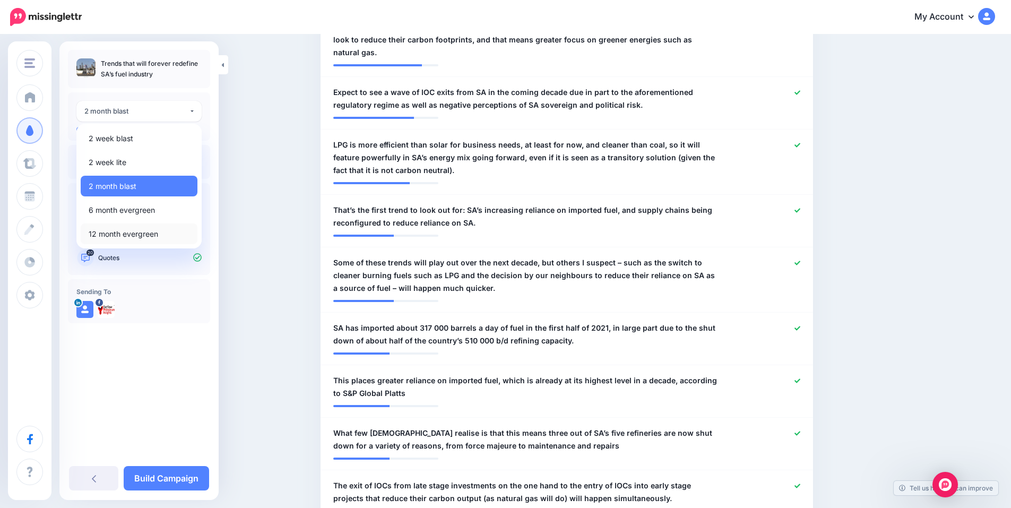
click at [130, 225] on link "12 month evergreen" at bounding box center [139, 233] width 117 height 21
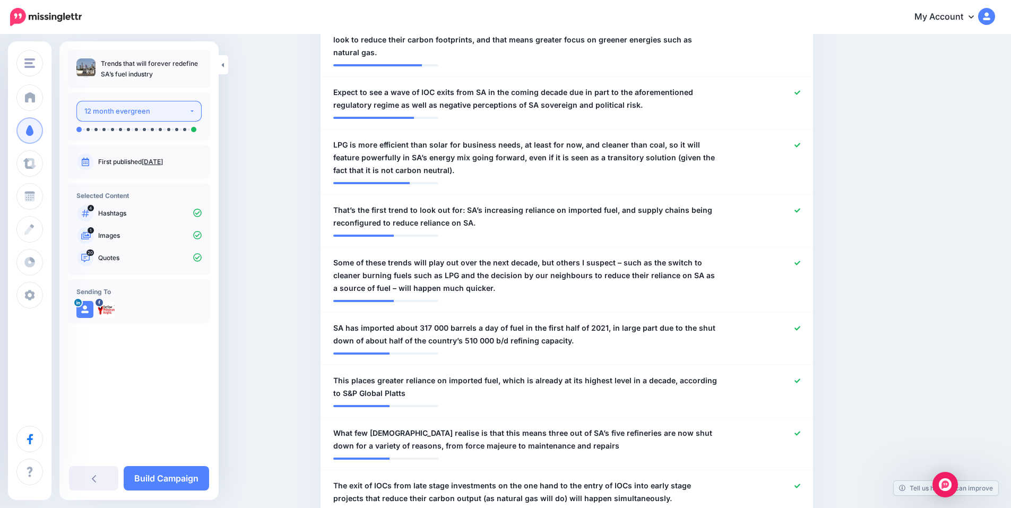
click at [123, 103] on button "12 month evergreen" at bounding box center [138, 111] width 125 height 21
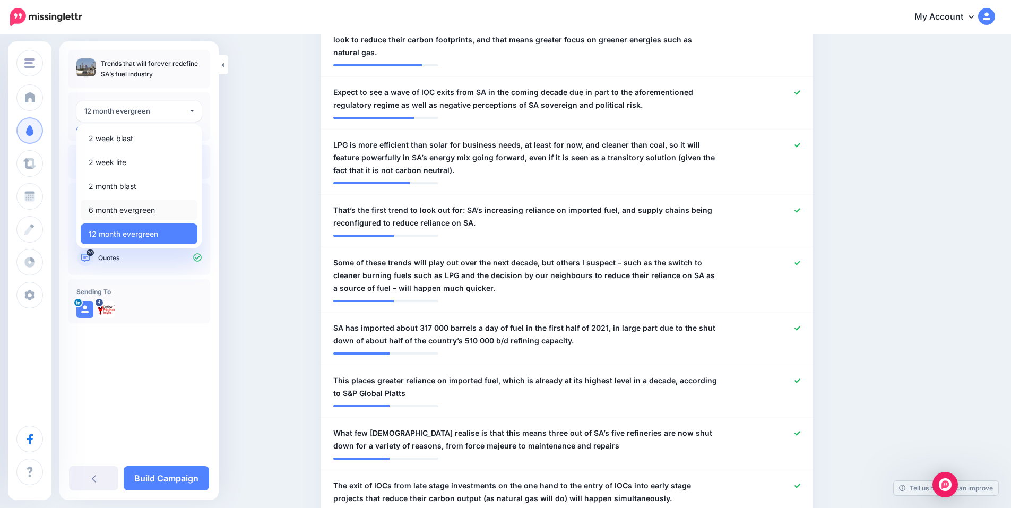
click at [125, 210] on span "6 month evergreen" at bounding box center [122, 210] width 66 height 13
select select "******"
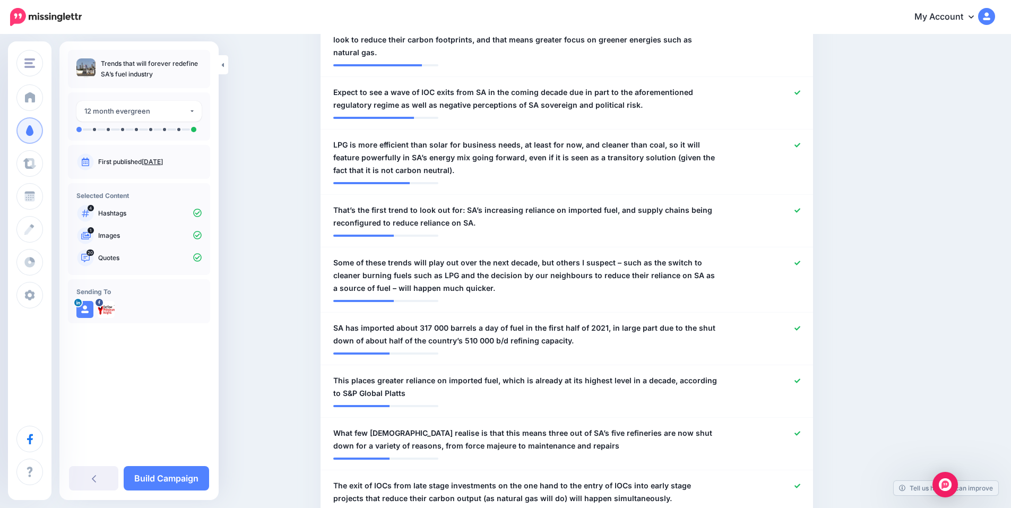
scroll to position [591, 0]
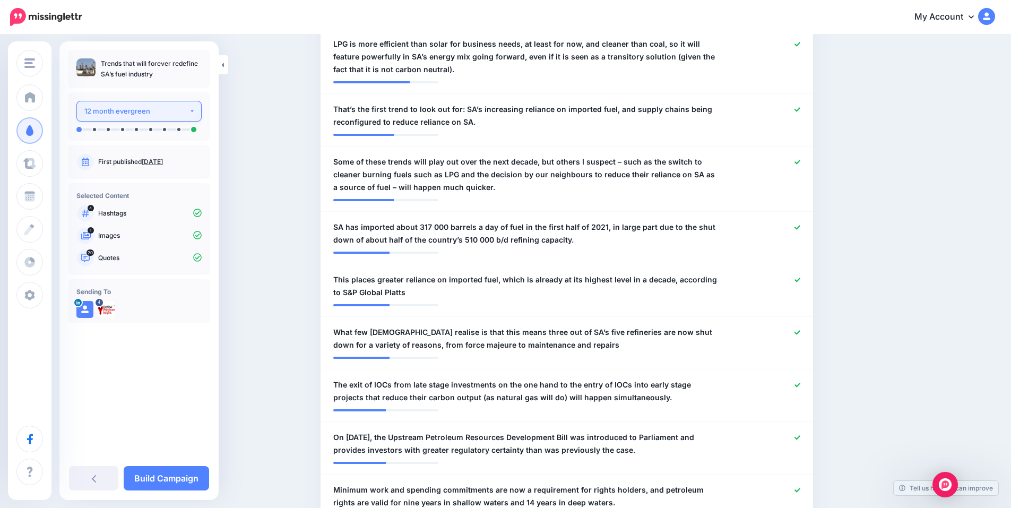
click at [138, 108] on div "12 month evergreen" at bounding box center [136, 111] width 105 height 12
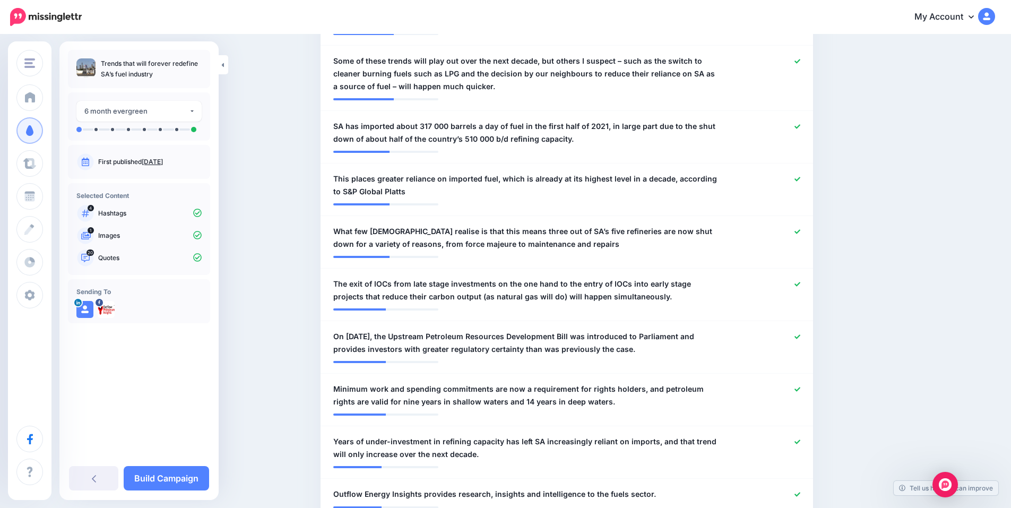
click at [136, 367] on div "**********" at bounding box center [138, 249] width 159 height 399
click at [167, 475] on link "Build Campaign" at bounding box center [166, 478] width 85 height 24
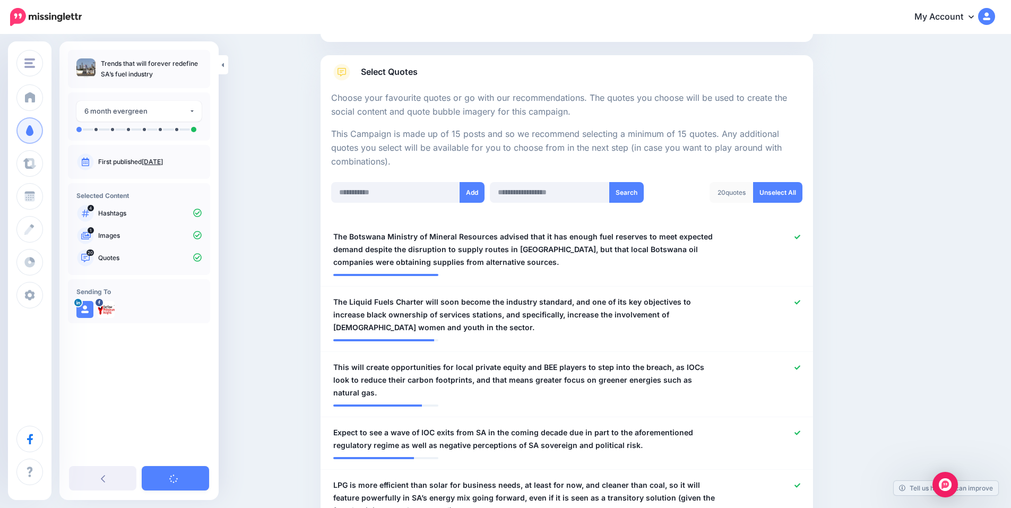
scroll to position [0, 0]
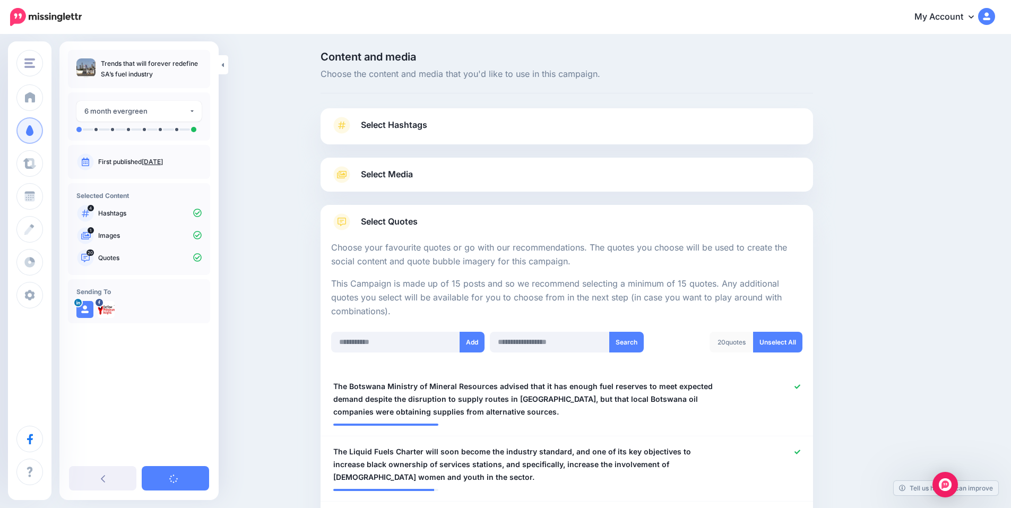
click at [427, 131] on span "Select Hashtags" at bounding box center [394, 125] width 66 height 14
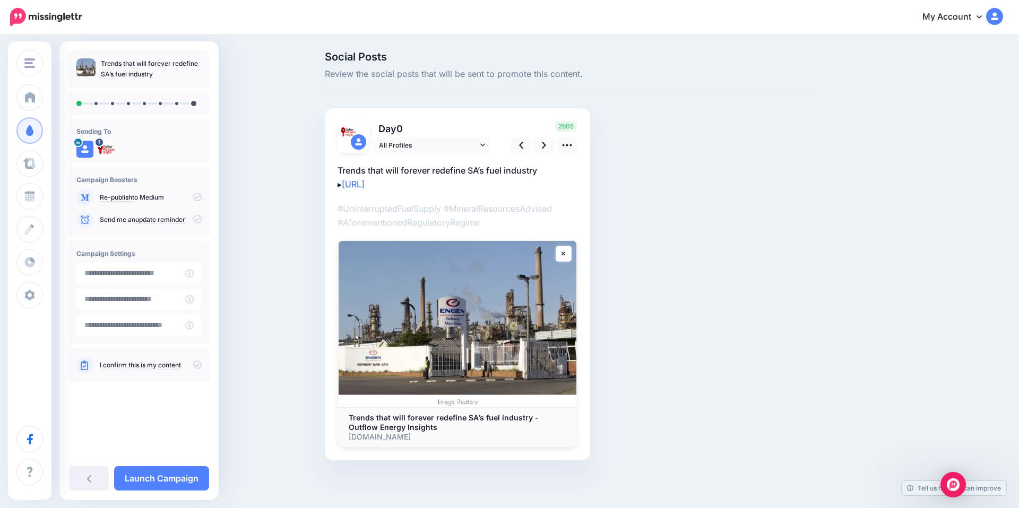
click at [138, 367] on link "I confirm this is my content" at bounding box center [140, 365] width 81 height 8
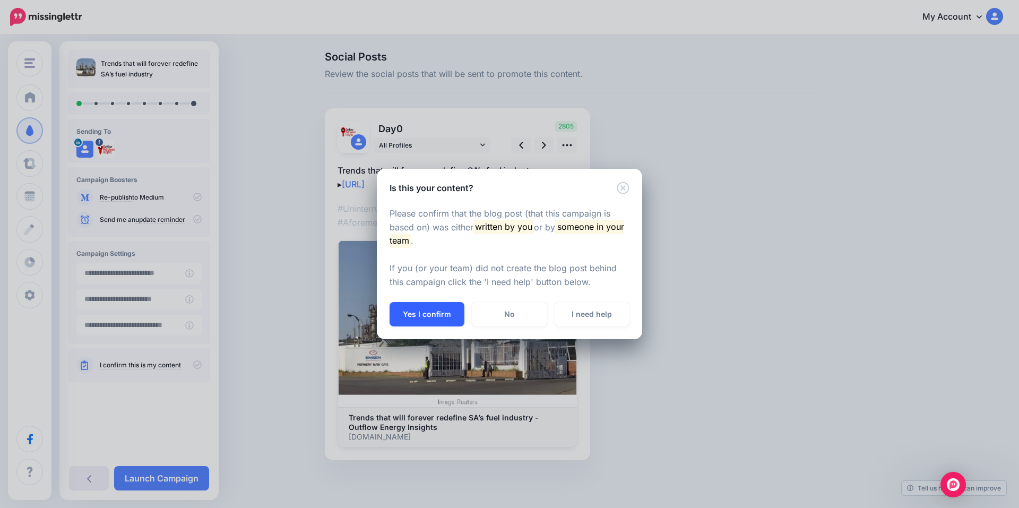
click at [423, 309] on button "Yes I confirm" at bounding box center [427, 314] width 75 height 24
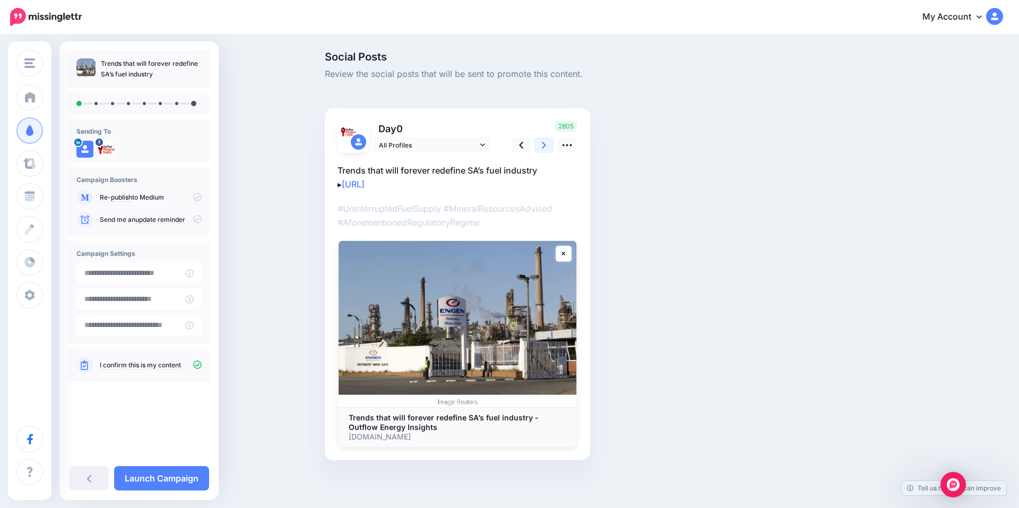
click at [544, 144] on icon at bounding box center [544, 145] width 4 height 11
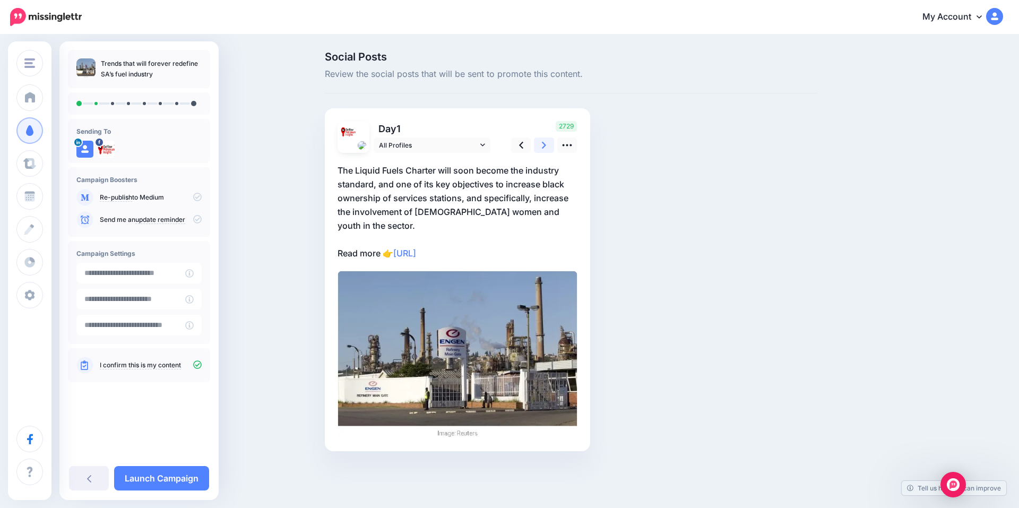
click at [544, 144] on icon at bounding box center [544, 145] width 4 height 11
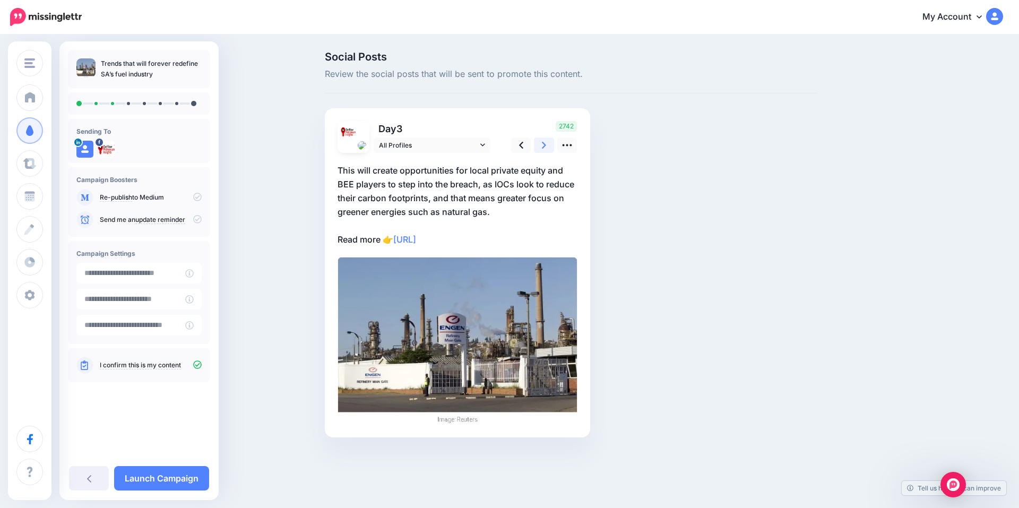
click at [544, 144] on icon at bounding box center [544, 145] width 4 height 11
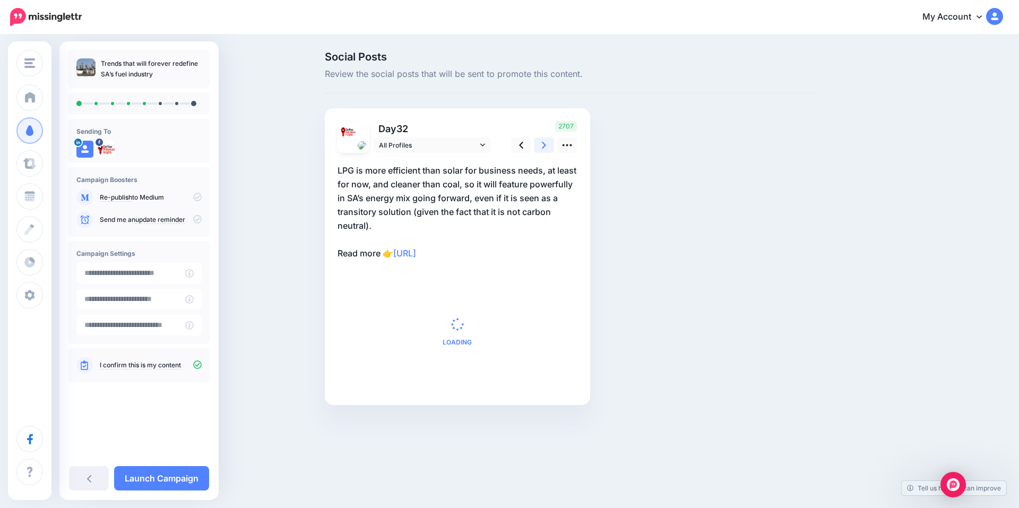
click at [544, 144] on icon at bounding box center [544, 145] width 4 height 11
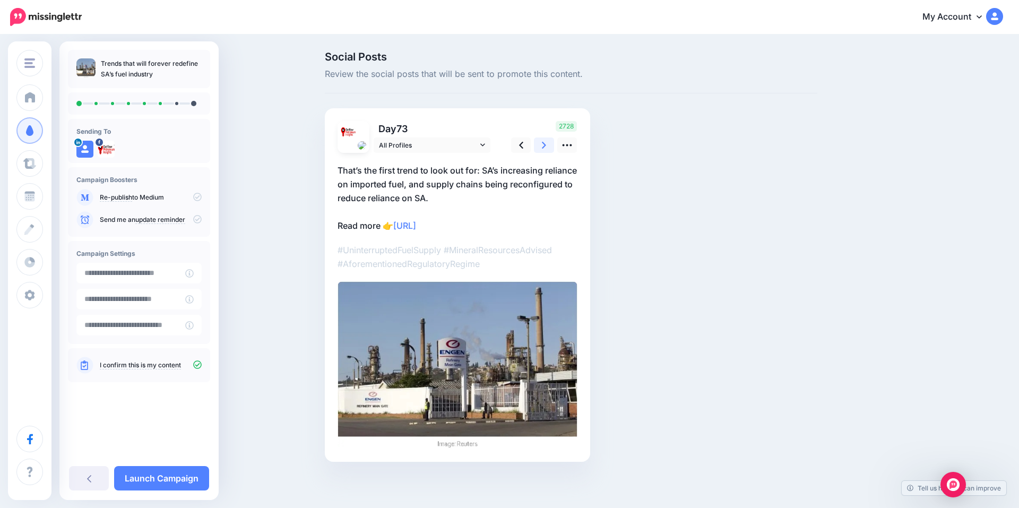
click at [544, 144] on icon at bounding box center [544, 145] width 4 height 11
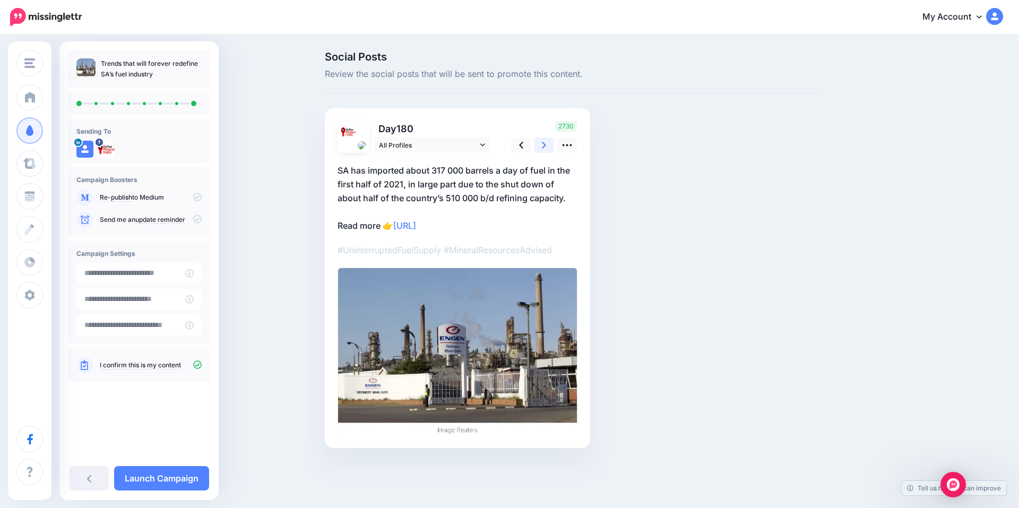
click at [544, 144] on icon at bounding box center [544, 145] width 4 height 11
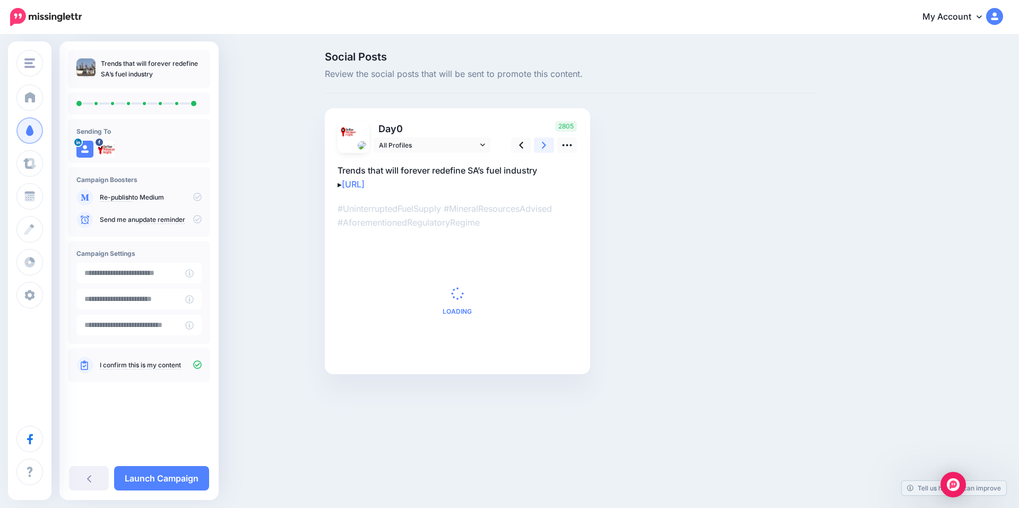
click at [544, 144] on icon at bounding box center [544, 145] width 4 height 11
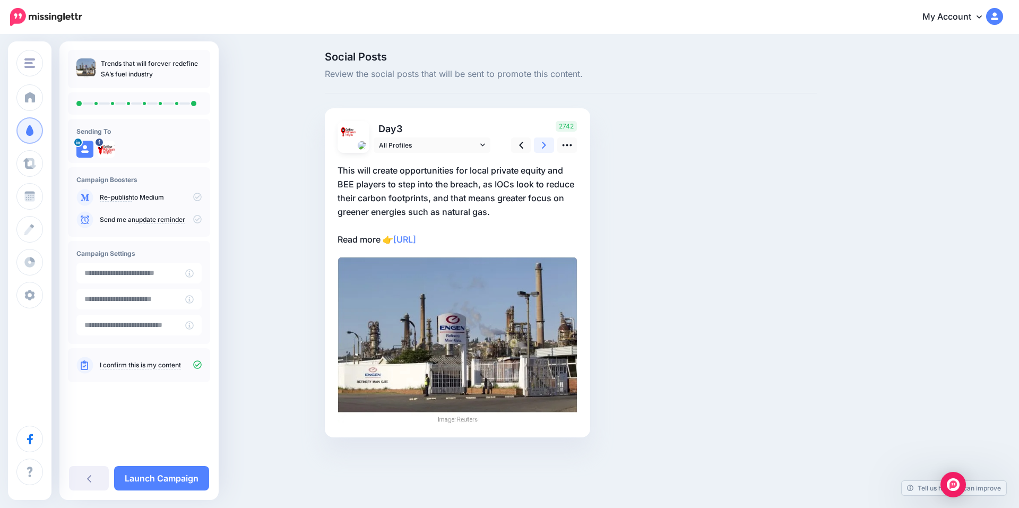
click at [544, 144] on icon at bounding box center [544, 145] width 4 height 11
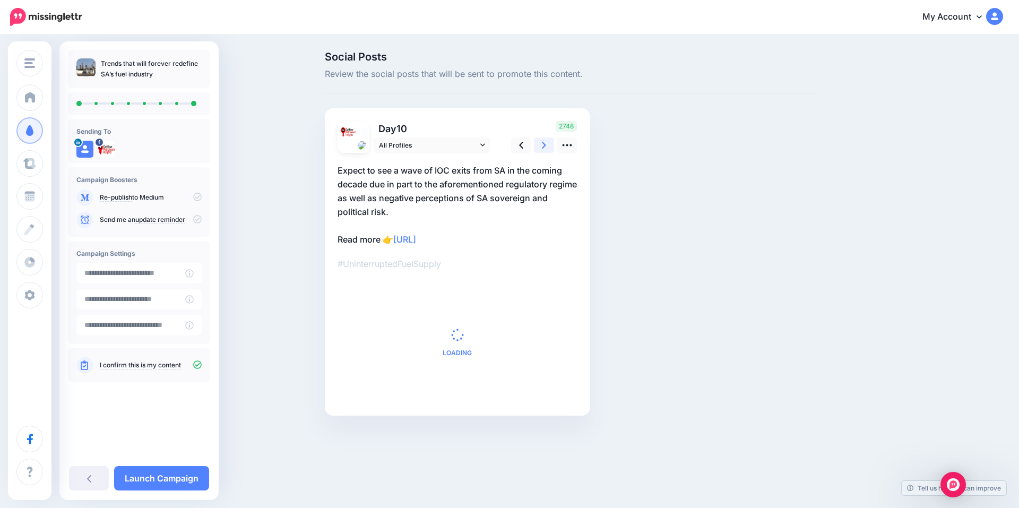
click at [544, 144] on icon at bounding box center [544, 145] width 4 height 11
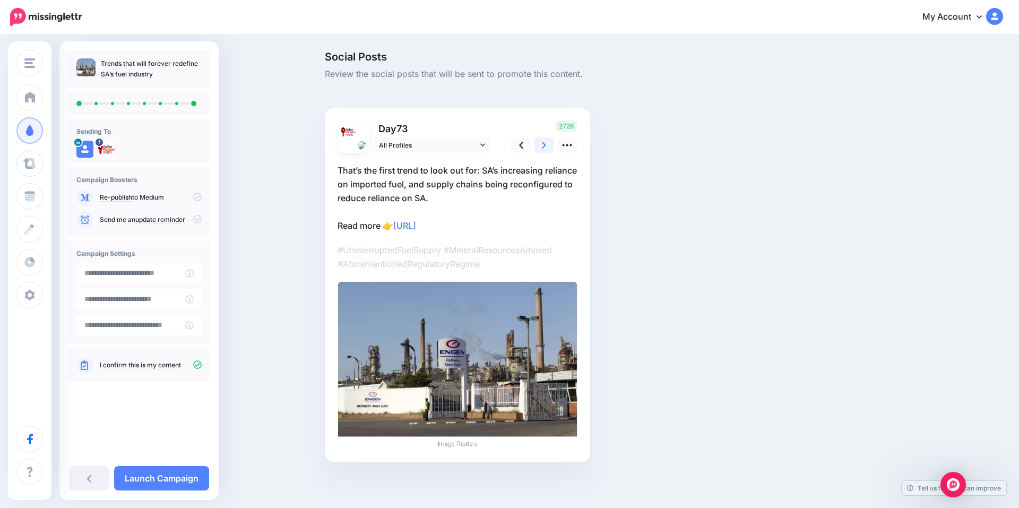
click at [544, 144] on icon at bounding box center [544, 145] width 4 height 11
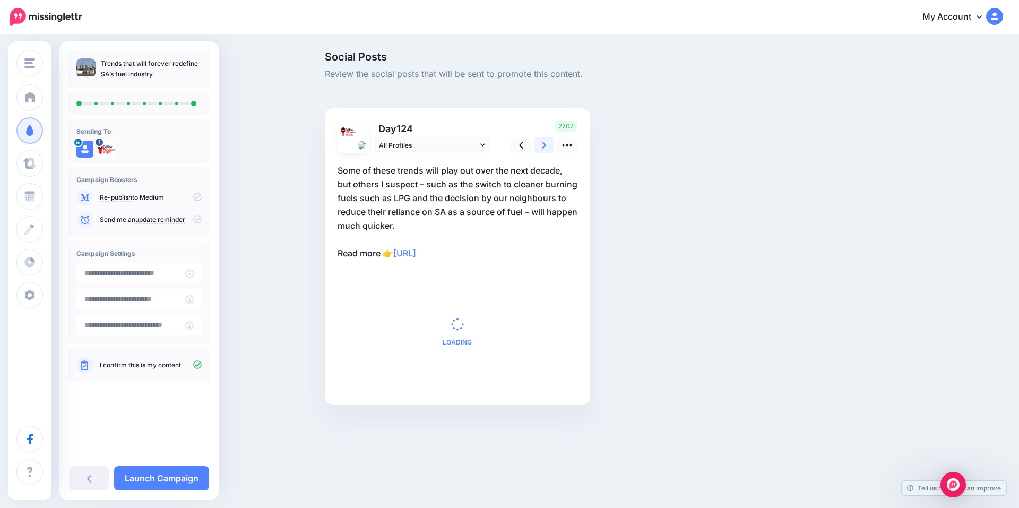
click at [544, 144] on icon at bounding box center [544, 145] width 4 height 11
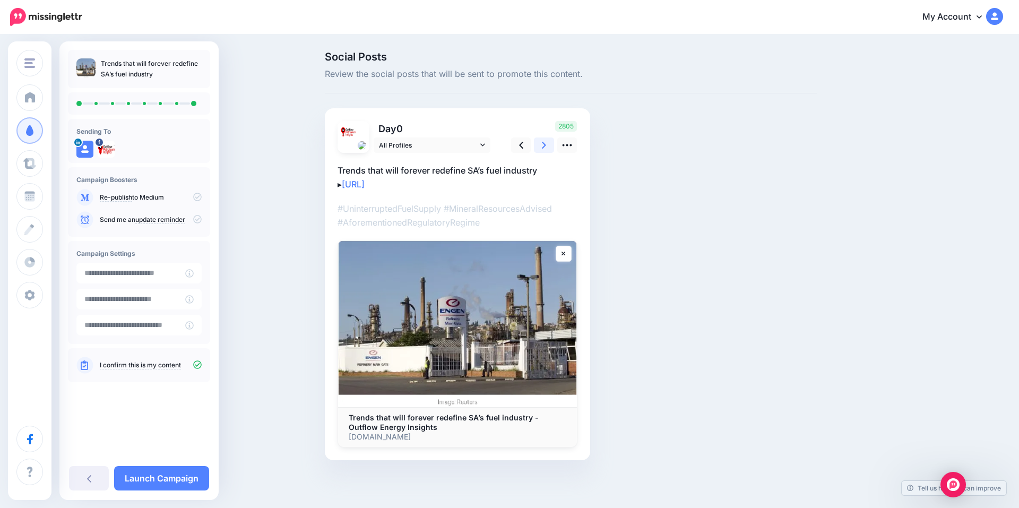
click at [544, 144] on icon at bounding box center [544, 145] width 4 height 11
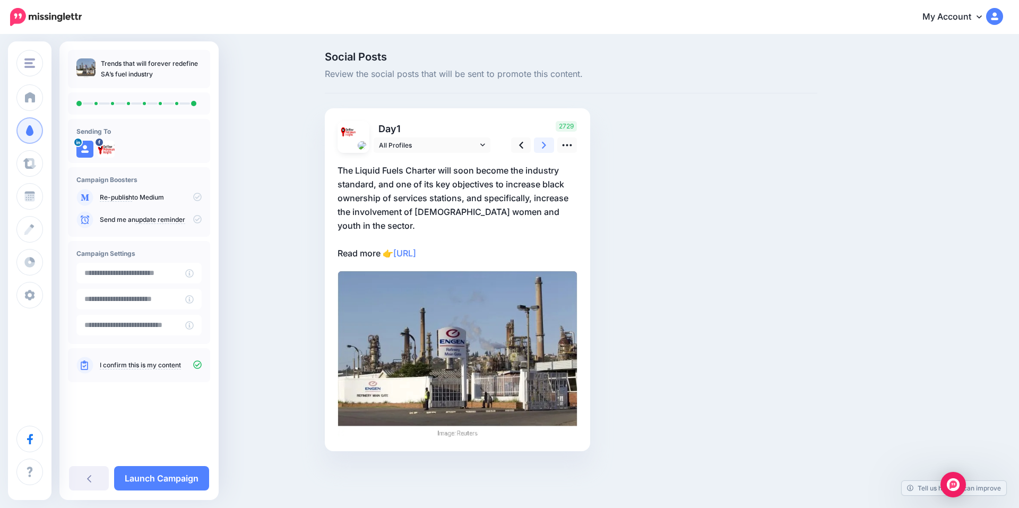
click at [544, 144] on icon at bounding box center [544, 145] width 4 height 11
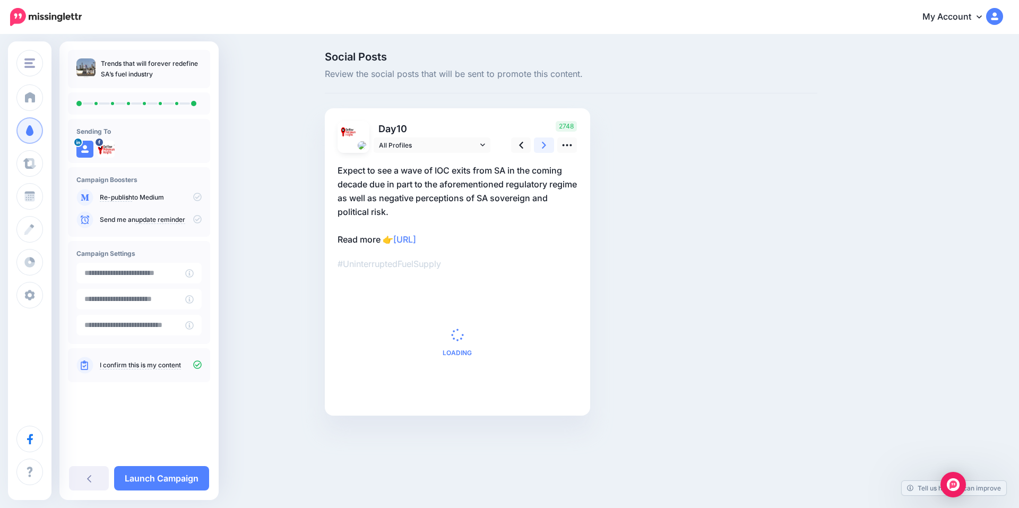
click at [544, 144] on icon at bounding box center [544, 145] width 4 height 11
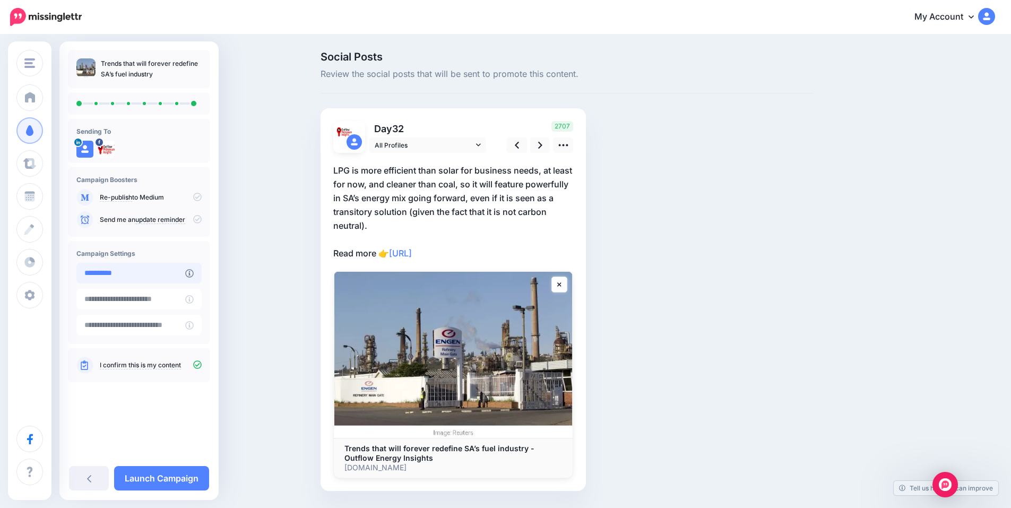
click at [145, 278] on input "**********" at bounding box center [130, 273] width 109 height 21
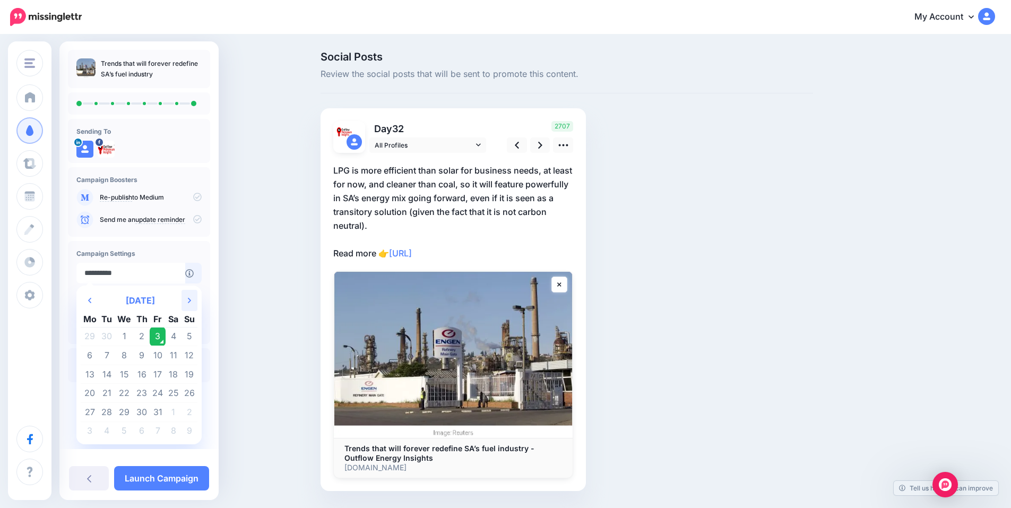
click at [186, 299] on th "Next Month" at bounding box center [190, 300] width 16 height 21
click at [155, 393] on td "21" at bounding box center [158, 393] width 16 height 19
type input "**********"
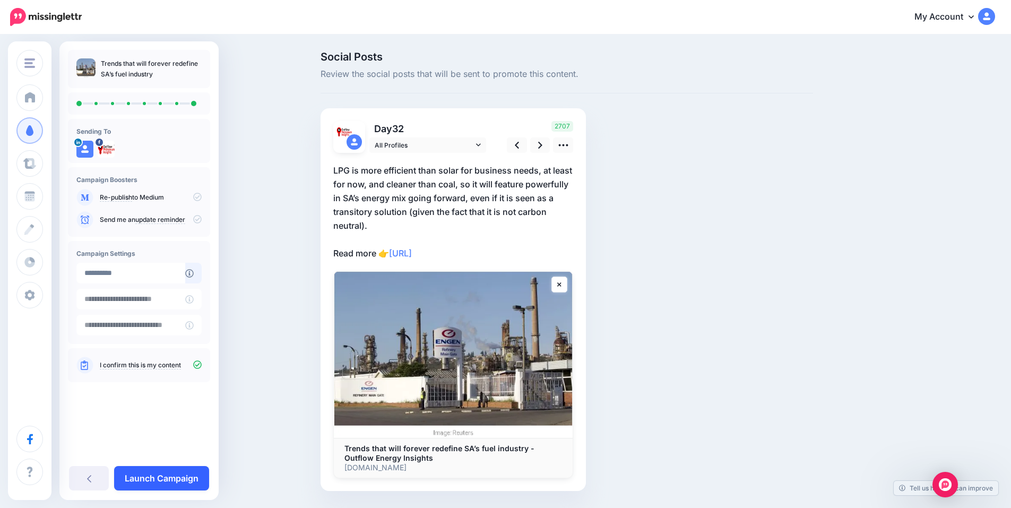
click at [174, 478] on link "Launch Campaign" at bounding box center [161, 478] width 95 height 24
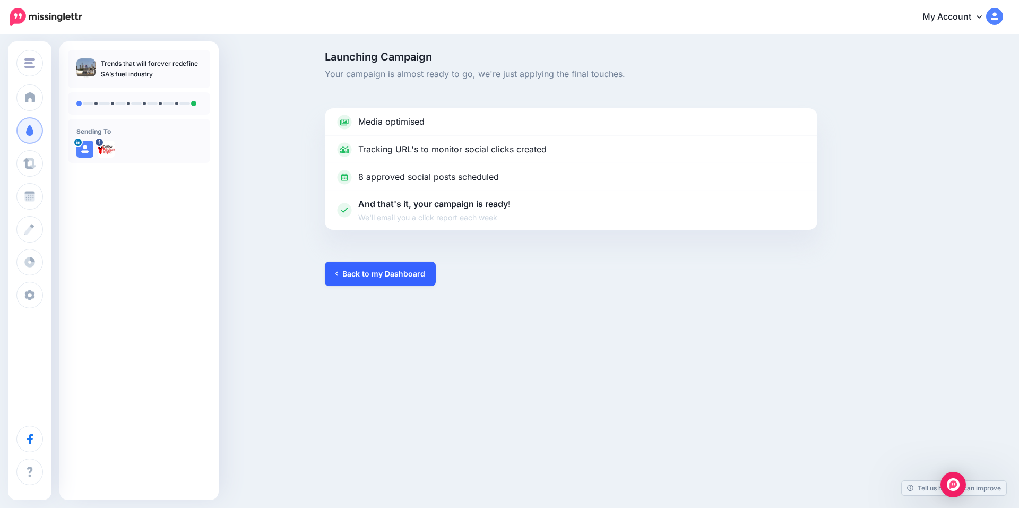
click at [381, 272] on link "Back to my Dashboard" at bounding box center [380, 274] width 111 height 24
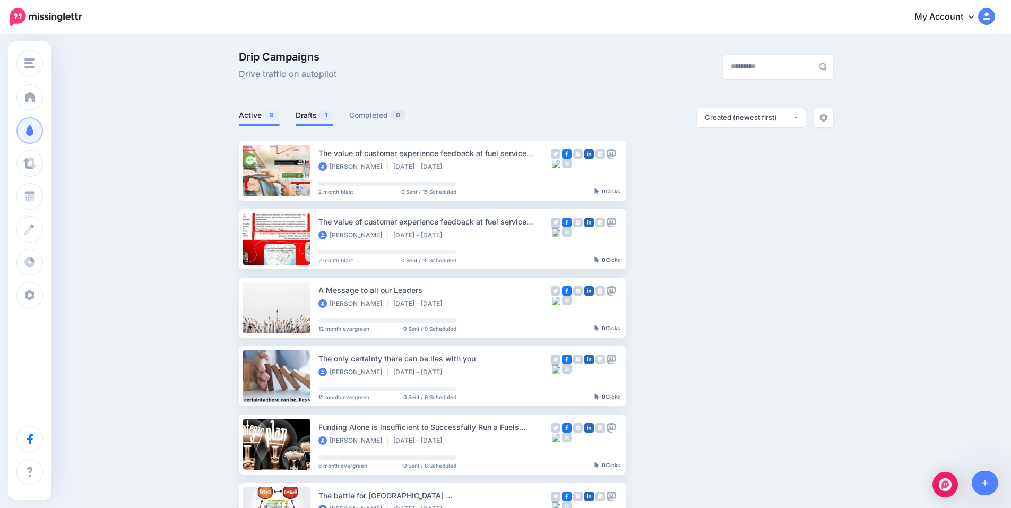
click at [316, 115] on link "Drafts 1" at bounding box center [315, 115] width 38 height 13
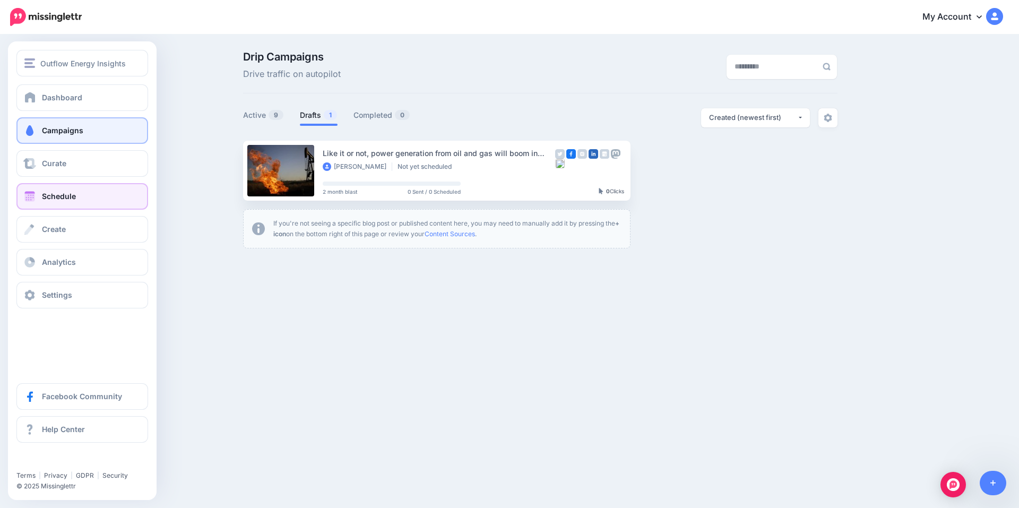
click at [62, 194] on span "Schedule" at bounding box center [59, 196] width 34 height 9
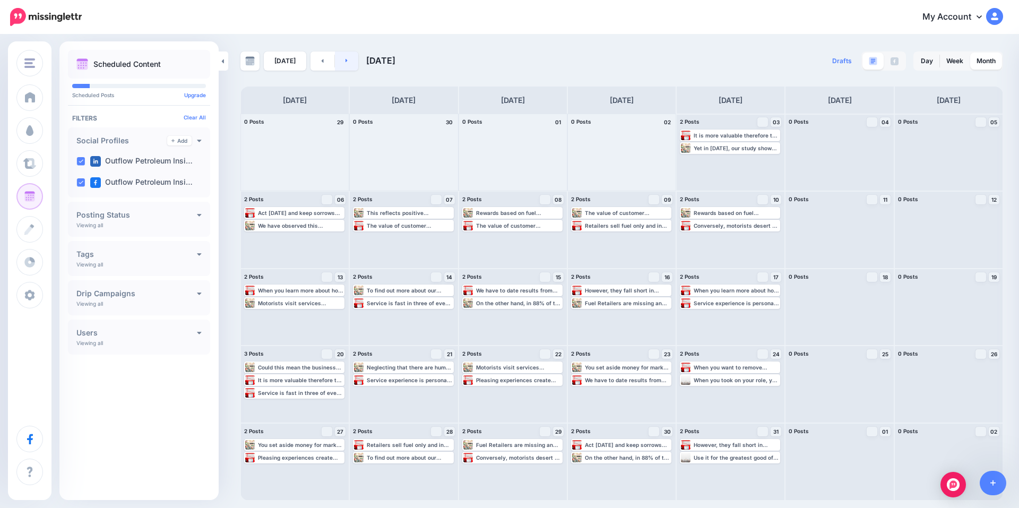
click at [346, 62] on icon at bounding box center [347, 60] width 3 height 6
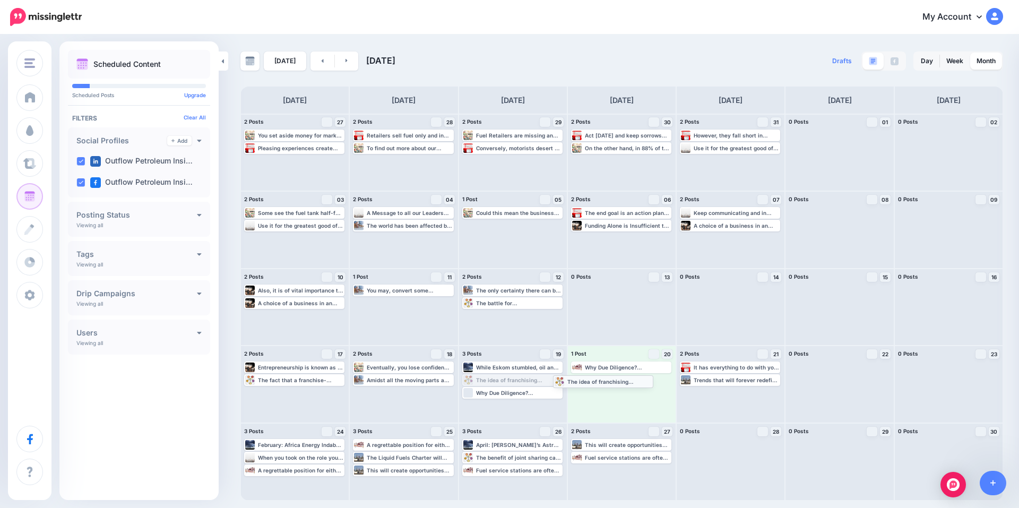
drag, startPoint x: 497, startPoint y: 379, endPoint x: 600, endPoint y: 382, distance: 103.0
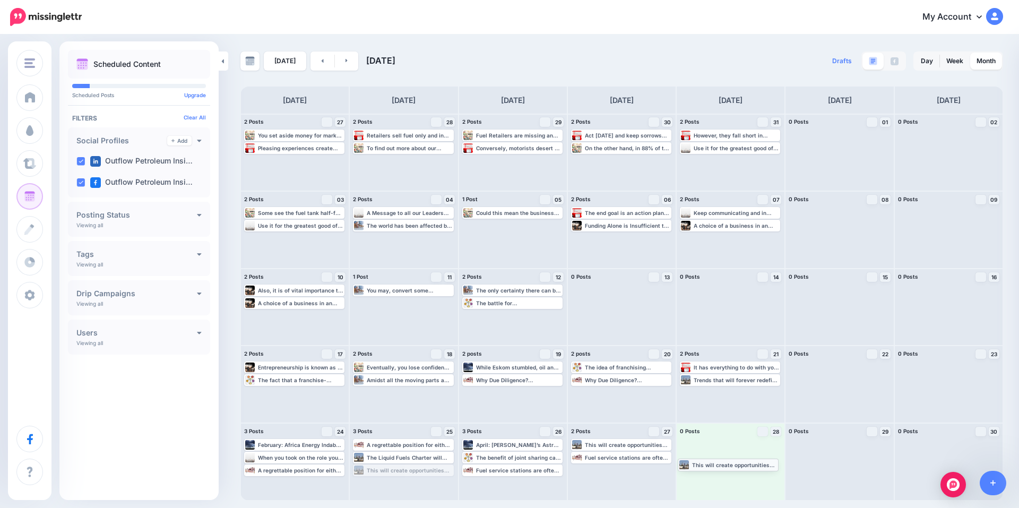
drag, startPoint x: 414, startPoint y: 471, endPoint x: 739, endPoint y: 465, distance: 324.9
drag, startPoint x: 305, startPoint y: 457, endPoint x: 740, endPoint y: 462, distance: 435.8
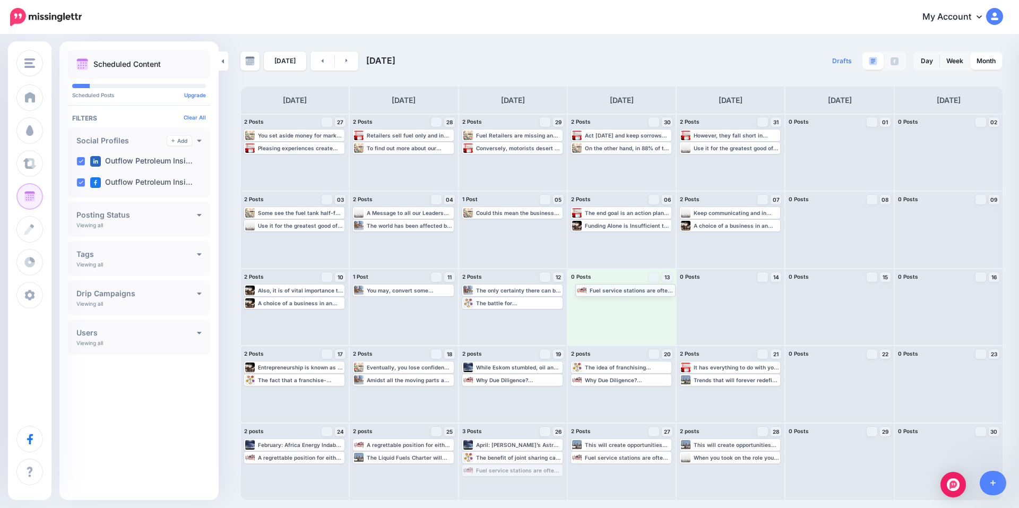
drag, startPoint x: 512, startPoint y: 472, endPoint x: 625, endPoint y: 291, distance: 213.0
click at [340, 63] on link at bounding box center [347, 60] width 24 height 19
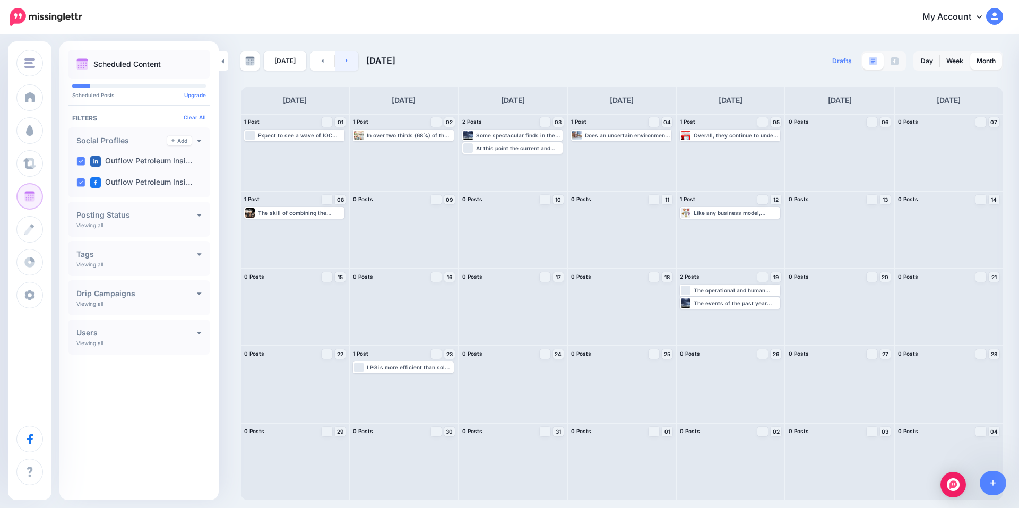
click at [346, 60] on icon at bounding box center [347, 60] width 3 height 6
click at [346, 61] on link at bounding box center [347, 60] width 24 height 19
click at [349, 65] on link at bounding box center [347, 60] width 24 height 19
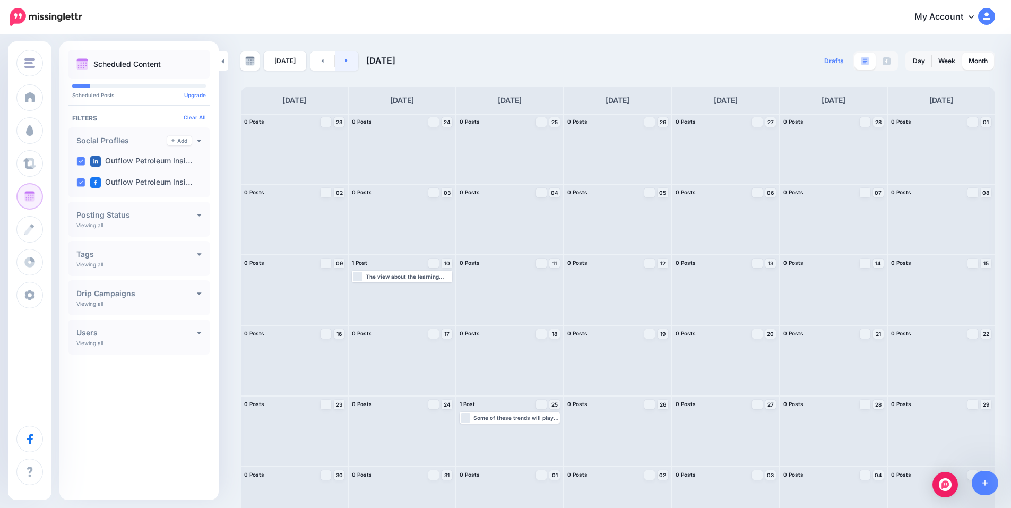
click at [346, 65] on link at bounding box center [347, 60] width 24 height 19
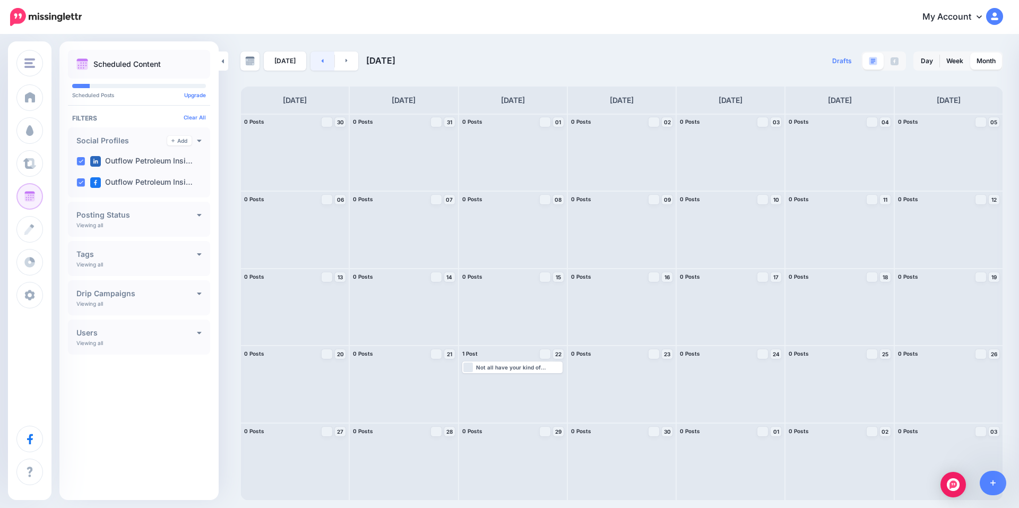
click at [321, 63] on link at bounding box center [323, 60] width 24 height 19
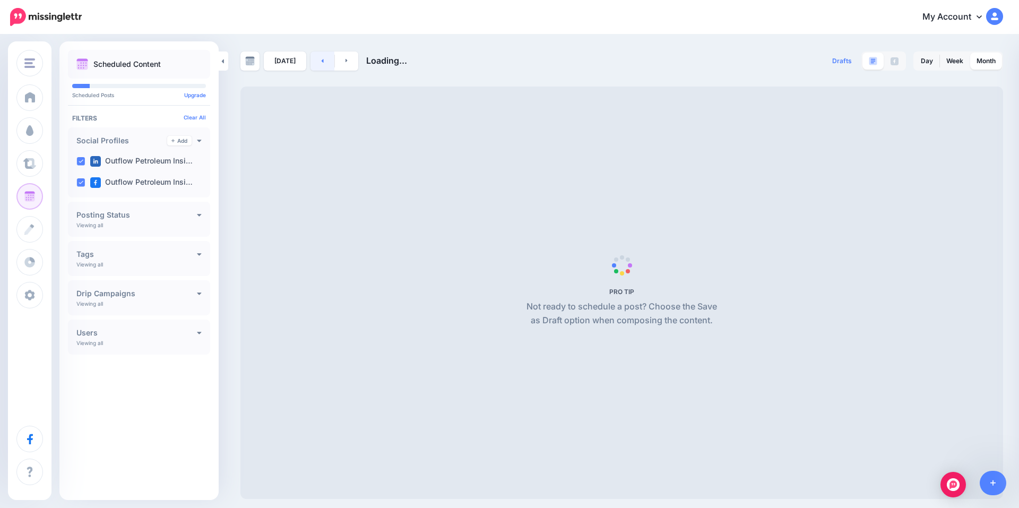
click at [321, 63] on link at bounding box center [323, 60] width 24 height 19
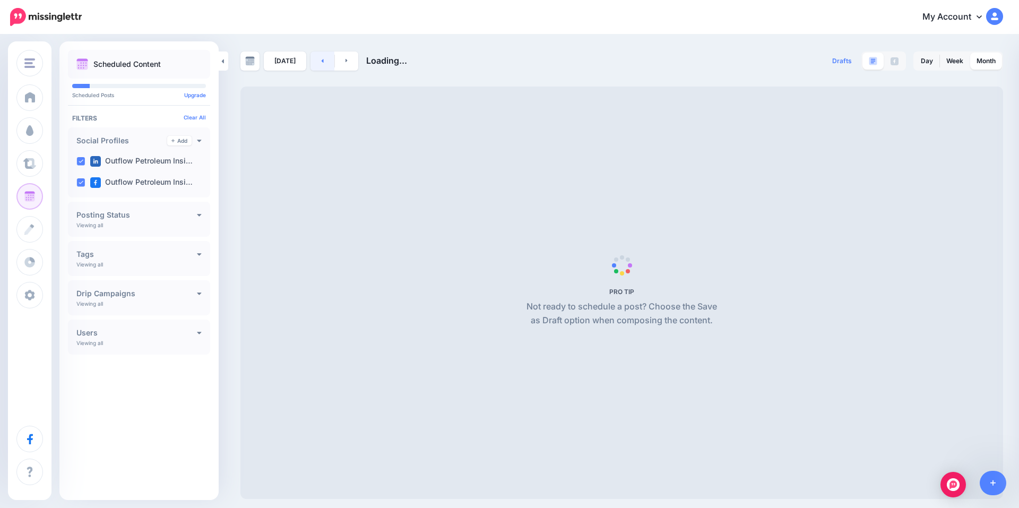
click at [321, 63] on link at bounding box center [323, 60] width 24 height 19
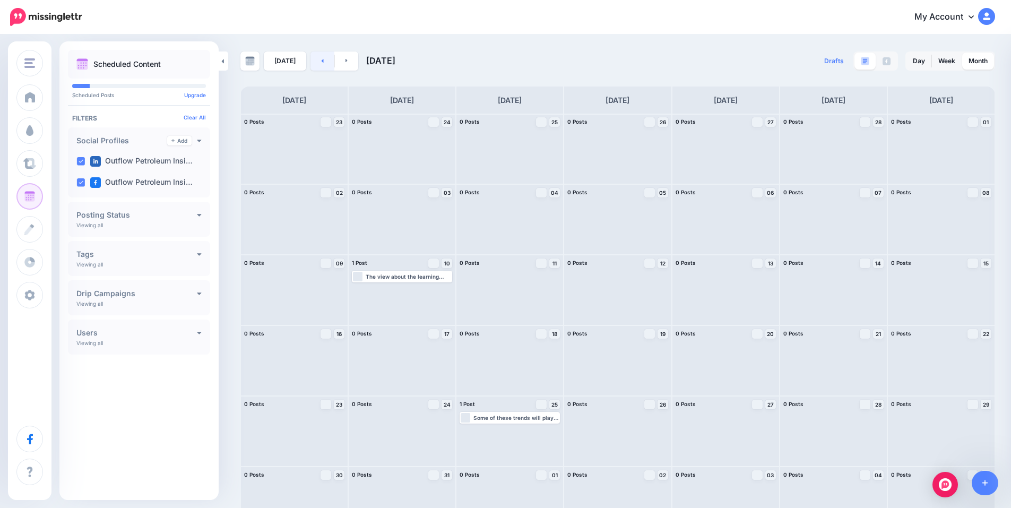
click at [321, 63] on link at bounding box center [323, 60] width 24 height 19
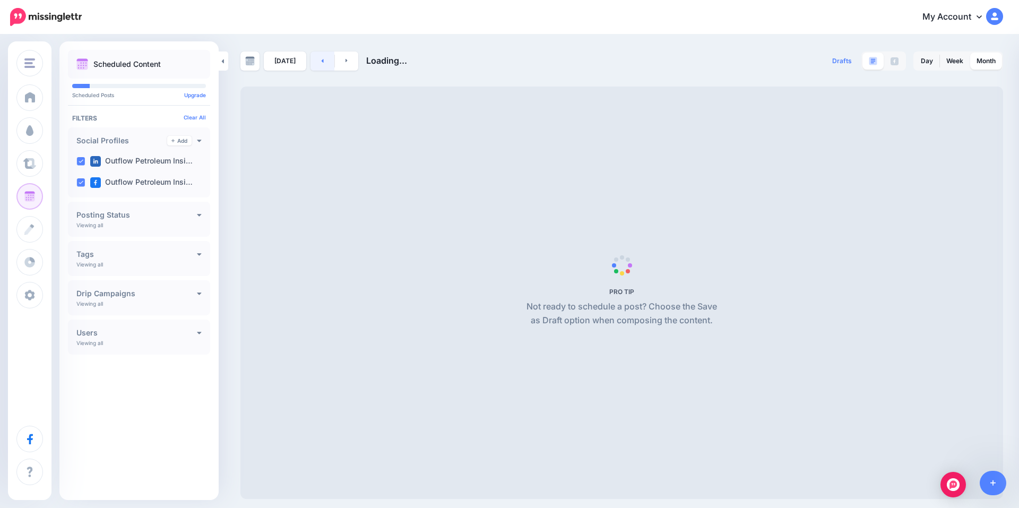
click at [321, 63] on link at bounding box center [323, 60] width 24 height 19
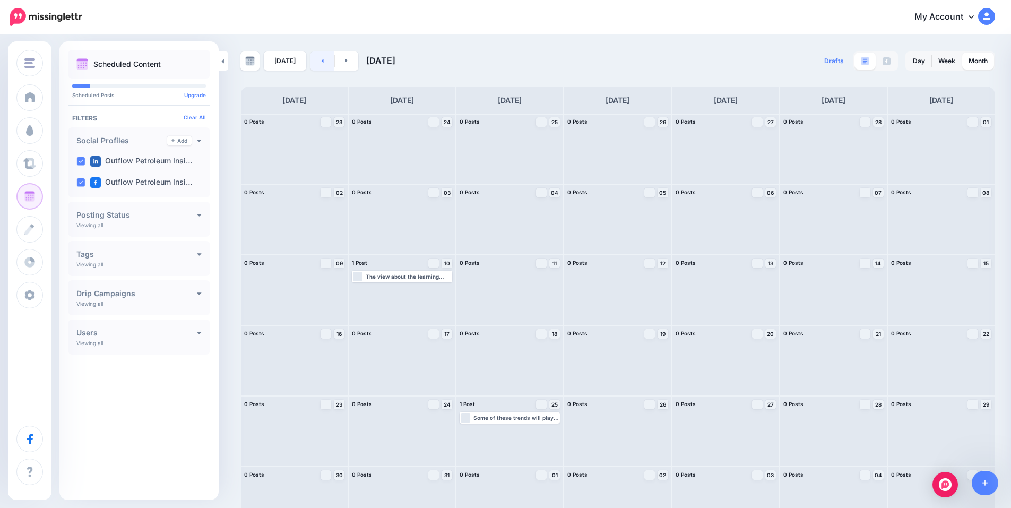
click at [321, 63] on link at bounding box center [323, 60] width 24 height 19
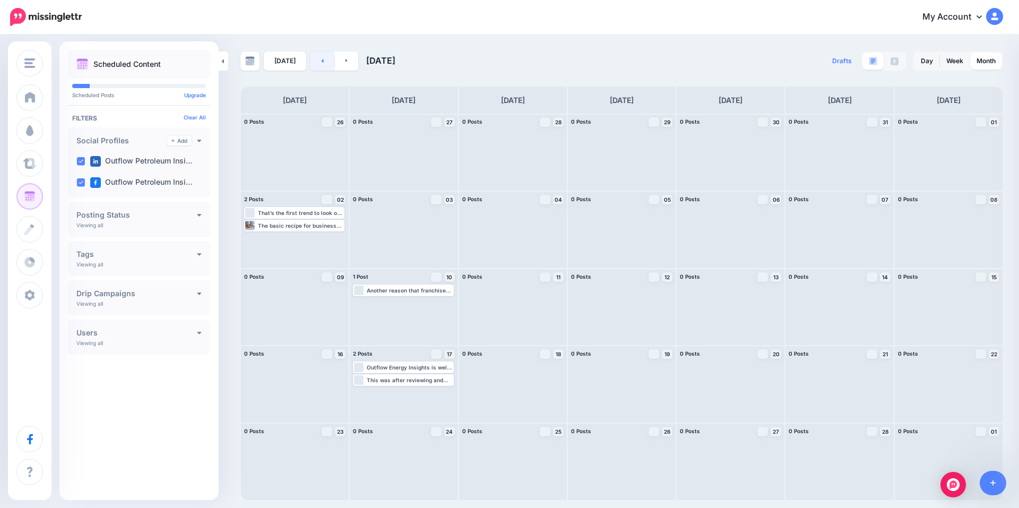
click at [321, 63] on link at bounding box center [323, 60] width 24 height 19
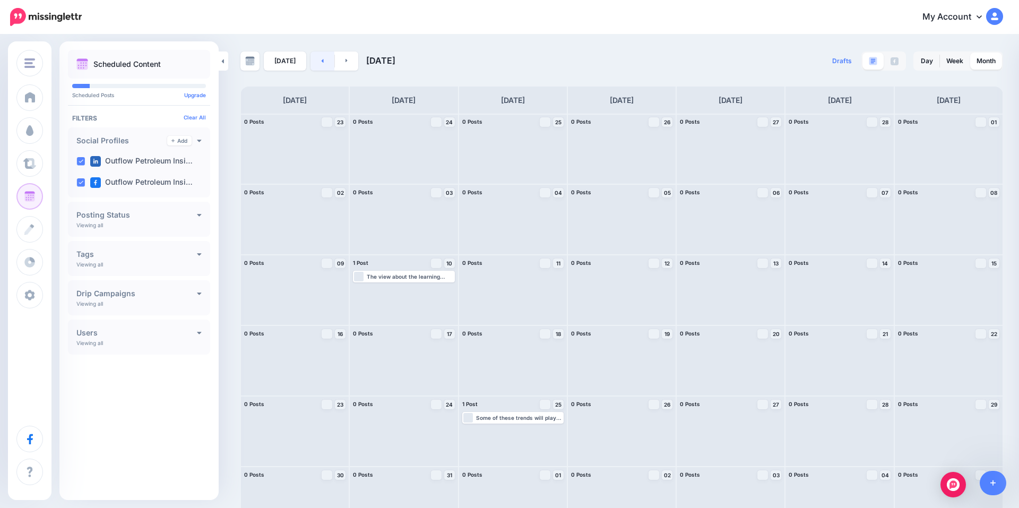
click at [321, 63] on link at bounding box center [323, 60] width 24 height 19
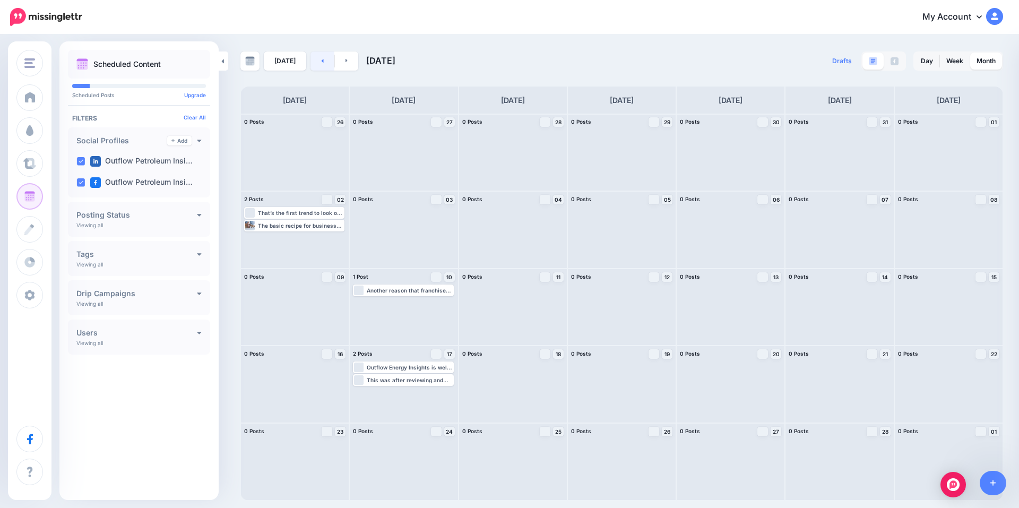
click at [321, 63] on link at bounding box center [323, 60] width 24 height 19
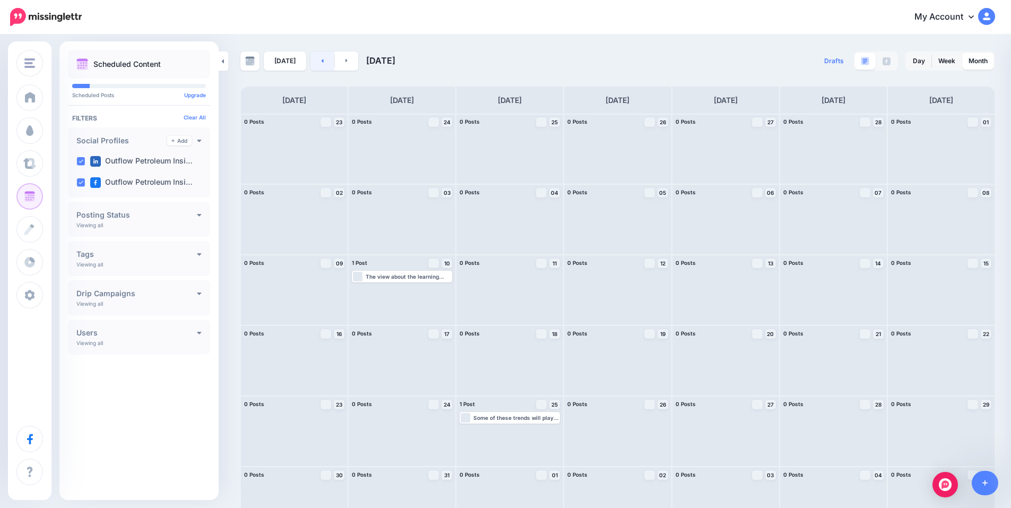
click at [321, 63] on link at bounding box center [323, 60] width 24 height 19
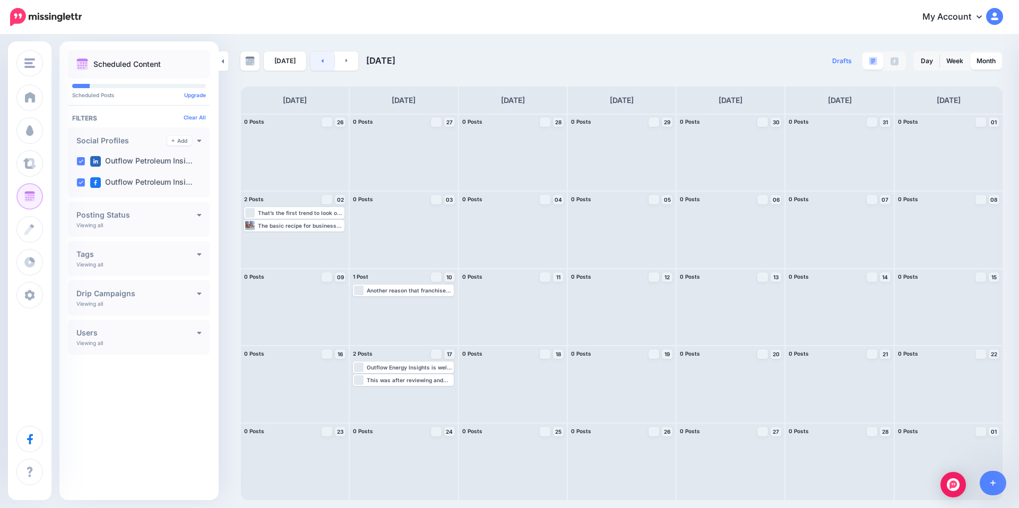
click at [316, 63] on link at bounding box center [323, 60] width 24 height 19
click at [321, 61] on icon at bounding box center [322, 60] width 3 height 6
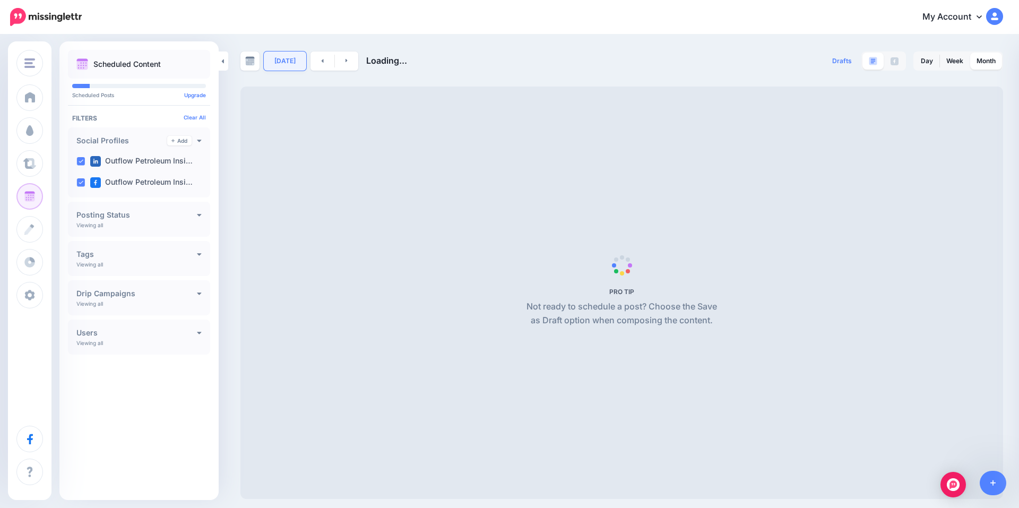
click at [282, 63] on link "Today" at bounding box center [285, 60] width 42 height 19
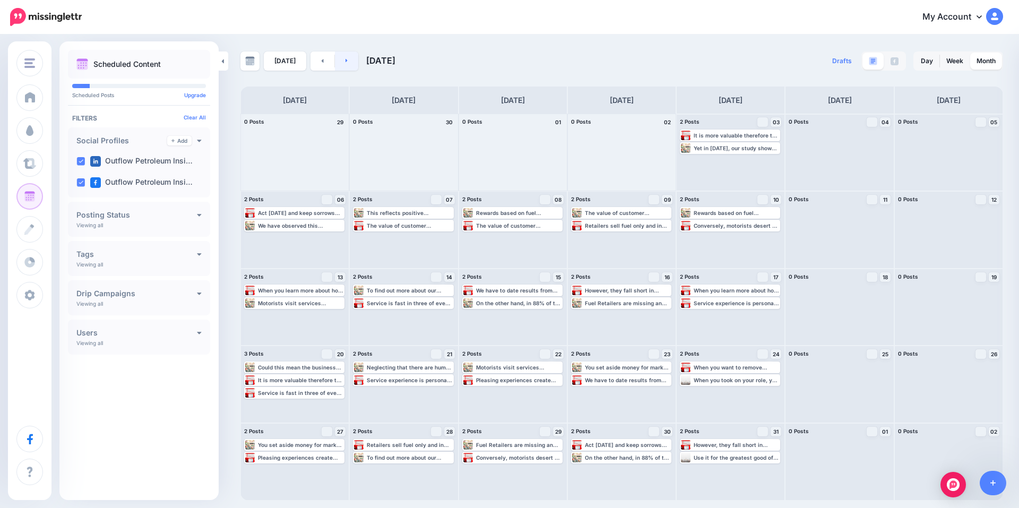
click at [339, 63] on link at bounding box center [347, 60] width 24 height 19
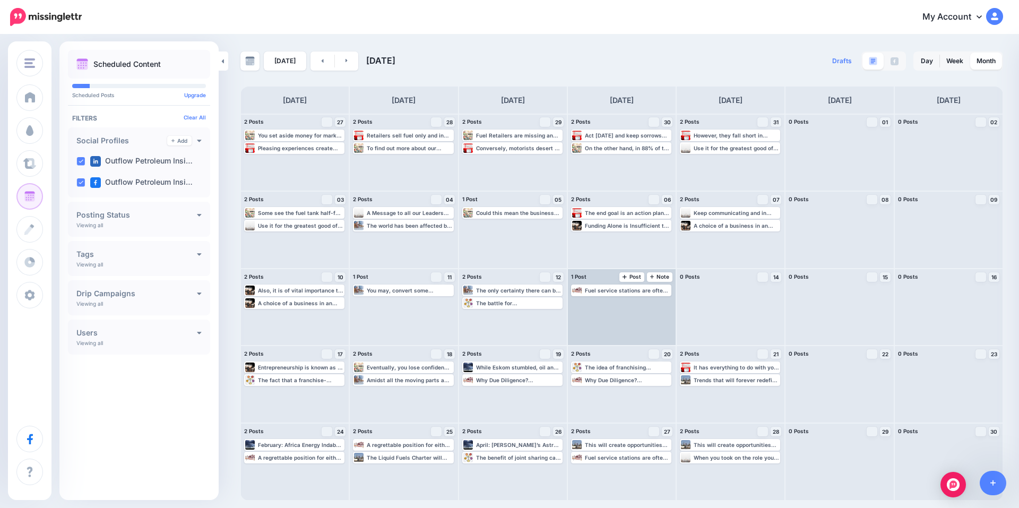
click at [633, 317] on div "Fuel service stations are often acquired by entrepreneurs with limited knowledg…" at bounding box center [622, 307] width 108 height 76
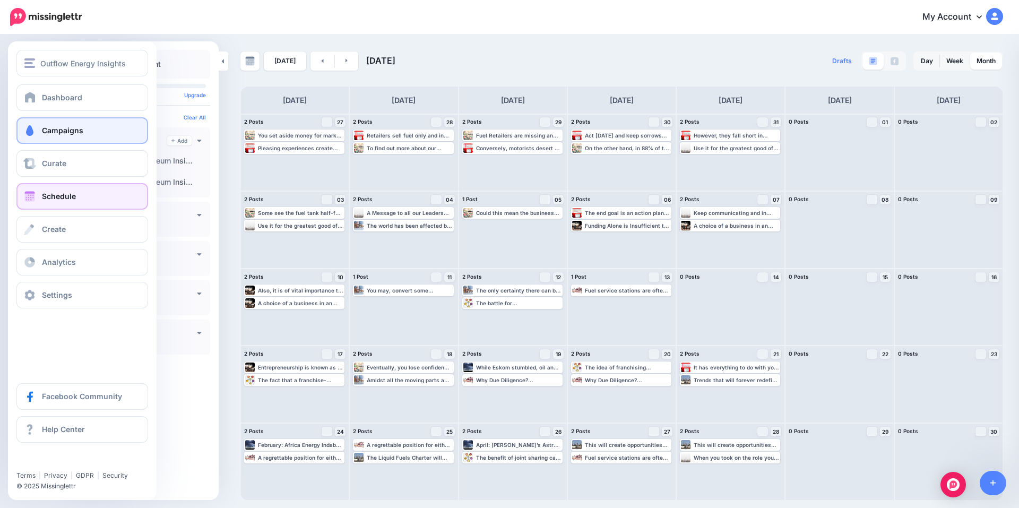
click at [55, 128] on span "Campaigns" at bounding box center [62, 130] width 41 height 9
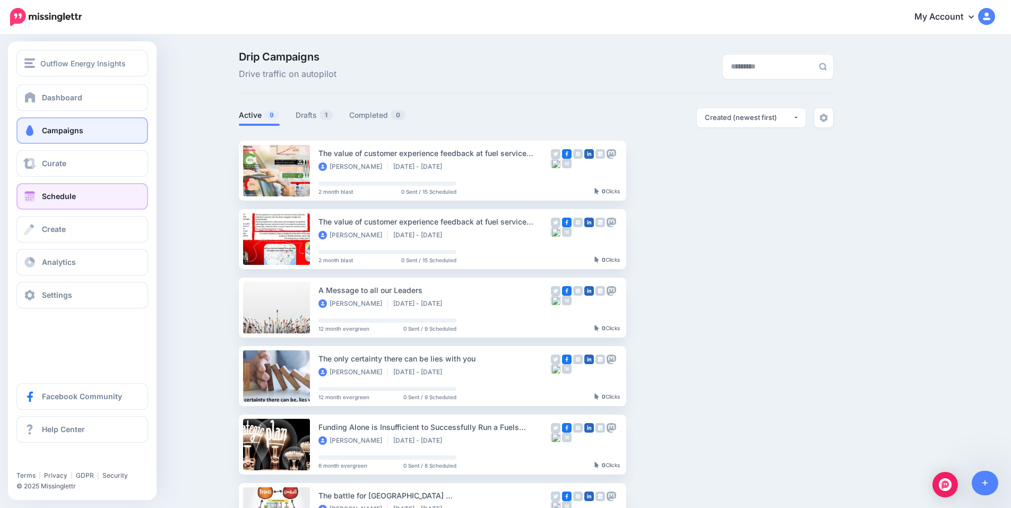
click at [66, 201] on link "Schedule" at bounding box center [82, 196] width 132 height 27
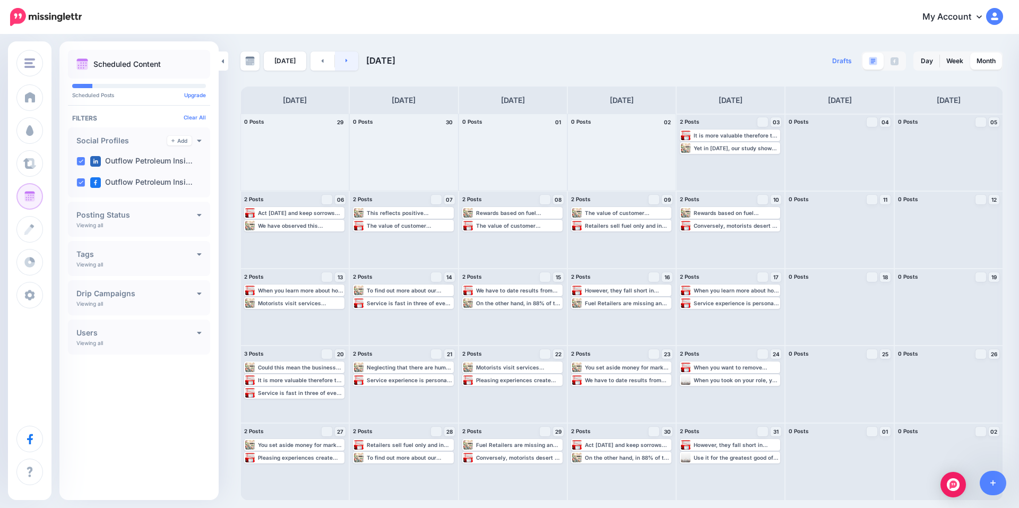
click at [346, 61] on icon at bounding box center [347, 61] width 2 height 4
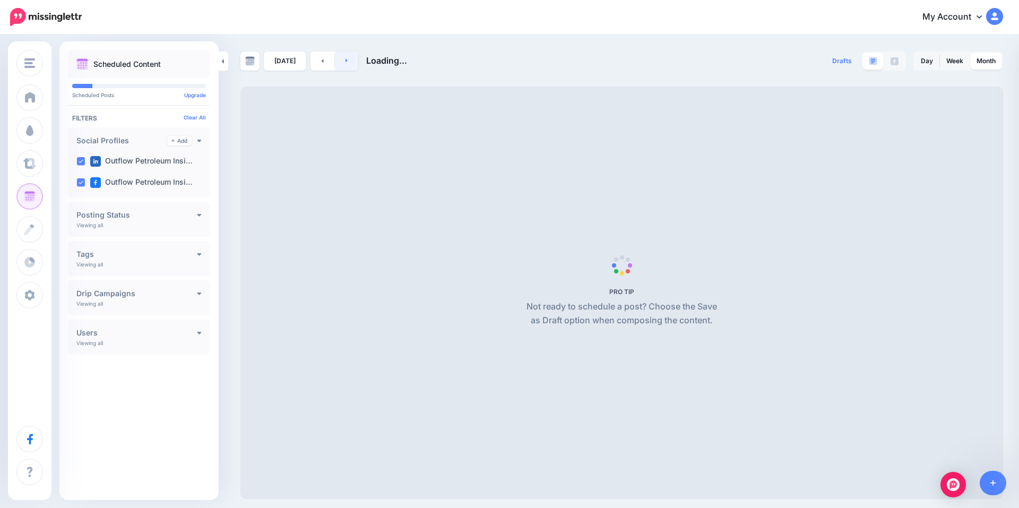
click at [346, 61] on icon at bounding box center [347, 61] width 2 height 4
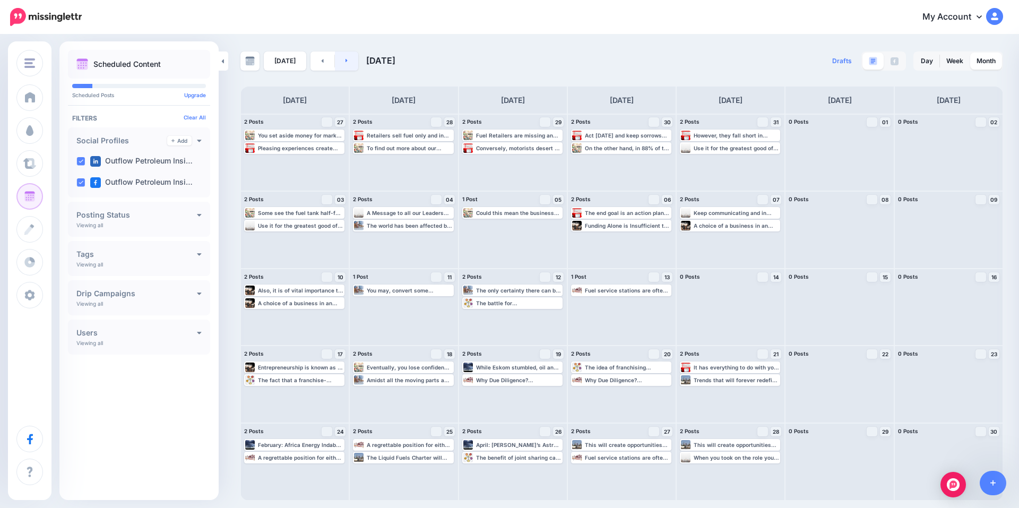
click at [346, 61] on icon at bounding box center [347, 61] width 2 height 4
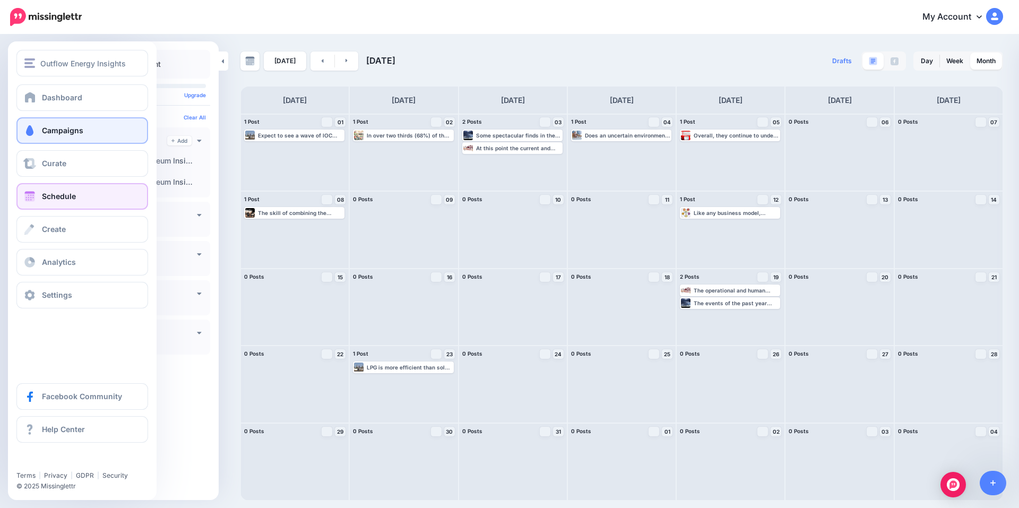
click at [47, 127] on span "Campaigns" at bounding box center [62, 130] width 41 height 9
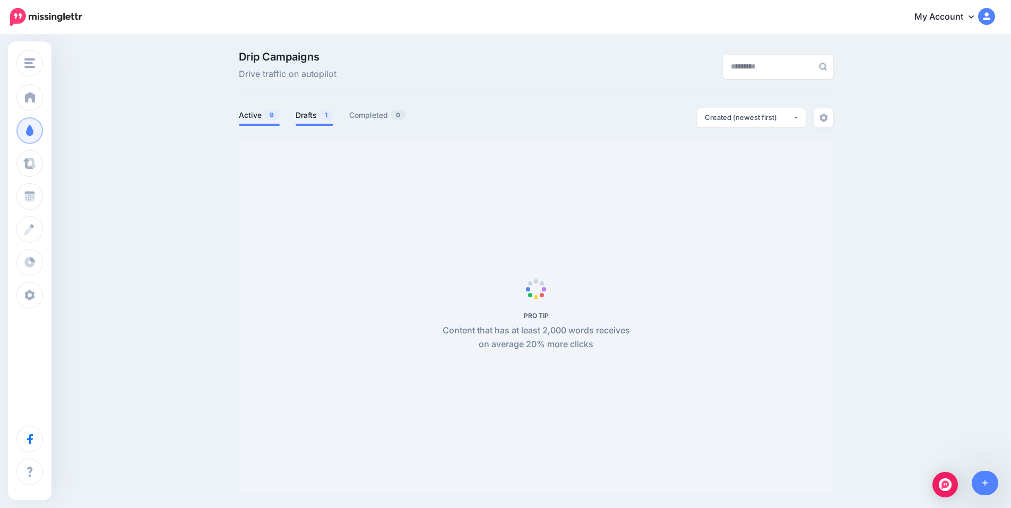
click at [313, 116] on link "Drafts 1" at bounding box center [315, 115] width 38 height 13
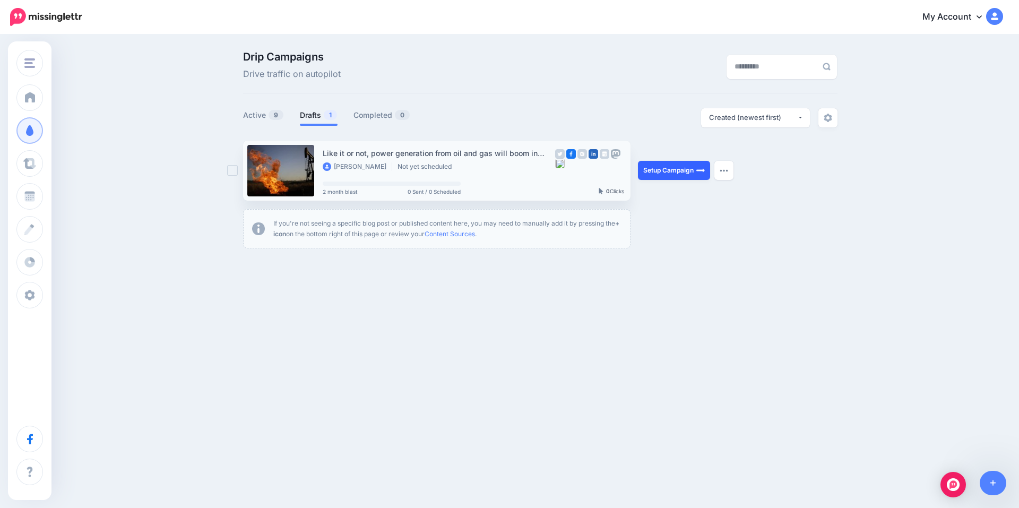
click at [674, 172] on link "Setup Campaign" at bounding box center [674, 170] width 72 height 19
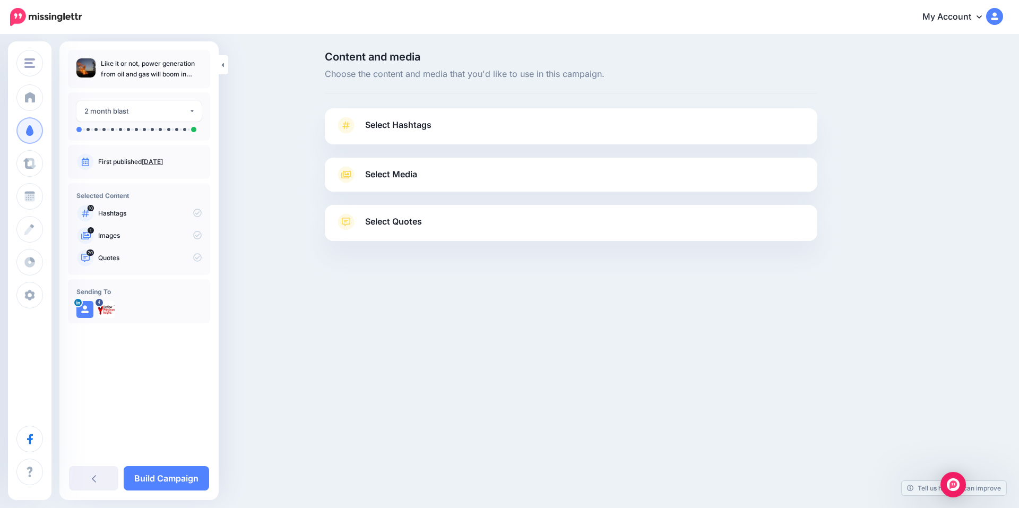
click at [384, 128] on span "Select Hashtags" at bounding box center [398, 125] width 66 height 14
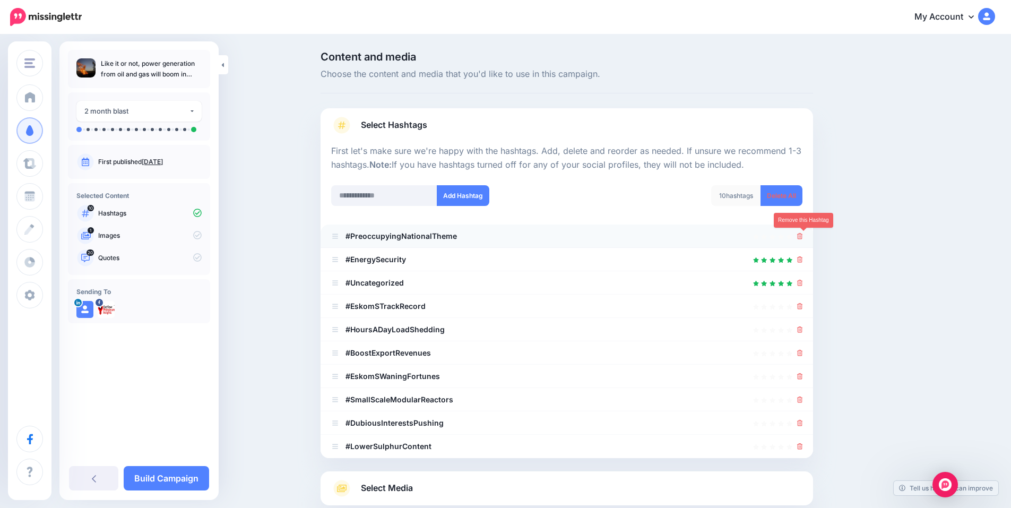
click at [803, 238] on icon at bounding box center [800, 236] width 6 height 6
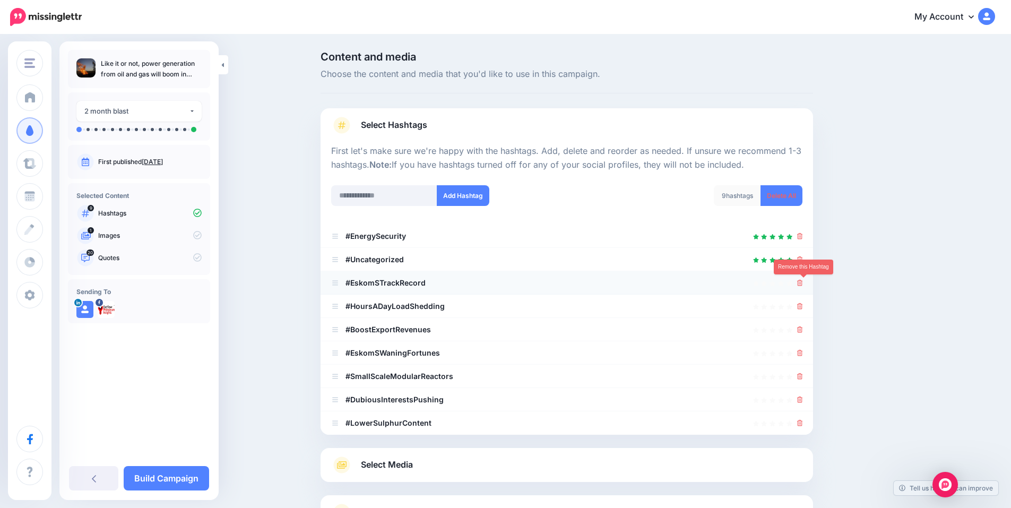
click at [803, 283] on icon at bounding box center [800, 283] width 6 height 6
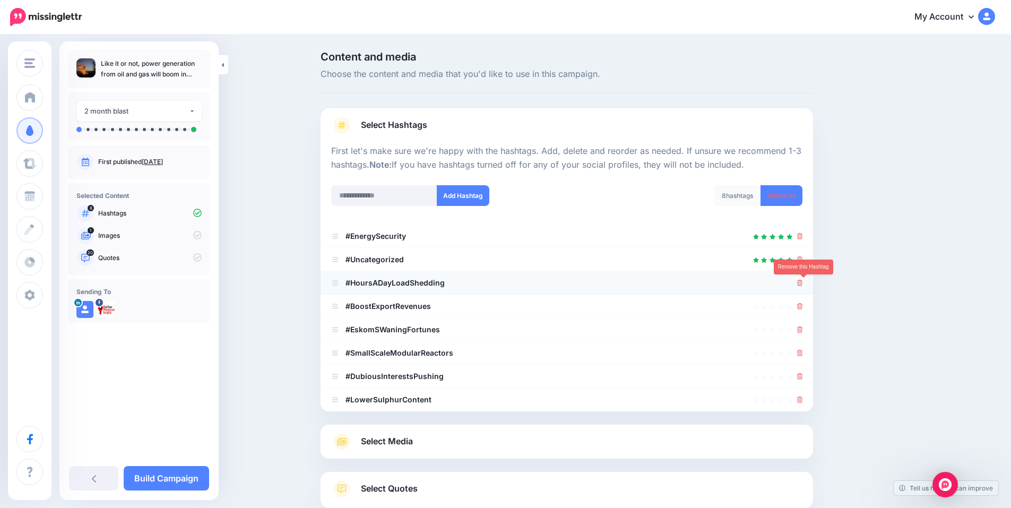
click at [803, 280] on icon at bounding box center [800, 283] width 6 height 6
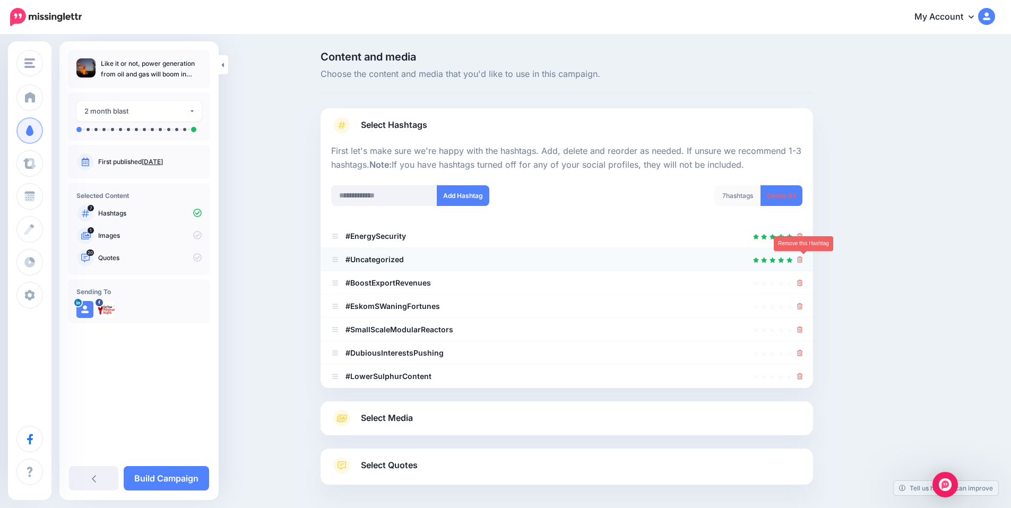
click at [803, 260] on icon at bounding box center [800, 259] width 6 height 6
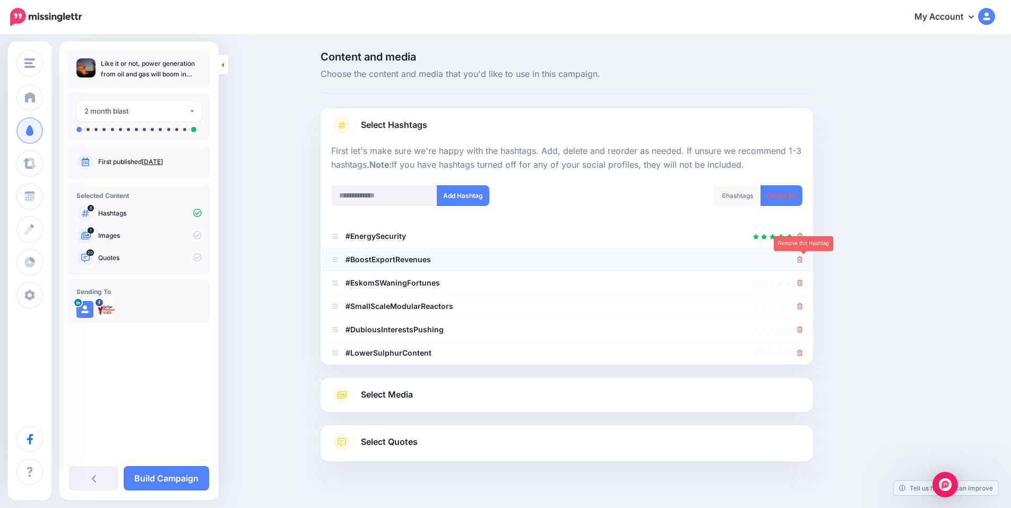
click at [802, 260] on icon at bounding box center [800, 259] width 6 height 6
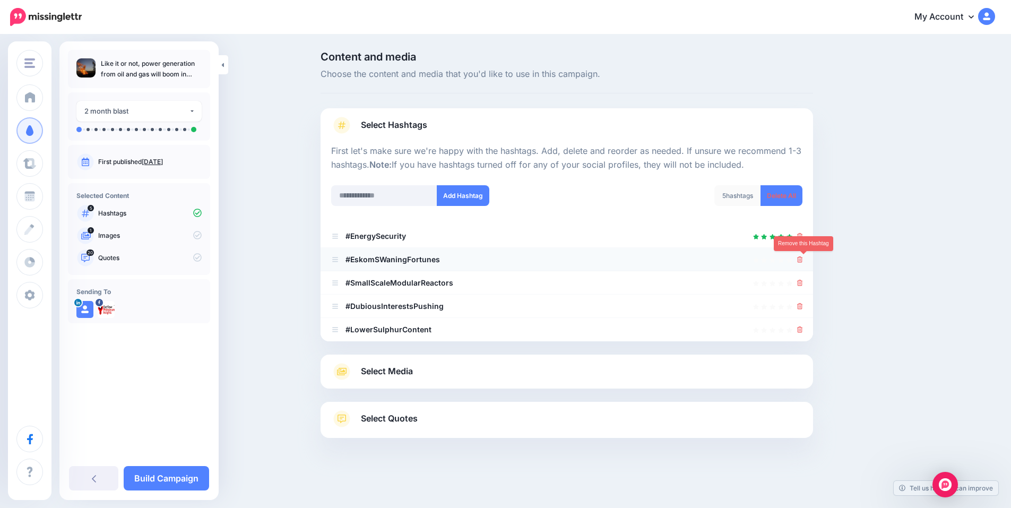
click at [803, 259] on icon at bounding box center [800, 259] width 6 height 6
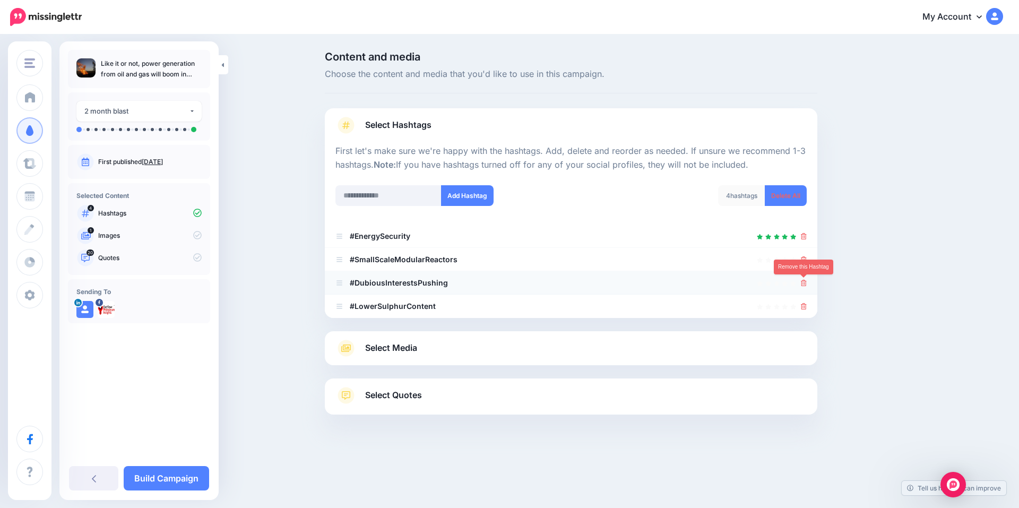
click at [806, 284] on icon at bounding box center [804, 283] width 6 height 6
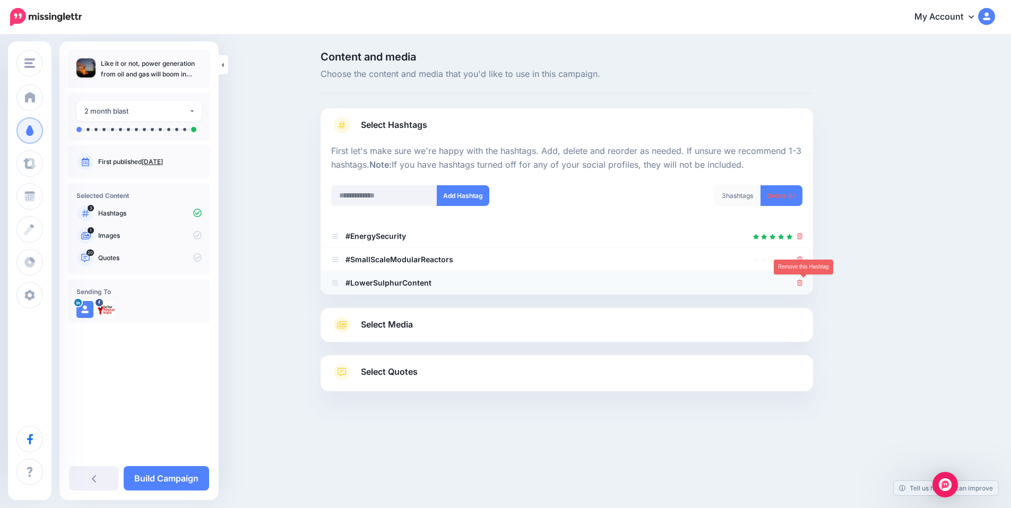
click at [803, 284] on icon at bounding box center [800, 283] width 6 height 6
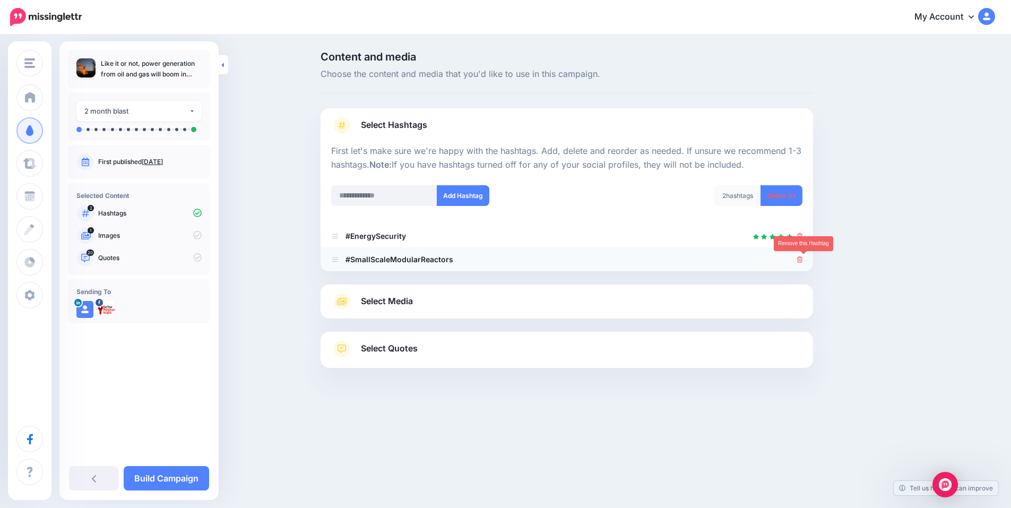
click at [802, 259] on icon at bounding box center [800, 259] width 6 height 6
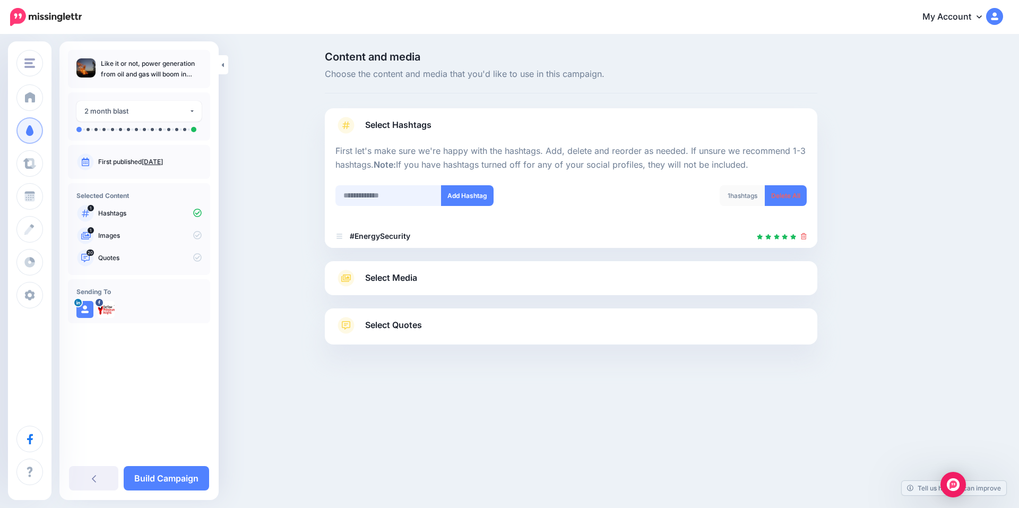
click at [377, 195] on input "text" at bounding box center [388, 195] width 106 height 21
type input "***"
click at [463, 194] on button "Add Hashtag" at bounding box center [467, 195] width 53 height 21
click at [374, 199] on input "text" at bounding box center [388, 195] width 106 height 21
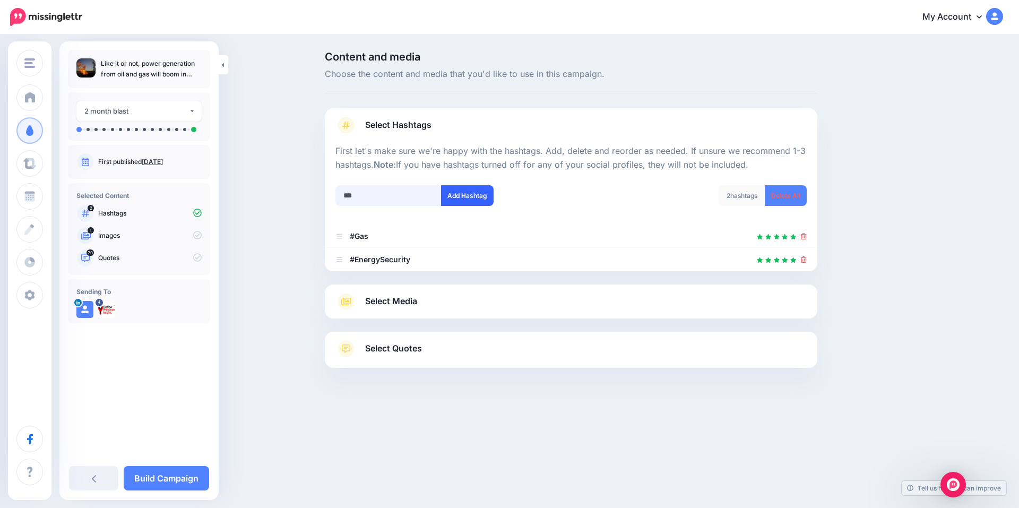
type input "***"
click at [455, 199] on button "Add Hashtag" at bounding box center [467, 195] width 53 height 21
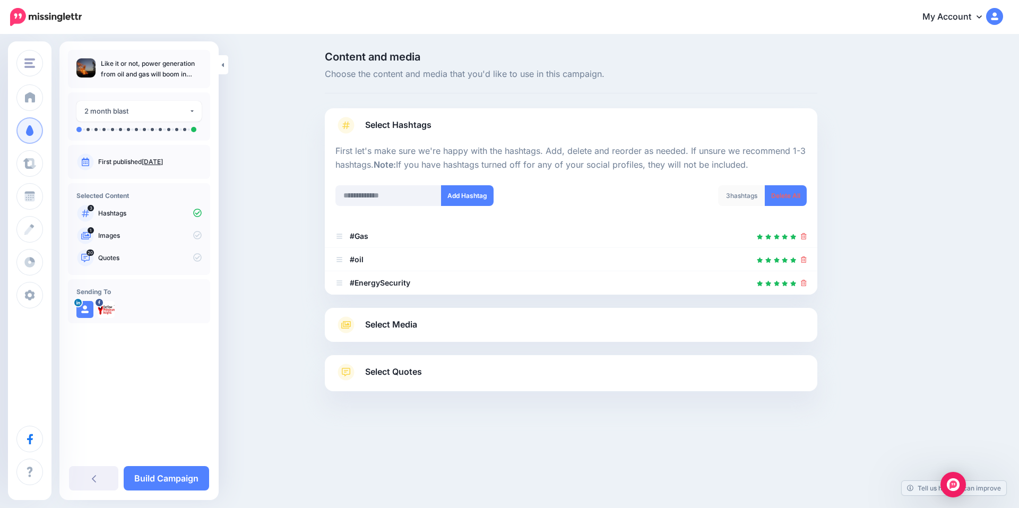
click at [435, 325] on link "Select Media" at bounding box center [570, 324] width 471 height 17
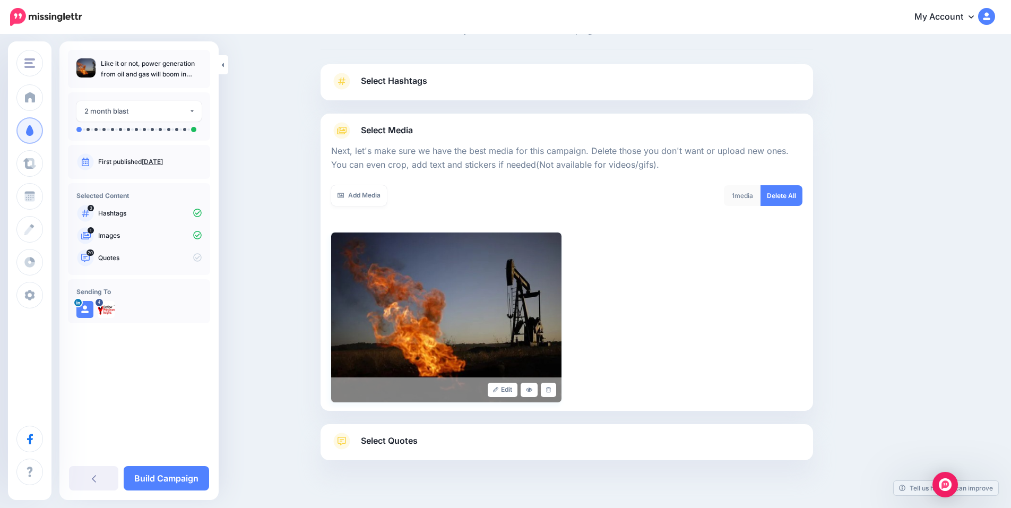
scroll to position [65, 0]
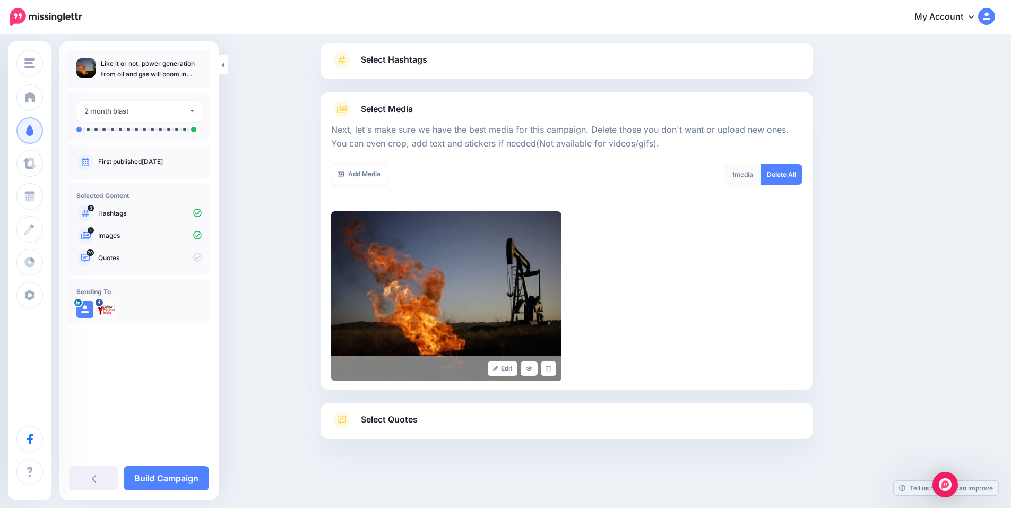
click at [459, 418] on link "Select Quotes" at bounding box center [566, 425] width 471 height 28
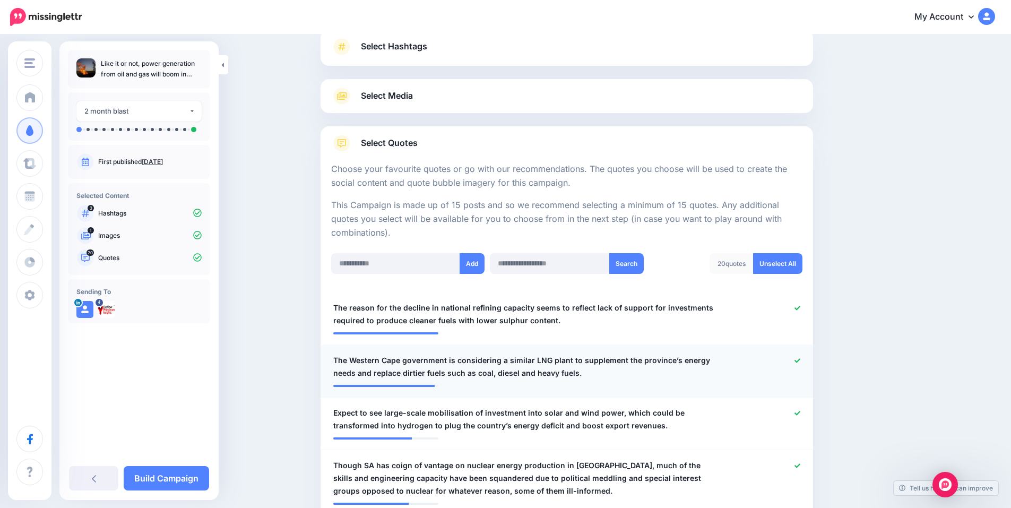
scroll to position [0, 0]
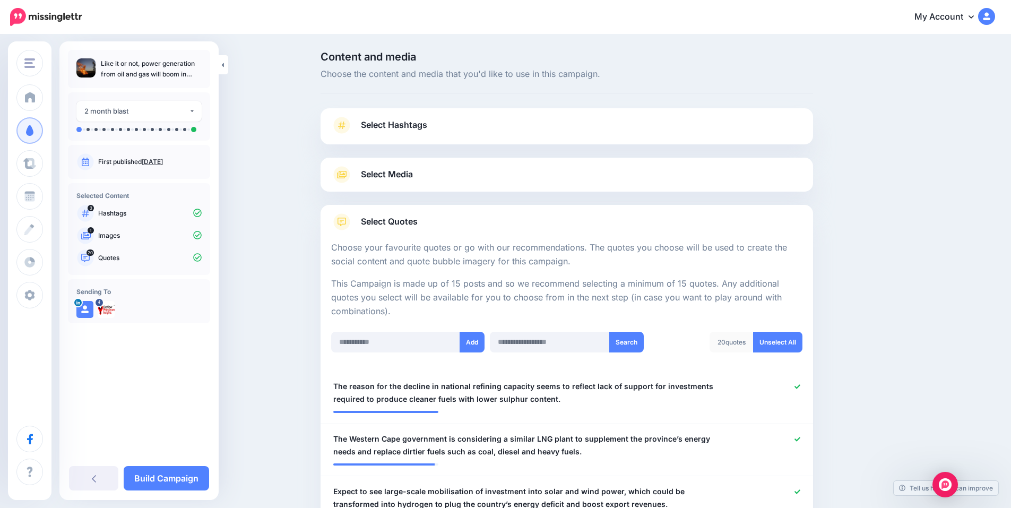
click at [411, 120] on span "Select Hashtags" at bounding box center [394, 125] width 66 height 14
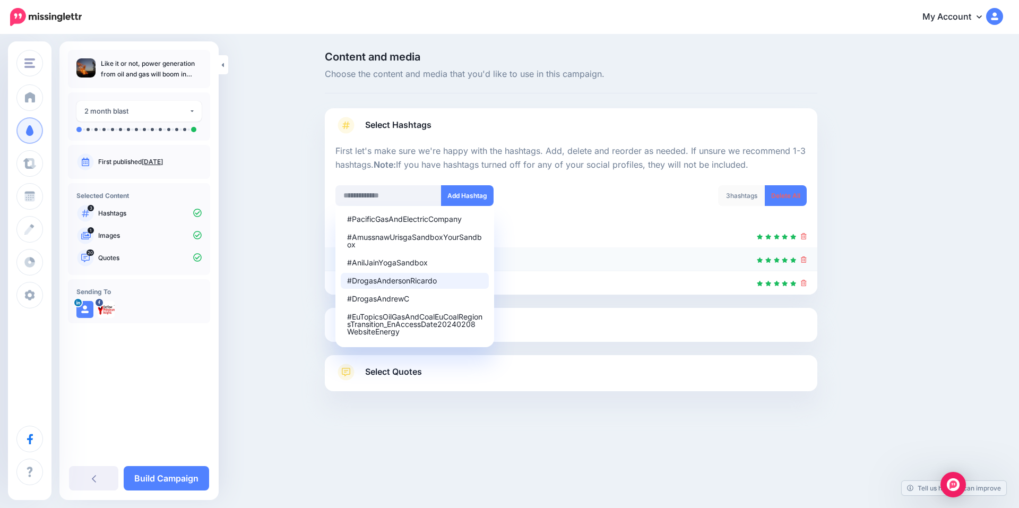
click at [535, 253] on div at bounding box center [570, 259] width 471 height 13
click at [379, 194] on input "text" at bounding box center [388, 195] width 106 height 21
type input "*******"
click at [398, 194] on input "*******" at bounding box center [388, 195] width 106 height 21
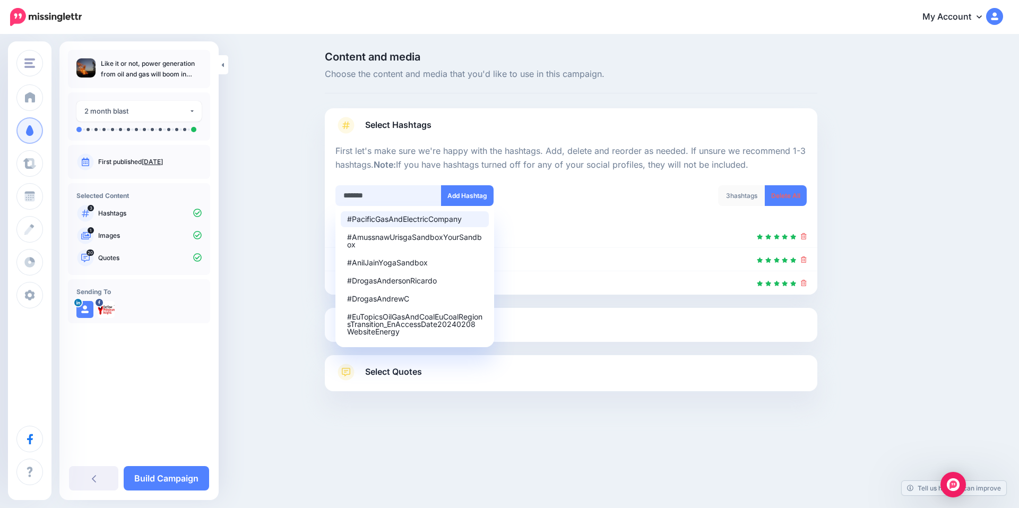
click at [398, 194] on input "*******" at bounding box center [388, 195] width 106 height 21
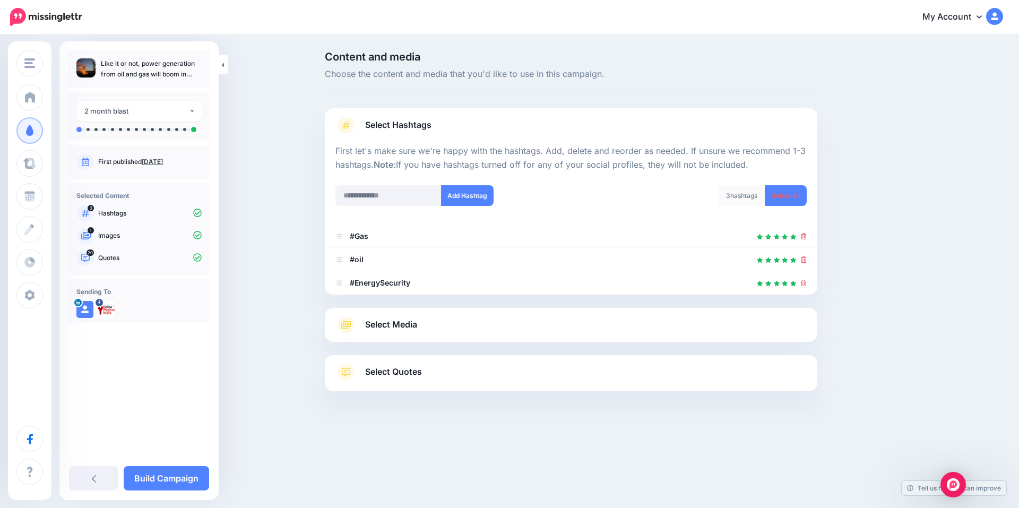
click at [461, 322] on link "Select Media" at bounding box center [570, 324] width 471 height 17
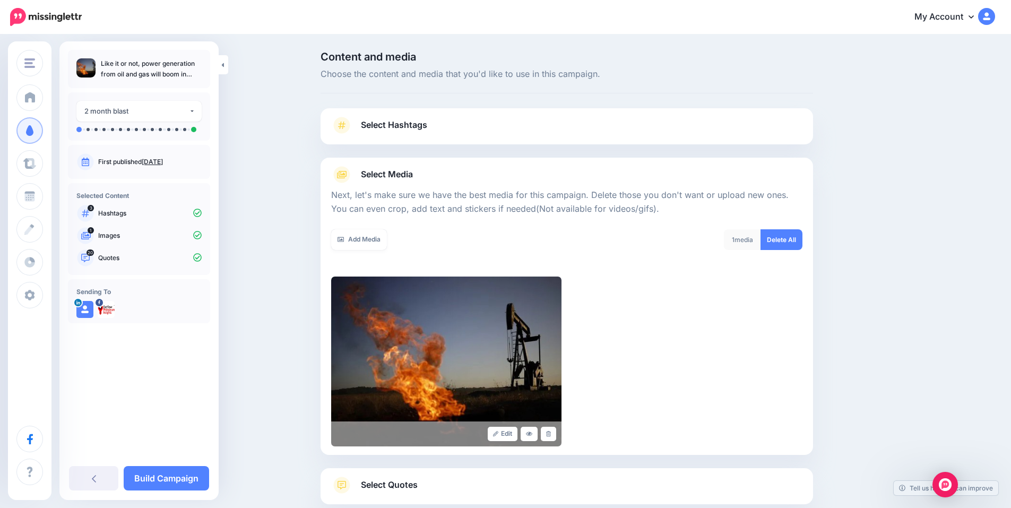
click at [434, 483] on link "Select Quotes" at bounding box center [566, 491] width 471 height 28
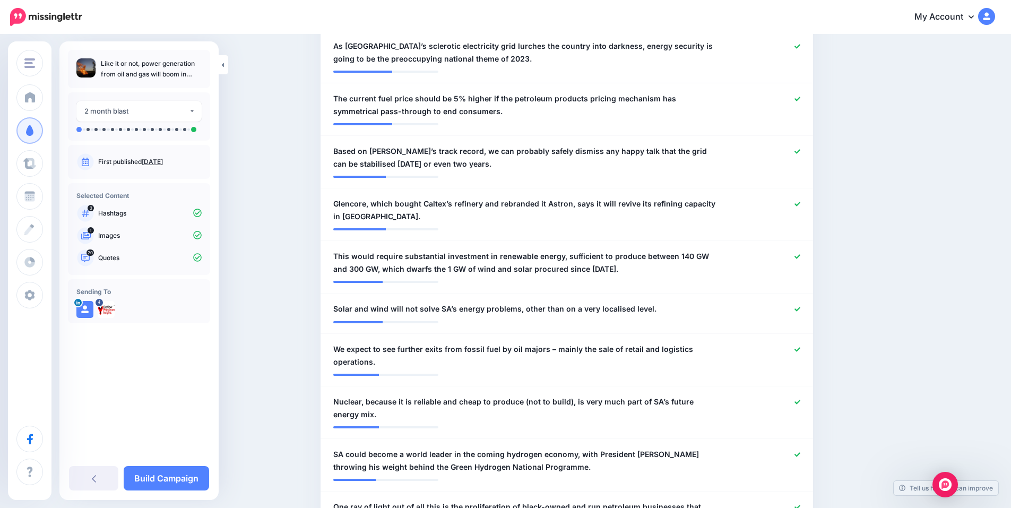
scroll to position [1062, 0]
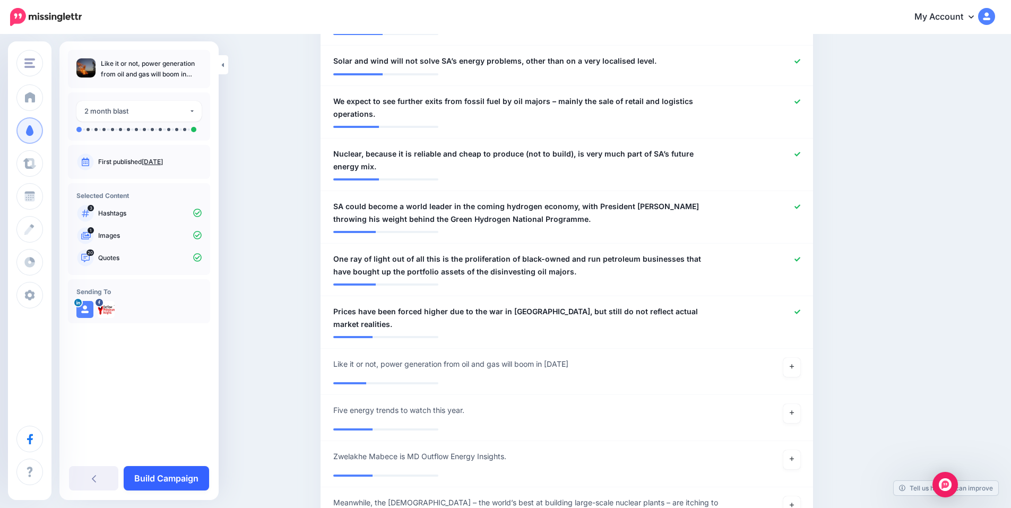
click at [158, 480] on link "Build Campaign" at bounding box center [166, 478] width 85 height 24
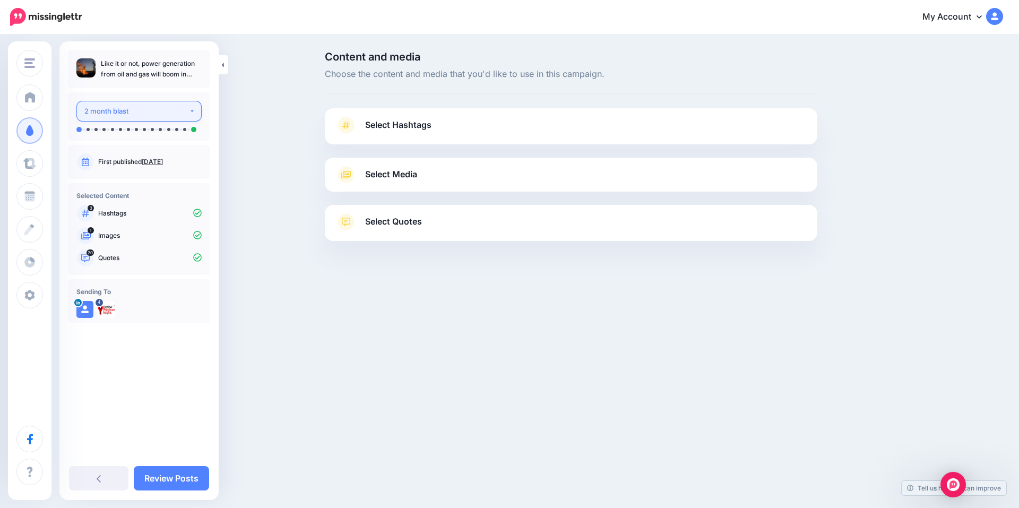
click at [134, 110] on div "2 month blast" at bounding box center [136, 111] width 105 height 12
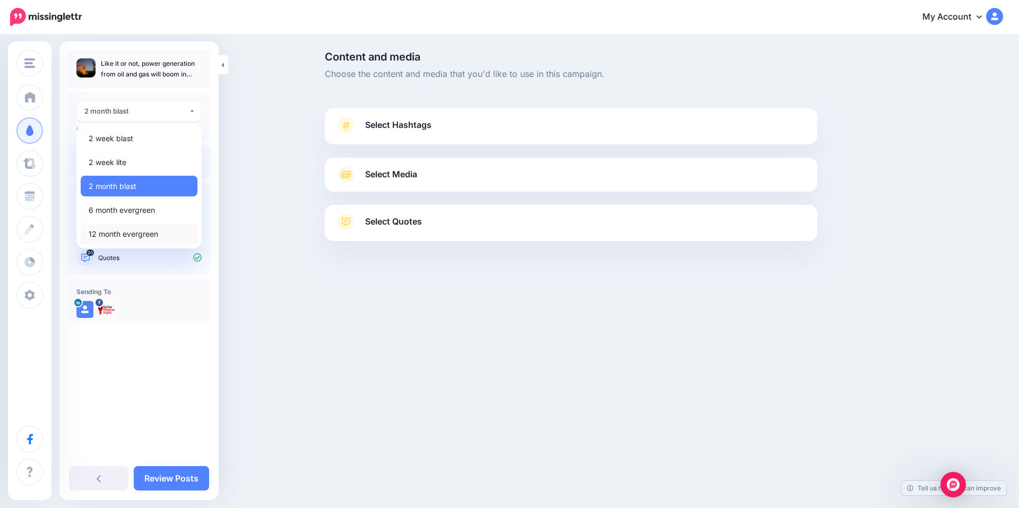
click at [145, 239] on span "12 month evergreen" at bounding box center [124, 234] width 70 height 13
select select "******"
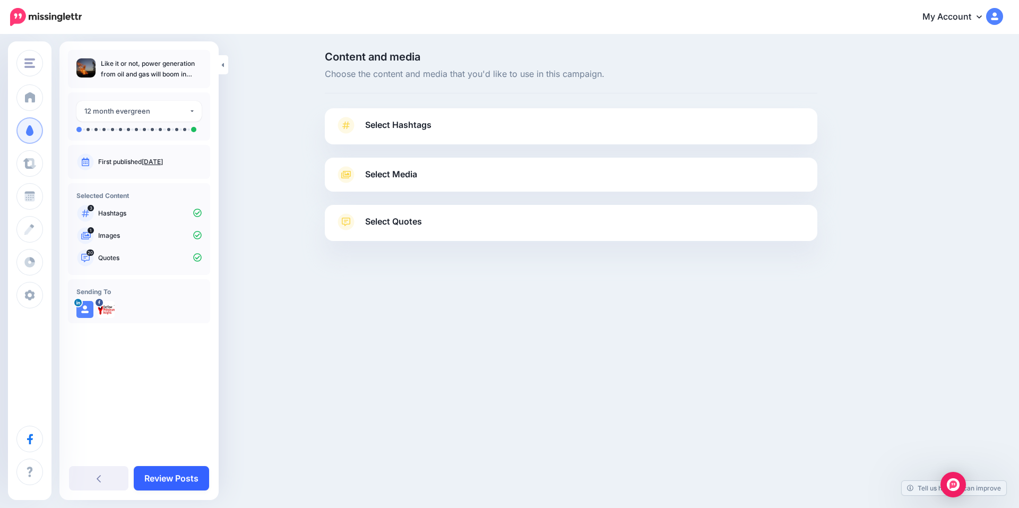
click at [186, 479] on link "Review Posts" at bounding box center [171, 478] width 75 height 24
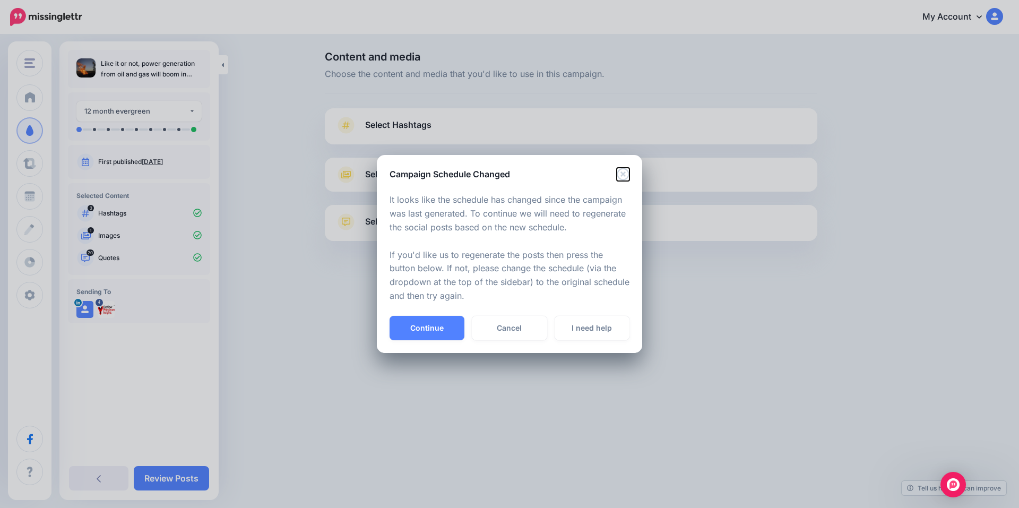
click at [625, 176] on icon "Close" at bounding box center [623, 174] width 12 height 12
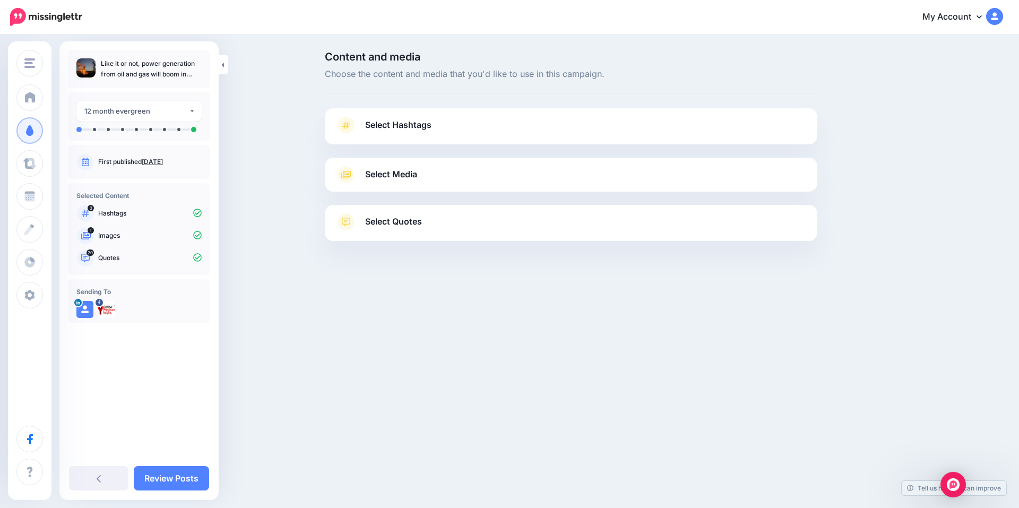
click at [429, 131] on span "Select Hashtags" at bounding box center [398, 125] width 66 height 14
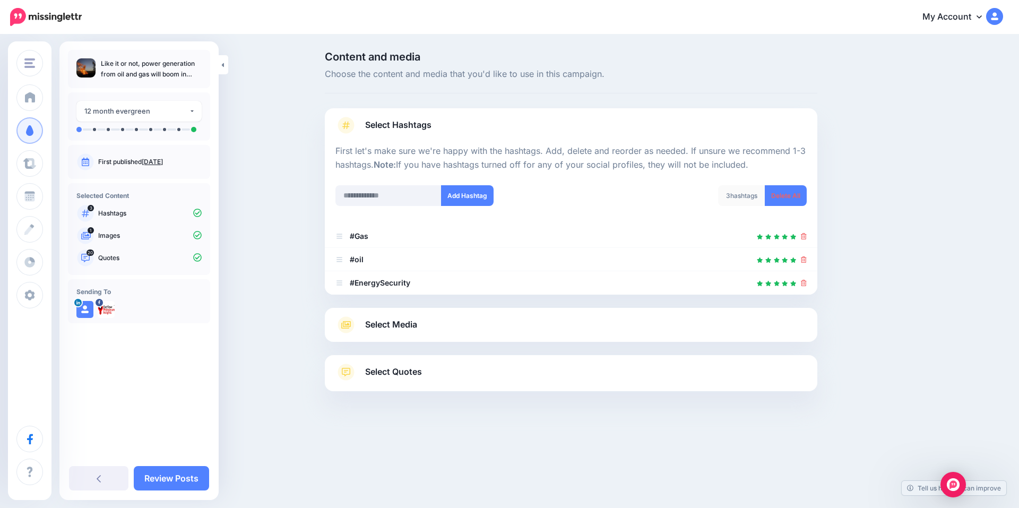
click at [420, 334] on div "Select Media Next, let's make sure we have the best media for this campaign. De…" at bounding box center [571, 325] width 493 height 34
click at [416, 321] on span "Select Media" at bounding box center [391, 324] width 52 height 14
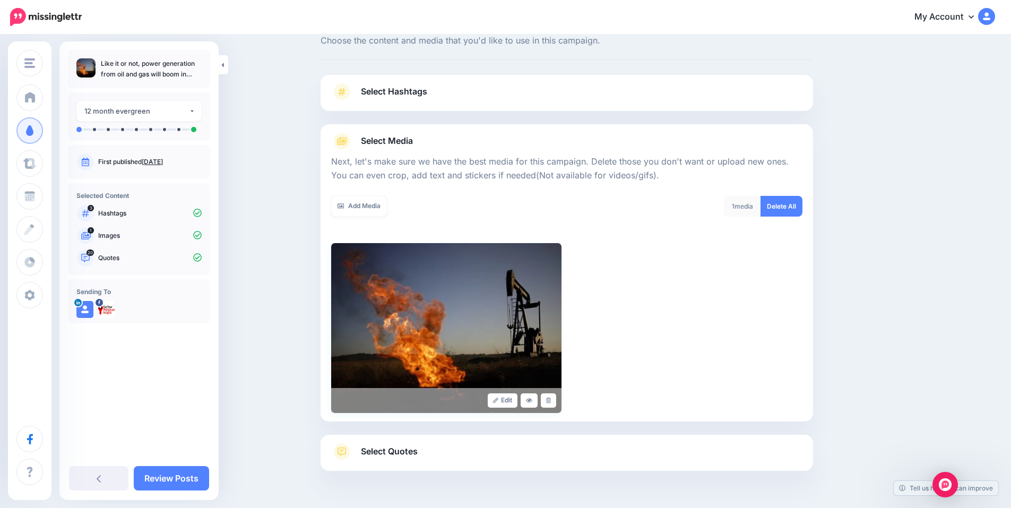
scroll to position [65, 0]
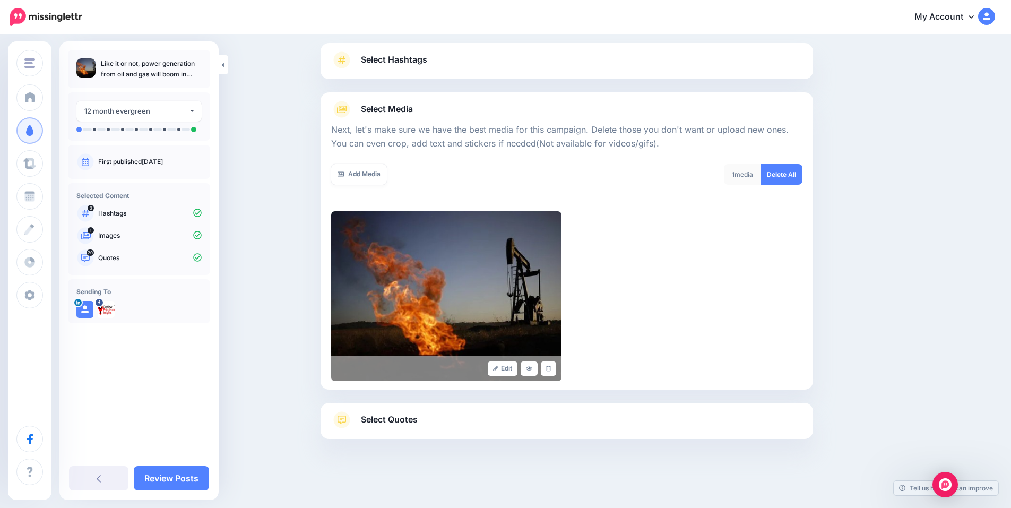
click at [459, 415] on link "Select Quotes" at bounding box center [566, 425] width 471 height 28
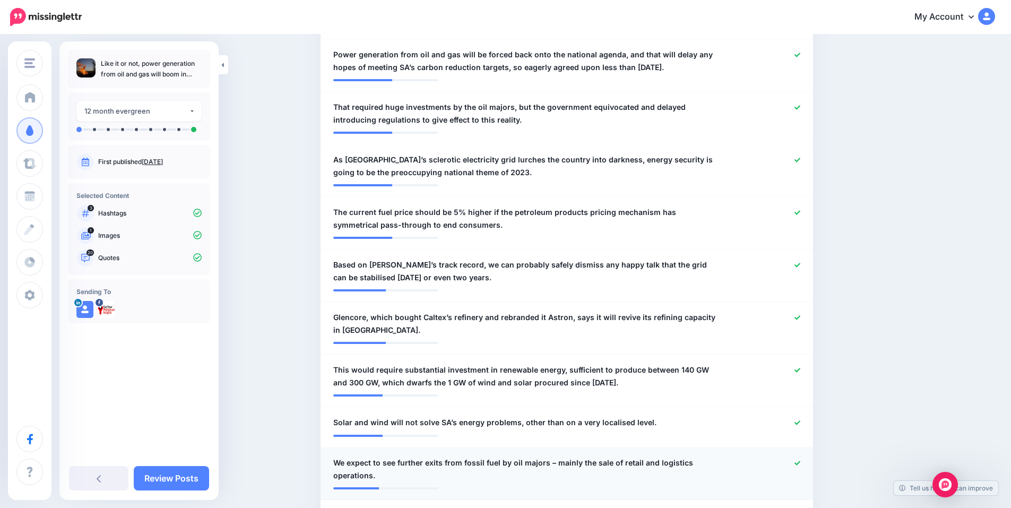
scroll to position [844, 0]
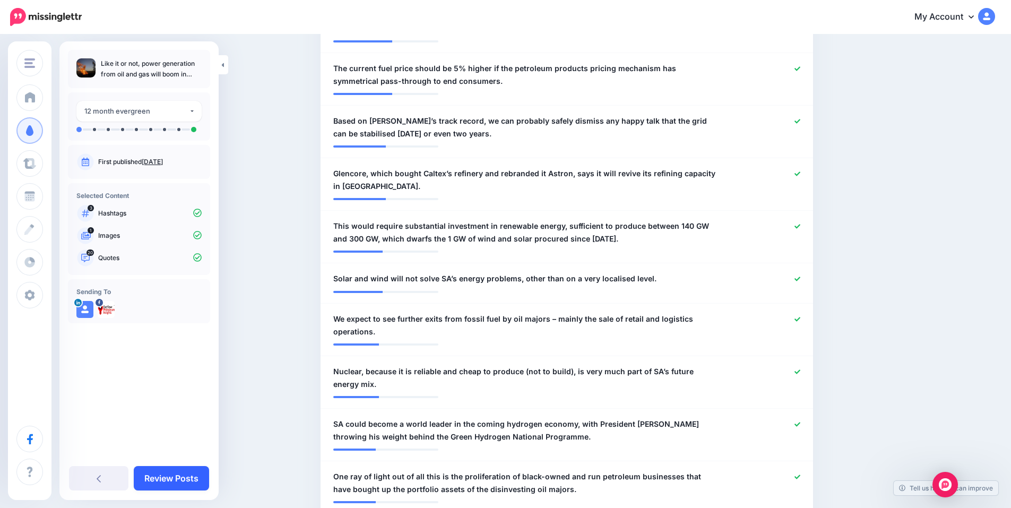
click at [164, 480] on link "Review Posts" at bounding box center [171, 478] width 75 height 24
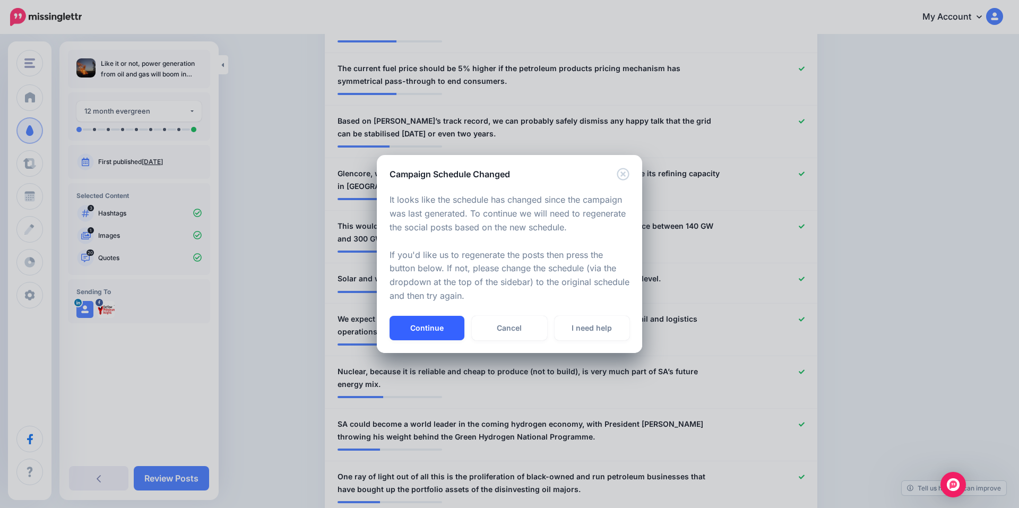
click at [441, 326] on button "Continue" at bounding box center [427, 328] width 75 height 24
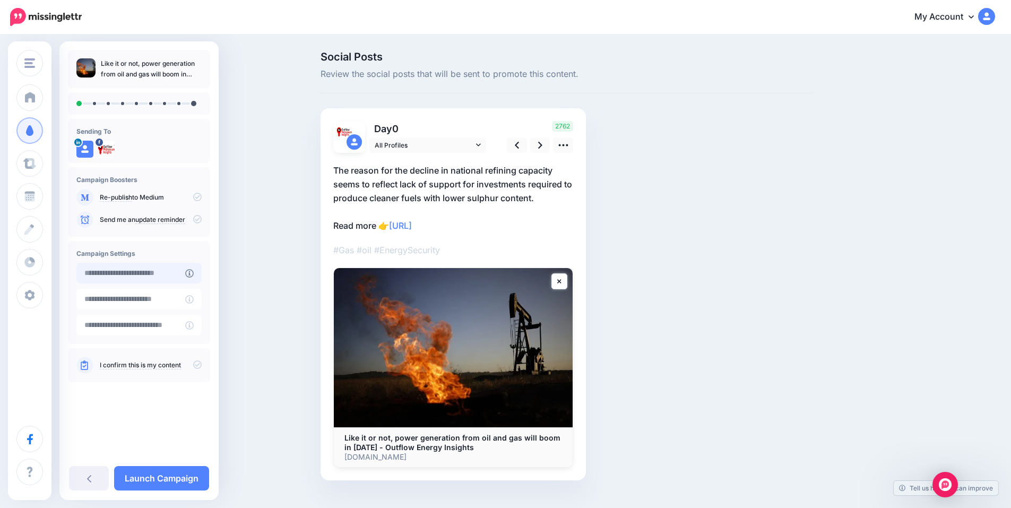
click at [160, 275] on input "text" at bounding box center [130, 273] width 109 height 21
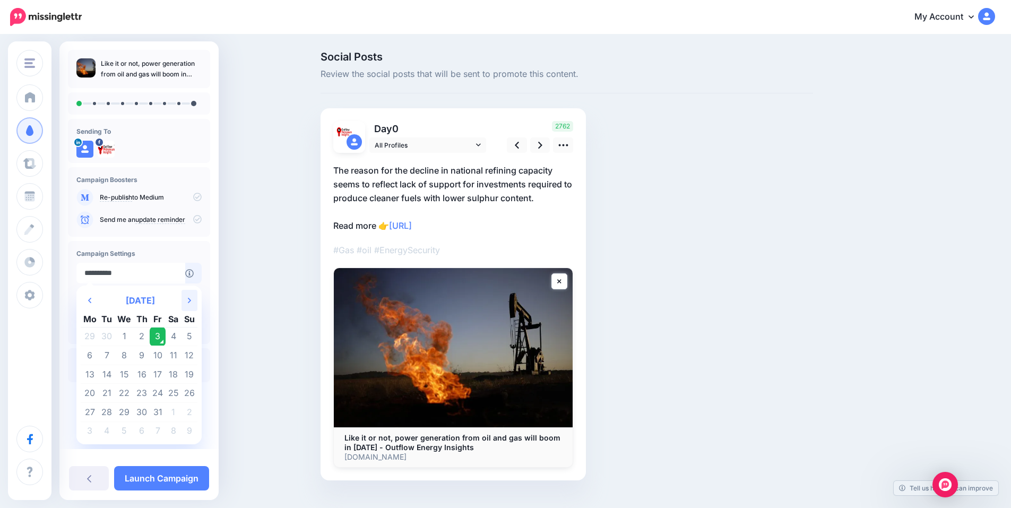
click at [188, 305] on th "Next Month" at bounding box center [190, 300] width 16 height 21
click at [92, 333] on td "1" at bounding box center [90, 336] width 19 height 19
type input "**********"
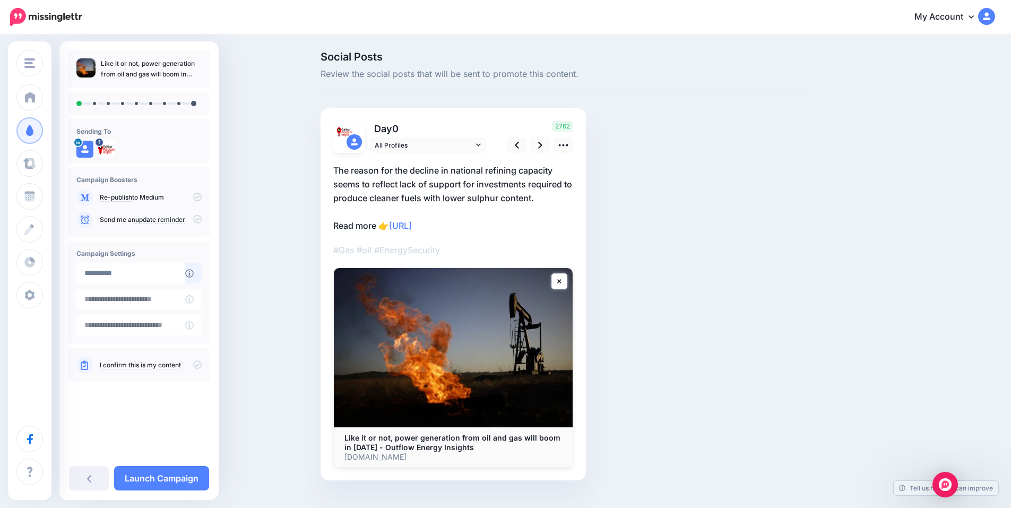
click at [136, 361] on link "I confirm this is my content" at bounding box center [140, 365] width 81 height 8
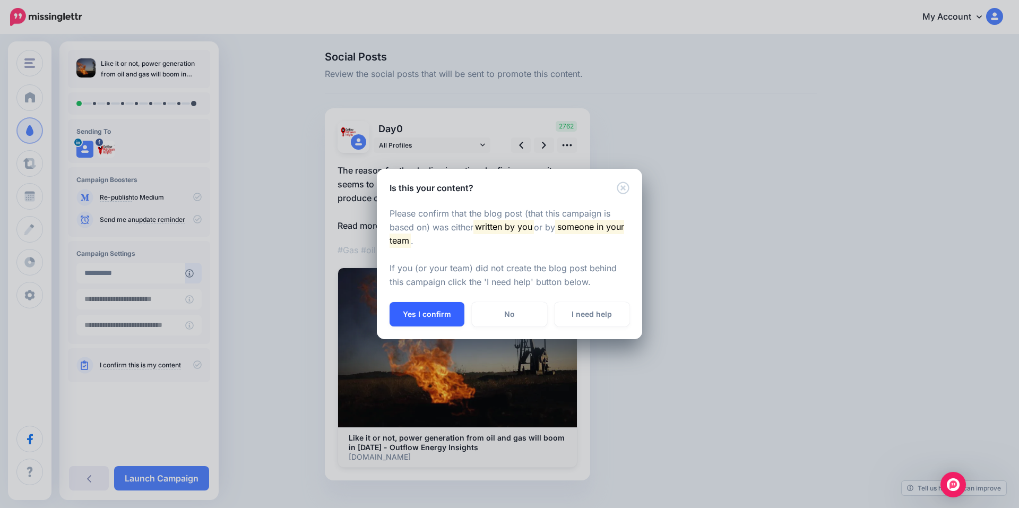
click at [417, 319] on button "Yes I confirm" at bounding box center [427, 314] width 75 height 24
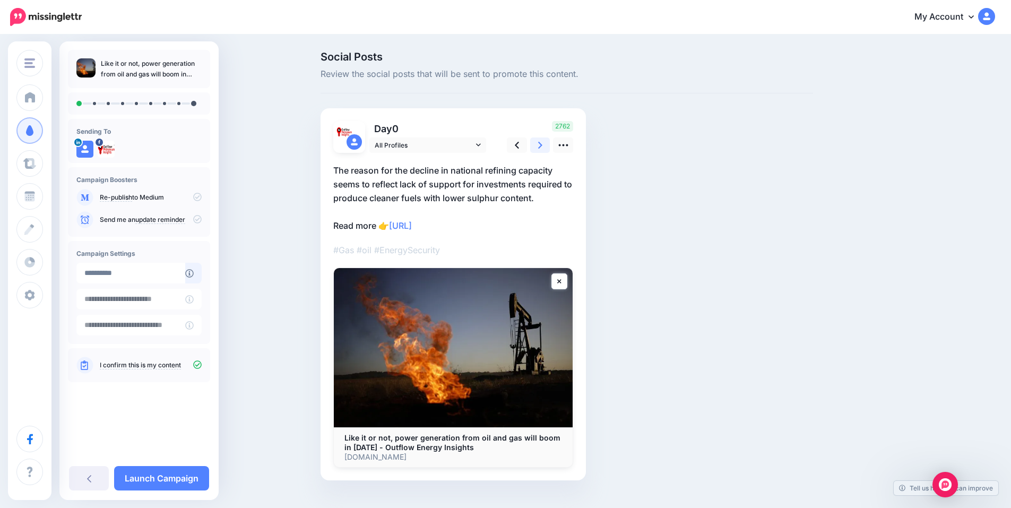
click at [541, 147] on link at bounding box center [540, 144] width 20 height 15
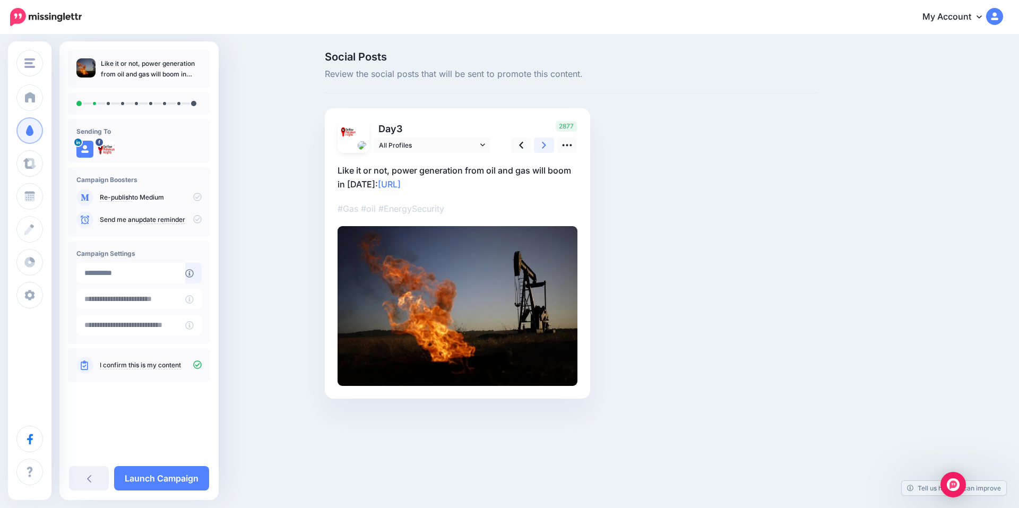
click at [541, 147] on link at bounding box center [544, 144] width 20 height 15
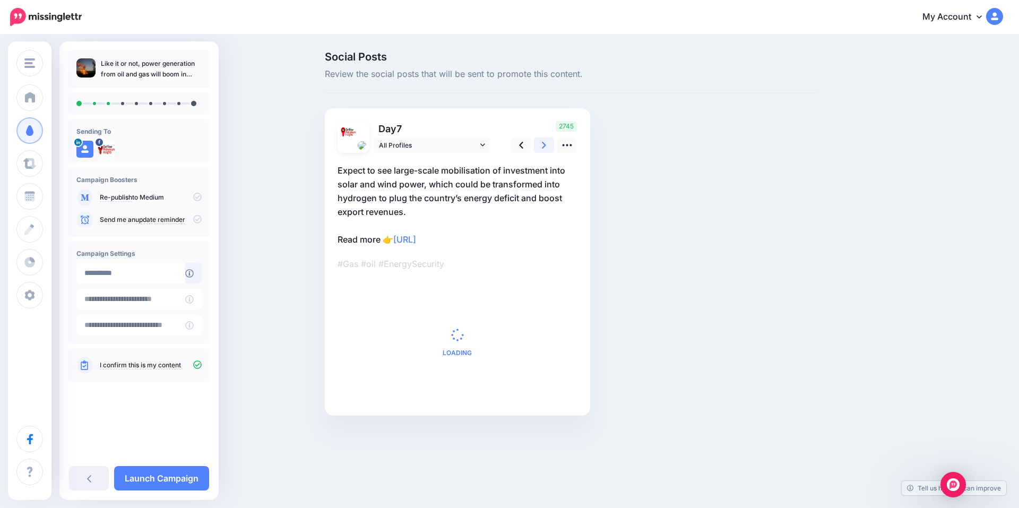
click at [541, 147] on link at bounding box center [544, 144] width 20 height 15
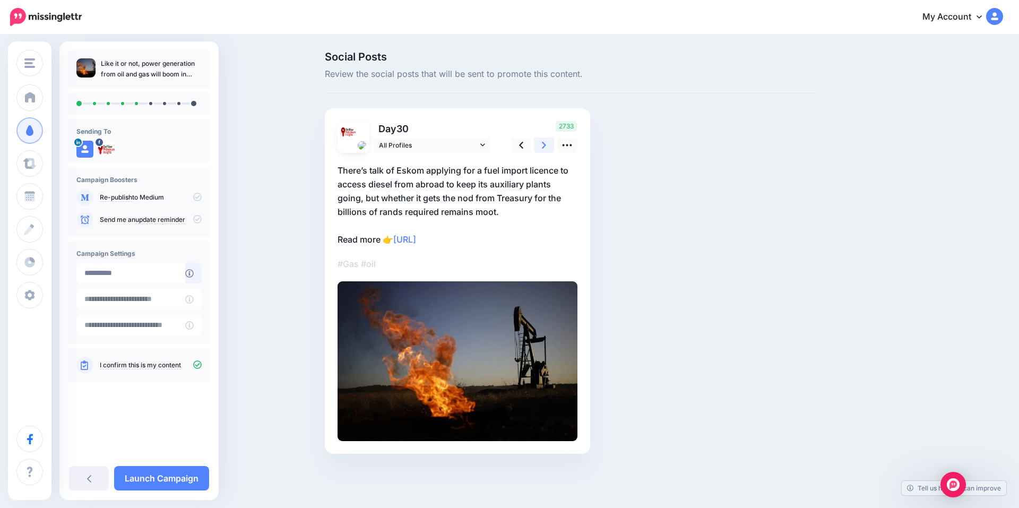
click at [541, 147] on link at bounding box center [544, 144] width 20 height 15
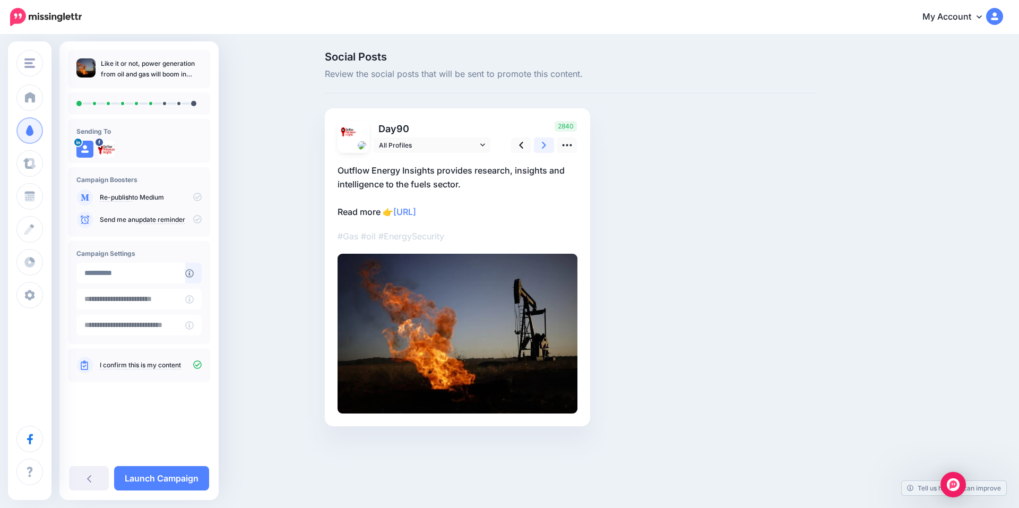
click at [541, 147] on link at bounding box center [544, 144] width 20 height 15
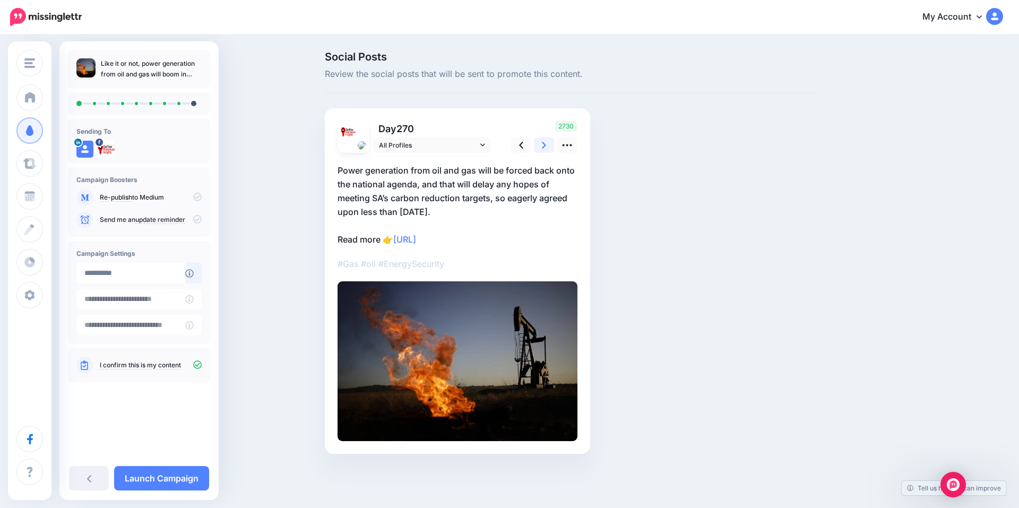
click at [541, 147] on link at bounding box center [544, 144] width 20 height 15
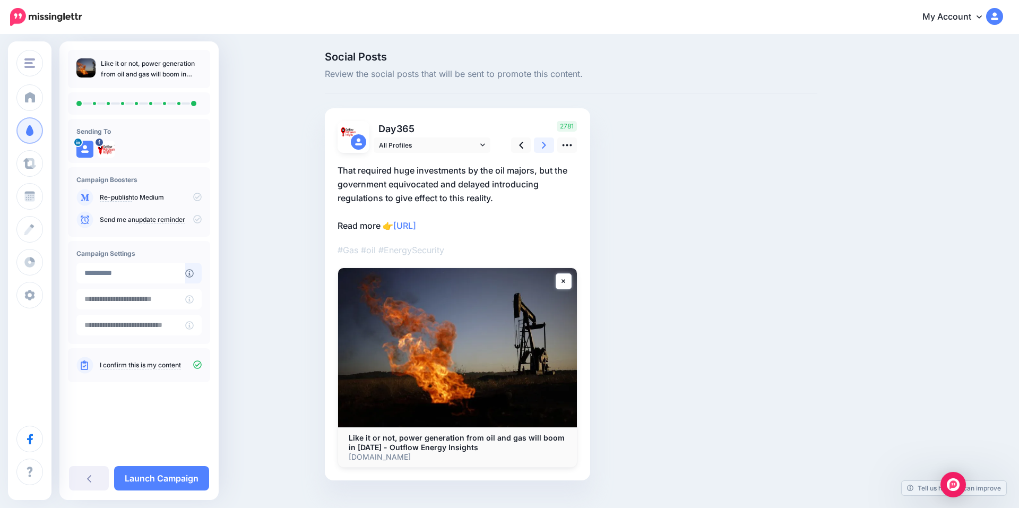
click at [541, 147] on link at bounding box center [544, 144] width 20 height 15
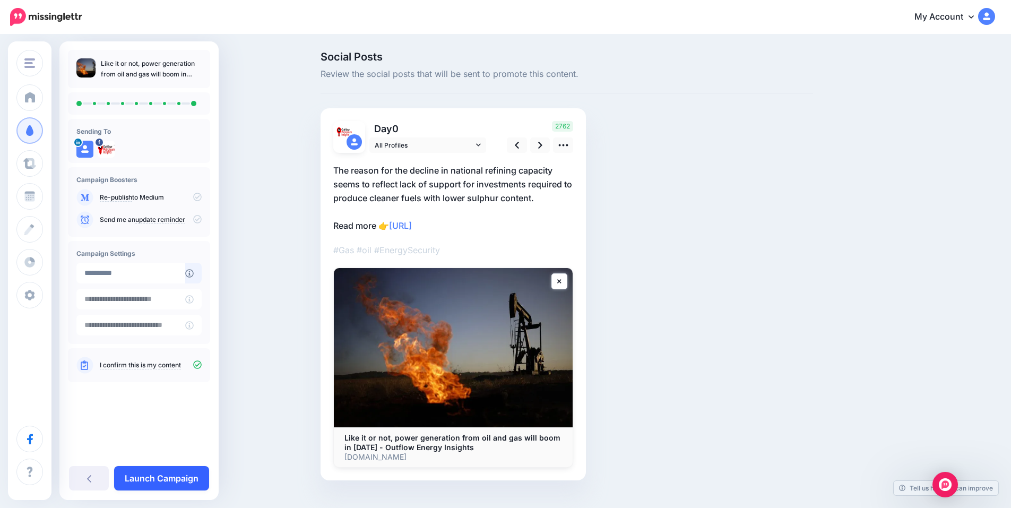
click at [168, 479] on link "Launch Campaign" at bounding box center [161, 478] width 95 height 24
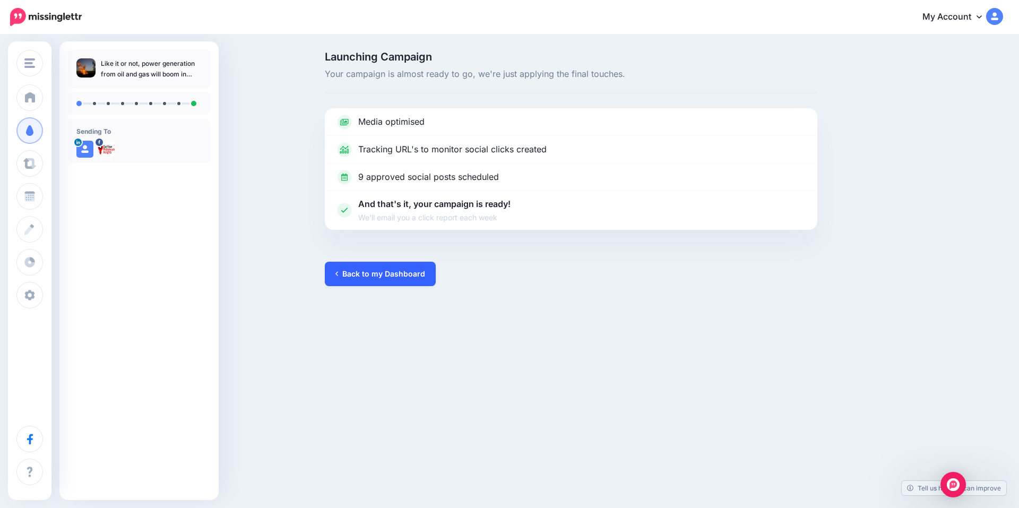
click at [405, 275] on link "Back to my Dashboard" at bounding box center [380, 274] width 111 height 24
